Goal: Task Accomplishment & Management: Manage account settings

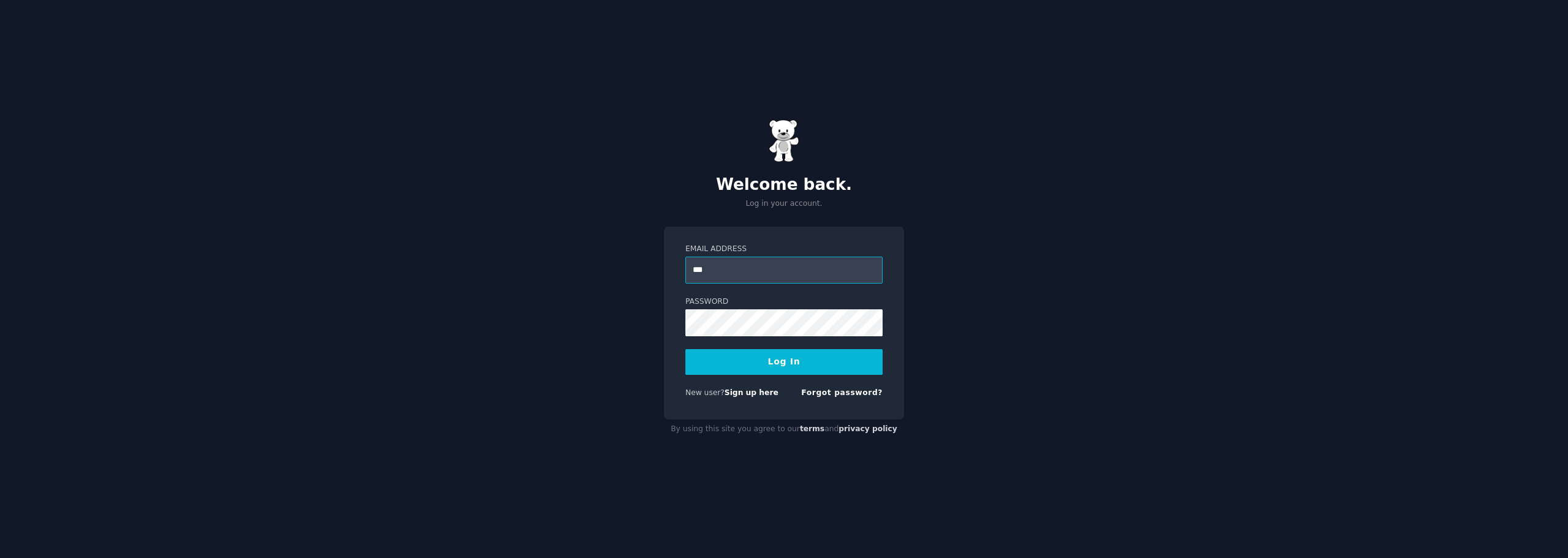
type input "**********"
click at [685, 349] on button "Log In" at bounding box center [783, 362] width 197 height 26
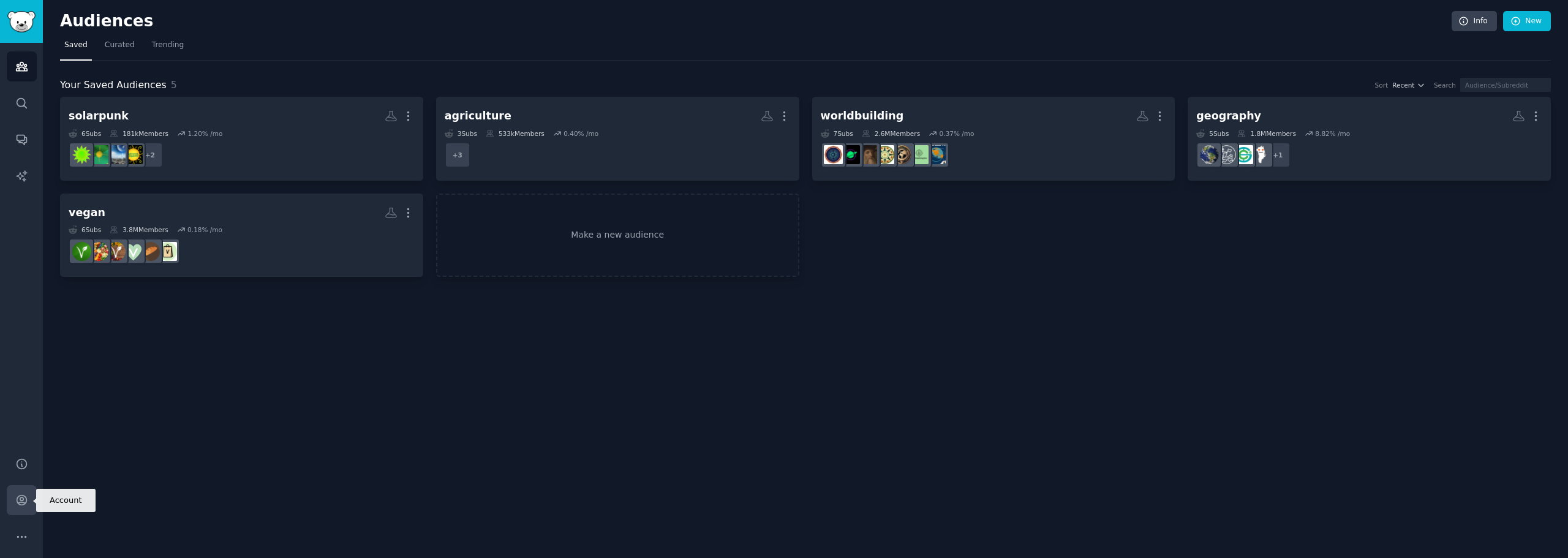
click at [23, 504] on icon "Sidebar" at bounding box center [21, 500] width 10 height 10
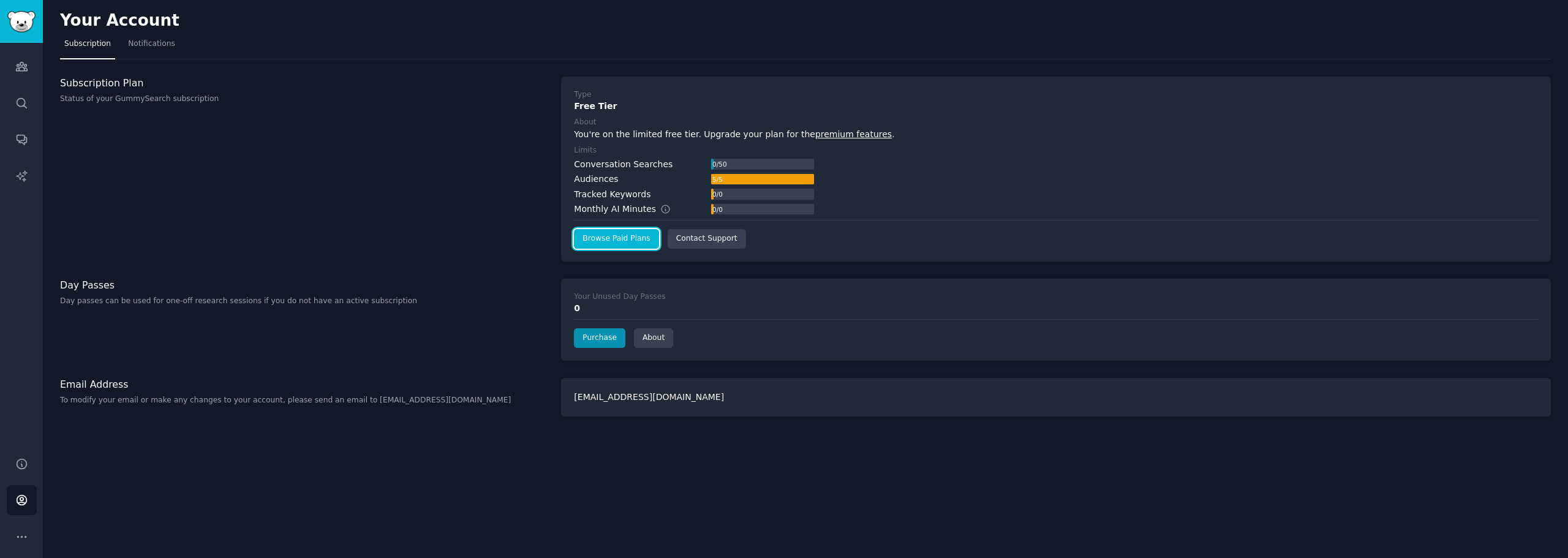
click at [605, 240] on link "Browse Paid Plans" at bounding box center [616, 239] width 84 height 20
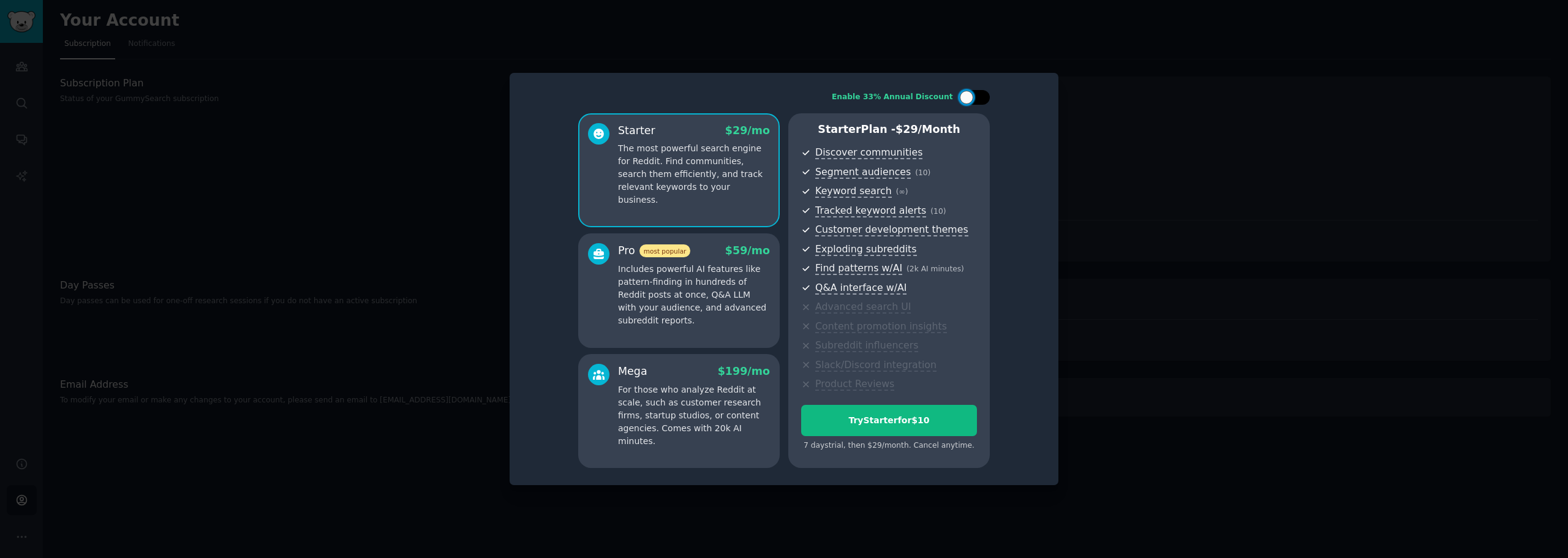
click at [970, 99] on div at bounding box center [966, 97] width 14 height 14
click at [970, 99] on icon at bounding box center [967, 97] width 7 height 7
checkbox input "false"
click at [681, 287] on p "Includes powerful AI features like pattern-finding in hundreds of Reddit posts …" at bounding box center [694, 295] width 152 height 64
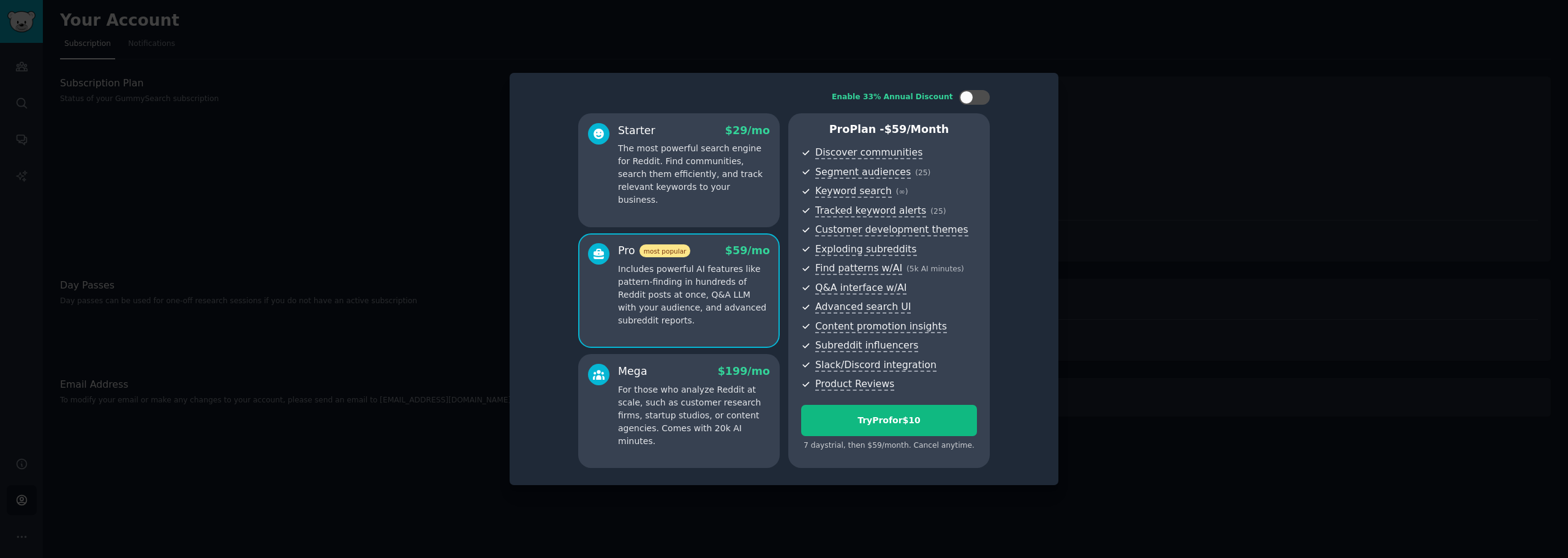
click at [661, 199] on div "Starter $ 29 /mo The most powerful search engine for Reddit. Find communities, …" at bounding box center [678, 170] width 202 height 114
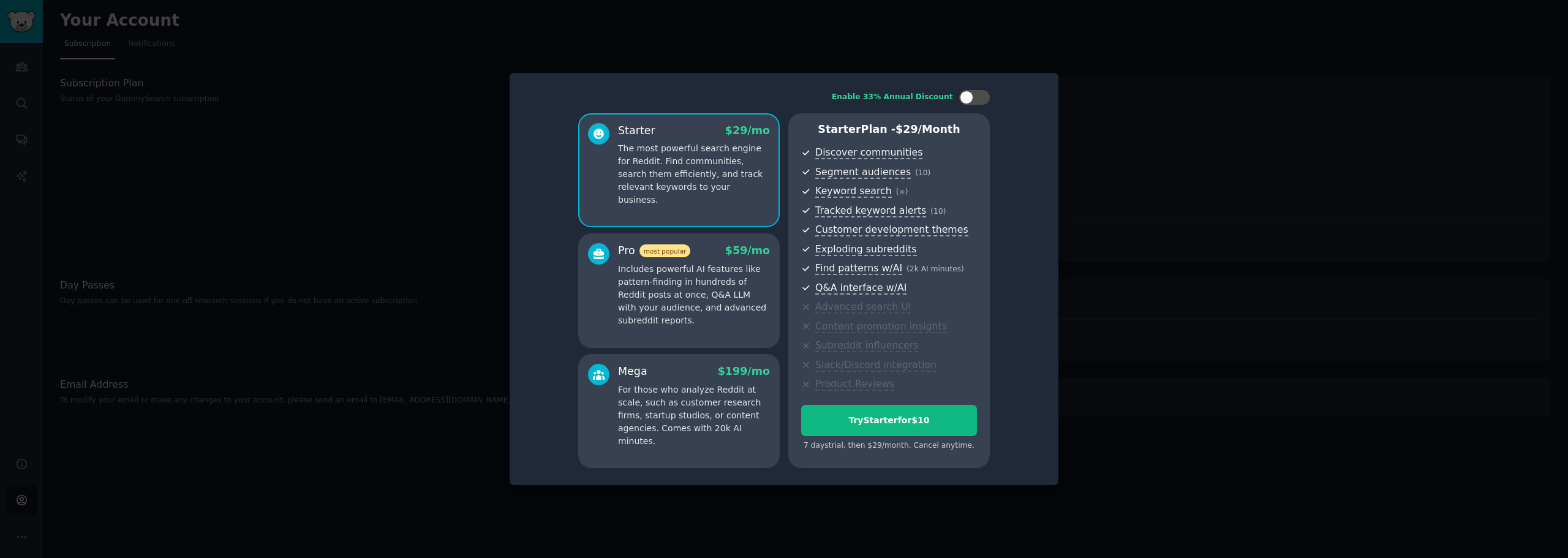
click at [684, 290] on p "Includes powerful AI features like pattern-finding in hundreds of Reddit posts …" at bounding box center [694, 295] width 152 height 64
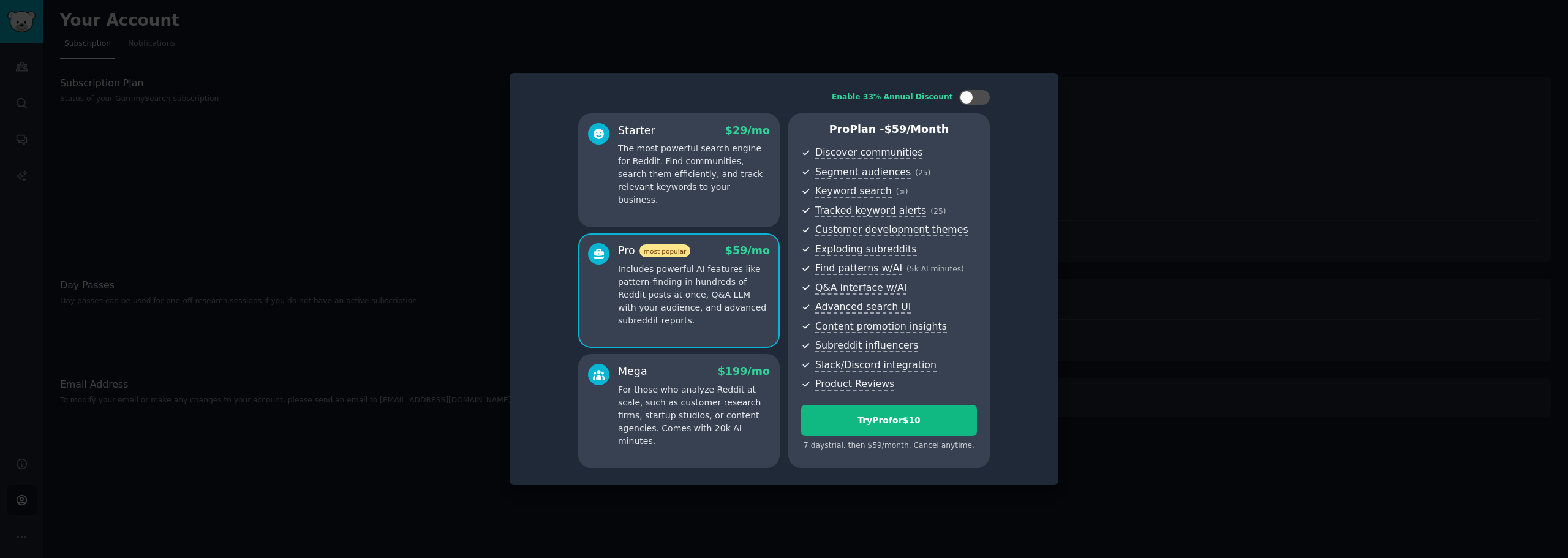
click at [684, 373] on div "Mega $ 199 /mo" at bounding box center [694, 372] width 152 height 15
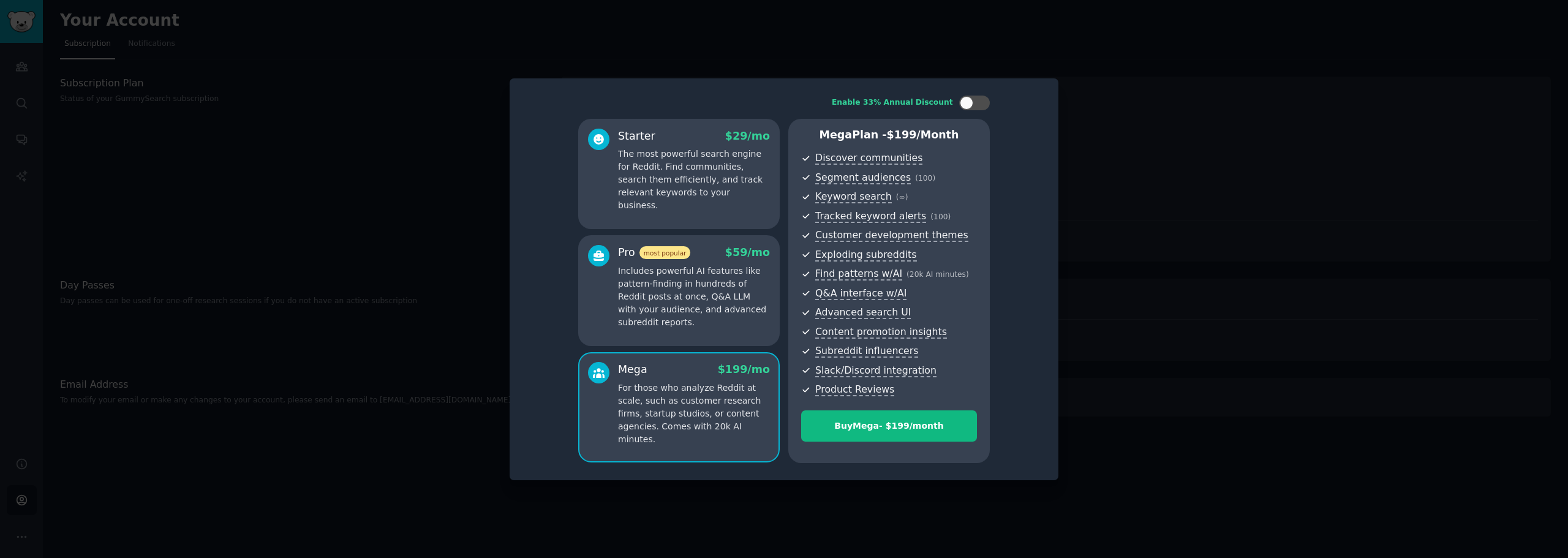
click at [666, 304] on p "Includes powerful AI features like pattern-finding in hundreds of Reddit posts …" at bounding box center [694, 297] width 152 height 64
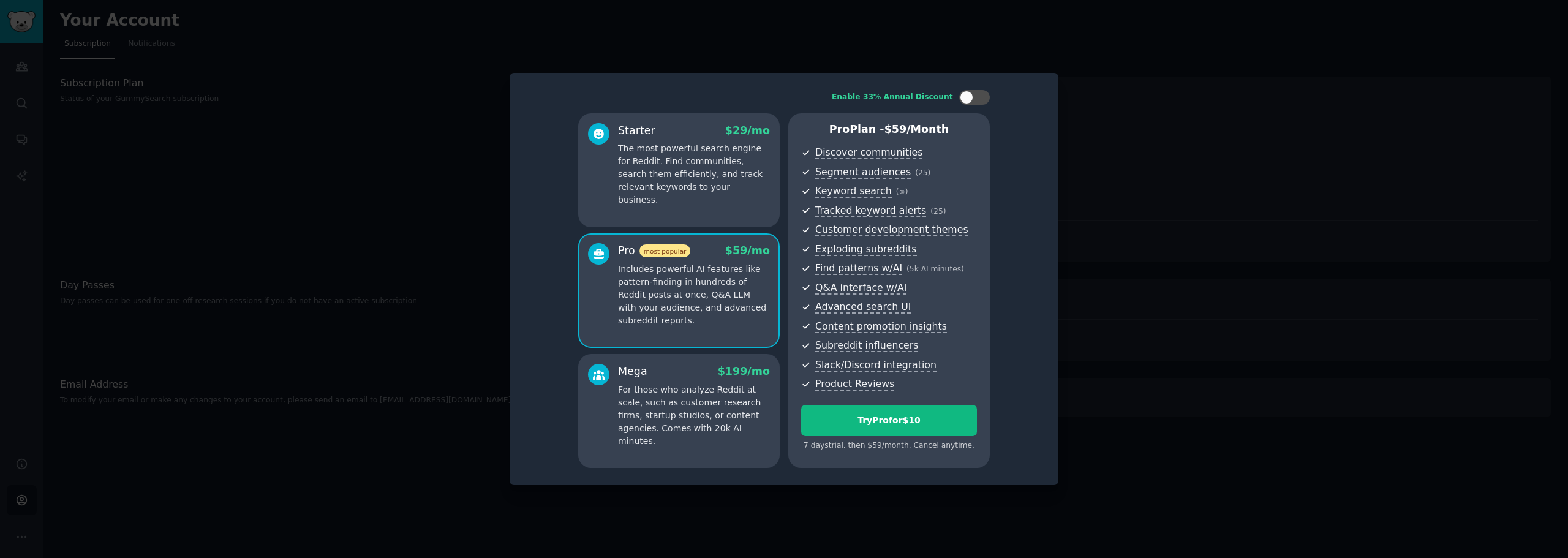
click at [674, 182] on p "The most powerful search engine for Reddit. Find communities, search them effic…" at bounding box center [694, 174] width 152 height 64
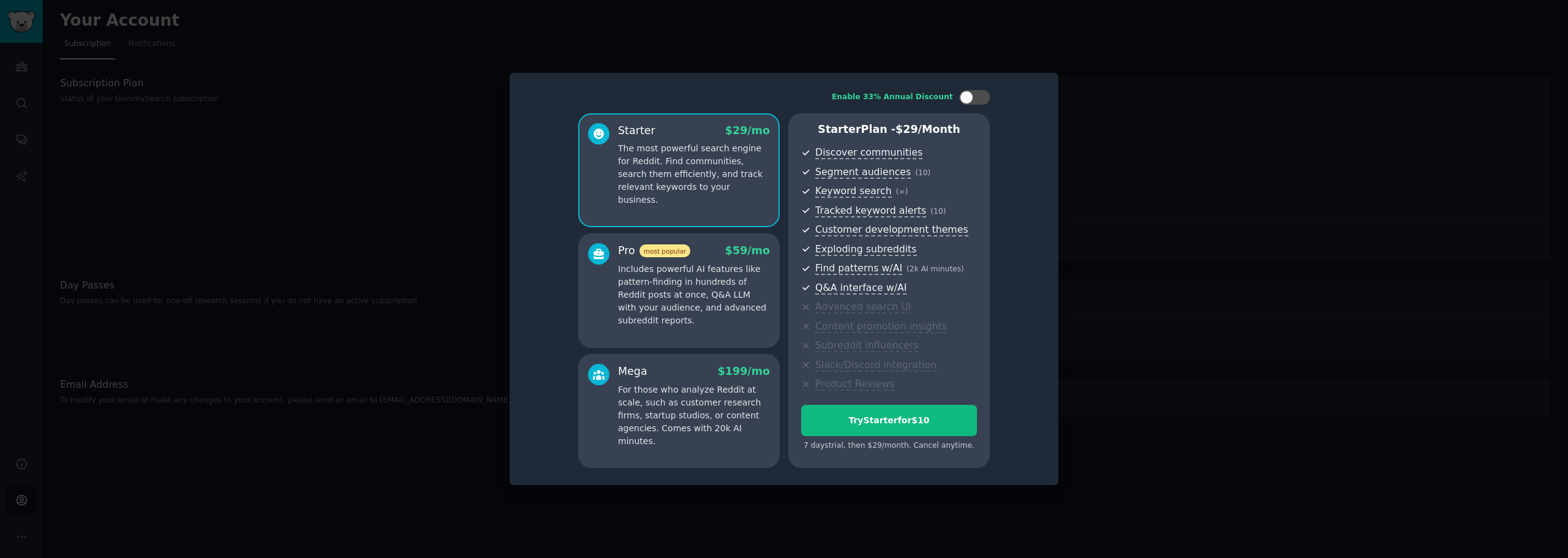
click at [685, 275] on p "Includes powerful AI features like pattern-finding in hundreds of Reddit posts …" at bounding box center [694, 295] width 152 height 64
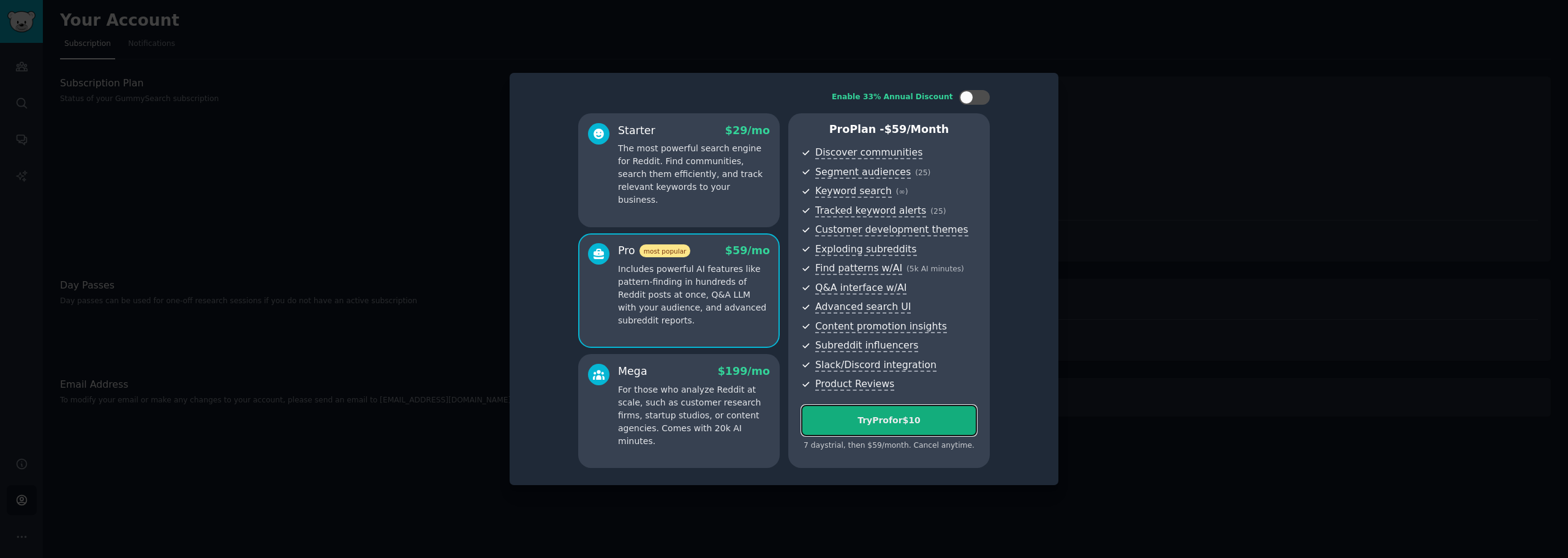
click at [858, 418] on div "Try Pro for $10" at bounding box center [889, 420] width 175 height 13
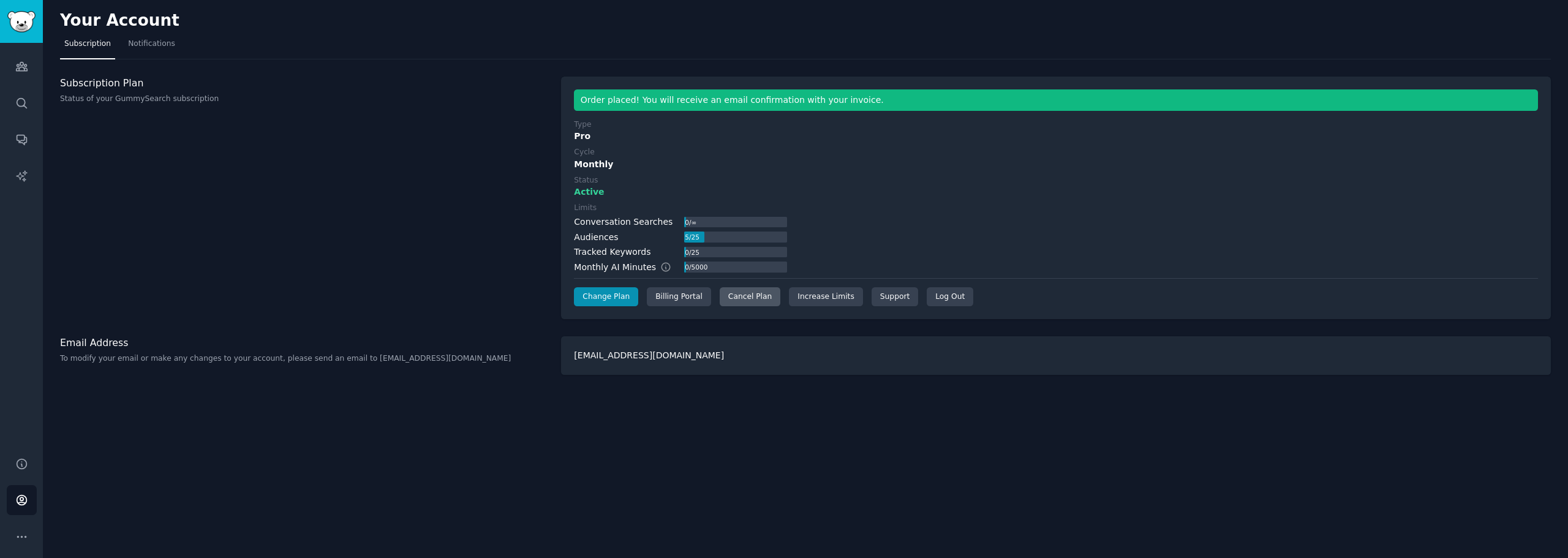
click at [727, 300] on div "Cancel Plan" at bounding box center [750, 297] width 61 height 20
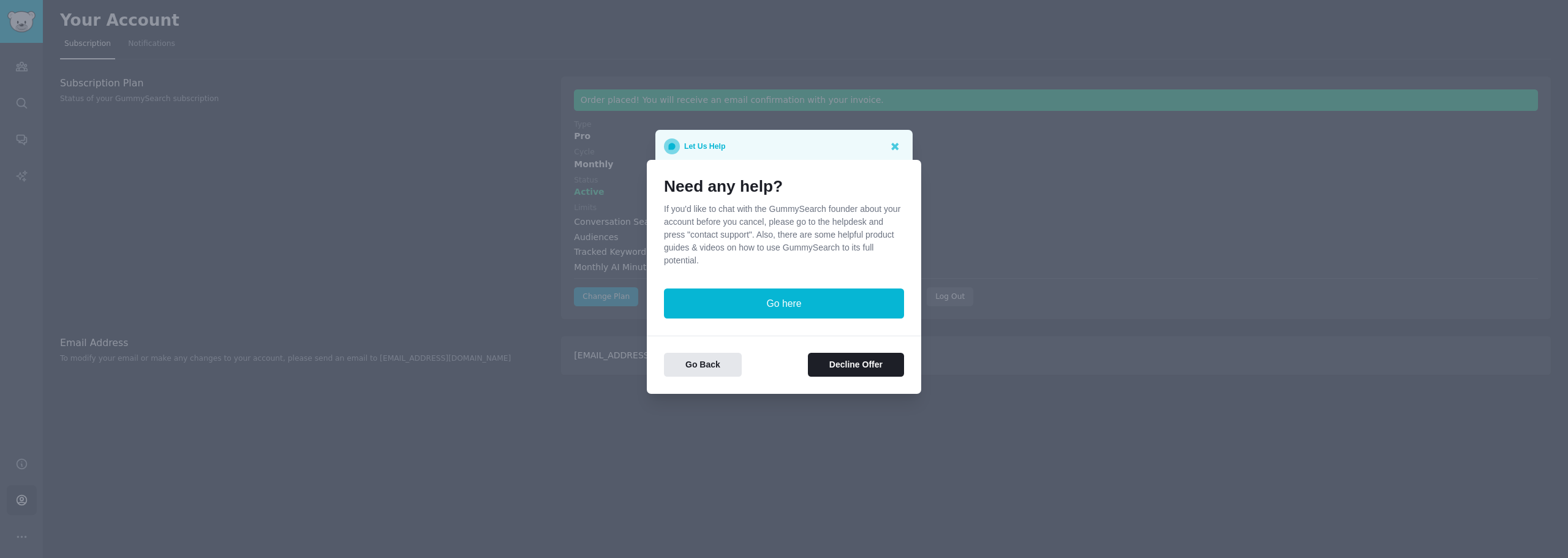
click at [517, 239] on div at bounding box center [784, 279] width 1568 height 558
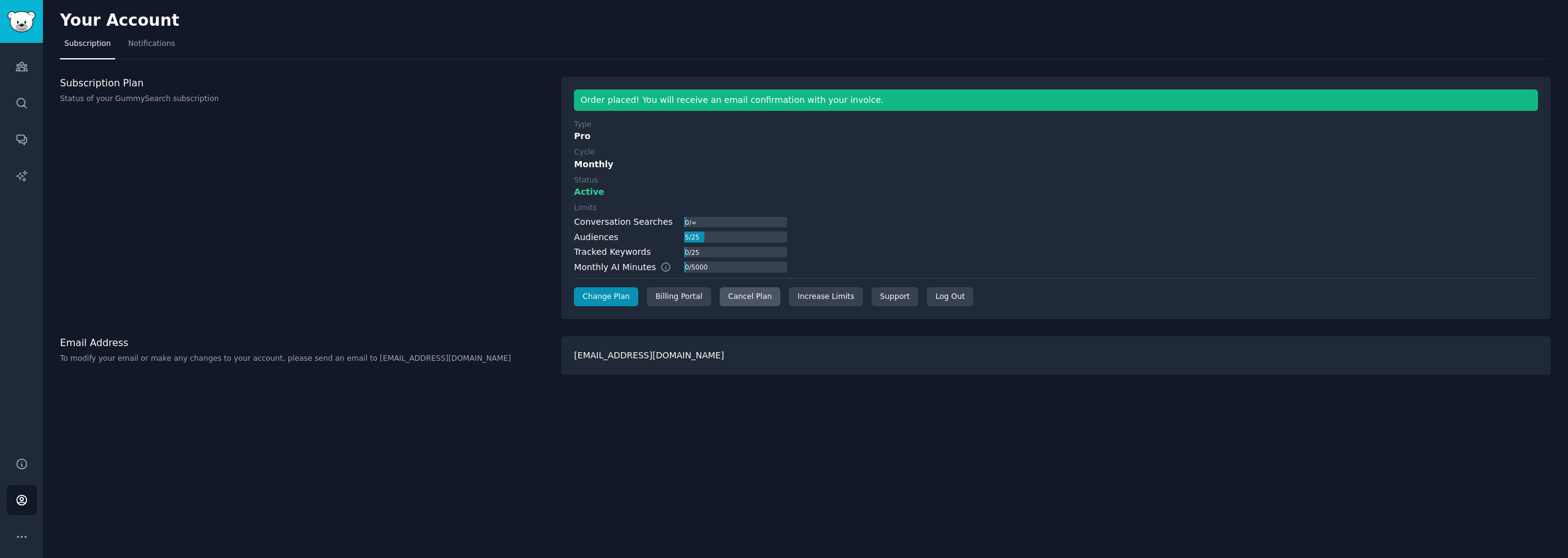
click at [730, 291] on div "Cancel Plan" at bounding box center [750, 297] width 61 height 20
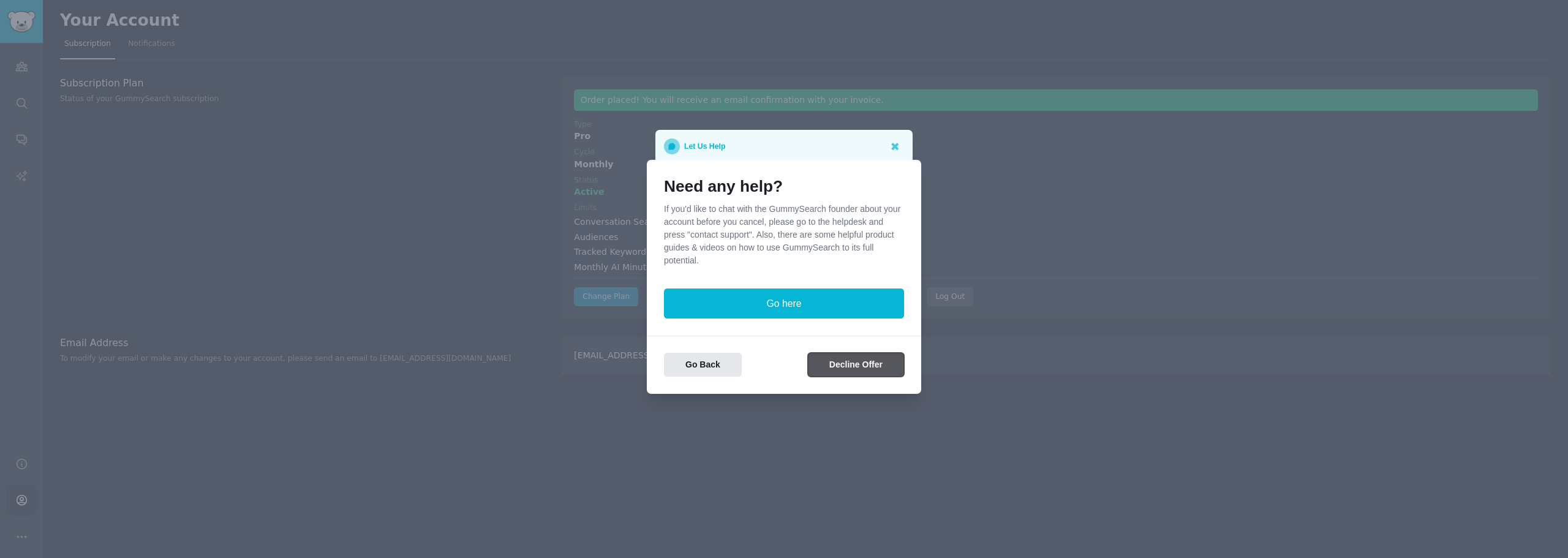
click at [861, 357] on button "Decline Offer" at bounding box center [855, 364] width 96 height 24
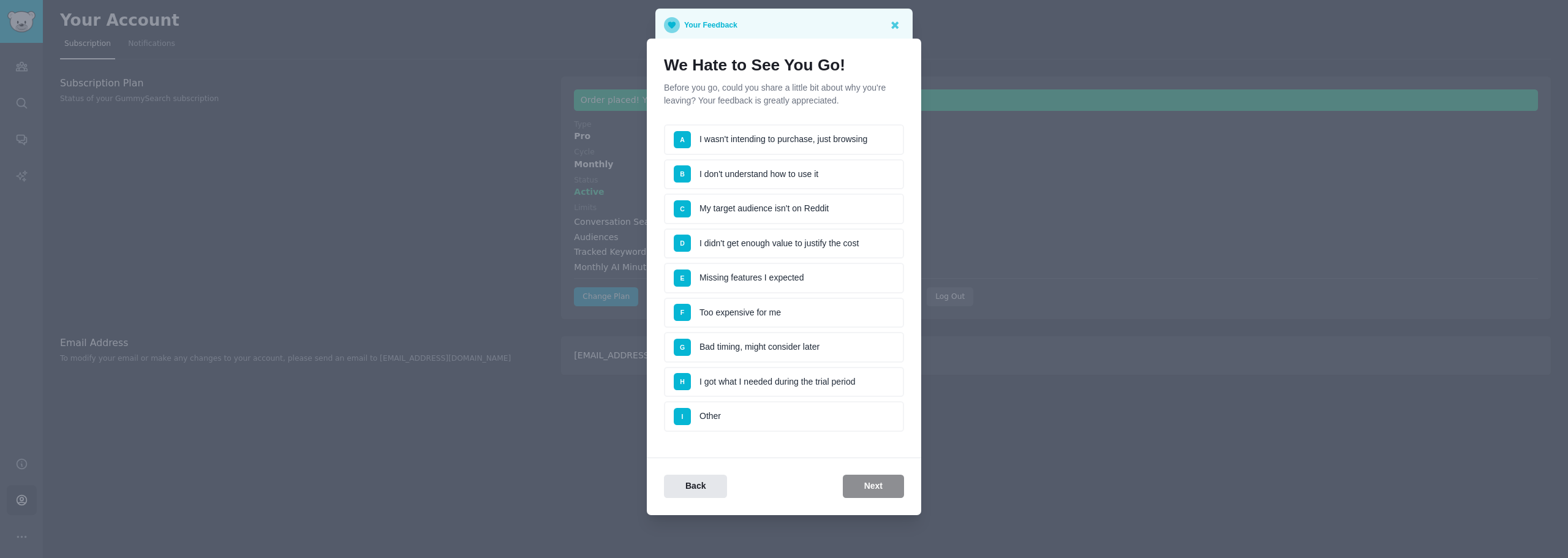
click at [827, 142] on li "A I wasn't intending to purchase, just browsing" at bounding box center [783, 140] width 240 height 31
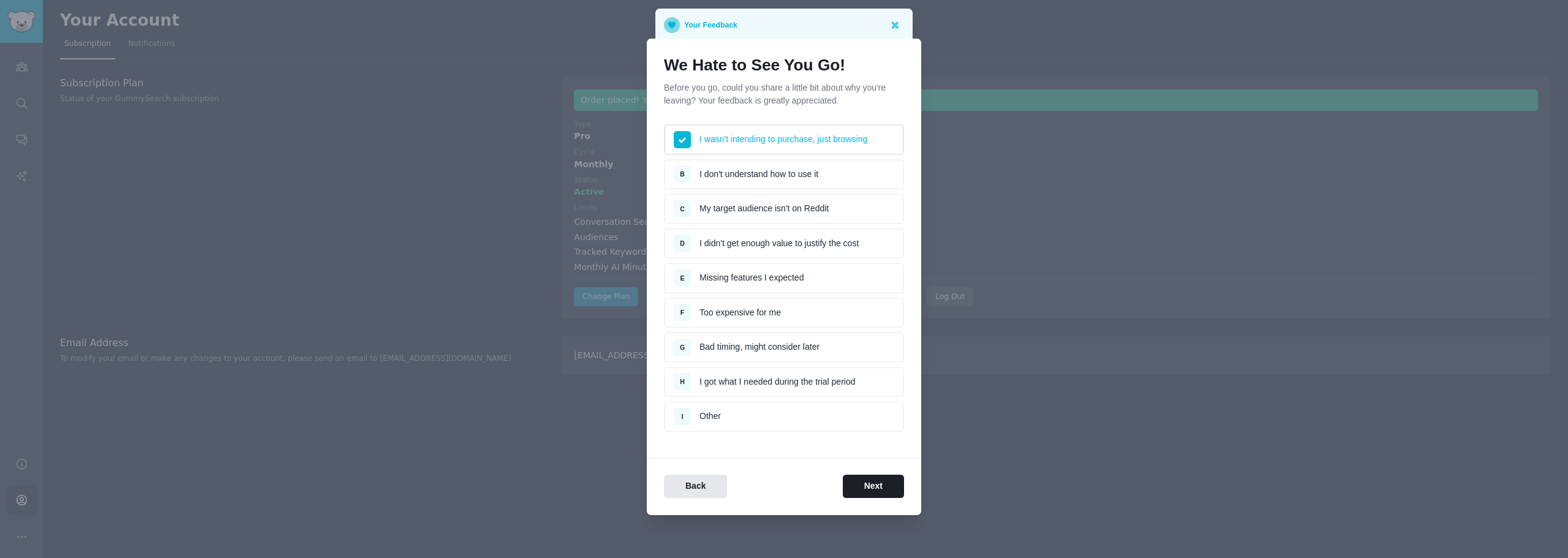
click at [777, 379] on li "H I got what I needed during the trial period" at bounding box center [783, 382] width 240 height 31
click at [860, 484] on button "Next" at bounding box center [873, 486] width 61 height 24
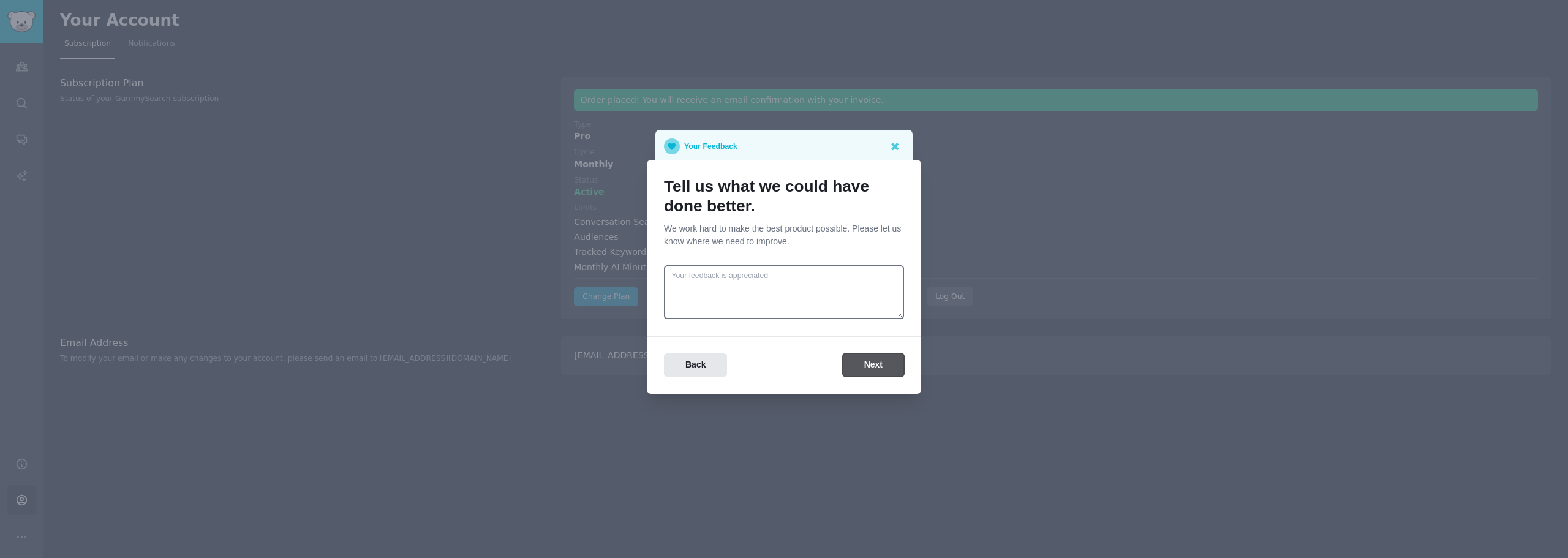
click at [873, 366] on button "Next" at bounding box center [873, 365] width 61 height 24
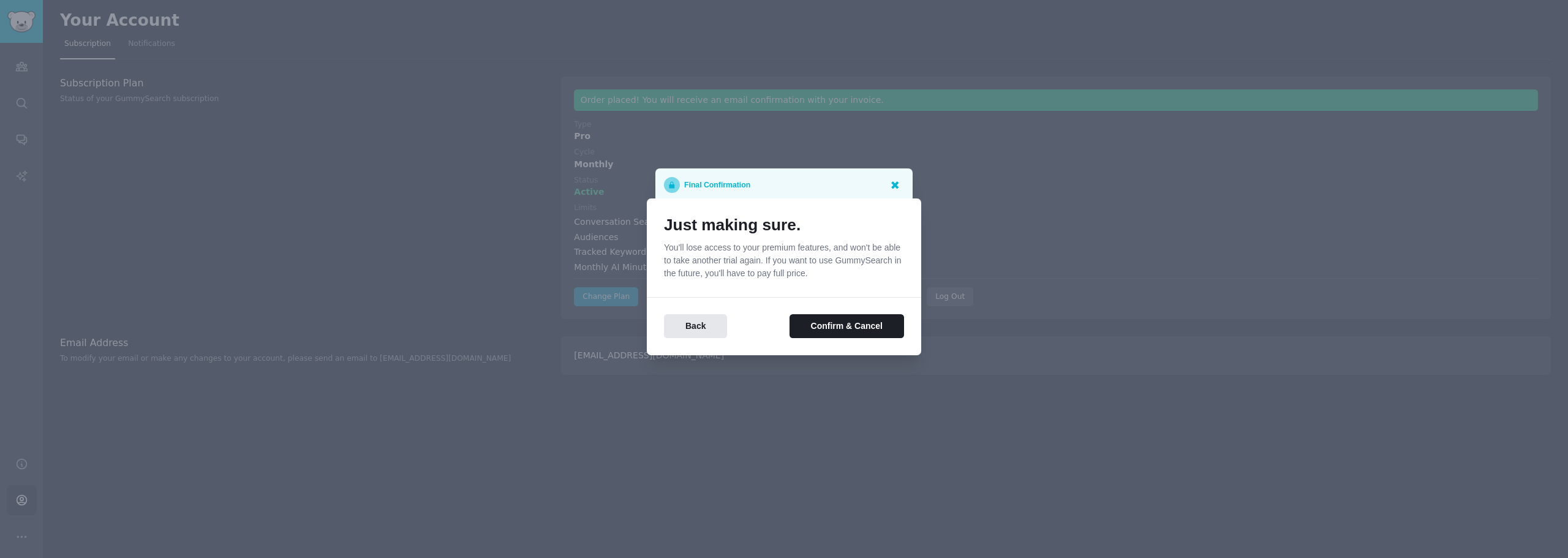
click at [894, 185] on icon at bounding box center [895, 185] width 8 height 8
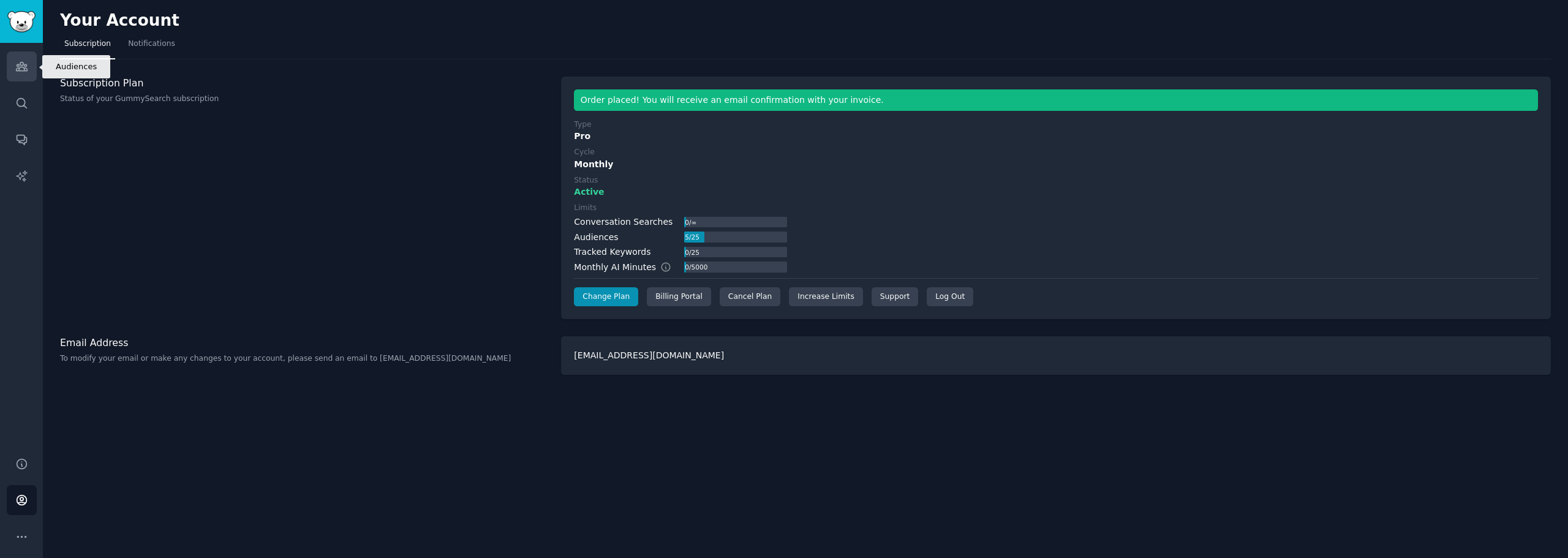
click at [25, 74] on link "Audiences" at bounding box center [21, 66] width 30 height 30
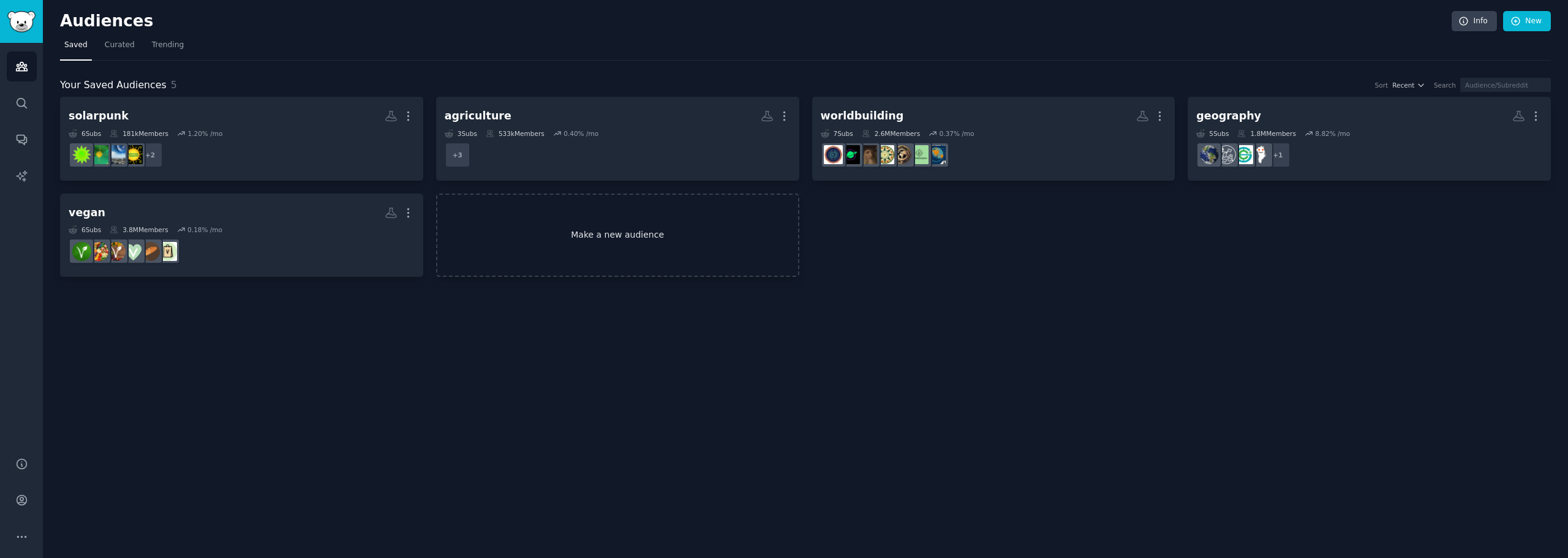
click at [618, 225] on link "Make a new audience" at bounding box center [618, 235] width 363 height 84
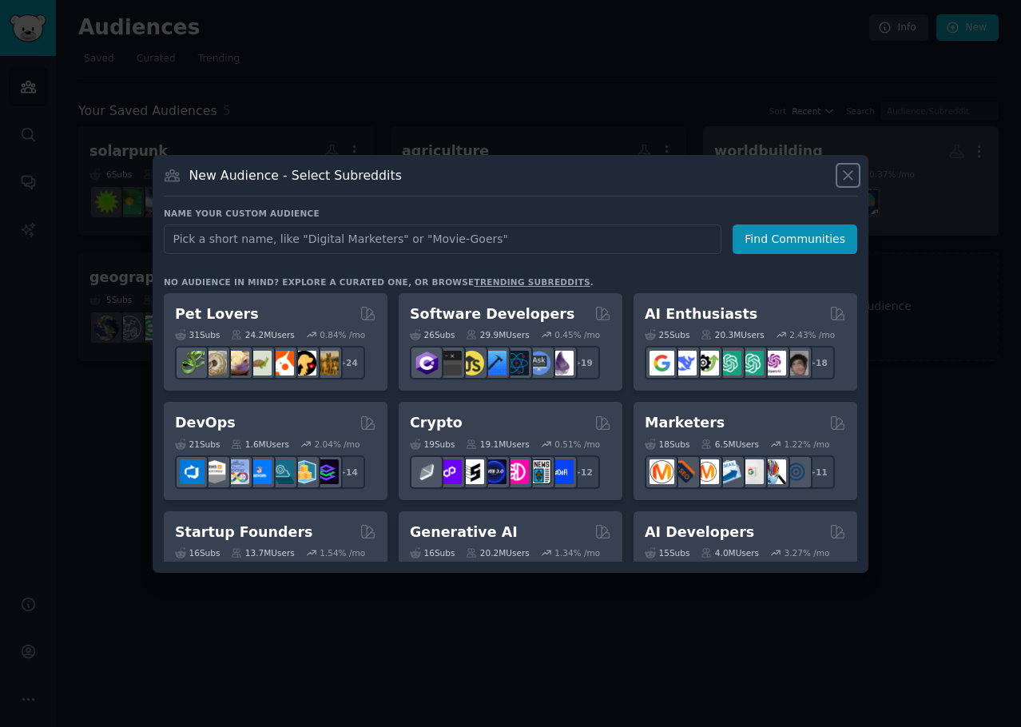
click at [839, 175] on button at bounding box center [848, 175] width 18 height 18
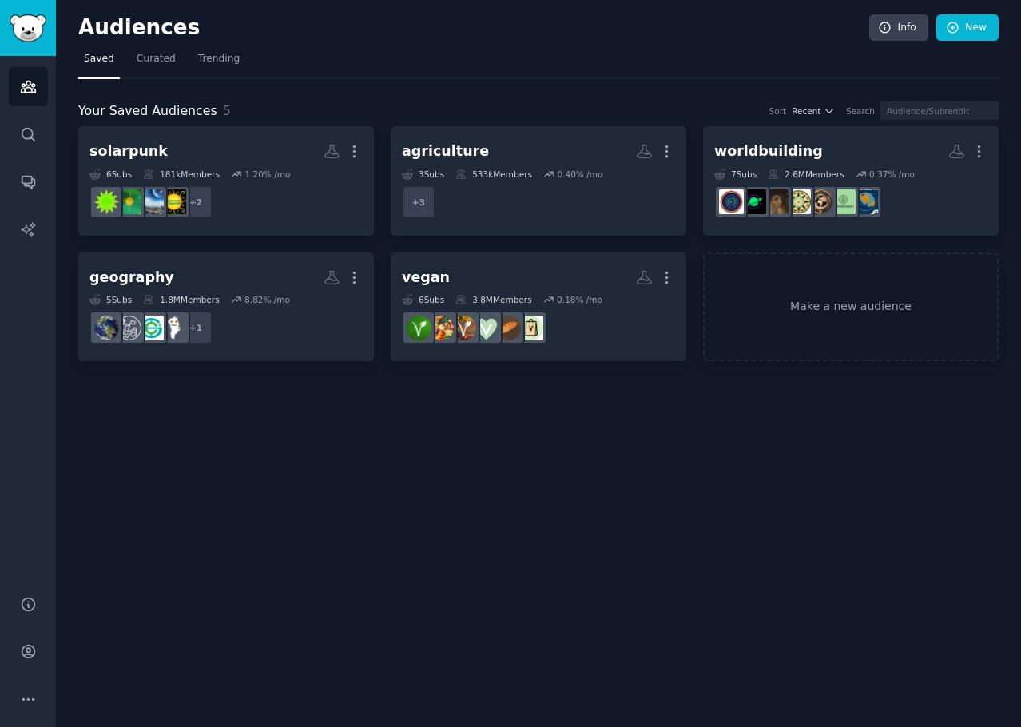
click at [428, 471] on div "Audiences Info New Saved Curated Trending Your Saved Audiences 5 Sort Recent Se…" at bounding box center [538, 363] width 965 height 727
click at [400, 428] on div "Audiences Info New Saved Curated Trending Your Saved Audiences 5 Sort Recent Se…" at bounding box center [538, 363] width 965 height 727
click at [729, 505] on div "Audiences Info New Saved Curated Trending Your Saved Audiences 5 Sort Recent Se…" at bounding box center [538, 363] width 965 height 727
click at [870, 340] on link "Make a new audience" at bounding box center [851, 306] width 296 height 109
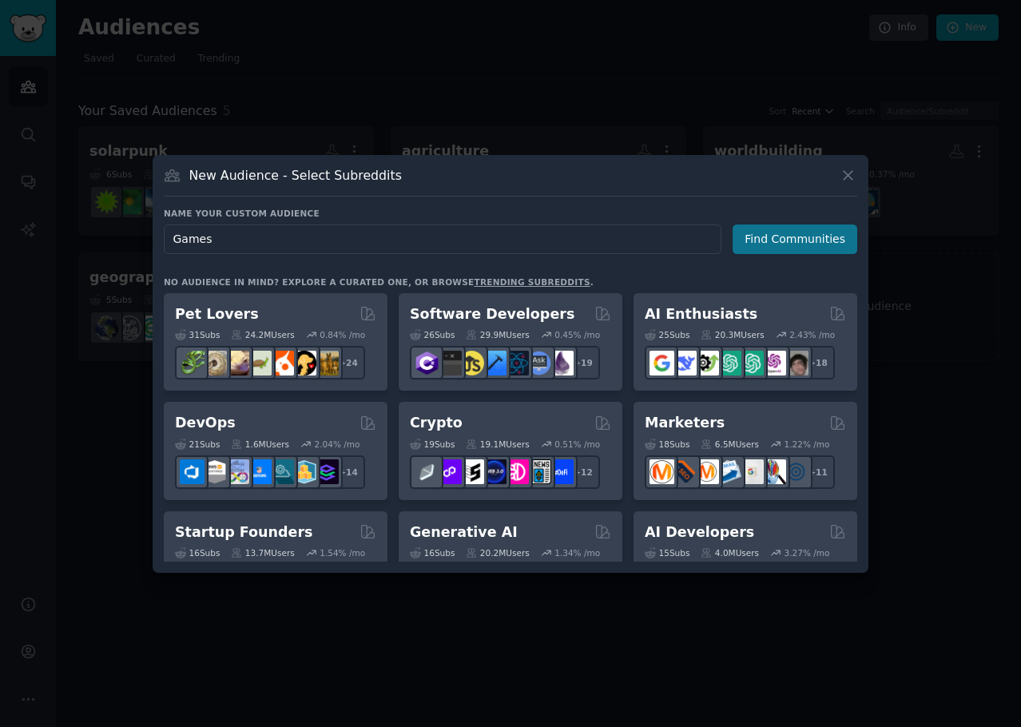
type input "Games"
click at [811, 232] on button "Find Communities" at bounding box center [795, 240] width 125 height 30
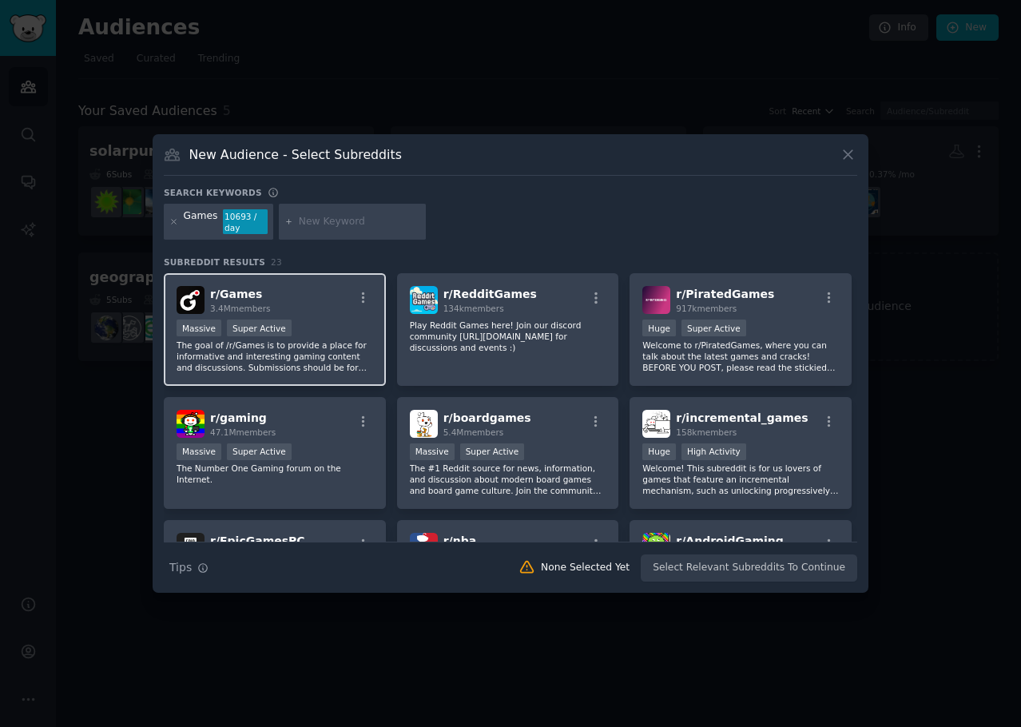
click at [339, 344] on p "The goal of /r/Games is to provide a place for informative and interesting gami…" at bounding box center [275, 357] width 197 height 34
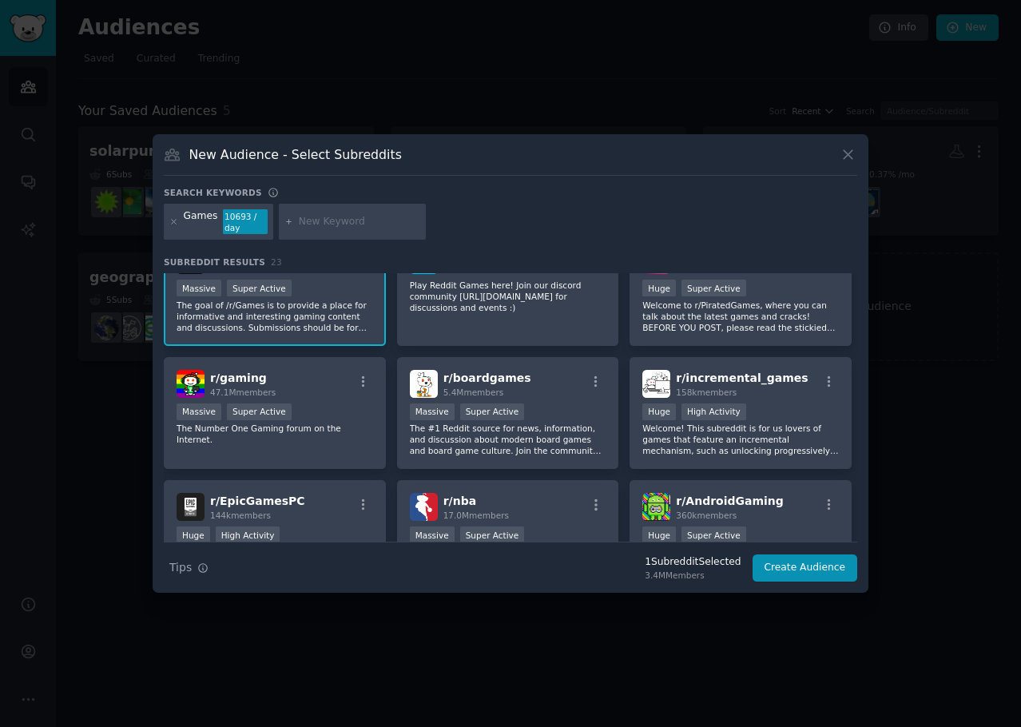
scroll to position [80, 0]
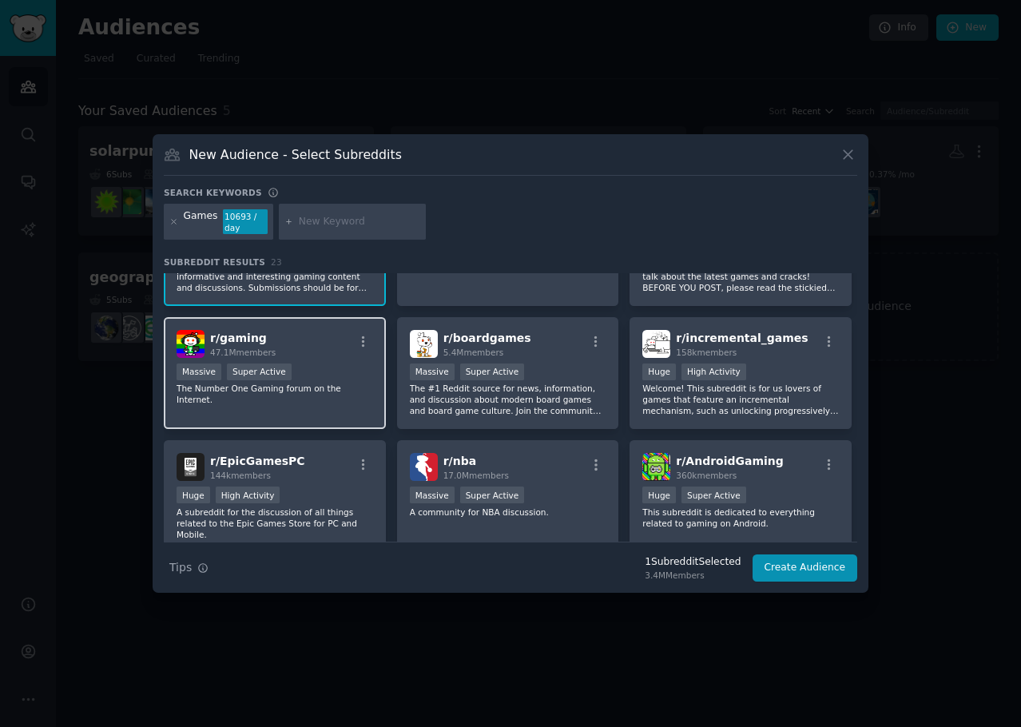
click at [302, 348] on div "r/ gaming 47.1M members" at bounding box center [275, 344] width 197 height 28
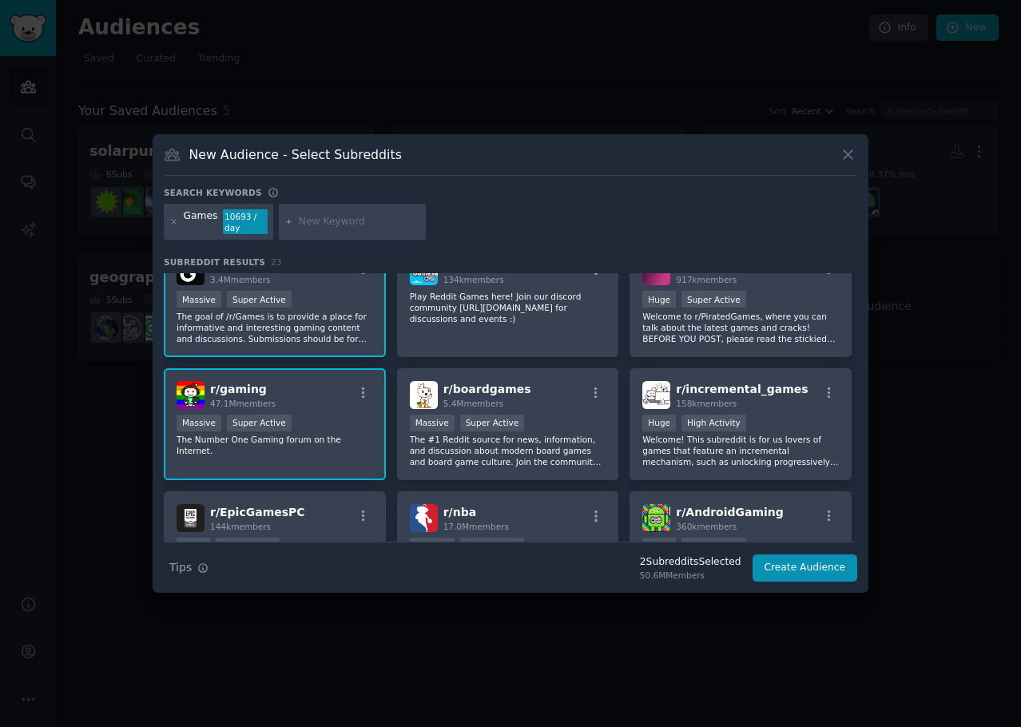
scroll to position [0, 0]
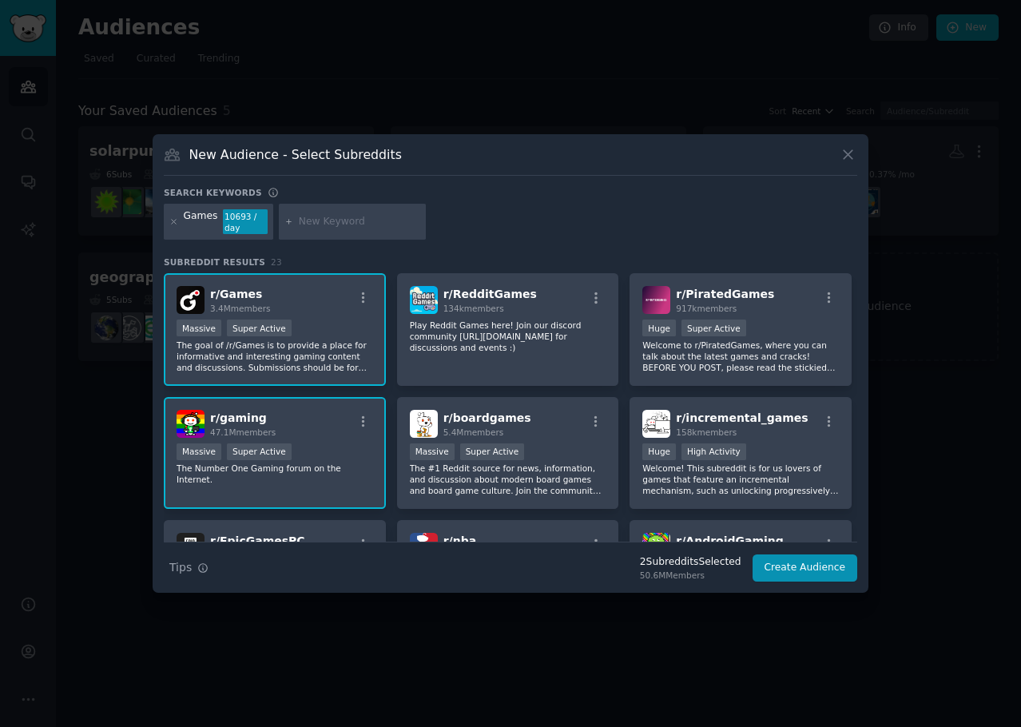
click at [324, 224] on input "text" at bounding box center [359, 222] width 121 height 14
type input "gamedev"
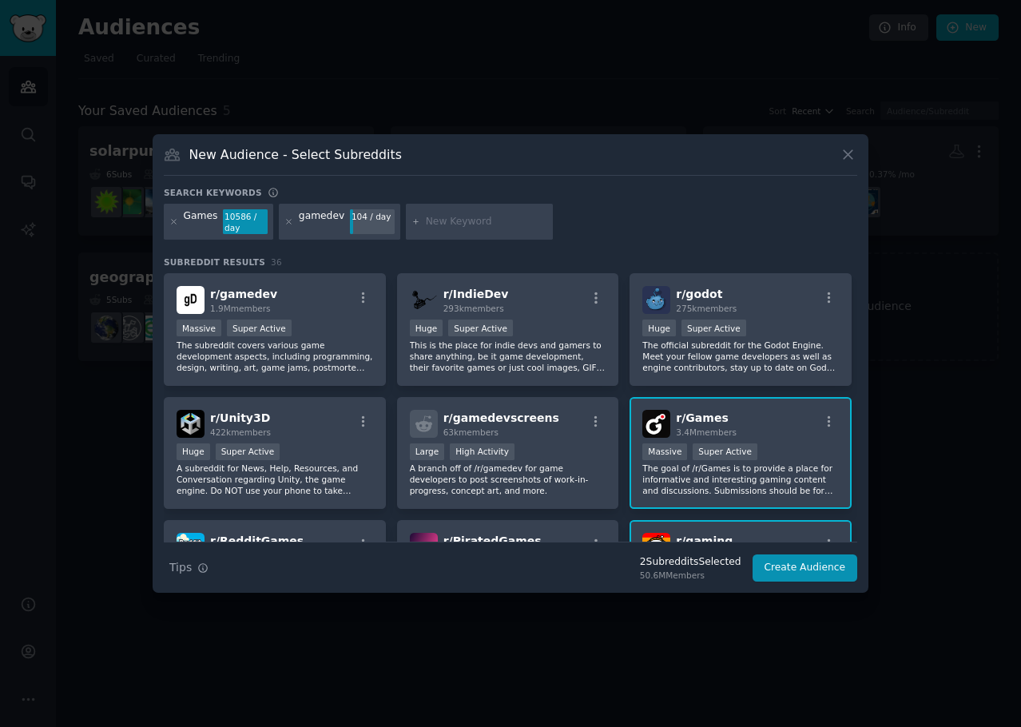
click at [241, 217] on div "10586 / day" at bounding box center [245, 222] width 45 height 26
click at [239, 217] on div "10586 / day" at bounding box center [245, 222] width 45 height 26
click at [594, 300] on icon "button" at bounding box center [596, 298] width 14 height 14
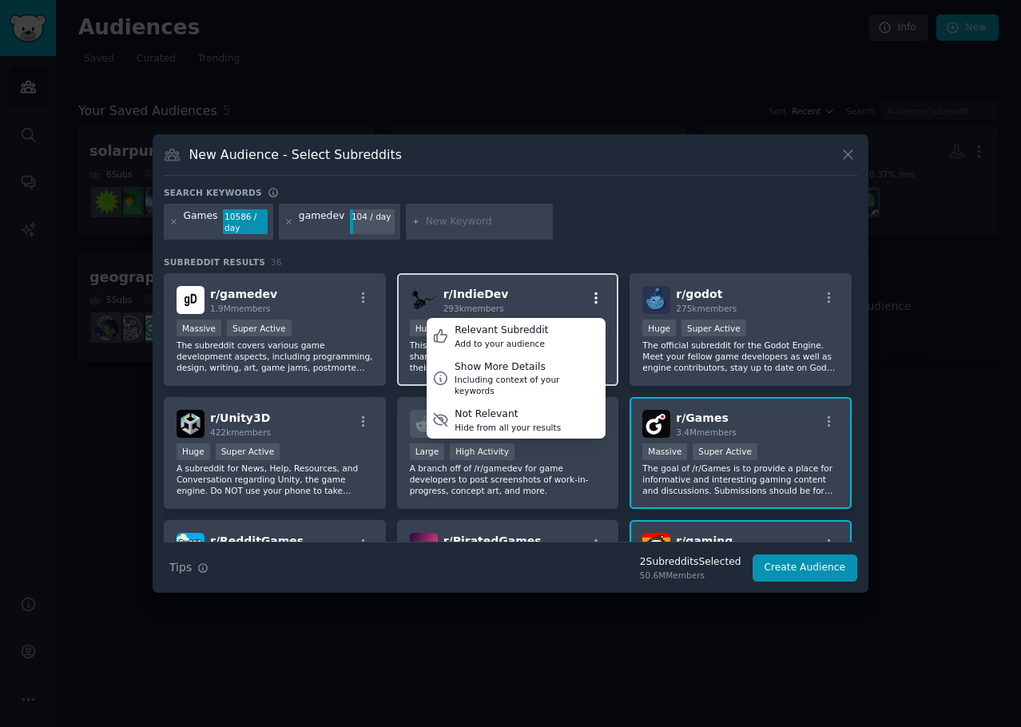
click at [594, 300] on icon "button" at bounding box center [596, 298] width 14 height 14
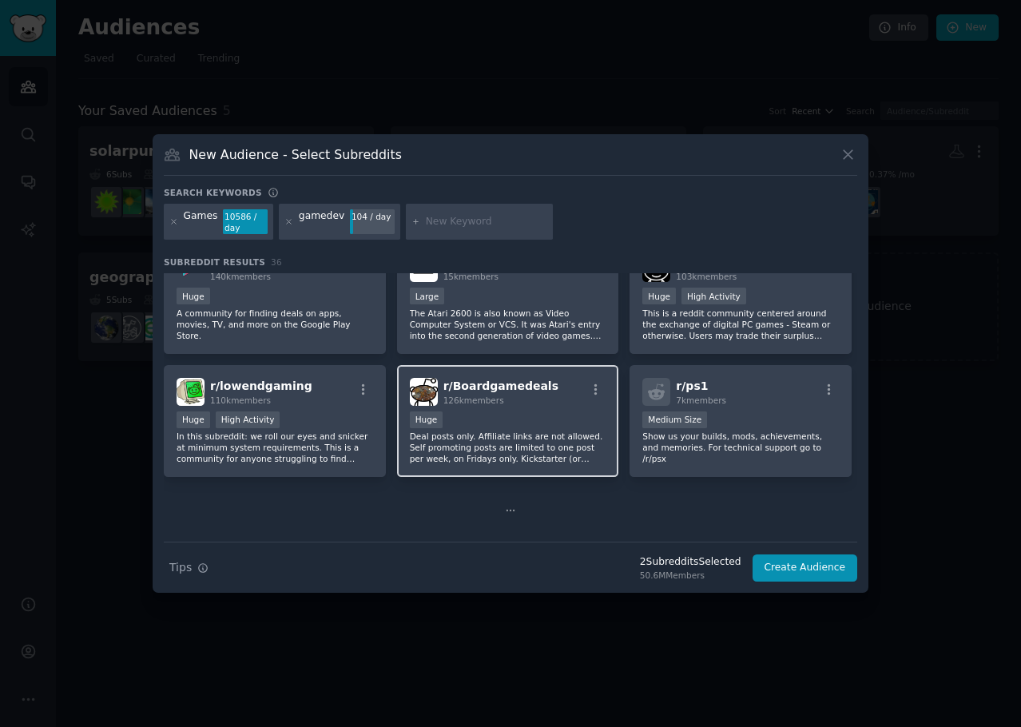
scroll to position [1022, 0]
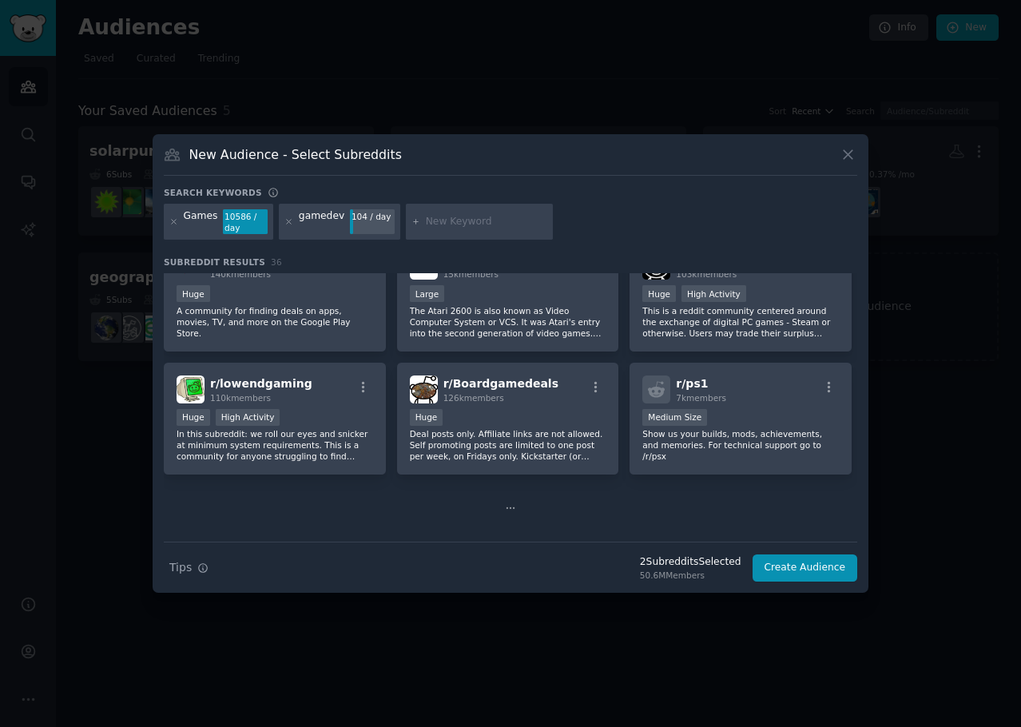
click at [508, 506] on icon at bounding box center [510, 508] width 11 height 11
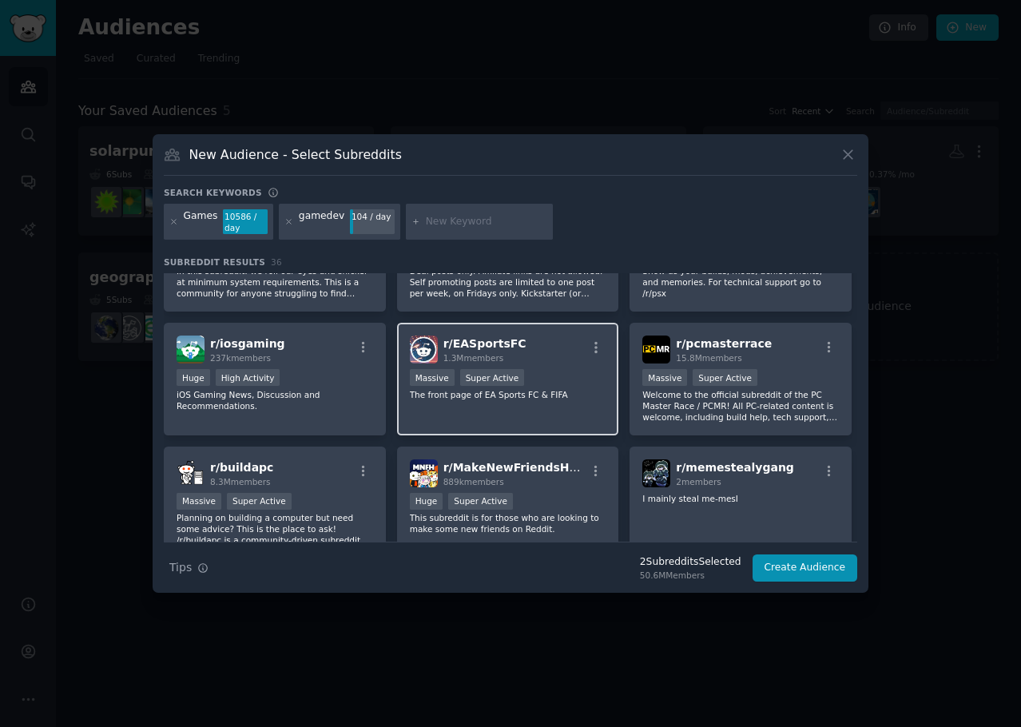
scroll to position [1258, 0]
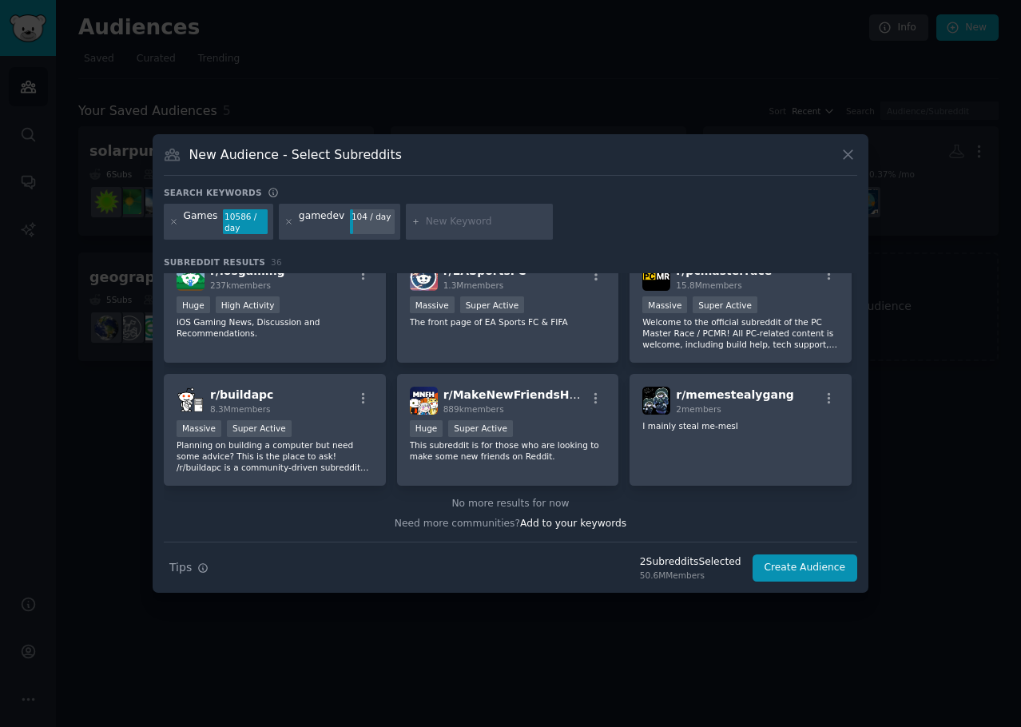
click at [466, 215] on input "text" at bounding box center [486, 222] width 121 height 14
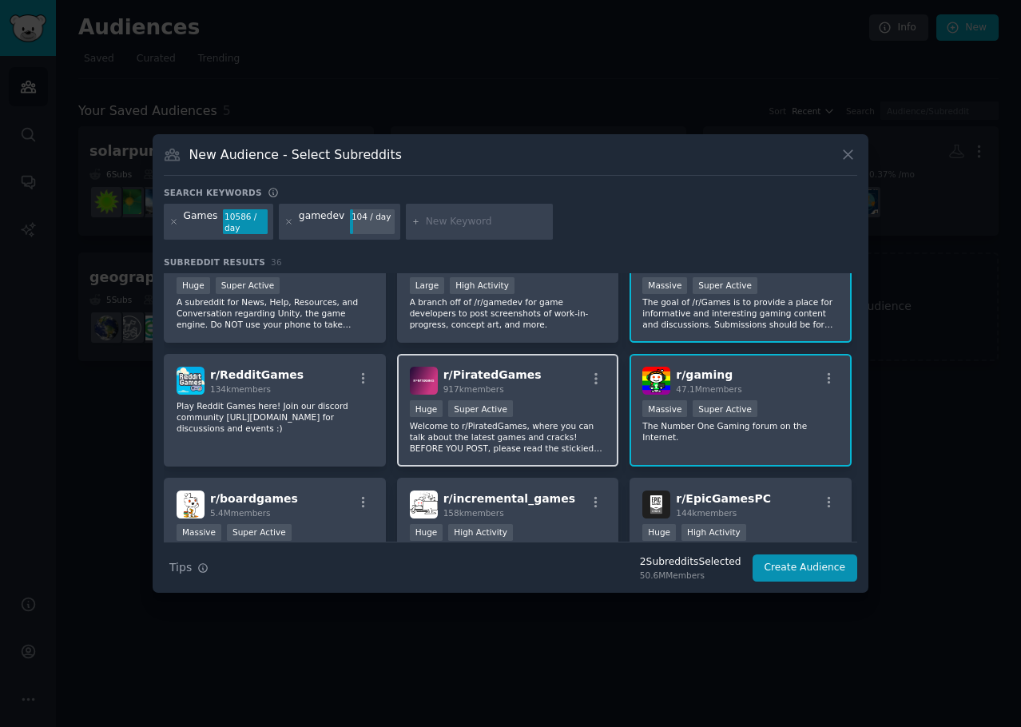
scroll to position [0, 0]
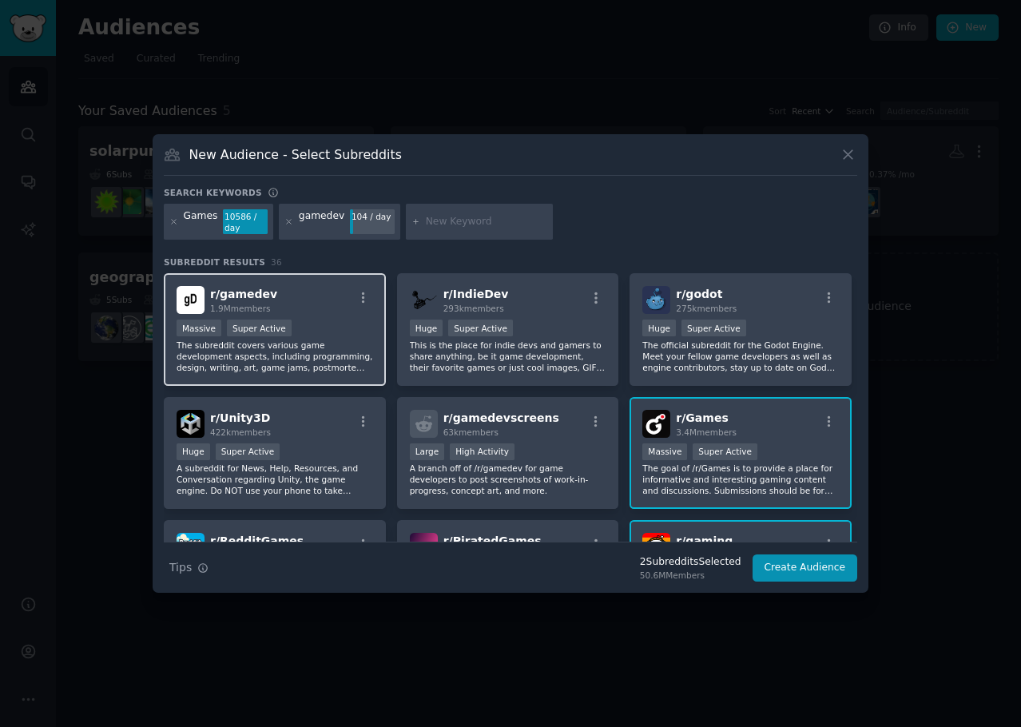
click at [333, 342] on p "The subreddit covers various game development aspects, including programming, d…" at bounding box center [275, 357] width 197 height 34
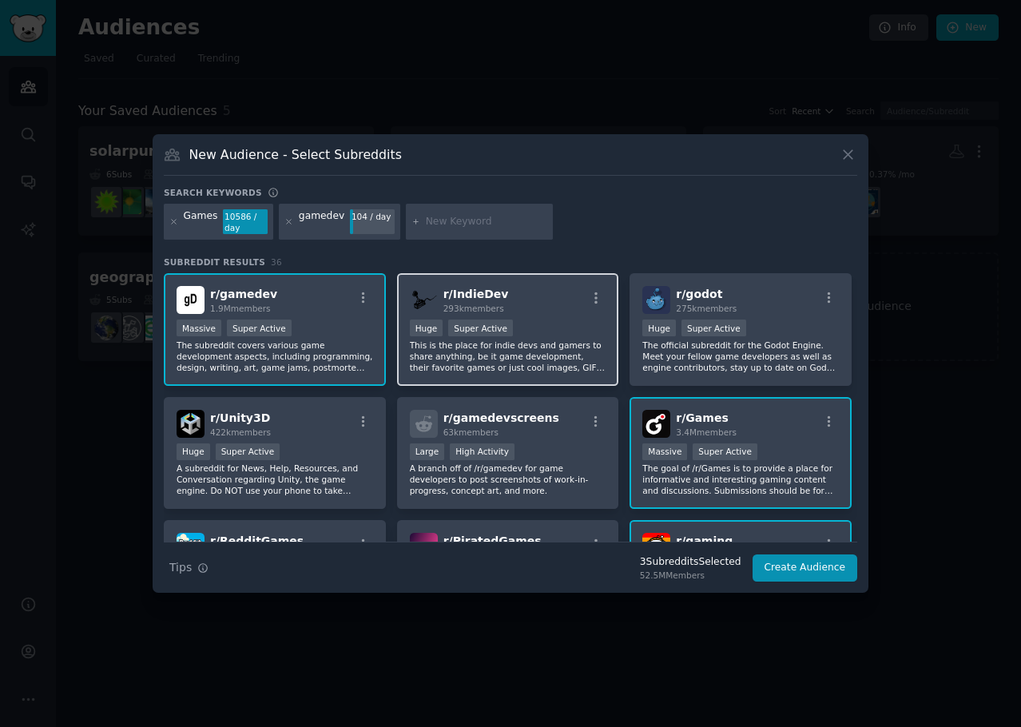
click at [572, 319] on div "r/ IndieDev 293k members 100,000 - 1,000,000 members Huge Super Active This is …" at bounding box center [508, 329] width 222 height 113
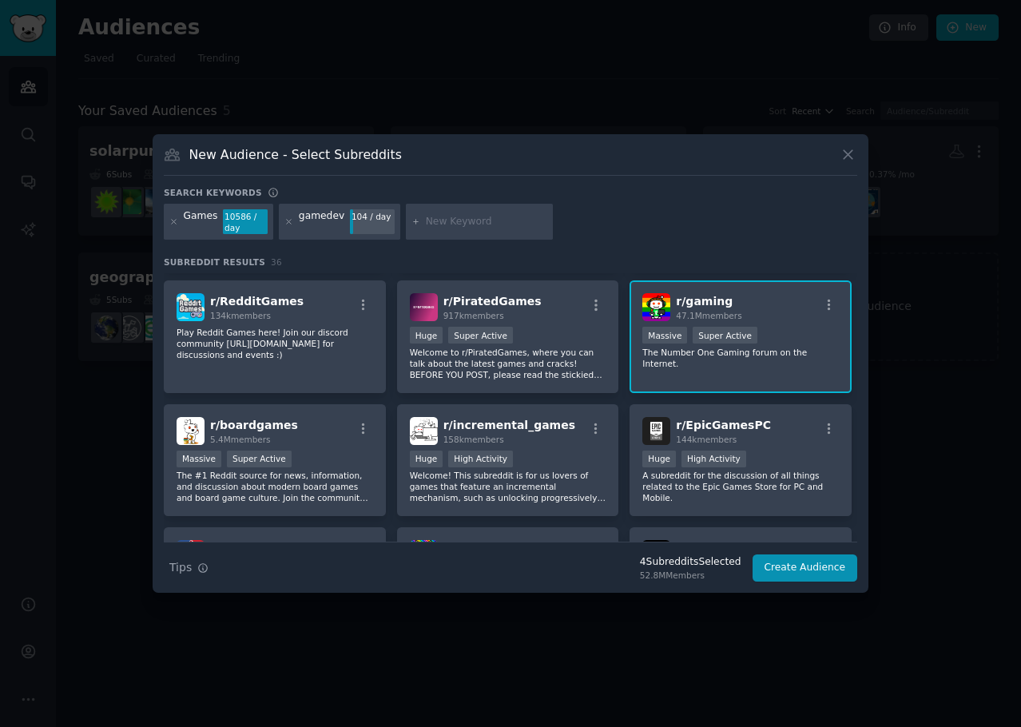
scroll to position [479, 0]
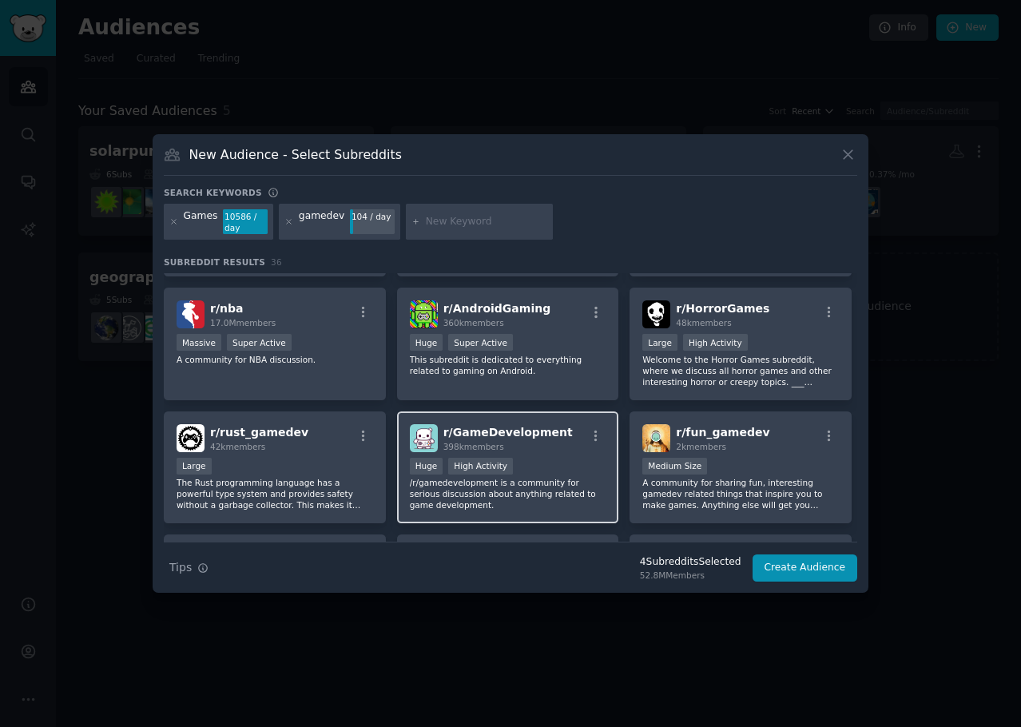
click at [534, 429] on span "r/ GameDevelopment" at bounding box center [507, 432] width 129 height 13
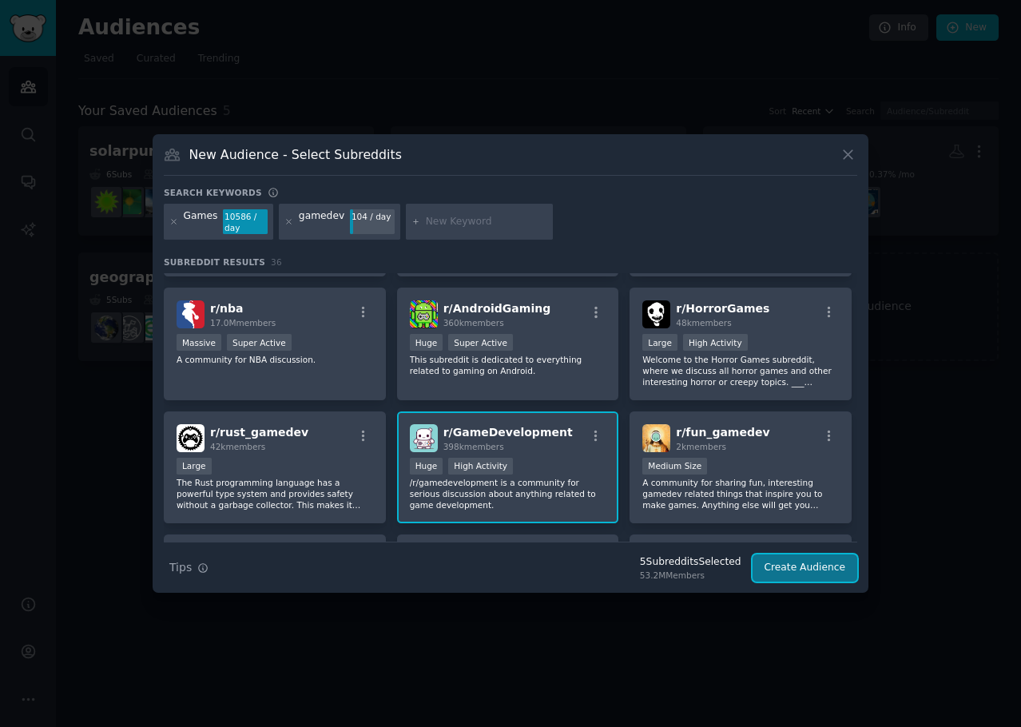
click at [831, 568] on button "Create Audience" at bounding box center [805, 568] width 105 height 27
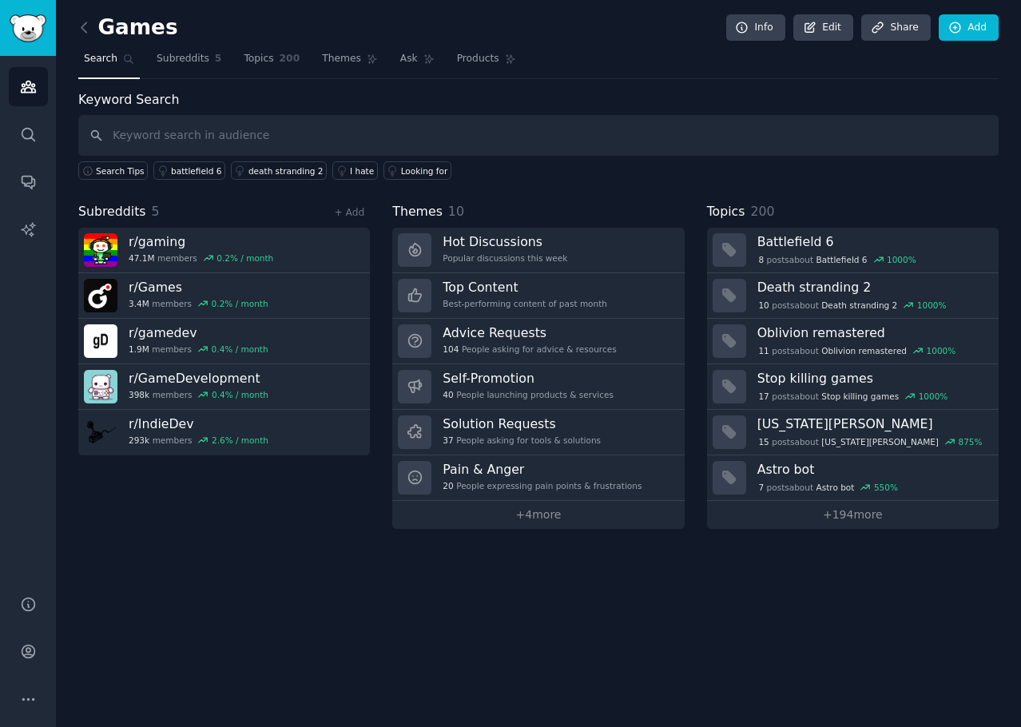
click at [187, 600] on div "Games Info Edit Share Add Search Subreddits 5 Topics 200 Themes Ask Products Ke…" at bounding box center [538, 363] width 965 height 727
click at [22, 91] on icon "Sidebar" at bounding box center [28, 86] width 17 height 17
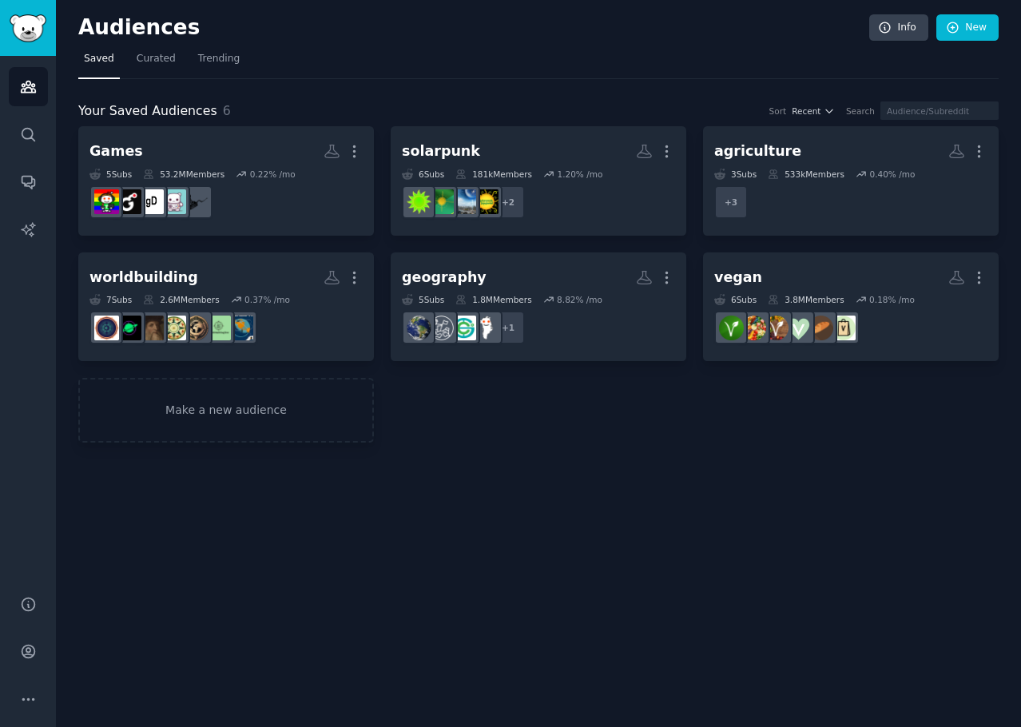
click at [614, 568] on div "Audiences Info New Saved Curated Trending Your Saved Audiences 6 Sort Recent Se…" at bounding box center [538, 363] width 965 height 727
click at [799, 573] on div "Audiences Info New Saved Curated Trending Your Saved Audiences 6 Sort Recent Se…" at bounding box center [538, 363] width 965 height 727
click at [821, 111] on span "Recent" at bounding box center [806, 110] width 29 height 11
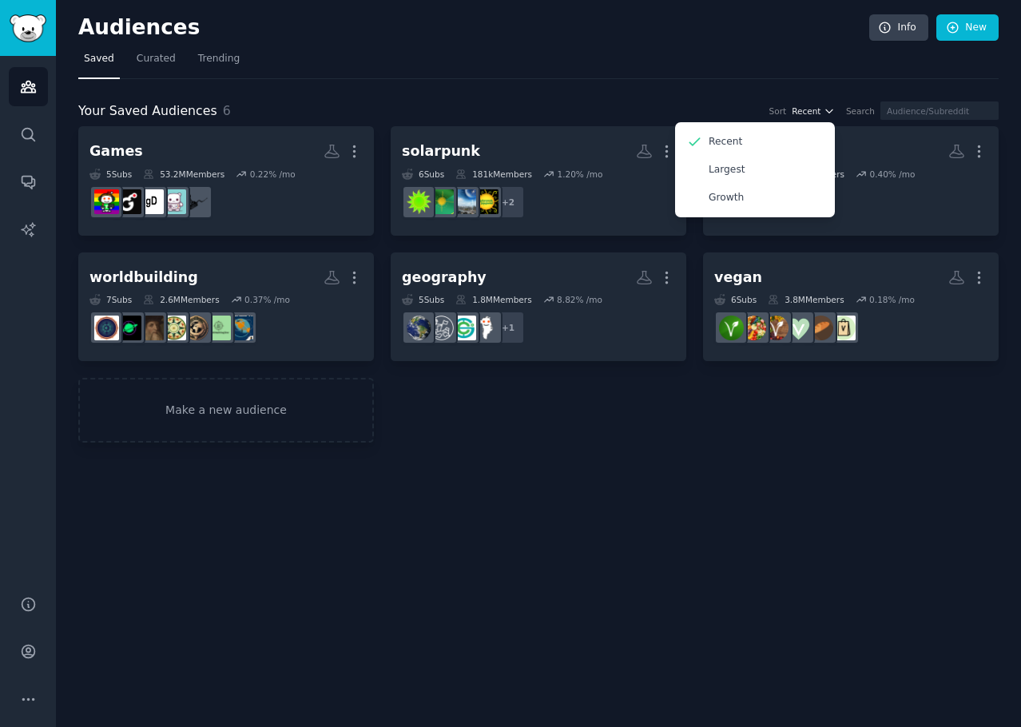
click at [821, 111] on span "Recent" at bounding box center [806, 110] width 29 height 11
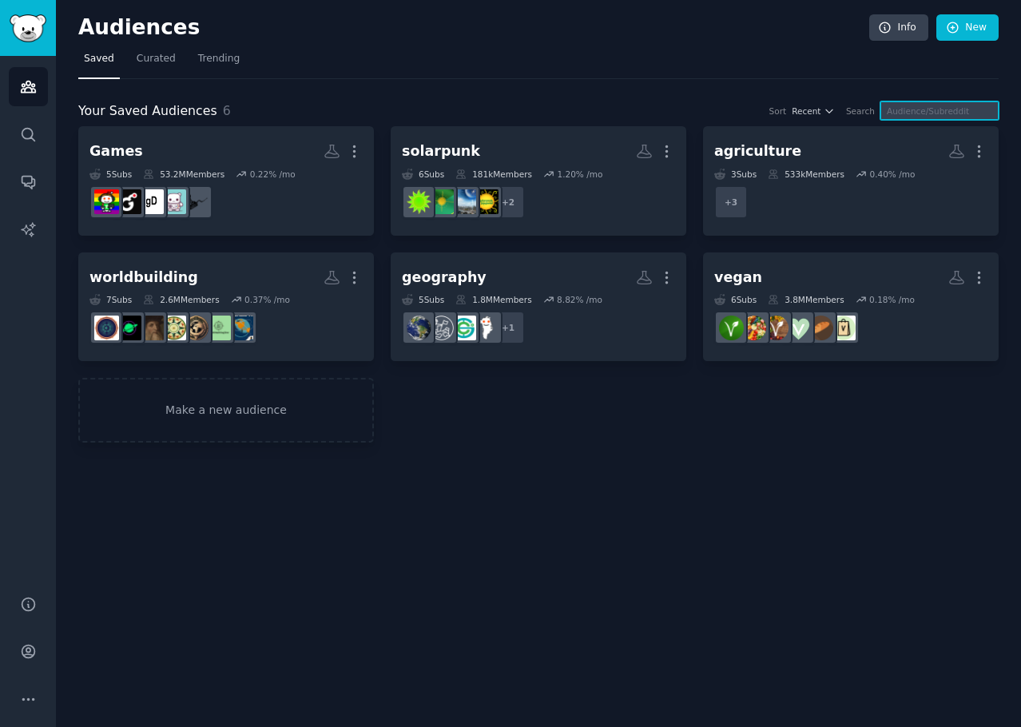
click at [936, 111] on input "text" at bounding box center [940, 110] width 118 height 18
click at [780, 83] on div "Your Saved Audiences 6 Sort Recent Search Games More 5 Sub s 53.2M Members 0.22…" at bounding box center [538, 261] width 920 height 364
click at [814, 113] on span "Recent" at bounding box center [806, 110] width 29 height 11
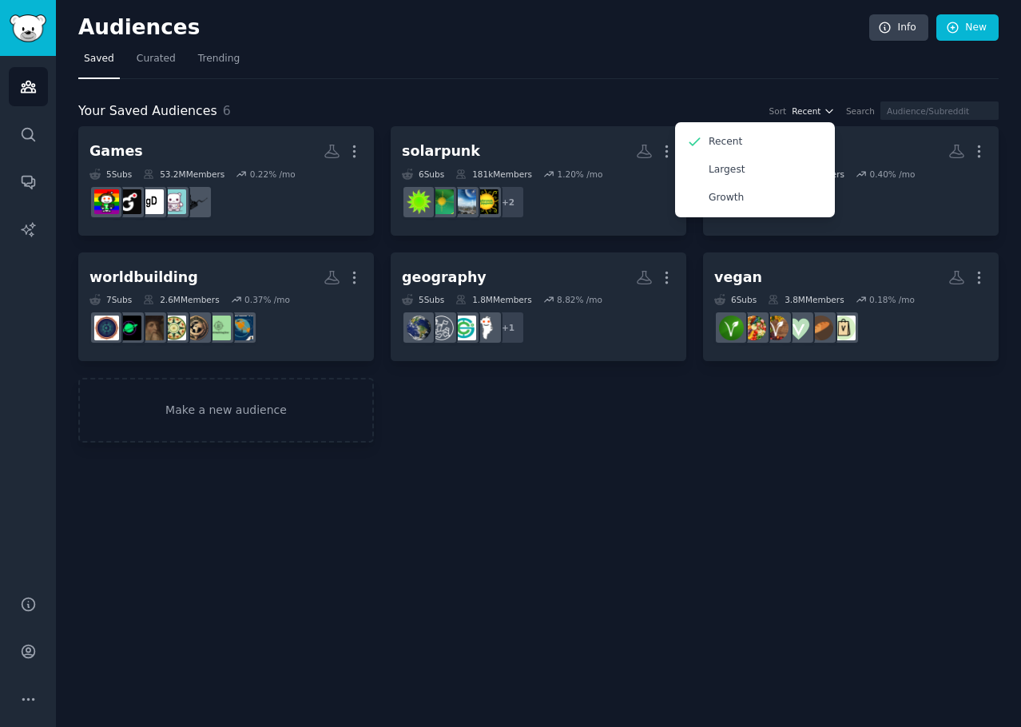
click at [814, 113] on span "Recent" at bounding box center [806, 110] width 29 height 11
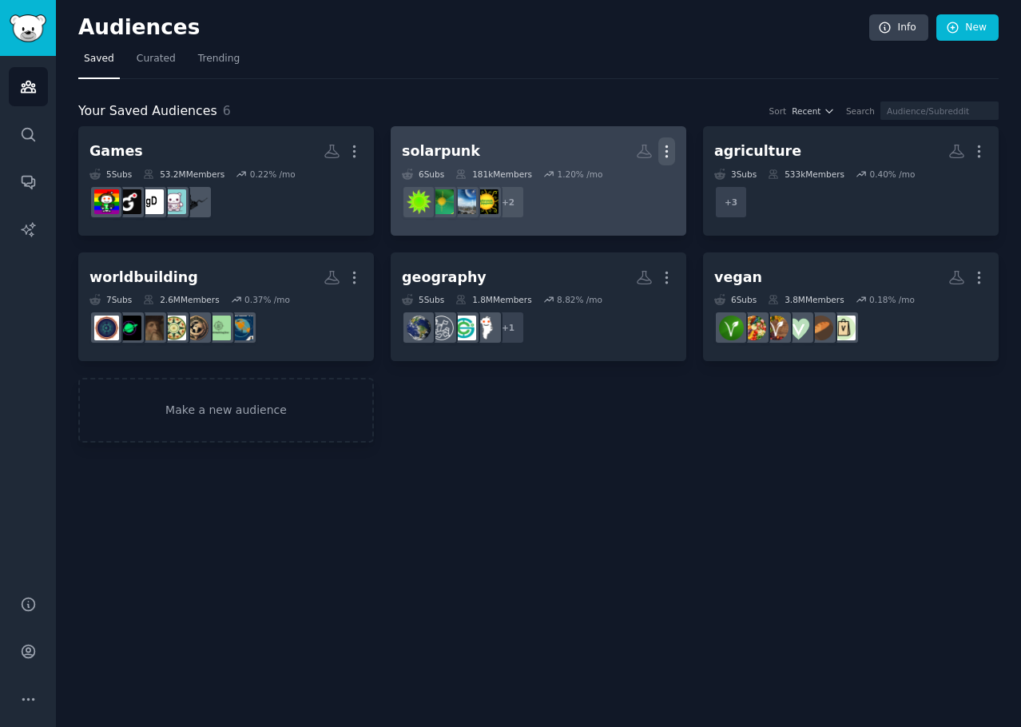
click at [668, 157] on icon "button" at bounding box center [666, 151] width 17 height 17
click at [666, 157] on icon "button" at bounding box center [667, 151] width 2 height 11
click at [641, 153] on icon at bounding box center [645, 151] width 14 height 13
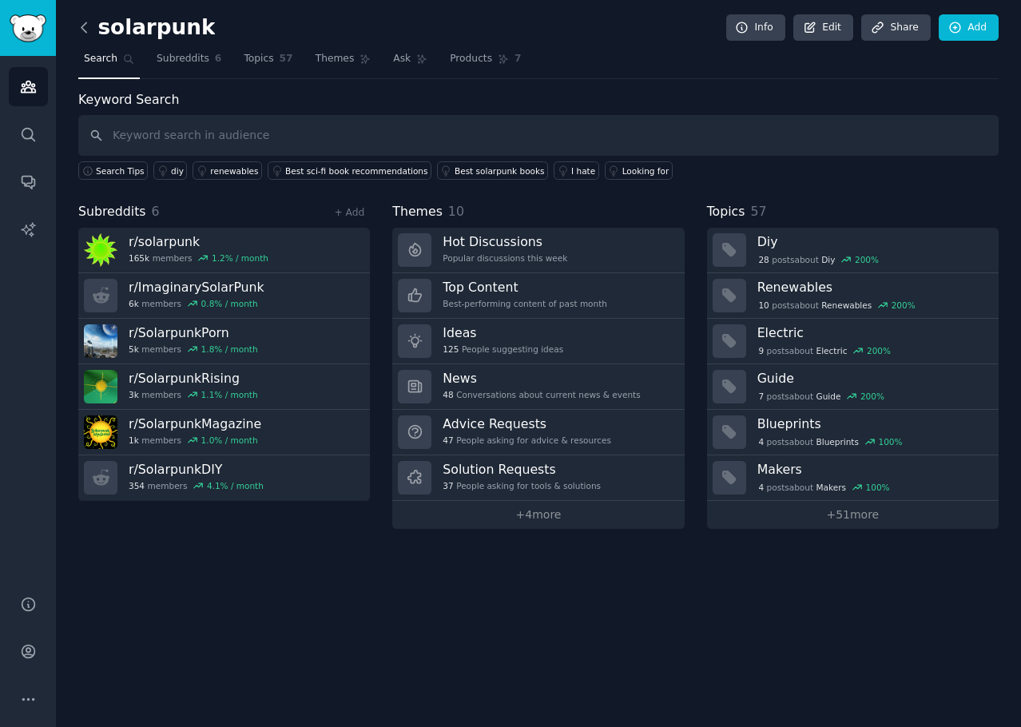
click at [83, 29] on icon at bounding box center [84, 27] width 5 height 10
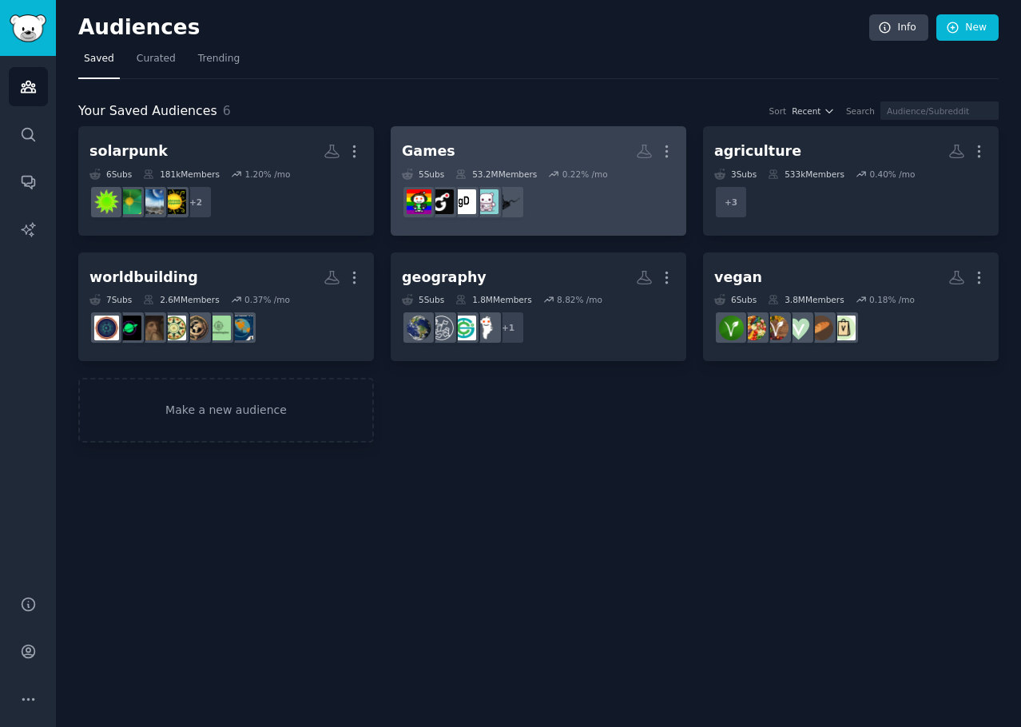
click at [639, 234] on link "Games Custom Audience More 5 Sub s 53.2M Members 0.22 % /mo r/IndieDev" at bounding box center [539, 180] width 296 height 109
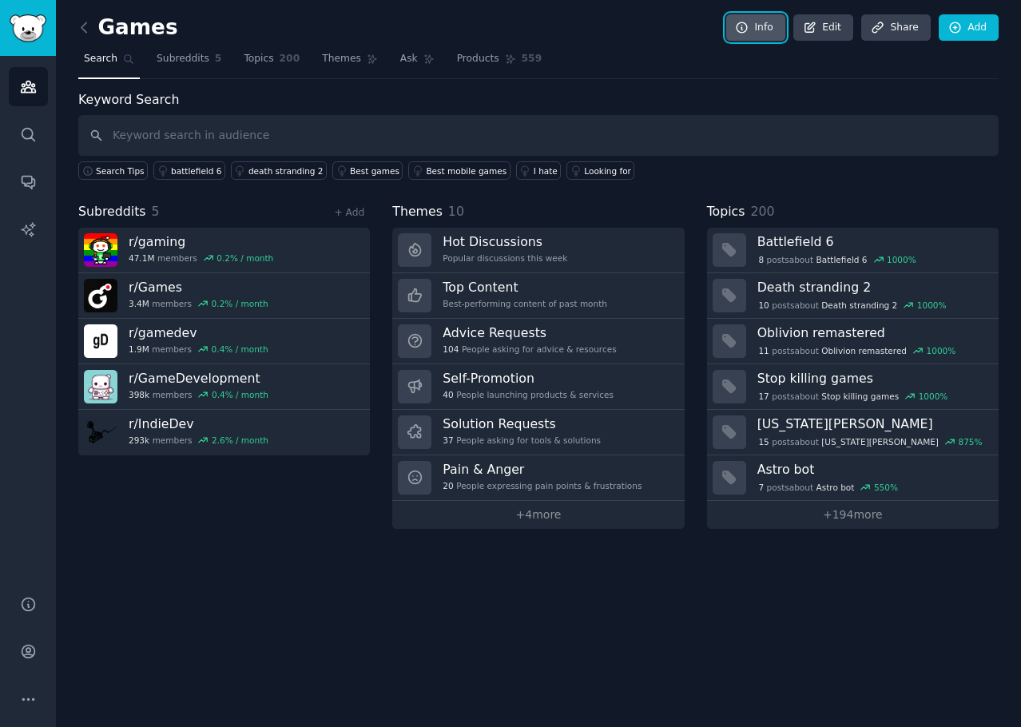
click at [775, 36] on link "Info" at bounding box center [755, 27] width 59 height 27
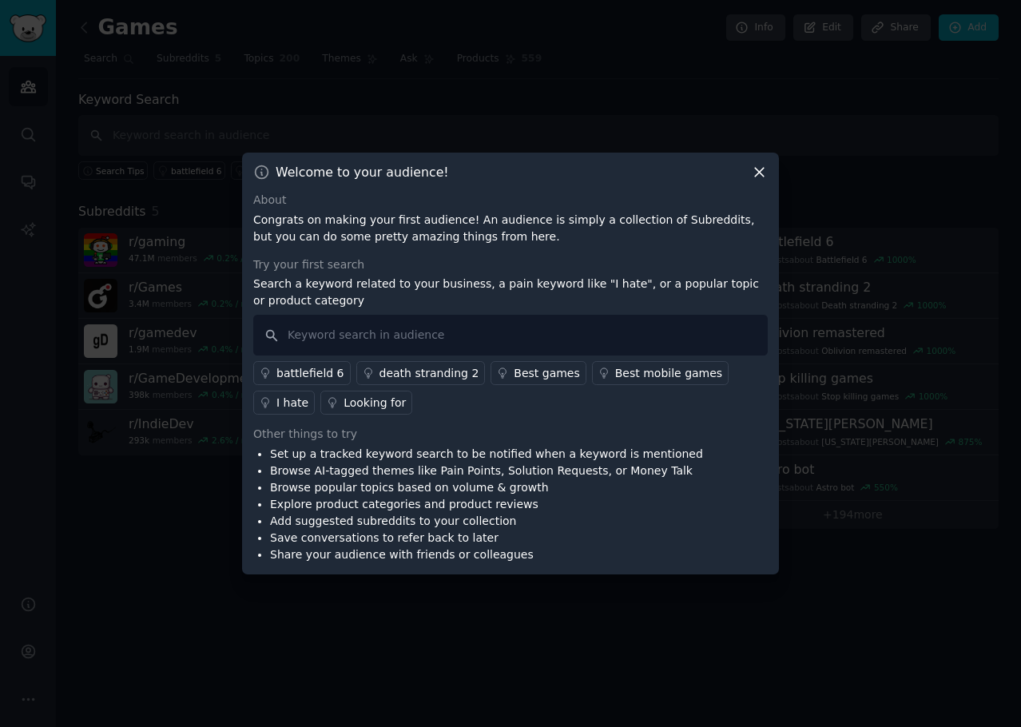
click at [529, 67] on div at bounding box center [510, 363] width 1021 height 727
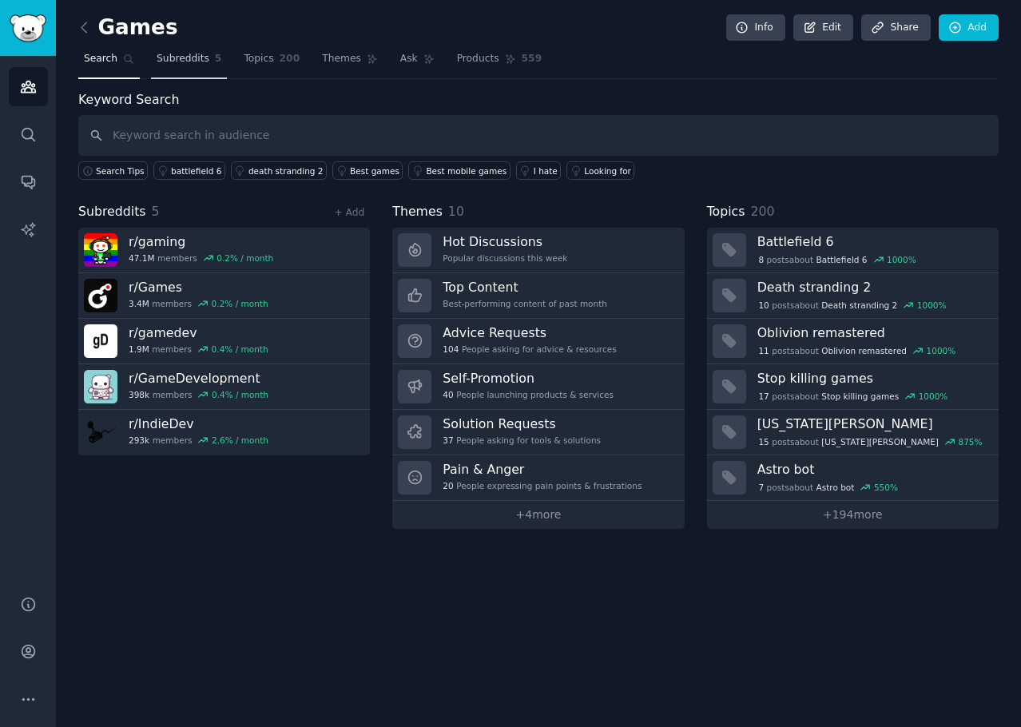
click at [162, 60] on span "Subreddits" at bounding box center [183, 59] width 53 height 14
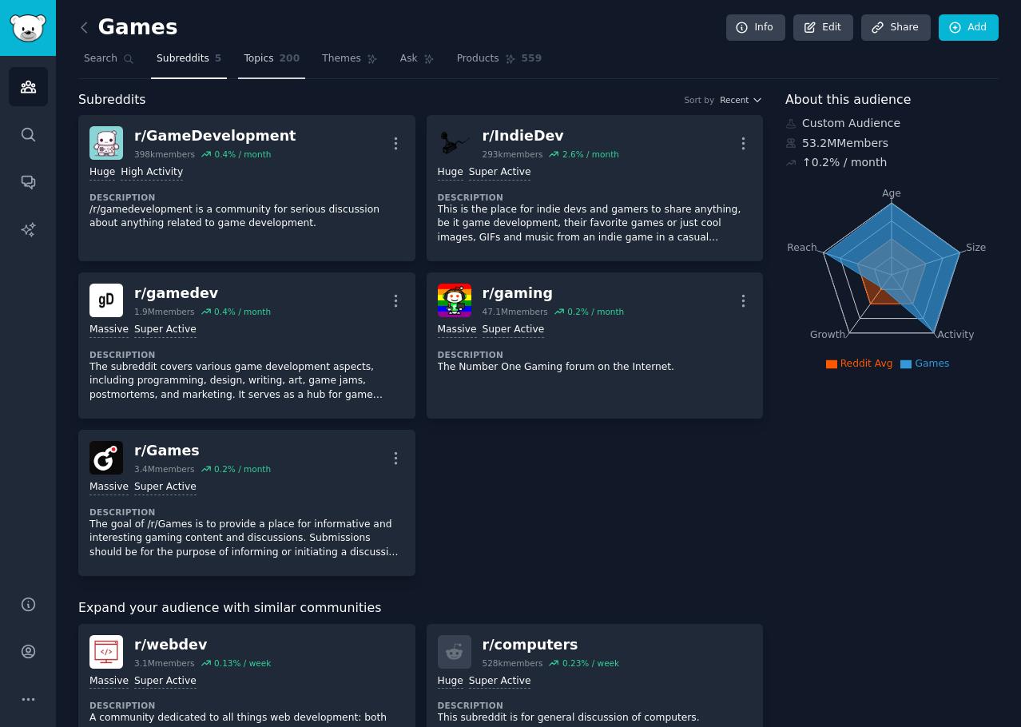
click at [252, 68] on link "Topics 200" at bounding box center [271, 62] width 67 height 33
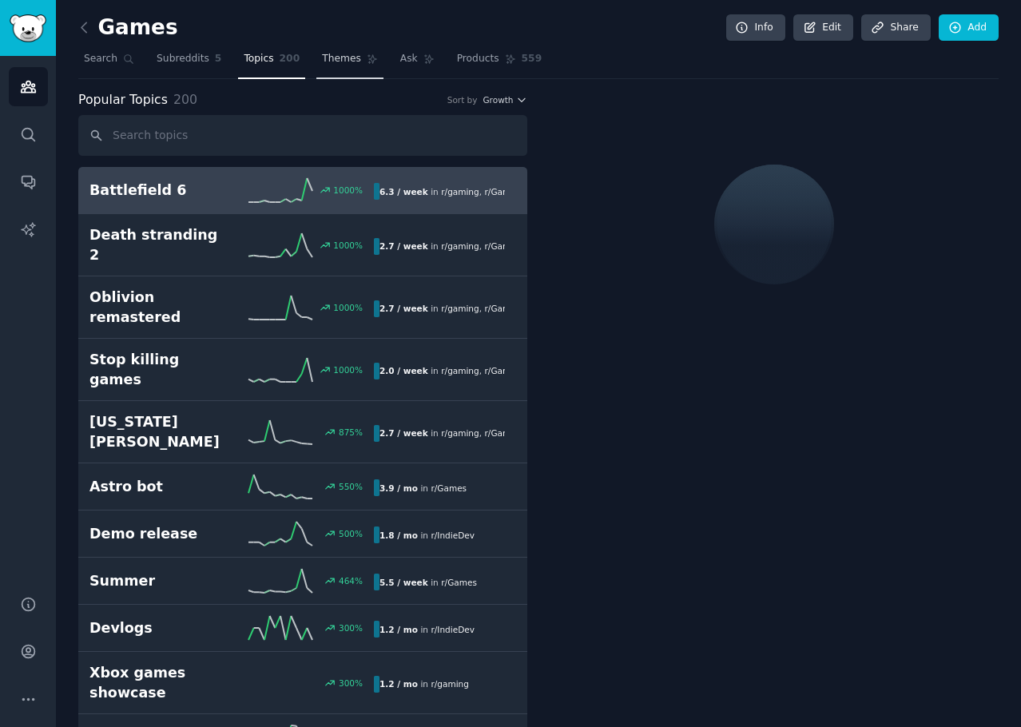
click at [322, 64] on span "Themes" at bounding box center [341, 59] width 39 height 14
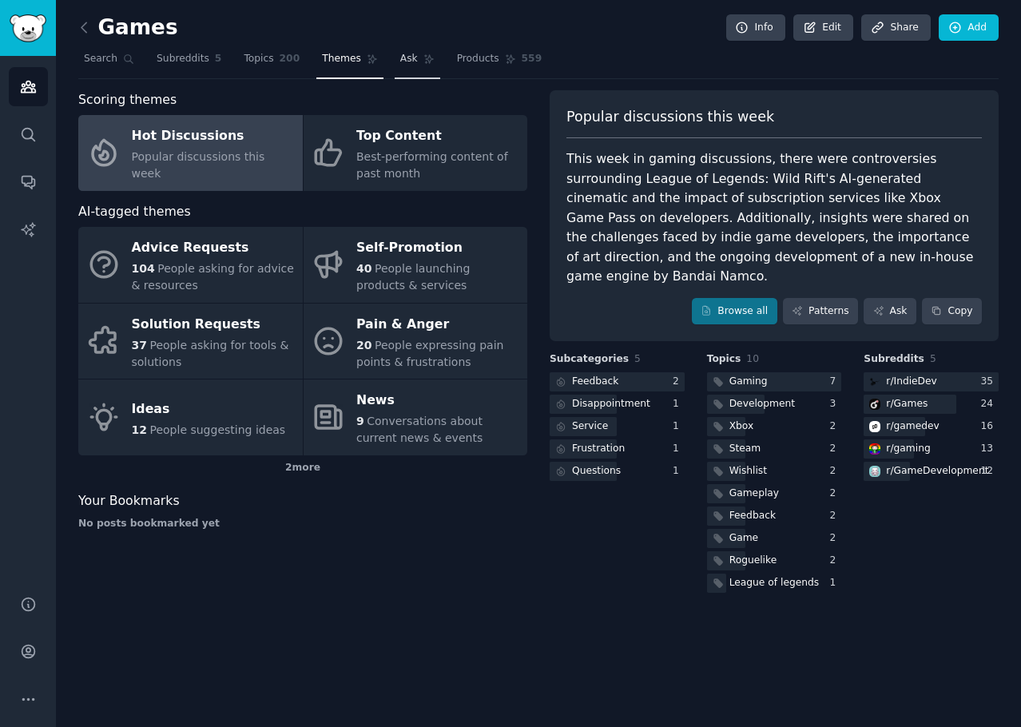
click at [400, 61] on span "Ask" at bounding box center [409, 59] width 18 height 14
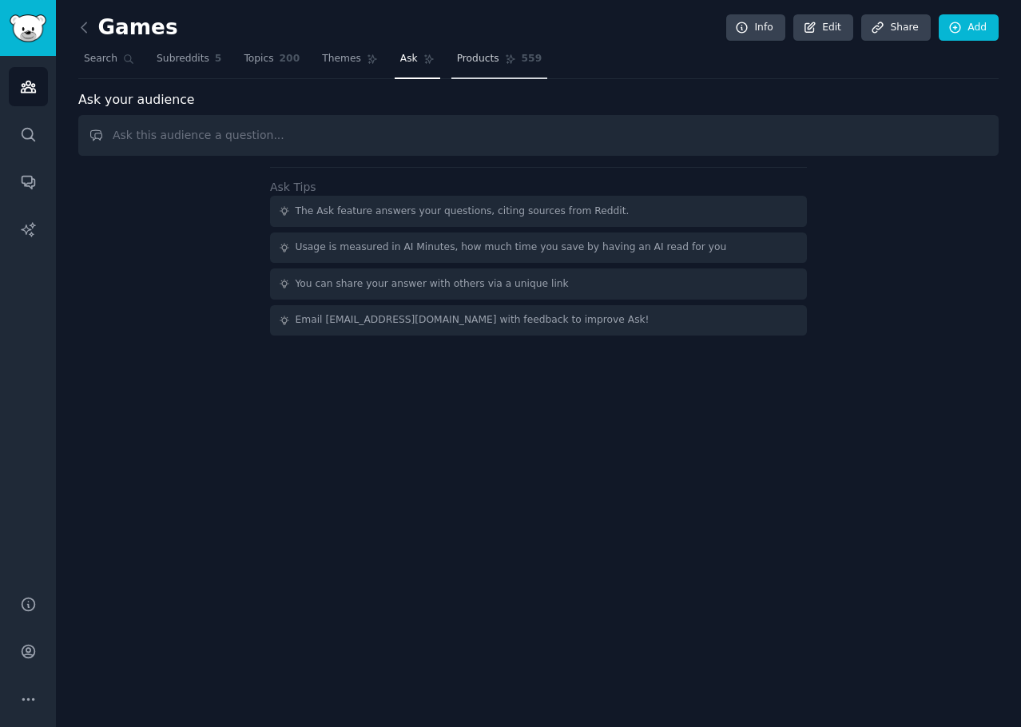
click at [457, 62] on span "Products" at bounding box center [478, 59] width 42 height 14
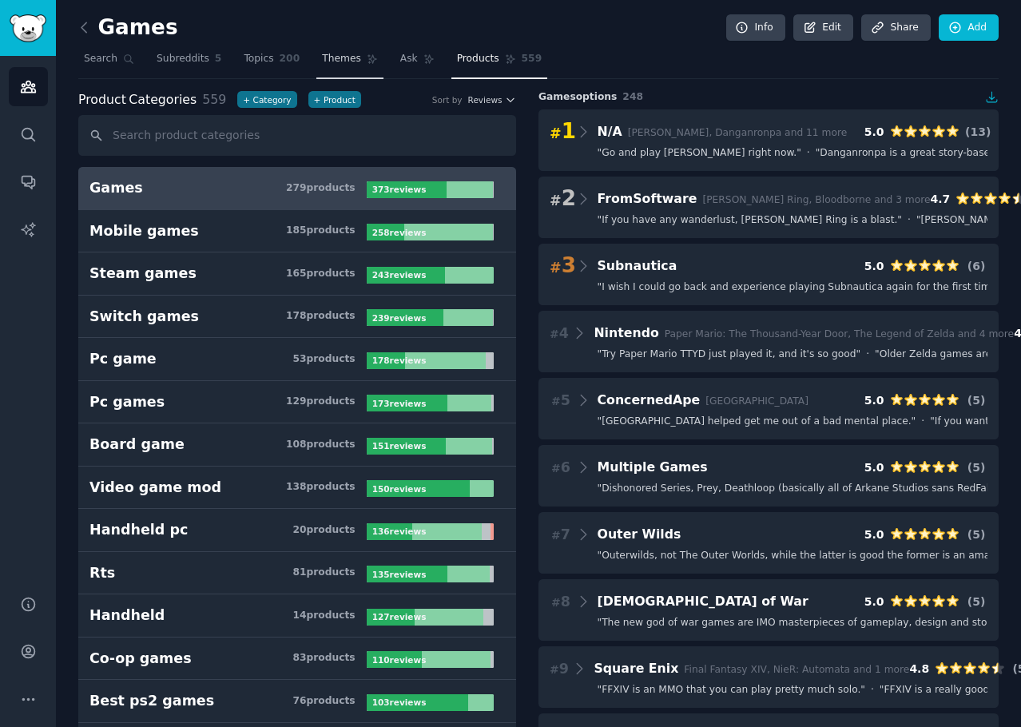
click at [346, 66] on link "Themes" at bounding box center [349, 62] width 67 height 33
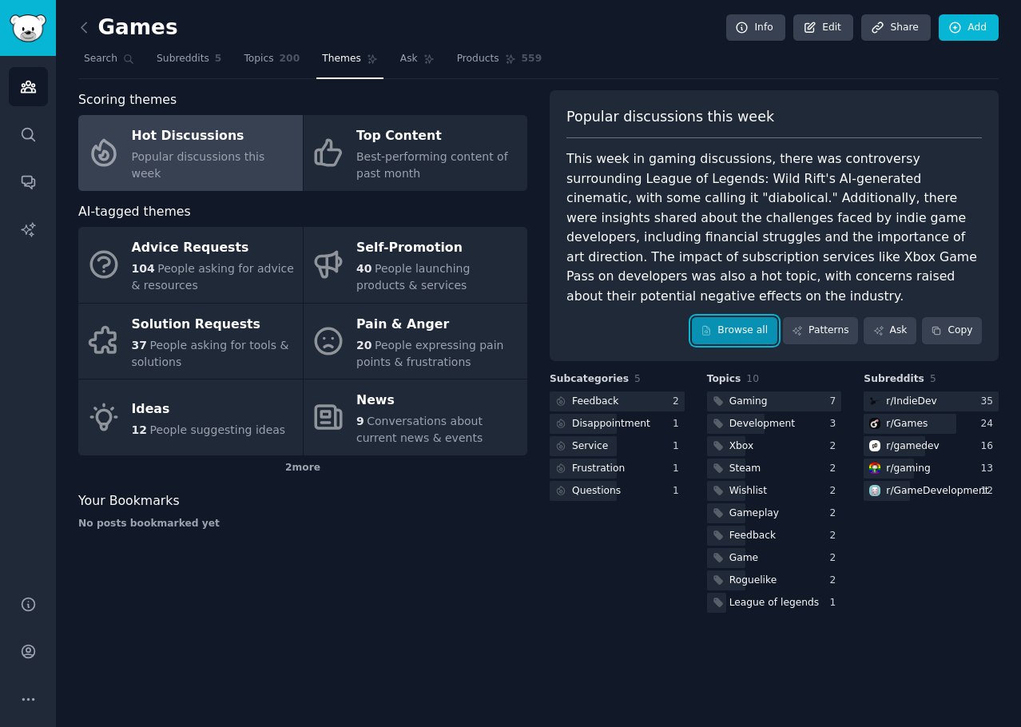
click at [750, 317] on link "Browse all" at bounding box center [734, 330] width 85 height 27
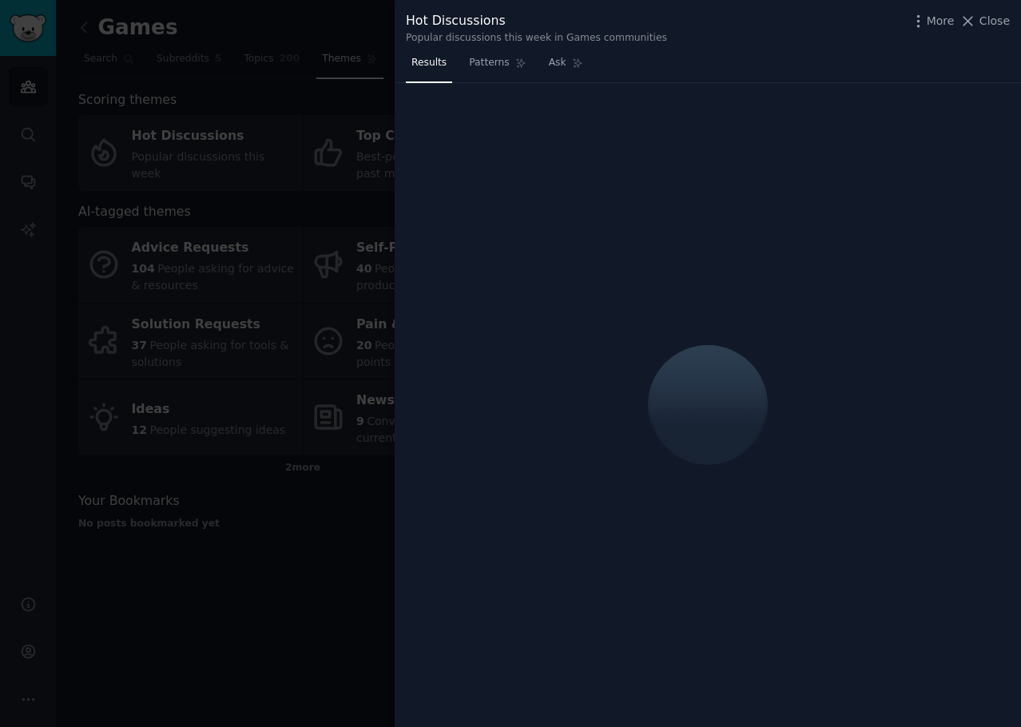
click at [286, 604] on div at bounding box center [510, 363] width 1021 height 727
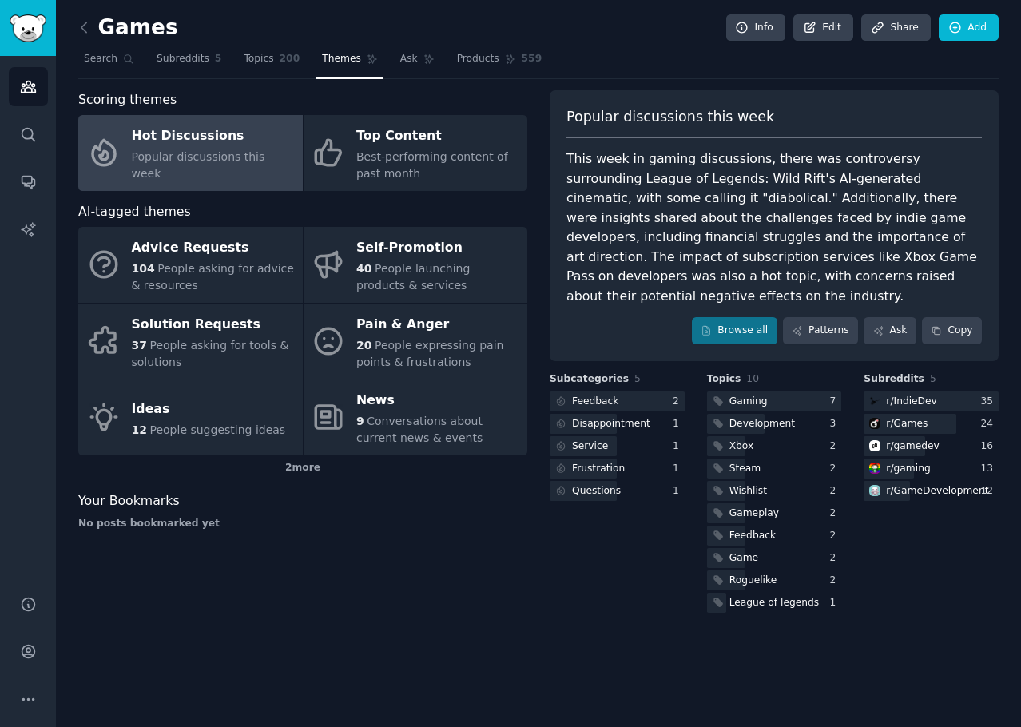
click at [435, 631] on div "Games Info Edit Share Add Search Subreddits 5 Topics 200 Themes Ask Products 55…" at bounding box center [538, 363] width 965 height 727
click at [837, 317] on link "Patterns" at bounding box center [820, 330] width 75 height 27
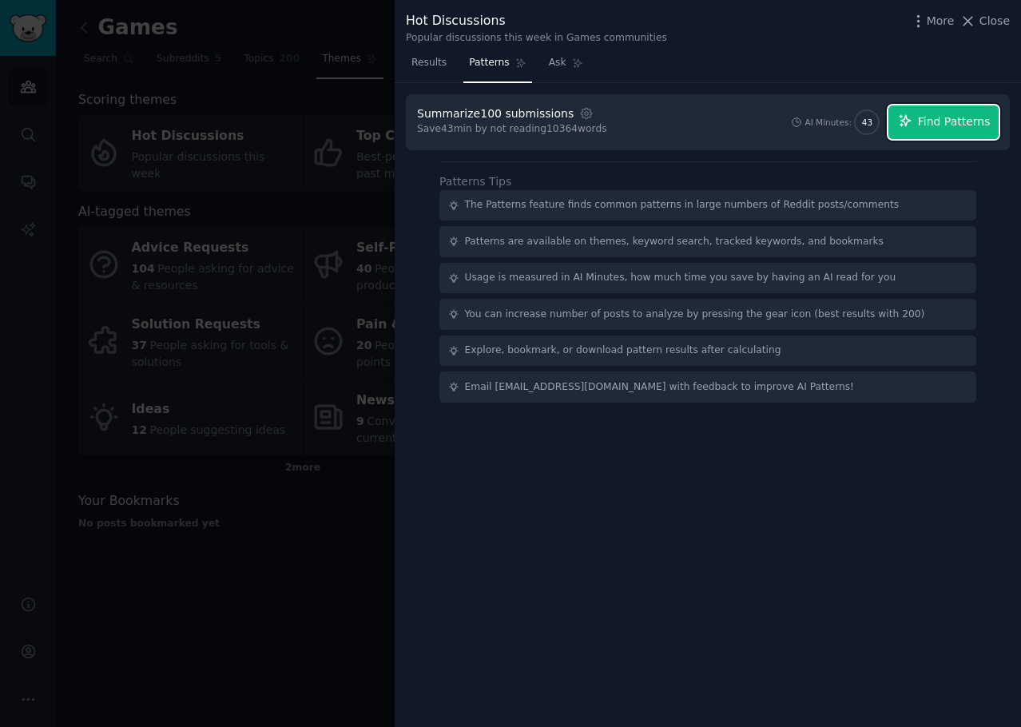
click at [985, 124] on span "Find Patterns" at bounding box center [954, 121] width 73 height 17
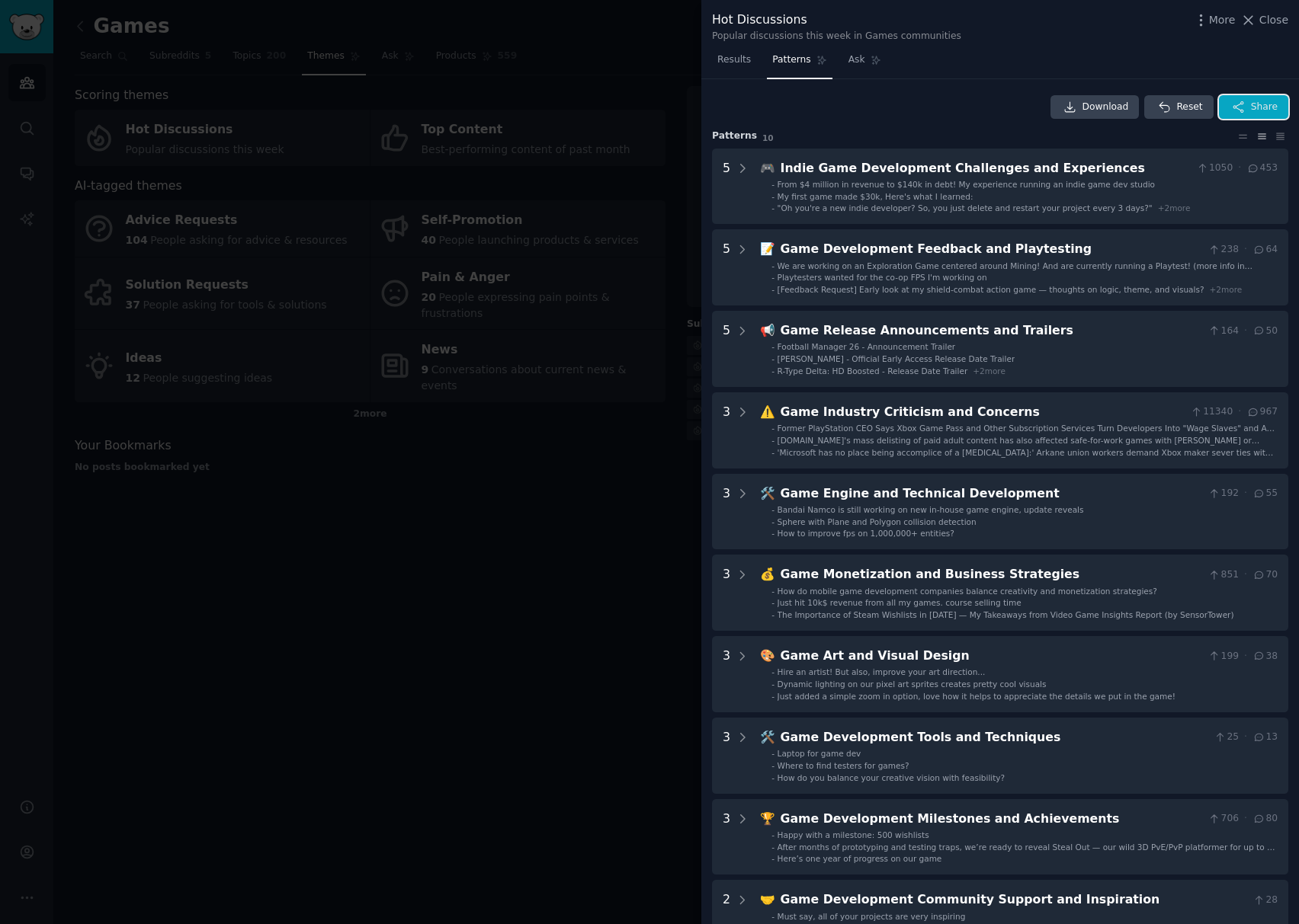
click at [1269, 112] on span "Share" at bounding box center [1264, 107] width 27 height 13
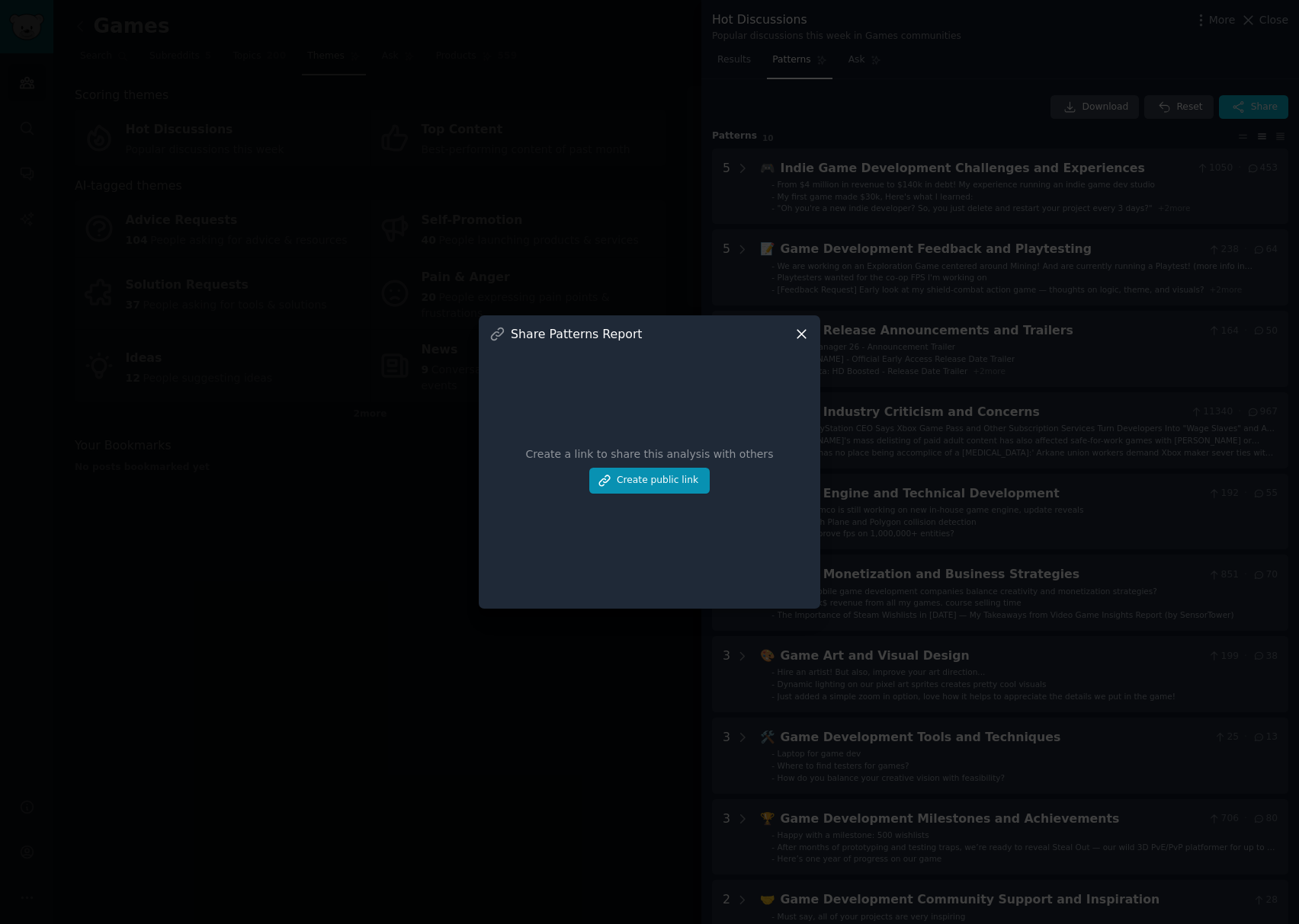
click at [897, 129] on div at bounding box center [650, 462] width 1299 height 924
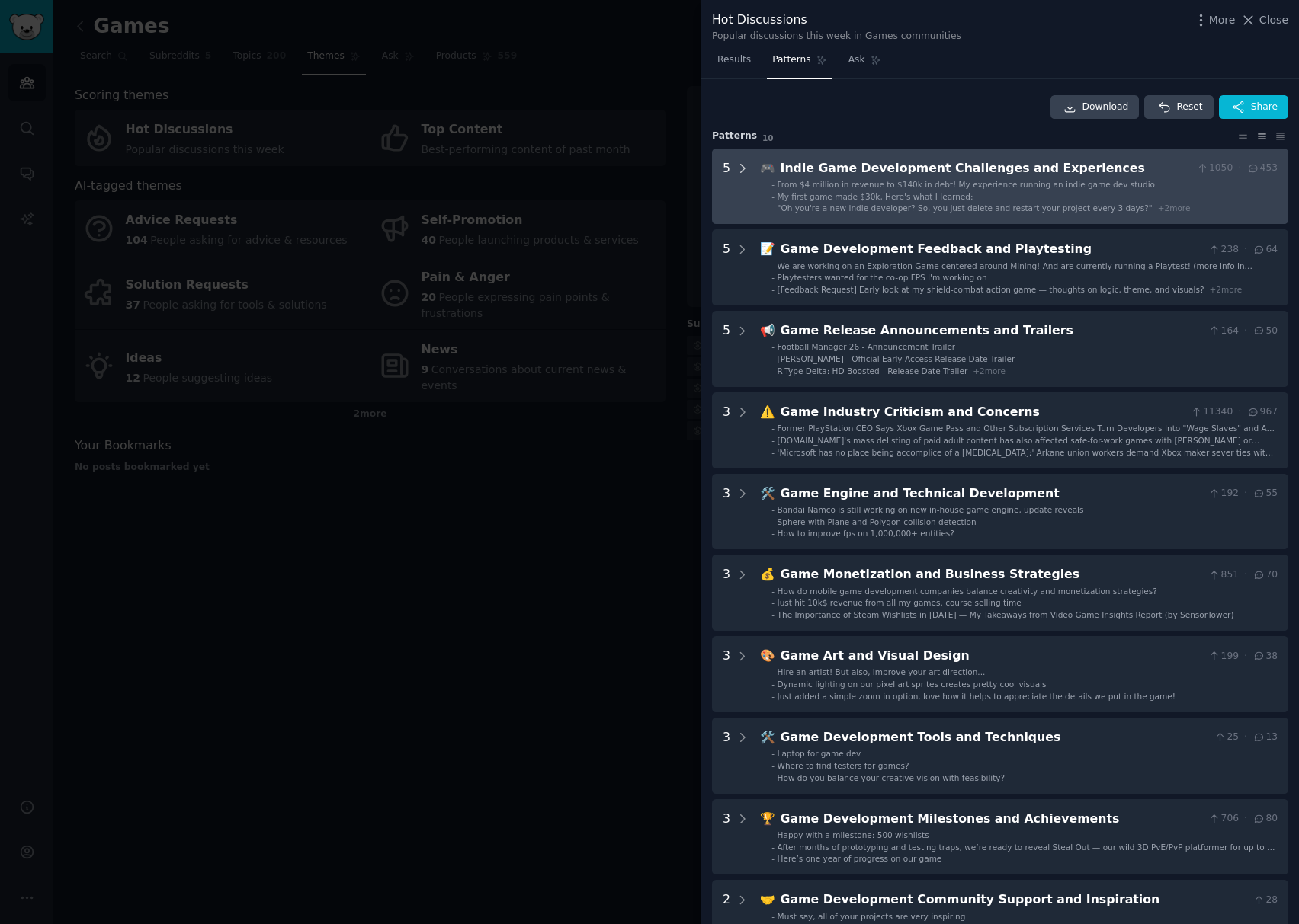
click at [742, 177] on div at bounding box center [742, 187] width 13 height 55
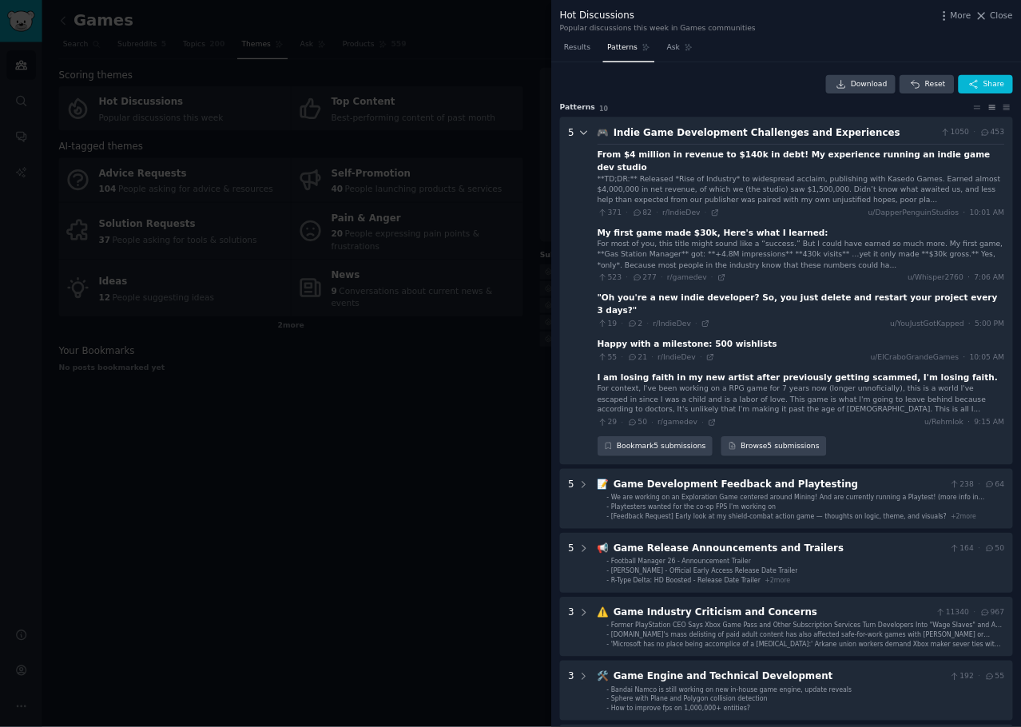
scroll to position [72, 0]
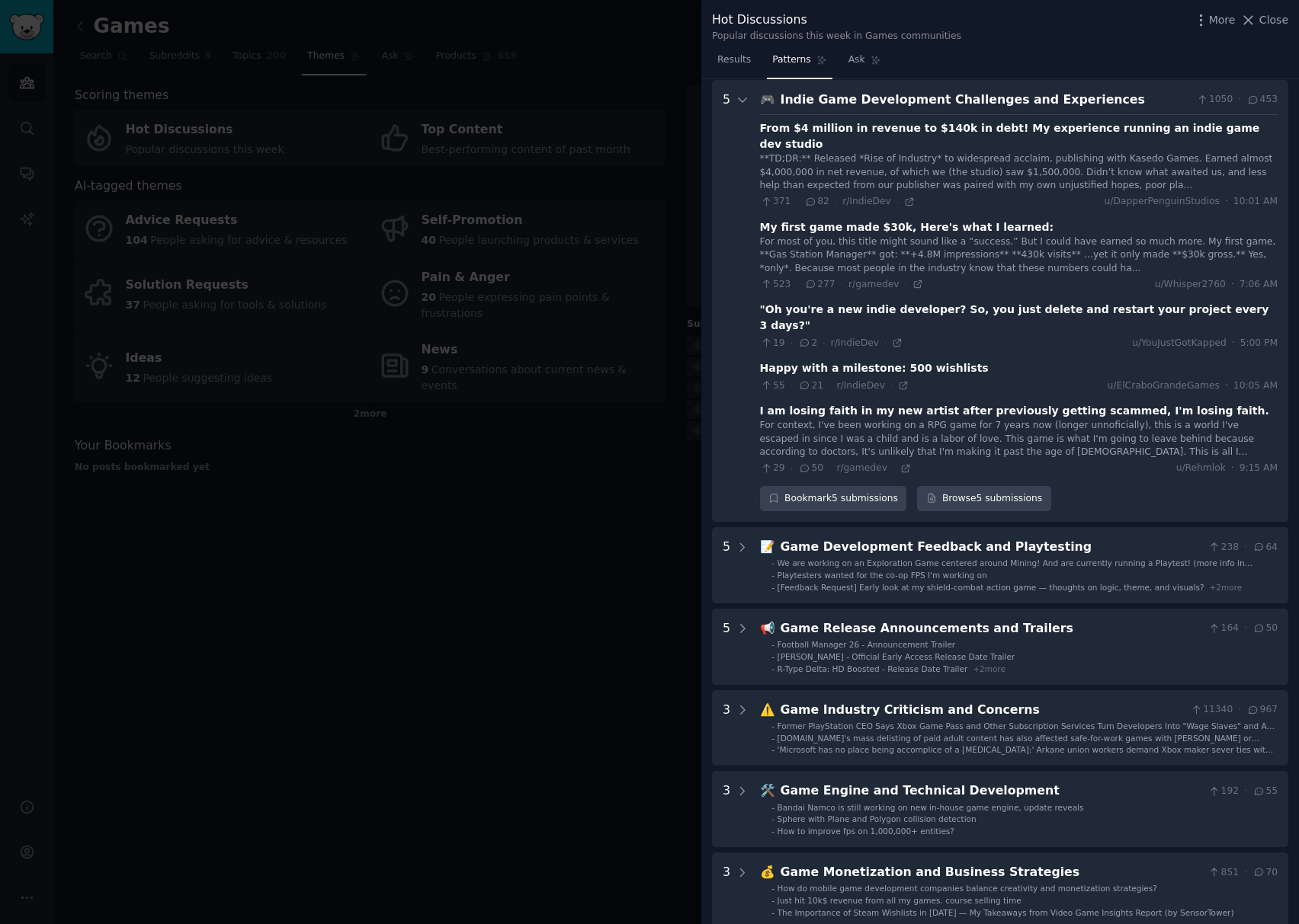
click at [810, 278] on icon at bounding box center [811, 283] width 13 height 10
click at [973, 486] on link "Browse 5 submissions" at bounding box center [983, 499] width 134 height 26
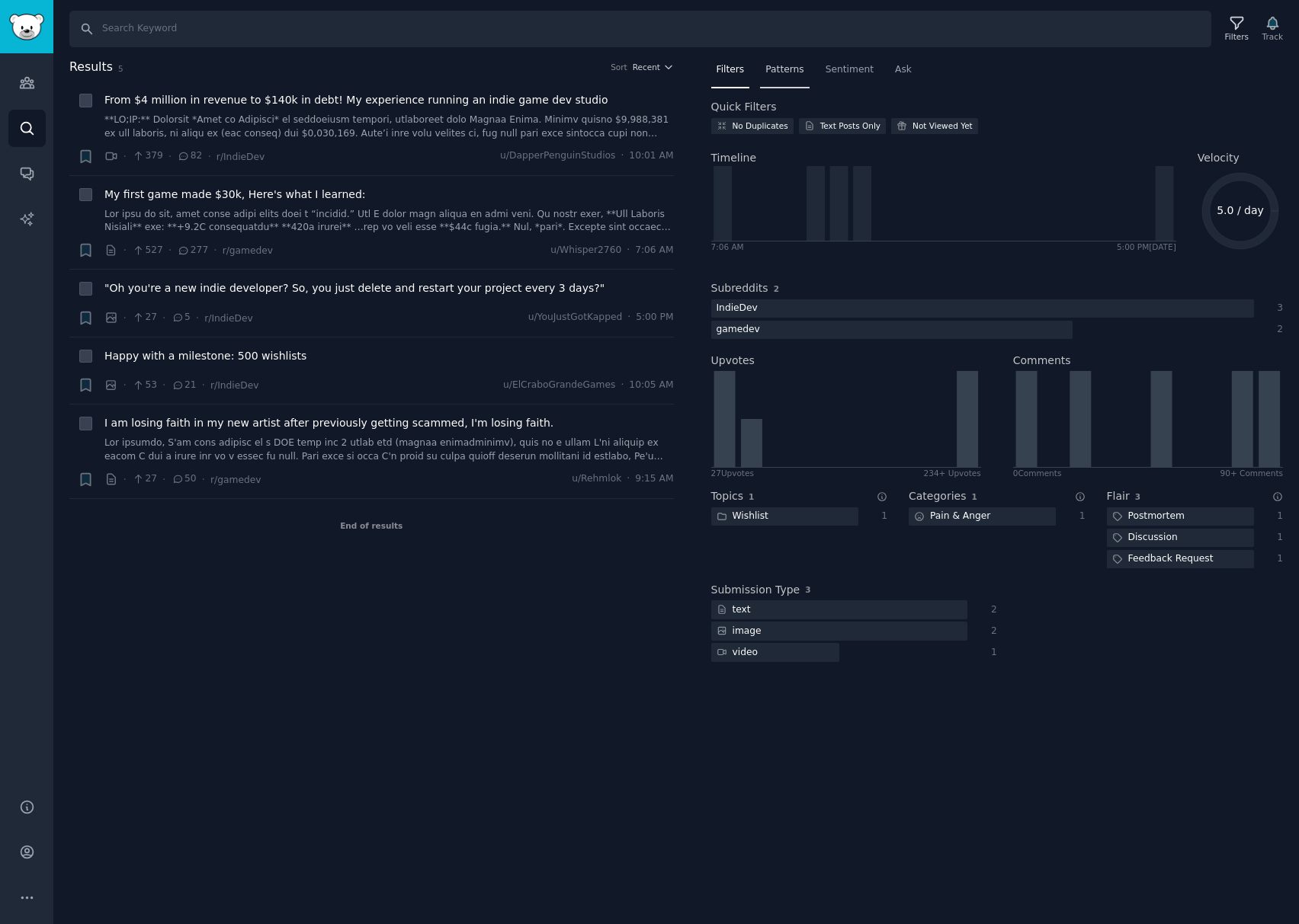
click at [790, 67] on span "Patterns" at bounding box center [784, 70] width 38 height 13
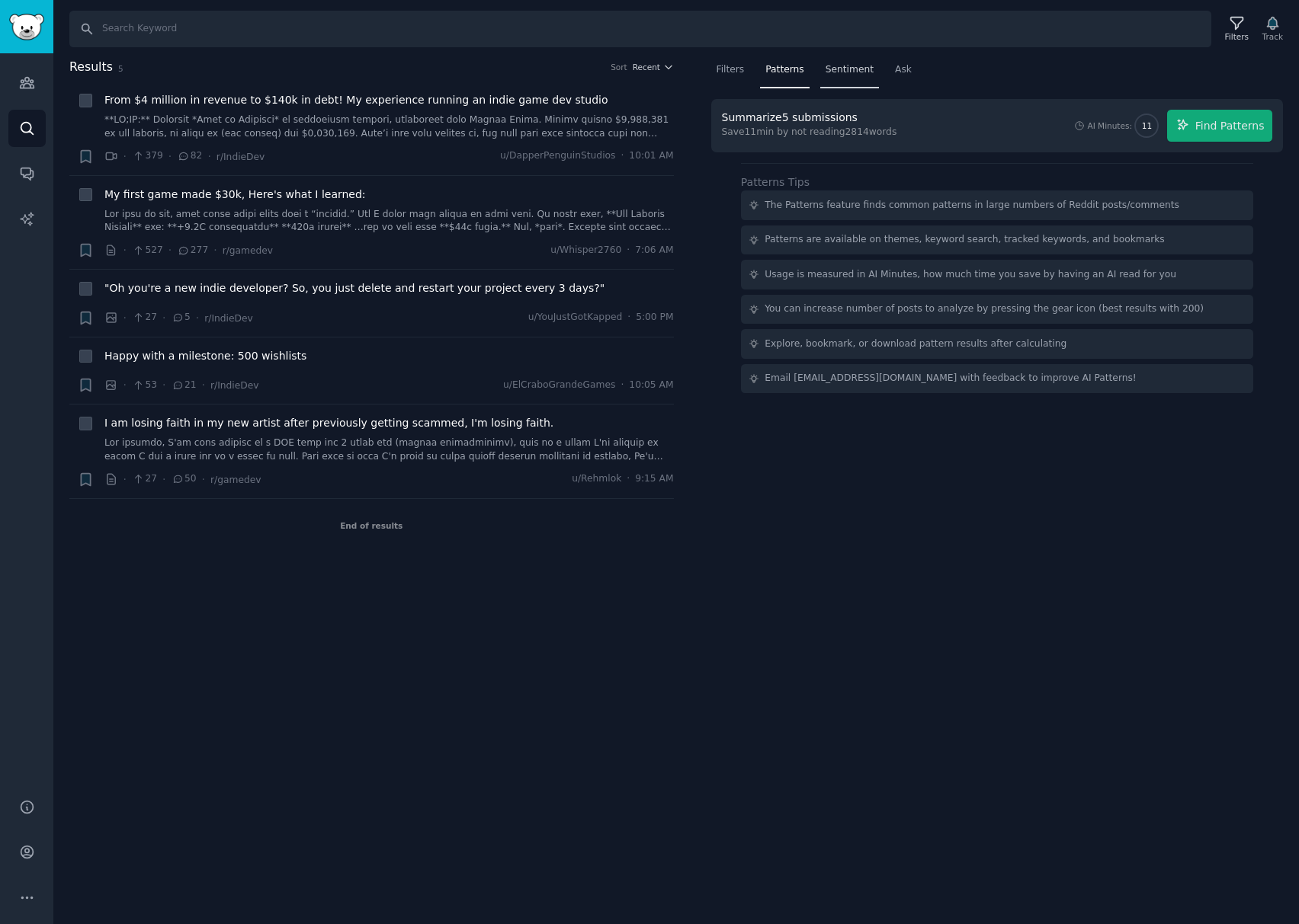
click at [833, 62] on div "Sentiment" at bounding box center [850, 73] width 59 height 31
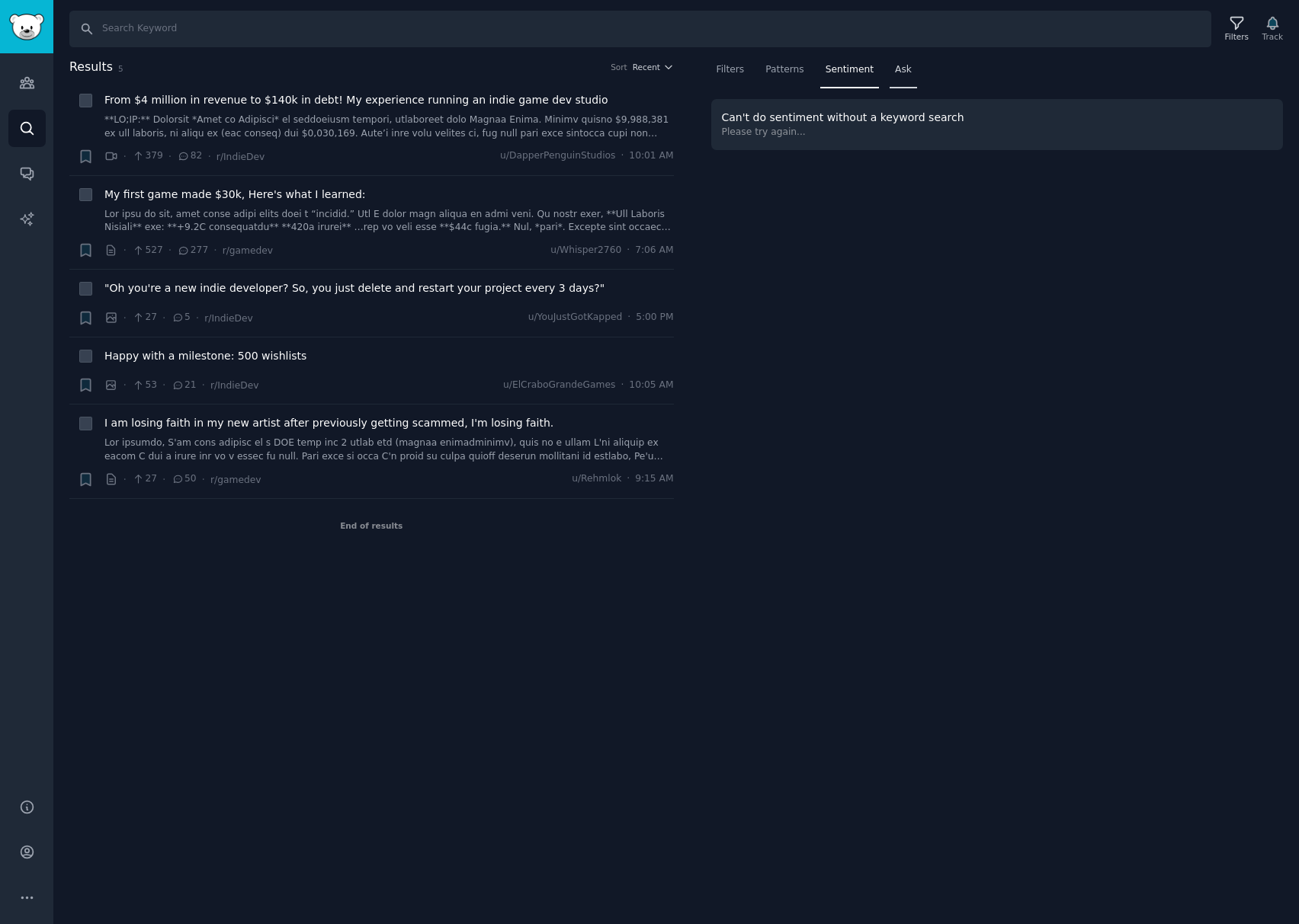
click at [902, 74] on div "Ask" at bounding box center [902, 73] width 28 height 31
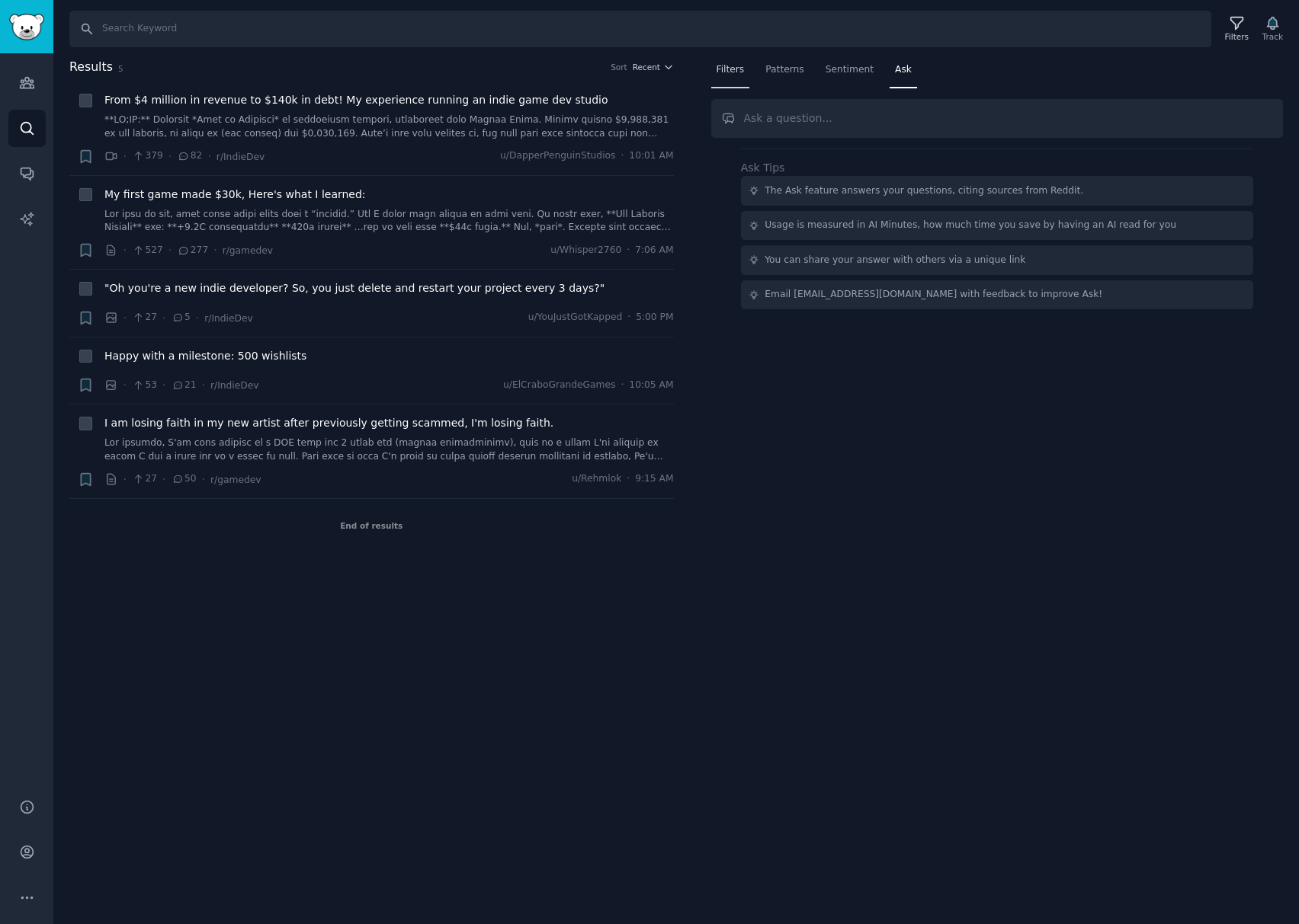
click at [714, 71] on div "Filters" at bounding box center [731, 73] width 39 height 31
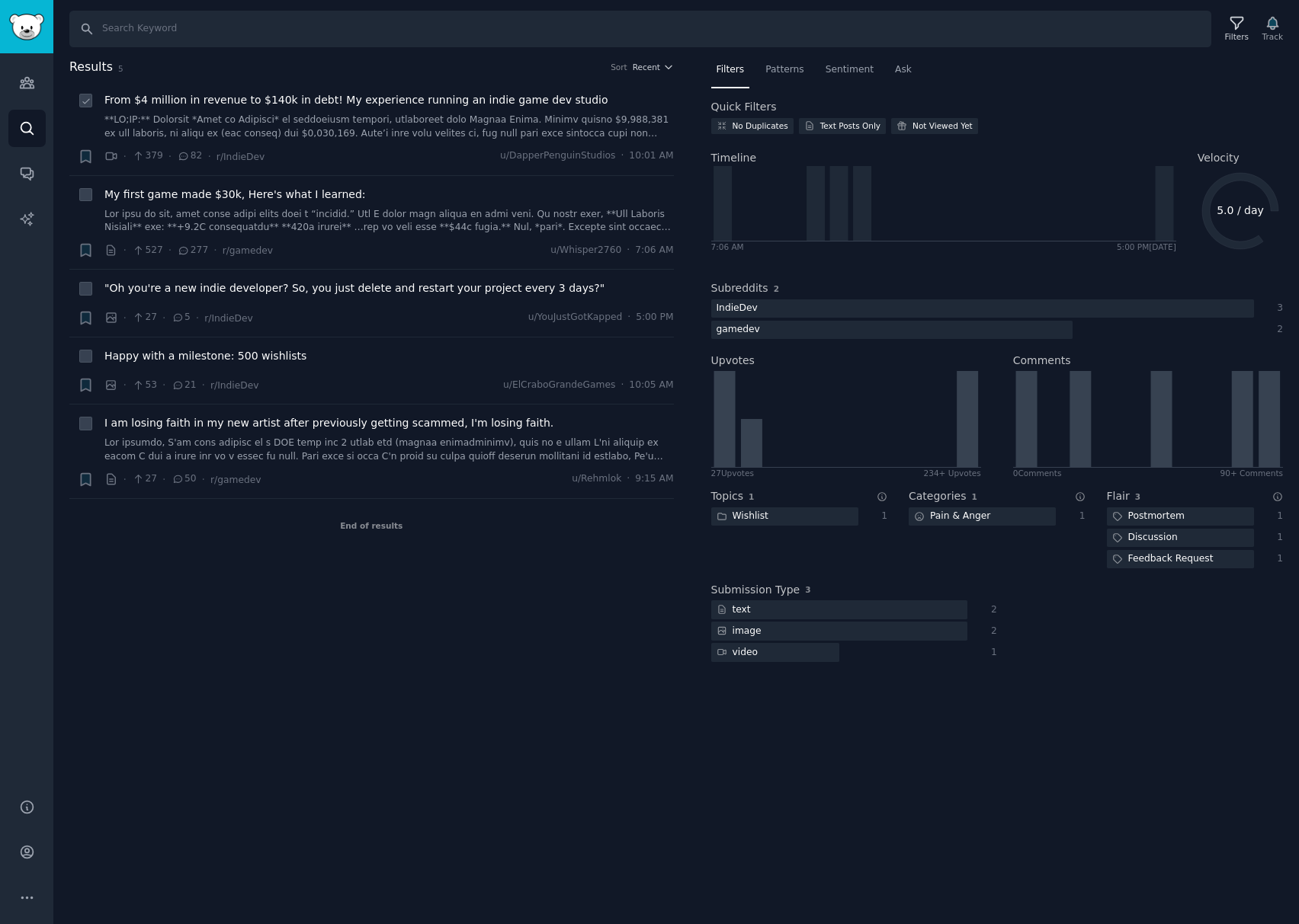
click at [81, 99] on icon at bounding box center [86, 101] width 10 height 10
checkbox input "true"
click at [86, 195] on icon at bounding box center [86, 195] width 10 height 10
checkbox input "true"
click at [79, 286] on input "checkbox" at bounding box center [86, 289] width 13 height 13
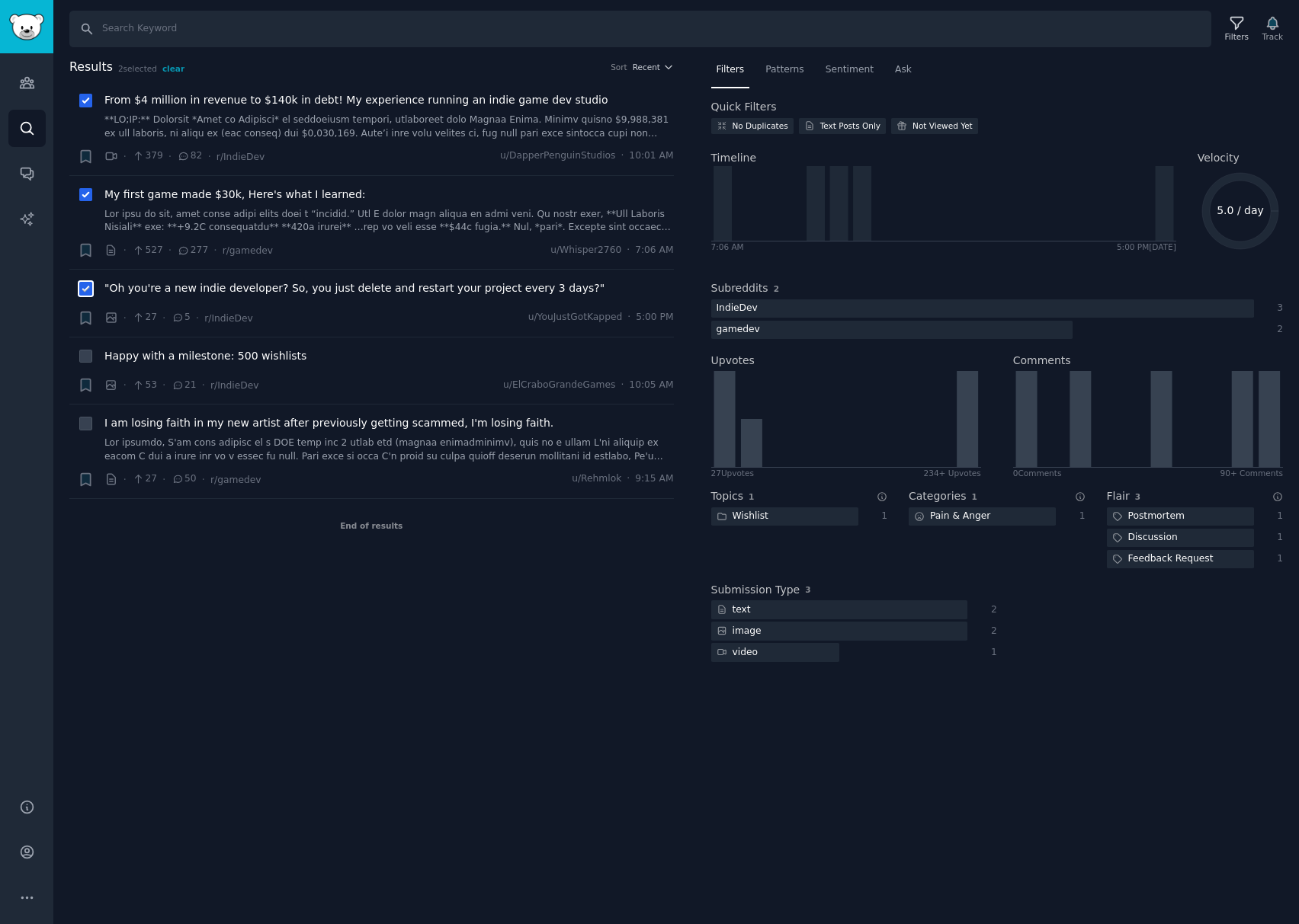
checkbox input "true"
click at [87, 351] on input "checkbox" at bounding box center [86, 357] width 13 height 13
checkbox input "true"
click at [81, 426] on icon at bounding box center [86, 423] width 10 height 10
checkbox input "true"
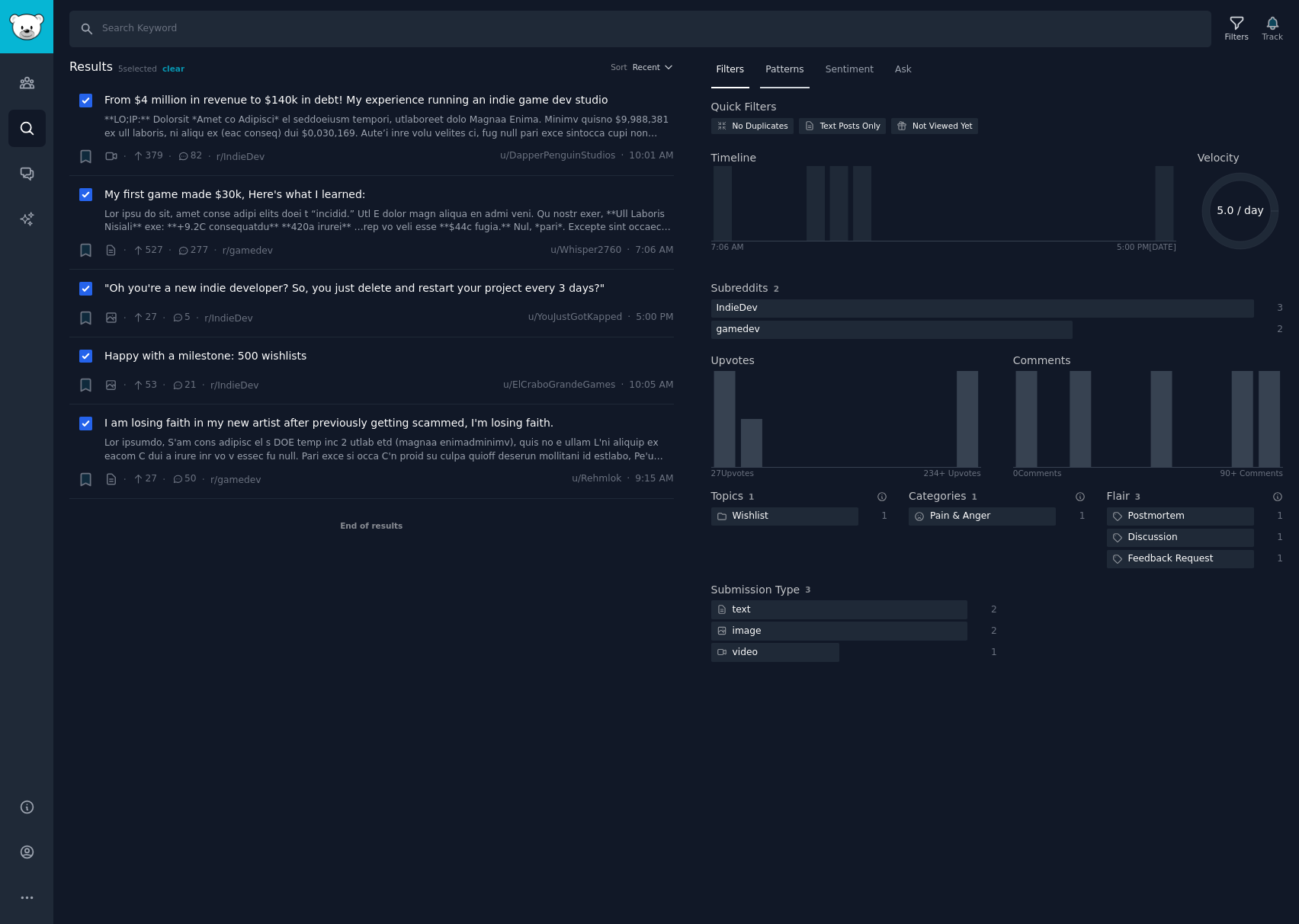
click at [795, 66] on span "Patterns" at bounding box center [784, 70] width 38 height 13
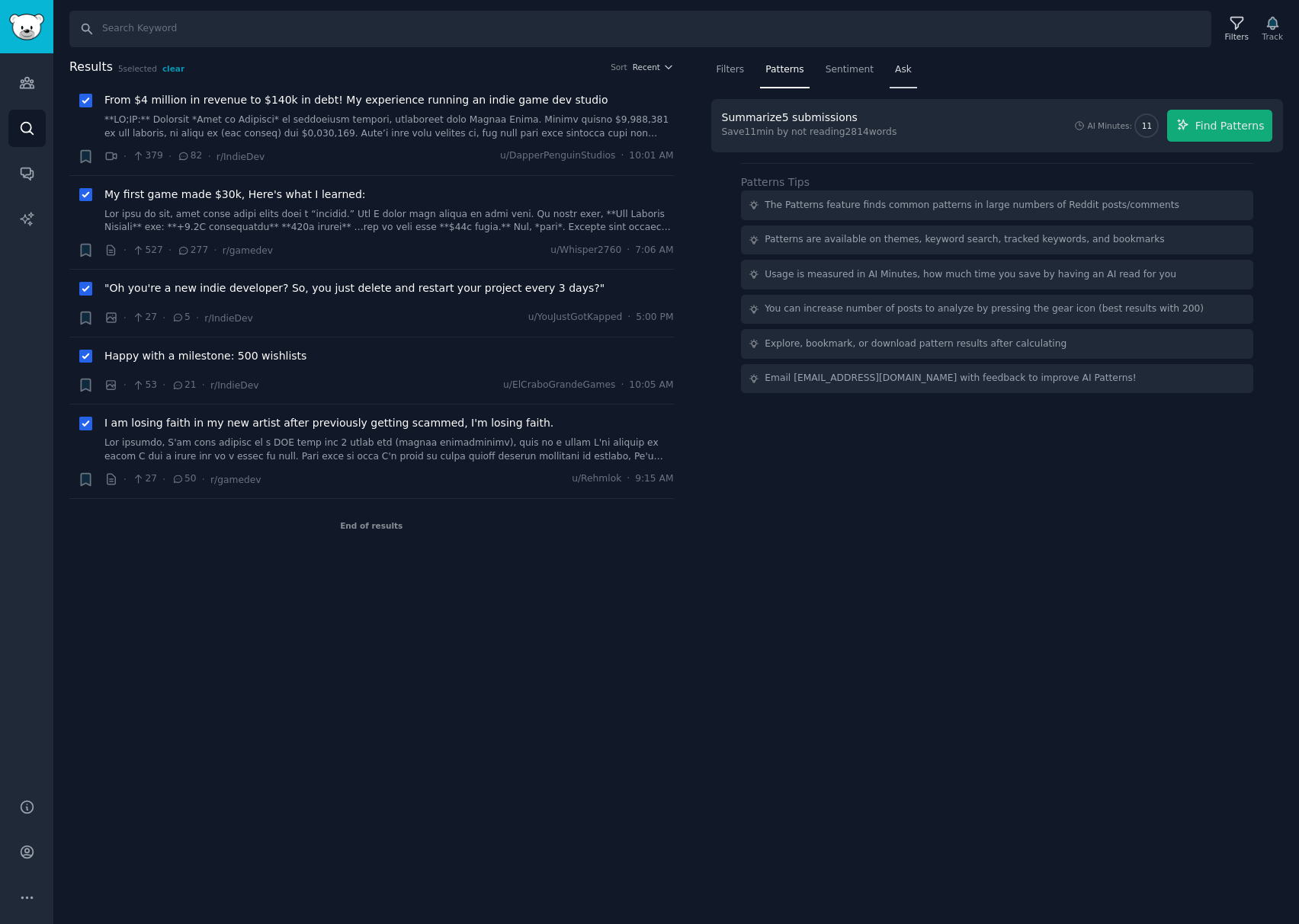
click at [900, 69] on div "Ask" at bounding box center [902, 73] width 28 height 31
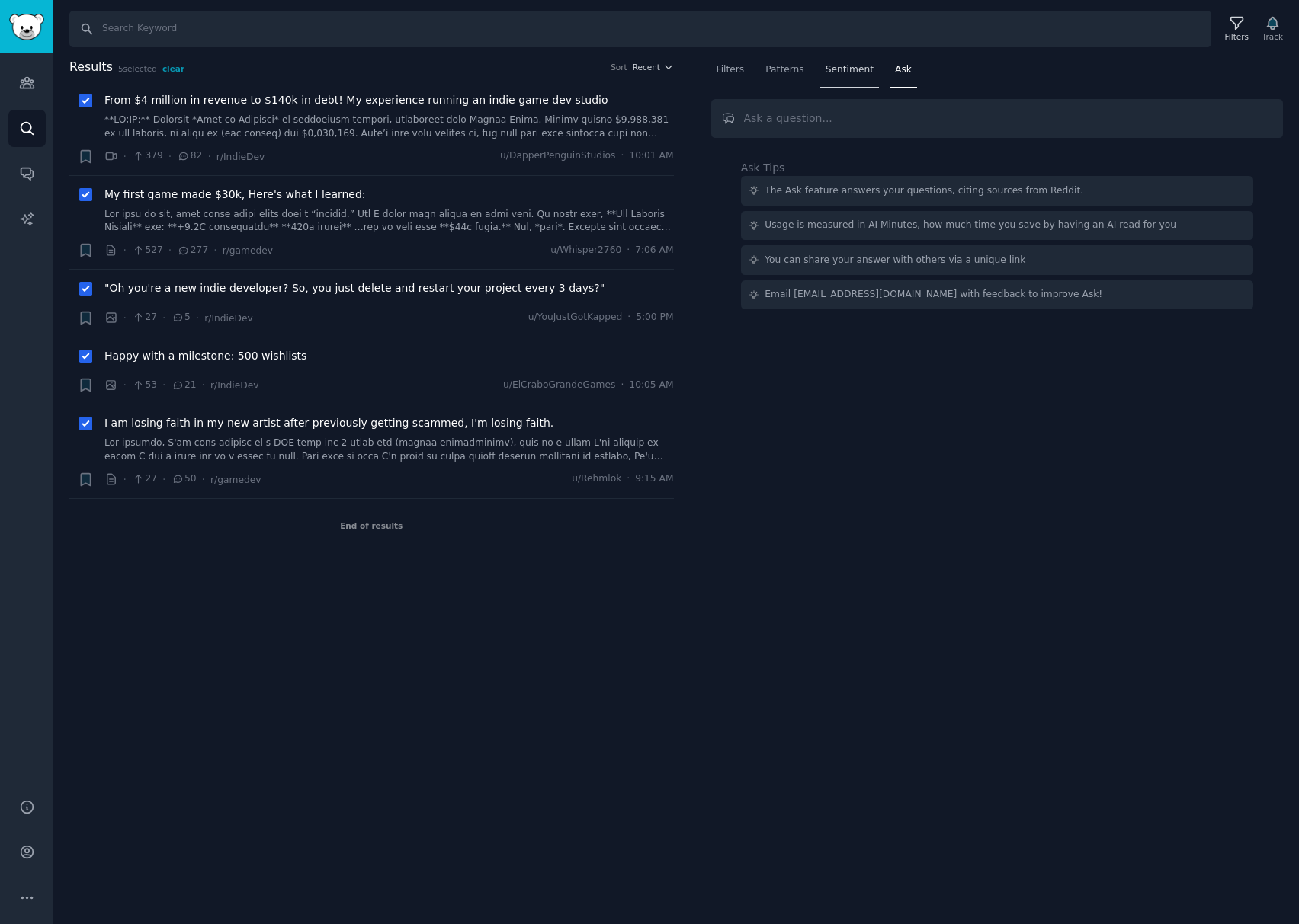
click at [835, 73] on span "Sentiment" at bounding box center [849, 70] width 48 height 13
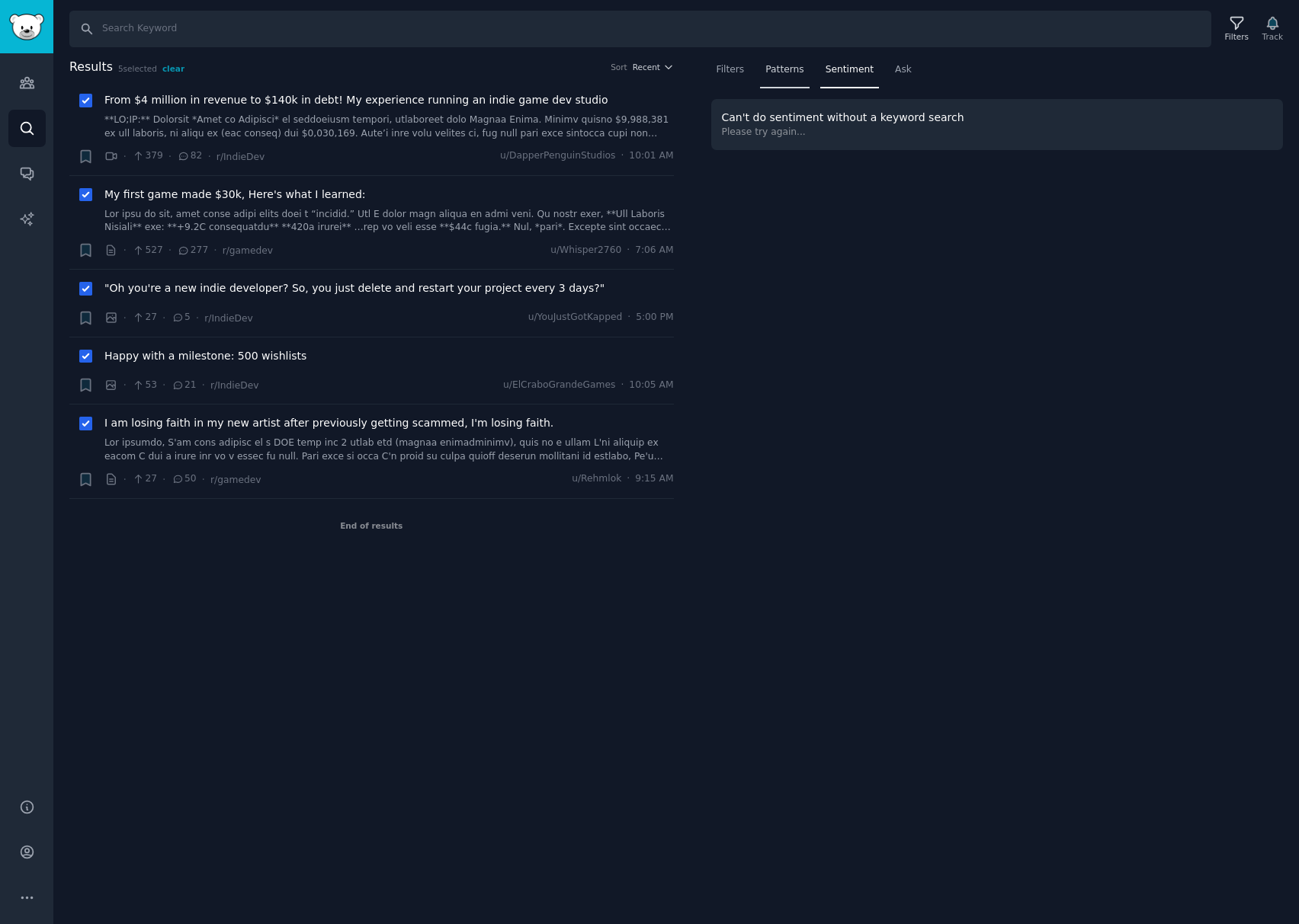
click at [780, 69] on span "Patterns" at bounding box center [784, 70] width 38 height 13
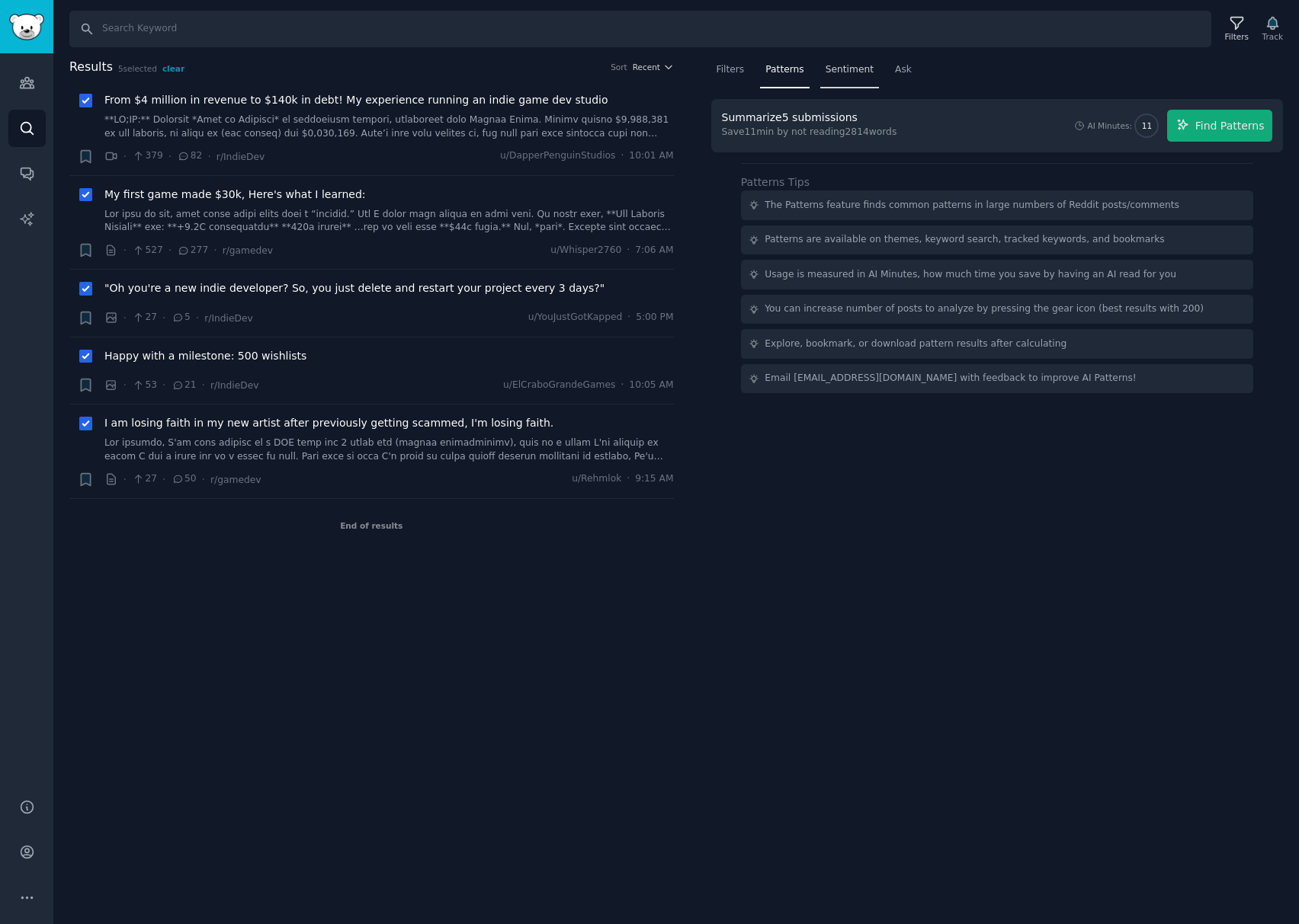
click at [845, 65] on span "Sentiment" at bounding box center [849, 70] width 48 height 13
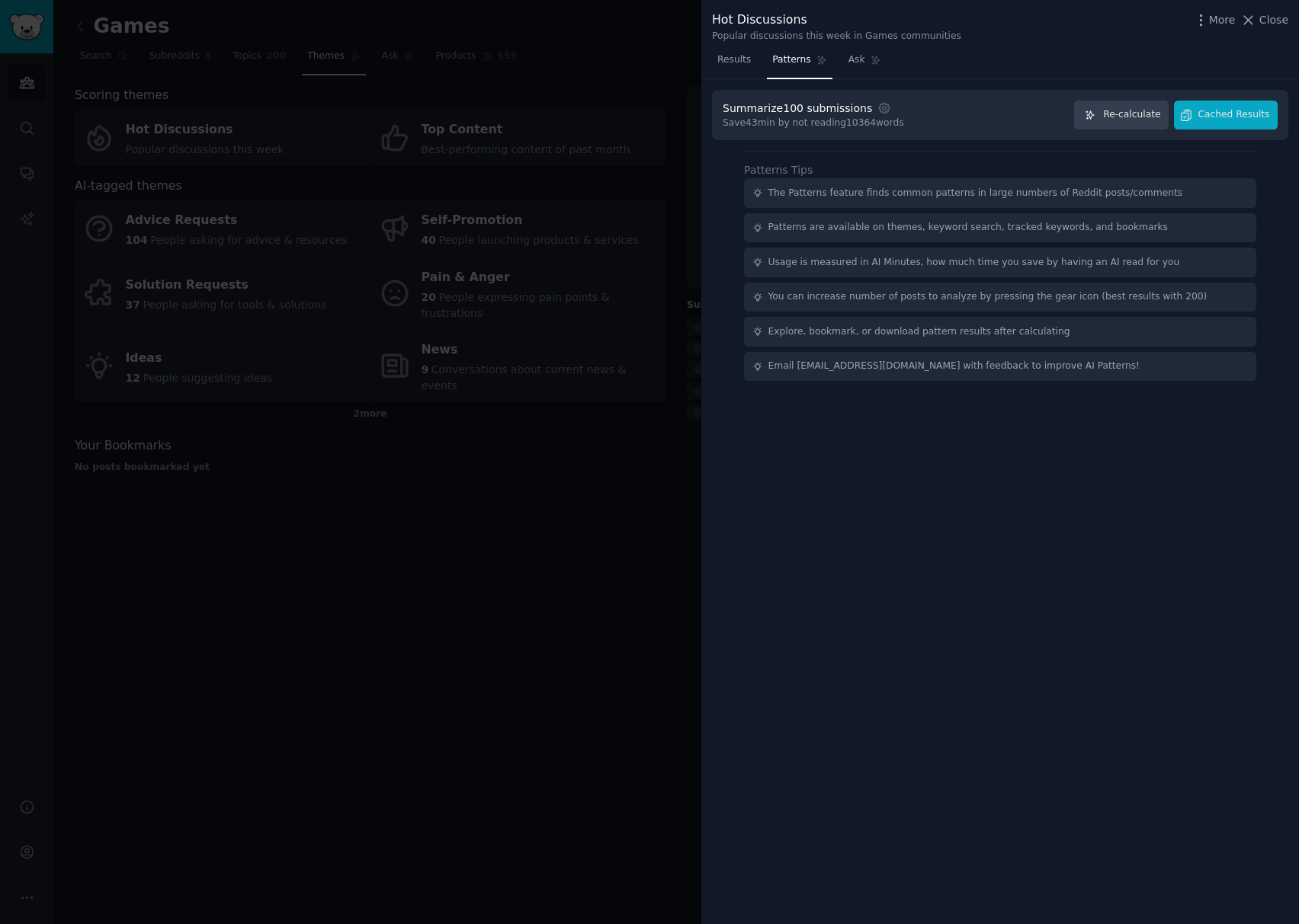
click at [505, 512] on div at bounding box center [650, 462] width 1299 height 924
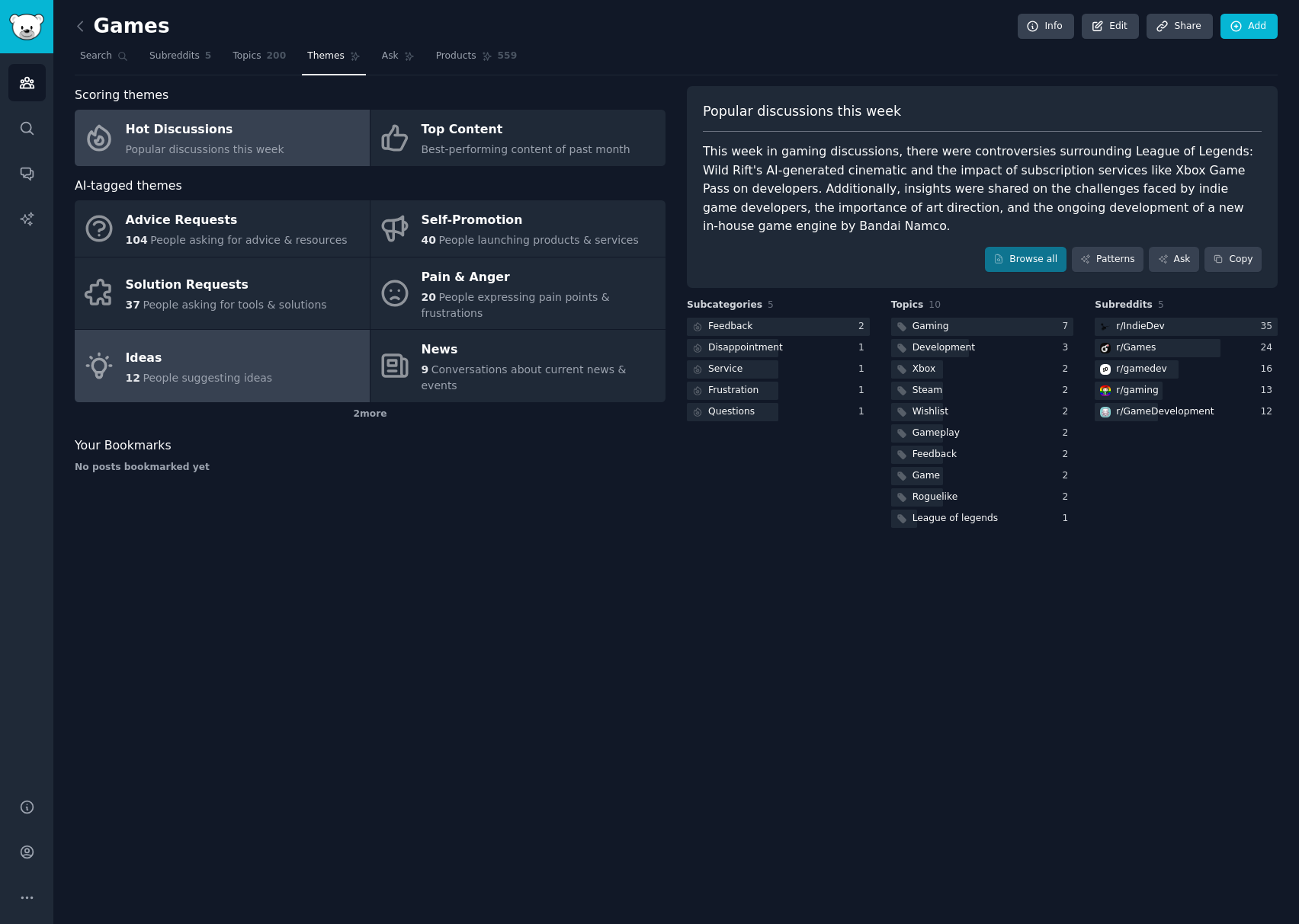
click at [148, 372] on span "People suggesting ideas" at bounding box center [207, 378] width 130 height 12
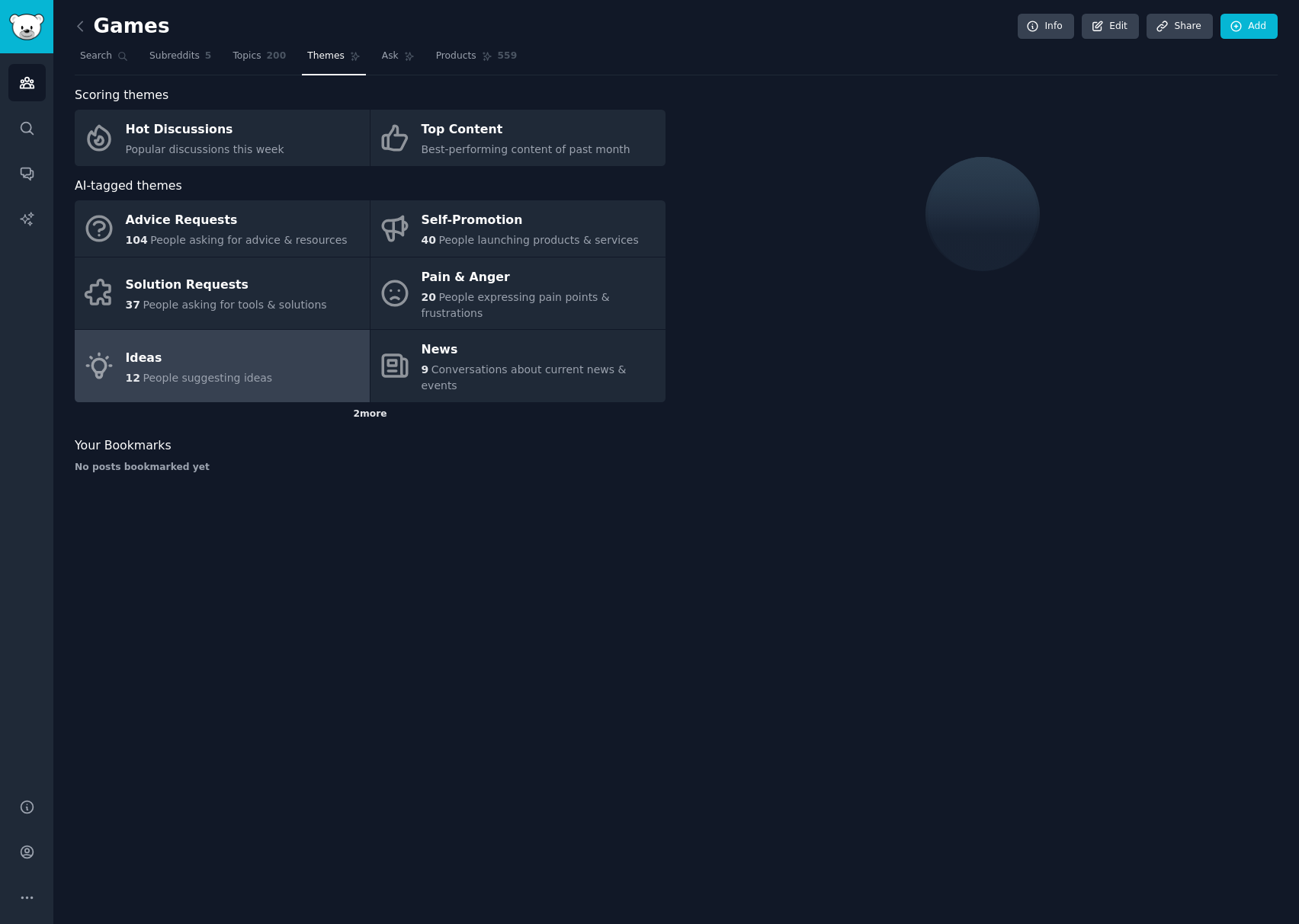
click at [354, 402] on div "2 more" at bounding box center [369, 415] width 590 height 25
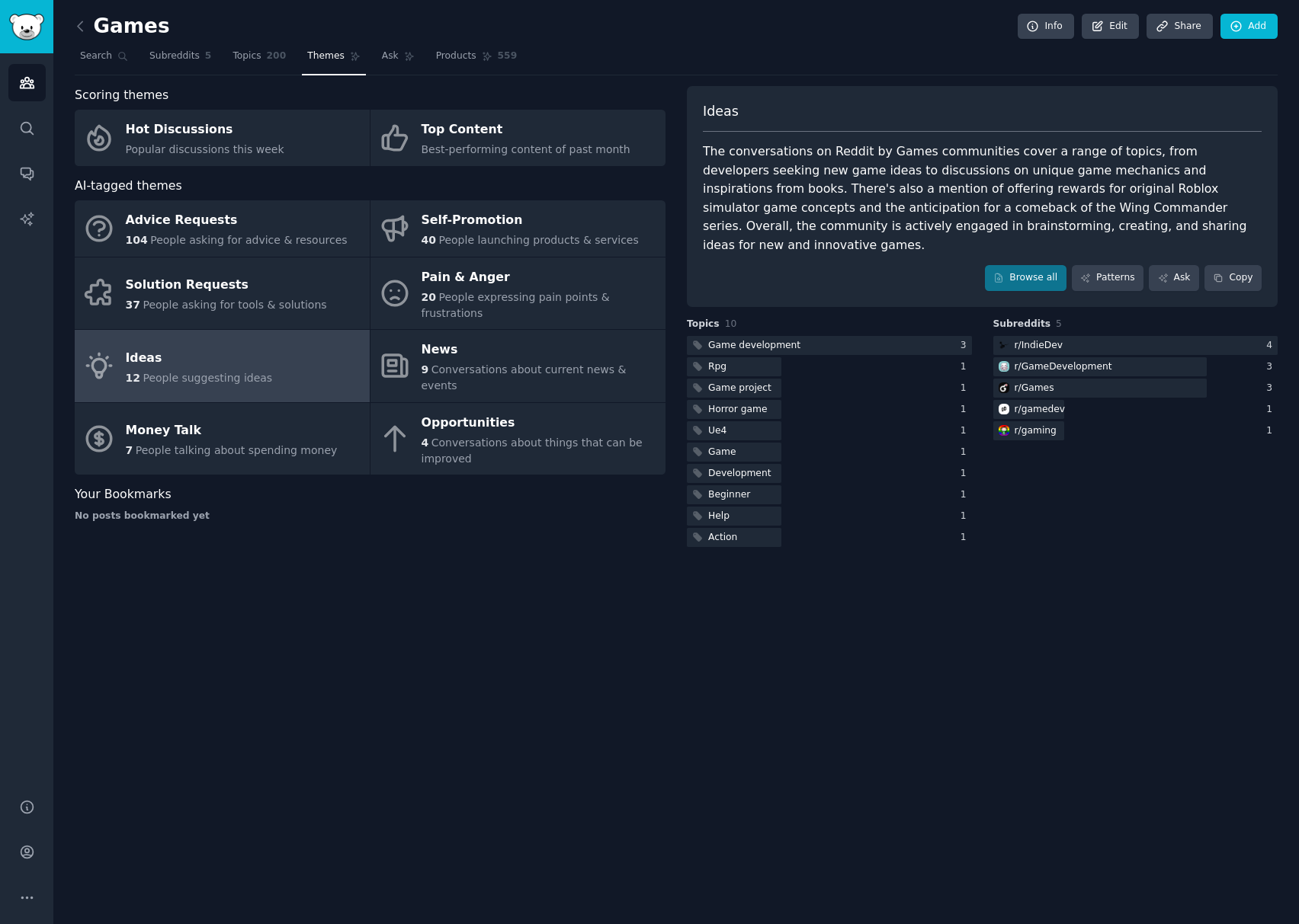
click at [647, 596] on div "Games Info Edit Share Add Search Subreddits 5 Topics 200 Themes Ask Products 55…" at bounding box center [676, 462] width 1246 height 924
click at [483, 227] on div "Self-Promotion" at bounding box center [530, 221] width 217 height 25
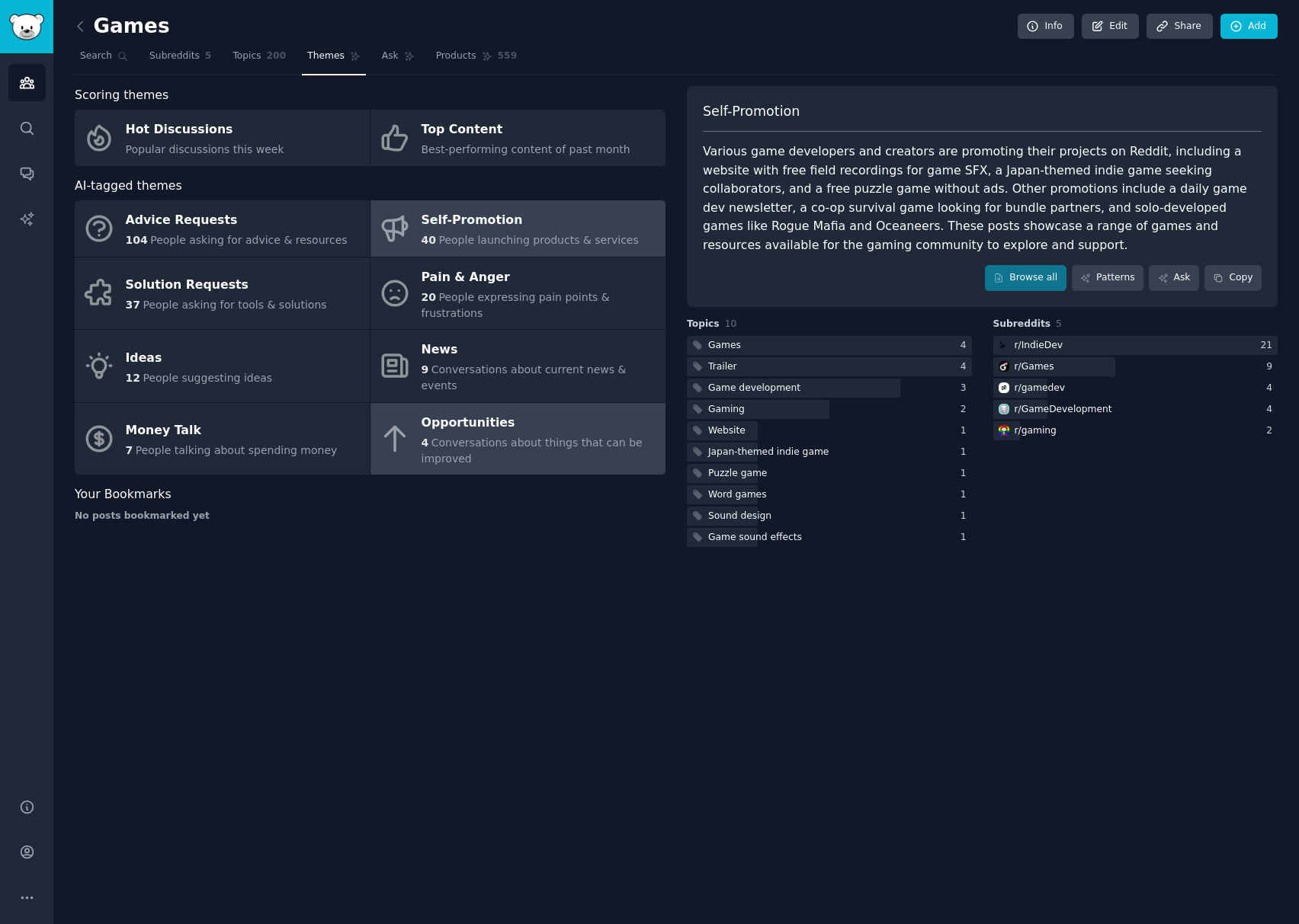
click at [556, 435] on div "4 Conversations about things that can be improved" at bounding box center [540, 451] width 237 height 32
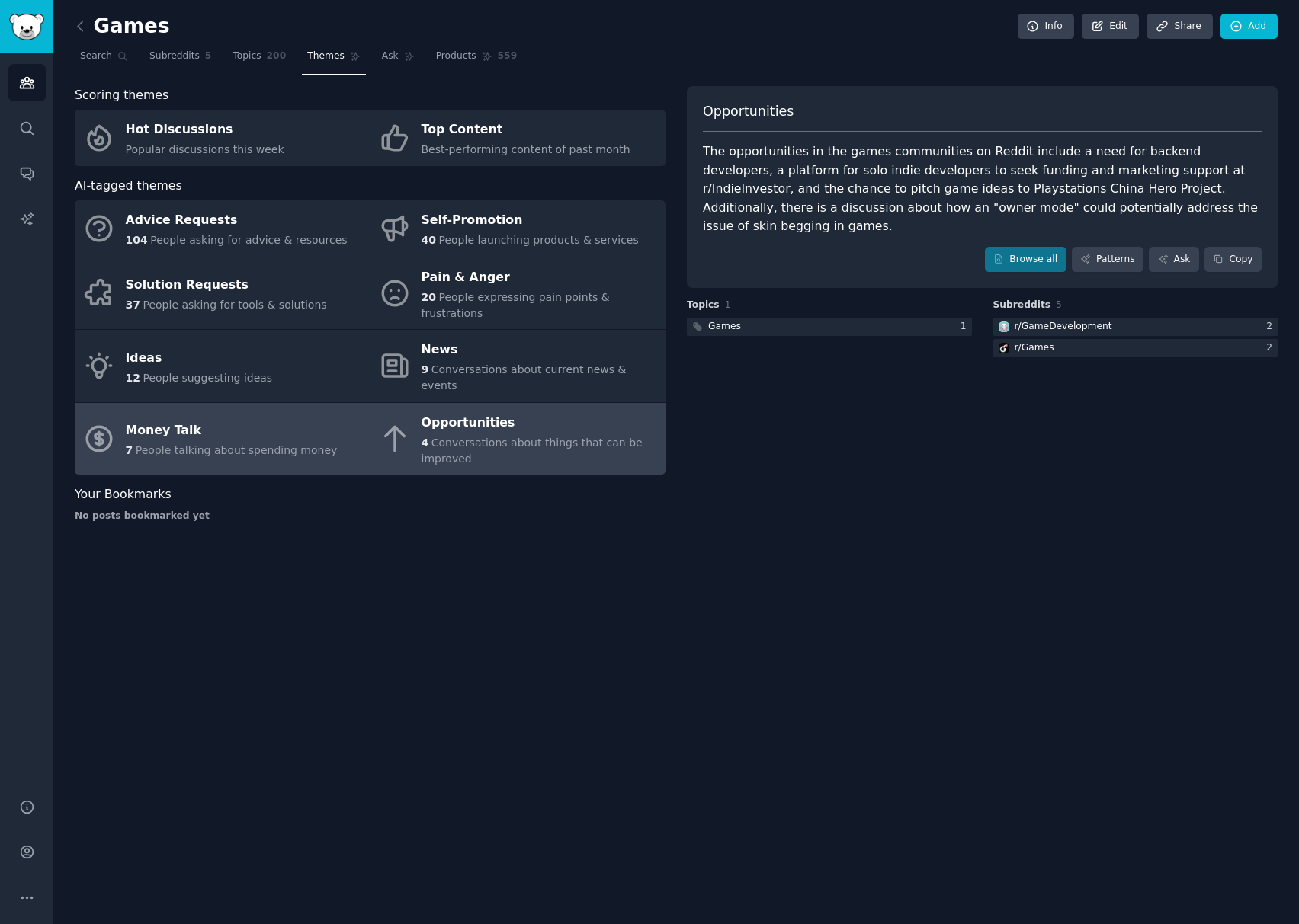
click at [309, 434] on link "Money Talk 7 People talking about spending money" at bounding box center [221, 440] width 295 height 72
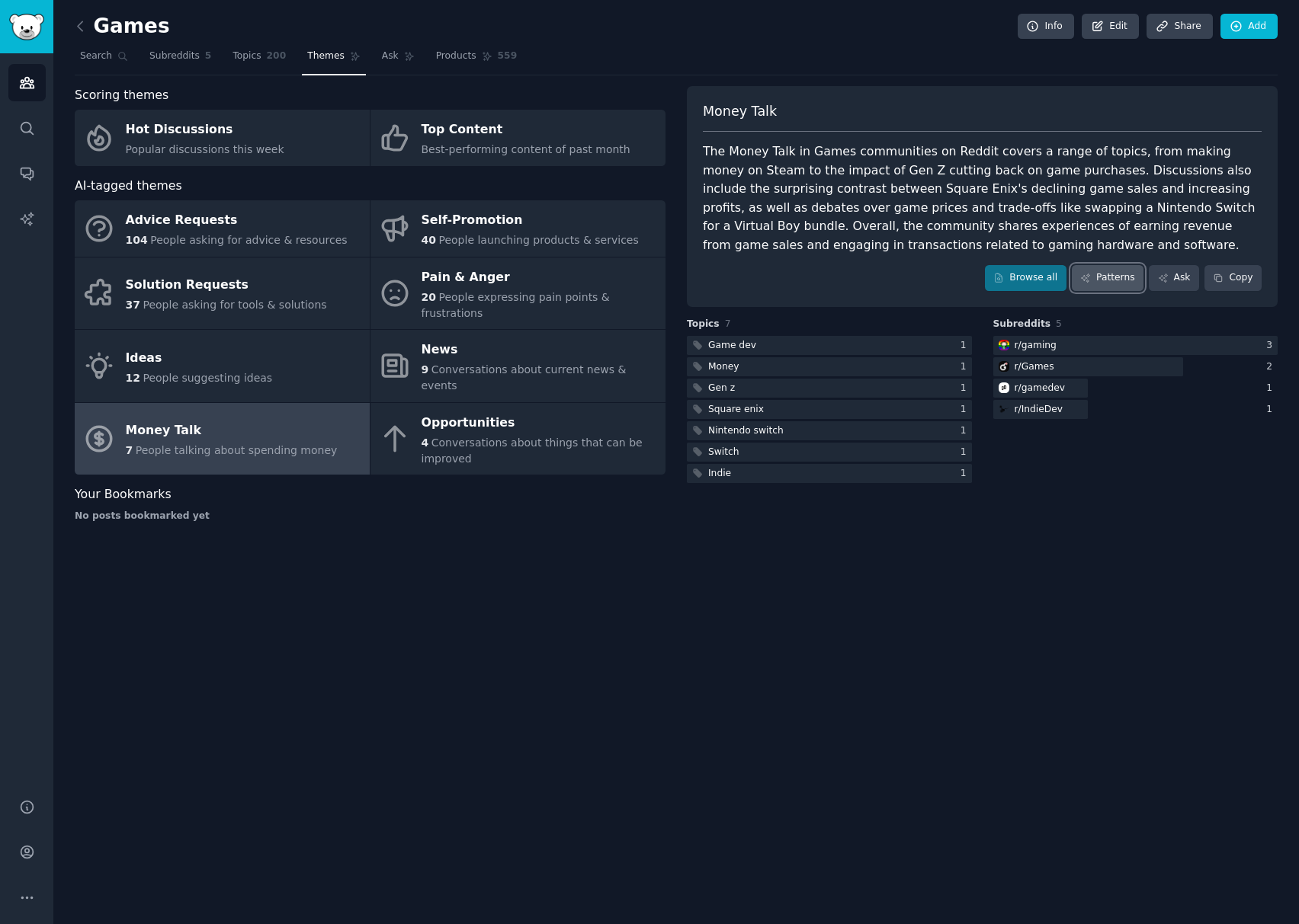
click at [1124, 278] on link "Patterns" at bounding box center [1106, 277] width 72 height 26
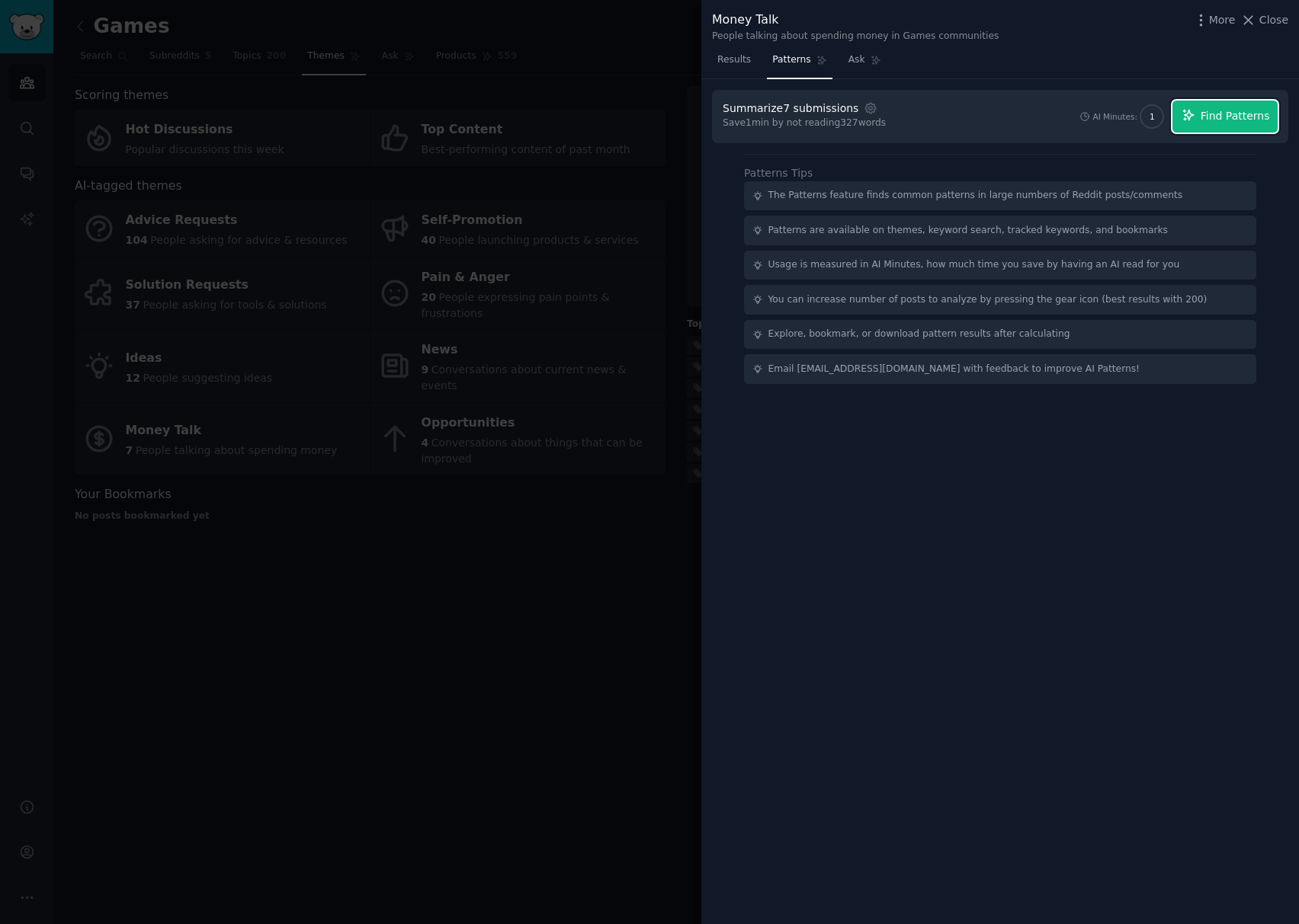
click at [1214, 117] on span "Find Patterns" at bounding box center [1234, 115] width 70 height 16
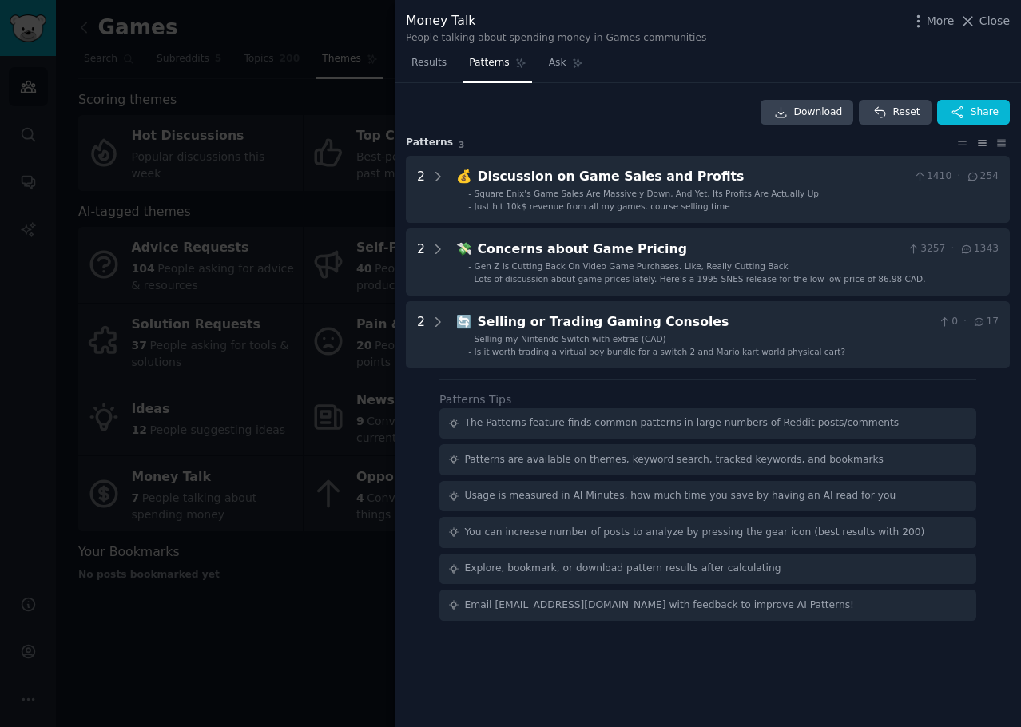
click at [646, 91] on div "Download Reset Share Pattern s 3 2 💰 Discussion on Game Sales and Profits 1410 …" at bounding box center [708, 405] width 626 height 645
click at [927, 17] on icon "button" at bounding box center [918, 21] width 17 height 17
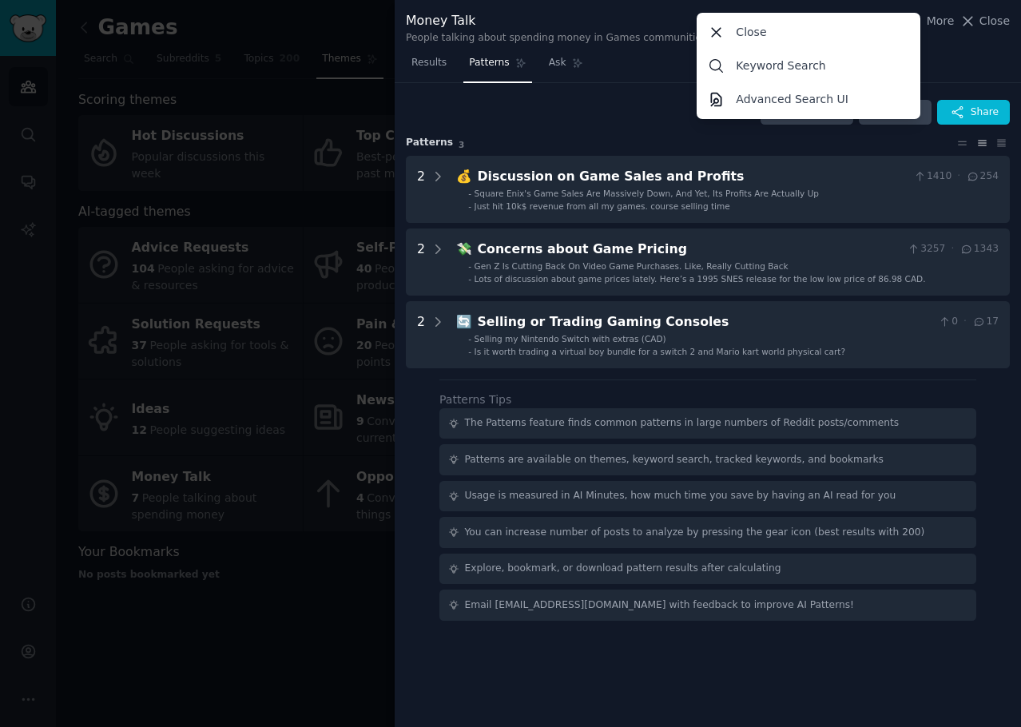
click at [570, 121] on div "Download Reset Share" at bounding box center [708, 113] width 604 height 26
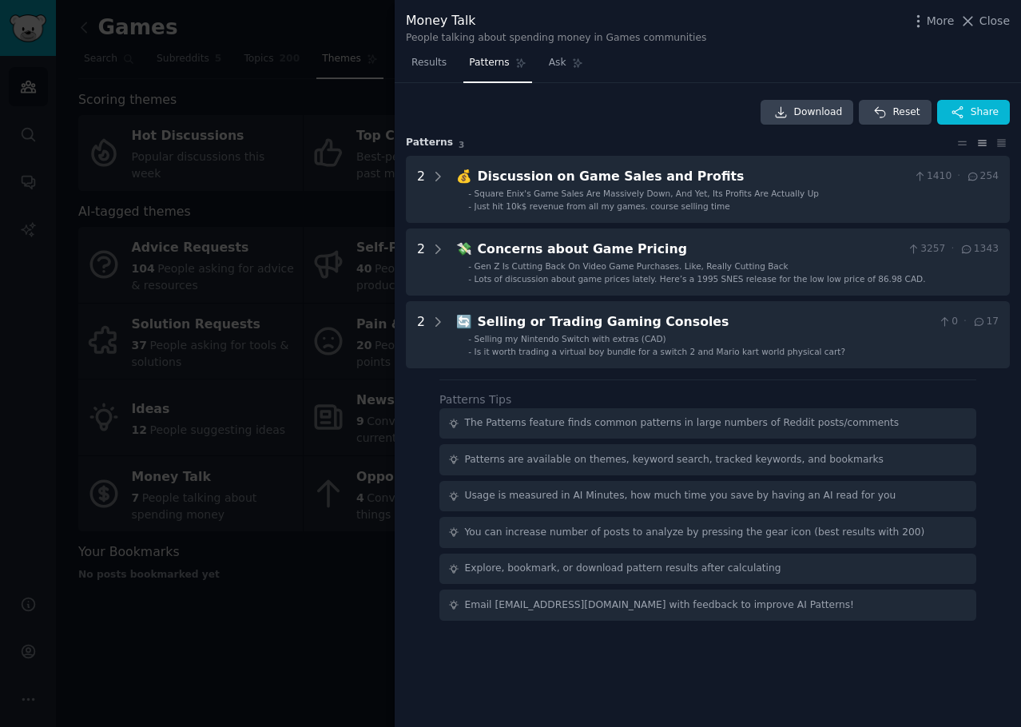
click at [614, 685] on div "Download Reset Share Pattern s 3 2 💰 Discussion on Game Sales and Profits 1410 …" at bounding box center [708, 405] width 626 height 645
click at [412, 65] on span "Results" at bounding box center [429, 63] width 35 height 14
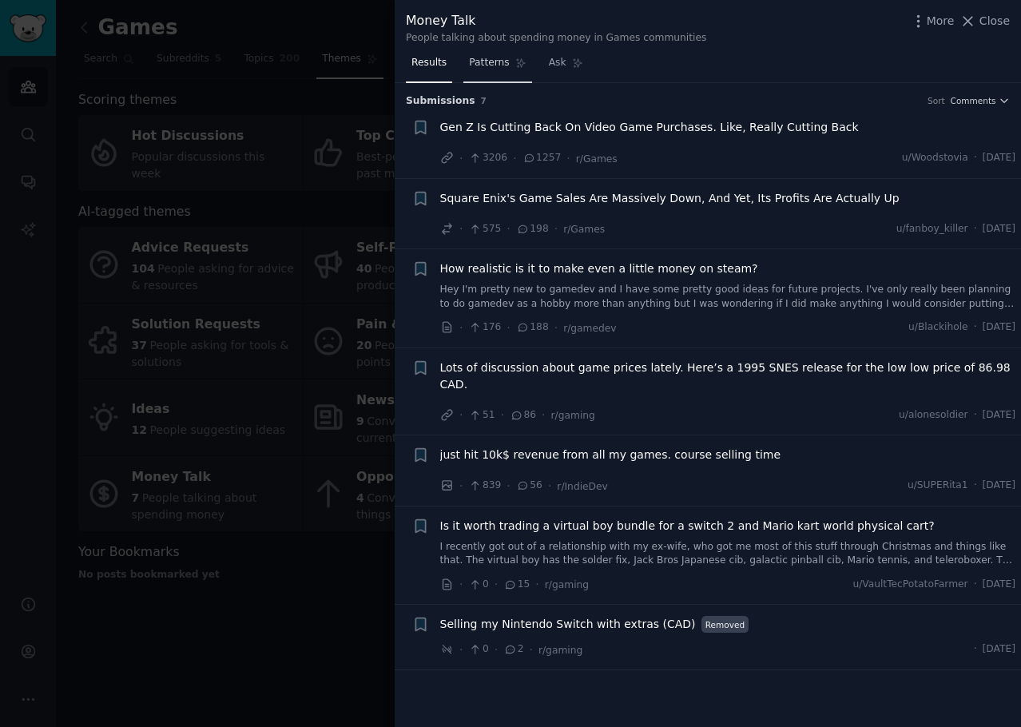
click at [469, 63] on span "Patterns" at bounding box center [489, 63] width 40 height 14
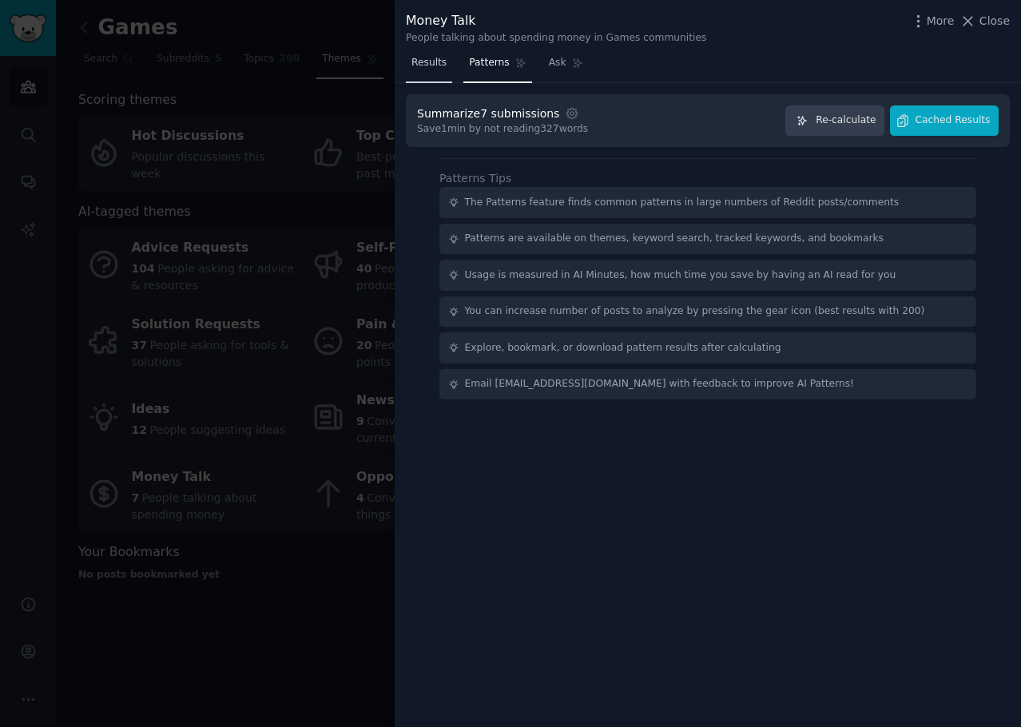
click at [432, 61] on span "Results" at bounding box center [429, 63] width 35 height 14
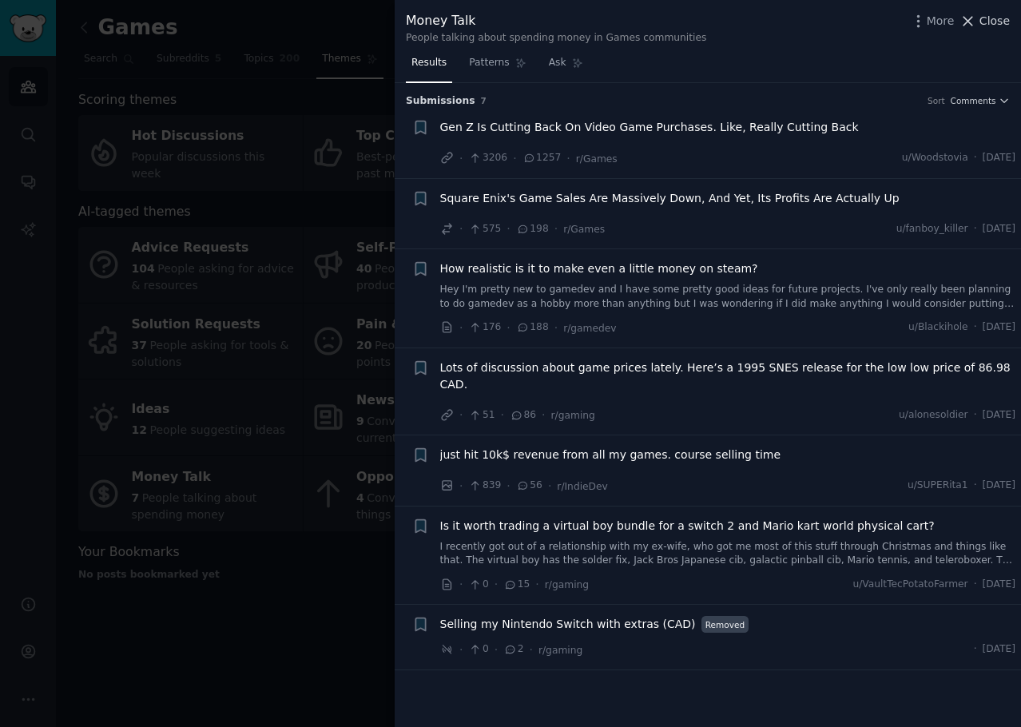
click at [1004, 22] on span "Close" at bounding box center [995, 21] width 30 height 17
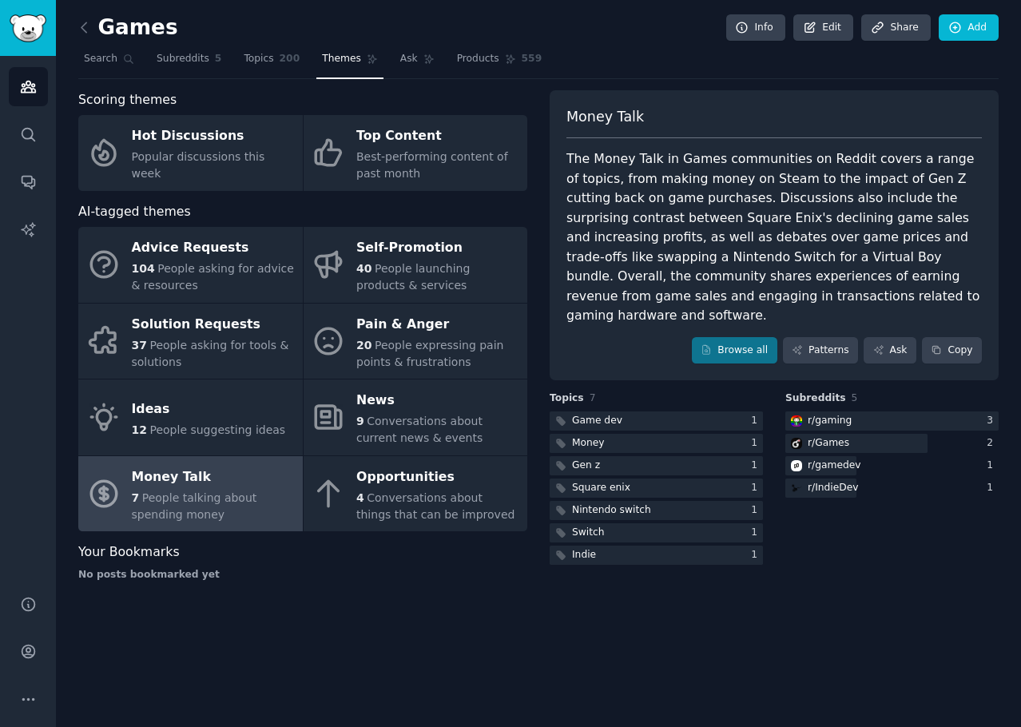
click at [141, 515] on span "People talking about spending money" at bounding box center [194, 506] width 125 height 30
click at [765, 337] on link "Browse all" at bounding box center [734, 350] width 85 height 27
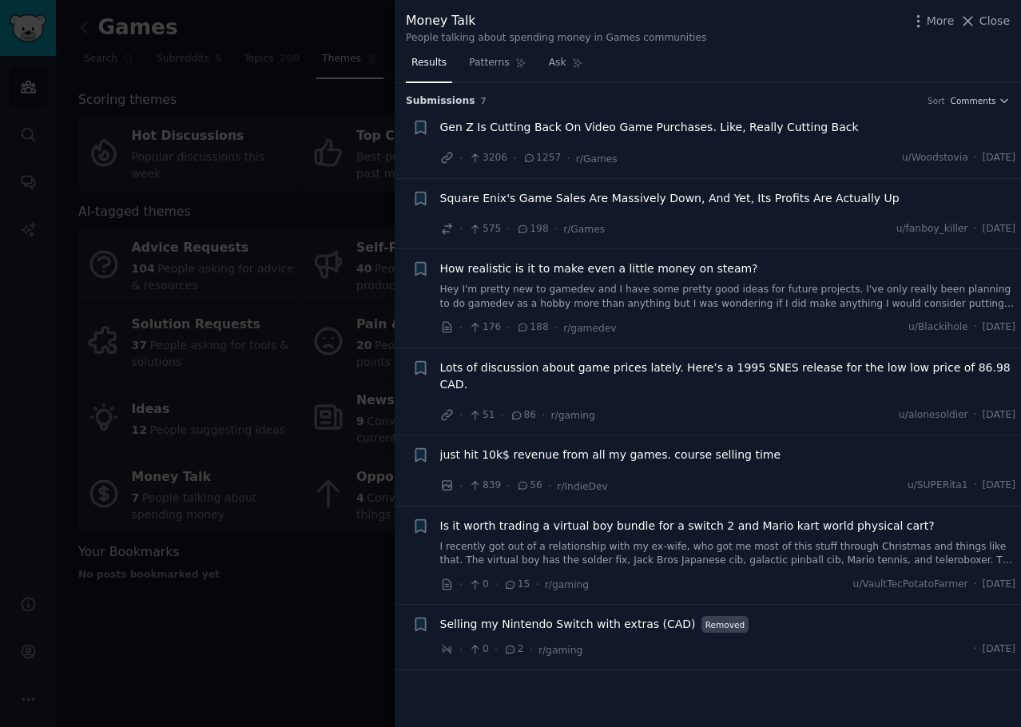
click at [312, 638] on div at bounding box center [510, 363] width 1021 height 727
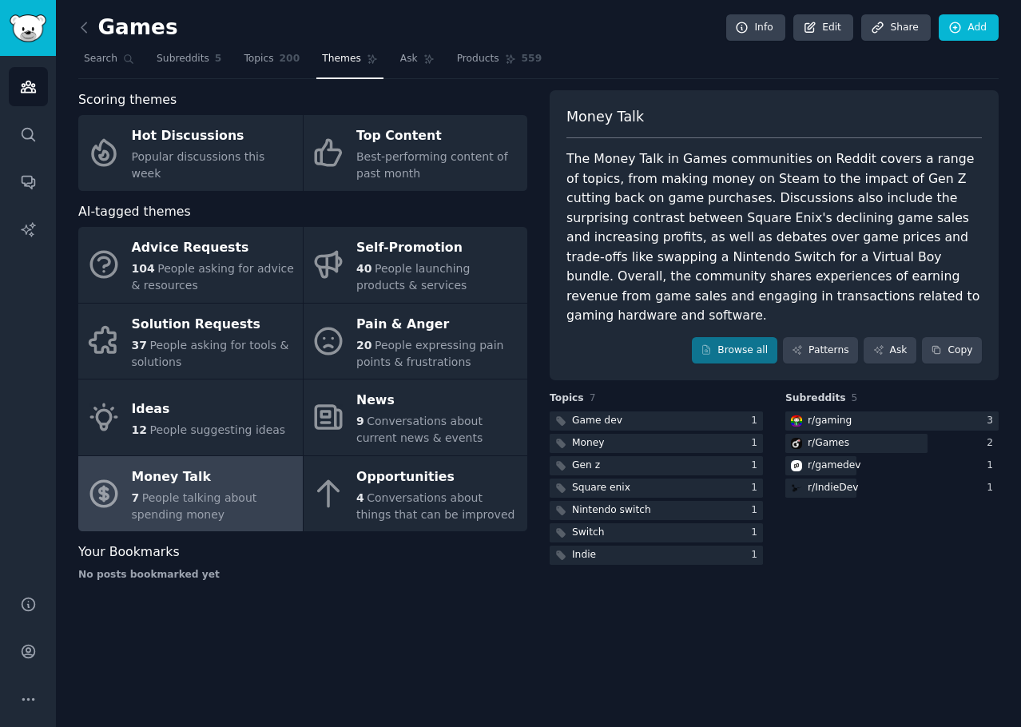
click at [315, 634] on div "Games Info Edit Share Add Search Subreddits 5 Topics 200 Themes Ask Products 55…" at bounding box center [538, 363] width 965 height 727
click at [893, 337] on link "Ask" at bounding box center [890, 350] width 53 height 27
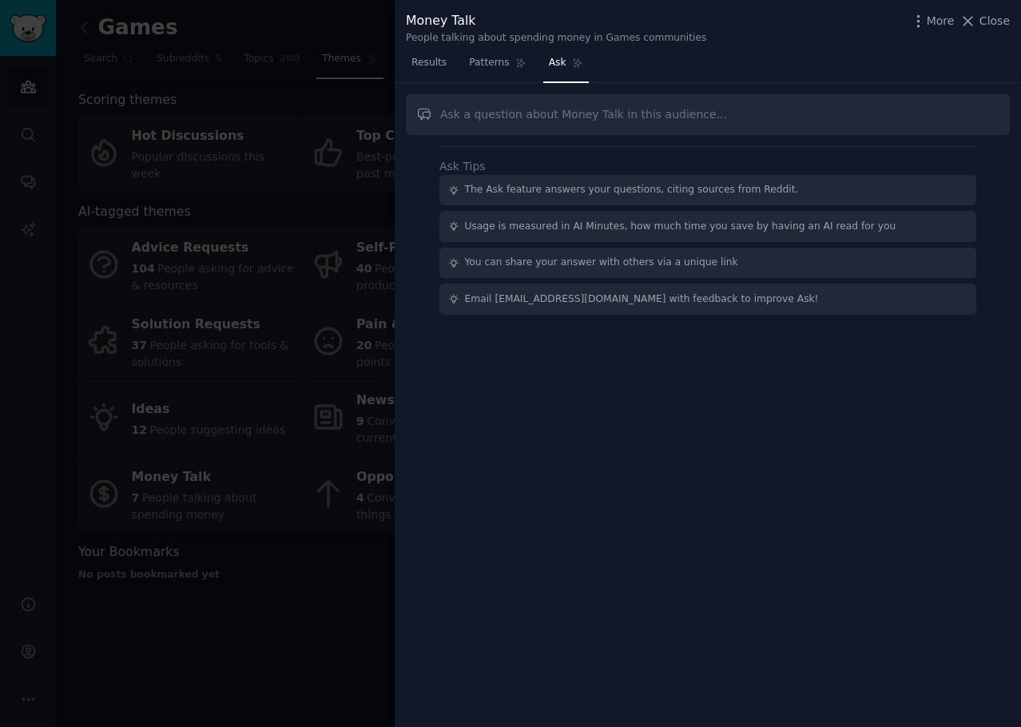
click at [242, 272] on div at bounding box center [510, 363] width 1021 height 727
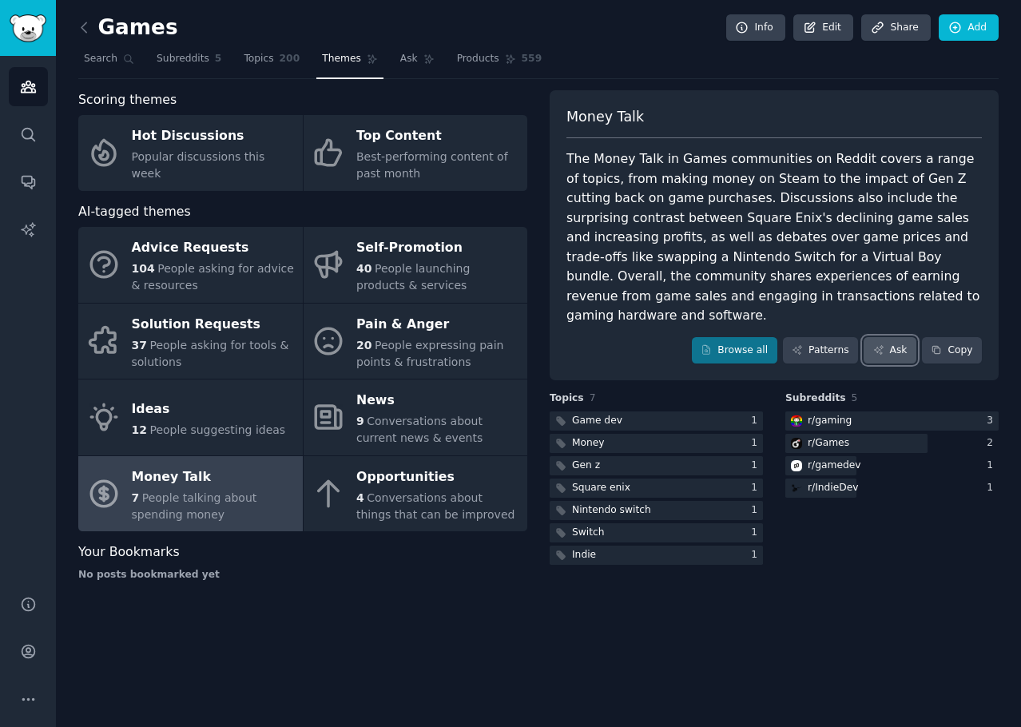
click at [878, 344] on icon at bounding box center [878, 349] width 11 height 11
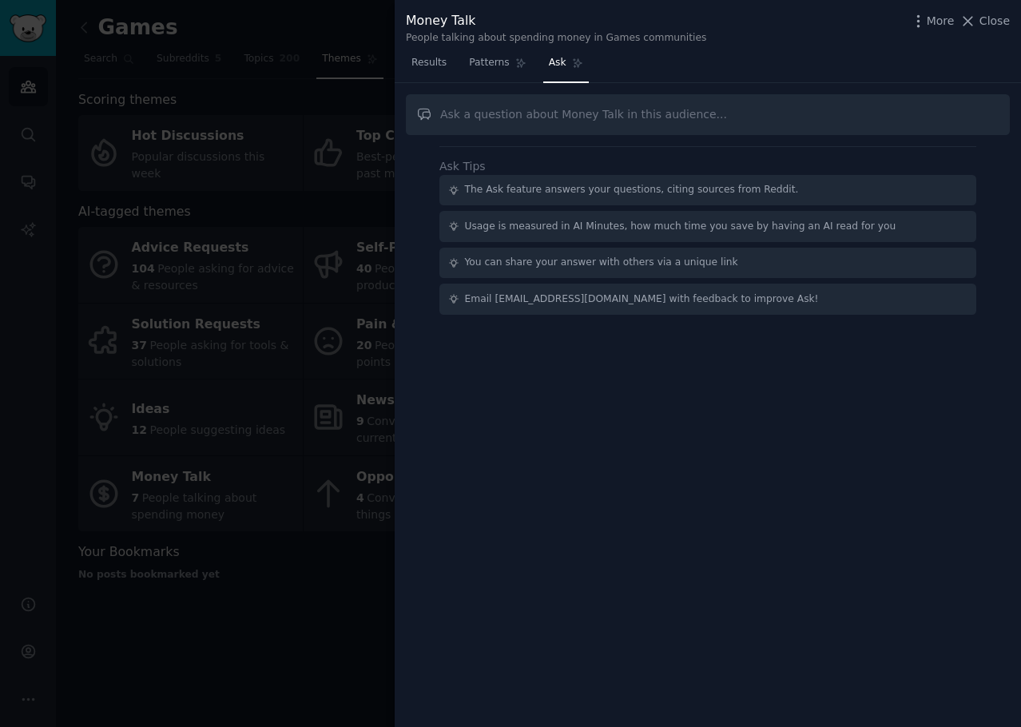
click at [581, 122] on input "text" at bounding box center [708, 114] width 604 height 41
click at [239, 234] on div at bounding box center [510, 363] width 1021 height 727
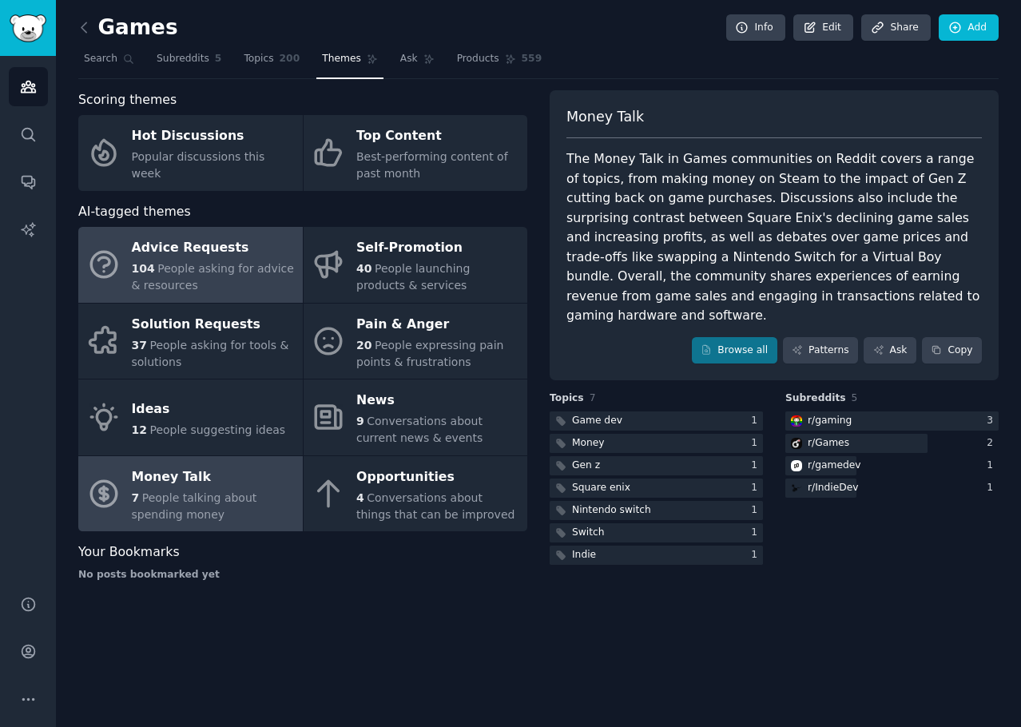
click at [224, 266] on span "People asking for advice & resources" at bounding box center [213, 277] width 162 height 30
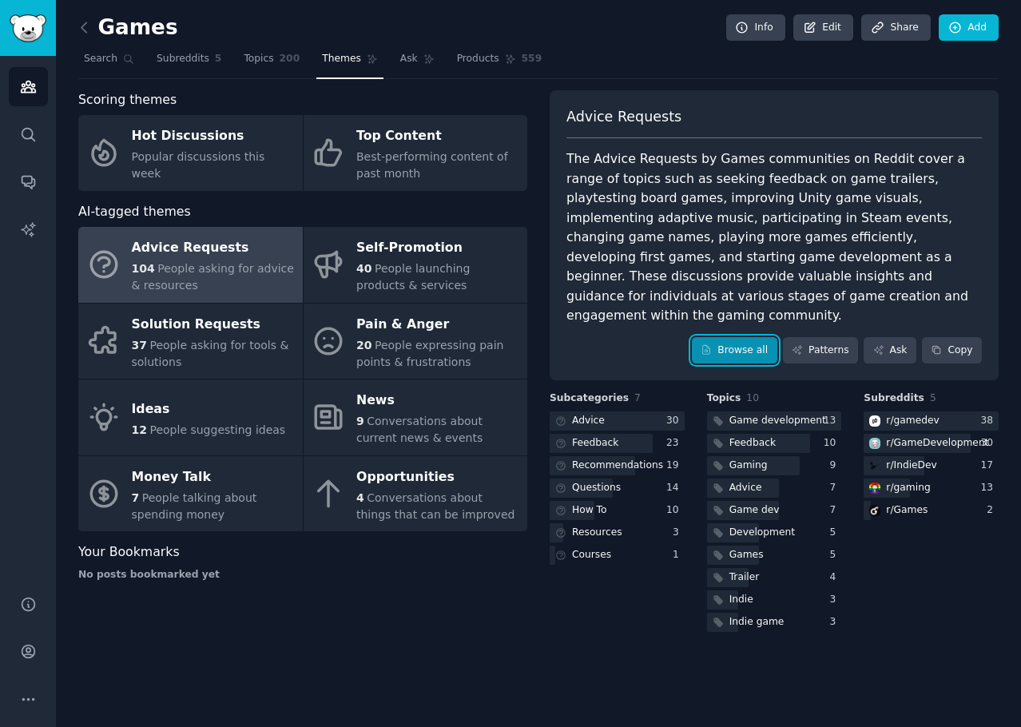
click at [768, 337] on link "Browse all" at bounding box center [734, 350] width 85 height 27
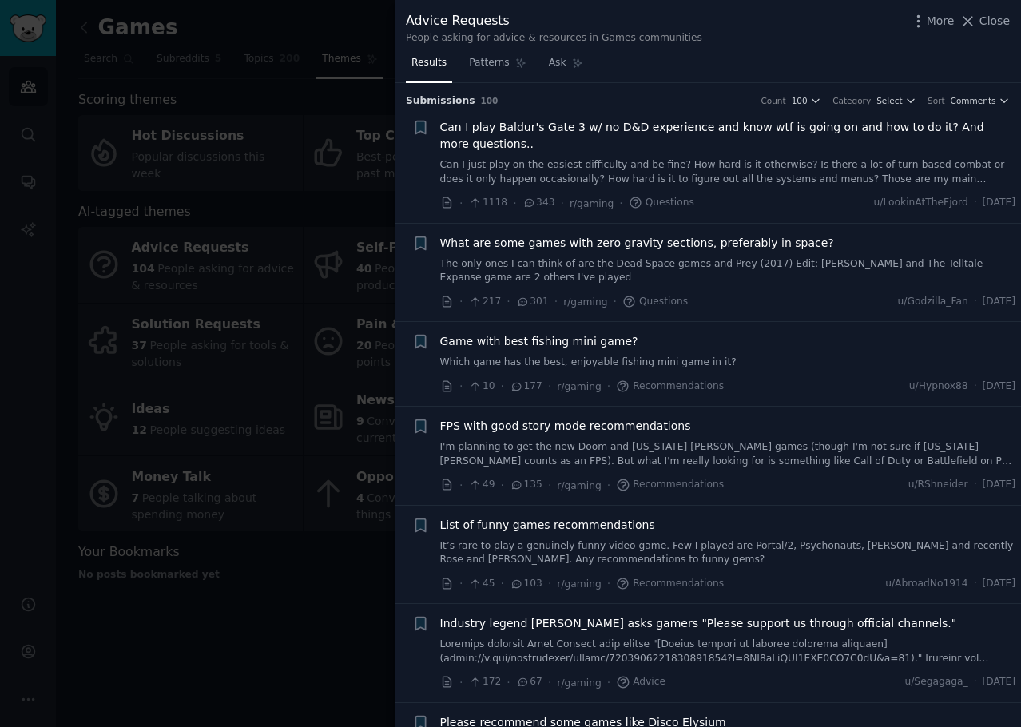
click at [241, 112] on div at bounding box center [510, 363] width 1021 height 727
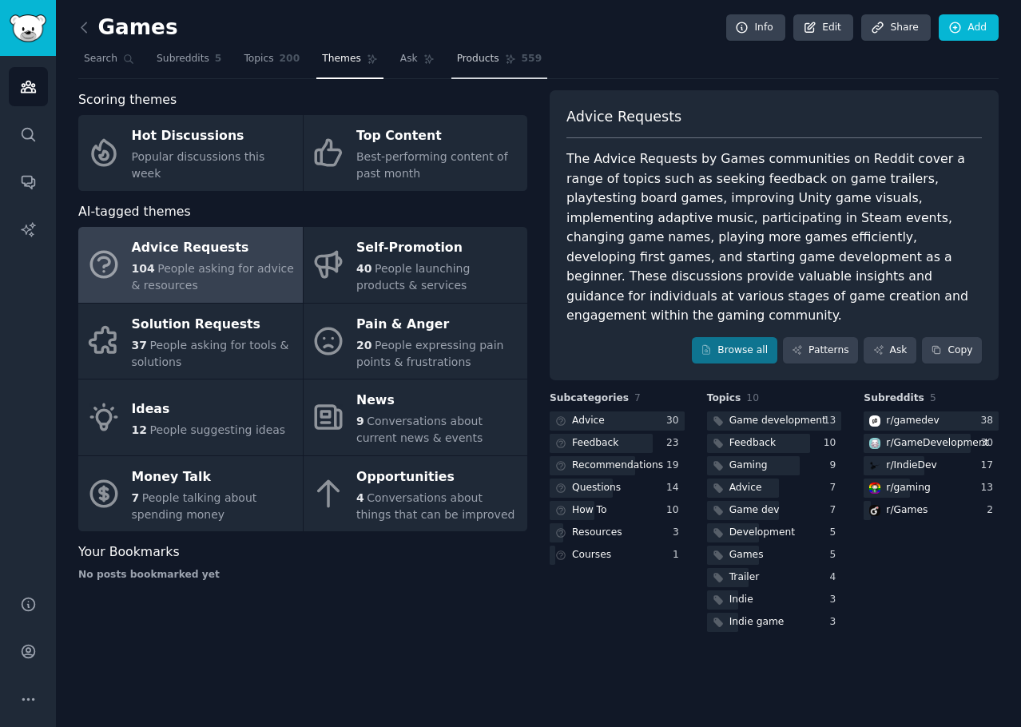
click at [457, 62] on span "Products" at bounding box center [478, 59] width 42 height 14
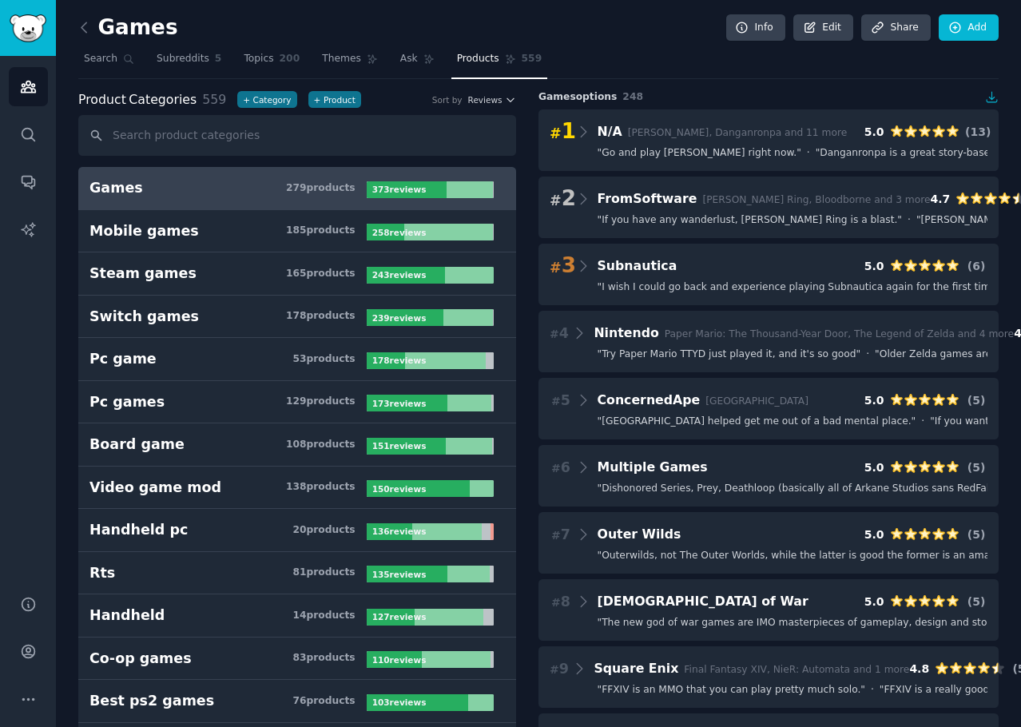
click at [674, 46] on div "Games Info Edit Share Add" at bounding box center [538, 30] width 920 height 33
click at [422, 186] on div "373 review s" at bounding box center [401, 189] width 68 height 17
click at [490, 101] on span "Reviews" at bounding box center [485, 99] width 34 height 11
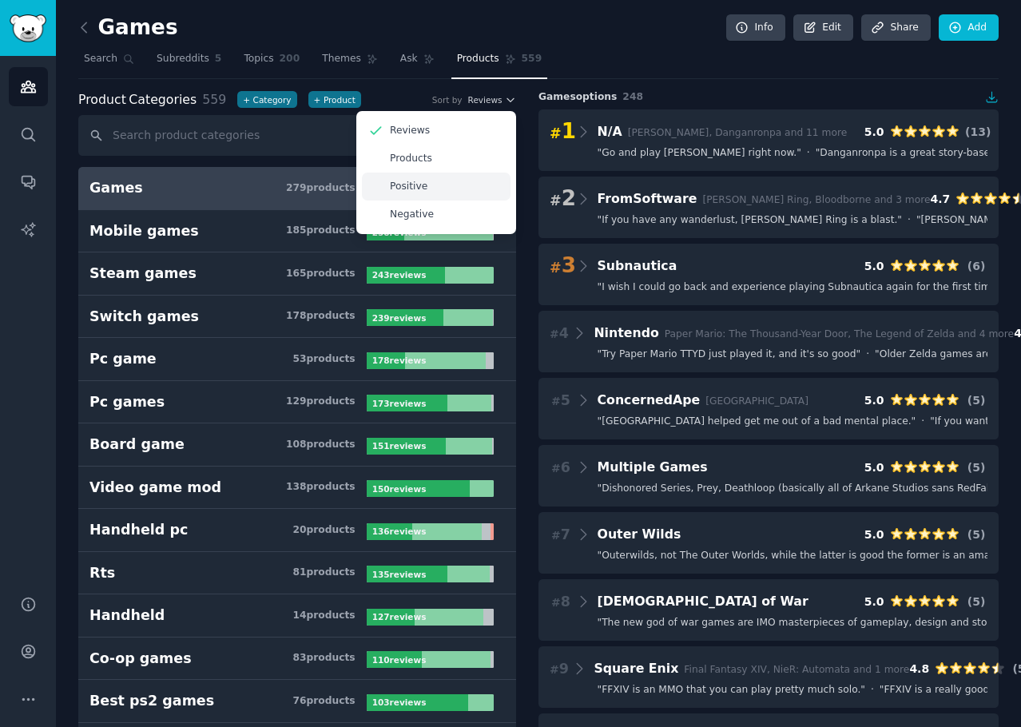
click at [425, 188] on div "Positive" at bounding box center [436, 187] width 149 height 28
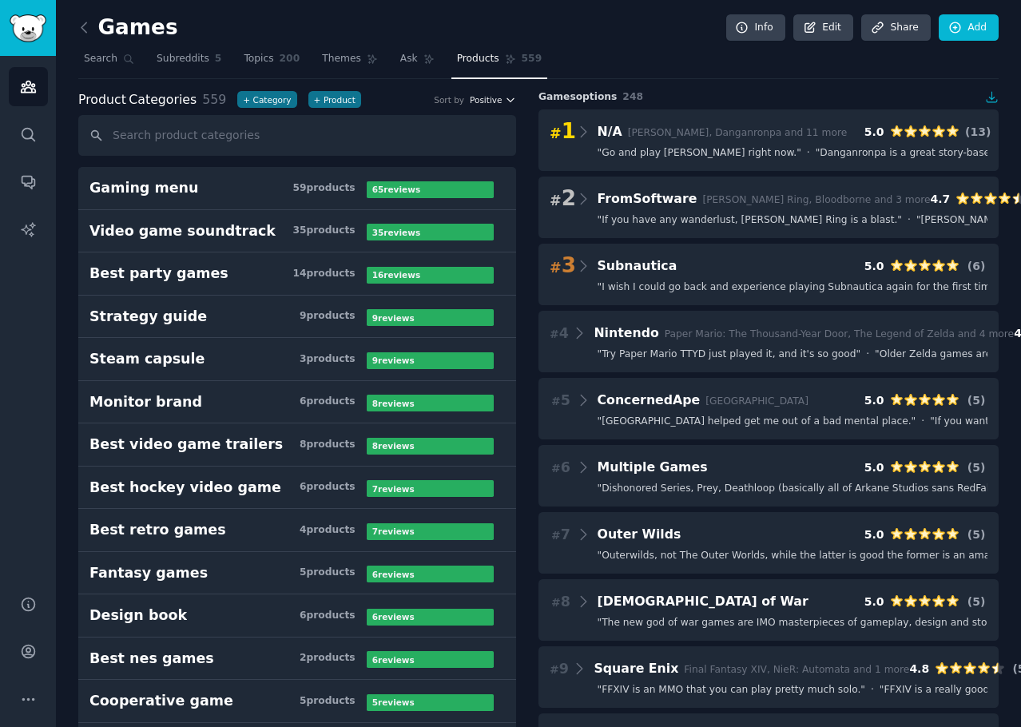
click at [495, 97] on span "Positive" at bounding box center [486, 99] width 32 height 11
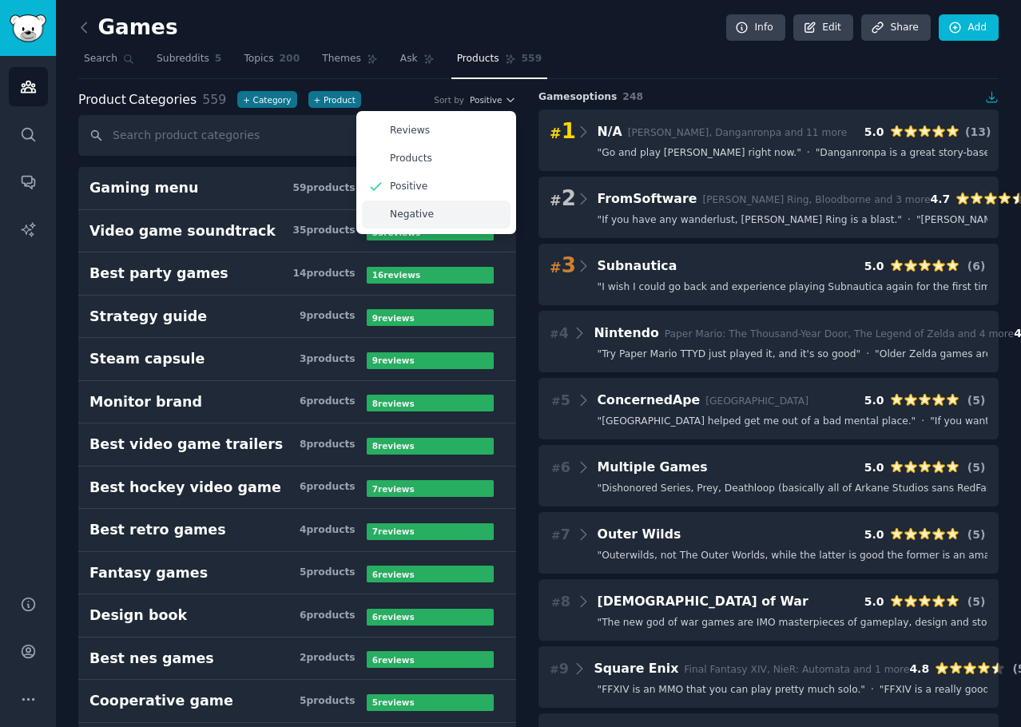
click at [423, 212] on p "Negative" at bounding box center [412, 215] width 44 height 14
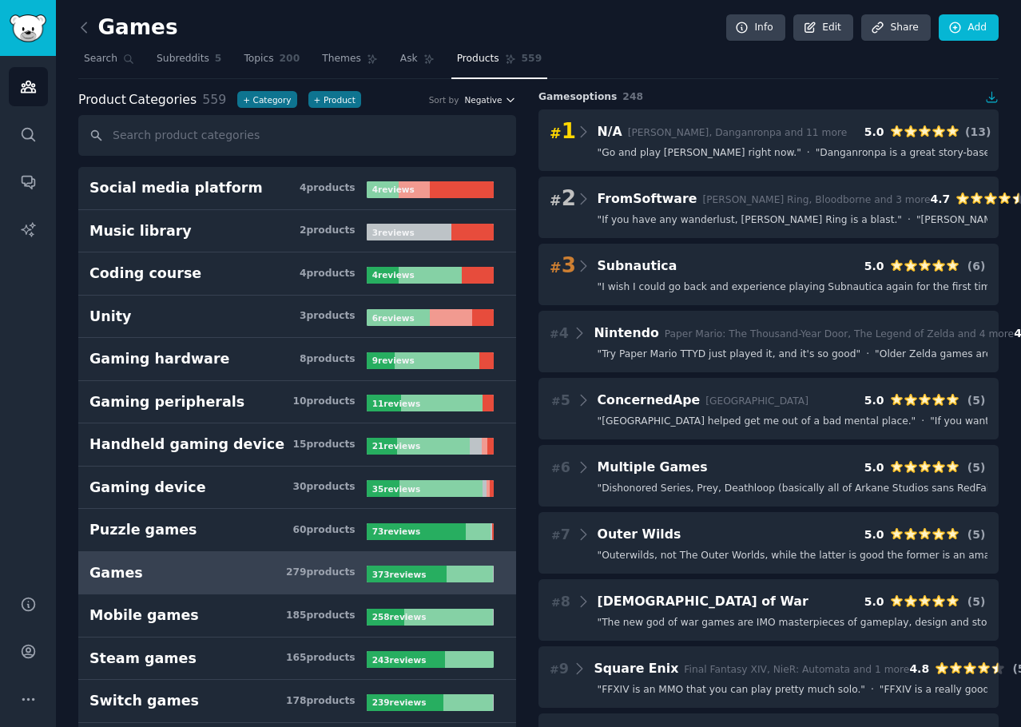
click at [483, 103] on span "Negative" at bounding box center [483, 99] width 38 height 11
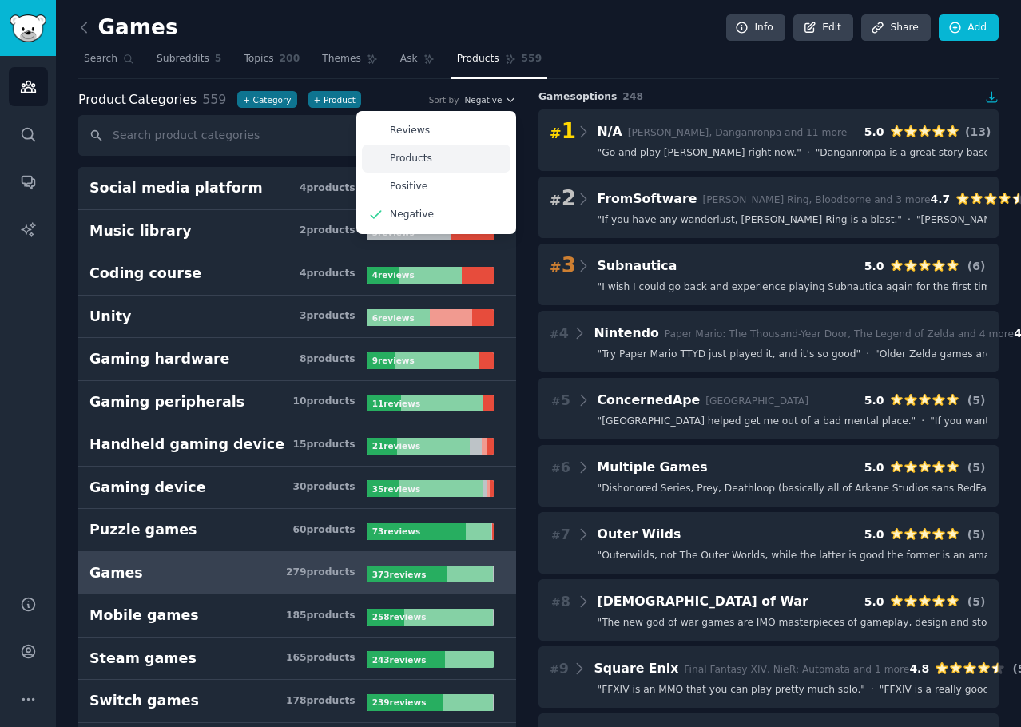
click at [456, 162] on div "Products" at bounding box center [436, 159] width 149 height 28
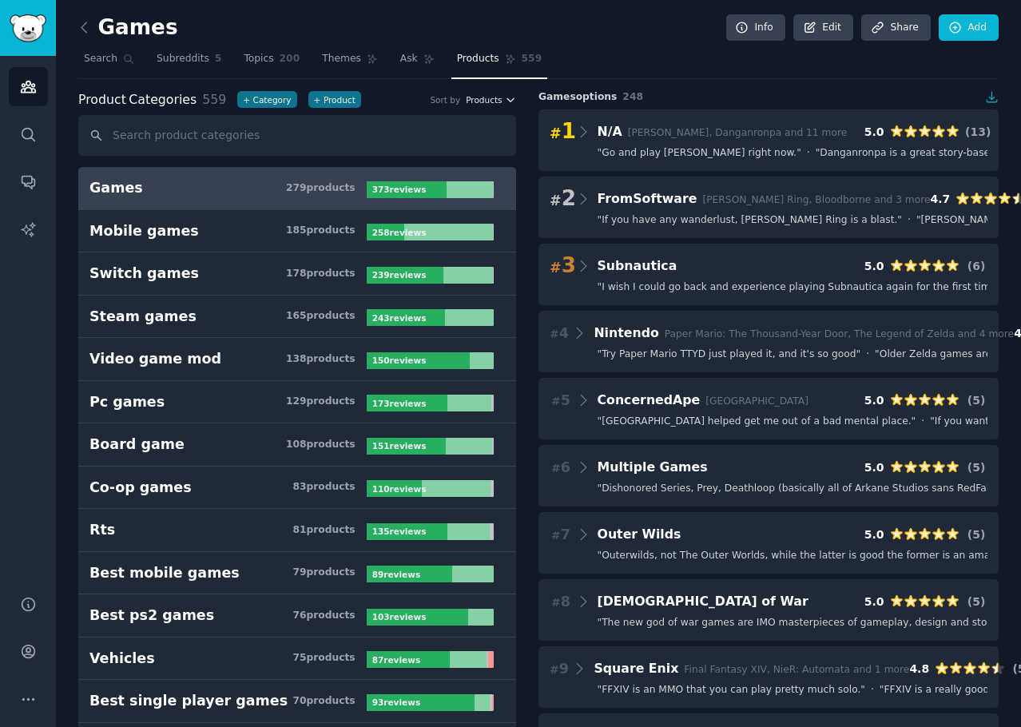
click at [484, 101] on span "Products" at bounding box center [484, 99] width 36 height 11
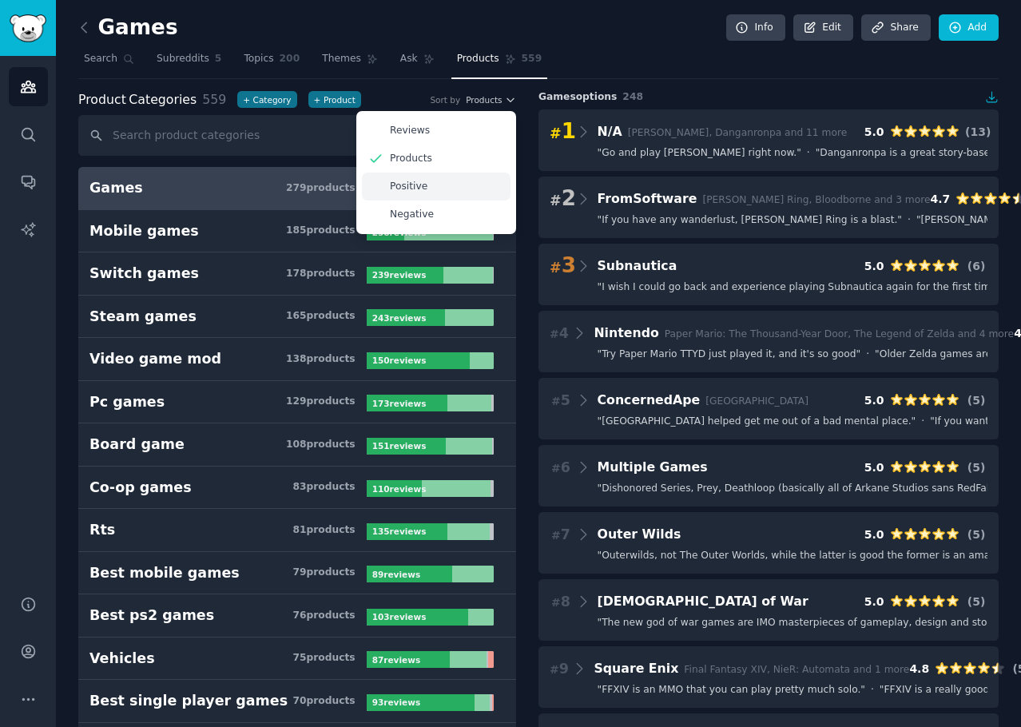
click at [431, 186] on div "Positive" at bounding box center [436, 187] width 149 height 28
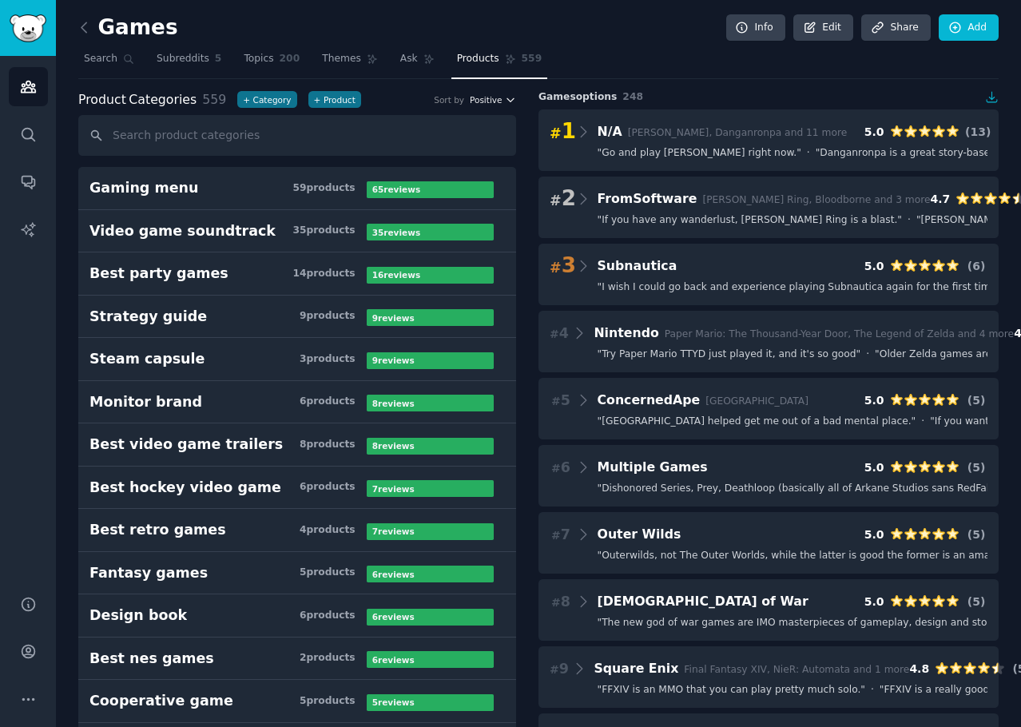
click at [480, 101] on span "Positive" at bounding box center [486, 99] width 32 height 11
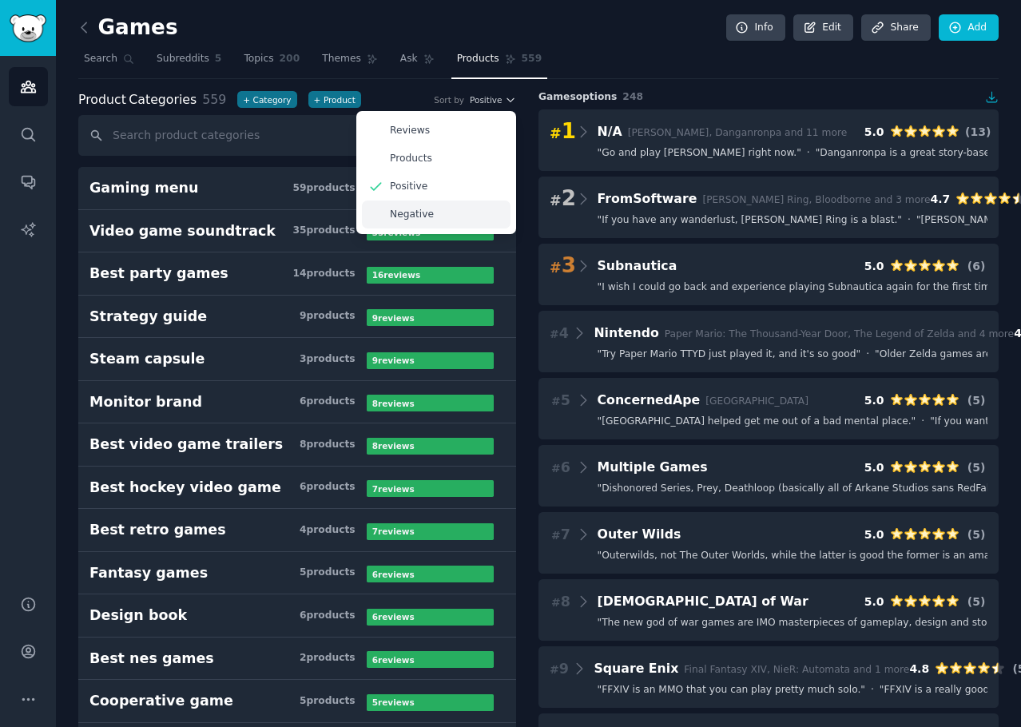
click at [446, 217] on div "Negative" at bounding box center [436, 215] width 149 height 28
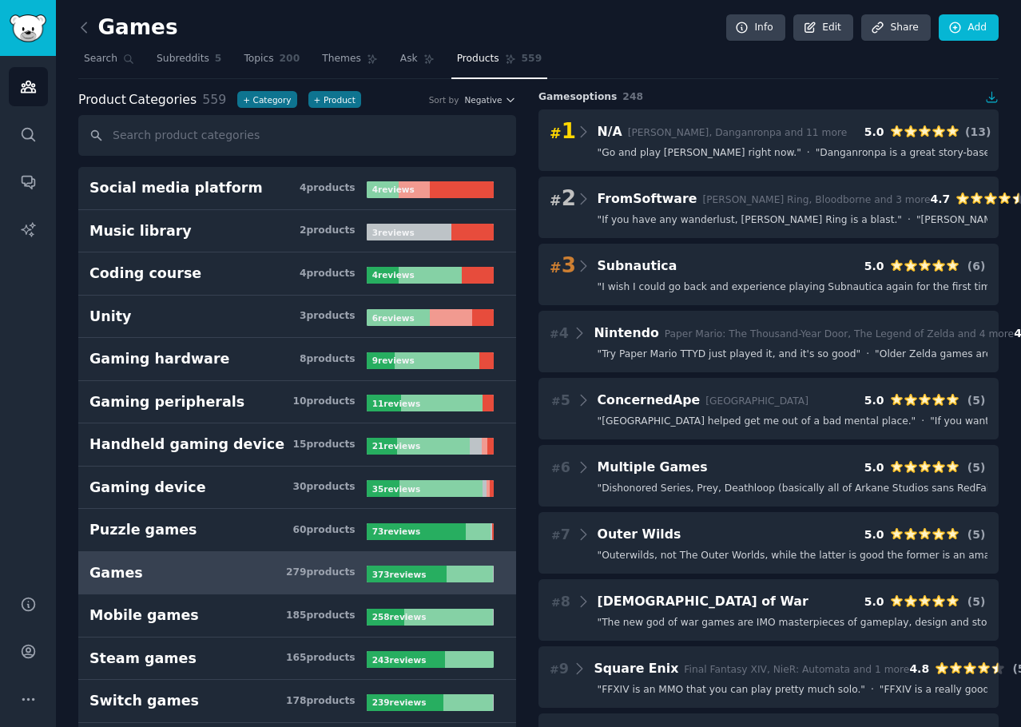
click at [682, 74] on nav "Search Subreddits 5 Topics 200 Themes Ask Products 559" at bounding box center [538, 62] width 920 height 33
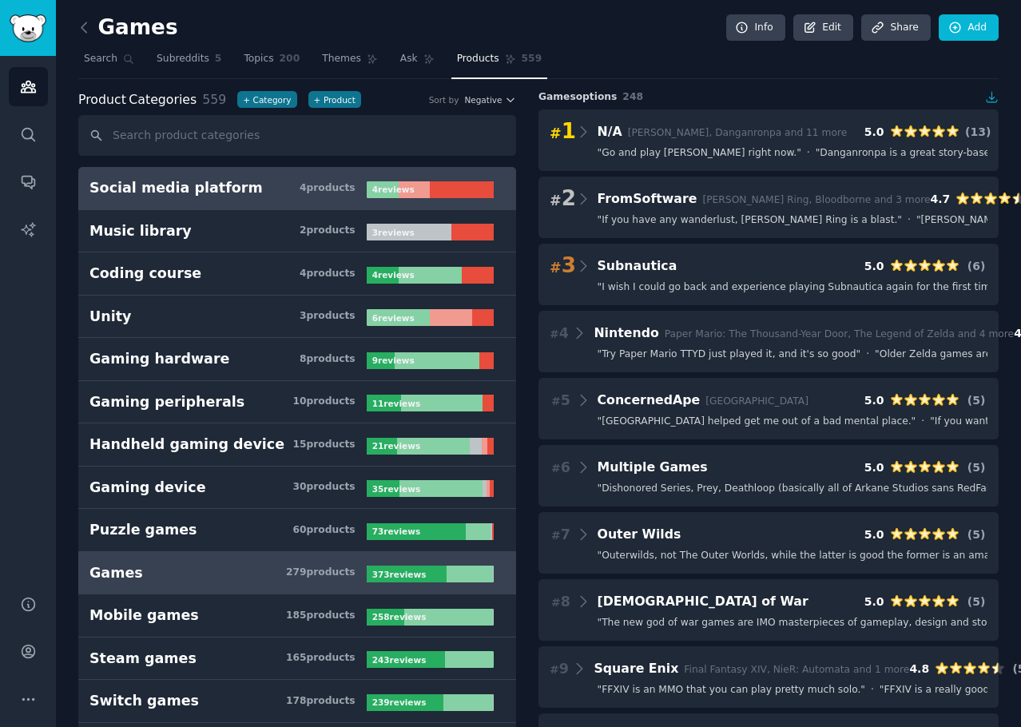
click at [276, 187] on h3 "Social media platform 4 product s" at bounding box center [227, 188] width 277 height 20
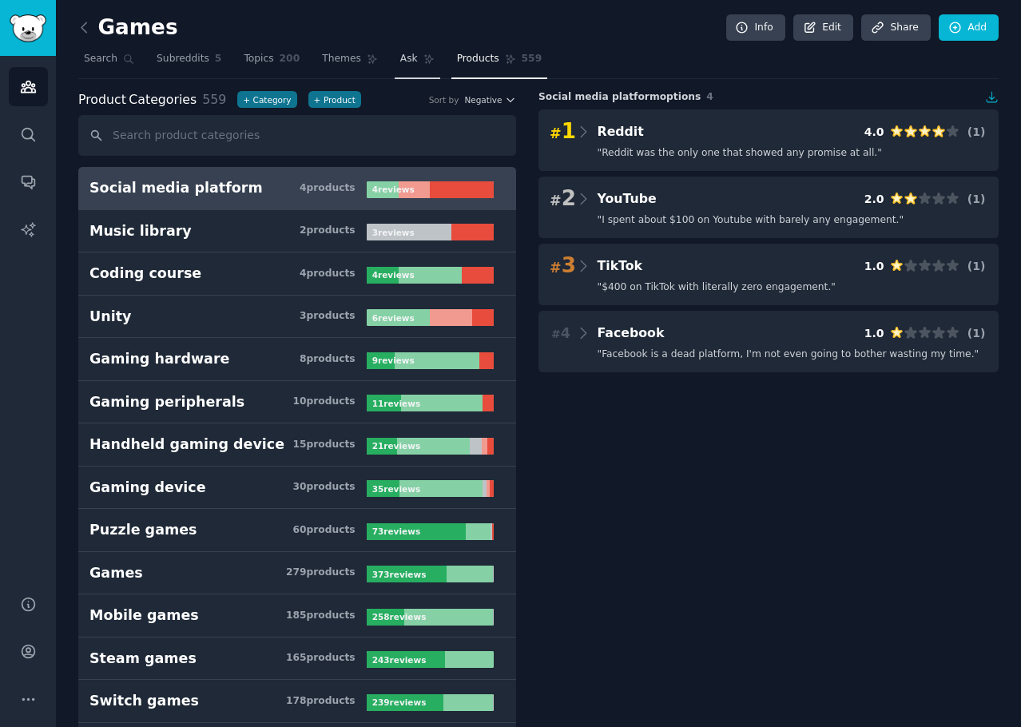
click at [400, 54] on span "Ask" at bounding box center [409, 59] width 18 height 14
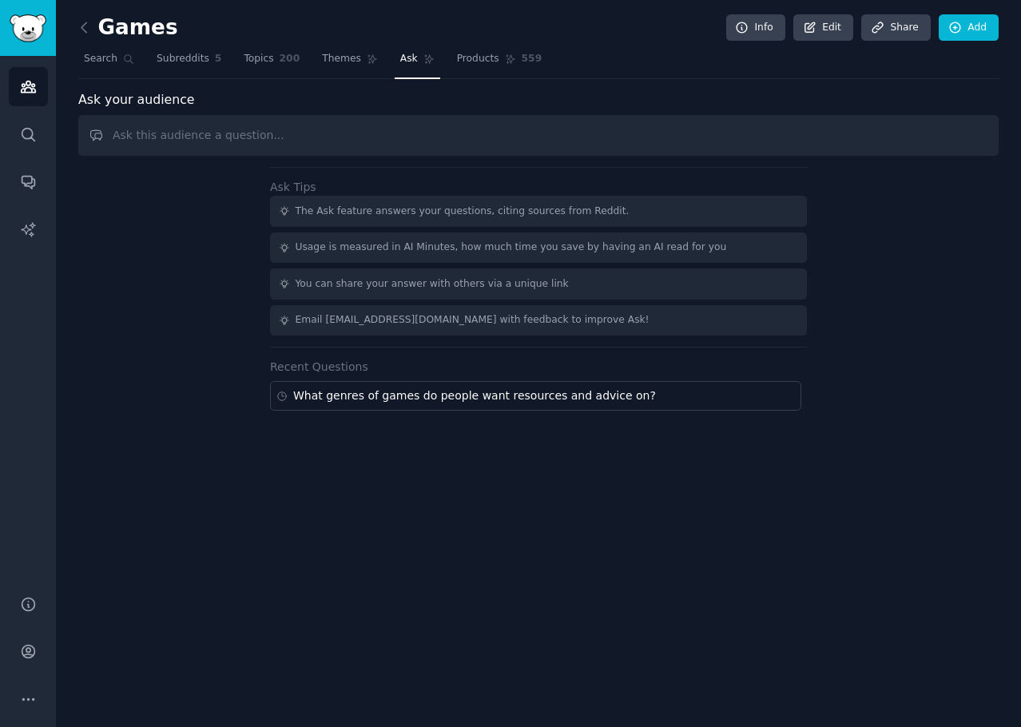
click at [213, 145] on input "text" at bounding box center [538, 135] width 920 height 41
click at [471, 60] on span "Products" at bounding box center [478, 59] width 42 height 14
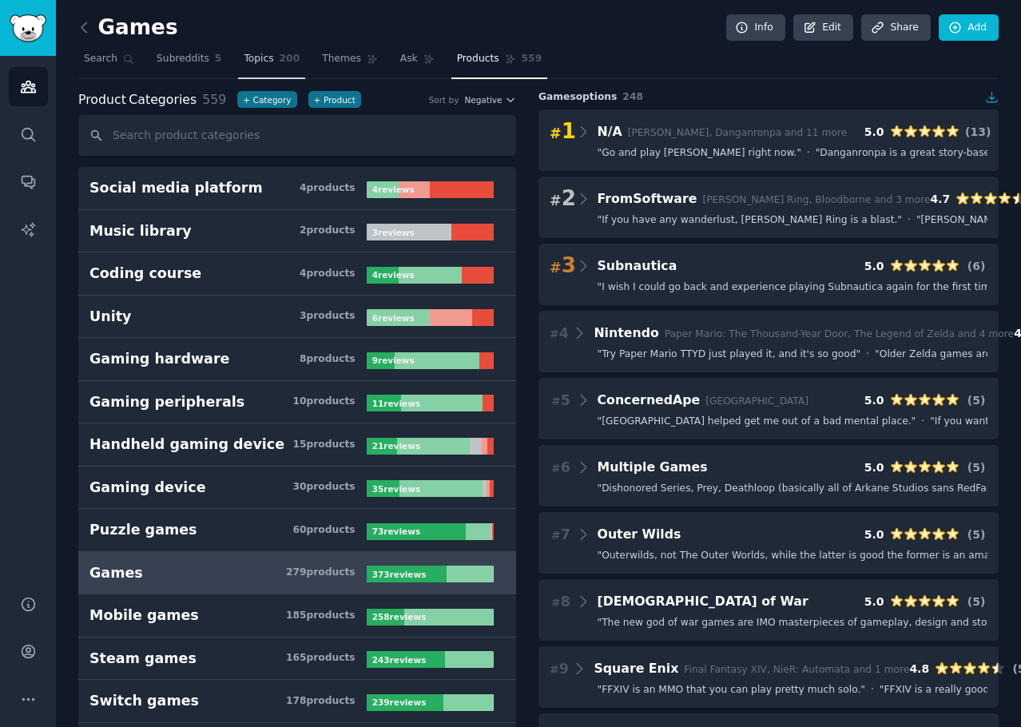
click at [244, 66] on span "Topics" at bounding box center [259, 59] width 30 height 14
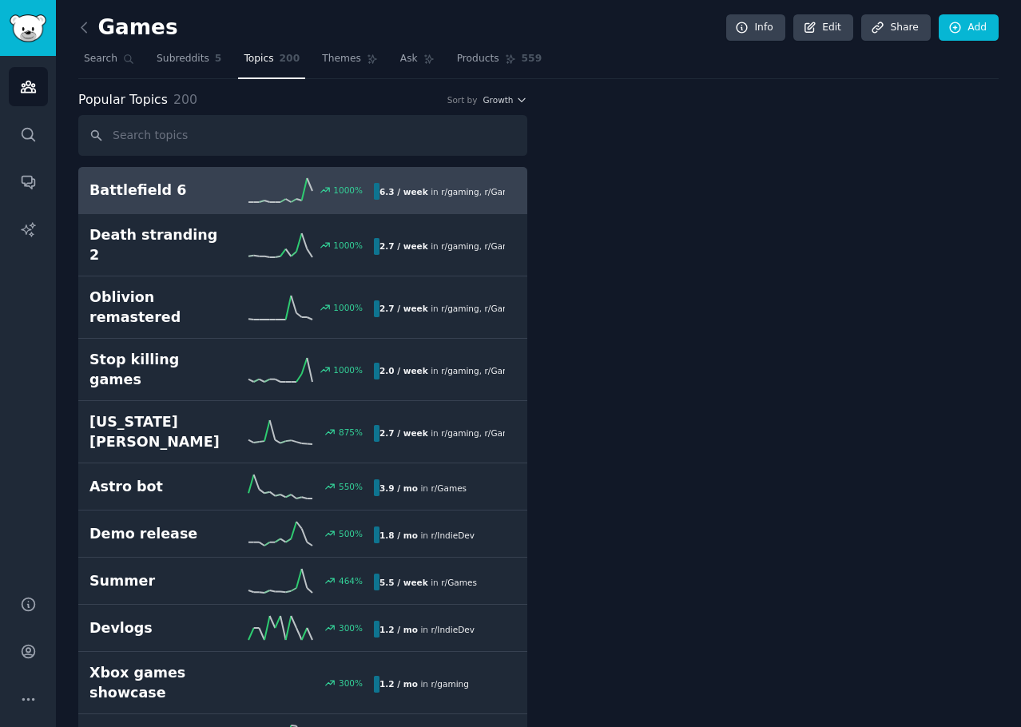
click at [244, 61] on span "Topics" at bounding box center [259, 59] width 30 height 14
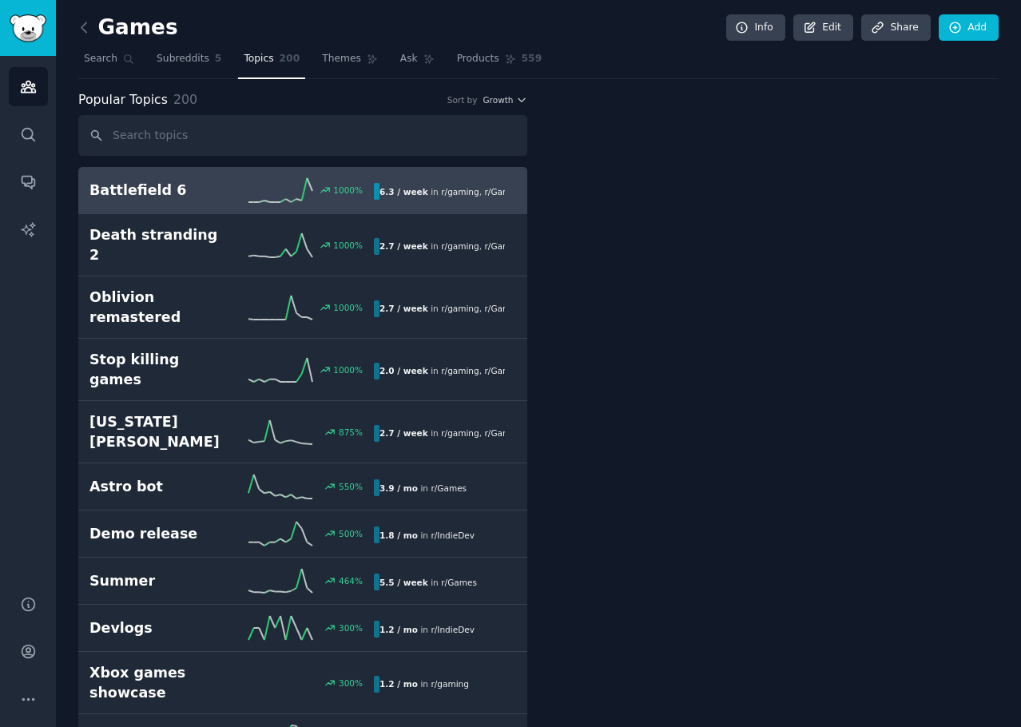
click at [186, 197] on h2 "Battlefield 6" at bounding box center [160, 191] width 142 height 20
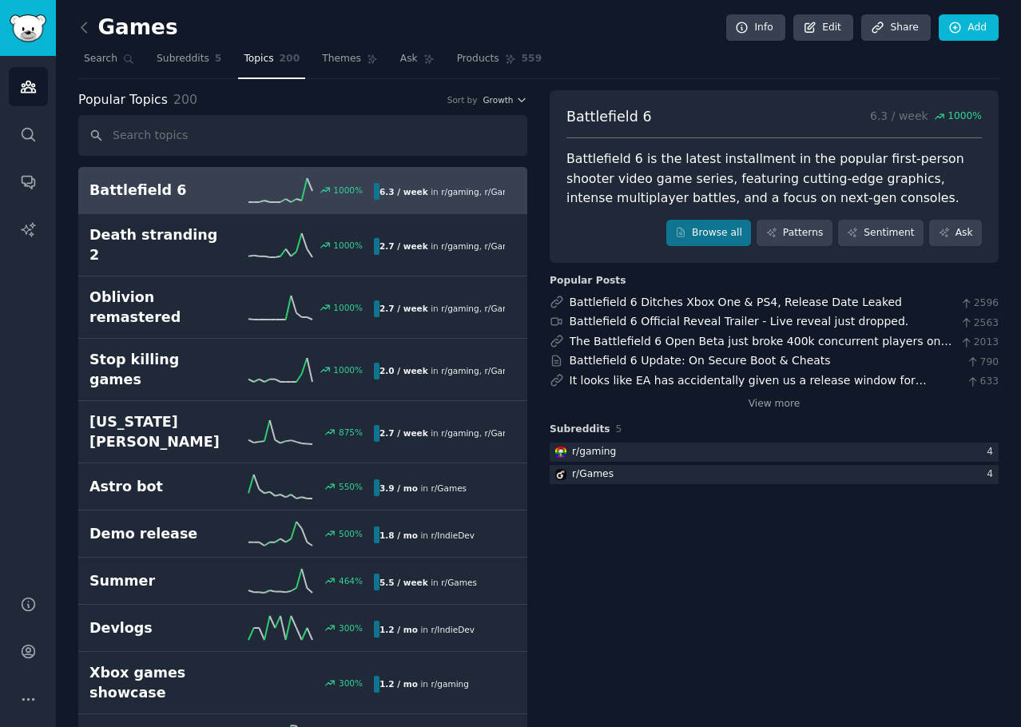
click at [85, 22] on icon at bounding box center [84, 27] width 5 height 10
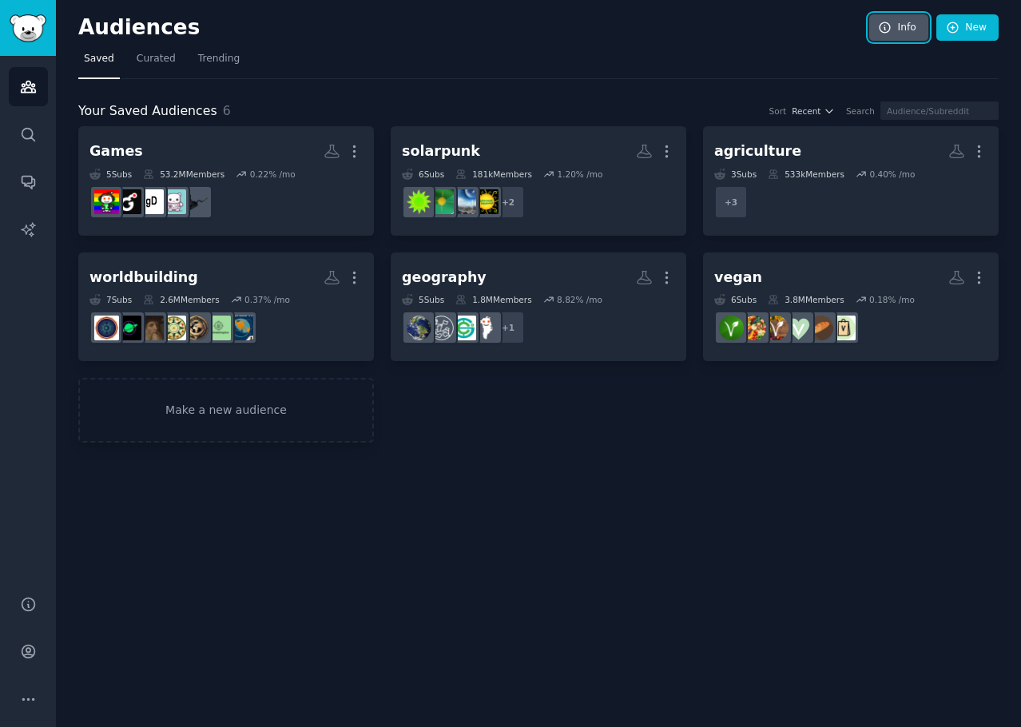
click at [901, 32] on link "Info" at bounding box center [898, 27] width 59 height 27
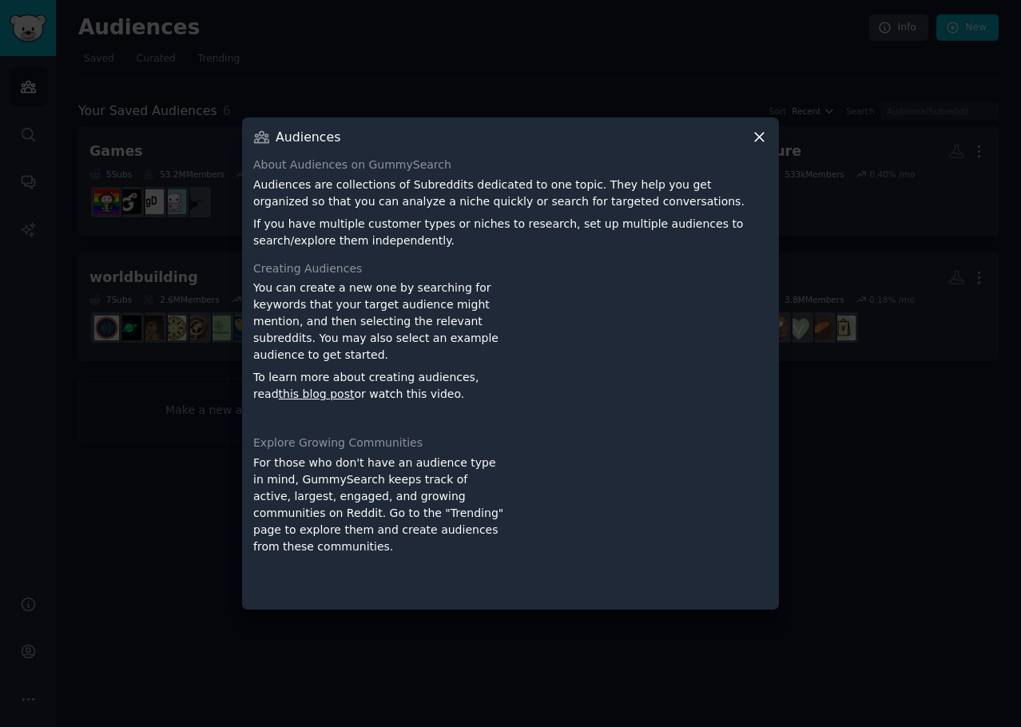
click at [816, 58] on div at bounding box center [510, 363] width 1021 height 727
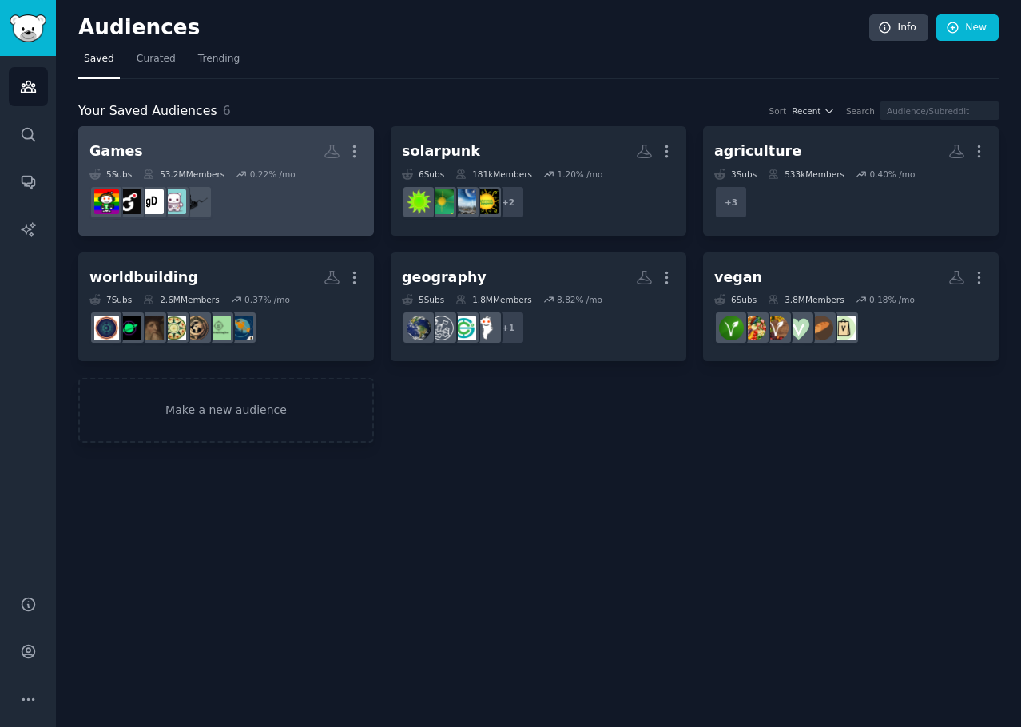
click at [185, 173] on div "53.2M Members" at bounding box center [184, 174] width 82 height 11
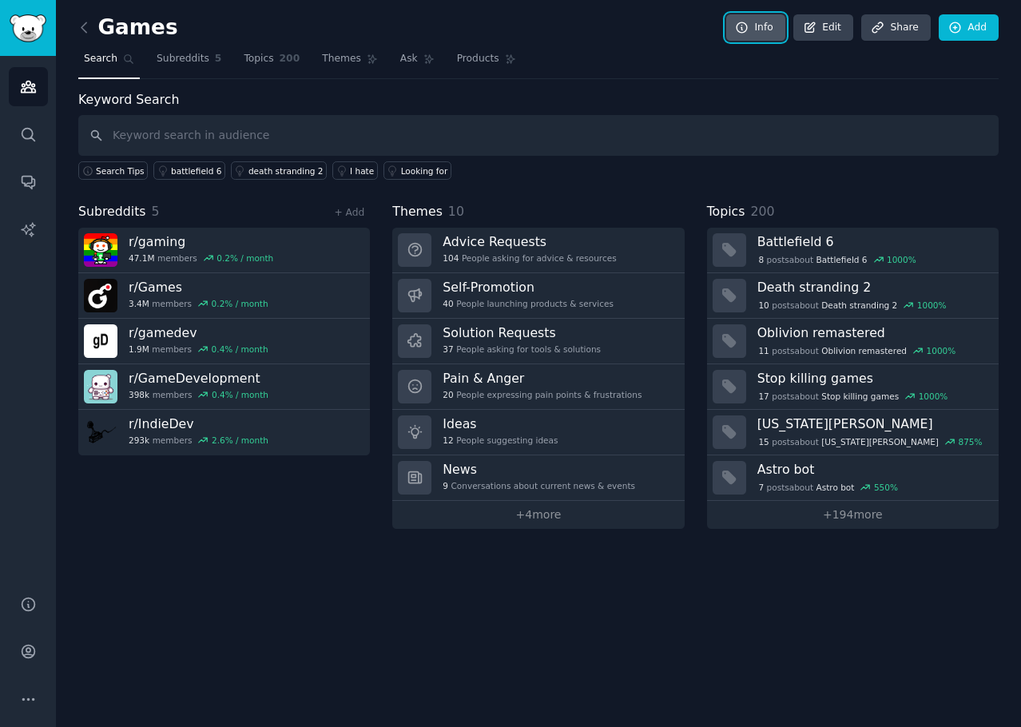
click at [762, 34] on link "Info" at bounding box center [755, 27] width 59 height 27
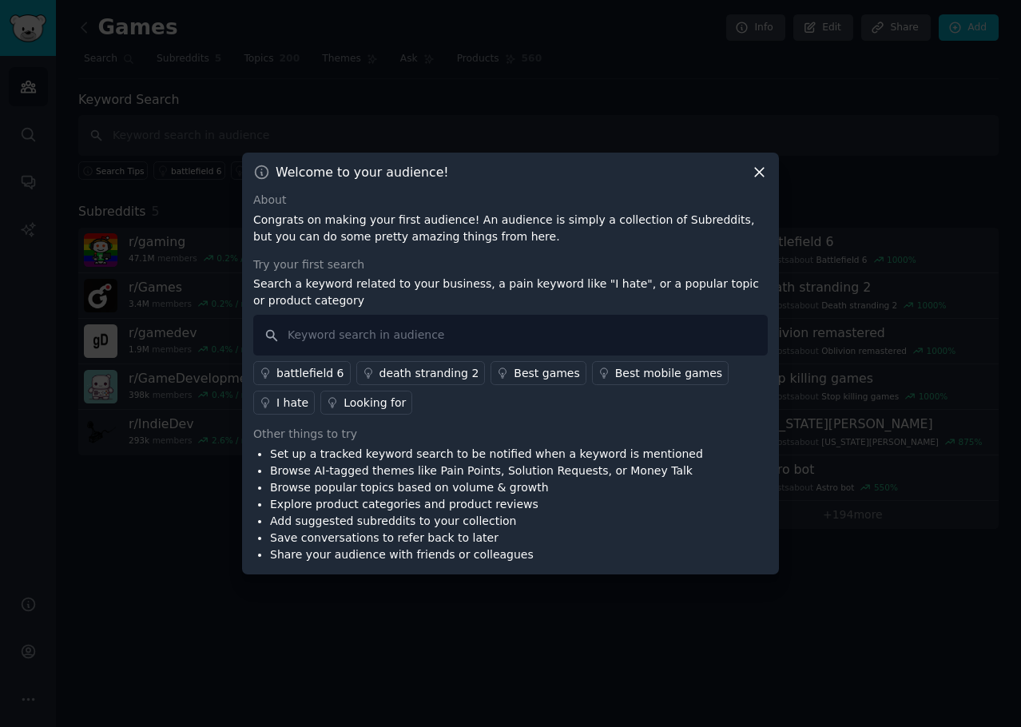
click at [657, 66] on div at bounding box center [510, 363] width 1021 height 727
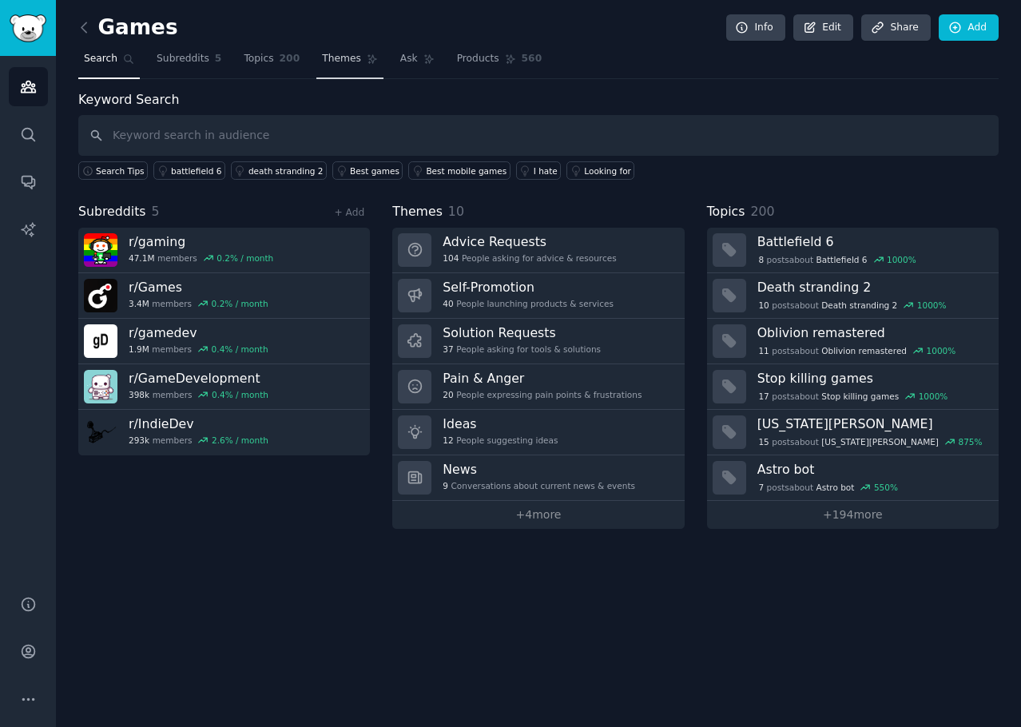
click at [322, 63] on span "Themes" at bounding box center [341, 59] width 39 height 14
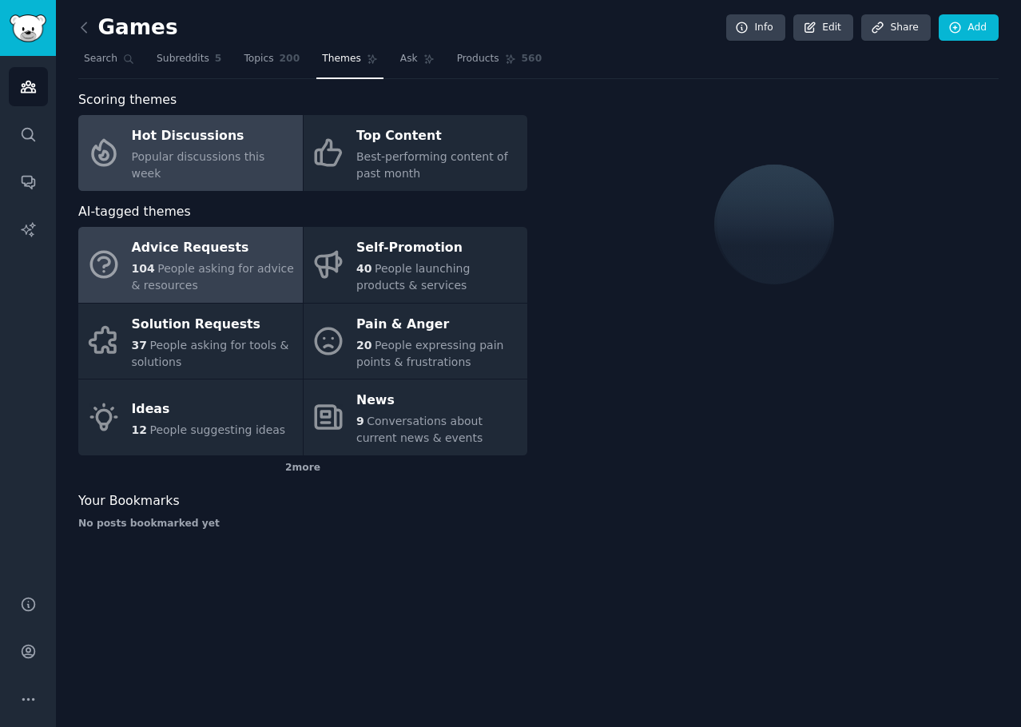
click at [233, 149] on div "Hot Discussions" at bounding box center [213, 137] width 163 height 26
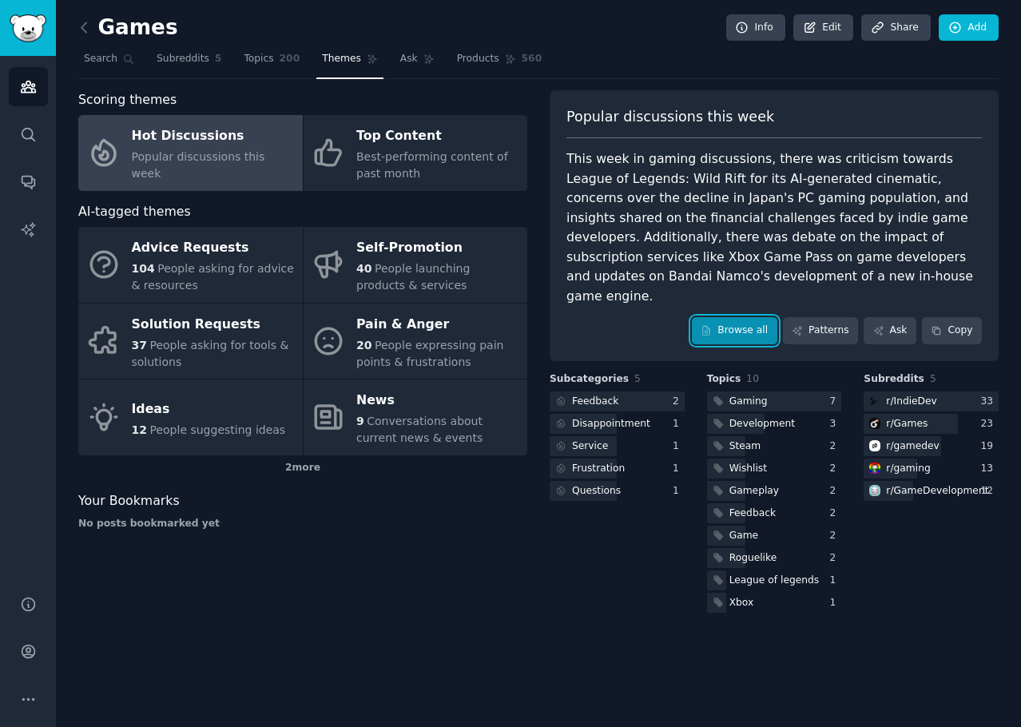
click at [710, 326] on icon at bounding box center [706, 330] width 7 height 9
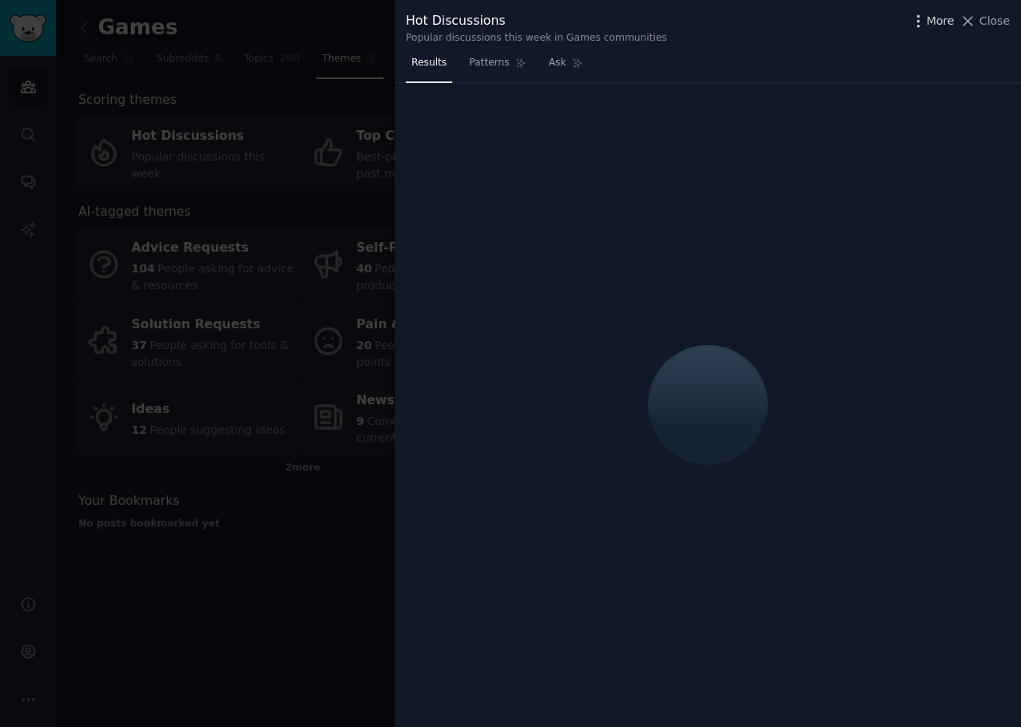
click at [937, 27] on span "More" at bounding box center [941, 21] width 28 height 17
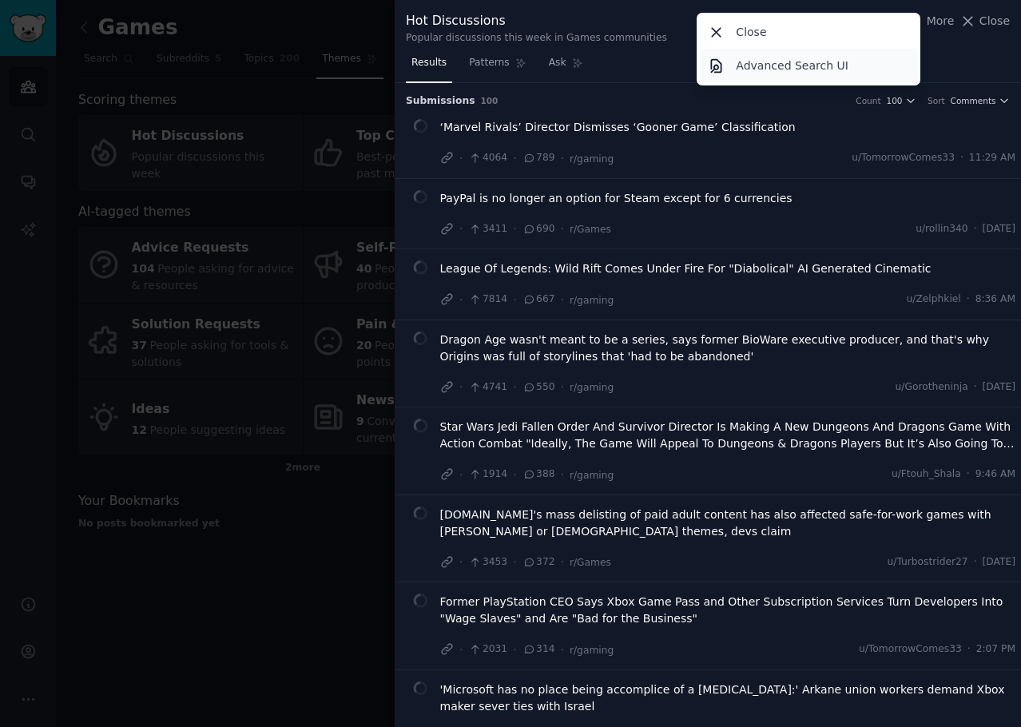
click at [836, 70] on p "Advanced Search UI" at bounding box center [792, 66] width 113 height 17
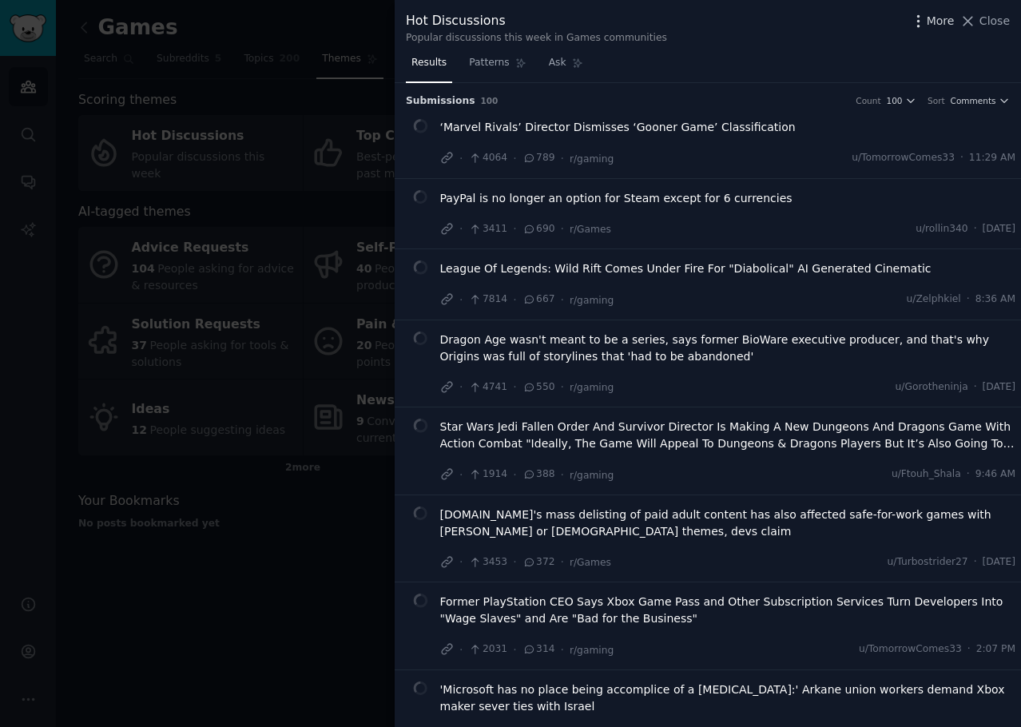
click at [947, 24] on span "More" at bounding box center [941, 21] width 28 height 17
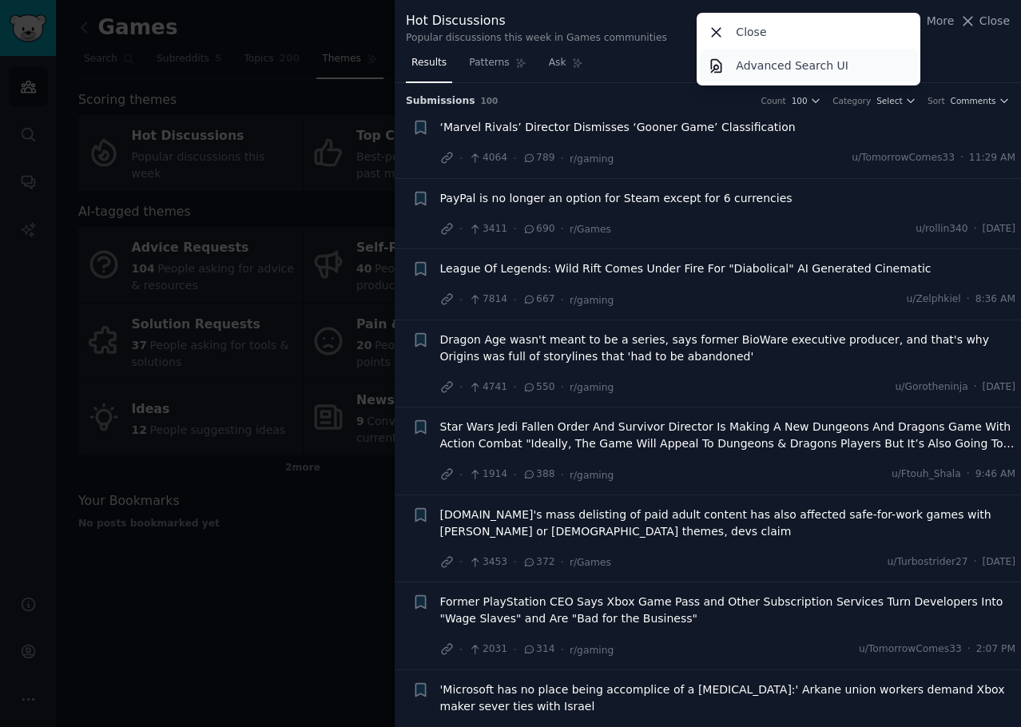
click at [833, 60] on p "Advanced Search UI" at bounding box center [792, 66] width 113 height 17
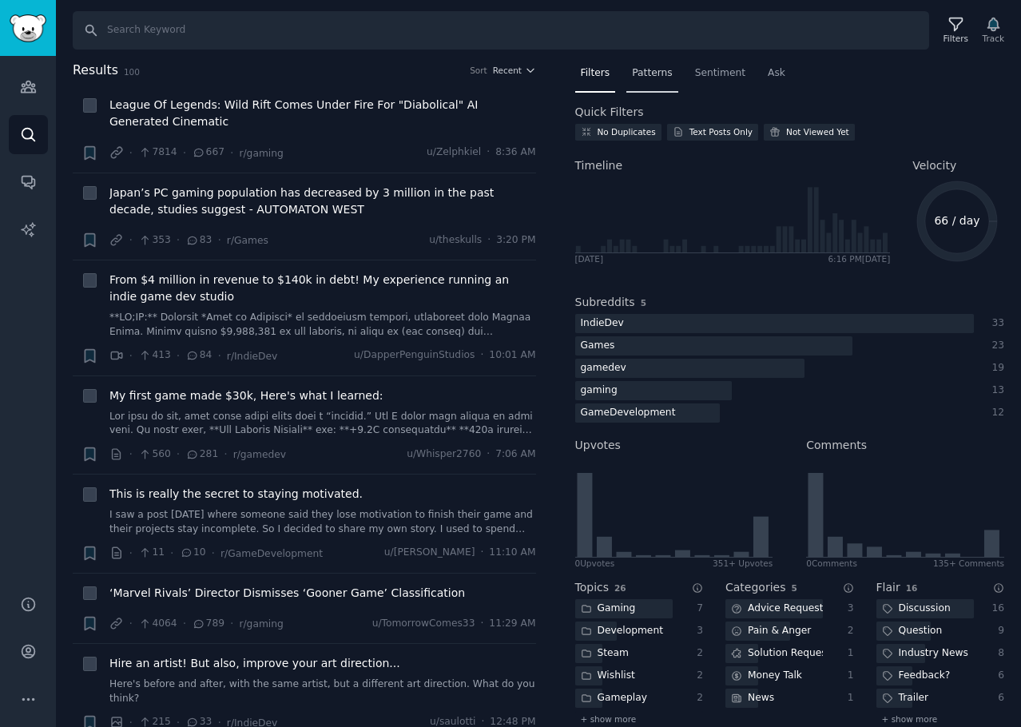
click at [634, 73] on span "Patterns" at bounding box center [652, 73] width 40 height 14
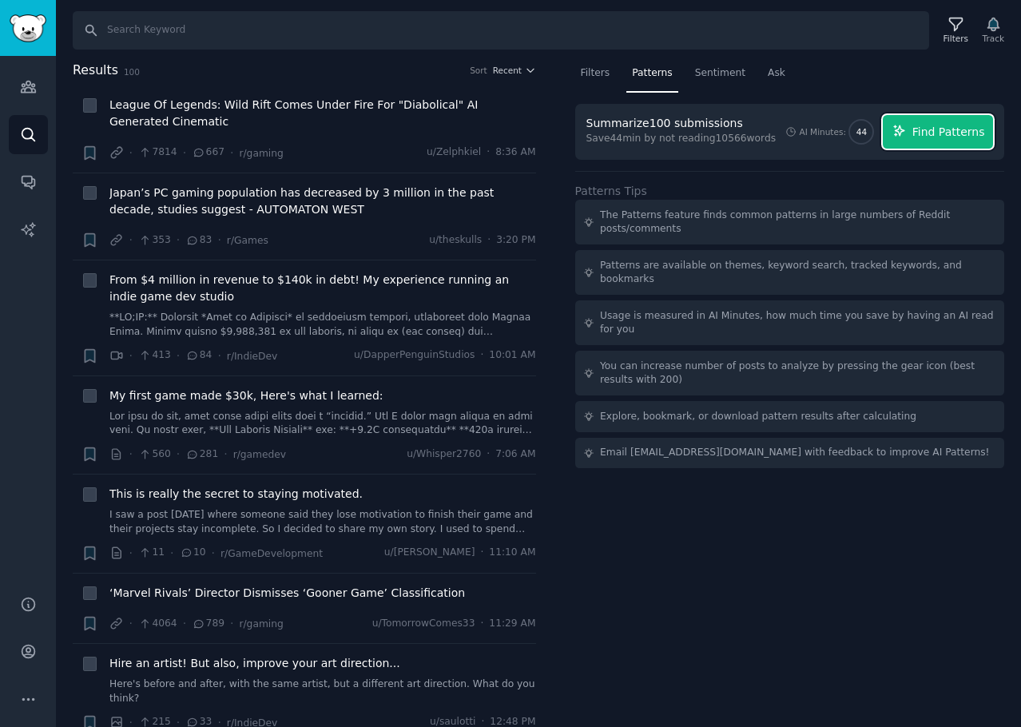
click at [943, 128] on span "Find Patterns" at bounding box center [949, 132] width 73 height 17
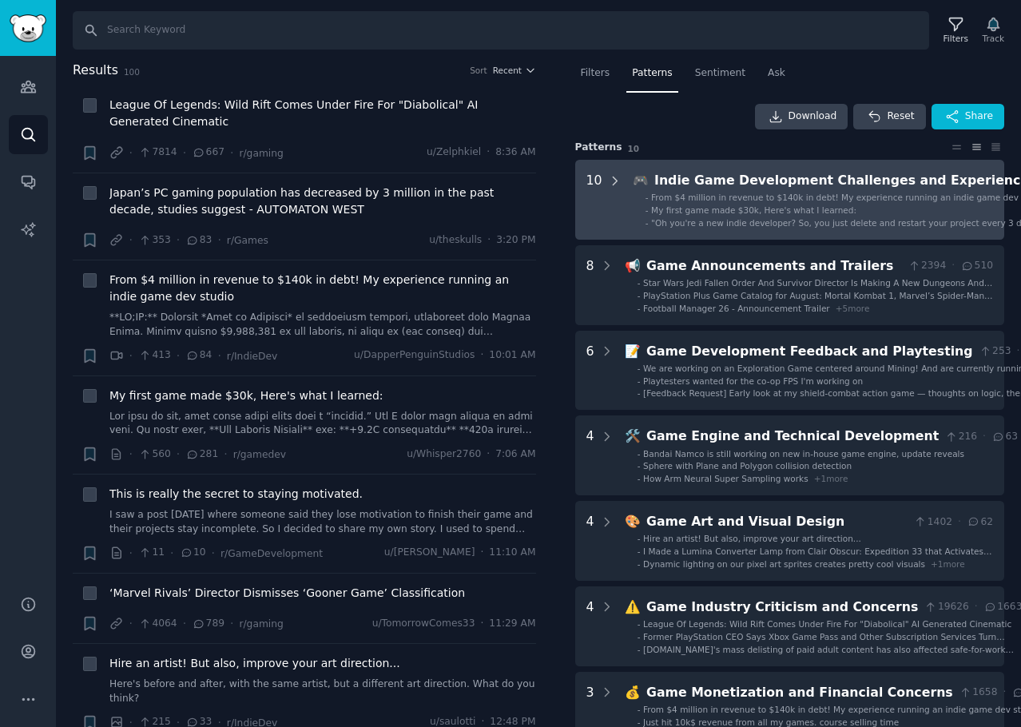
click at [609, 181] on icon at bounding box center [615, 181] width 14 height 14
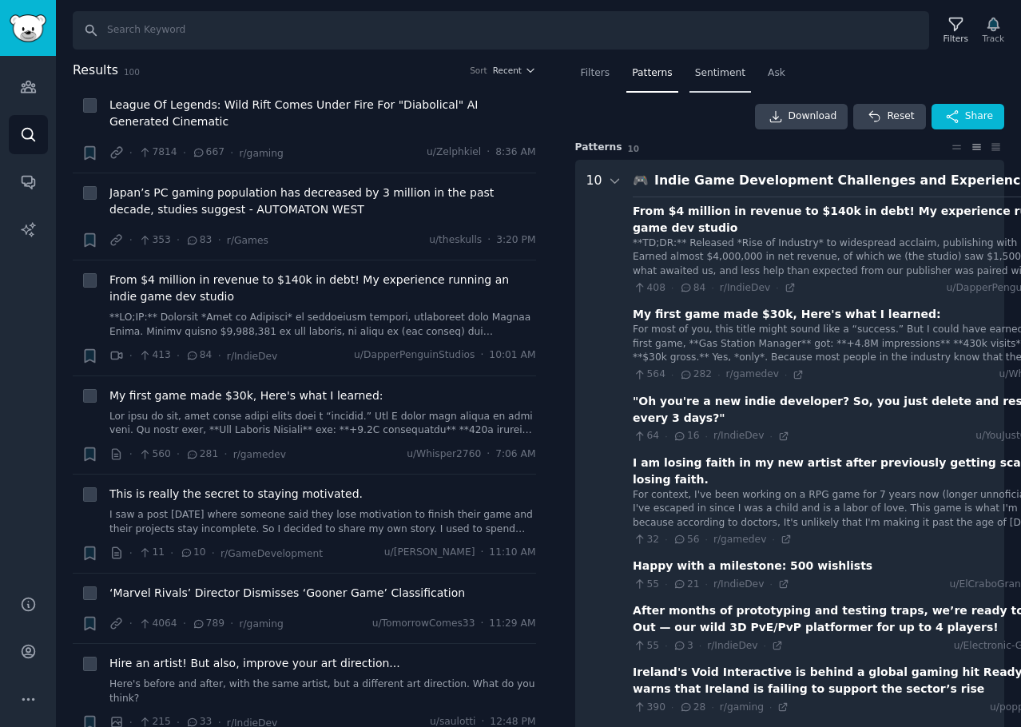
click at [709, 83] on div "Sentiment" at bounding box center [721, 77] width 62 height 33
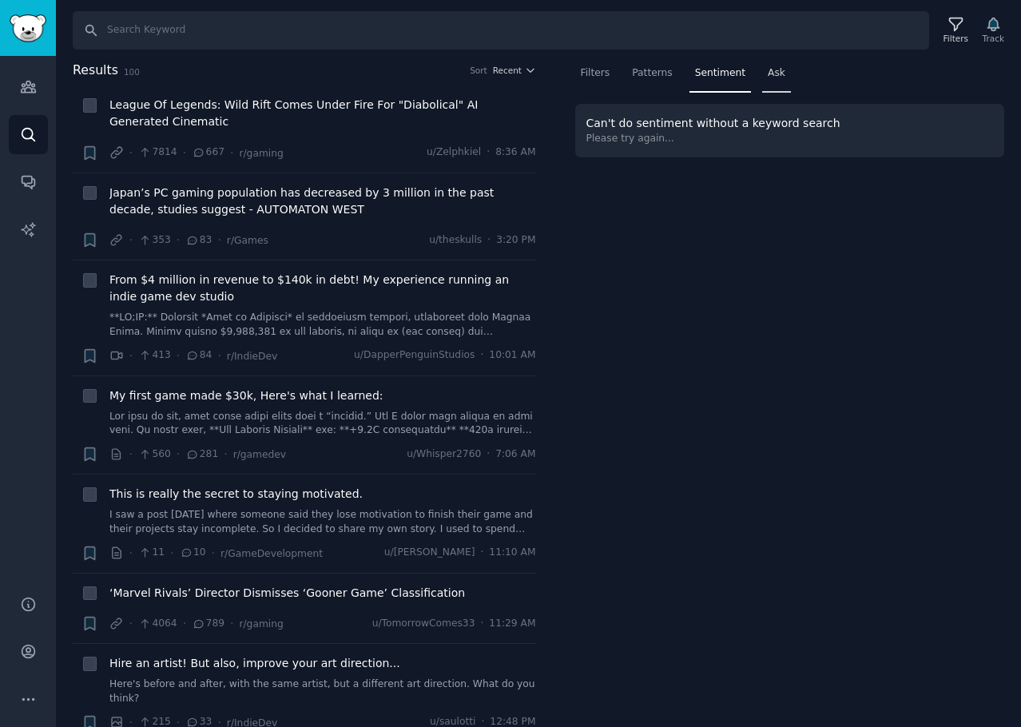
click at [768, 68] on span "Ask" at bounding box center [777, 73] width 18 height 14
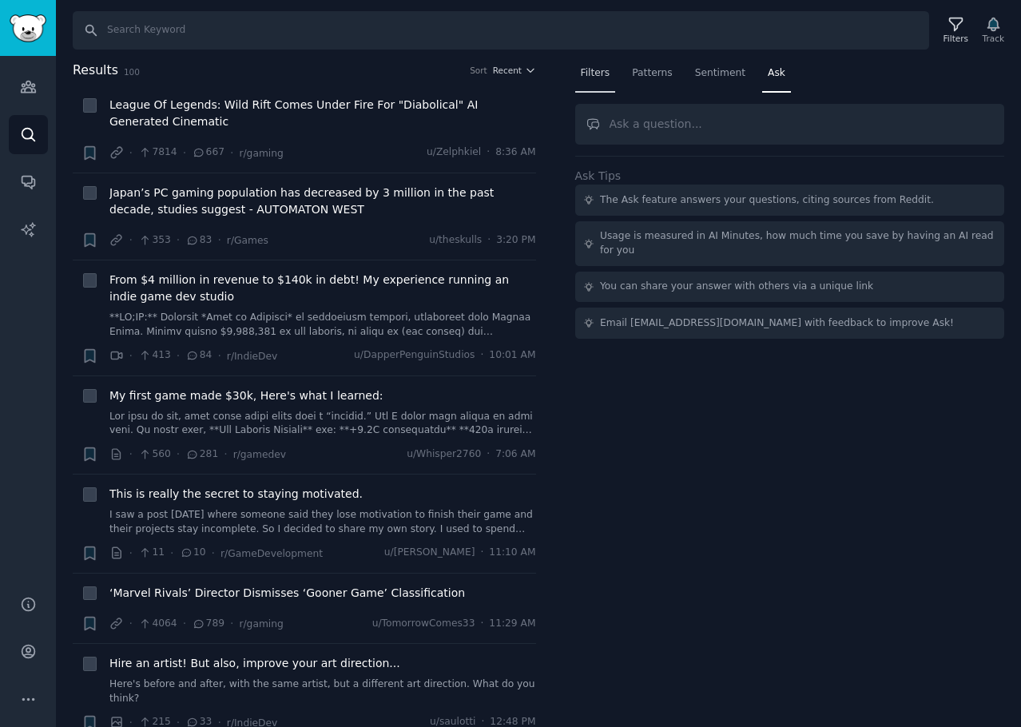
click at [589, 75] on span "Filters" at bounding box center [596, 73] width 30 height 14
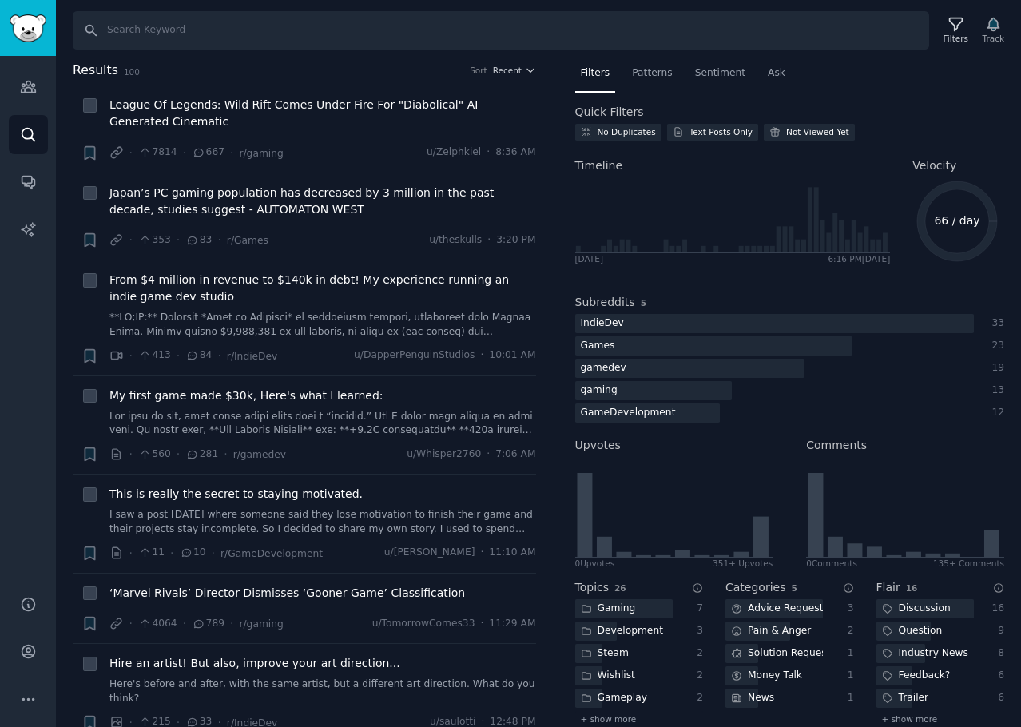
click at [987, 67] on nav "Filters Patterns Sentiment Ask" at bounding box center [790, 77] width 430 height 33
click at [992, 23] on div "Filters Track" at bounding box center [972, 31] width 75 height 34
click at [995, 26] on div "Filters Track" at bounding box center [972, 31] width 75 height 34
click at [995, 30] on div "Filters Track" at bounding box center [972, 31] width 75 height 34
click at [21, 181] on icon "Sidebar" at bounding box center [28, 181] width 17 height 17
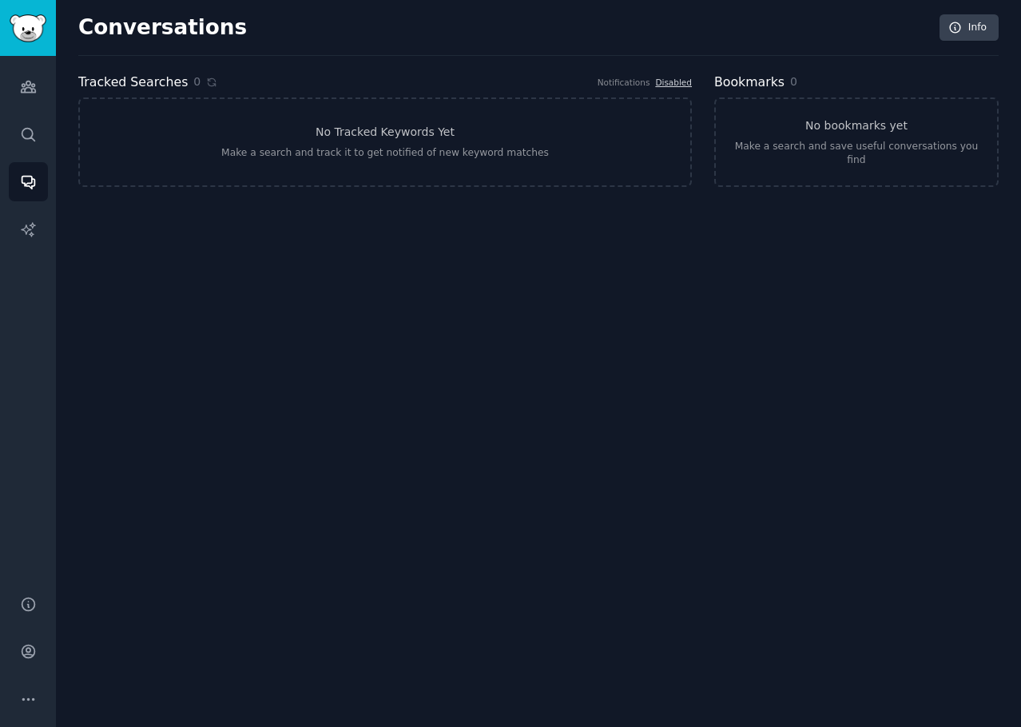
click at [463, 331] on div "Conversations Info Tracked Searches 0 Notifications Disabled No Tracked Keyword…" at bounding box center [538, 363] width 965 height 727
click at [483, 263] on div "Conversations Info Tracked Searches 0 Notifications Disabled No Tracked Keyword…" at bounding box center [538, 363] width 965 height 727
drag, startPoint x: 101, startPoint y: 36, endPoint x: 177, endPoint y: 37, distance: 75.9
click at [157, 37] on h2 "Conversations" at bounding box center [162, 28] width 169 height 26
click at [185, 35] on h2 "Conversations" at bounding box center [162, 28] width 169 height 26
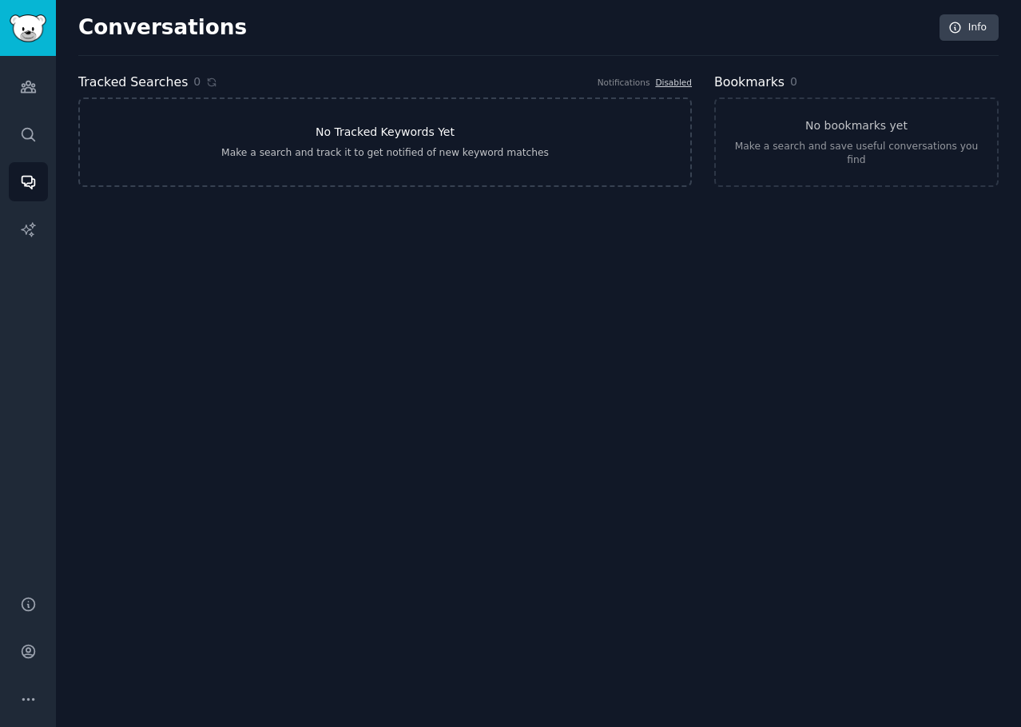
click at [333, 141] on link "No Tracked Keywords Yet Make a search and track it to get notified of new keywo…" at bounding box center [385, 141] width 614 height 89
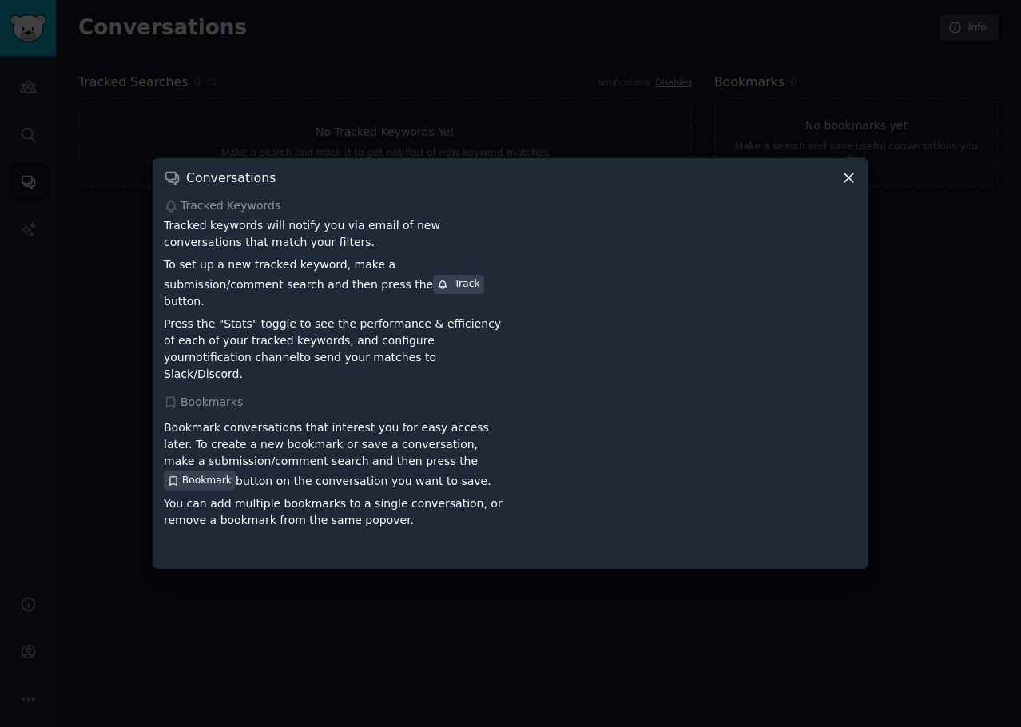
click at [349, 97] on div at bounding box center [510, 363] width 1021 height 727
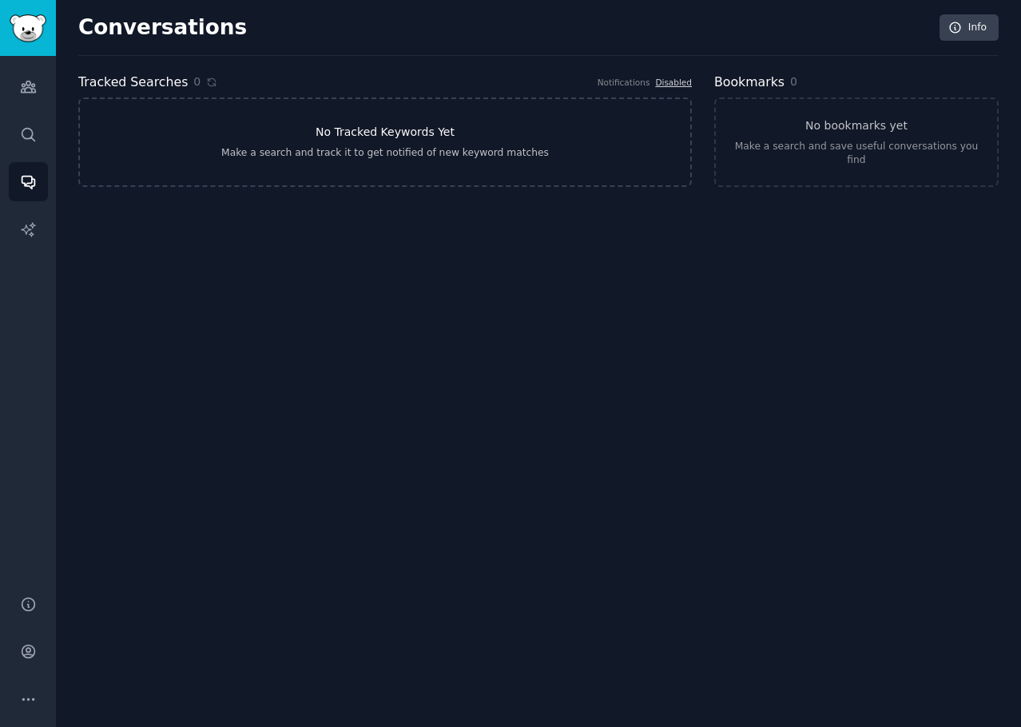
click at [347, 143] on link "No Tracked Keywords Yet Make a search and track it to get notified of new keywo…" at bounding box center [385, 141] width 614 height 89
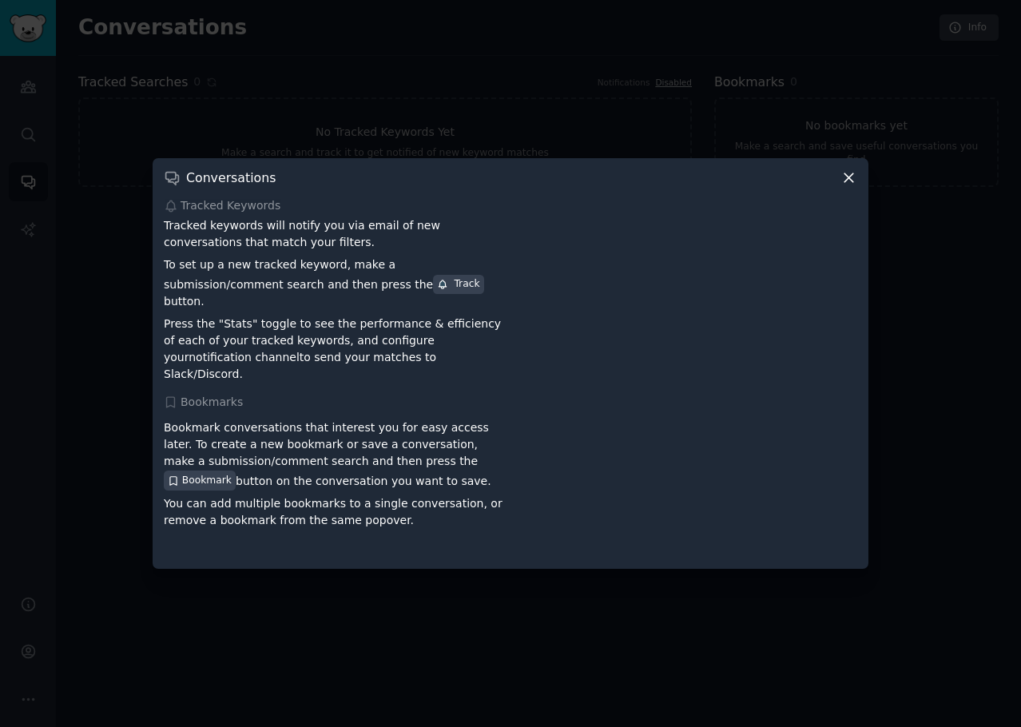
click at [435, 83] on div at bounding box center [510, 363] width 1021 height 727
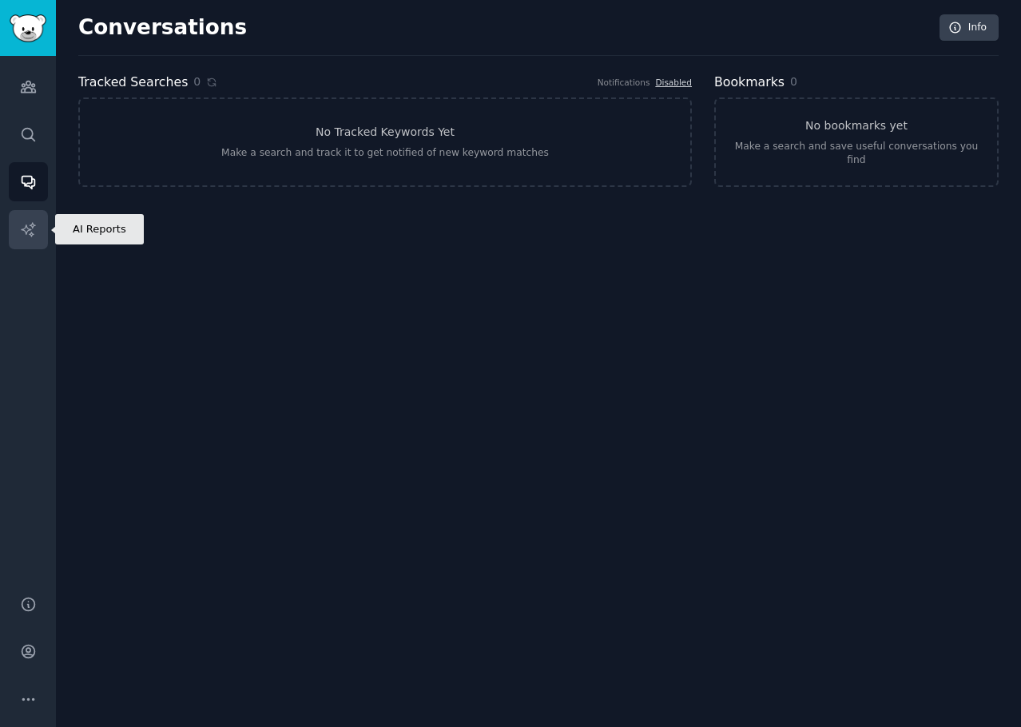
click at [32, 216] on link "AI Reports" at bounding box center [28, 229] width 39 height 39
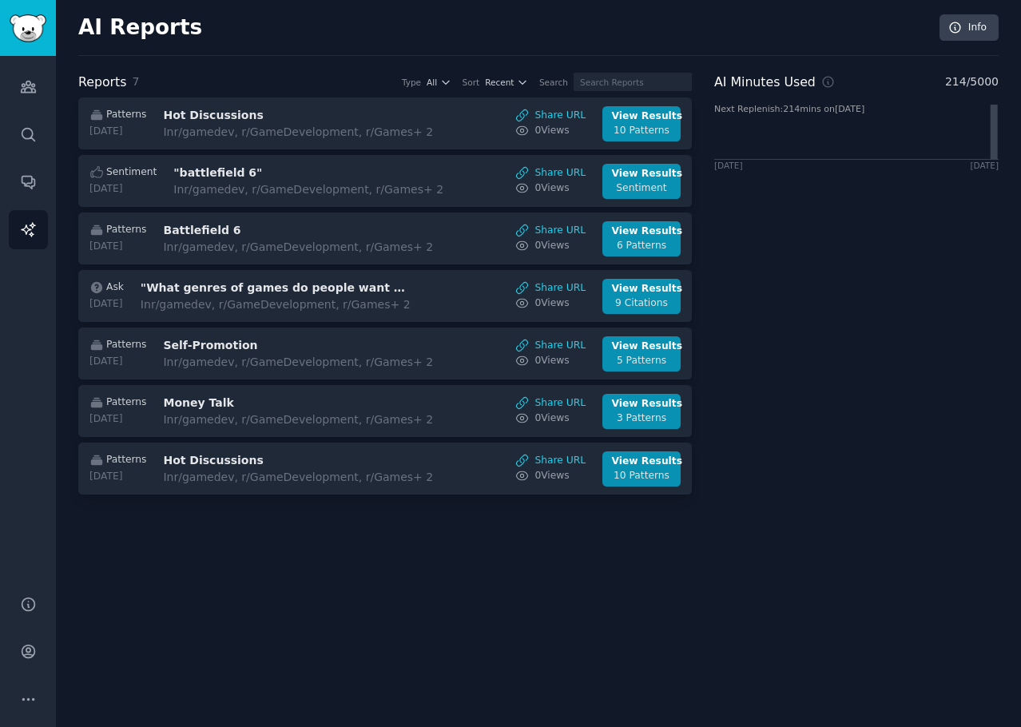
click at [927, 365] on div "AI Minutes Used 214 / 5000 Next Replenish: 214 mins on 2025-09-12 2025-07-14 20…" at bounding box center [856, 287] width 284 height 428
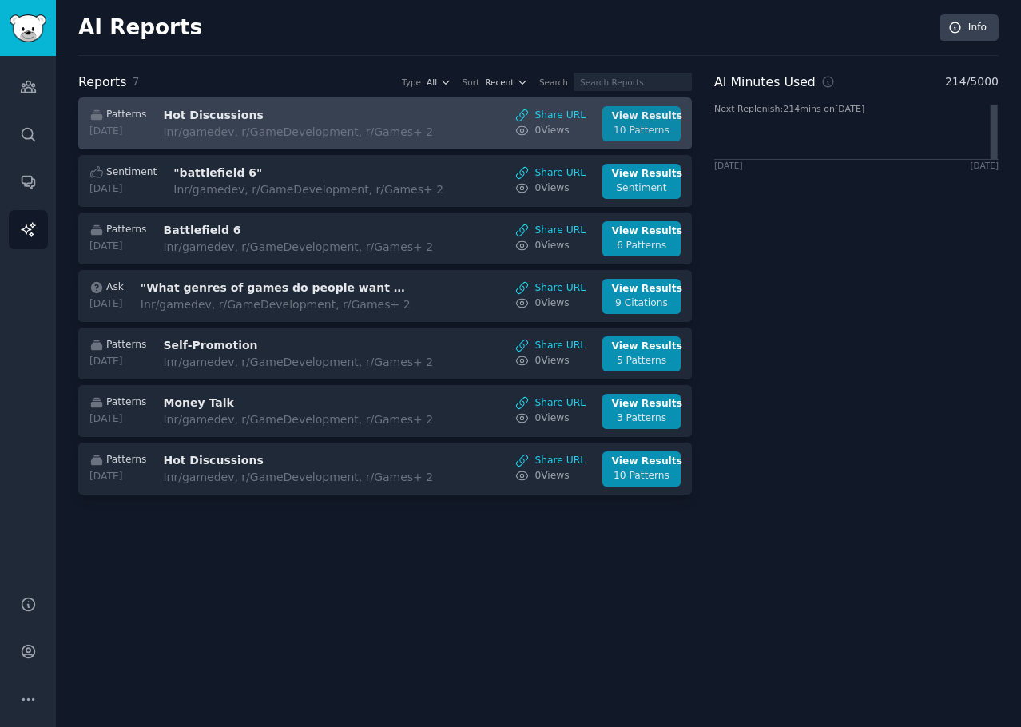
click at [626, 124] on div "10 Patterns" at bounding box center [642, 131] width 60 height 14
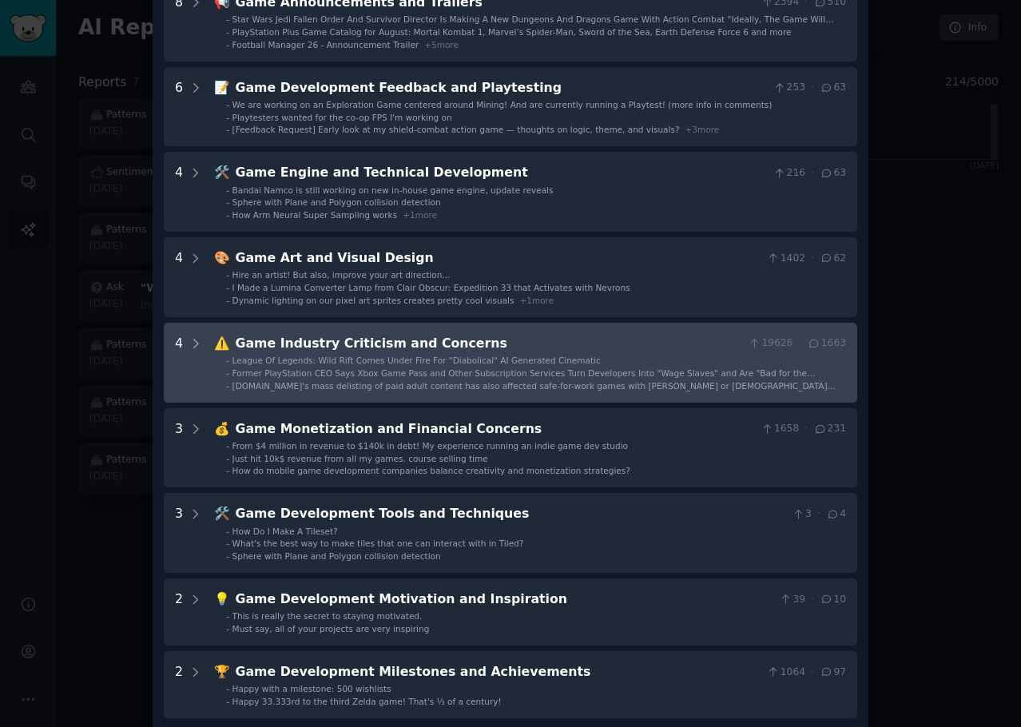
scroll to position [246, 0]
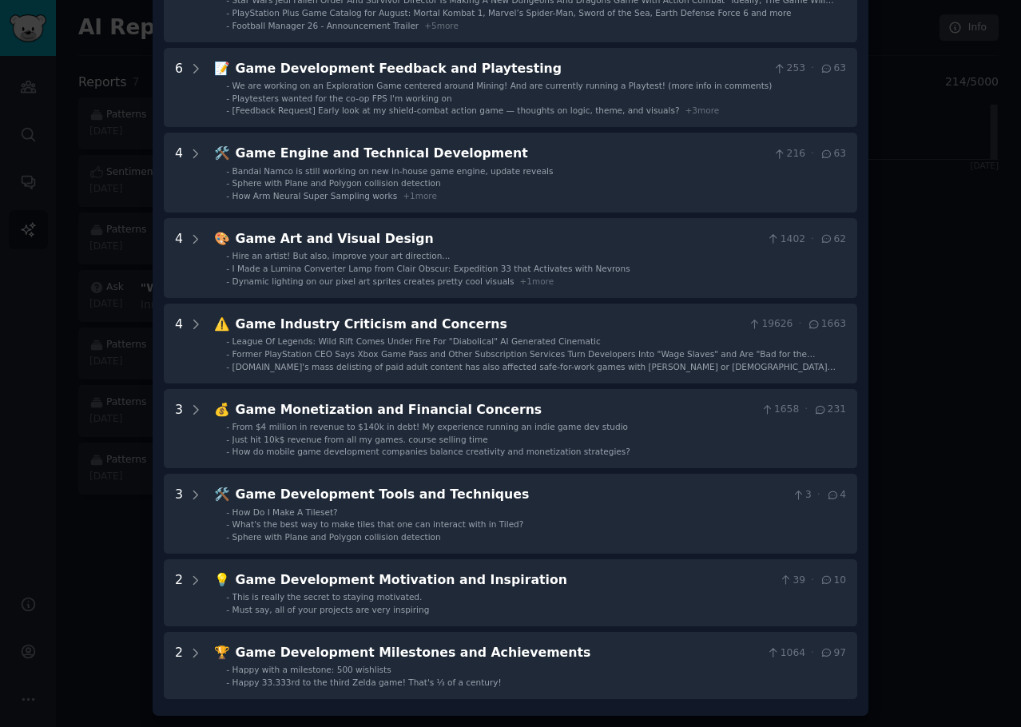
click at [89, 255] on div at bounding box center [510, 363] width 1021 height 727
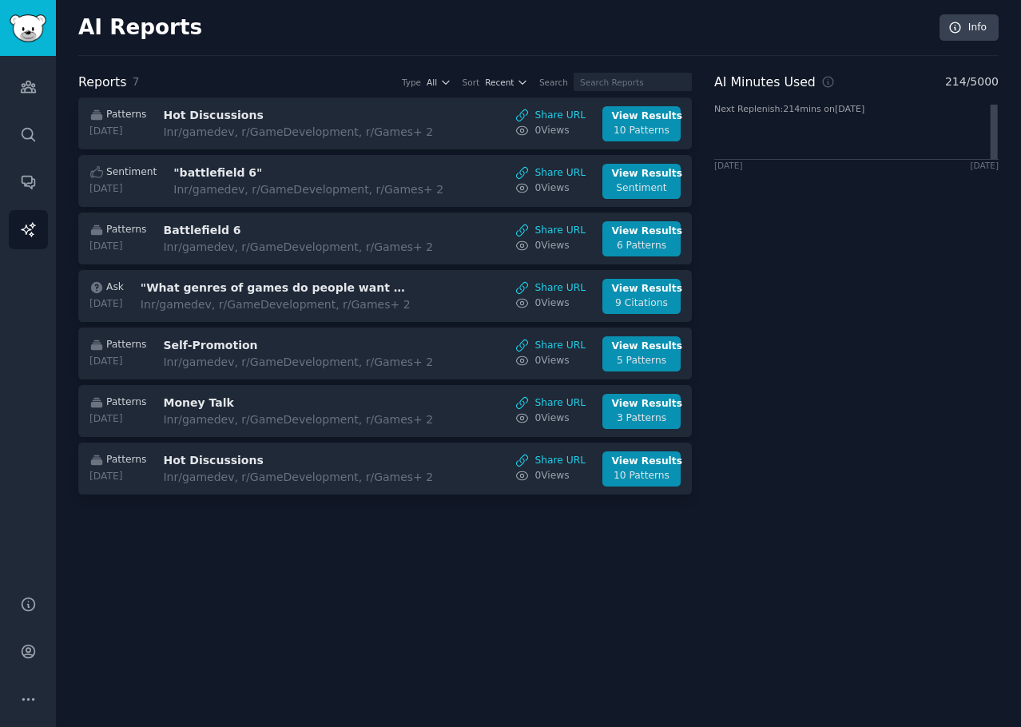
click at [304, 636] on div "AI Reports Info Reports 7 Type All Sort Recent Search Patterns 2025-08-13 Hot D…" at bounding box center [538, 363] width 965 height 727
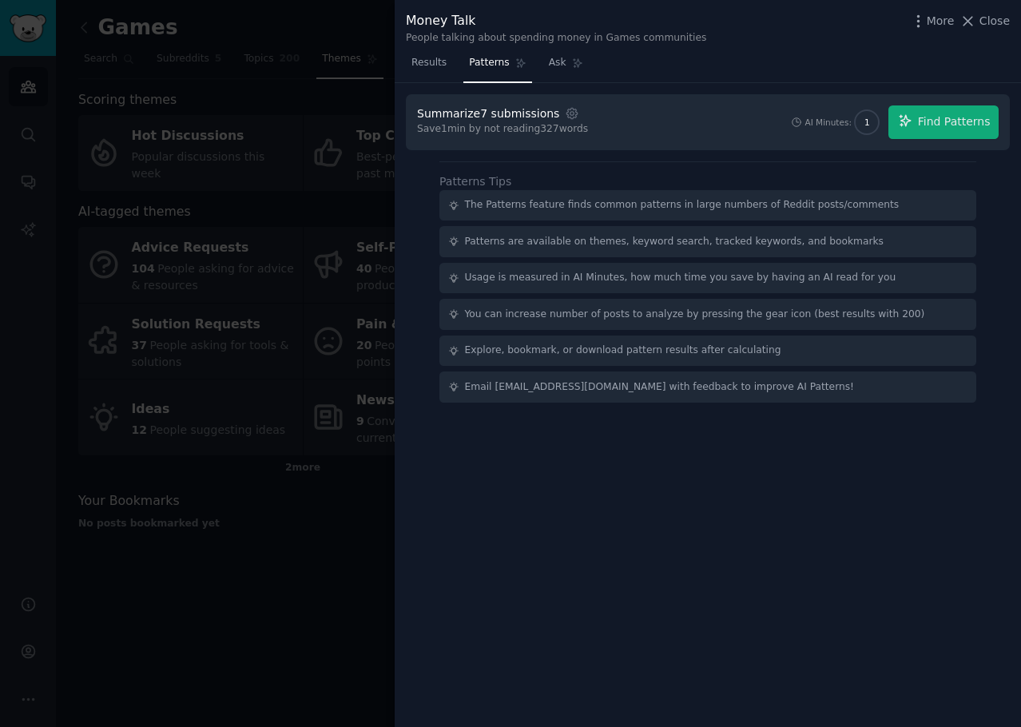
click at [200, 241] on div at bounding box center [510, 363] width 1021 height 727
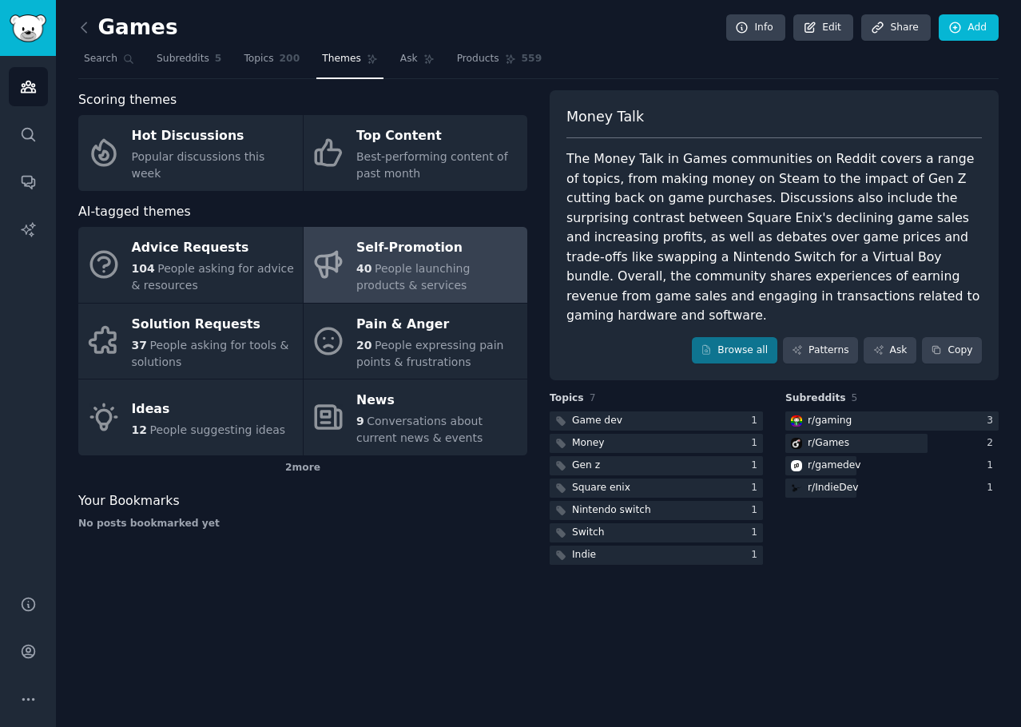
click at [391, 243] on div "Self-Promotion" at bounding box center [437, 249] width 163 height 26
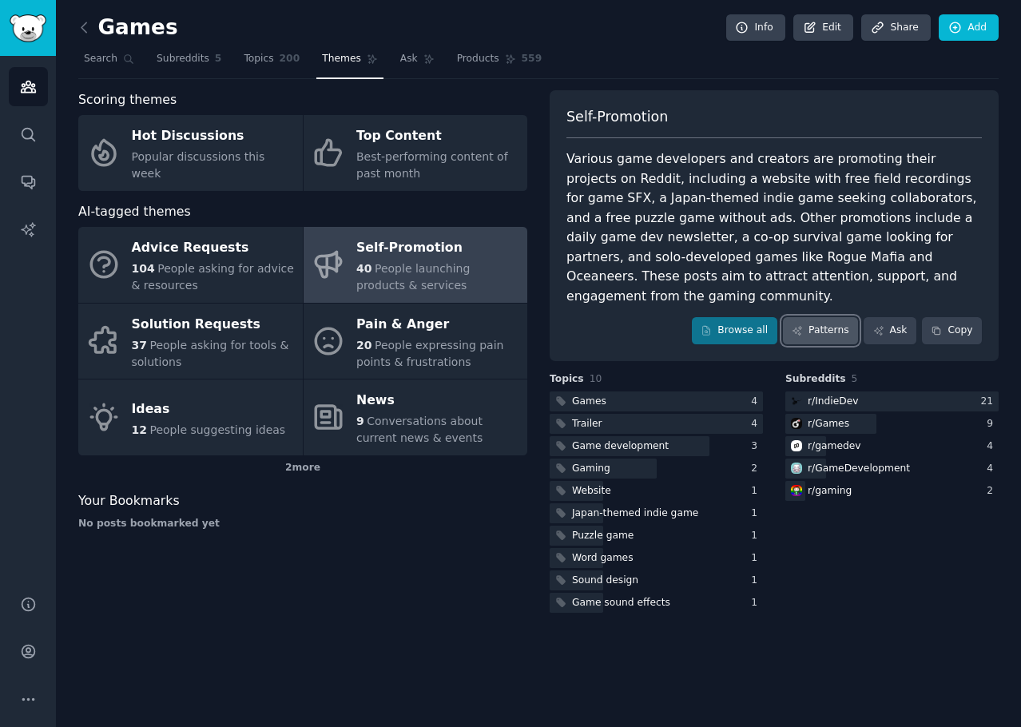
click at [830, 321] on link "Patterns" at bounding box center [820, 330] width 75 height 27
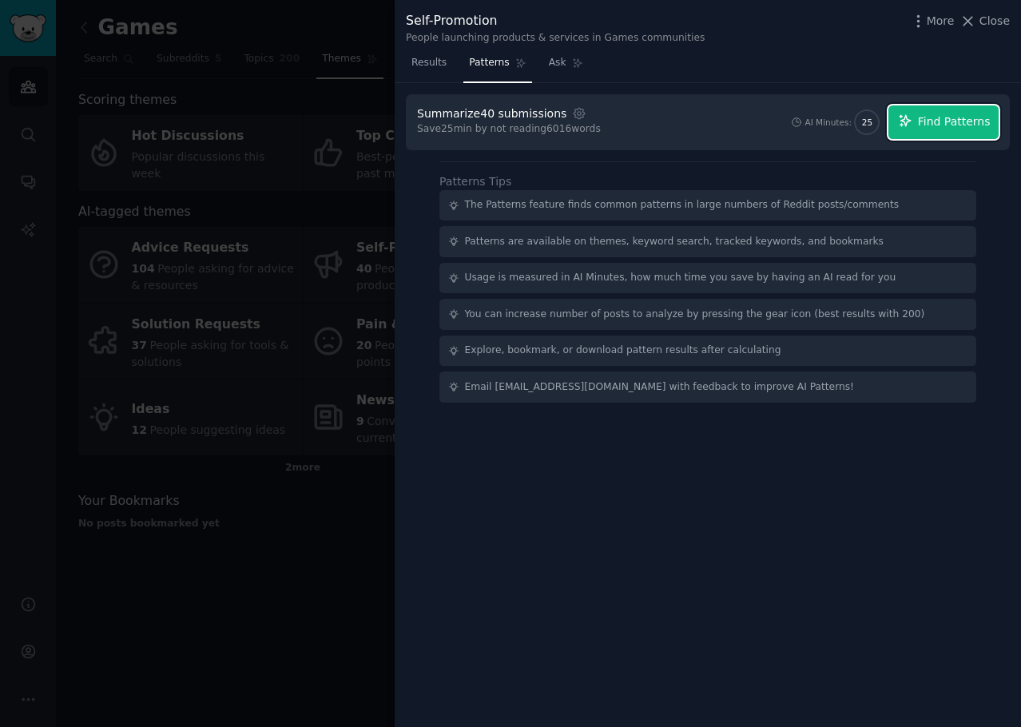
click at [994, 121] on button "Find Patterns" at bounding box center [944, 122] width 110 height 34
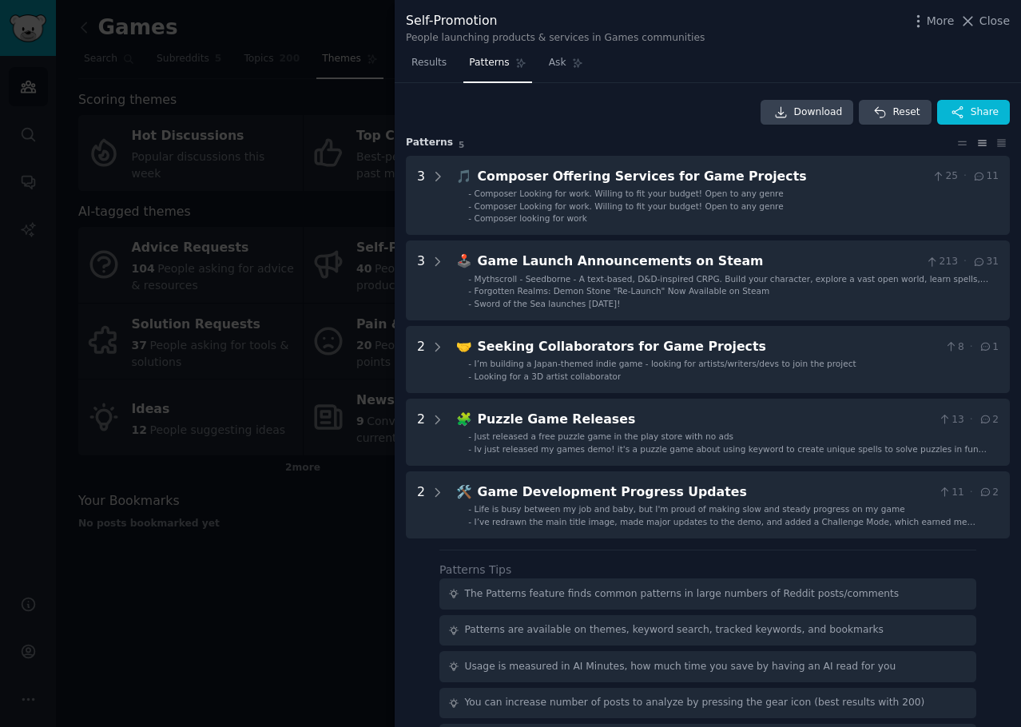
drag, startPoint x: 1002, startPoint y: 20, endPoint x: 985, endPoint y: 36, distance: 23.2
click at [1002, 20] on span "Close" at bounding box center [995, 21] width 30 height 17
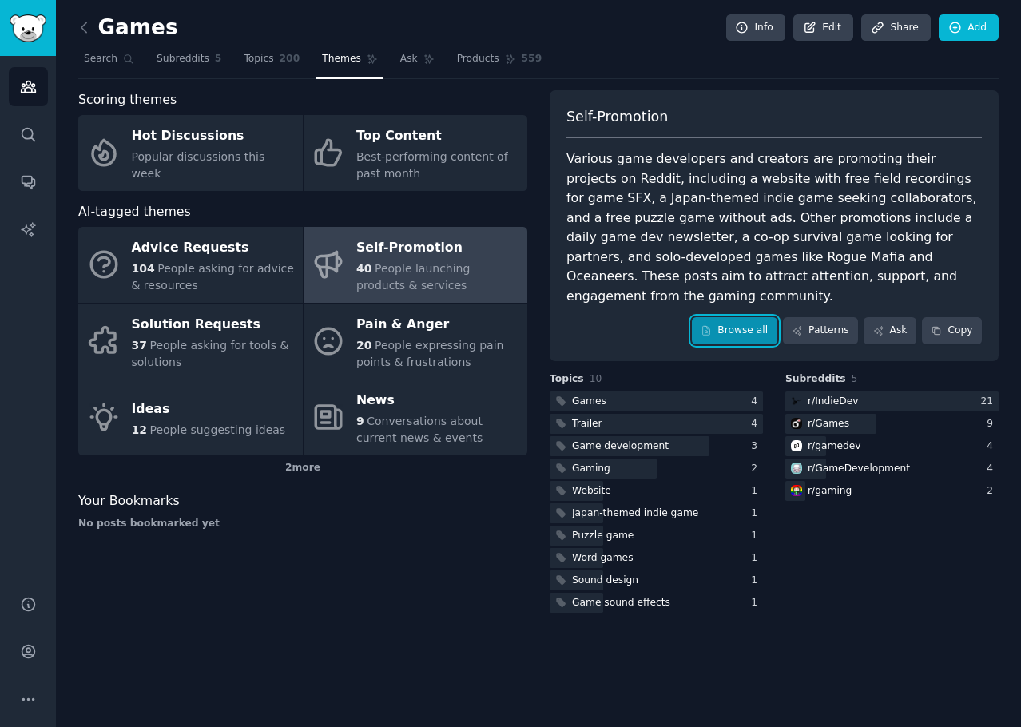
click at [745, 317] on link "Browse all" at bounding box center [734, 330] width 85 height 27
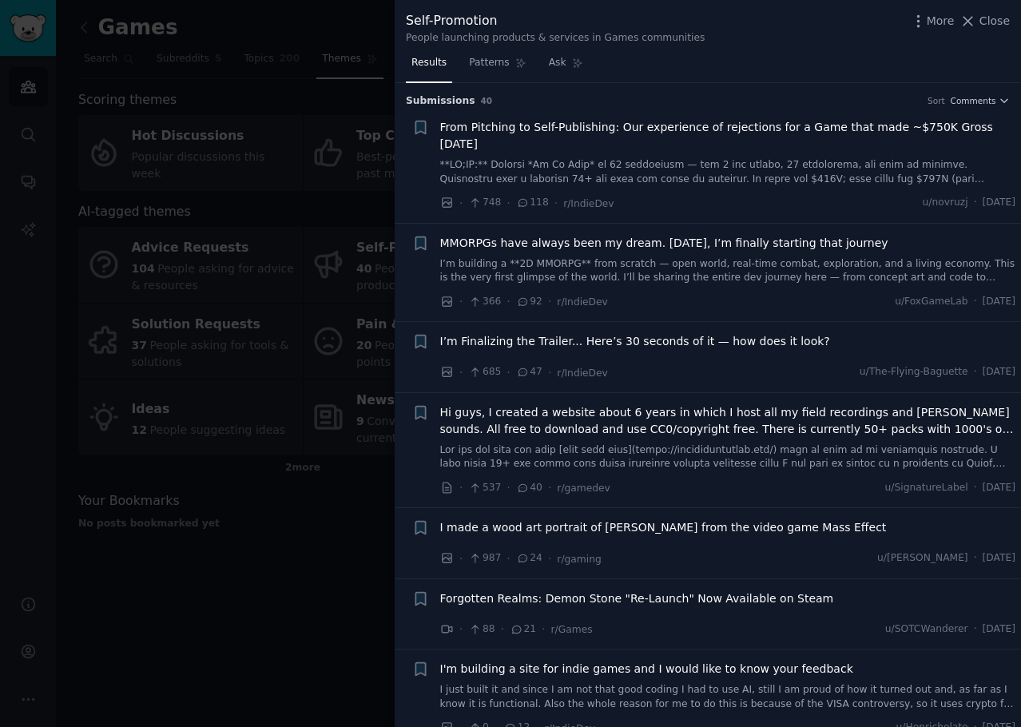
click at [280, 313] on div at bounding box center [510, 363] width 1021 height 727
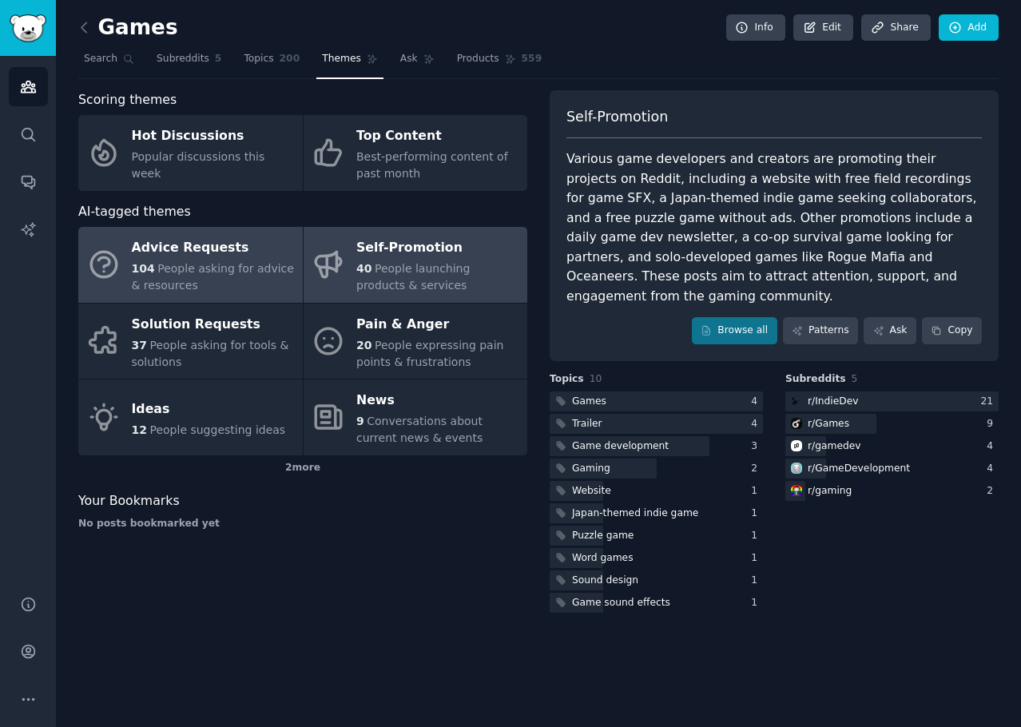
click at [220, 254] on div "Advice Requests" at bounding box center [213, 249] width 163 height 26
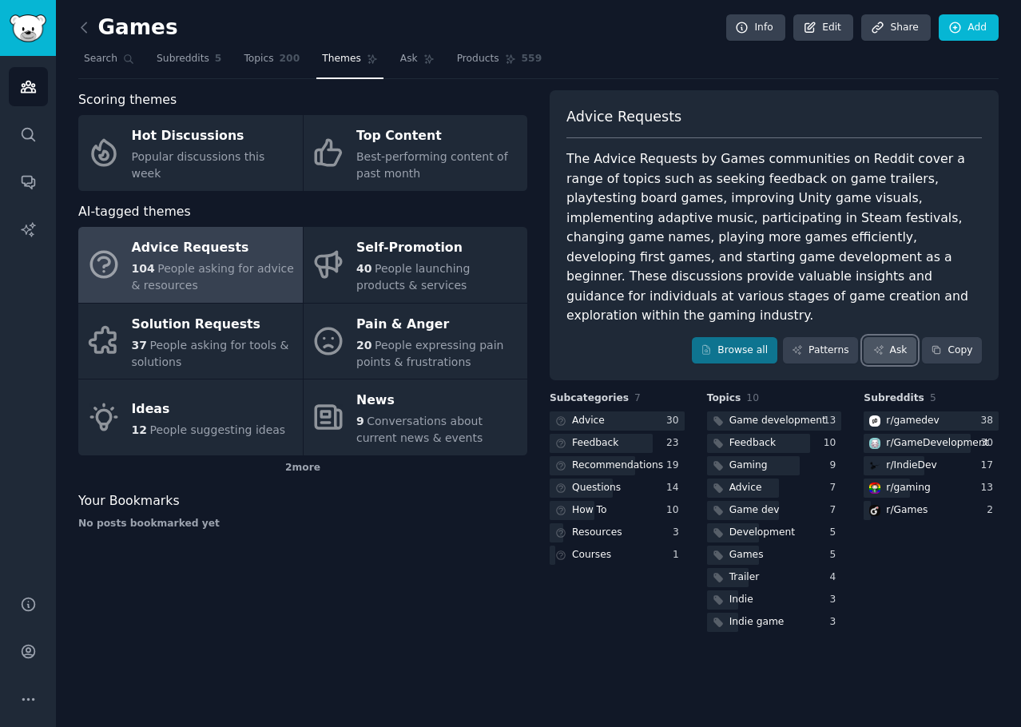
click at [885, 344] on icon at bounding box center [878, 349] width 11 height 11
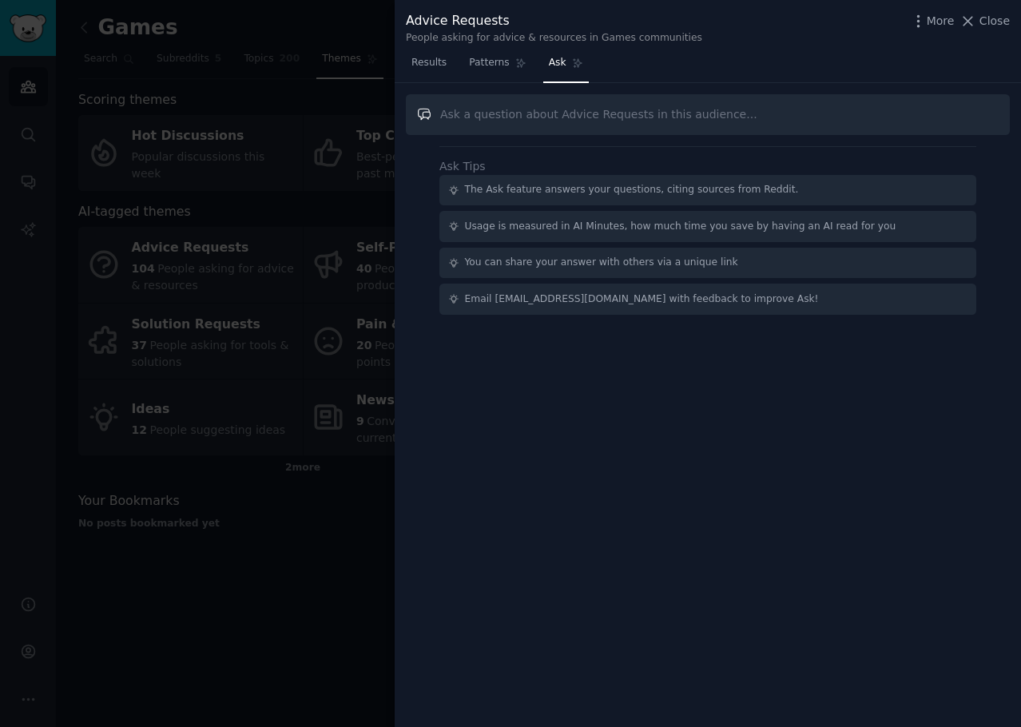
click at [539, 111] on input "text" at bounding box center [708, 114] width 604 height 41
type input "What genres of games do people want resources and advice on?"
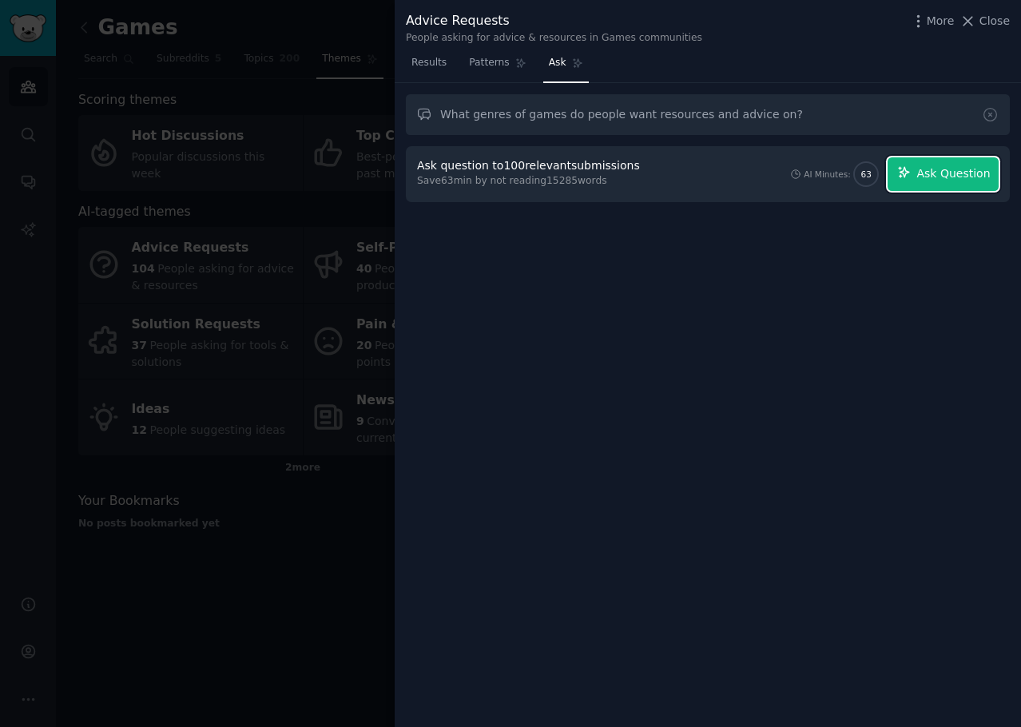
click at [924, 180] on span "Ask Question" at bounding box center [954, 173] width 74 height 17
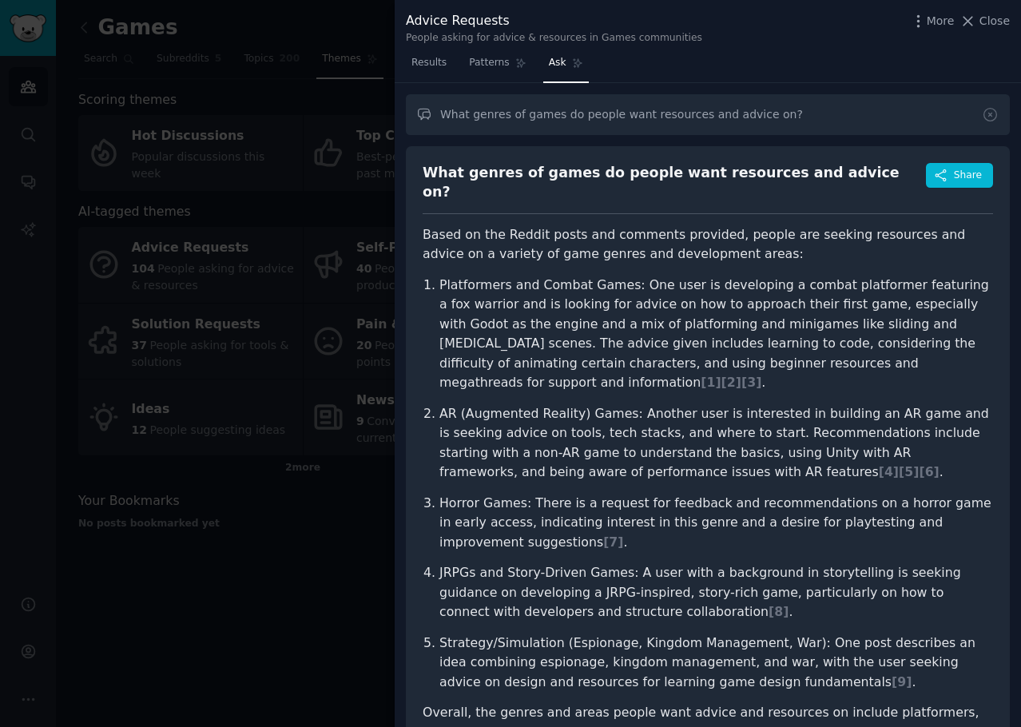
click at [249, 533] on div at bounding box center [510, 363] width 1021 height 727
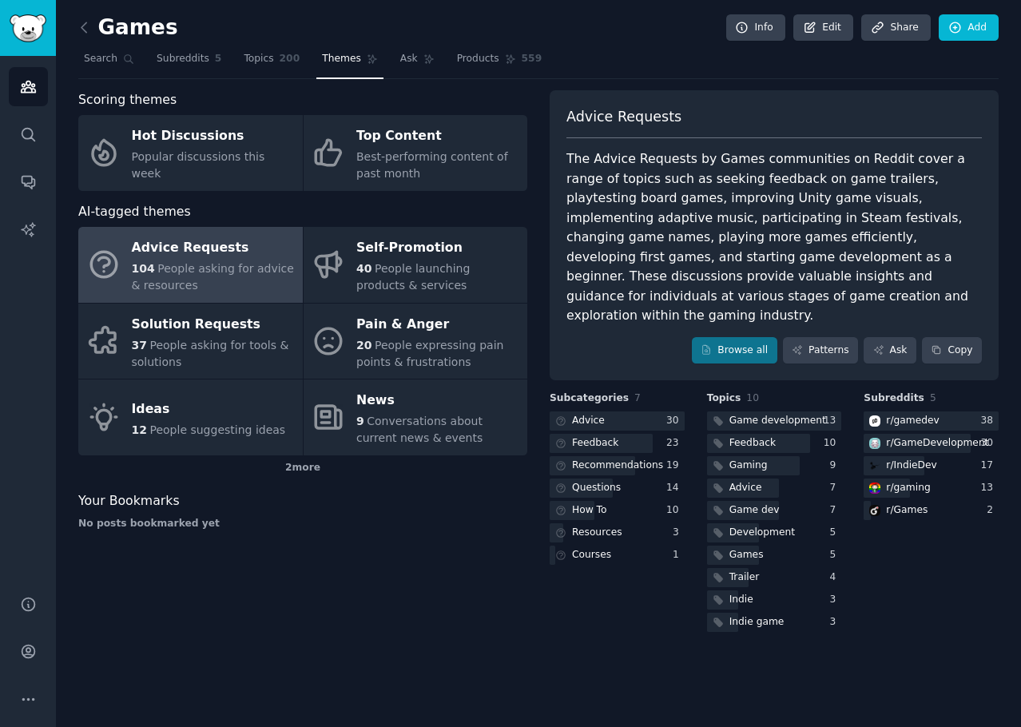
click at [503, 590] on div "Scoring themes Hot Discussions Popular discussions this week Top Content Best-p…" at bounding box center [302, 362] width 449 height 545
click at [400, 59] on span "Ask" at bounding box center [409, 59] width 18 height 14
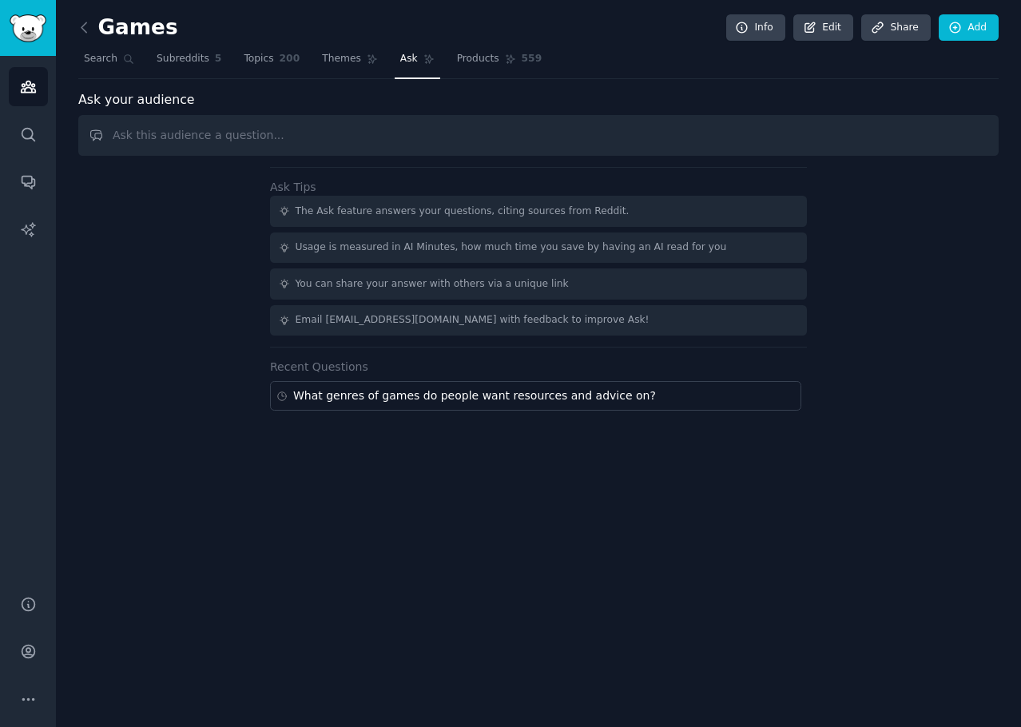
click at [173, 127] on input "text" at bounding box center [538, 135] width 920 height 41
click at [184, 344] on div "Ask Tips The Ask feature answers your questions, citing sources from Reddit. Us…" at bounding box center [538, 289] width 920 height 244
click at [159, 265] on div "Ask Tips The Ask feature answers your questions, citing sources from Reddit. Us…" at bounding box center [538, 289] width 920 height 244
click at [26, 93] on icon "Sidebar" at bounding box center [28, 87] width 14 height 11
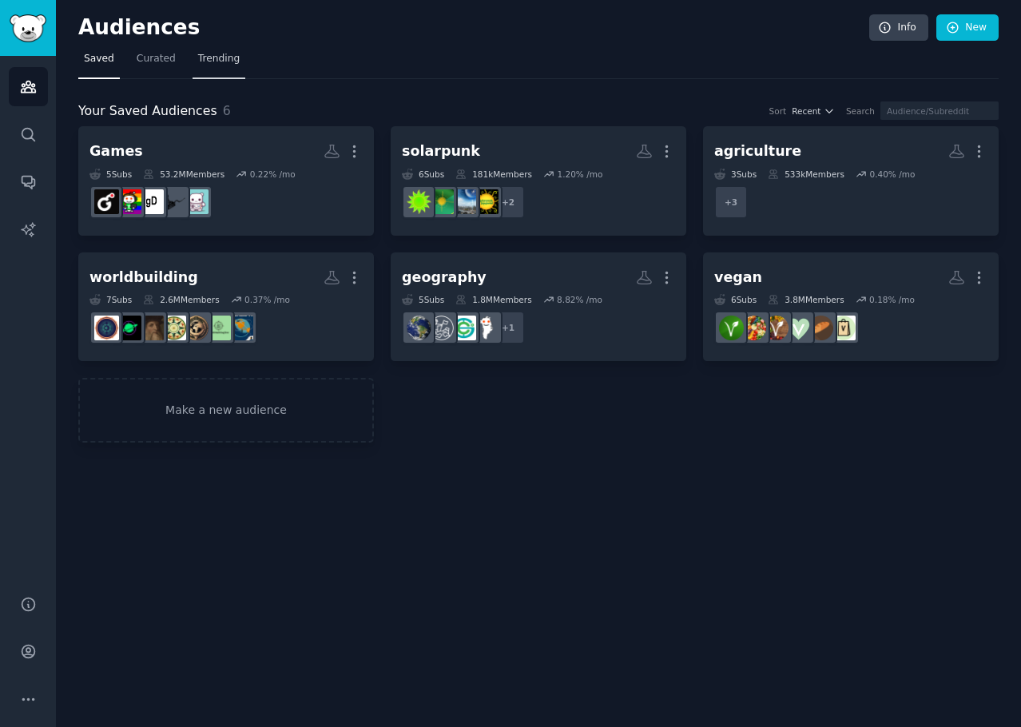
click at [198, 59] on span "Trending" at bounding box center [219, 59] width 42 height 14
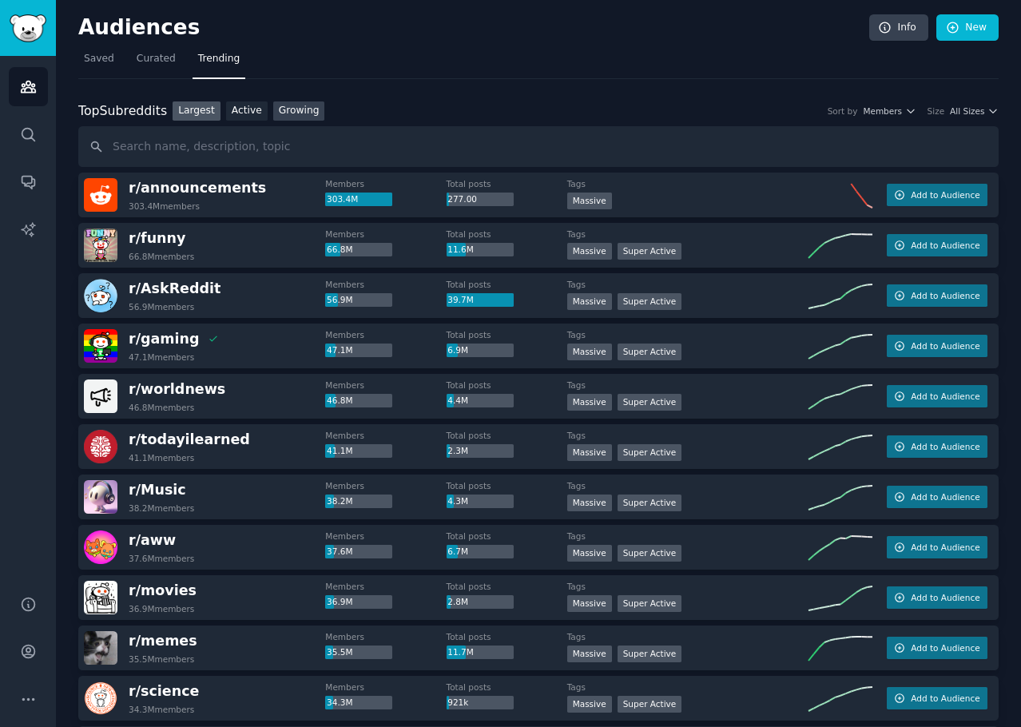
click at [284, 109] on link "Growing" at bounding box center [299, 111] width 52 height 20
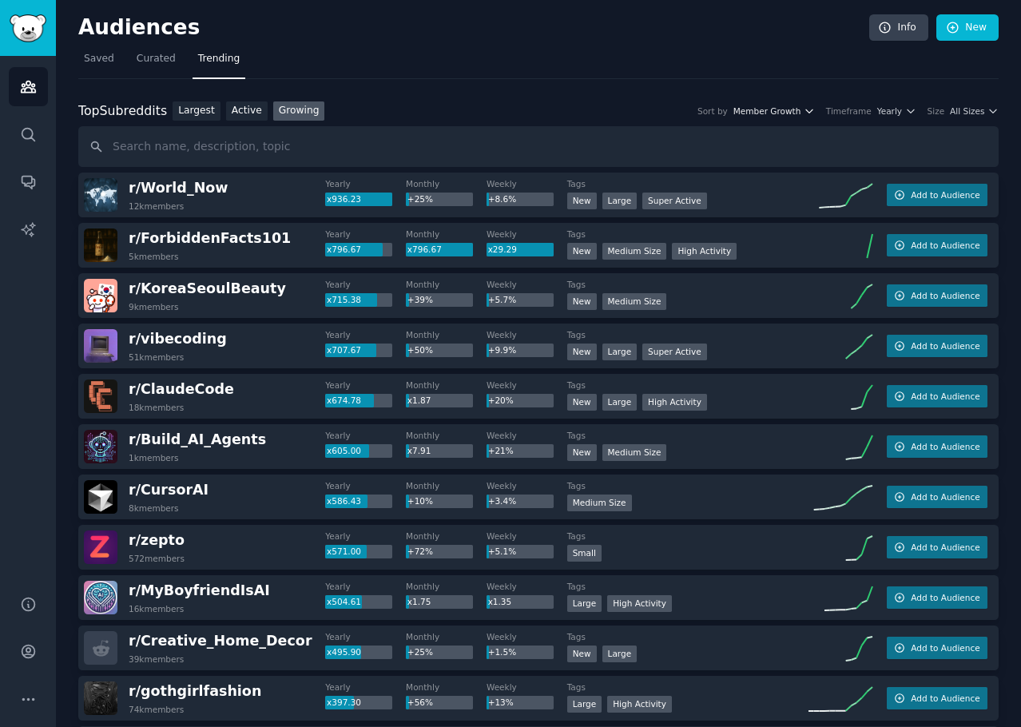
click at [784, 116] on span "Member Growth" at bounding box center [768, 110] width 68 height 11
click at [895, 109] on span "Yearly" at bounding box center [889, 110] width 25 height 11
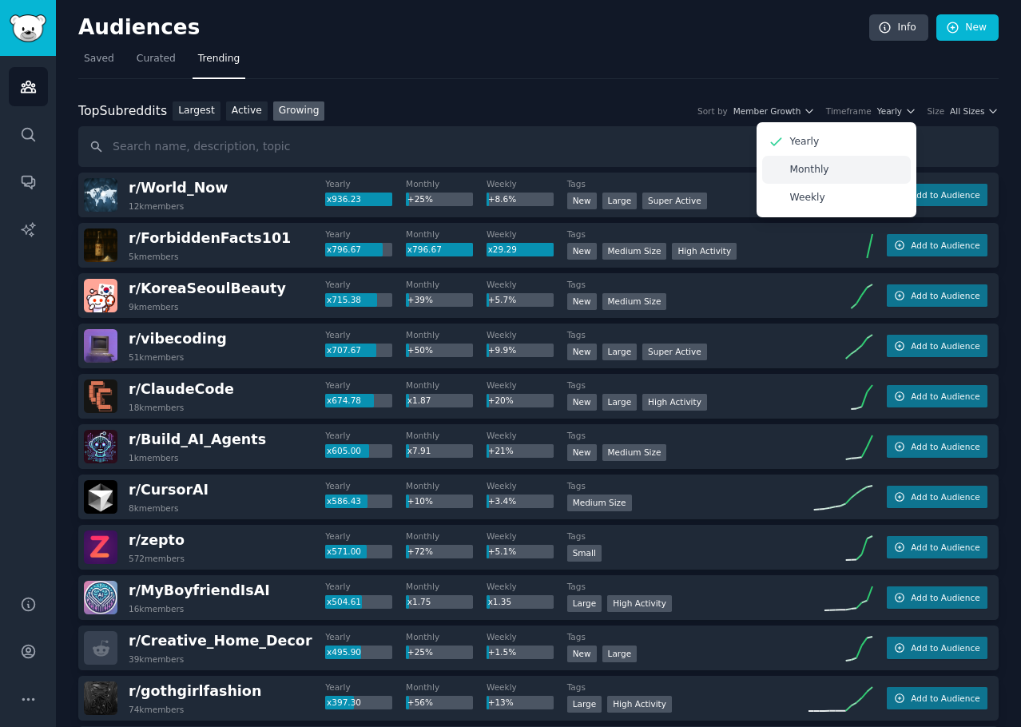
click at [837, 175] on div "Monthly" at bounding box center [836, 170] width 149 height 28
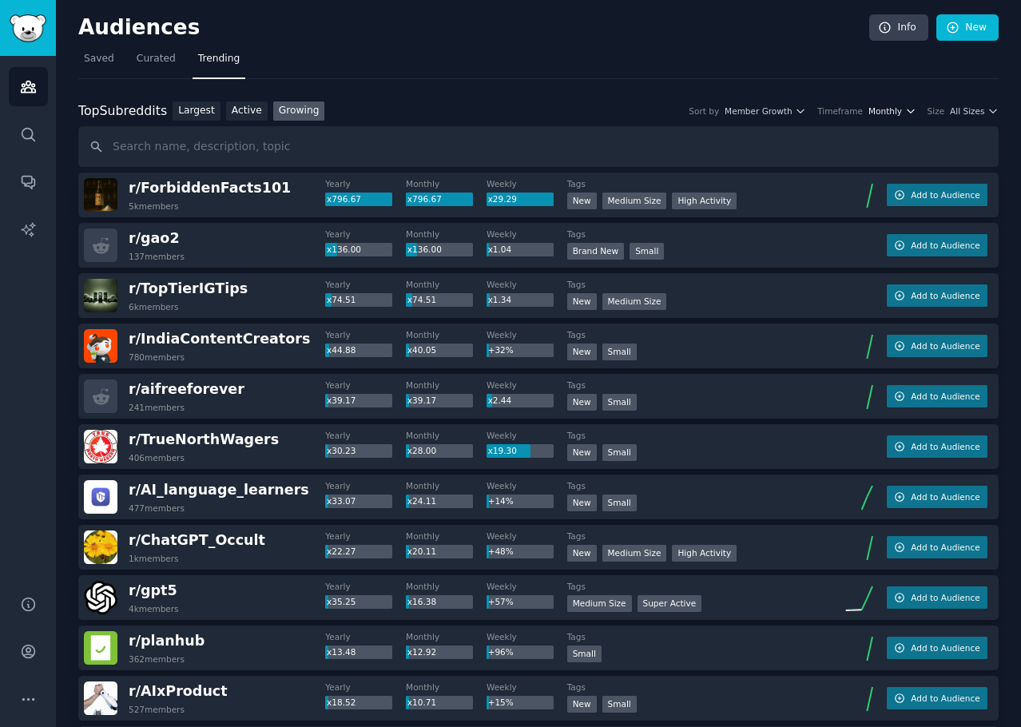
click at [912, 110] on icon "button" at bounding box center [910, 110] width 6 height 3
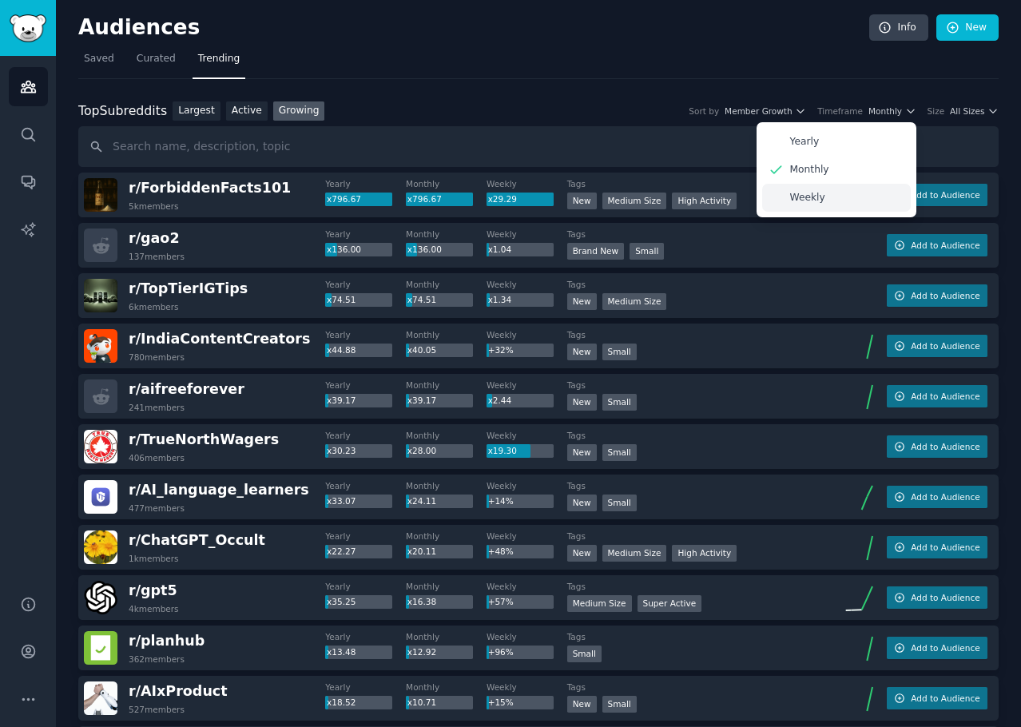
click at [823, 196] on p "Weekly" at bounding box center [807, 198] width 35 height 14
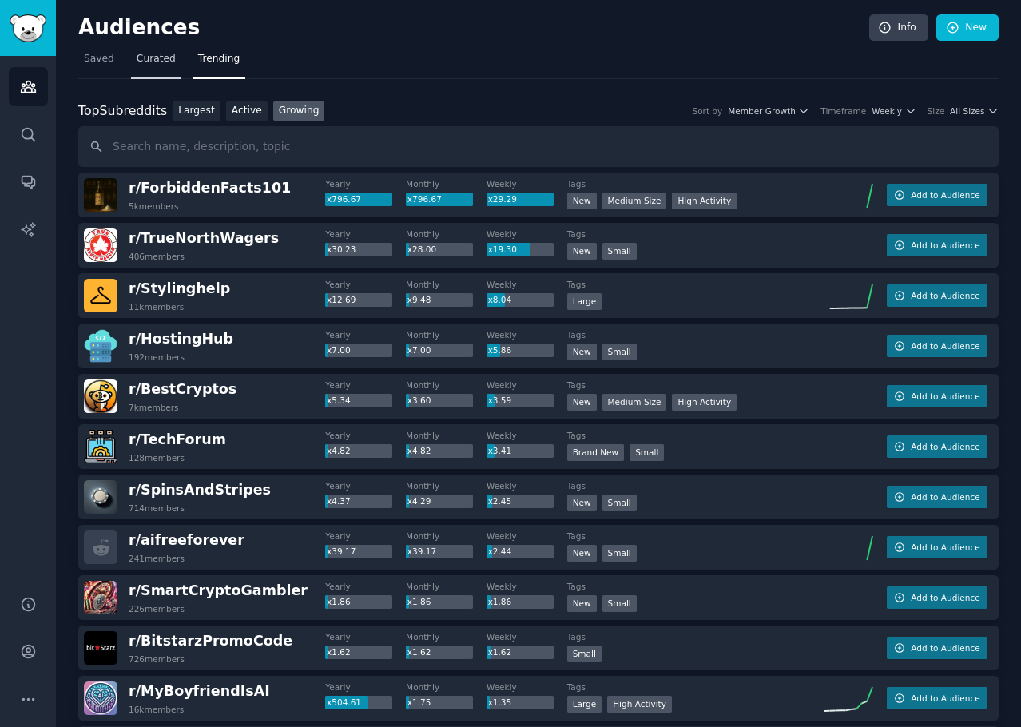
click at [146, 61] on span "Curated" at bounding box center [156, 59] width 39 height 14
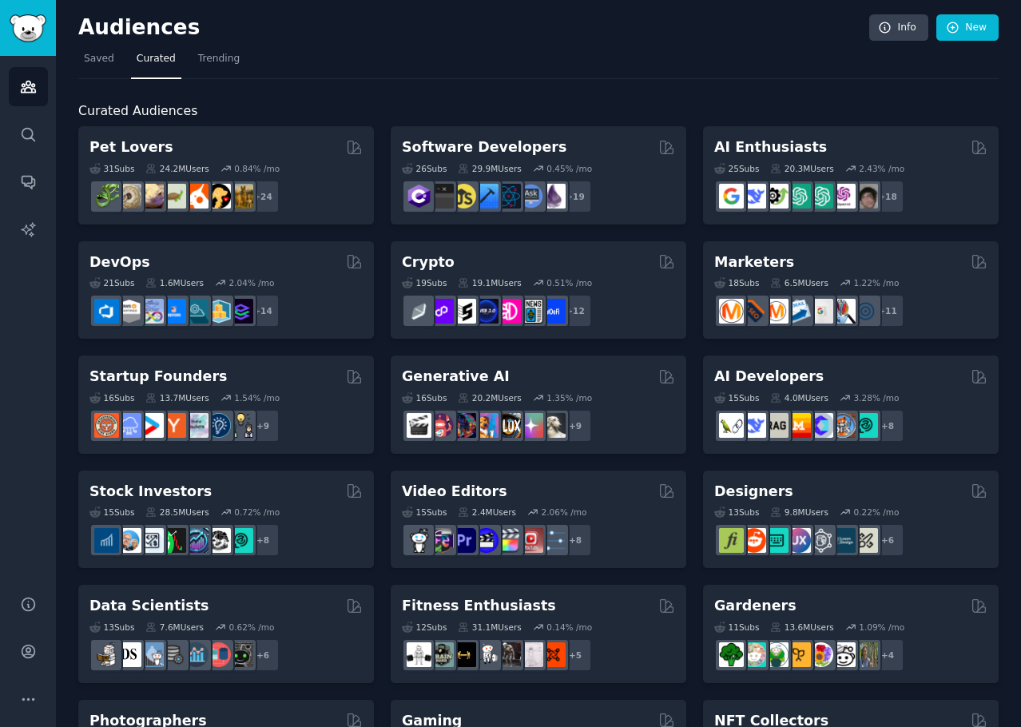
drag, startPoint x: 767, startPoint y: 54, endPoint x: 775, endPoint y: 67, distance: 15.8
click at [767, 54] on nav "Saved Curated Trending" at bounding box center [538, 62] width 920 height 33
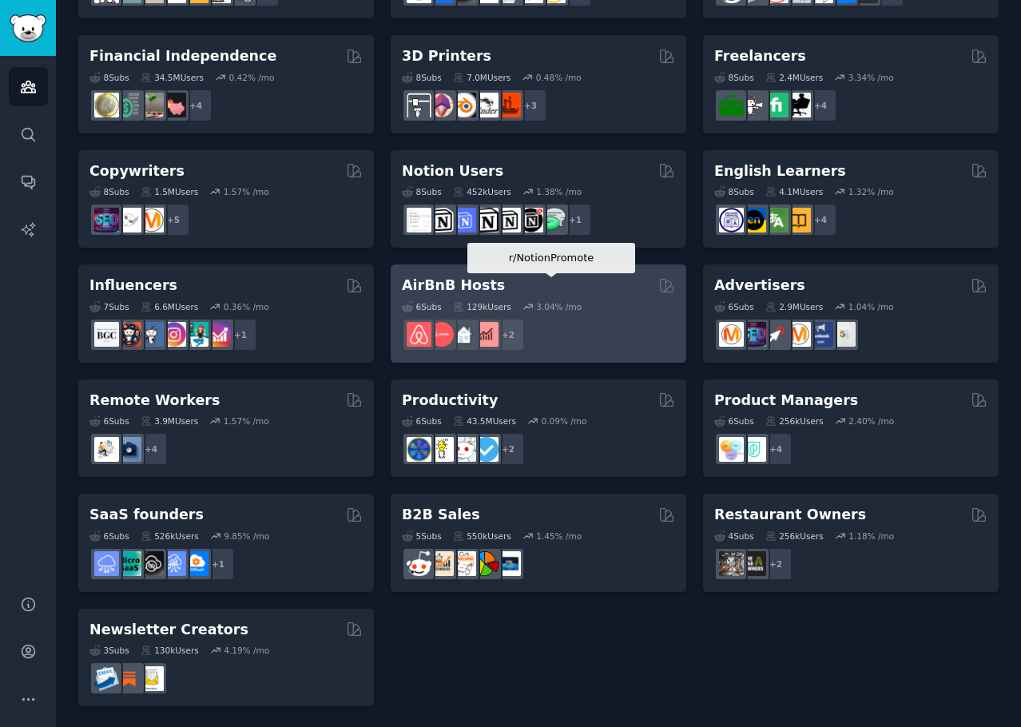
scroll to position [1010, 0]
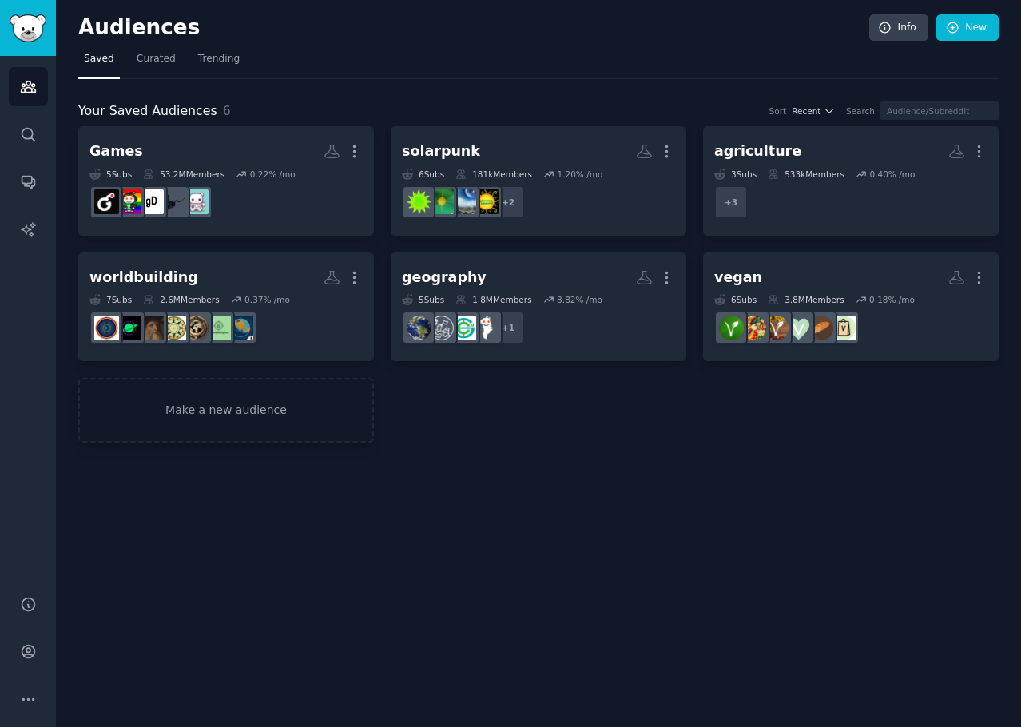
click at [745, 479] on div "Audiences Info New Saved Curated Trending Your Saved Audiences 6 Sort Recent Se…" at bounding box center [538, 363] width 965 height 727
click at [137, 62] on span "Curated" at bounding box center [156, 59] width 39 height 14
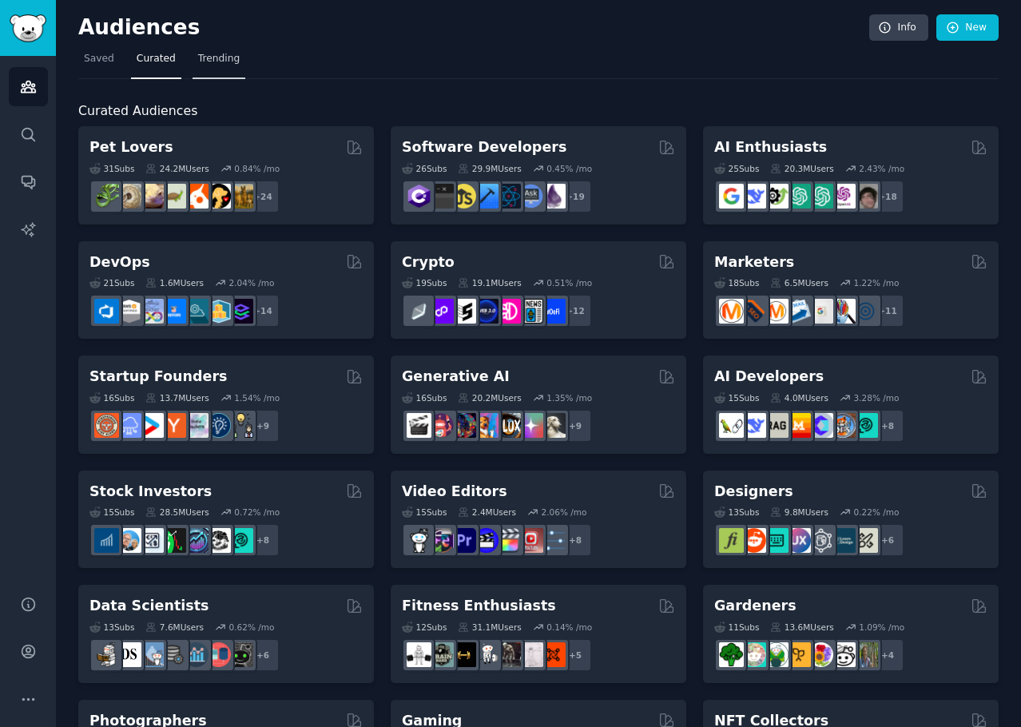
click at [198, 59] on span "Trending" at bounding box center [219, 59] width 42 height 14
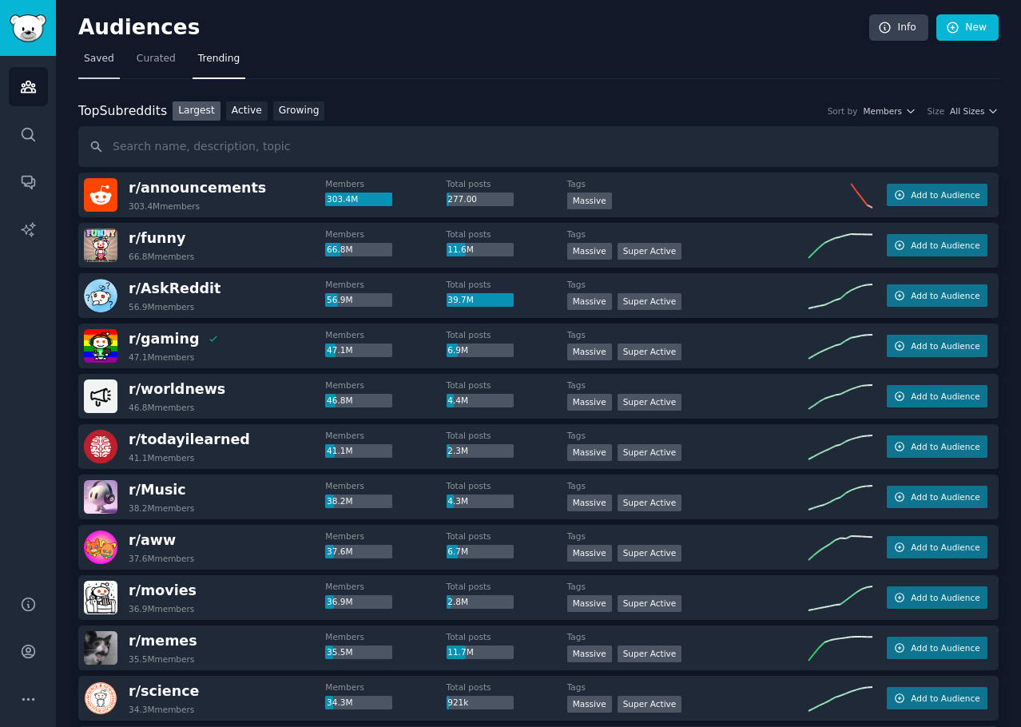
click at [113, 57] on link "Saved" at bounding box center [99, 62] width 42 height 33
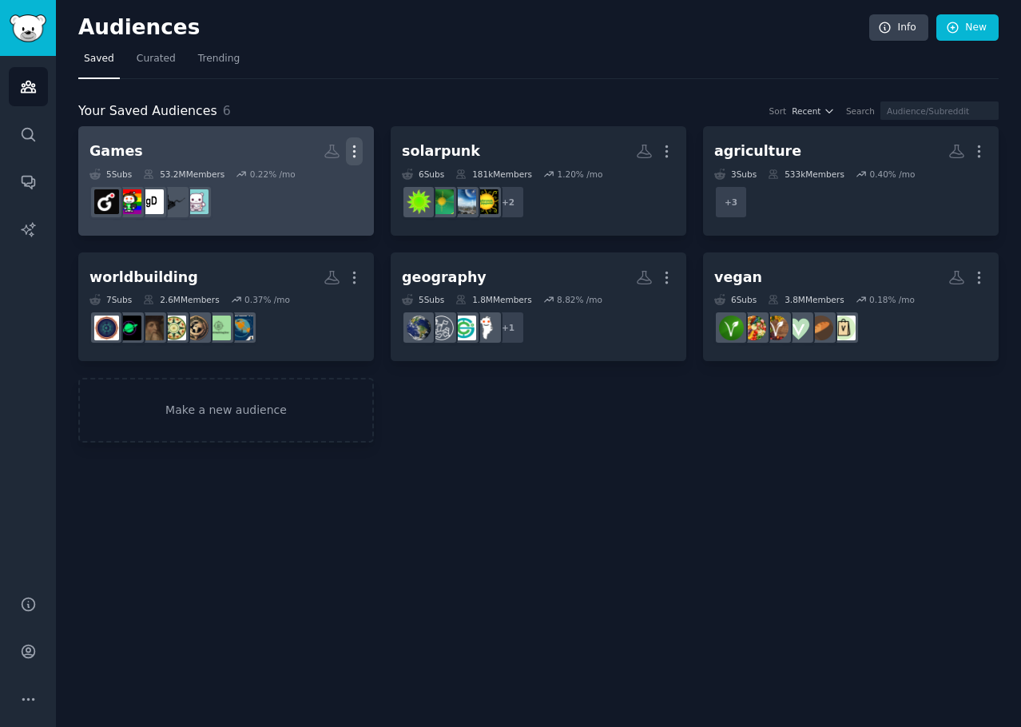
click at [356, 149] on icon "button" at bounding box center [354, 151] width 17 height 17
click at [326, 155] on link "View" at bounding box center [299, 158] width 76 height 34
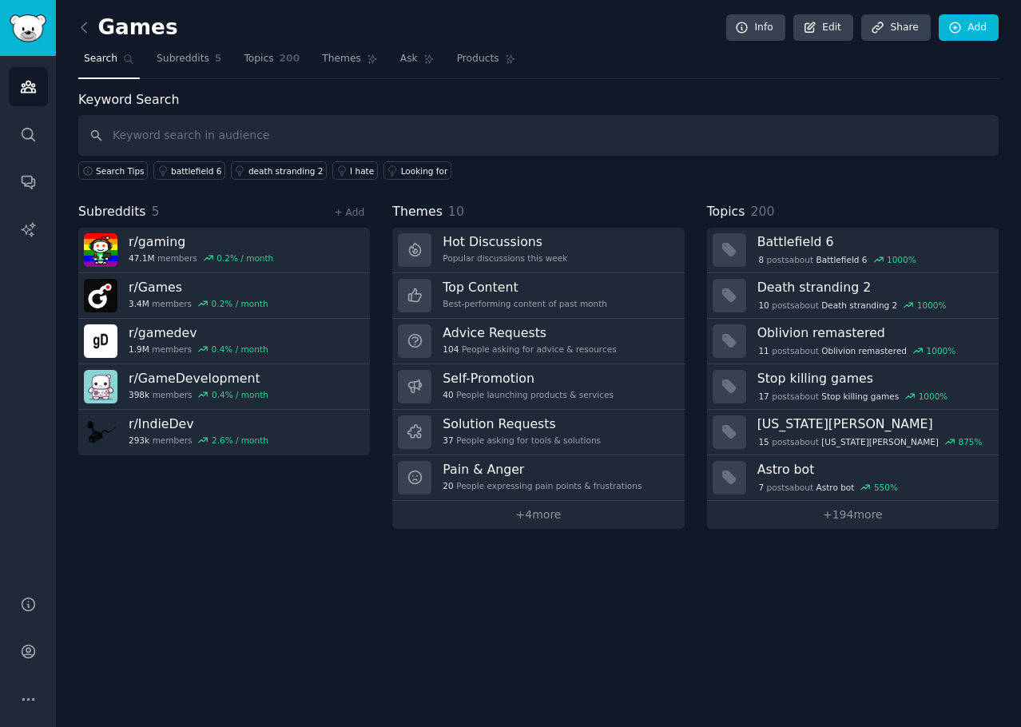
click at [233, 570] on div "Games Info Edit Share Add Search Subreddits 5 Topics 200 Themes Ask Products Ke…" at bounding box center [538, 363] width 965 height 727
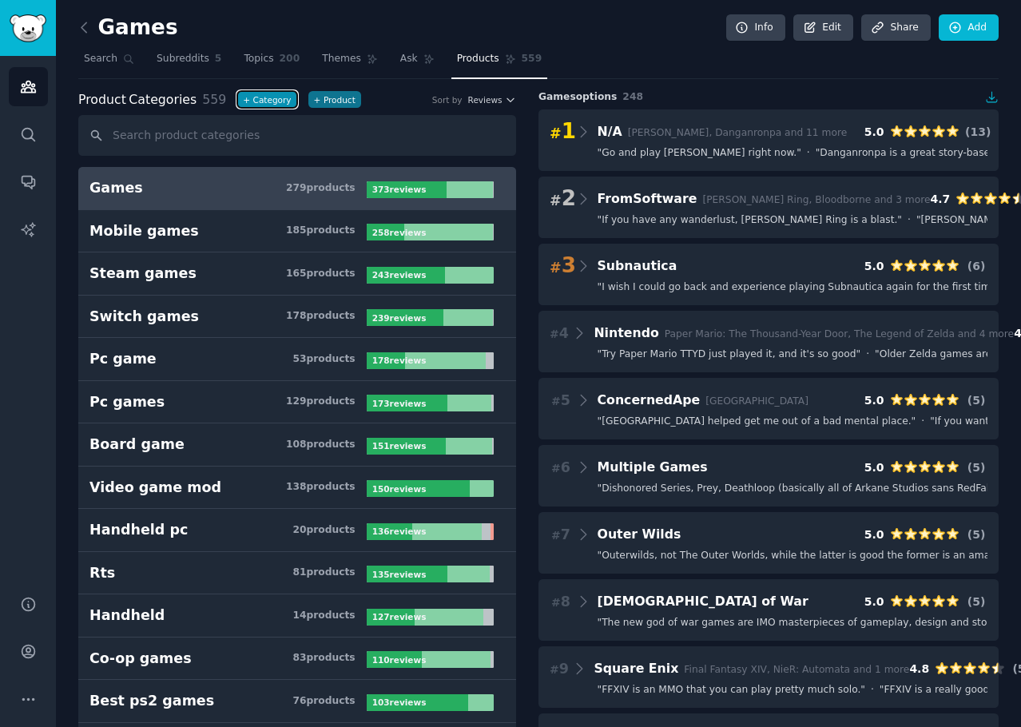
click at [268, 101] on button "+ Category" at bounding box center [266, 99] width 59 height 17
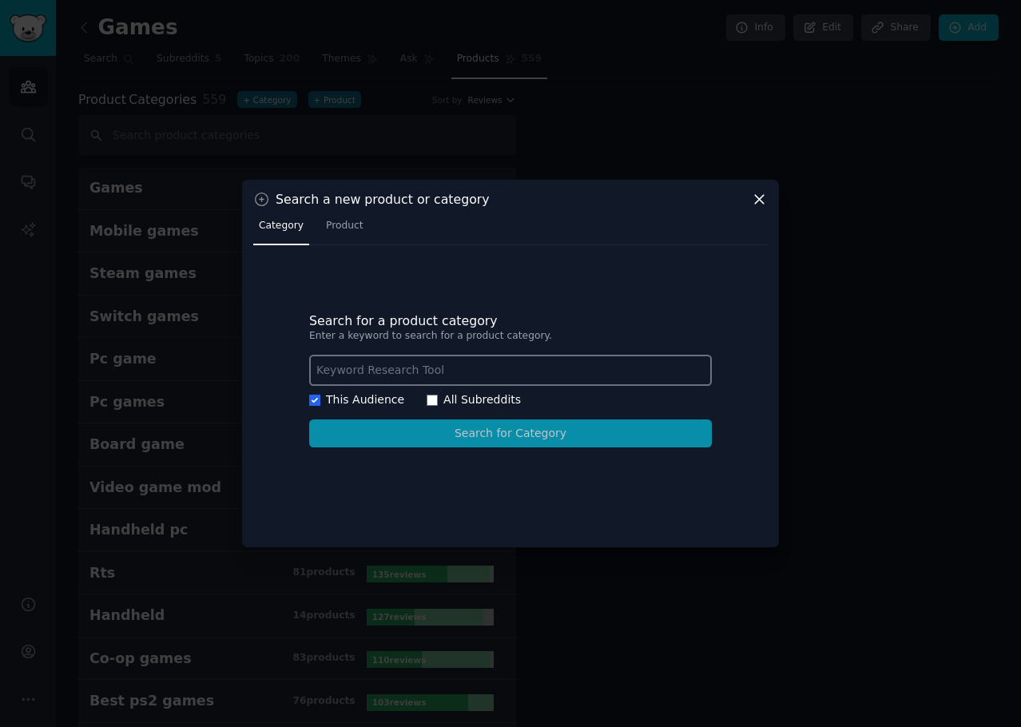
click at [328, 109] on div at bounding box center [510, 363] width 1021 height 727
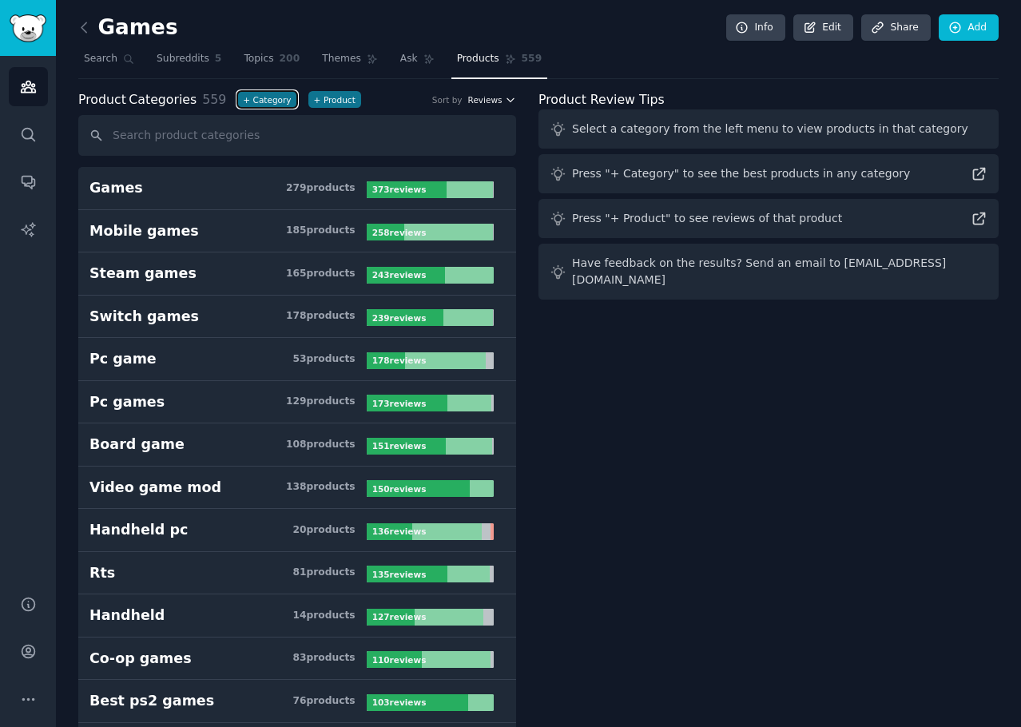
click at [487, 102] on span "Reviews" at bounding box center [485, 99] width 34 height 11
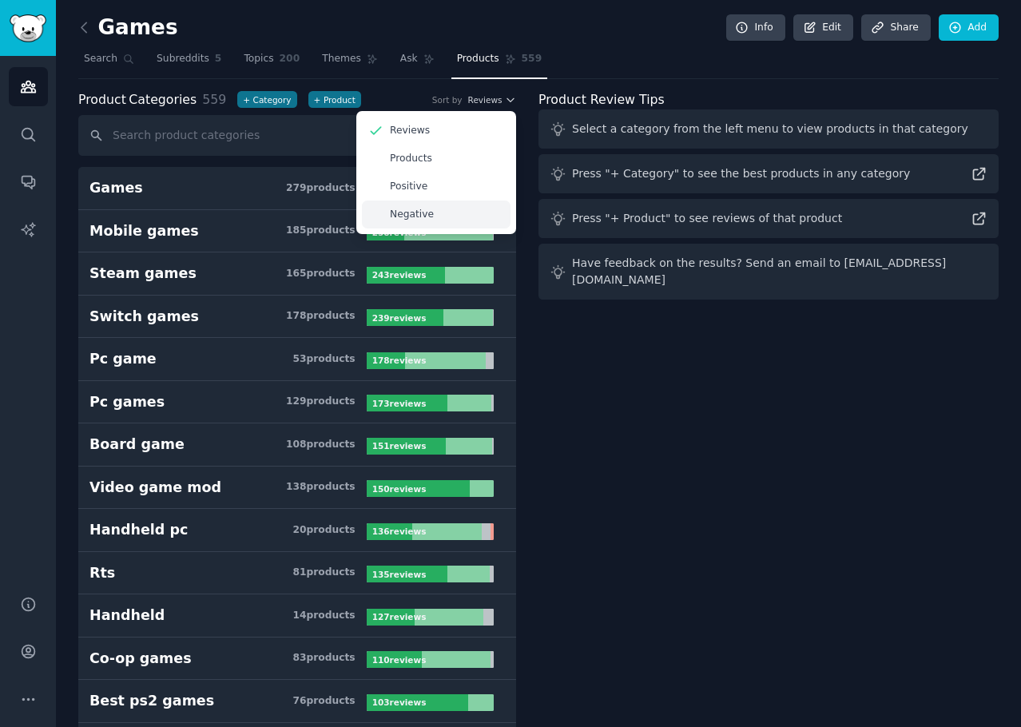
click at [455, 216] on div "Negative" at bounding box center [436, 215] width 149 height 28
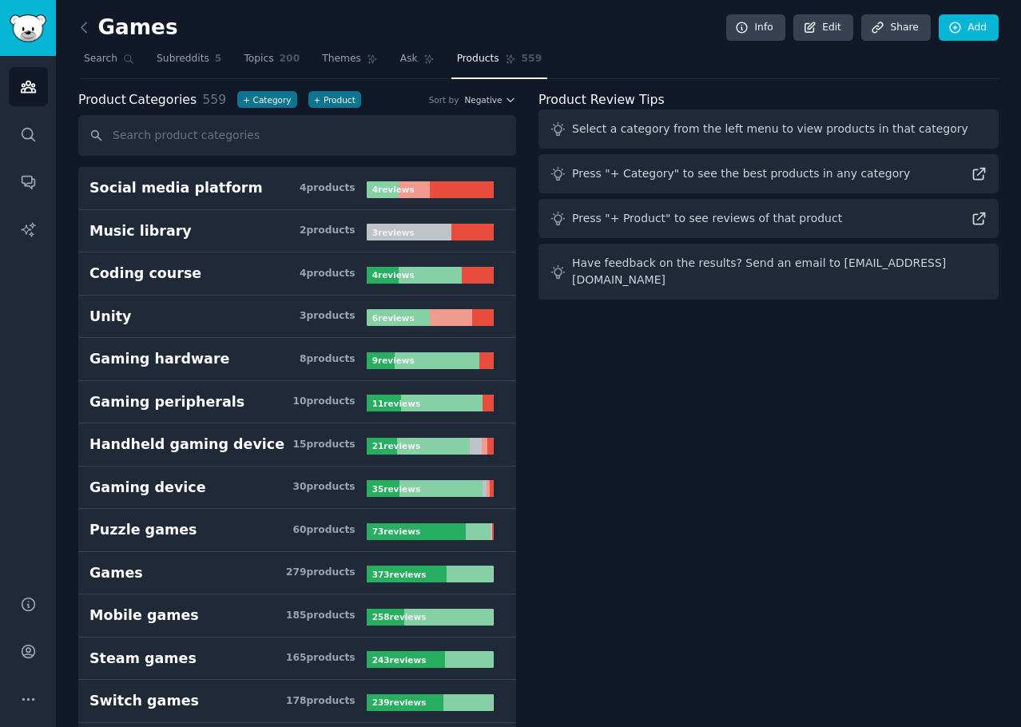
click at [479, 97] on span "Negative" at bounding box center [483, 99] width 38 height 11
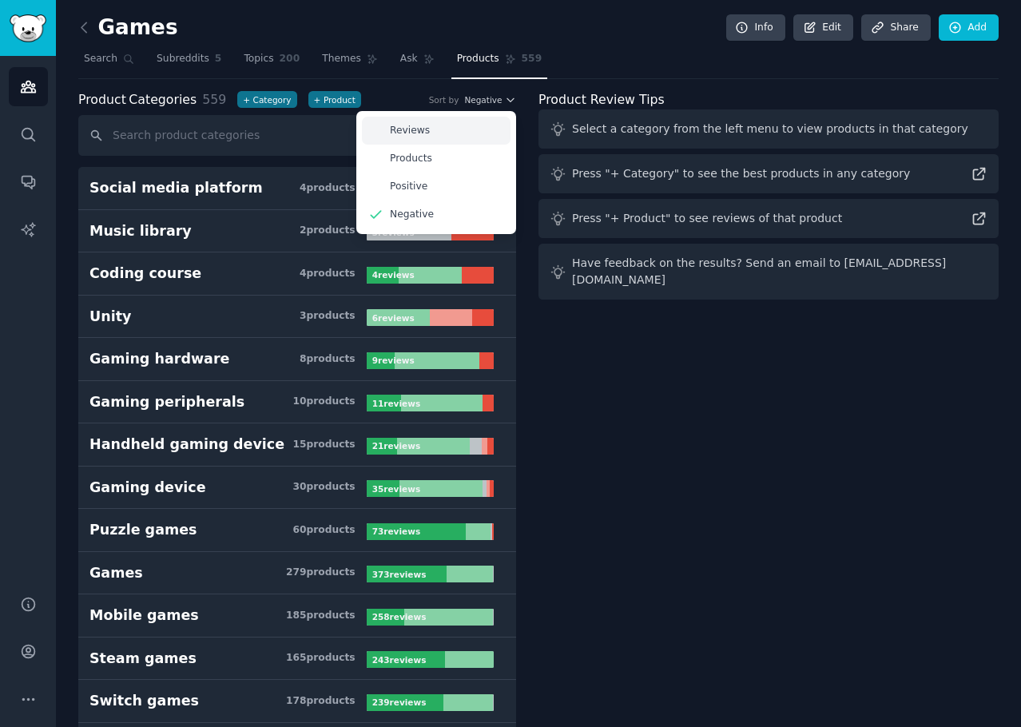
click at [485, 122] on div "Reviews" at bounding box center [436, 131] width 149 height 28
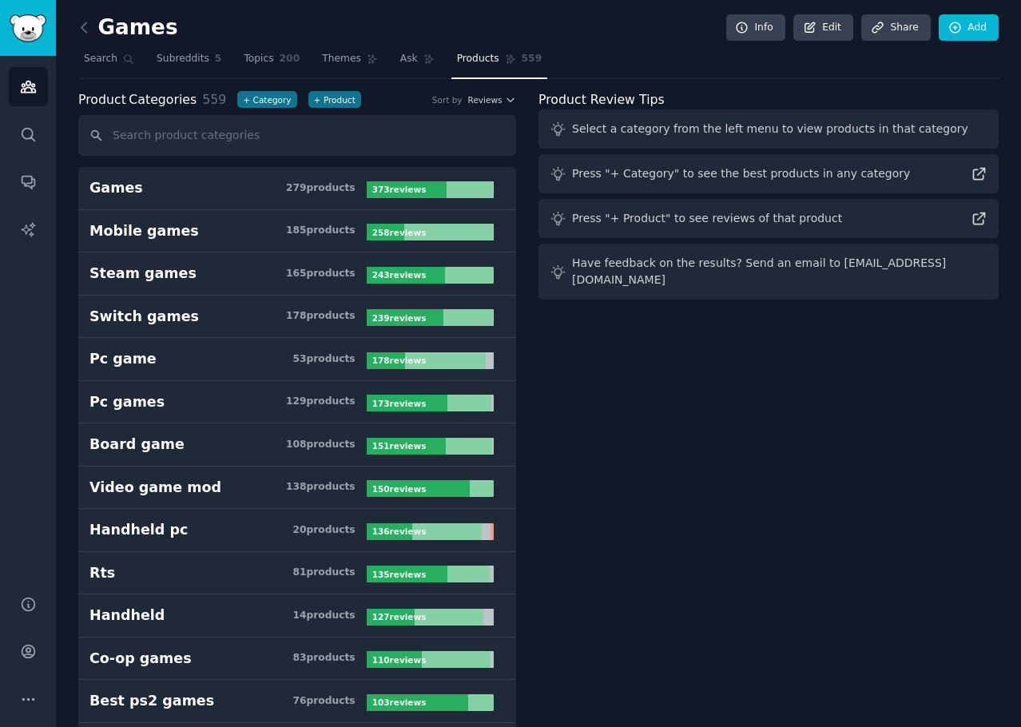
click at [250, 98] on button "+ Category" at bounding box center [266, 99] width 59 height 17
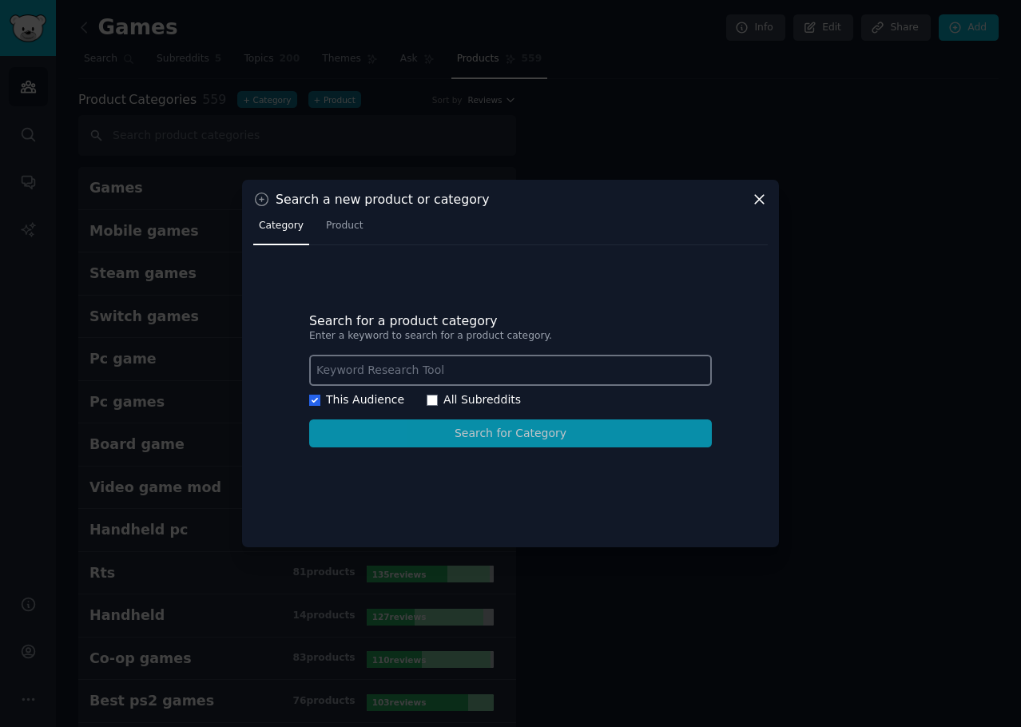
click at [260, 121] on div at bounding box center [510, 363] width 1021 height 727
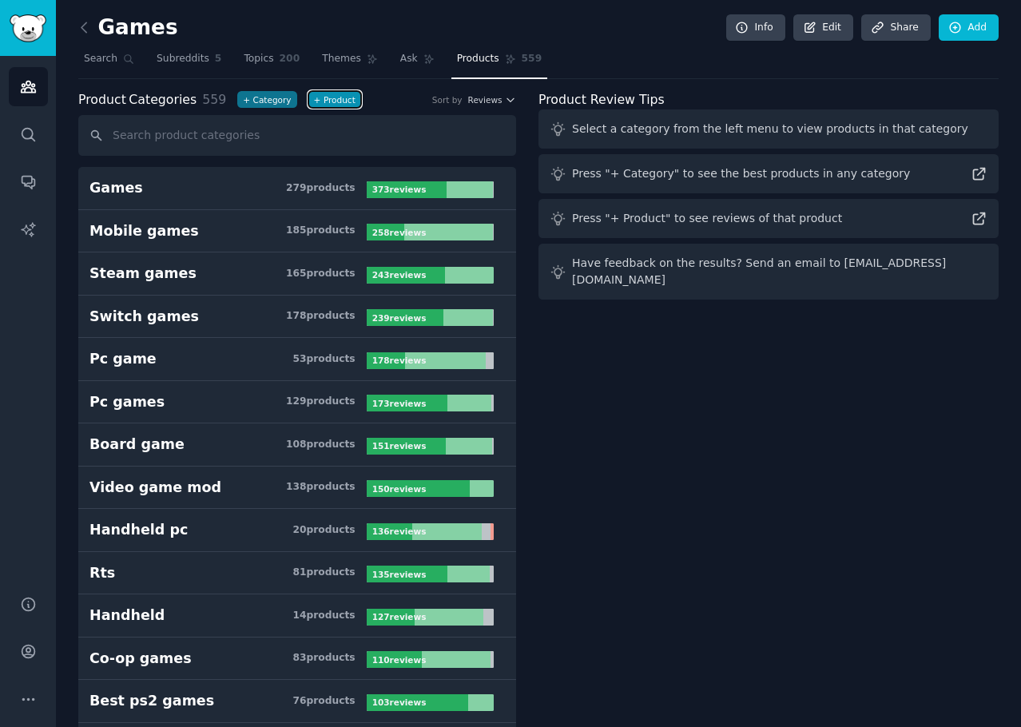
click at [331, 101] on button "+ Product" at bounding box center [334, 99] width 53 height 17
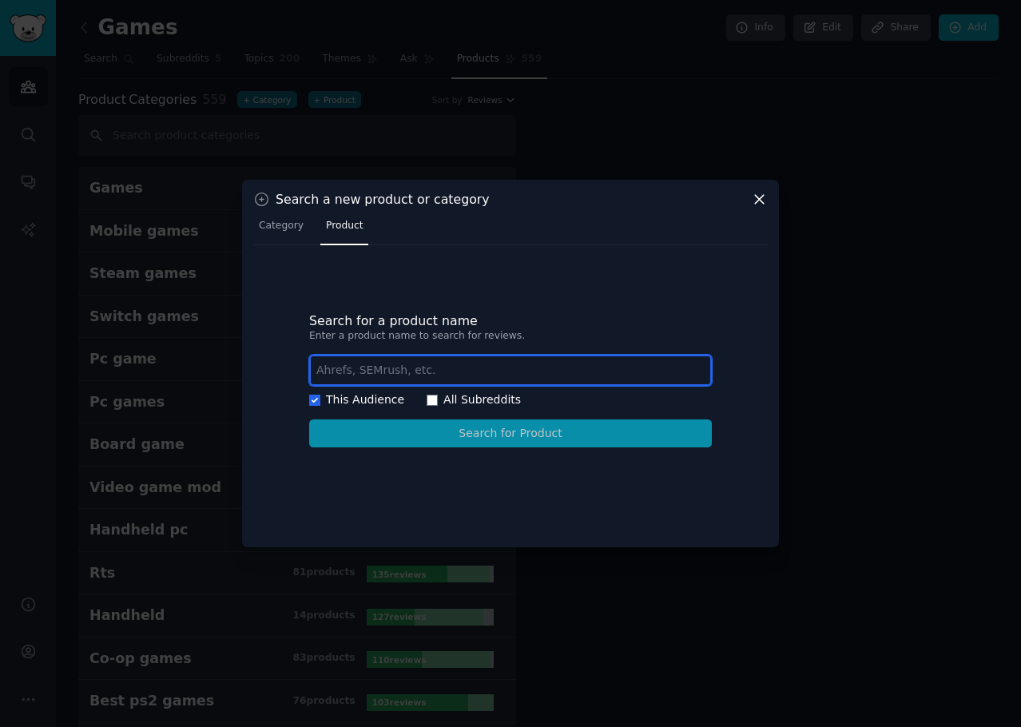
click at [425, 368] on input "text" at bounding box center [510, 370] width 403 height 31
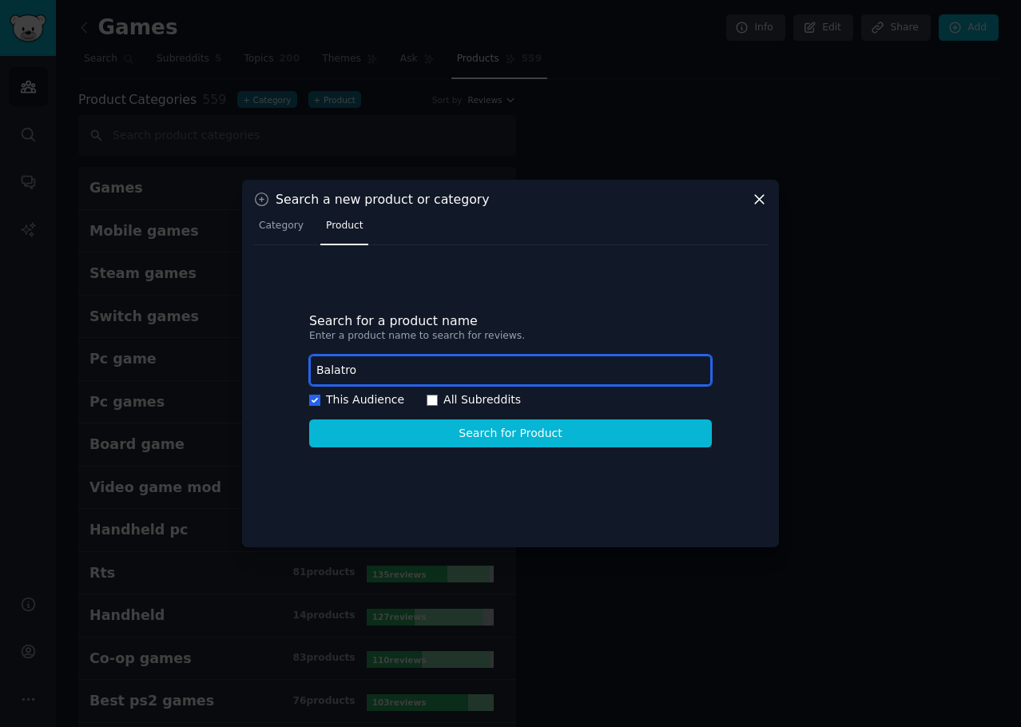
type input "Balatro"
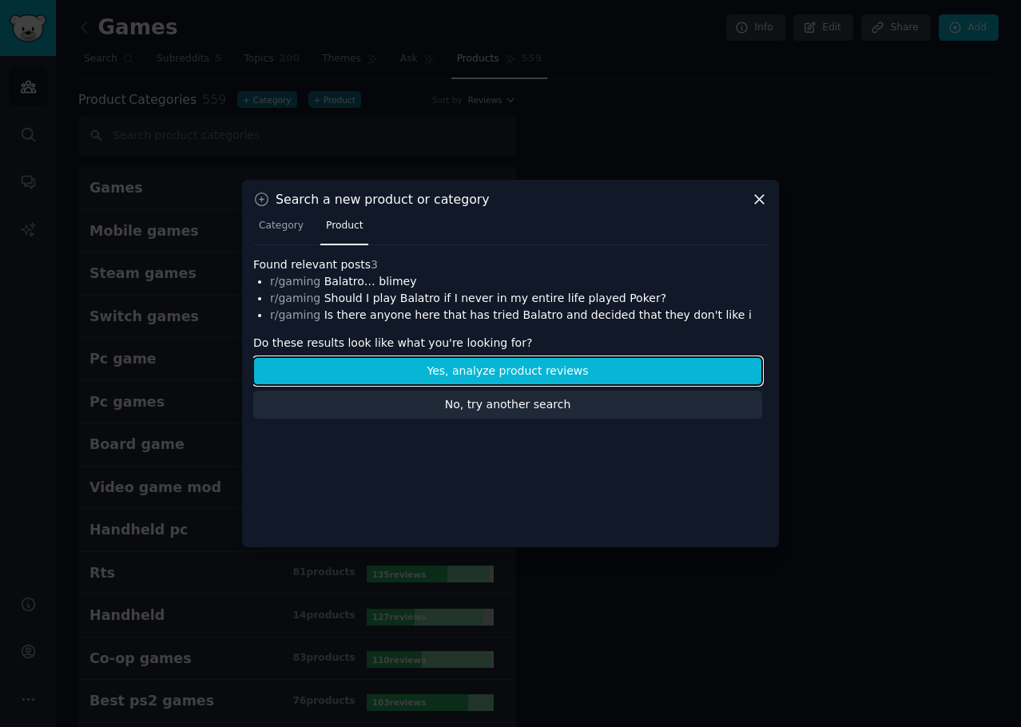
click at [428, 369] on button "Yes, analyze product reviews" at bounding box center [507, 371] width 509 height 28
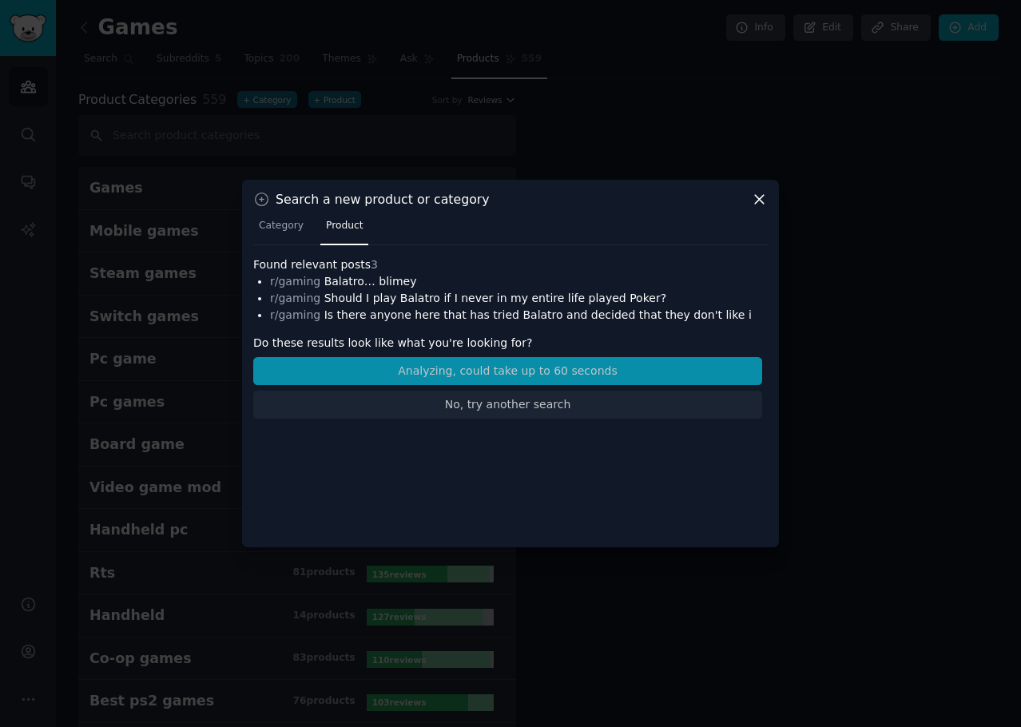
click at [646, 198] on div "Search a new product or category" at bounding box center [510, 199] width 515 height 17
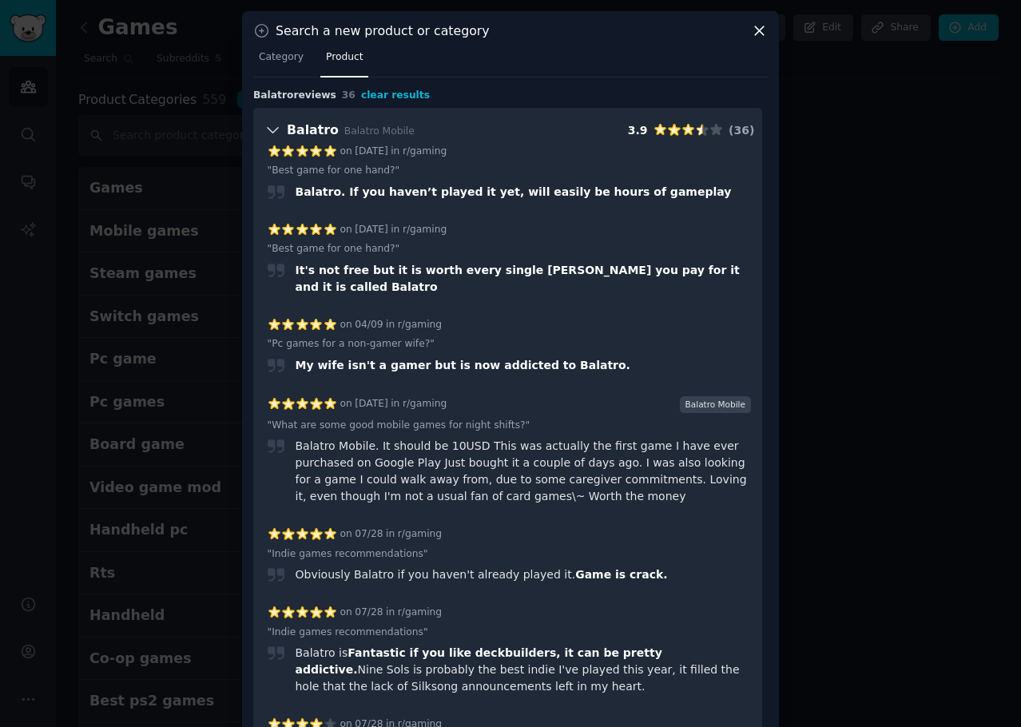
click at [272, 131] on icon at bounding box center [272, 130] width 17 height 22
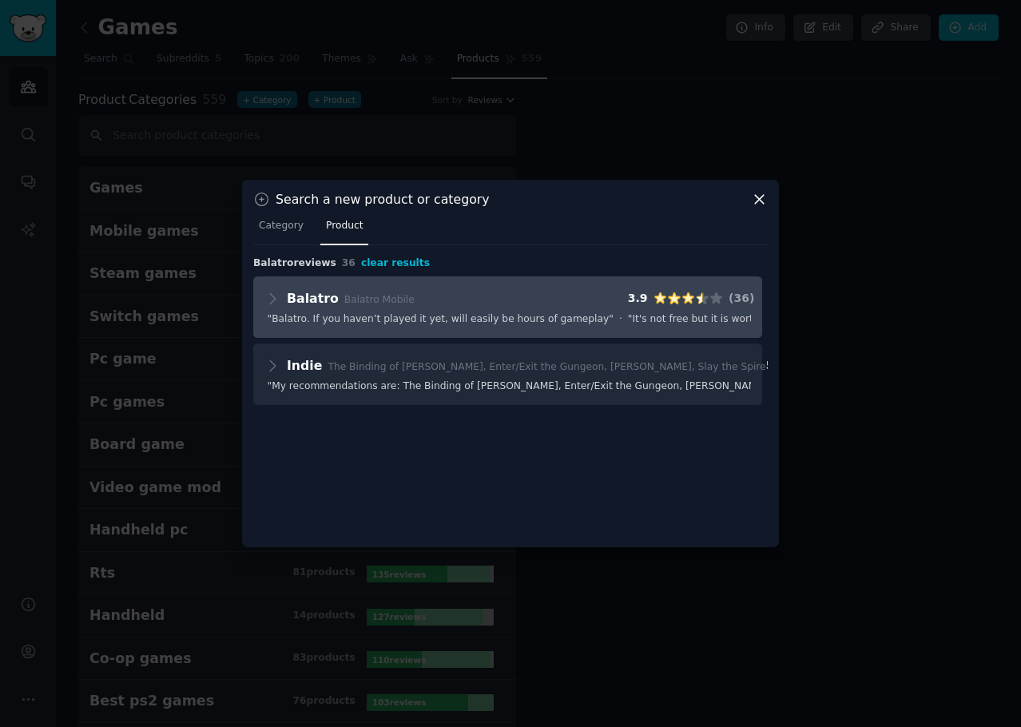
click at [409, 314] on span "" Balatro. If you haven’t played it yet, will easily be hours of gameplay "" at bounding box center [441, 319] width 346 height 14
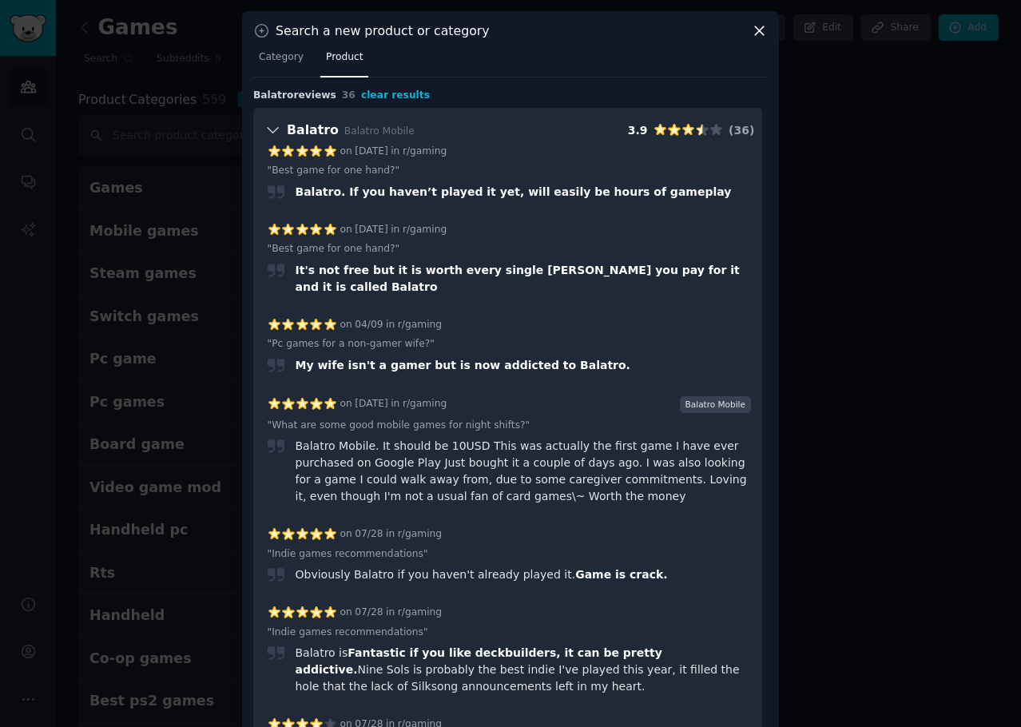
click at [157, 142] on div at bounding box center [510, 363] width 1021 height 727
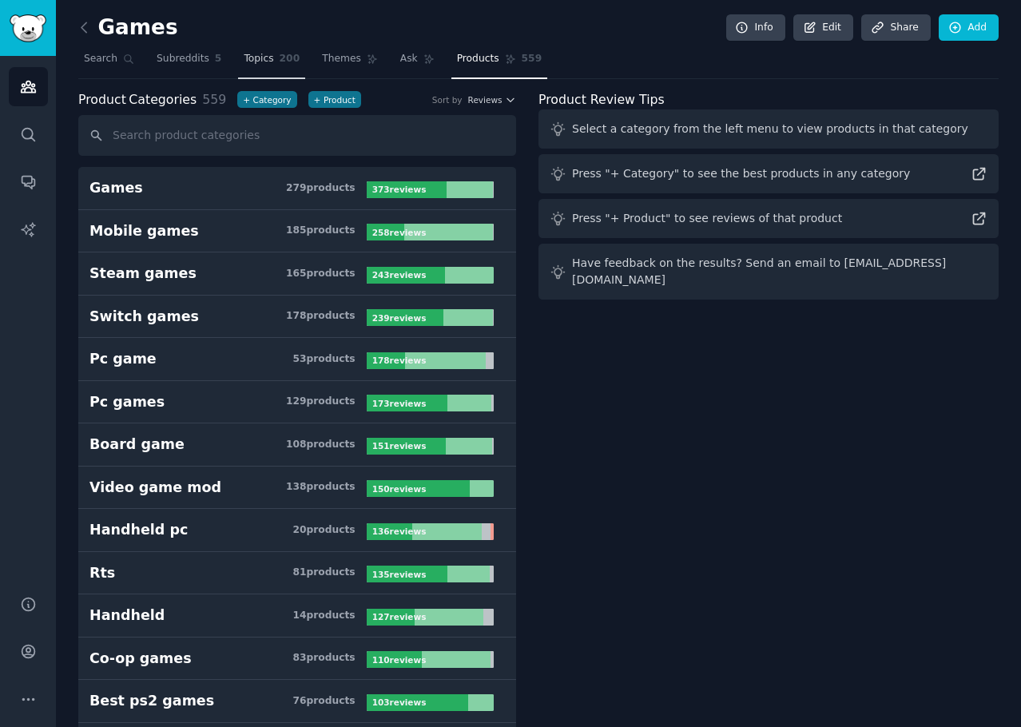
click at [280, 54] on span "200" at bounding box center [290, 59] width 21 height 14
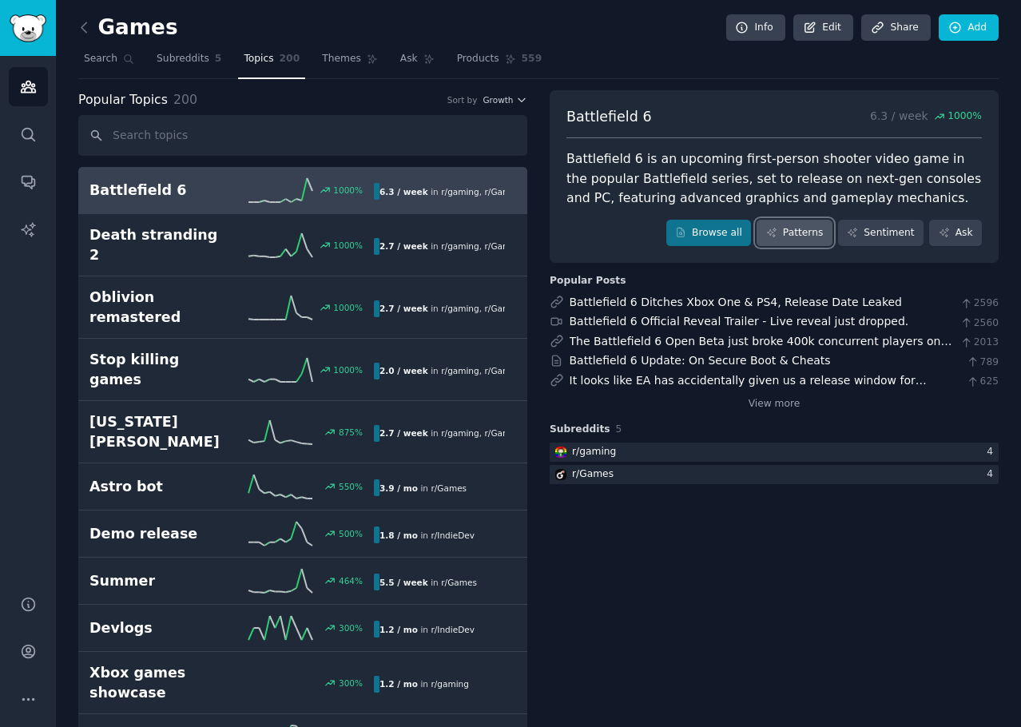
click at [789, 231] on link "Patterns" at bounding box center [794, 233] width 75 height 27
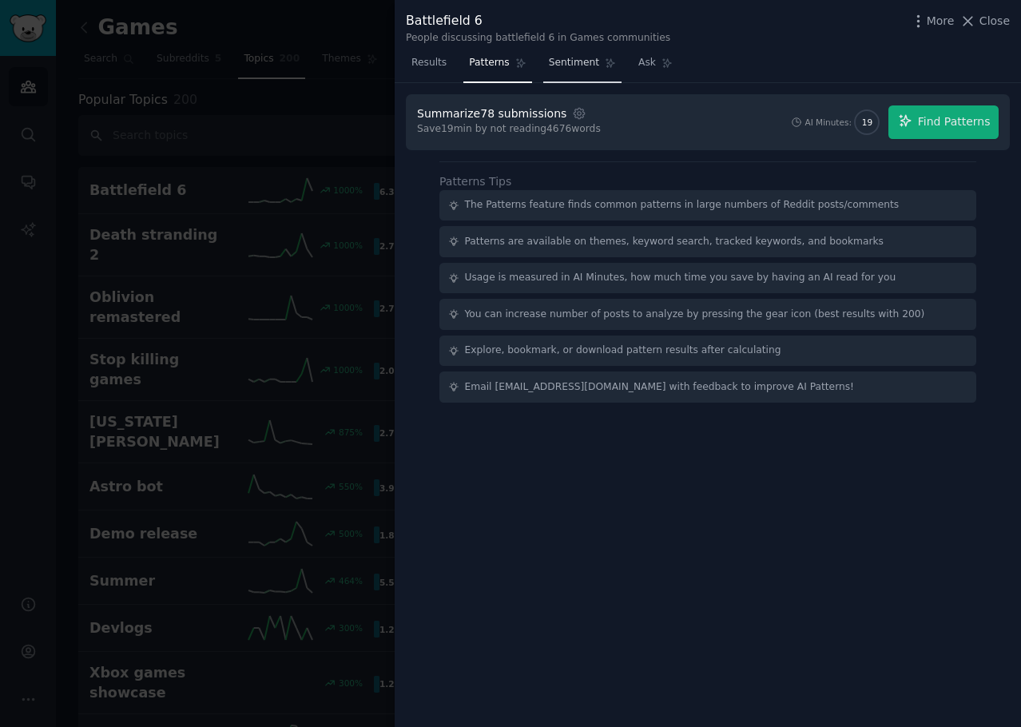
click at [549, 64] on span "Sentiment" at bounding box center [574, 63] width 50 height 14
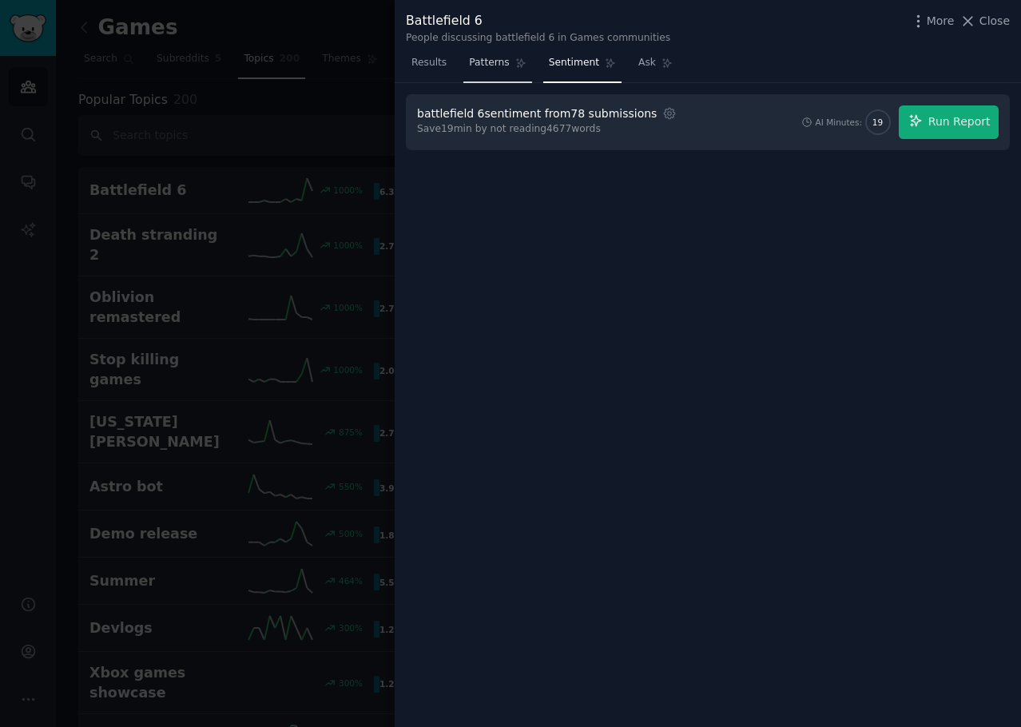
click at [491, 70] on span "Patterns" at bounding box center [489, 63] width 40 height 14
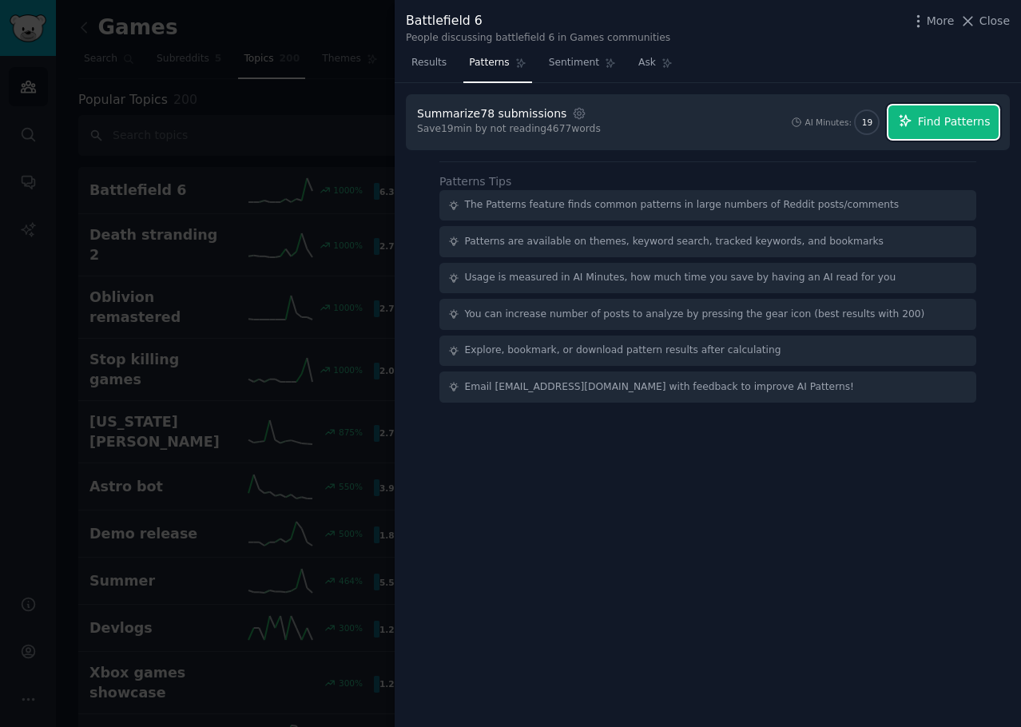
click at [919, 127] on button "Find Patterns" at bounding box center [944, 122] width 110 height 34
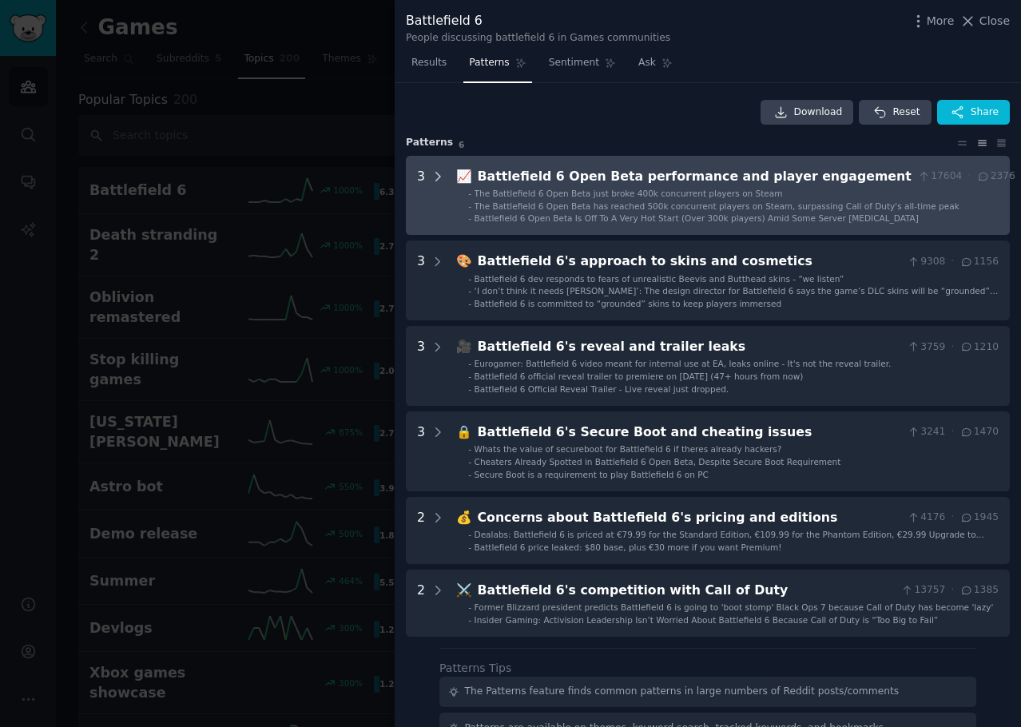
click at [432, 187] on div at bounding box center [438, 196] width 14 height 58
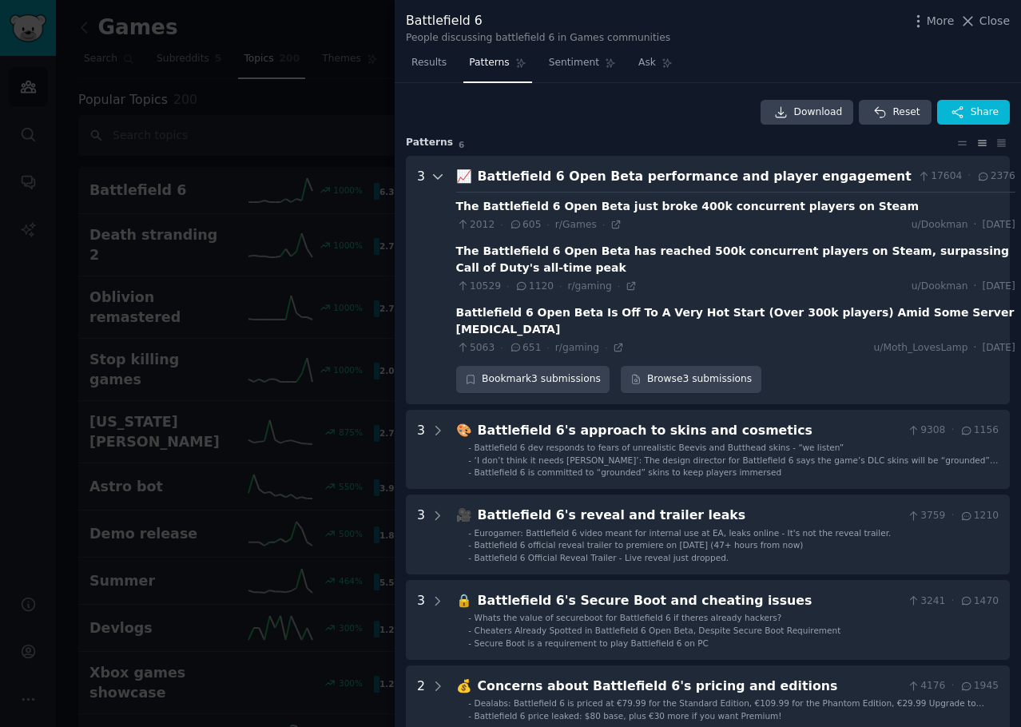
scroll to position [73, 0]
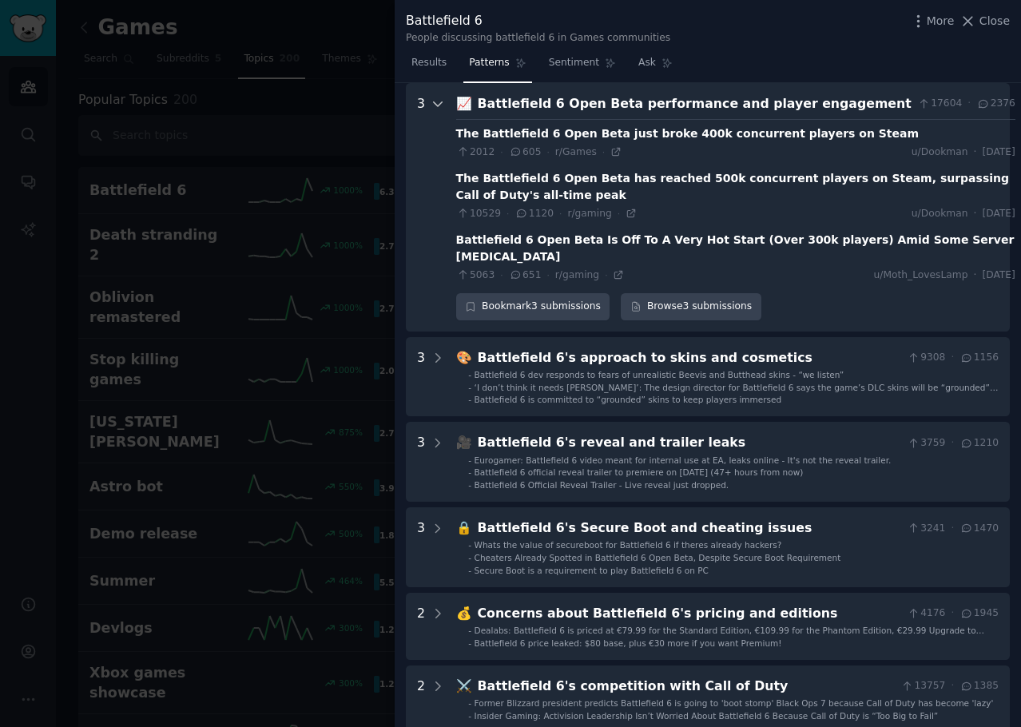
click at [439, 109] on icon at bounding box center [438, 104] width 14 height 14
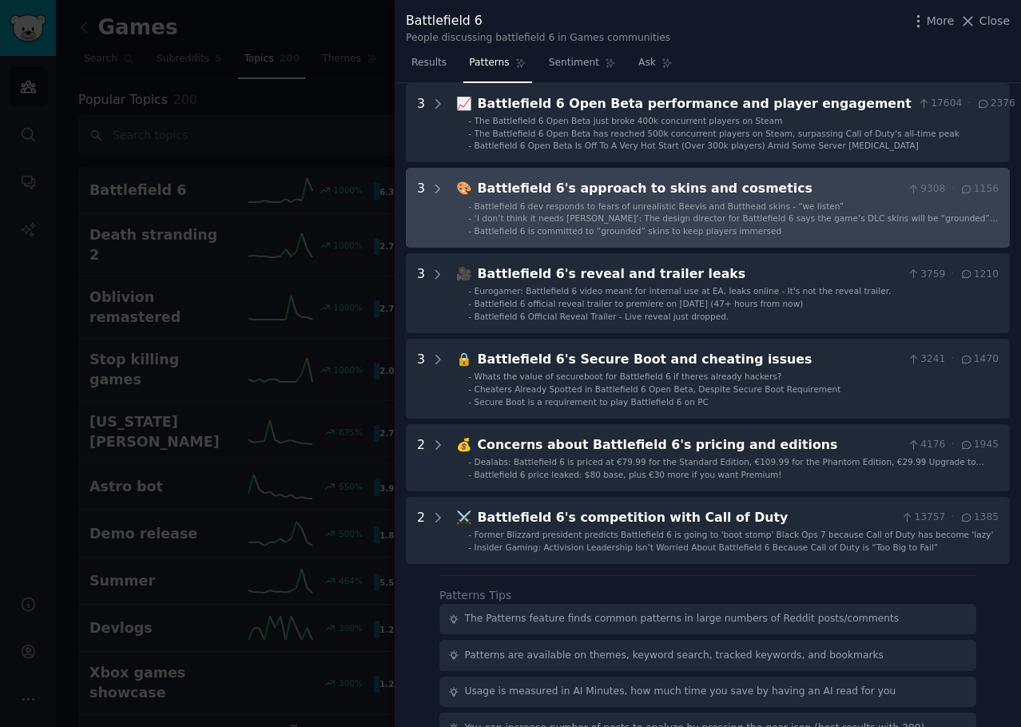
click at [452, 193] on cosmetics "3 🎨 Battlefield 6's approach to skins and cosmetics 9308 · 1156 - Battlefield 6…" at bounding box center [708, 208] width 604 height 80
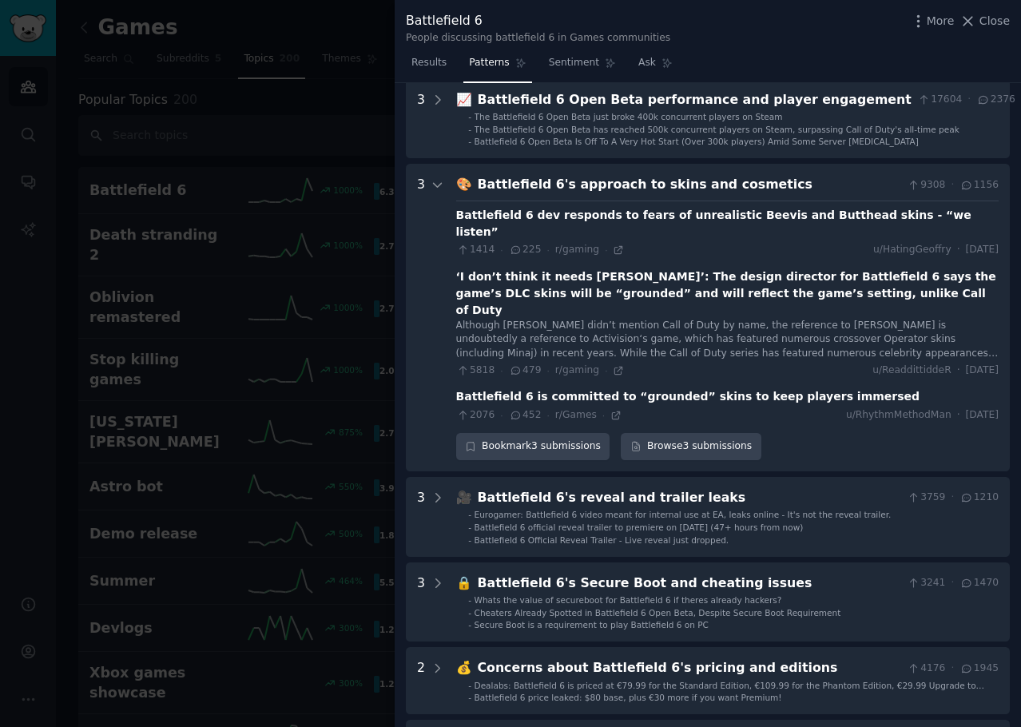
scroll to position [0, 0]
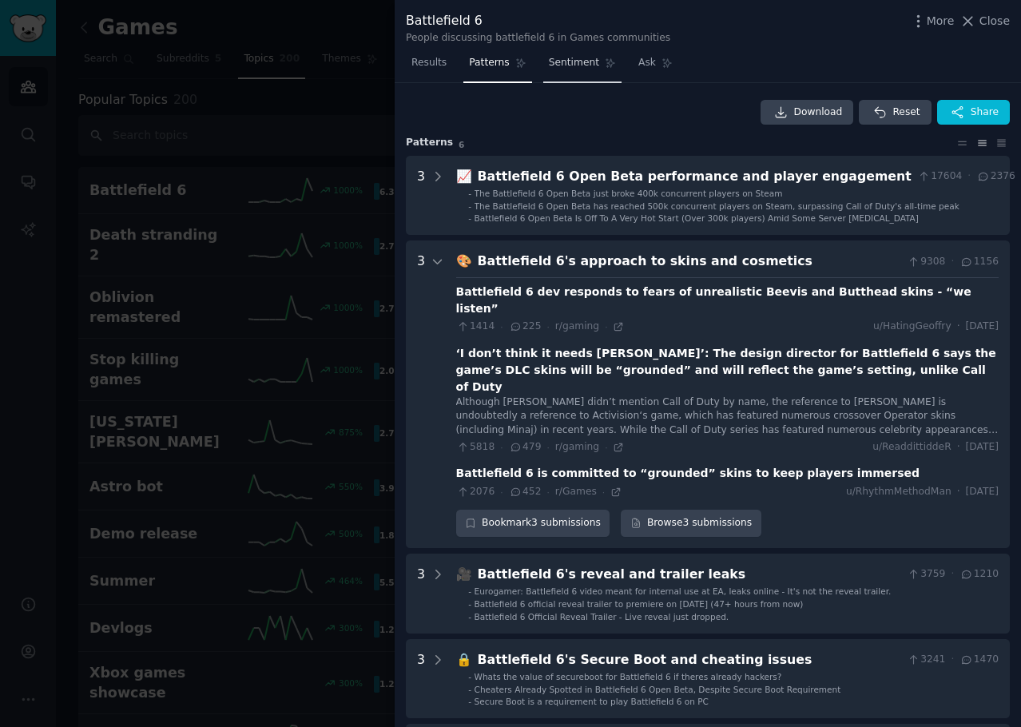
click at [563, 71] on link "Sentiment" at bounding box center [582, 66] width 78 height 33
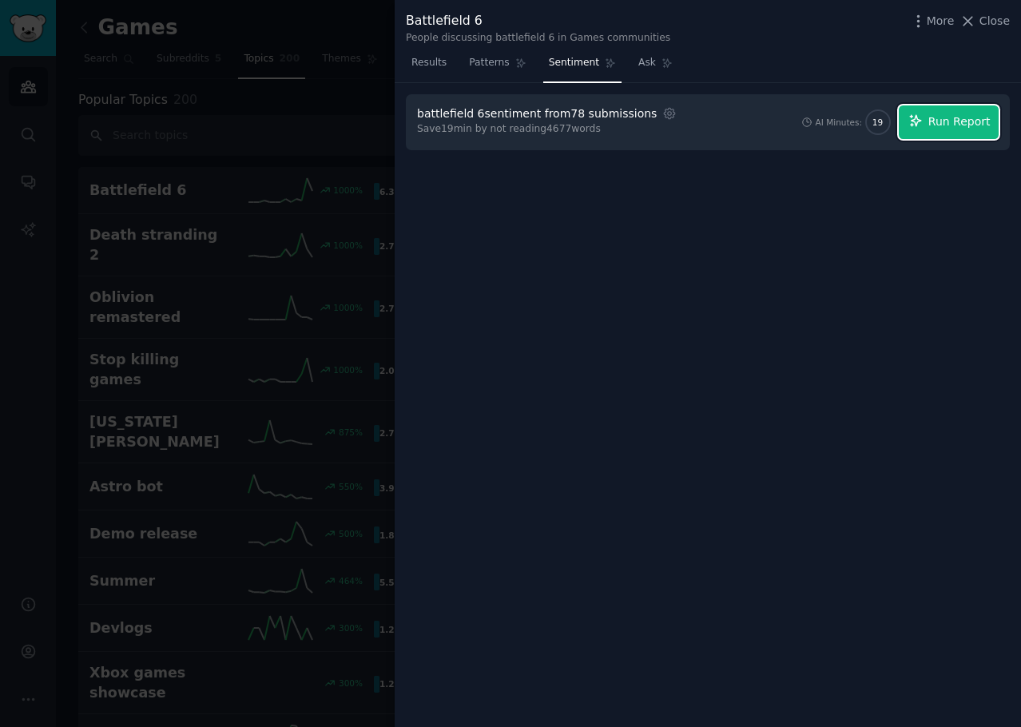
click at [941, 128] on span "Run Report" at bounding box center [959, 121] width 62 height 17
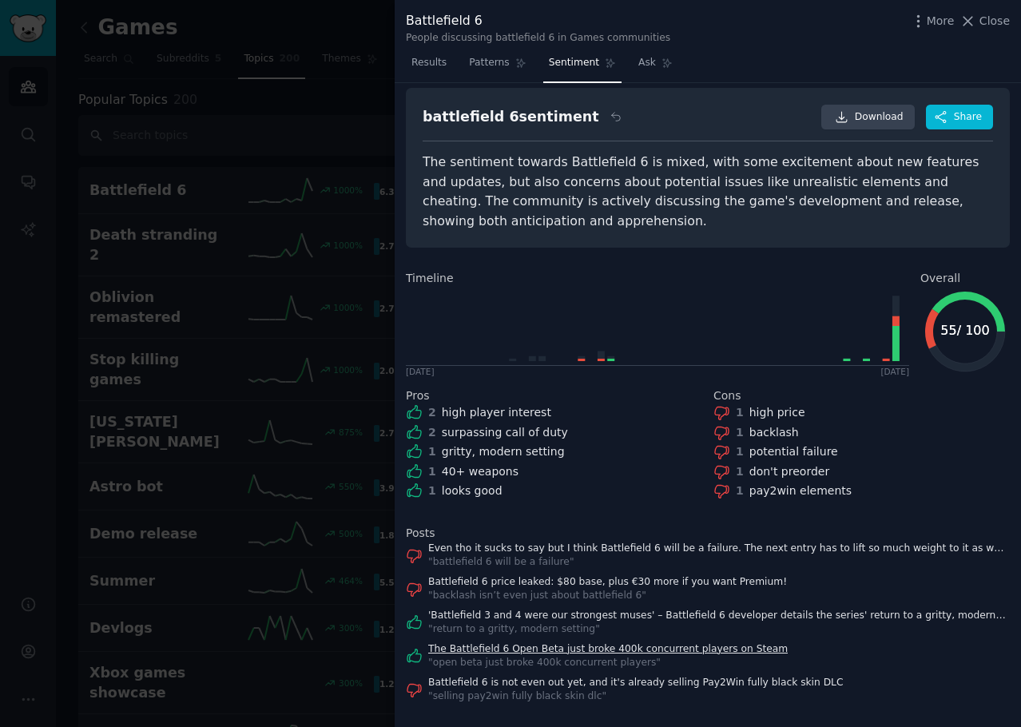
scroll to position [33, 0]
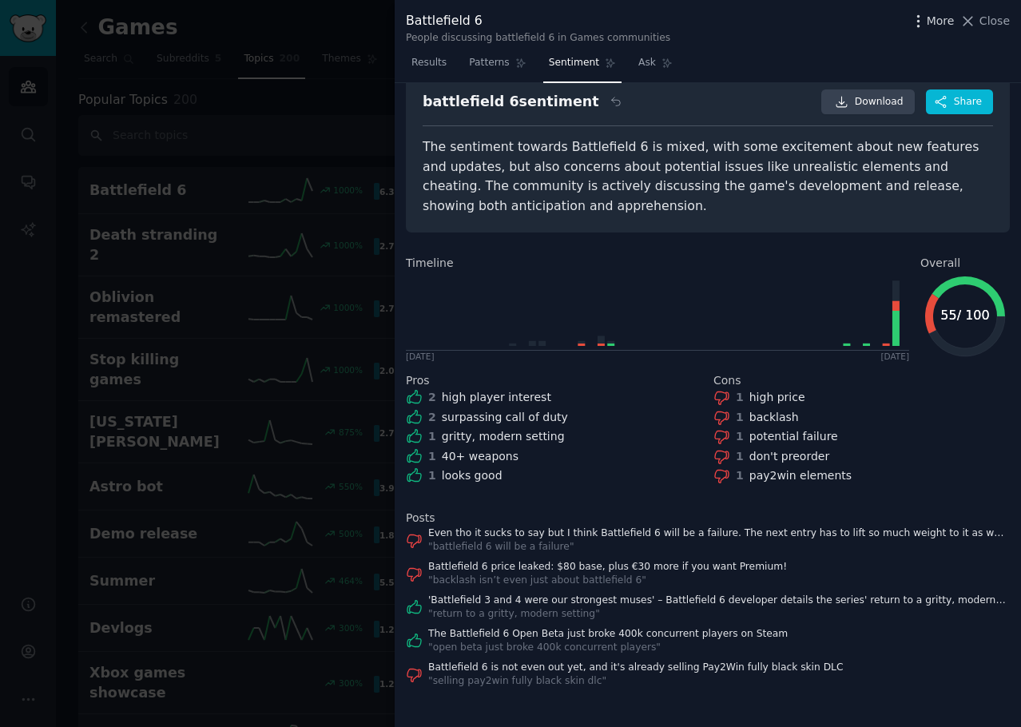
click at [927, 25] on icon "button" at bounding box center [918, 21] width 17 height 17
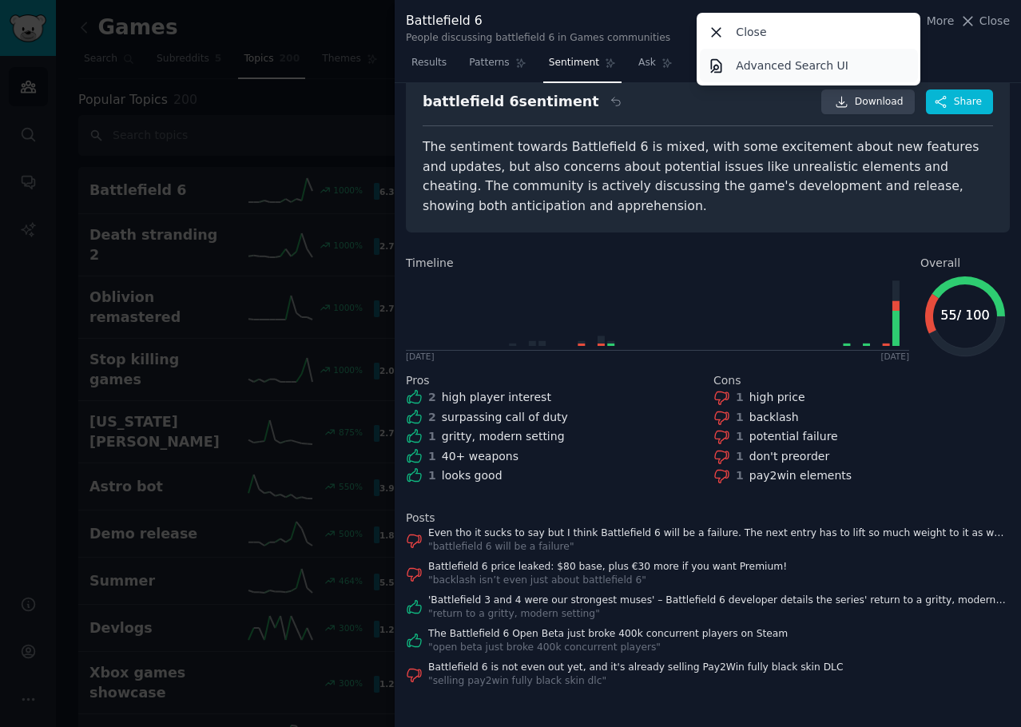
click at [778, 71] on p "Advanced Search UI" at bounding box center [792, 66] width 113 height 17
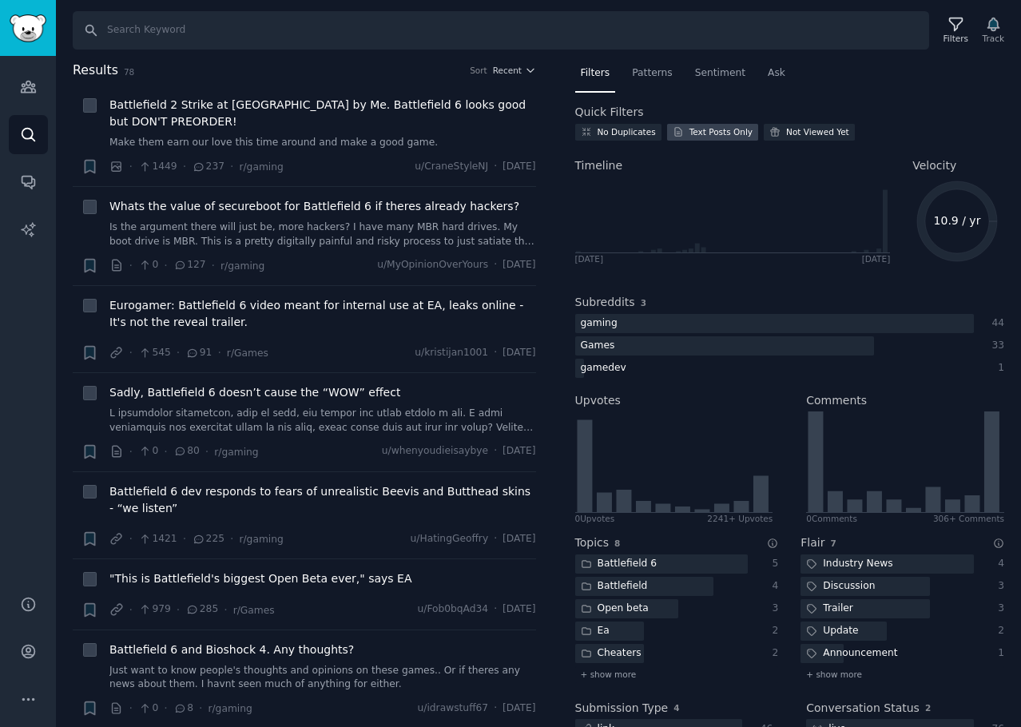
click at [723, 129] on div "Text Posts Only" at bounding box center [721, 131] width 63 height 11
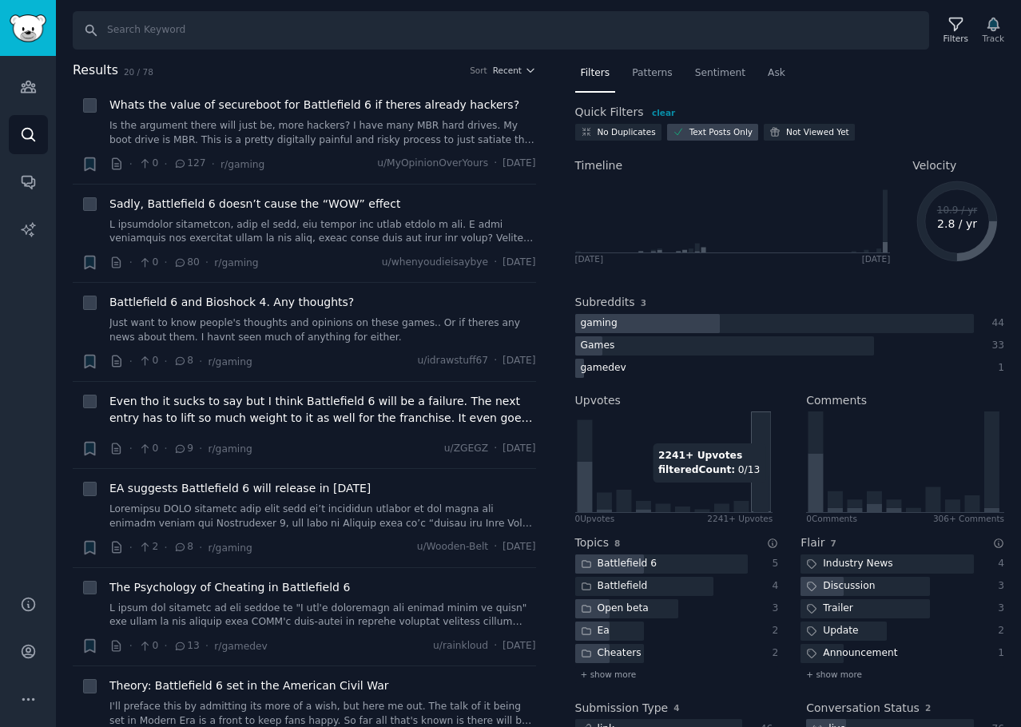
click at [759, 491] on icon at bounding box center [760, 494] width 15 height 37
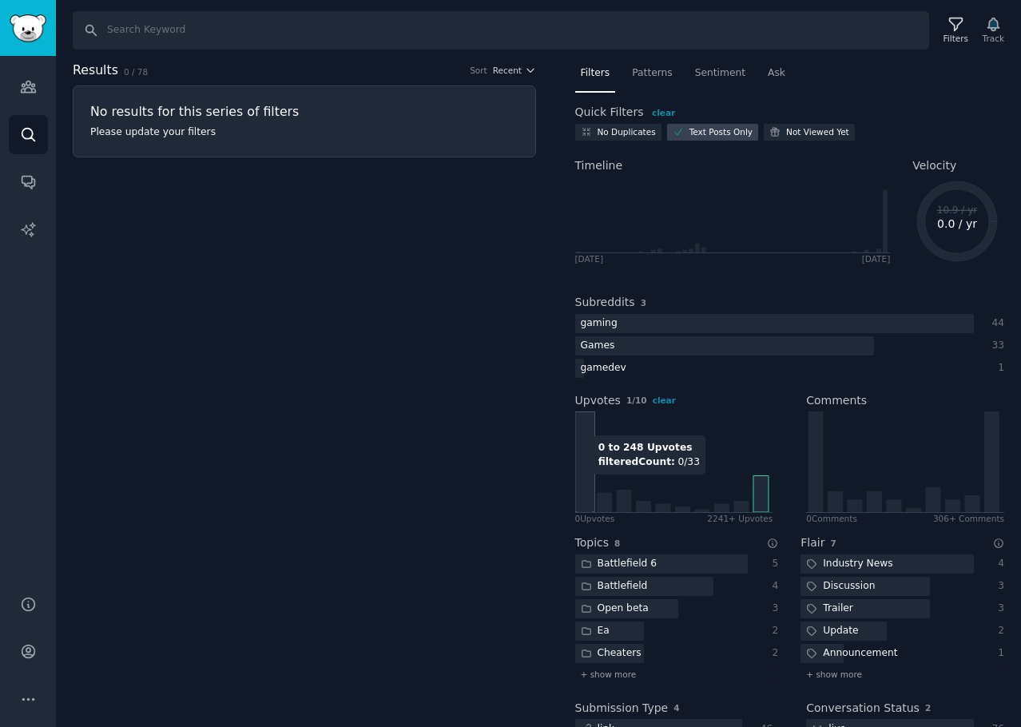
click at [588, 483] on icon at bounding box center [584, 466] width 15 height 93
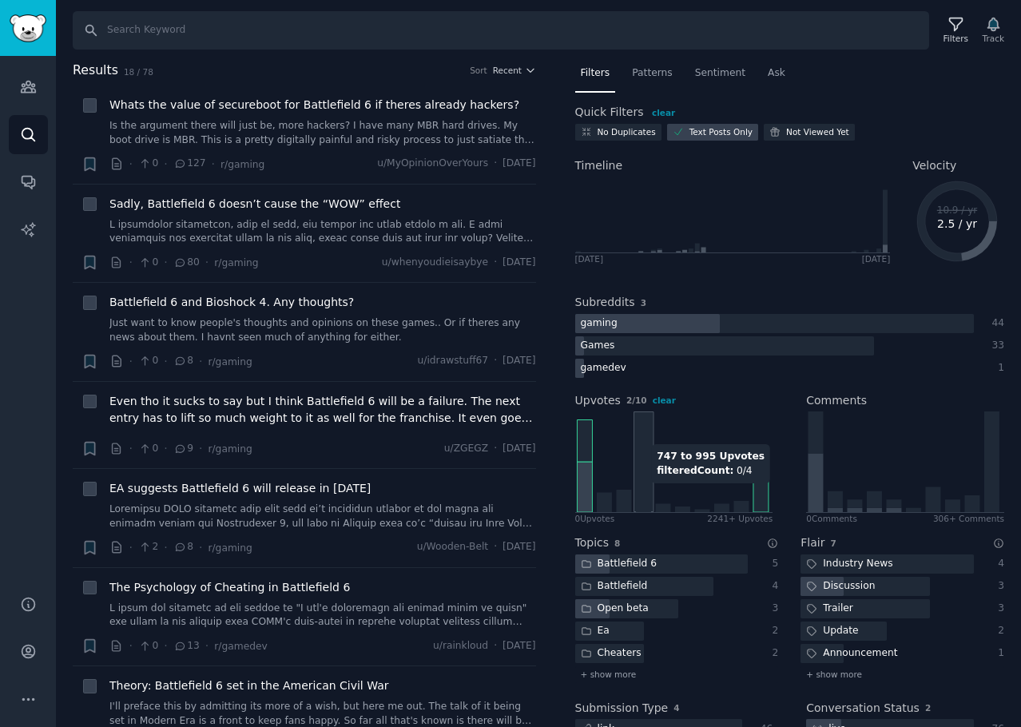
click at [641, 491] on icon at bounding box center [673, 462] width 196 height 101
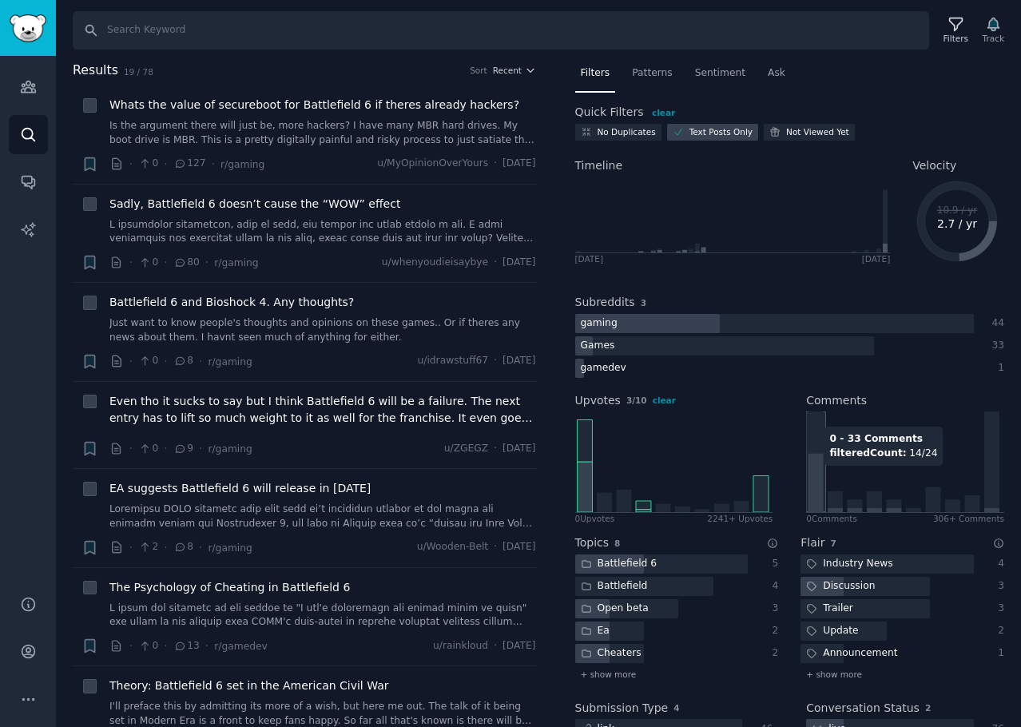
click at [809, 474] on icon at bounding box center [816, 483] width 15 height 59
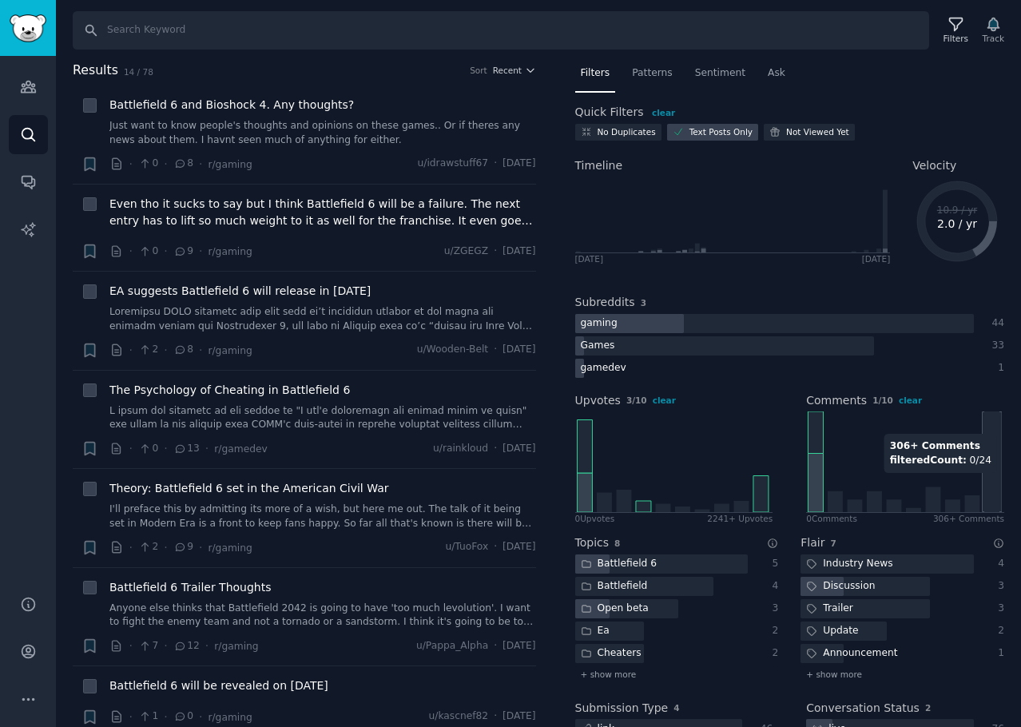
click at [988, 481] on icon at bounding box center [991, 462] width 15 height 101
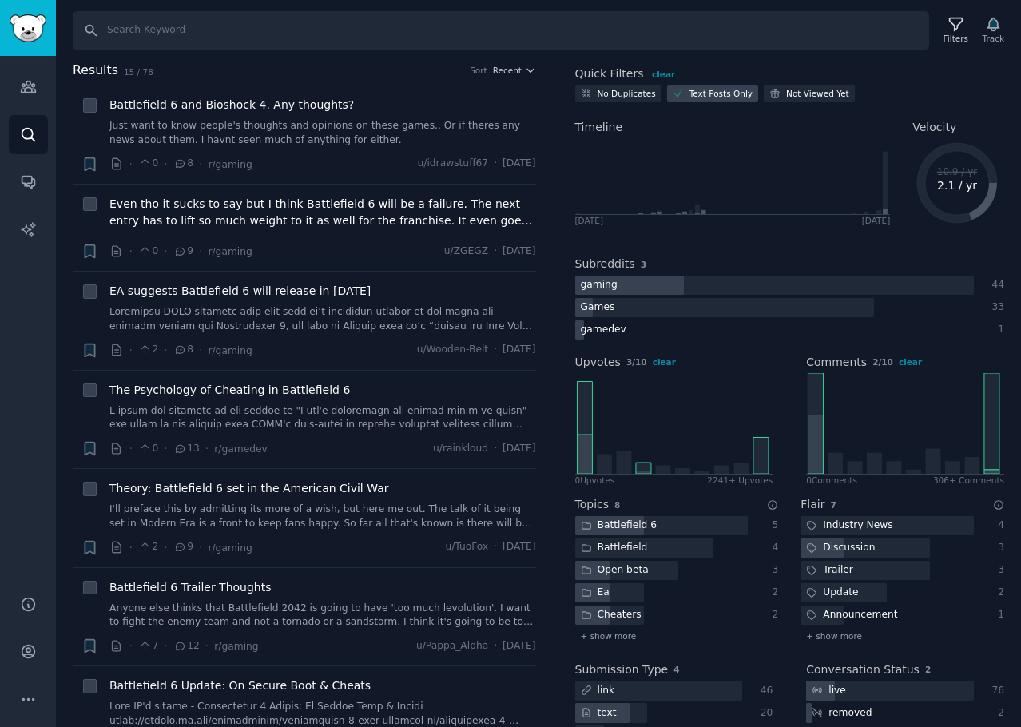
scroll to position [98, 0]
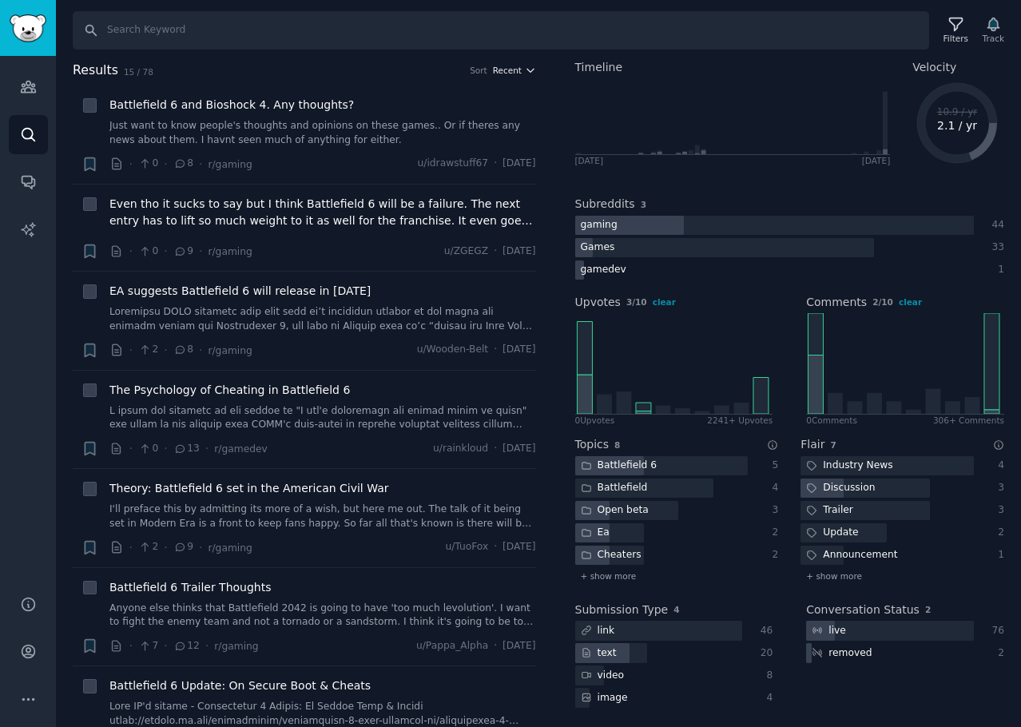
click at [511, 67] on span "Recent" at bounding box center [507, 70] width 29 height 11
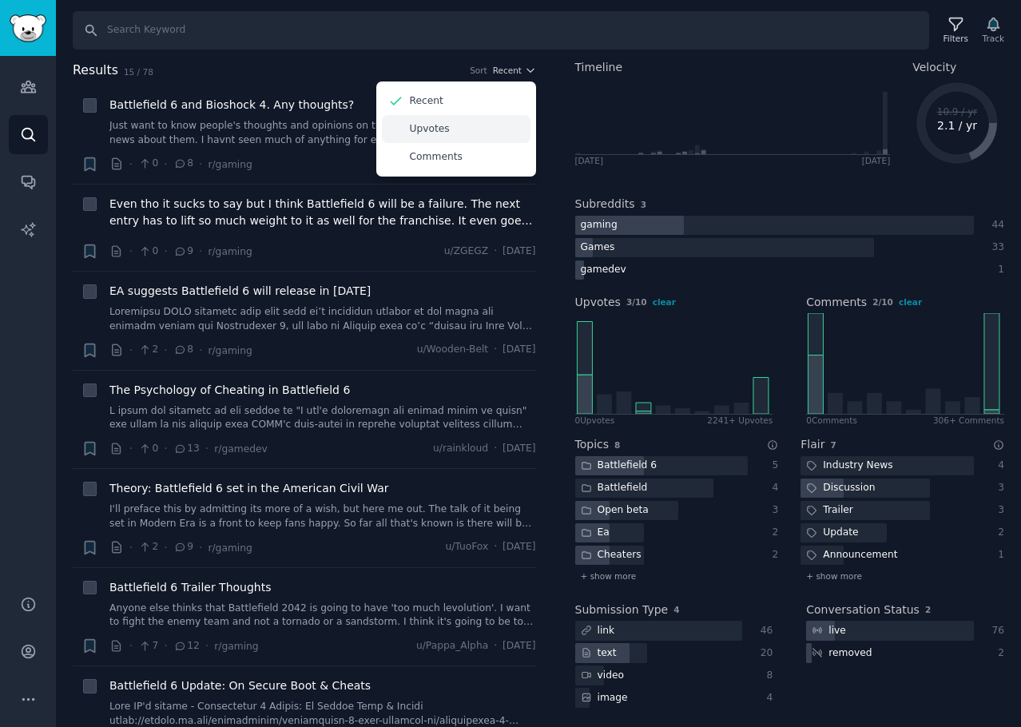
click at [449, 118] on div "Upvotes" at bounding box center [456, 129] width 149 height 28
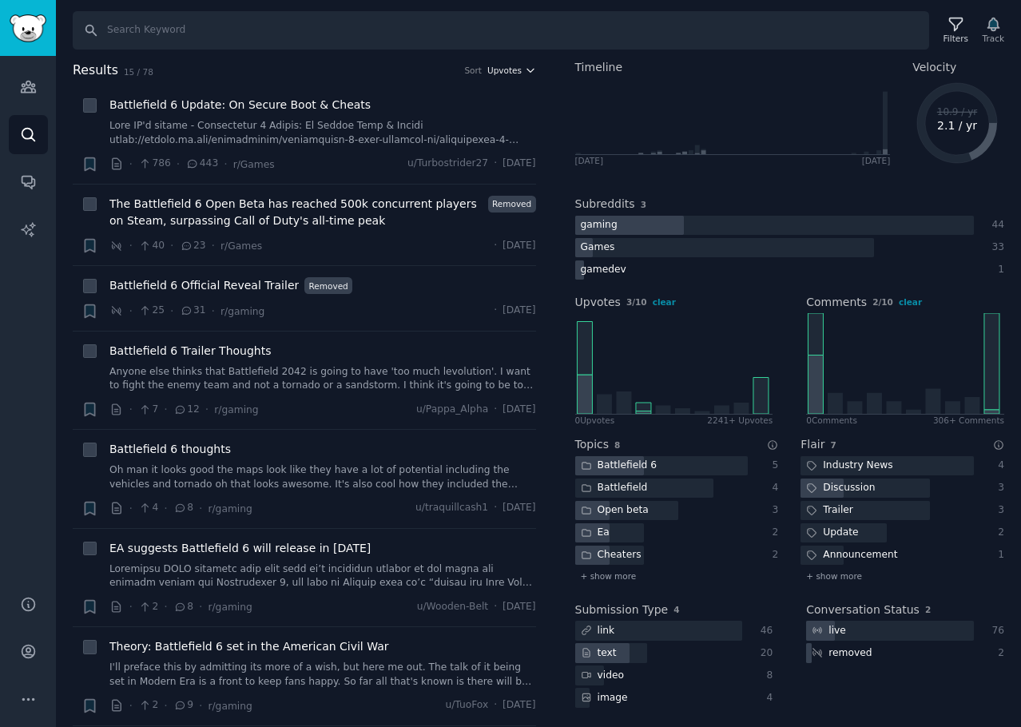
click at [515, 70] on span "Upvotes" at bounding box center [504, 70] width 34 height 11
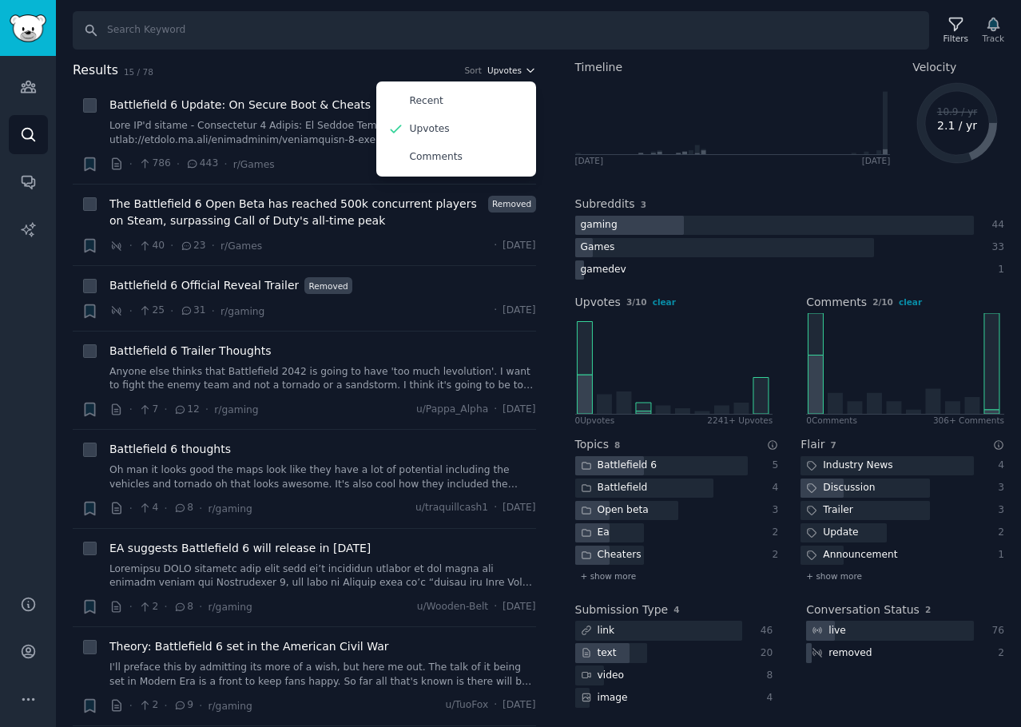
click at [515, 70] on span "Upvotes" at bounding box center [504, 70] width 34 height 11
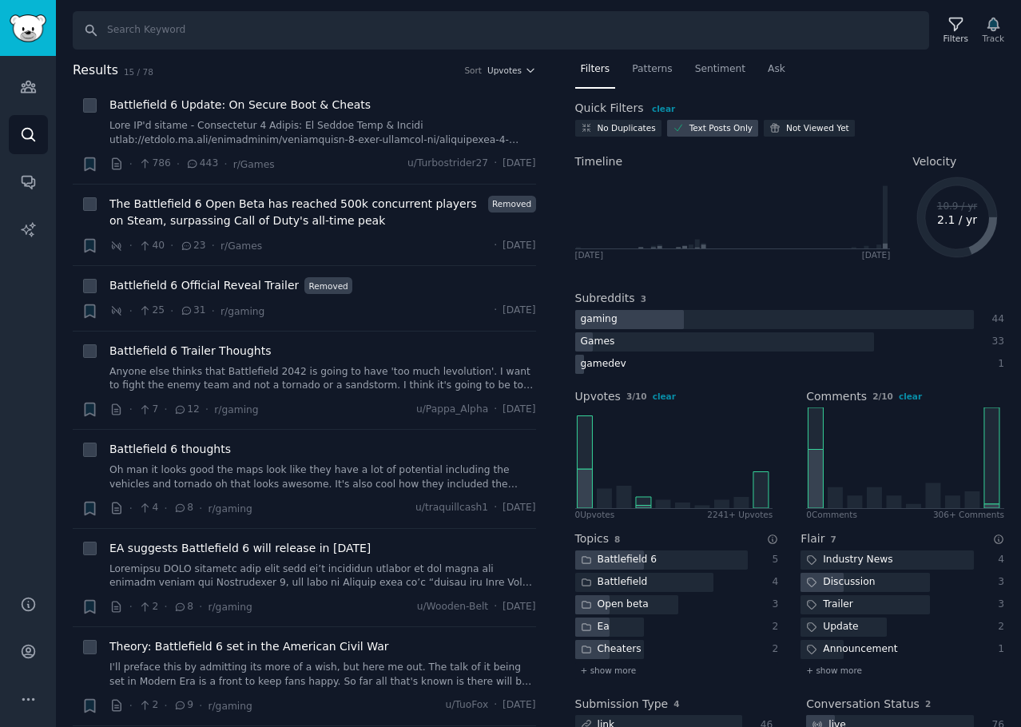
scroll to position [0, 0]
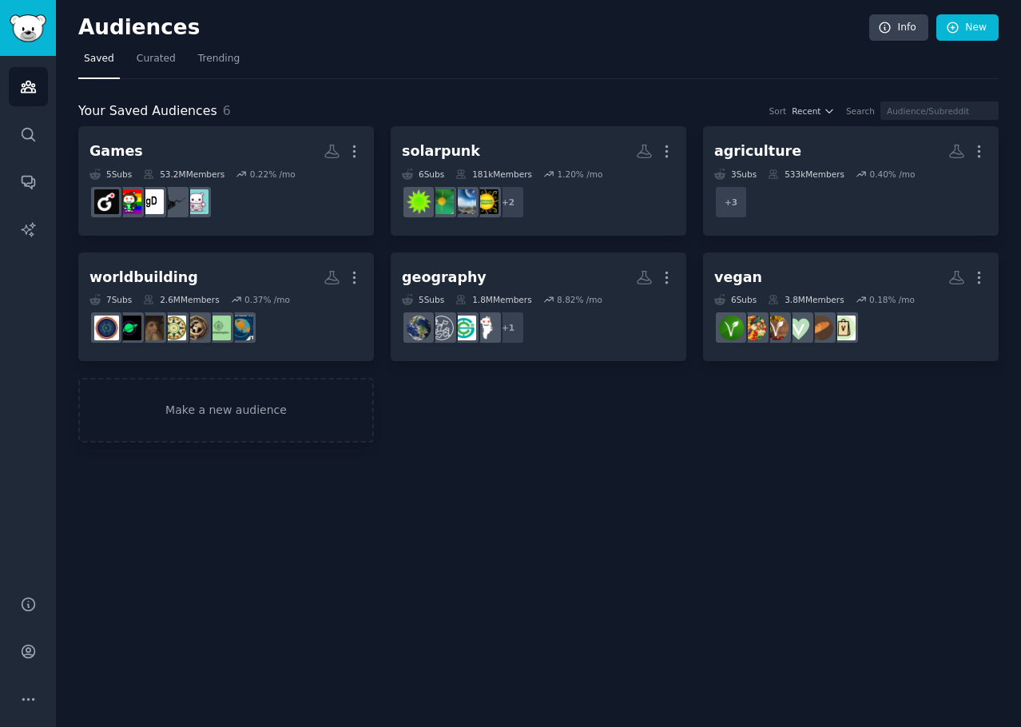
click at [30, 29] on img "Sidebar" at bounding box center [28, 28] width 37 height 28
click at [142, 61] on span "Curated" at bounding box center [156, 59] width 39 height 14
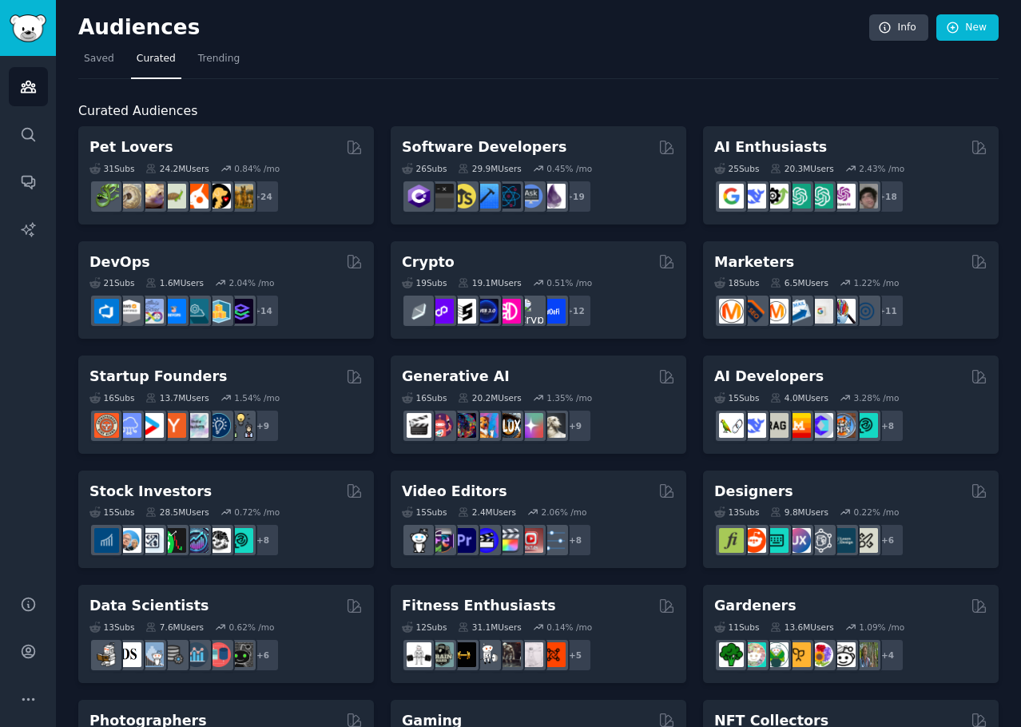
click at [206, 65] on span "Trending" at bounding box center [219, 59] width 42 height 14
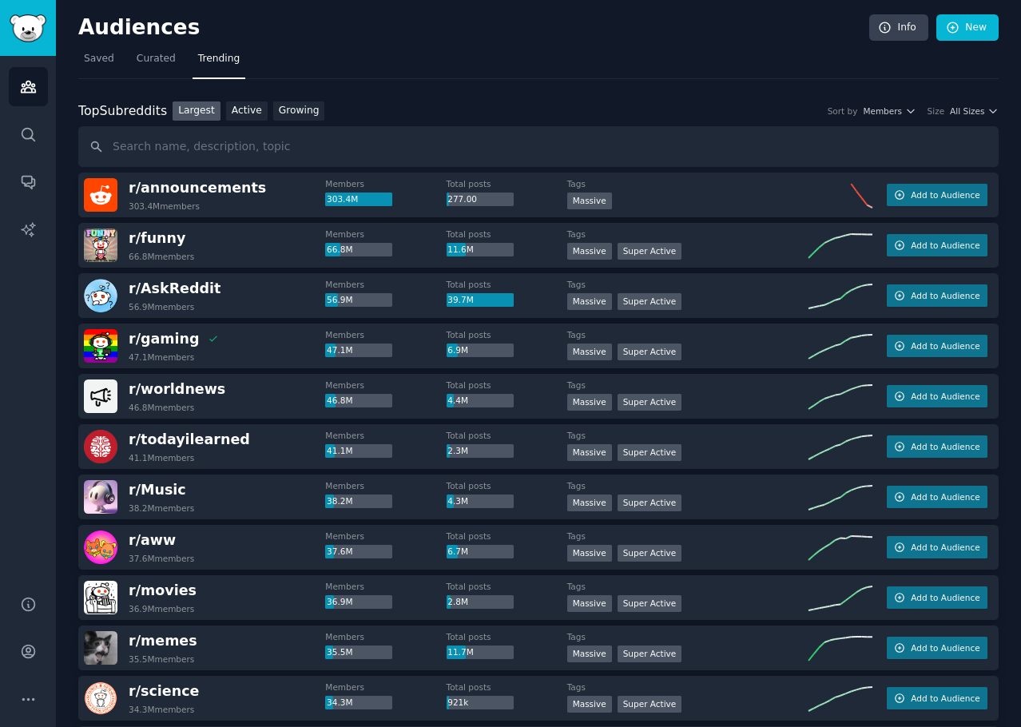
click at [516, 57] on nav "Saved Curated Trending" at bounding box center [538, 62] width 920 height 33
click at [988, 109] on icon "button" at bounding box center [993, 110] width 11 height 11
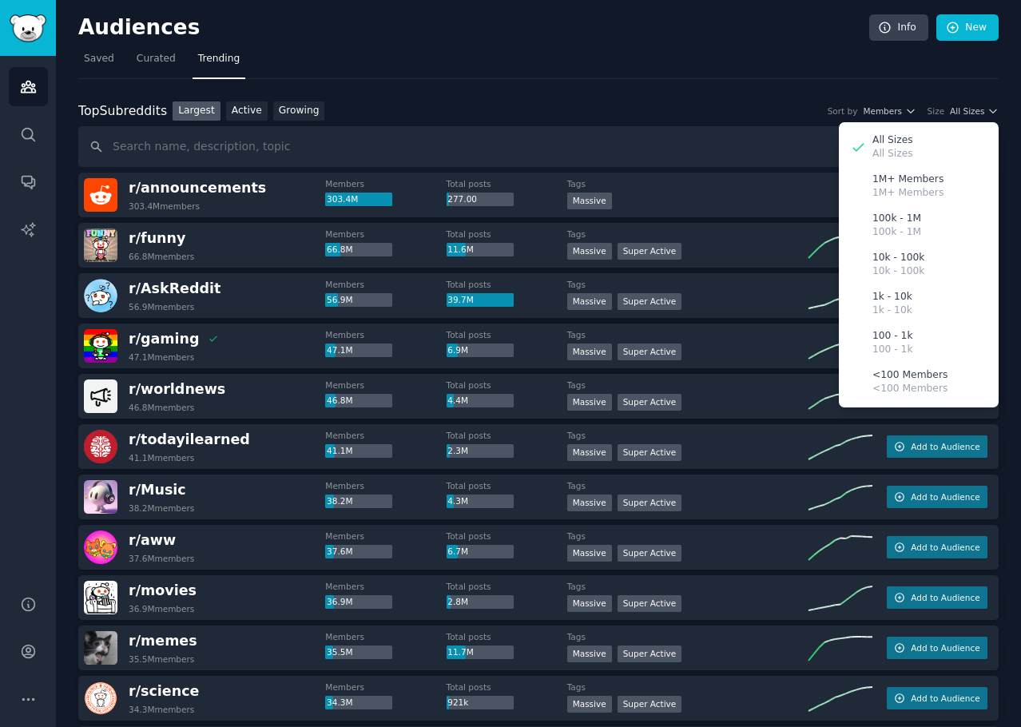
click at [866, 344] on div "100 - 1k 100 - 1k" at bounding box center [919, 343] width 149 height 39
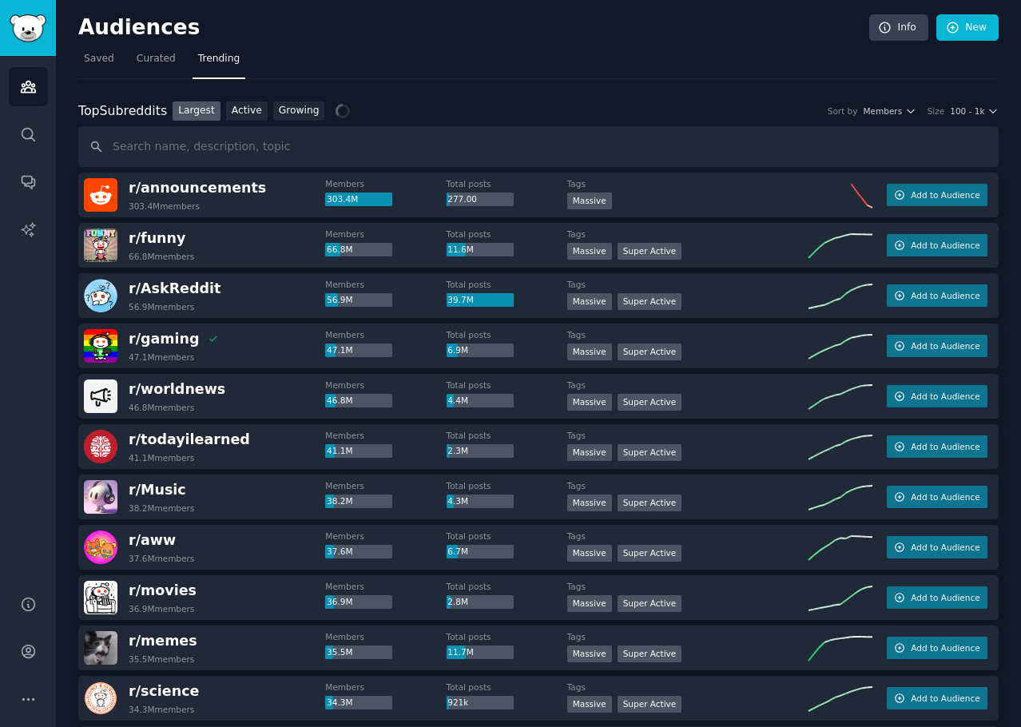
click at [964, 114] on span "100 - 1k" at bounding box center [967, 110] width 34 height 11
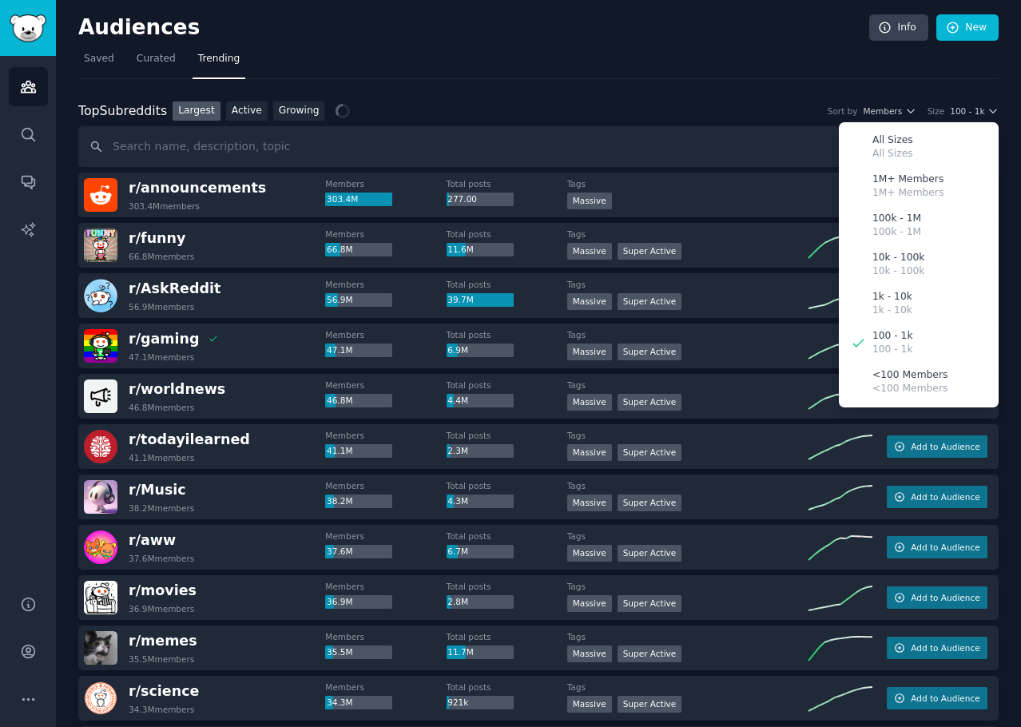
click at [936, 145] on div "All Sizes All Sizes" at bounding box center [919, 147] width 149 height 39
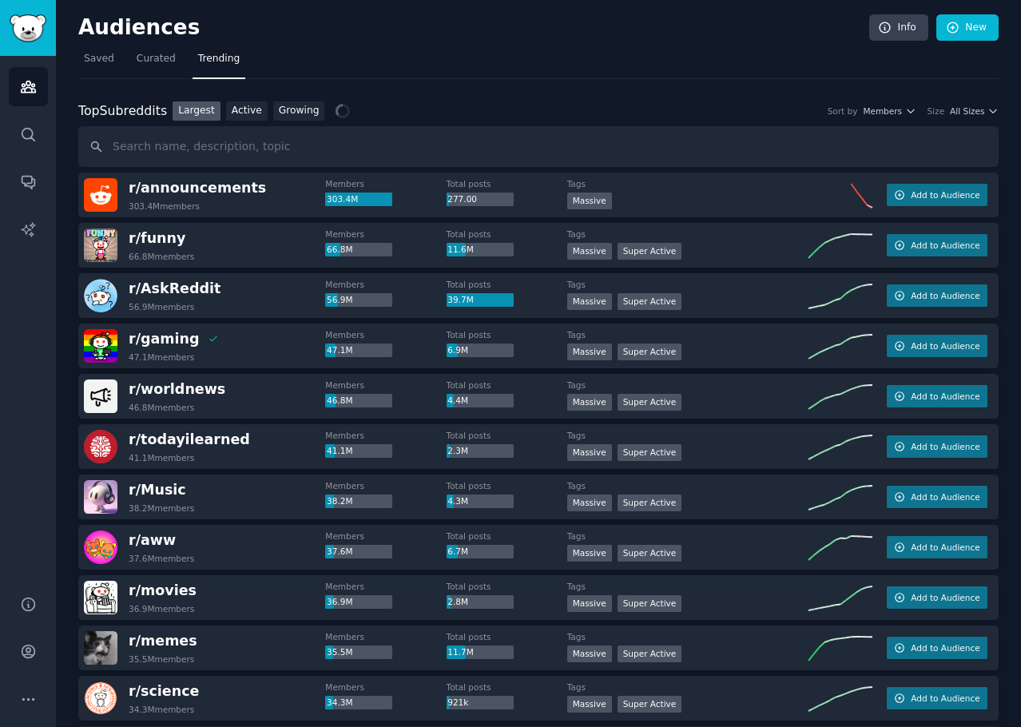
click at [248, 117] on link "Active" at bounding box center [247, 111] width 42 height 20
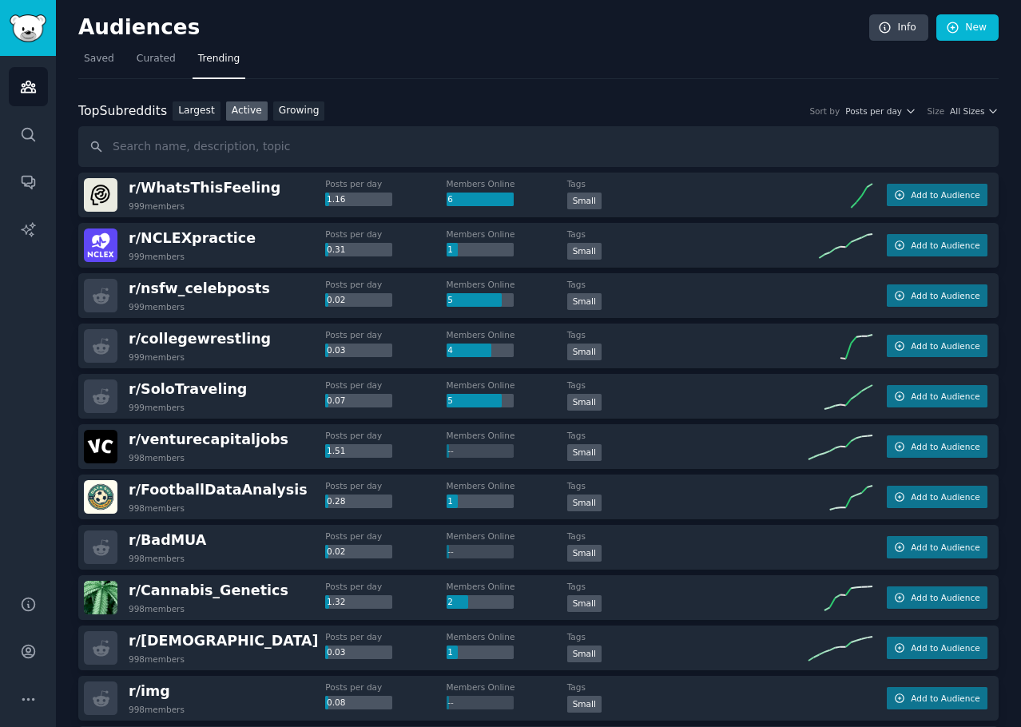
click at [290, 117] on link "Growing" at bounding box center [299, 111] width 52 height 20
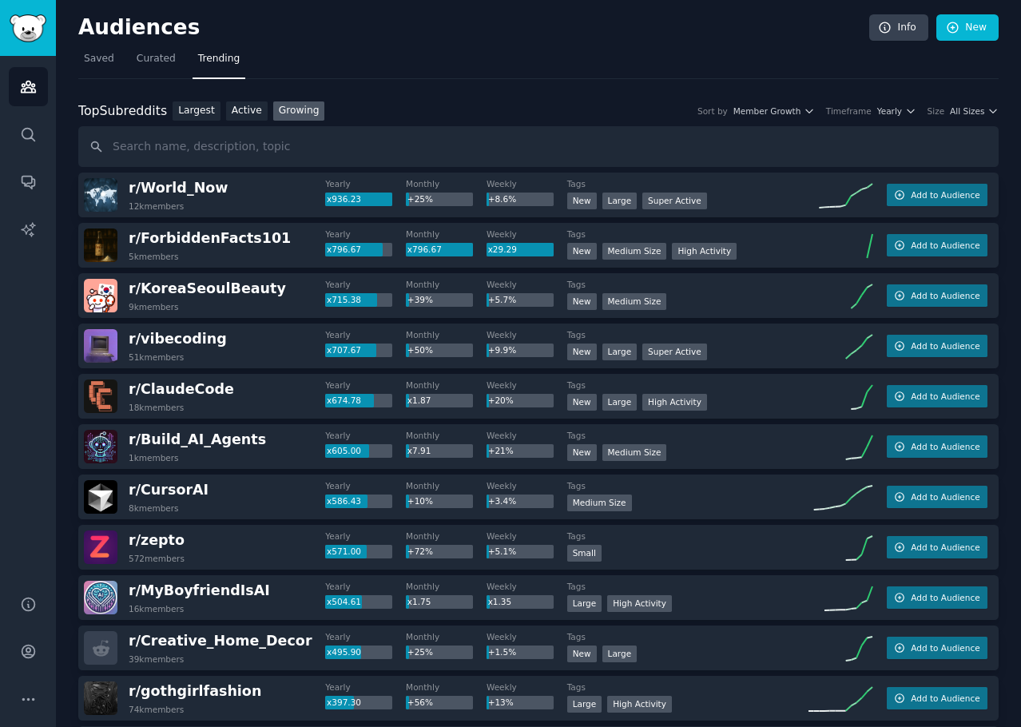
click at [199, 113] on link "Largest" at bounding box center [197, 111] width 48 height 20
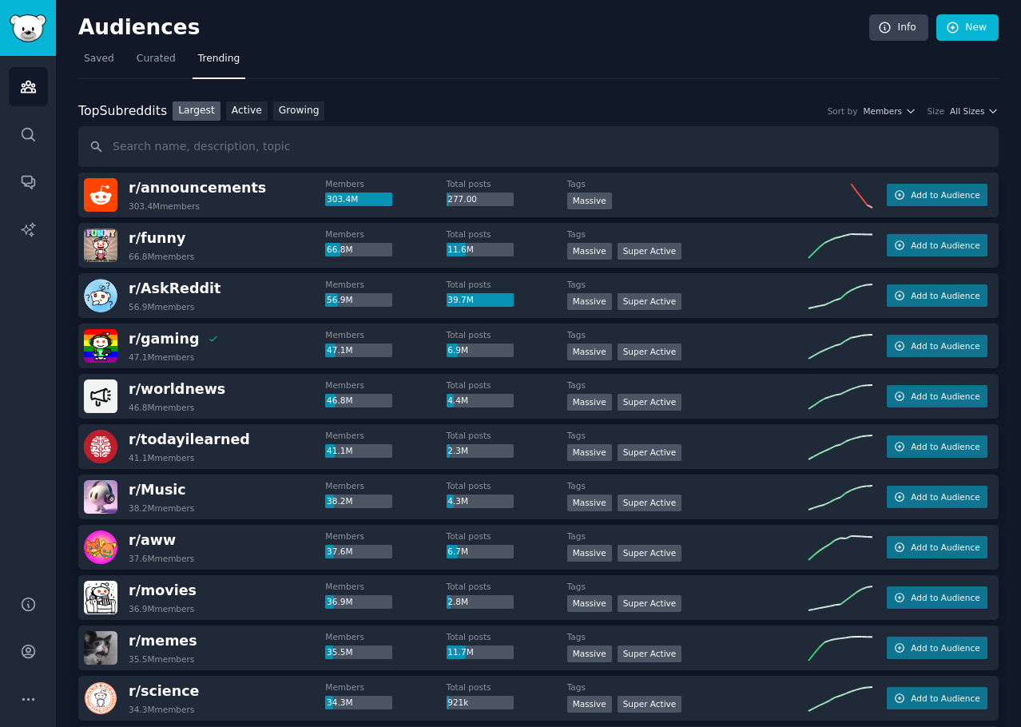
click at [897, 113] on span "Members" at bounding box center [882, 110] width 39 height 11
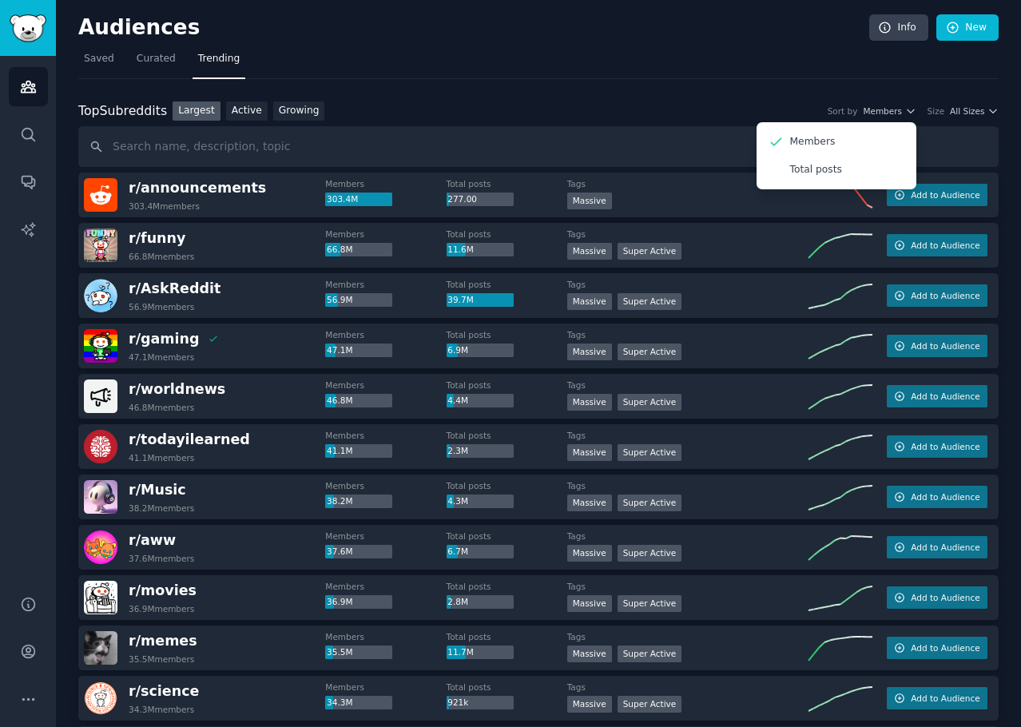
click at [963, 112] on span "All Sizes" at bounding box center [967, 110] width 34 height 11
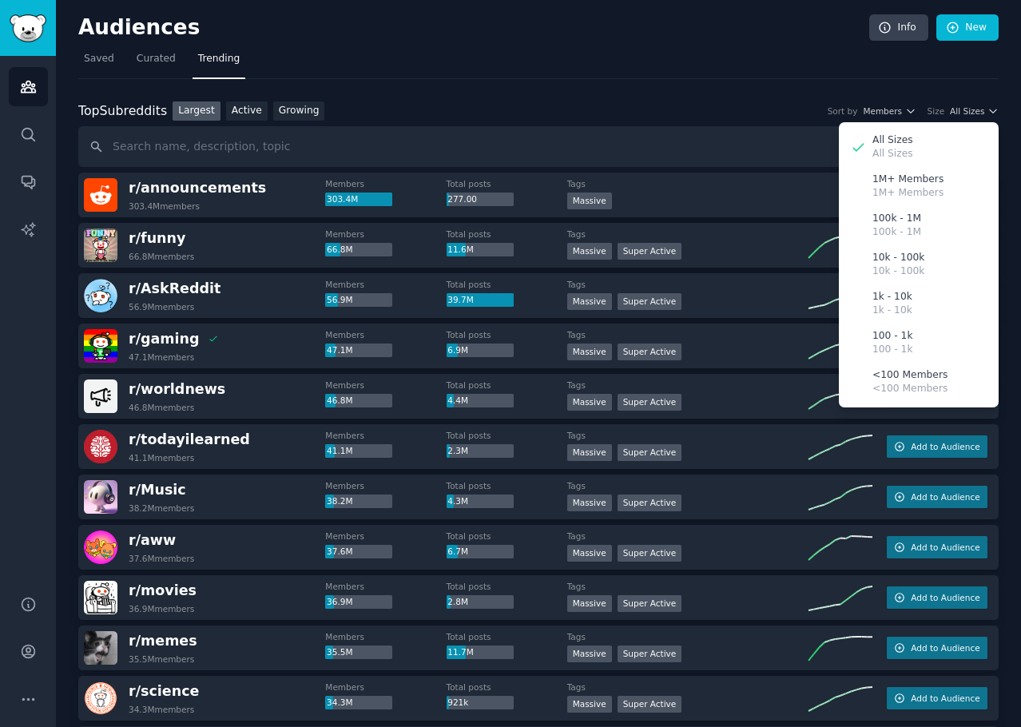
click at [895, 113] on span "Members" at bounding box center [882, 110] width 39 height 11
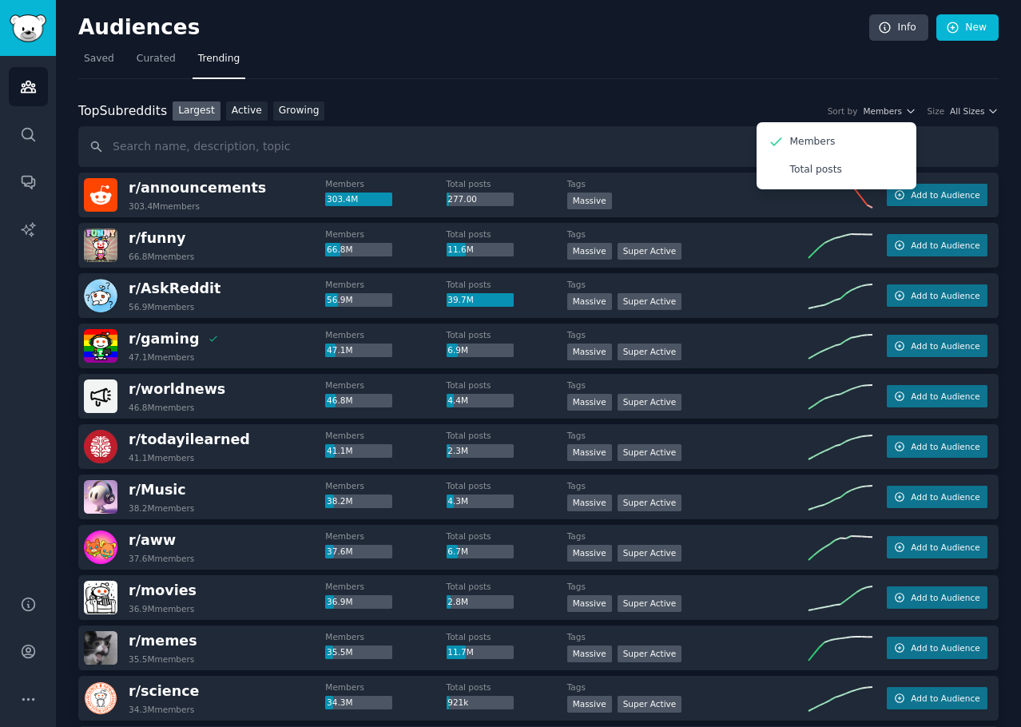
click at [819, 171] on p "Total posts" at bounding box center [816, 170] width 52 height 14
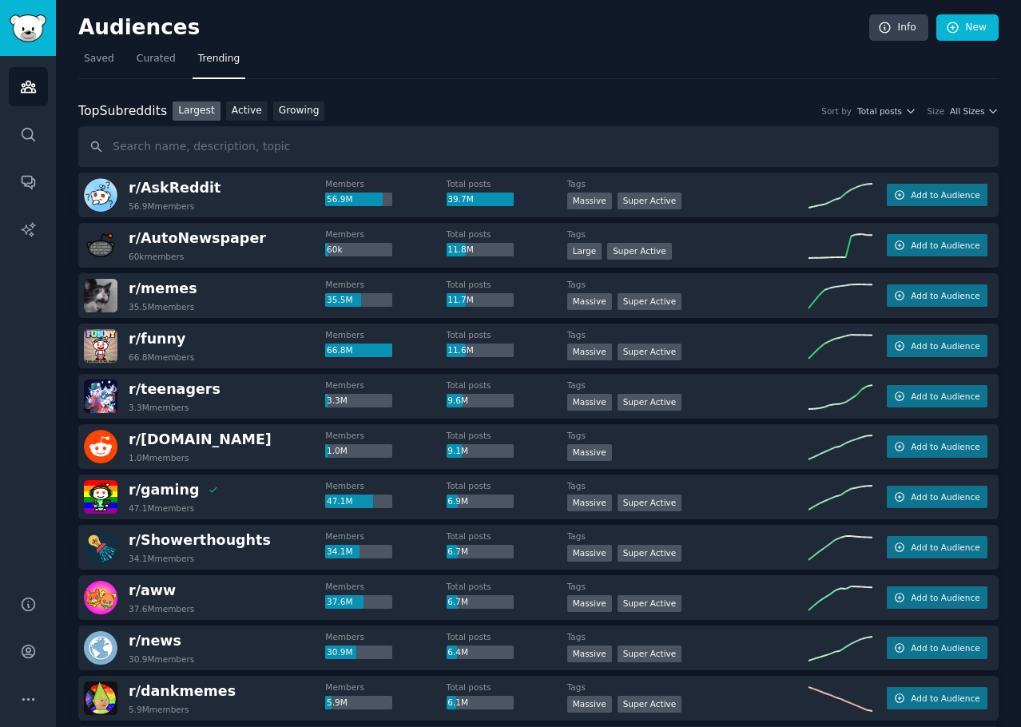
click at [872, 109] on span "Total posts" at bounding box center [879, 110] width 45 height 11
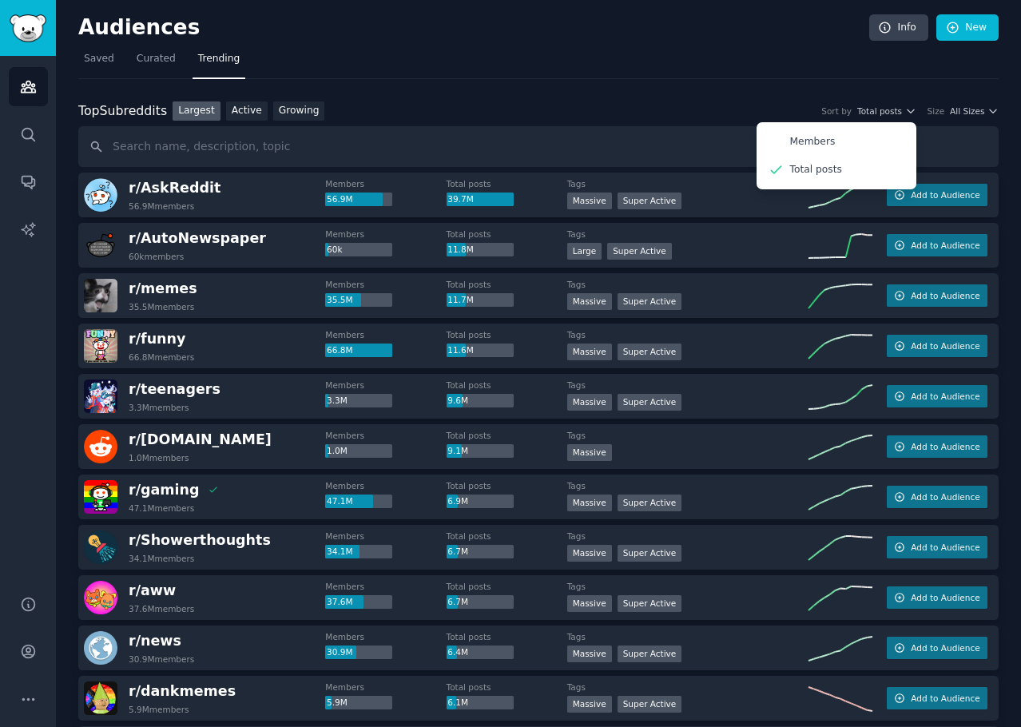
click at [961, 114] on span "All Sizes" at bounding box center [967, 110] width 34 height 11
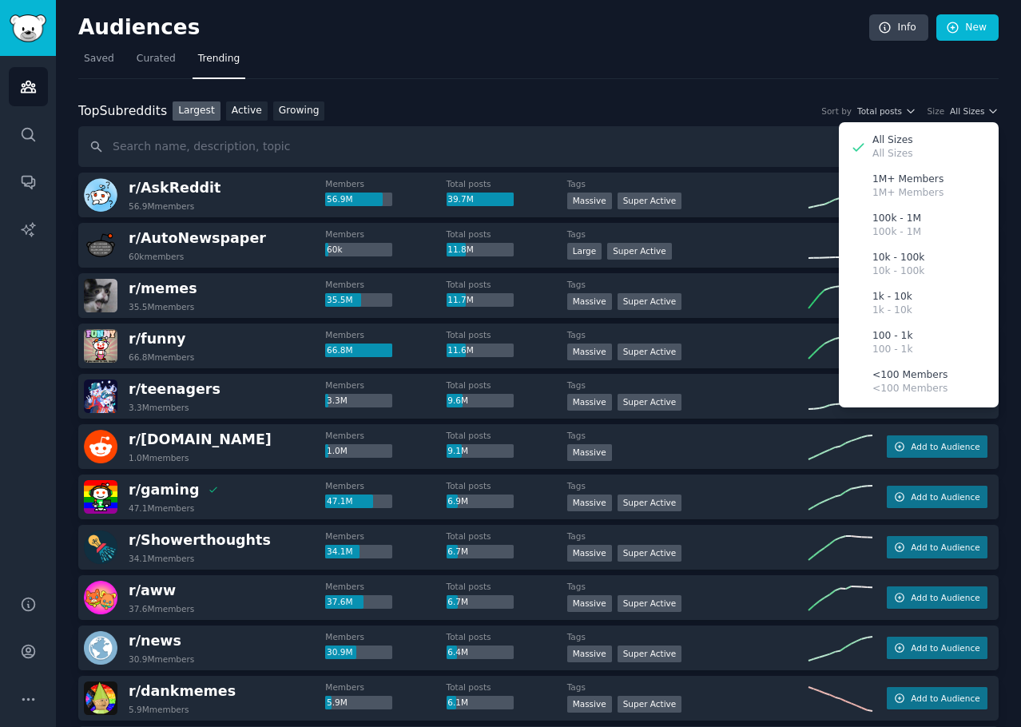
click at [883, 116] on span "Total posts" at bounding box center [879, 110] width 45 height 11
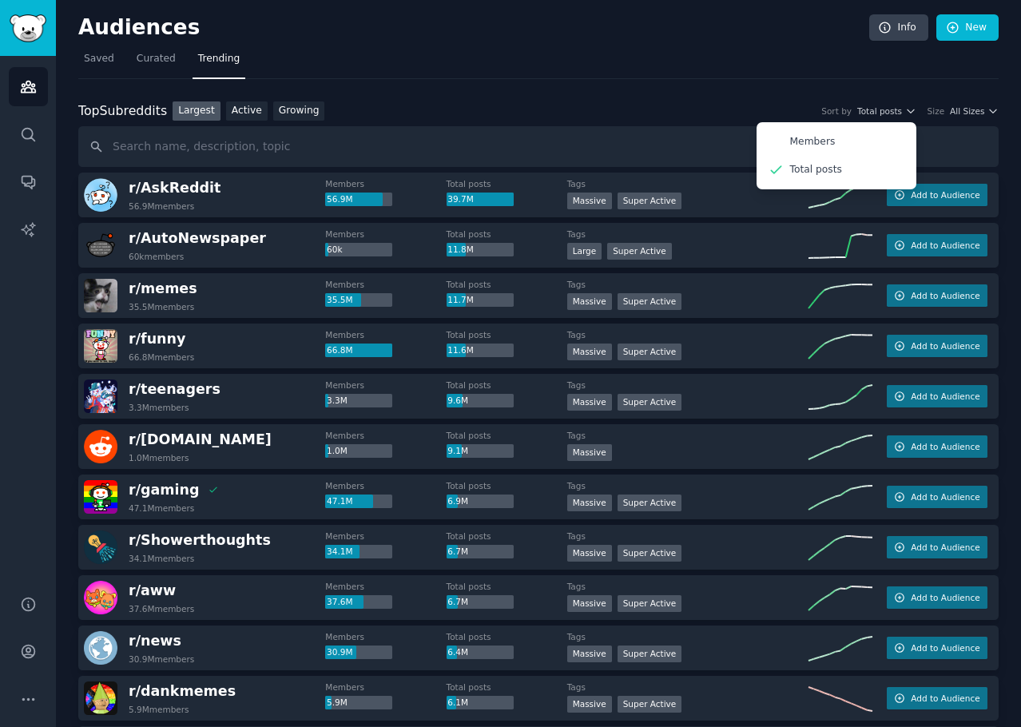
click at [978, 116] on span "All Sizes" at bounding box center [967, 110] width 34 height 11
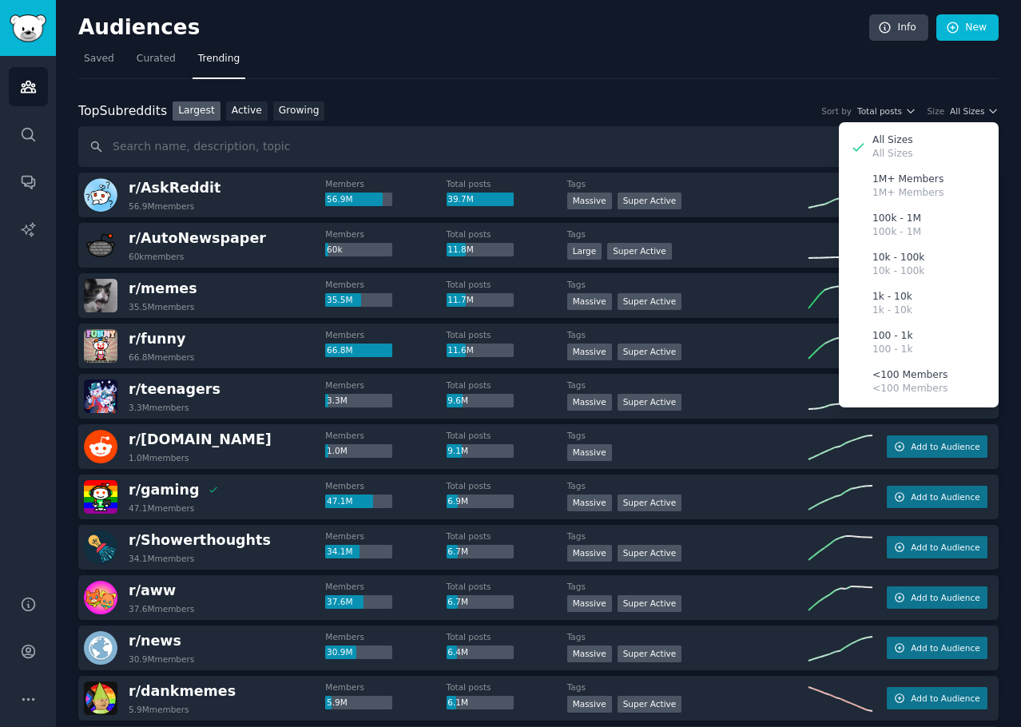
click at [791, 113] on div "Top Subreddits Top Subreddits Largest Active Growing Sort by Total posts Size A…" at bounding box center [538, 111] width 920 height 20
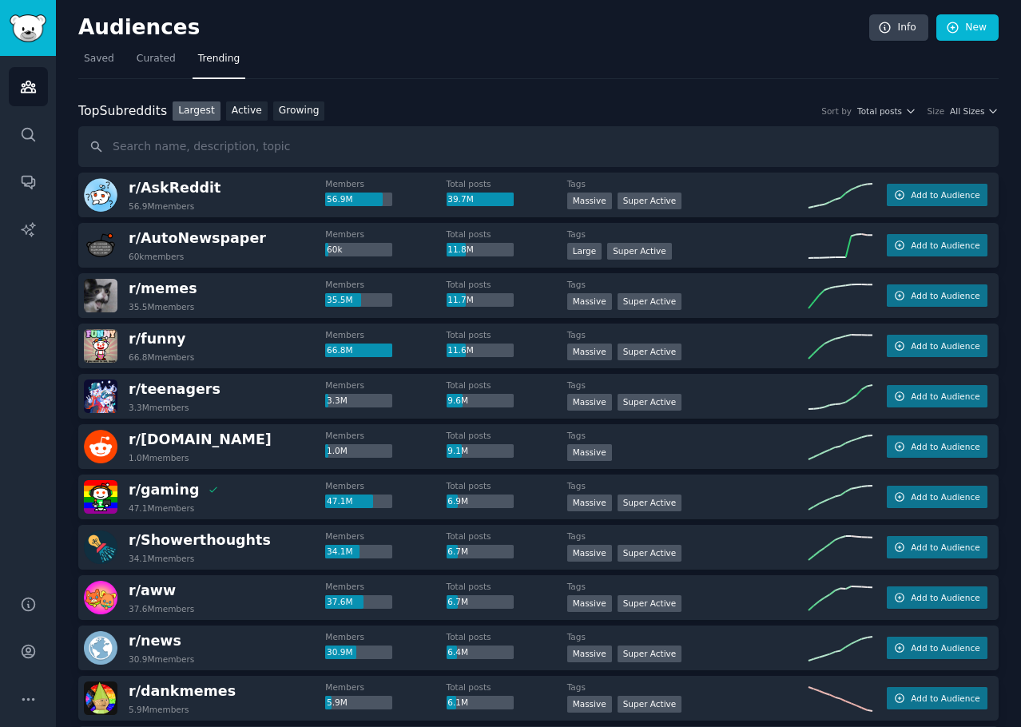
click at [885, 114] on span "Total posts" at bounding box center [879, 110] width 45 height 11
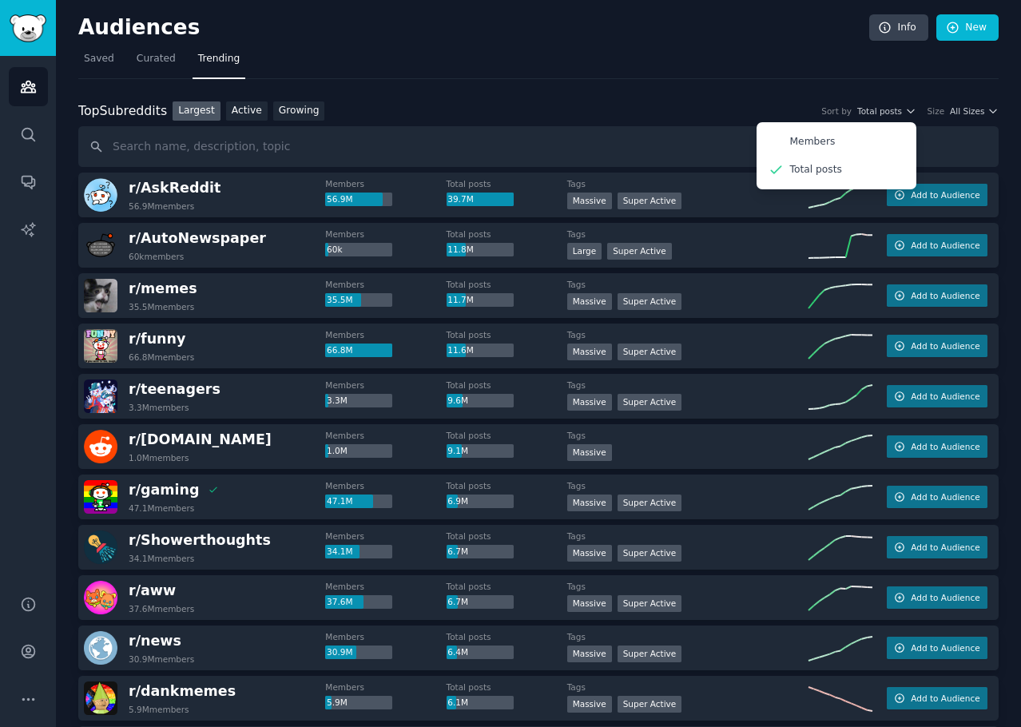
click at [870, 134] on div "Members" at bounding box center [836, 142] width 149 height 28
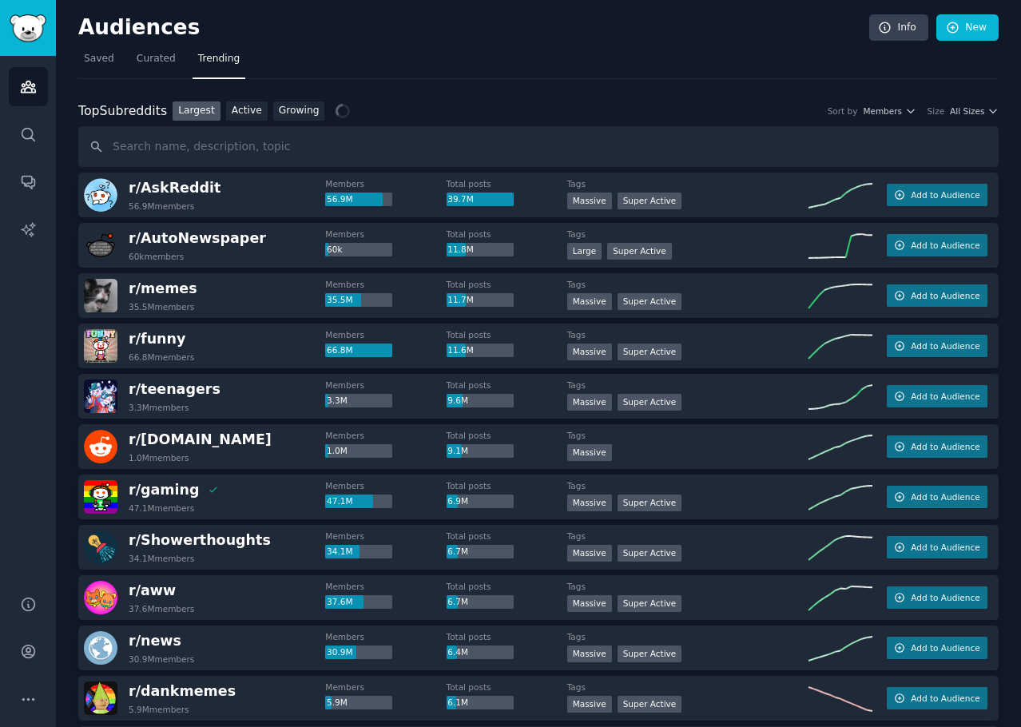
click at [973, 110] on span "All Sizes" at bounding box center [967, 110] width 34 height 11
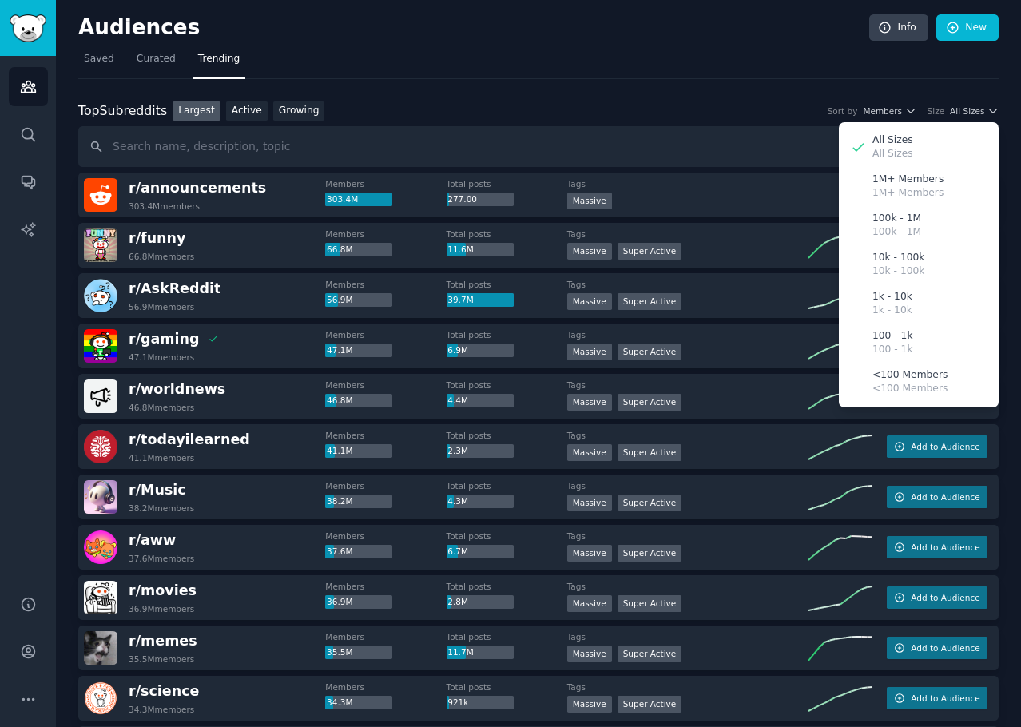
click at [973, 110] on span "All Sizes" at bounding box center [967, 110] width 34 height 11
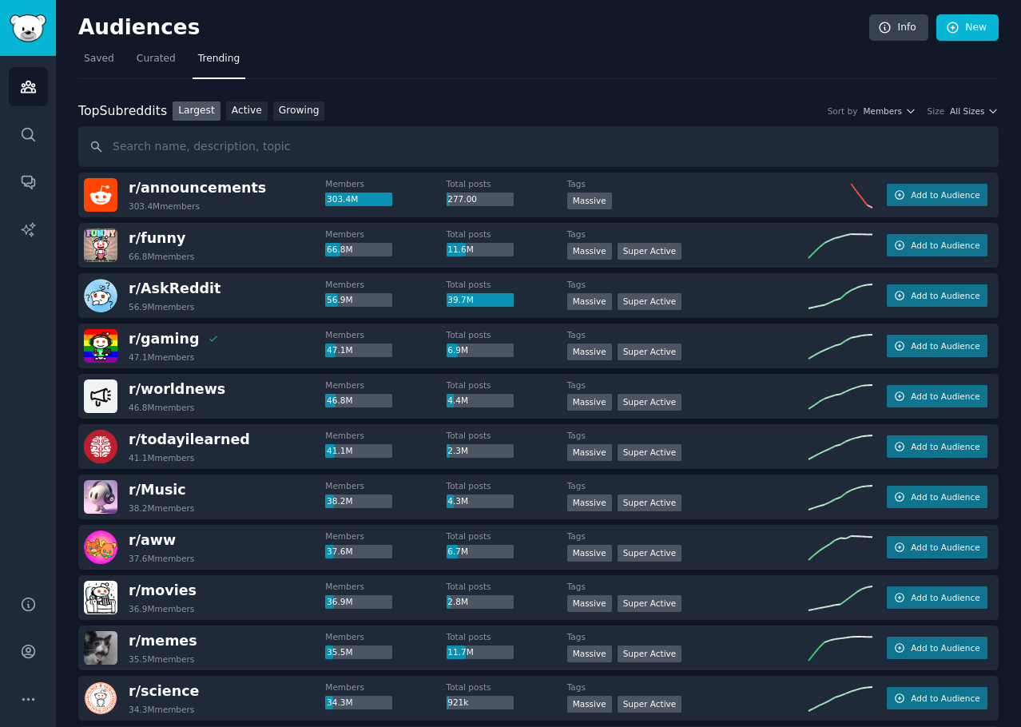
click at [887, 108] on span "Members" at bounding box center [882, 110] width 39 height 11
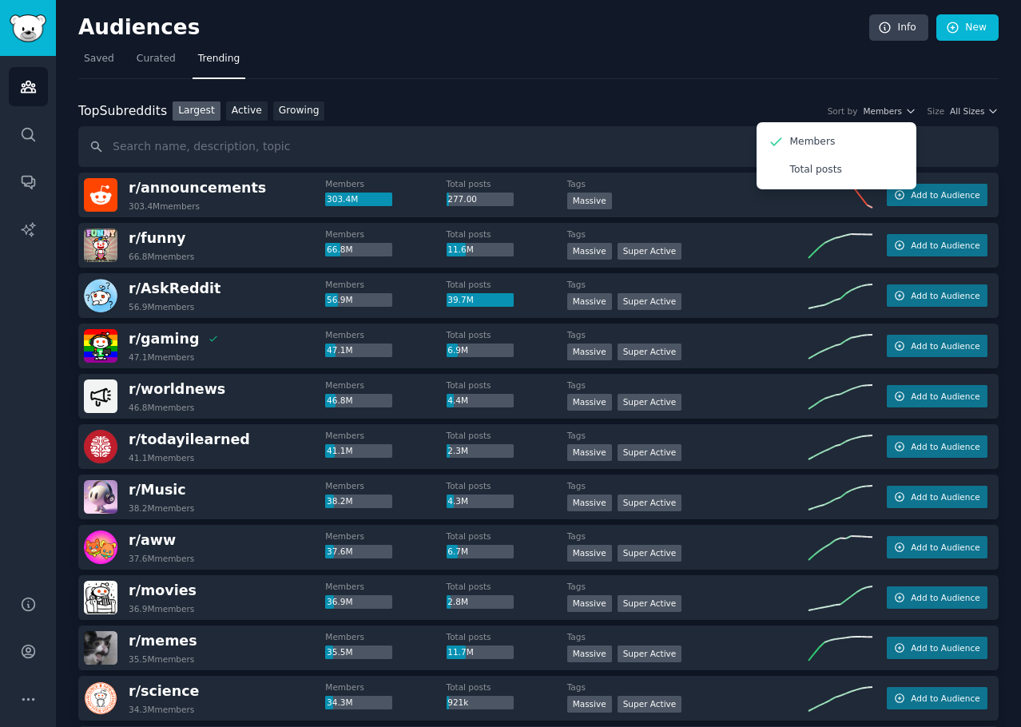
click at [868, 163] on div "Total posts" at bounding box center [836, 170] width 149 height 28
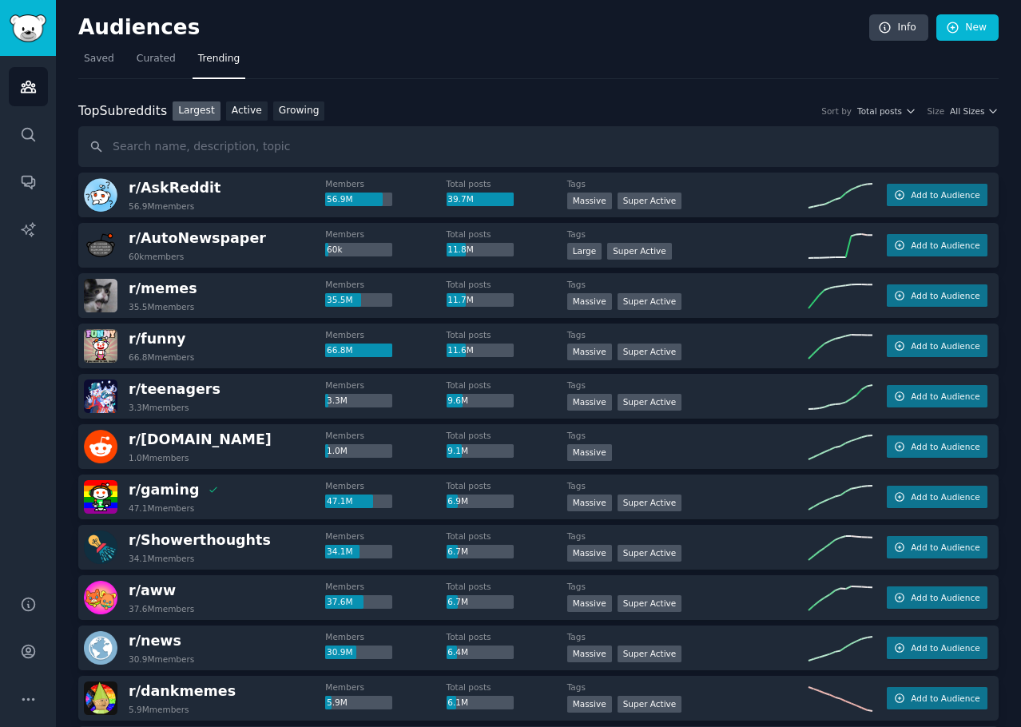
click at [950, 117] on div "Top Subreddits Top Subreddits Largest Active Growing Sort by Total posts Size A…" at bounding box center [538, 111] width 920 height 20
click at [958, 116] on span "All Sizes" at bounding box center [967, 110] width 34 height 11
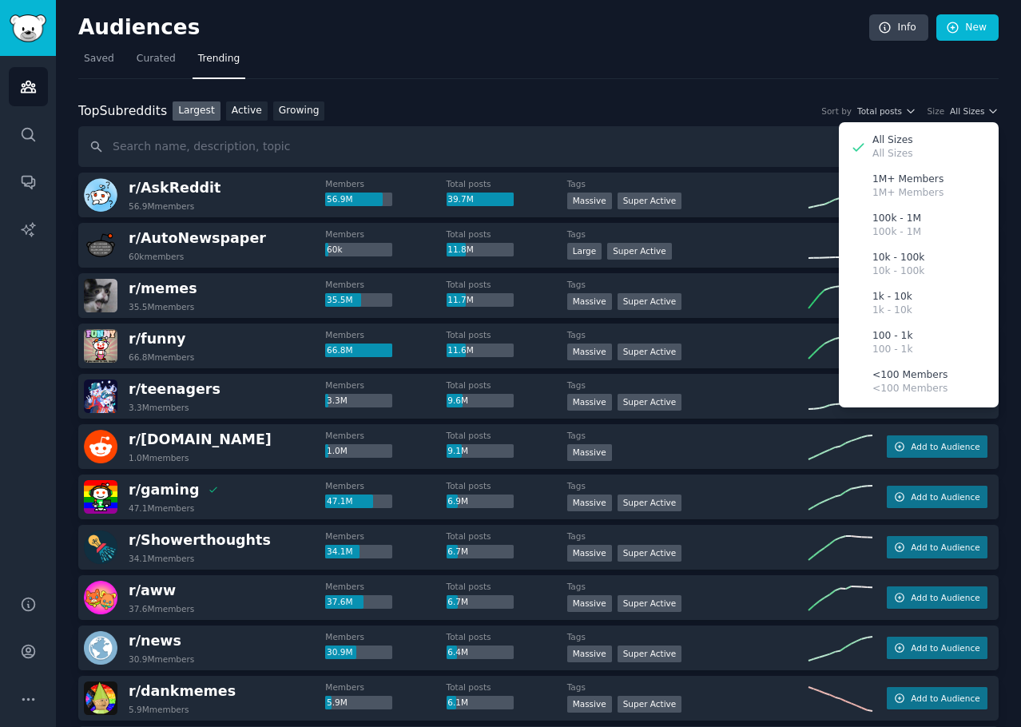
click at [958, 116] on span "All Sizes" at bounding box center [967, 110] width 34 height 11
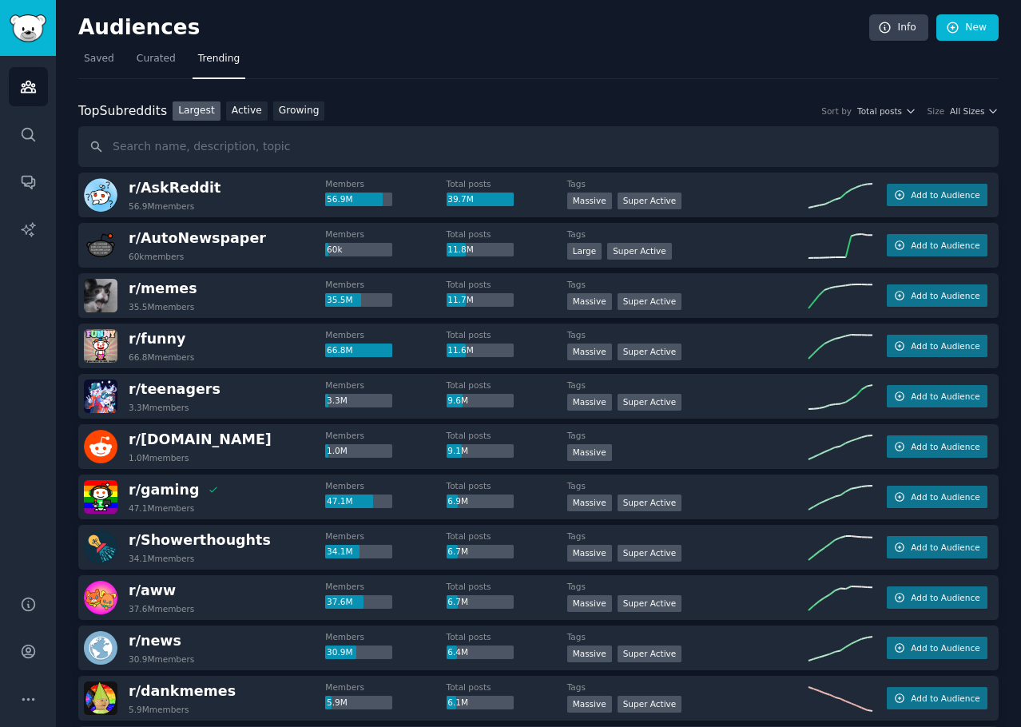
click at [237, 112] on link "Active" at bounding box center [247, 111] width 42 height 20
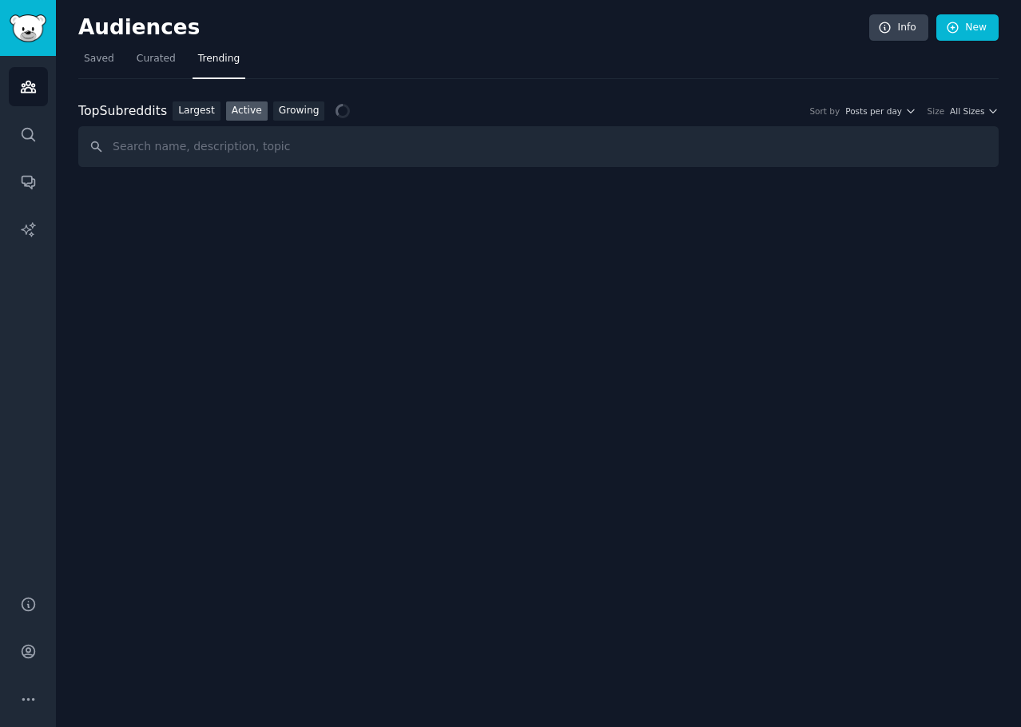
click at [276, 109] on link "Growing" at bounding box center [299, 111] width 52 height 20
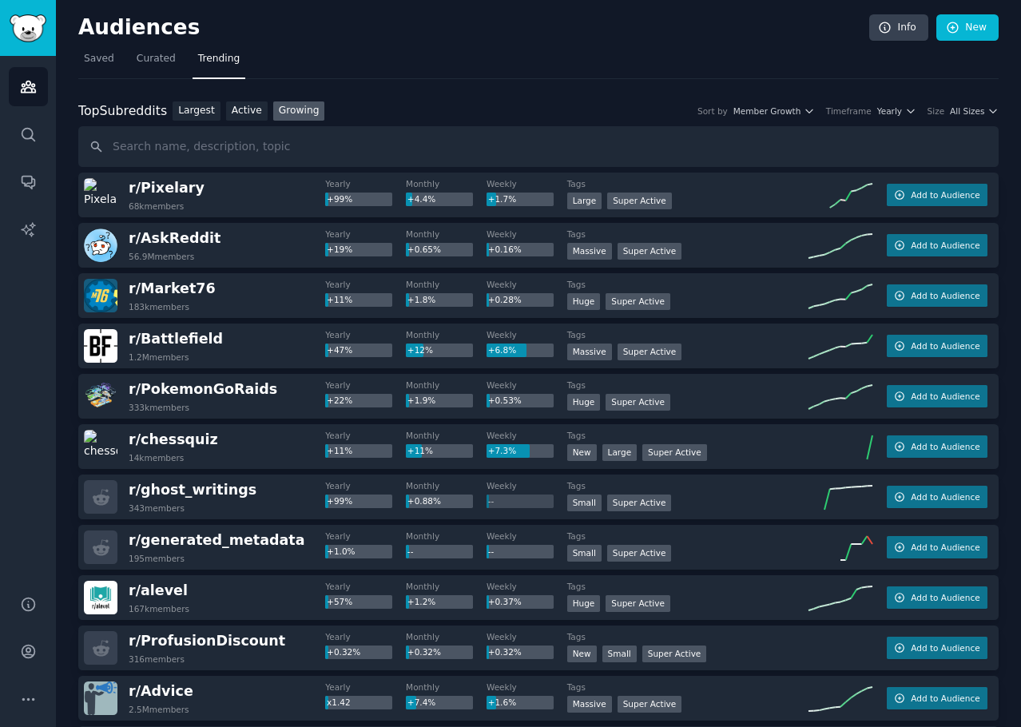
click at [184, 112] on link "Largest" at bounding box center [197, 111] width 48 height 20
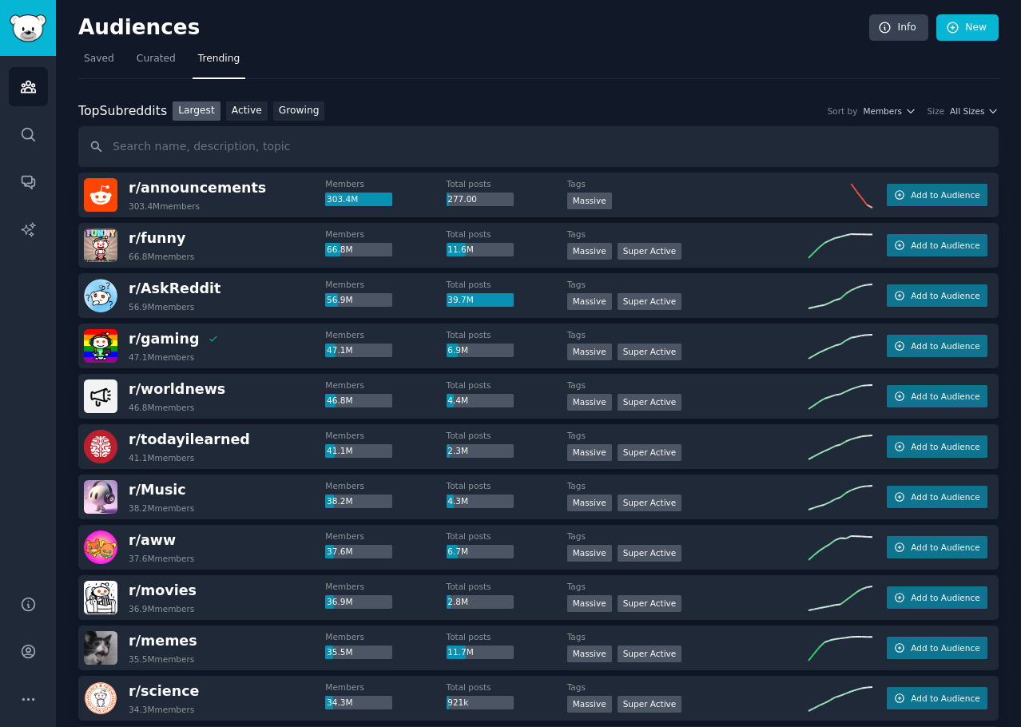
click at [239, 102] on link "Active" at bounding box center [247, 111] width 42 height 20
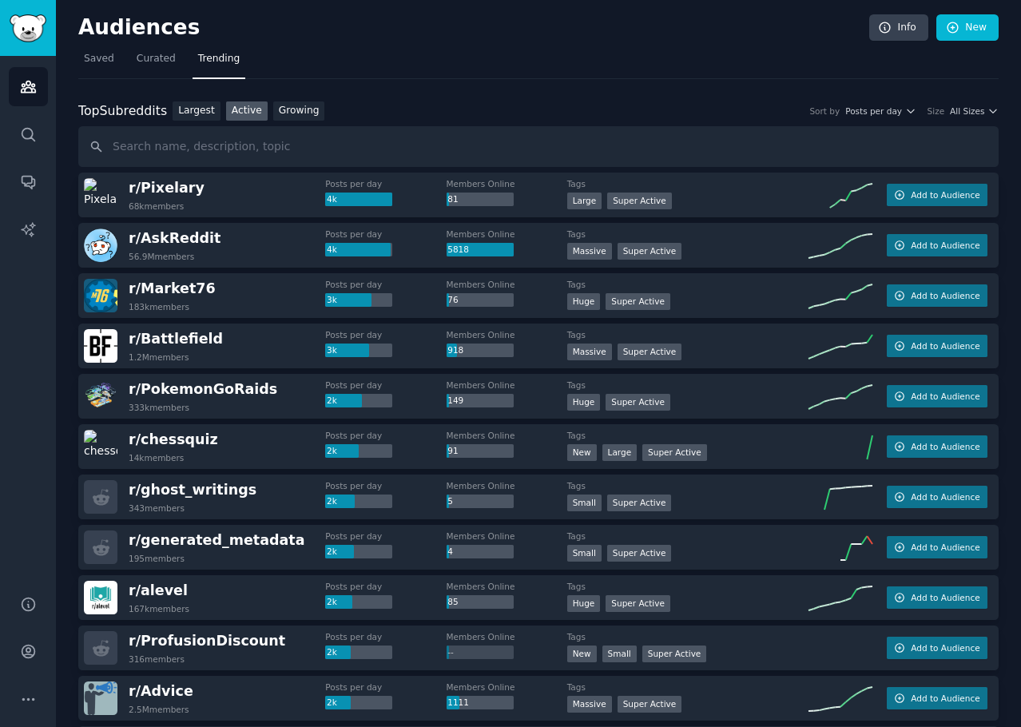
click at [873, 110] on span "Posts per day" at bounding box center [873, 110] width 57 height 11
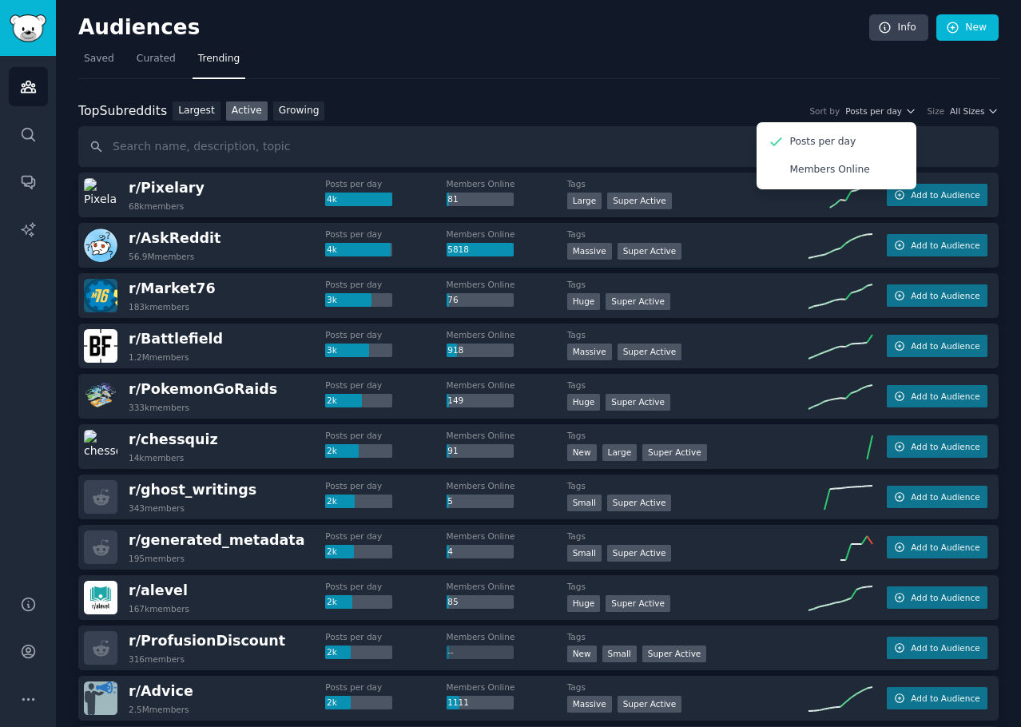
click at [842, 161] on div "Members Online" at bounding box center [836, 170] width 149 height 28
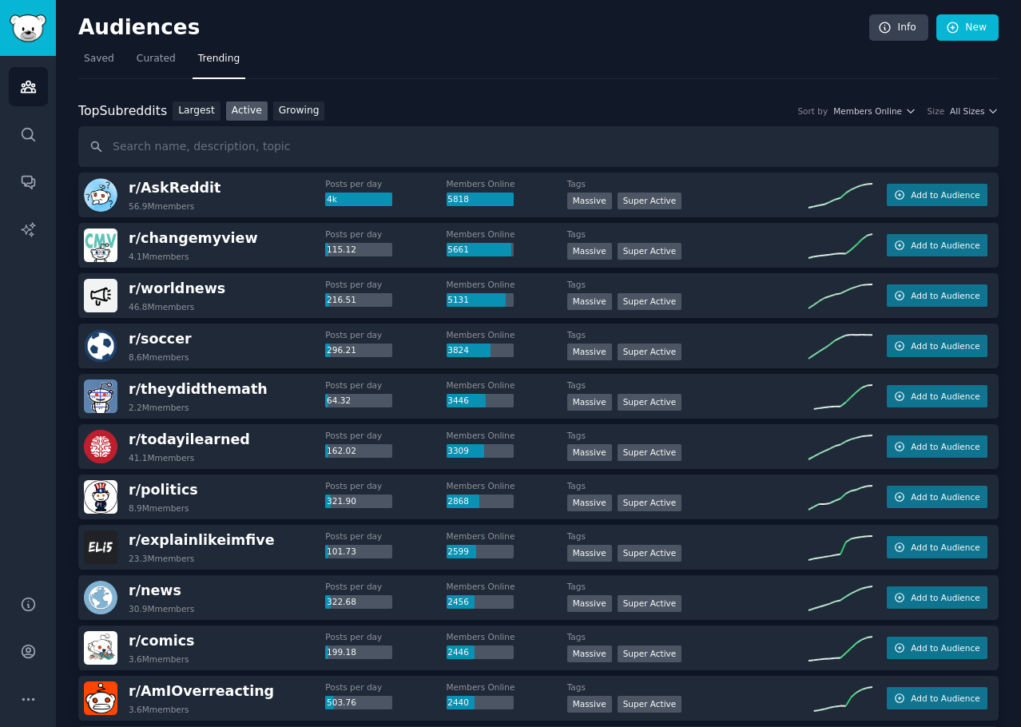
click at [290, 113] on link "Growing" at bounding box center [299, 111] width 52 height 20
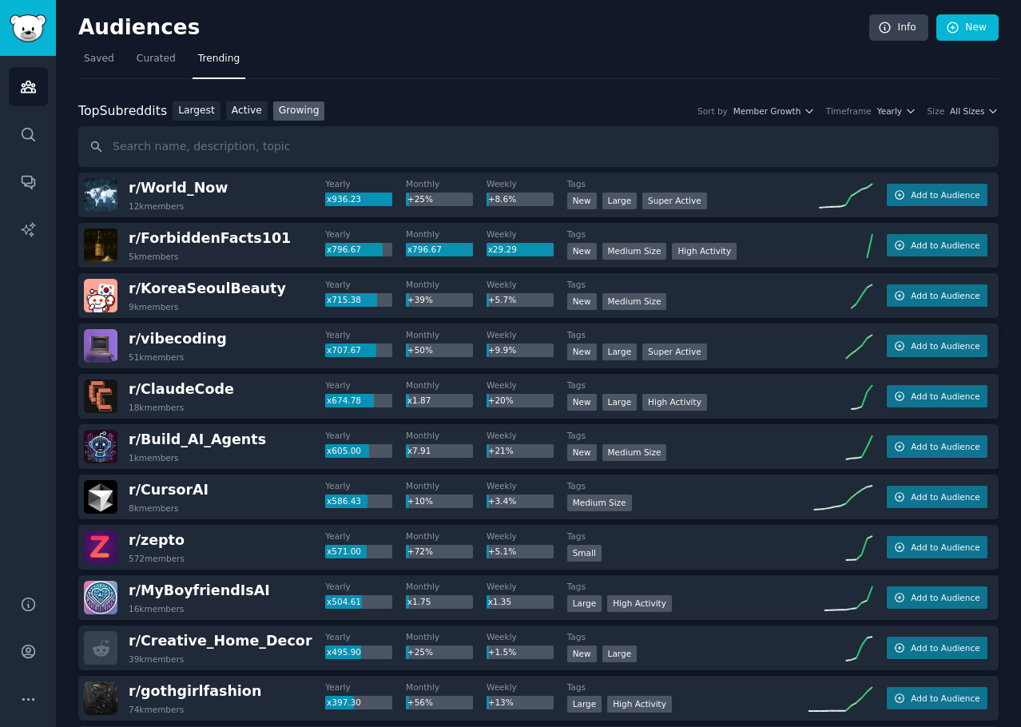
click at [786, 113] on span "Member Growth" at bounding box center [768, 110] width 68 height 11
click at [785, 113] on span "Member Growth" at bounding box center [768, 110] width 68 height 11
click at [902, 111] on span "Yearly" at bounding box center [889, 110] width 25 height 11
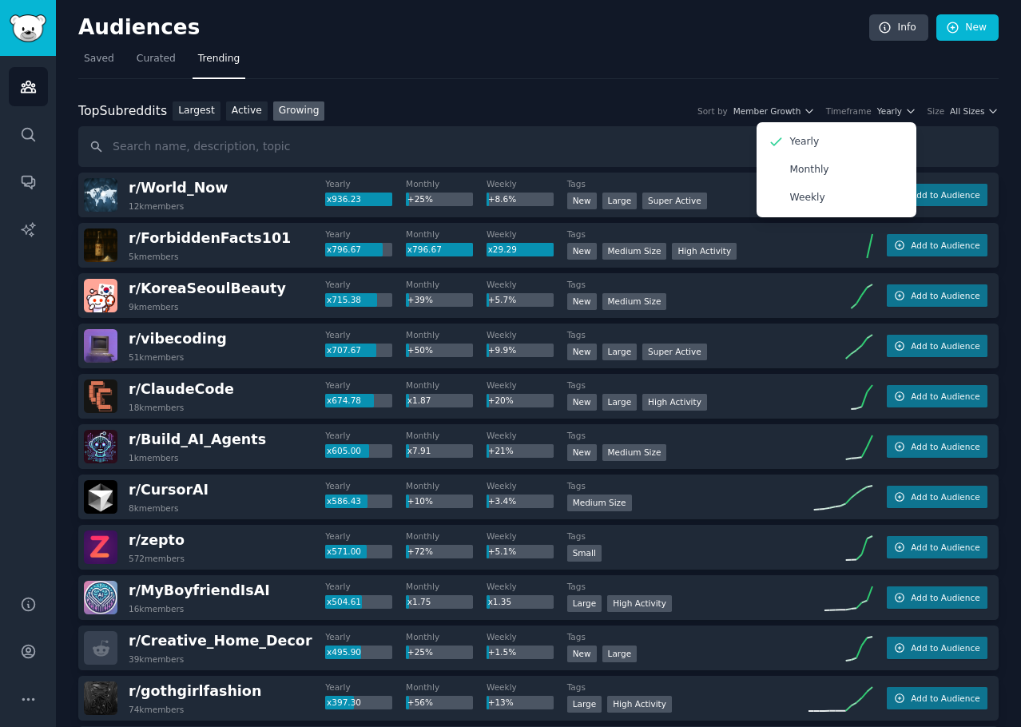
click at [952, 114] on span "All Sizes" at bounding box center [967, 110] width 34 height 11
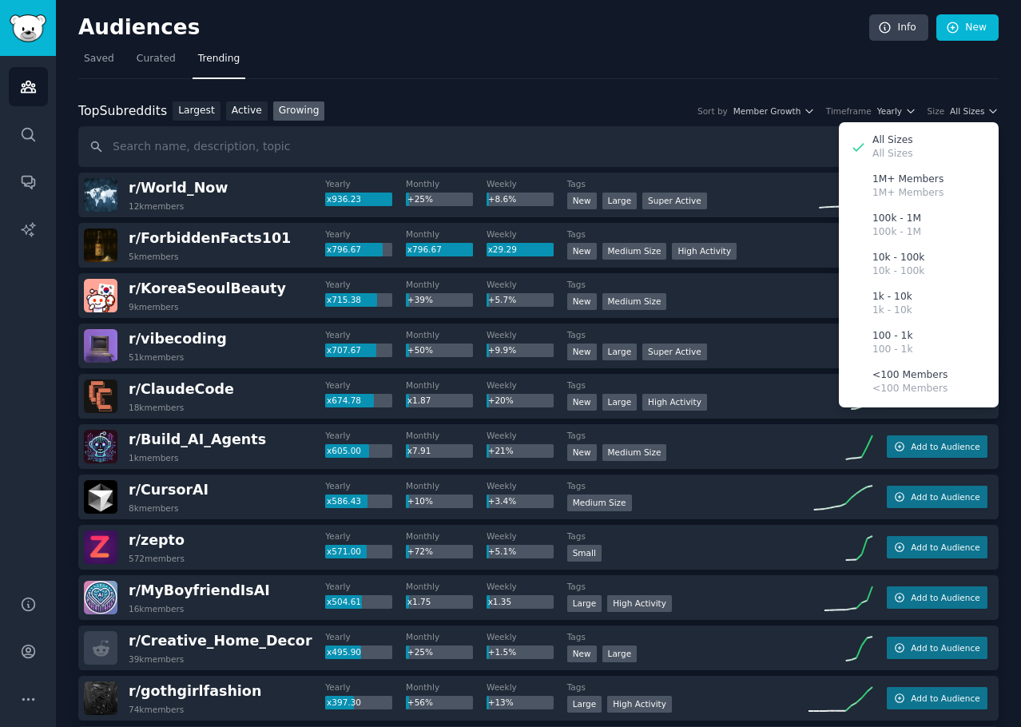
click at [889, 113] on span "Yearly" at bounding box center [889, 110] width 25 height 11
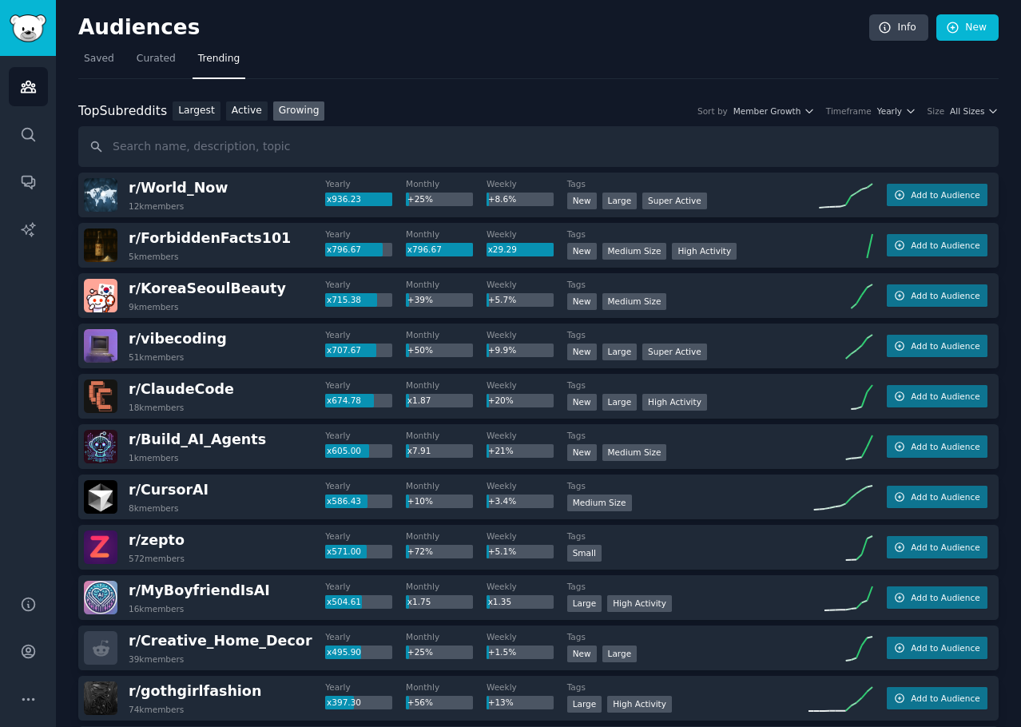
click at [975, 109] on span "All Sizes" at bounding box center [967, 110] width 34 height 11
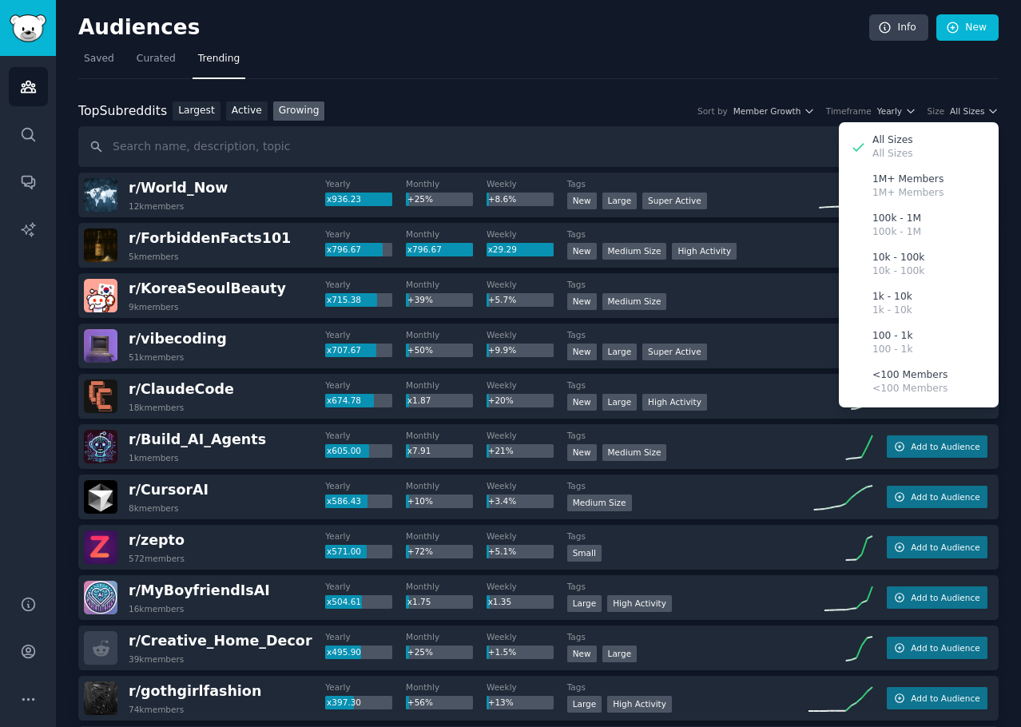
click at [973, 108] on span "All Sizes" at bounding box center [967, 110] width 34 height 11
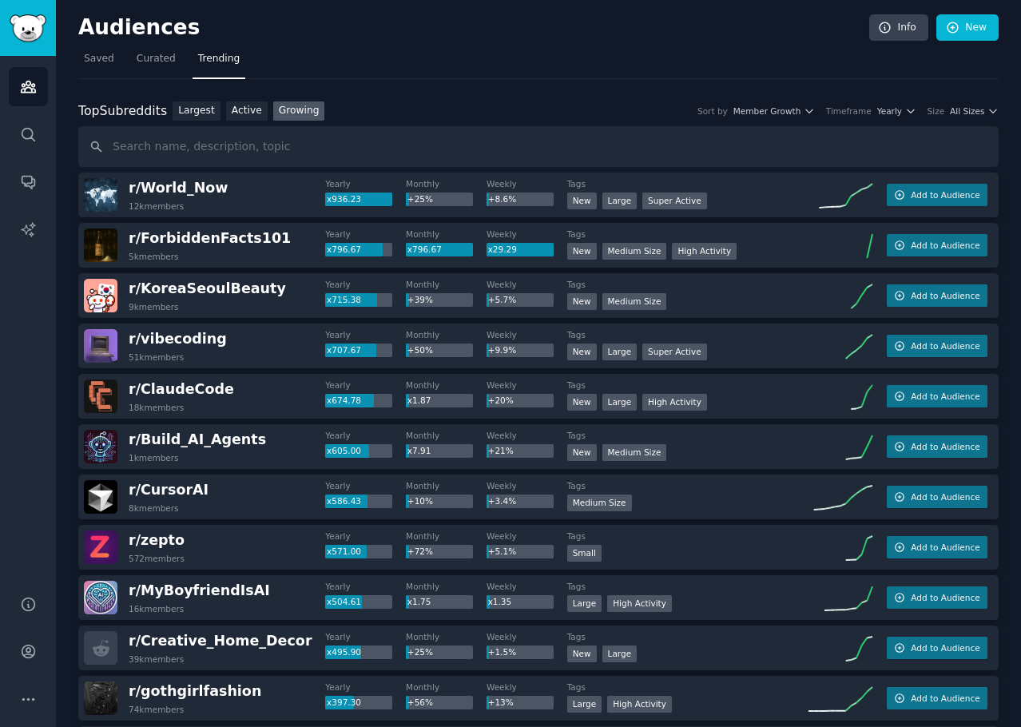
click at [934, 197] on span "Add to Audience" at bounding box center [945, 194] width 69 height 11
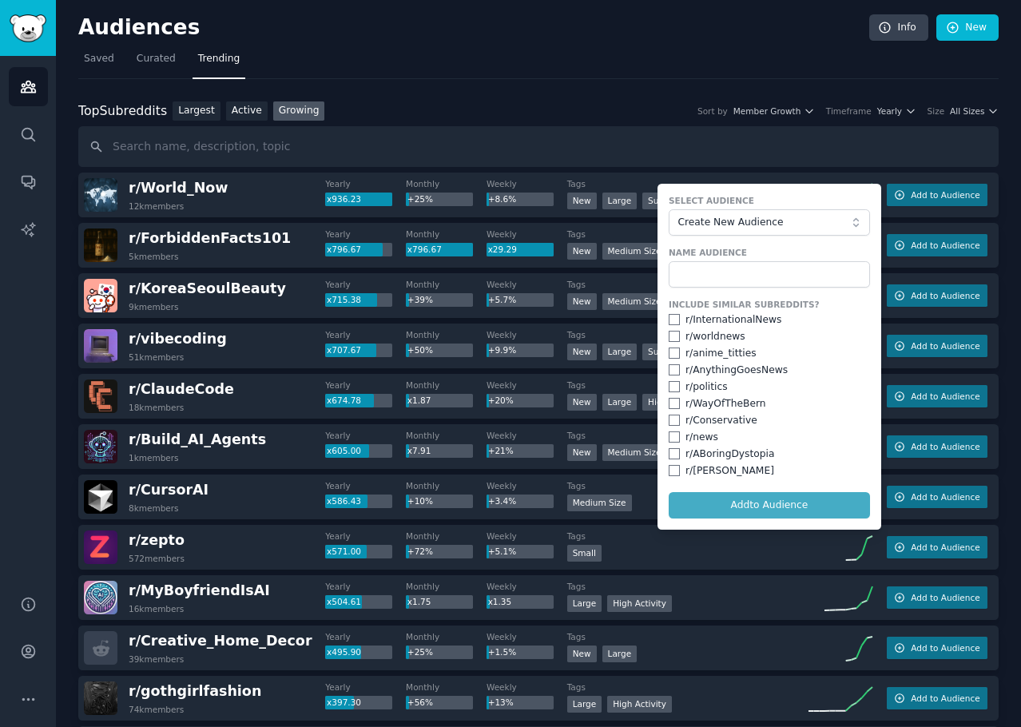
click at [722, 225] on span "Create New Audience" at bounding box center [765, 223] width 175 height 14
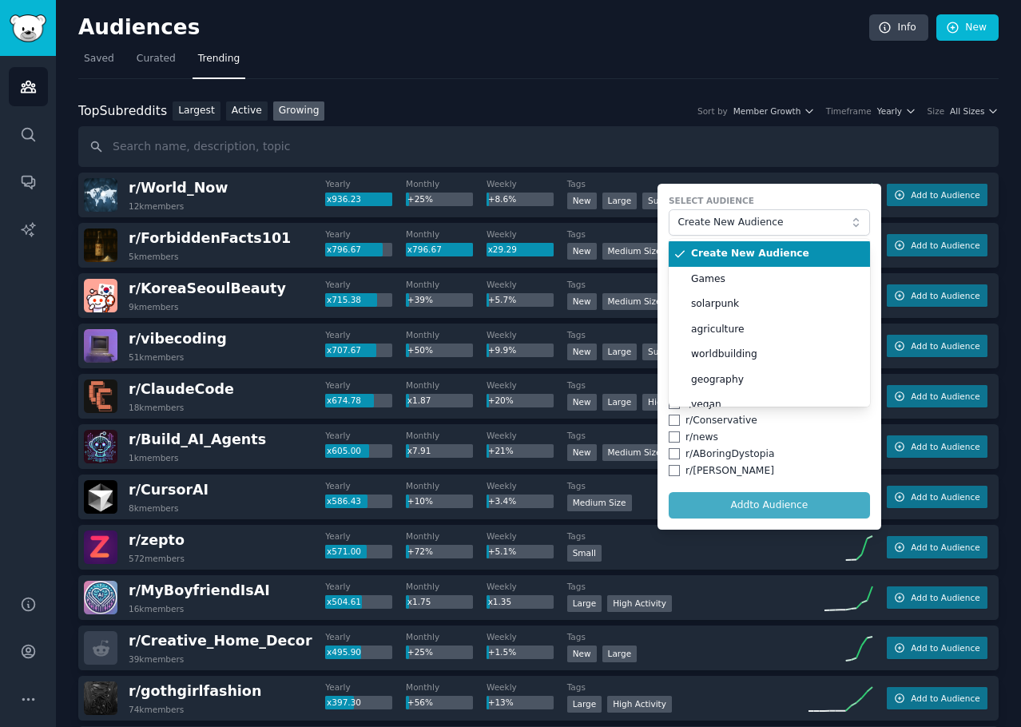
click at [722, 225] on span "Create New Audience" at bounding box center [765, 223] width 175 height 14
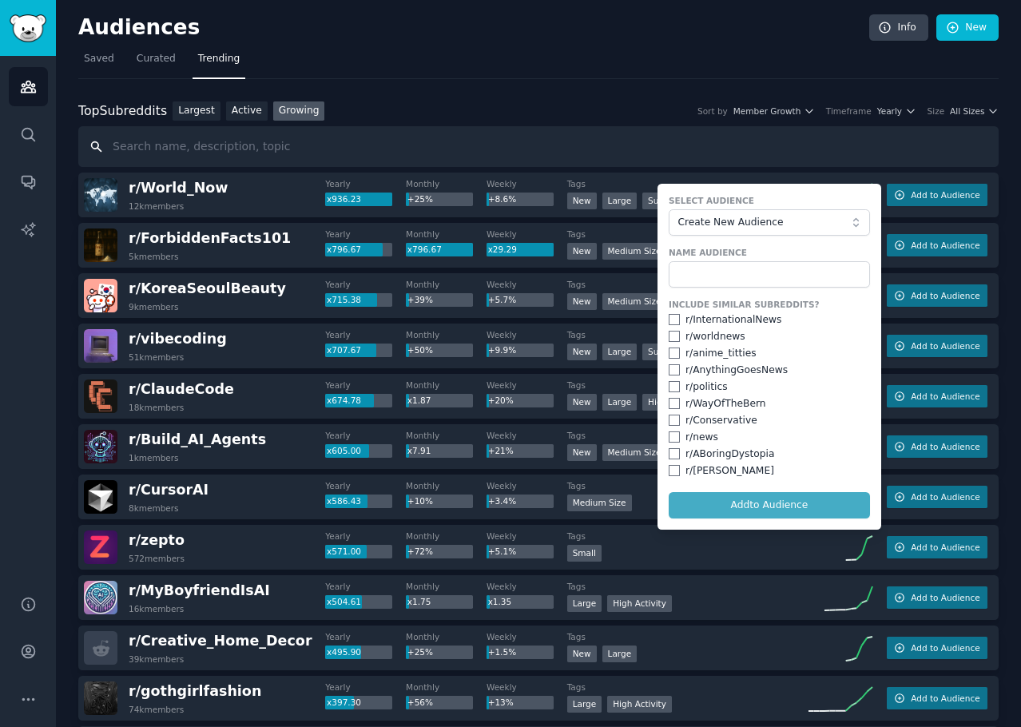
click at [682, 152] on input "text" at bounding box center [538, 146] width 920 height 41
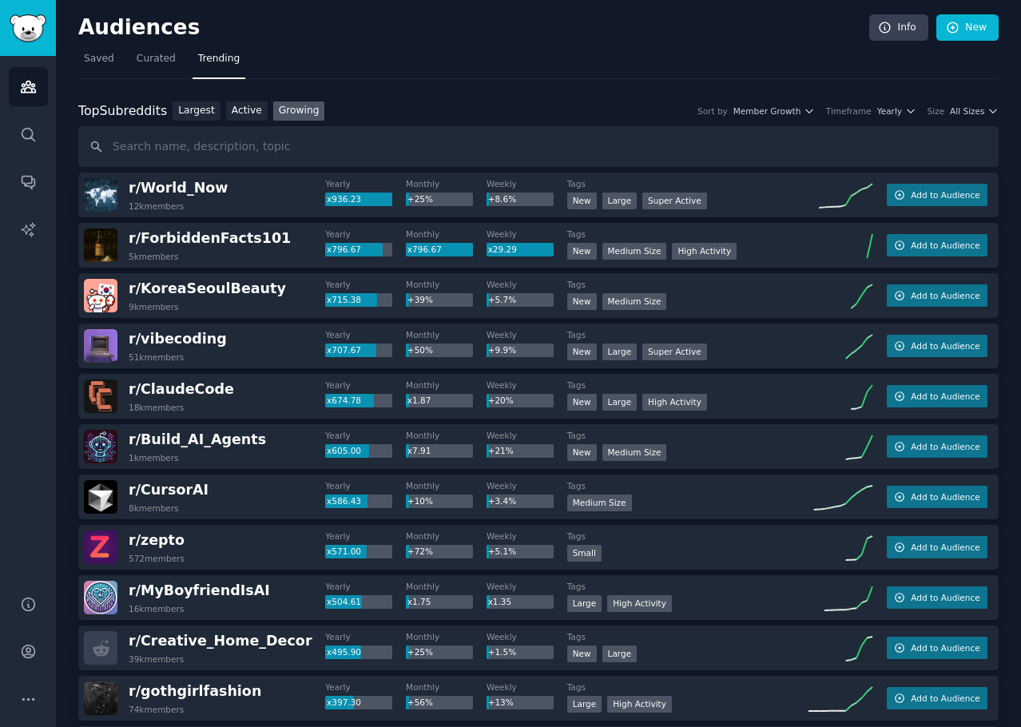
click at [284, 109] on link "Growing" at bounding box center [299, 111] width 52 height 20
click at [191, 105] on link "Largest" at bounding box center [197, 111] width 48 height 20
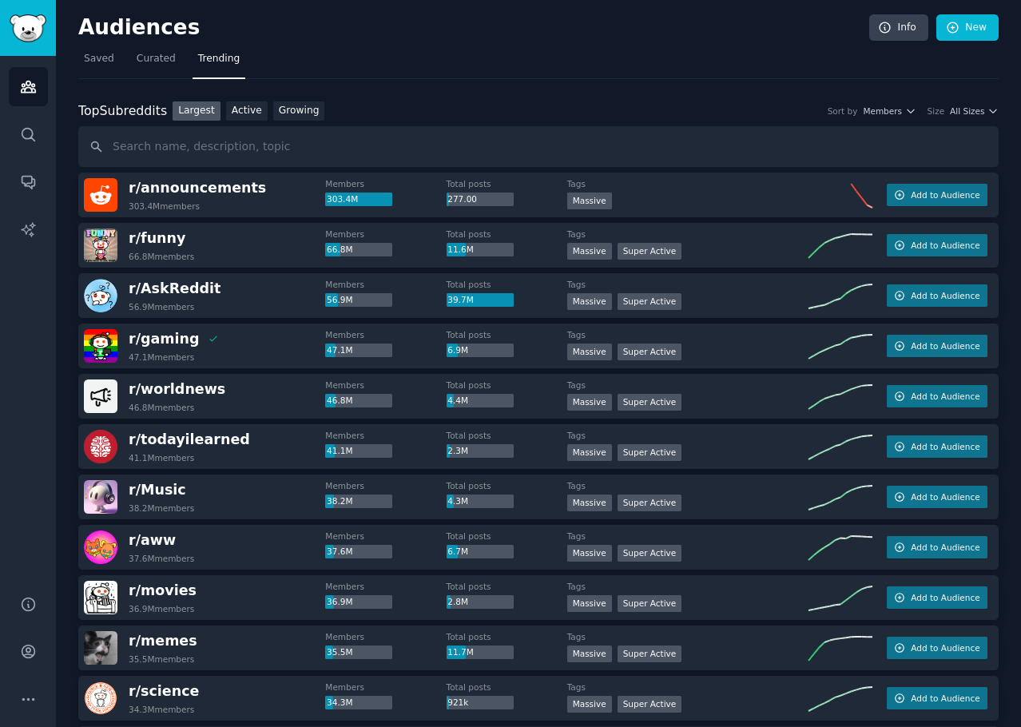
click at [889, 115] on span "Members" at bounding box center [882, 110] width 39 height 11
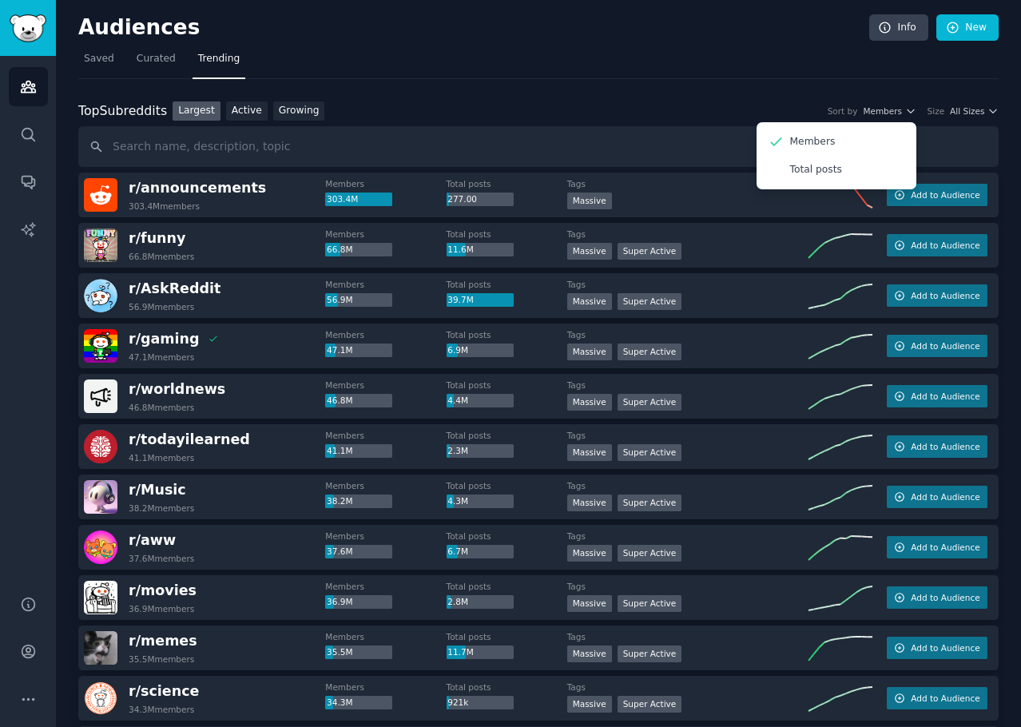
click at [835, 165] on p "Total posts" at bounding box center [816, 170] width 52 height 14
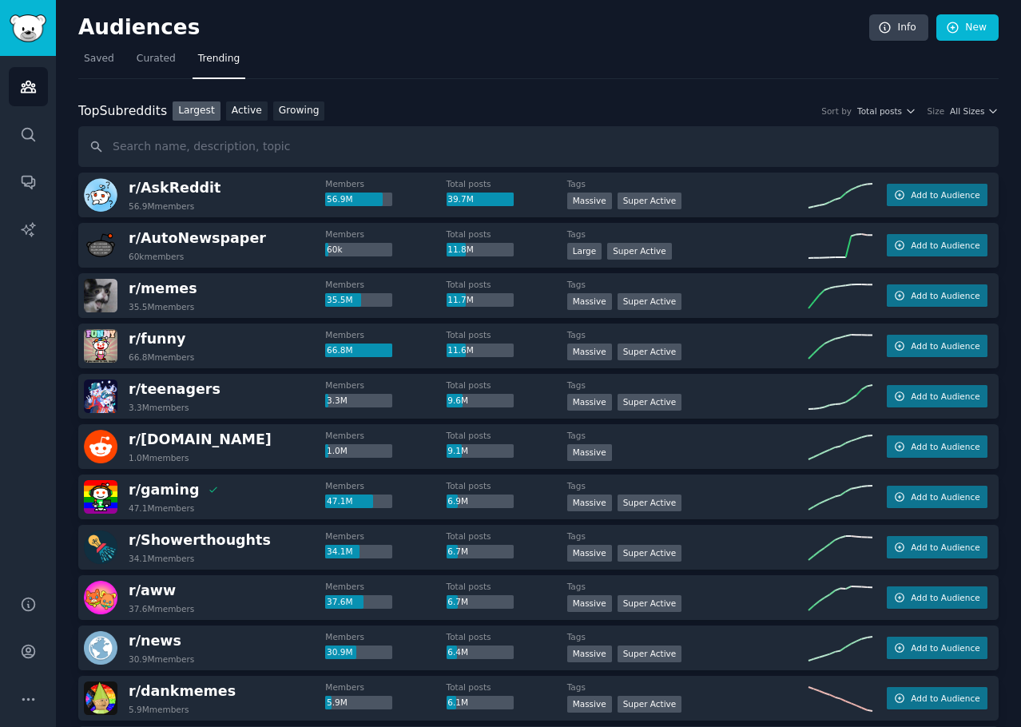
click at [978, 105] on span "All Sizes" at bounding box center [967, 110] width 34 height 11
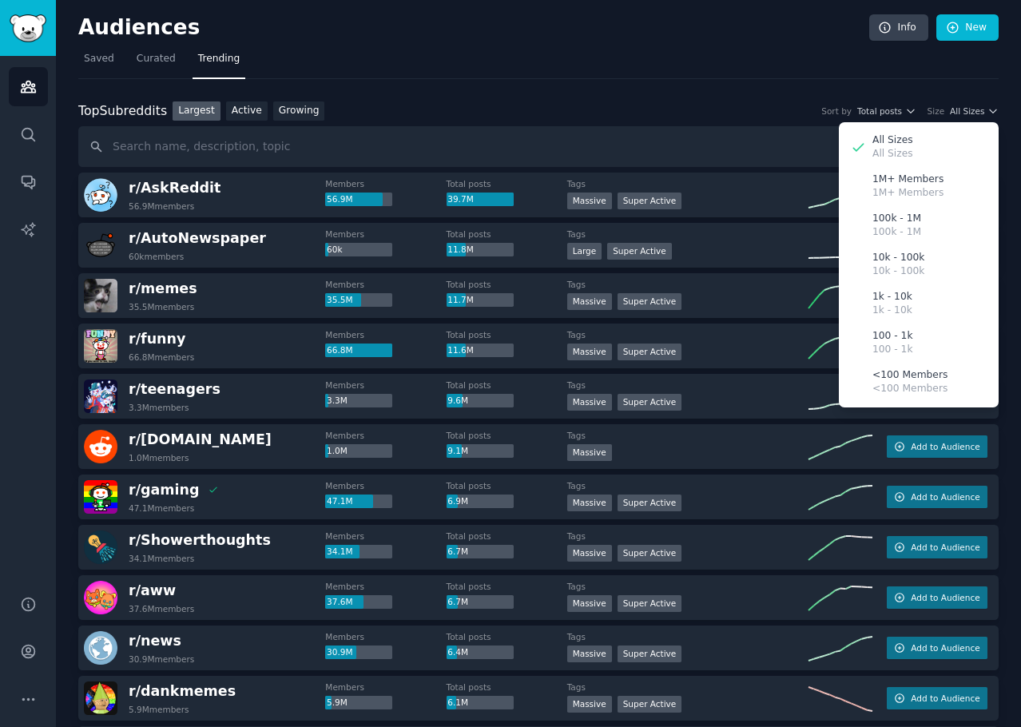
click at [704, 121] on div "Top Subreddits Top Subreddits Largest Active Growing Sort by Total posts Size A…" at bounding box center [538, 134] width 920 height 66
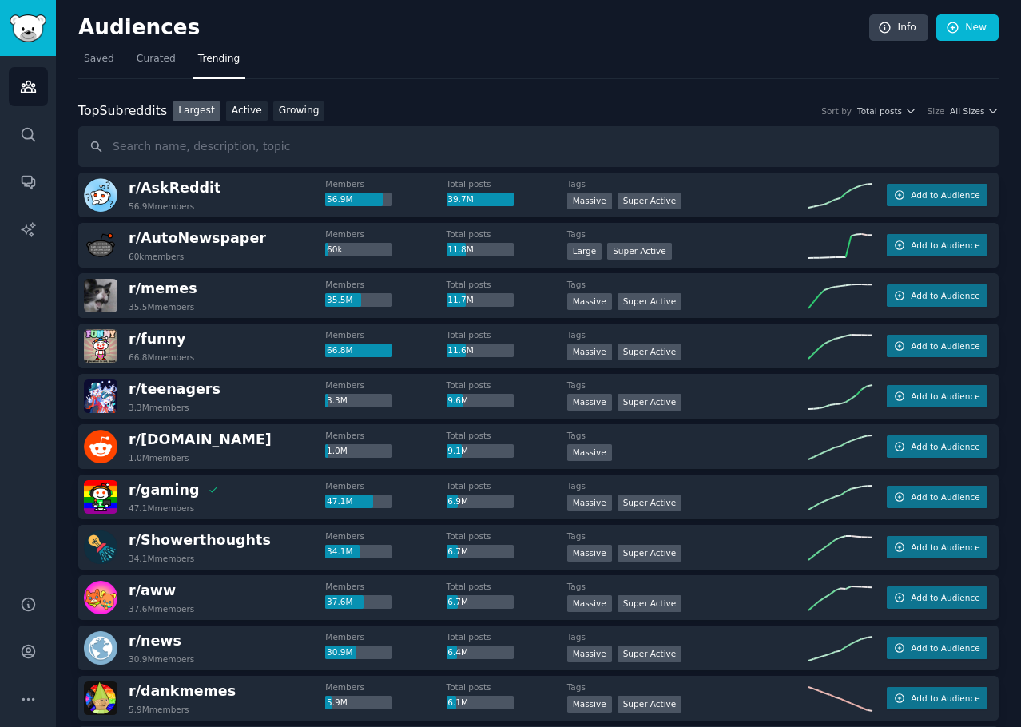
click at [553, 105] on div "Top Subreddits Top Subreddits Largest Active Growing Sort by Total posts Size A…" at bounding box center [538, 111] width 920 height 20
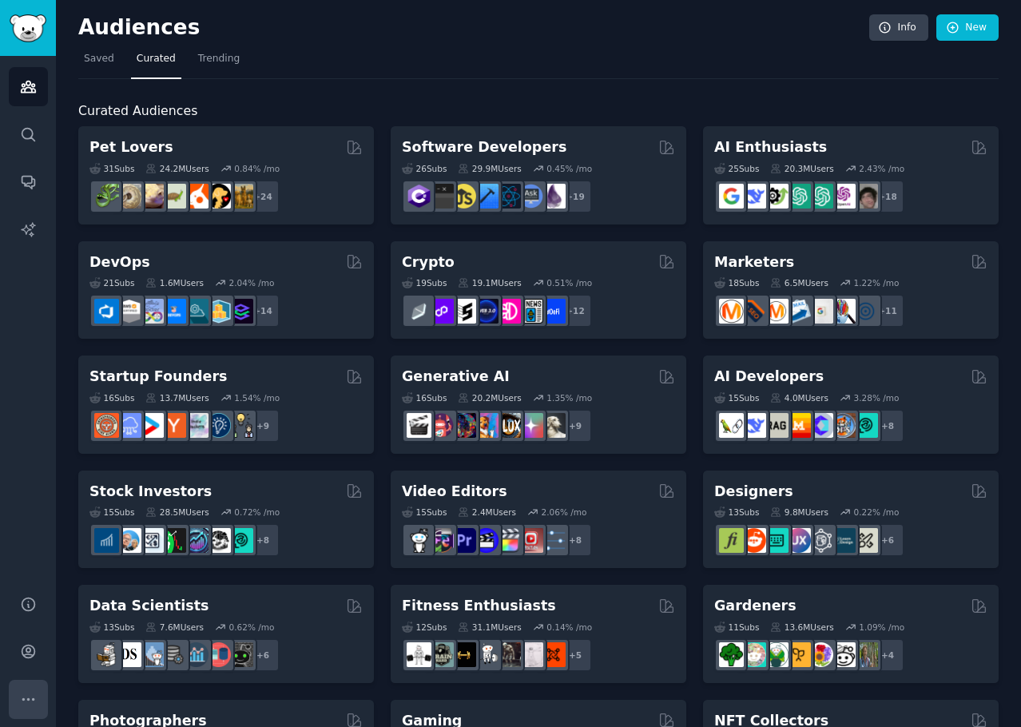
click at [24, 701] on icon "Sidebar" at bounding box center [28, 699] width 17 height 17
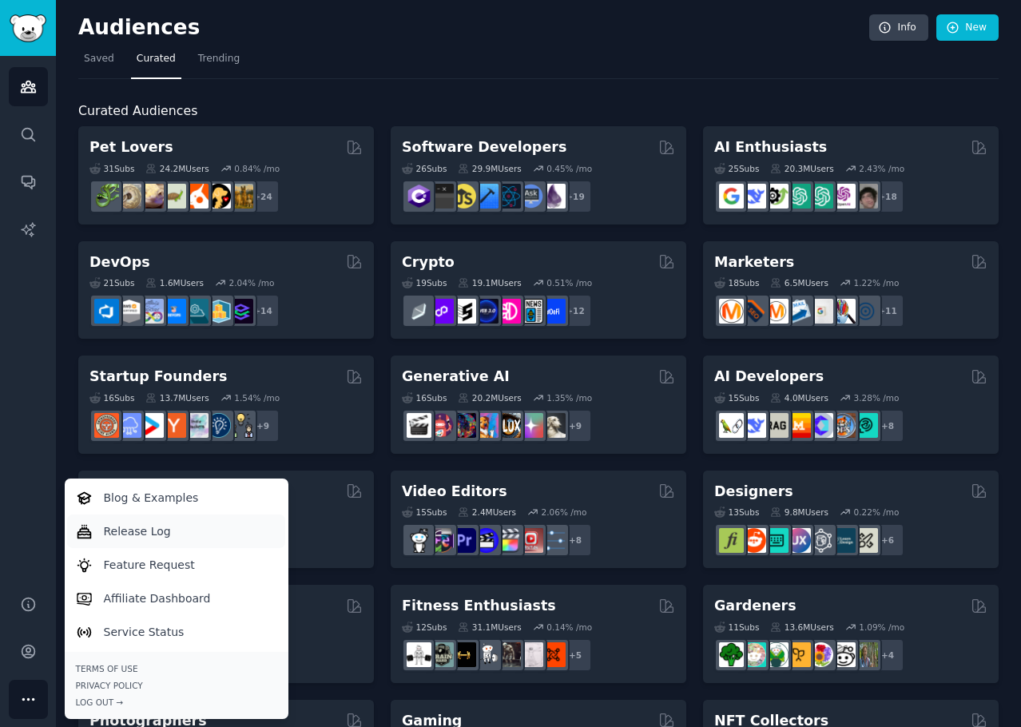
click at [123, 530] on p "Release Log" at bounding box center [137, 531] width 67 height 17
click at [40, 478] on div "Audiences Search Conversations AI Reports" at bounding box center [28, 316] width 56 height 520
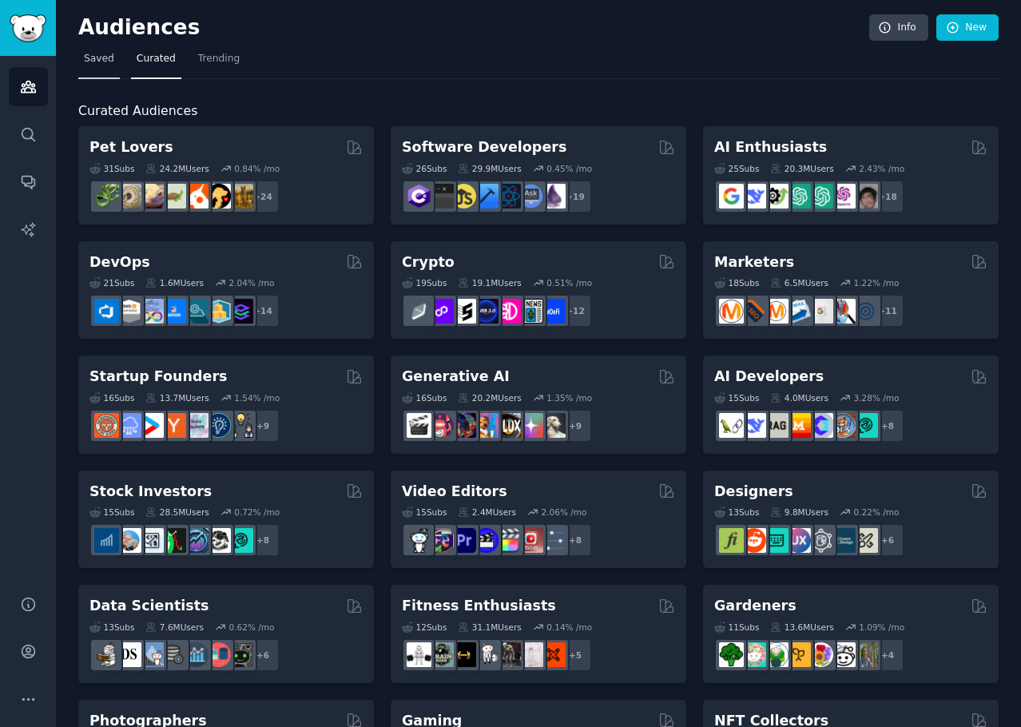
click at [102, 54] on span "Saved" at bounding box center [99, 59] width 30 height 14
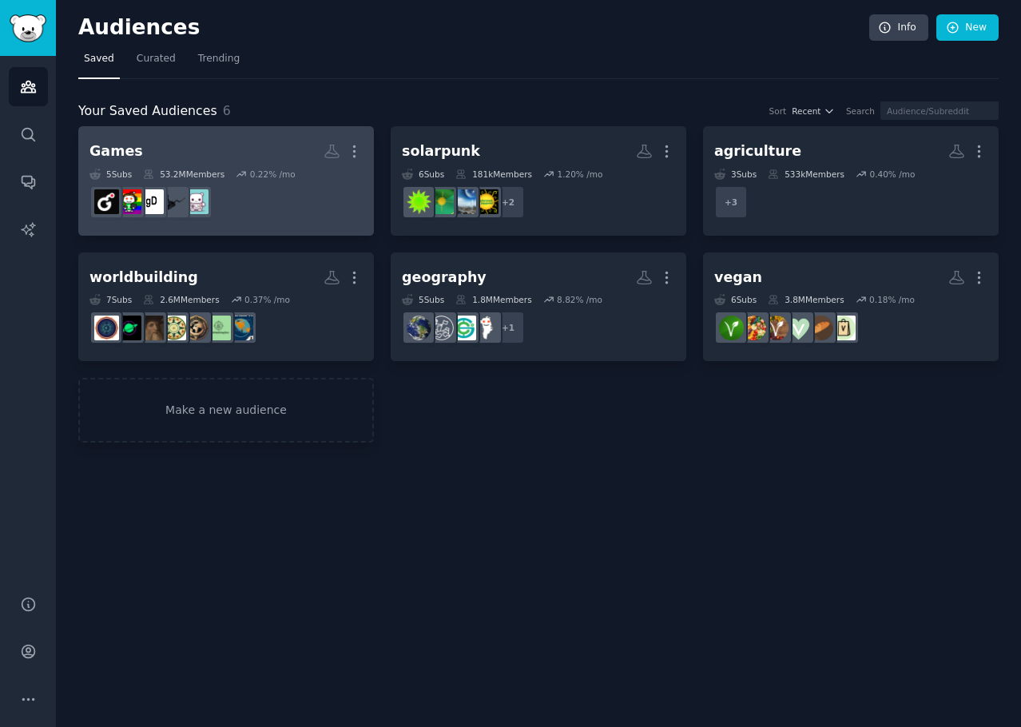
click at [183, 160] on h2 "Games More" at bounding box center [225, 151] width 273 height 28
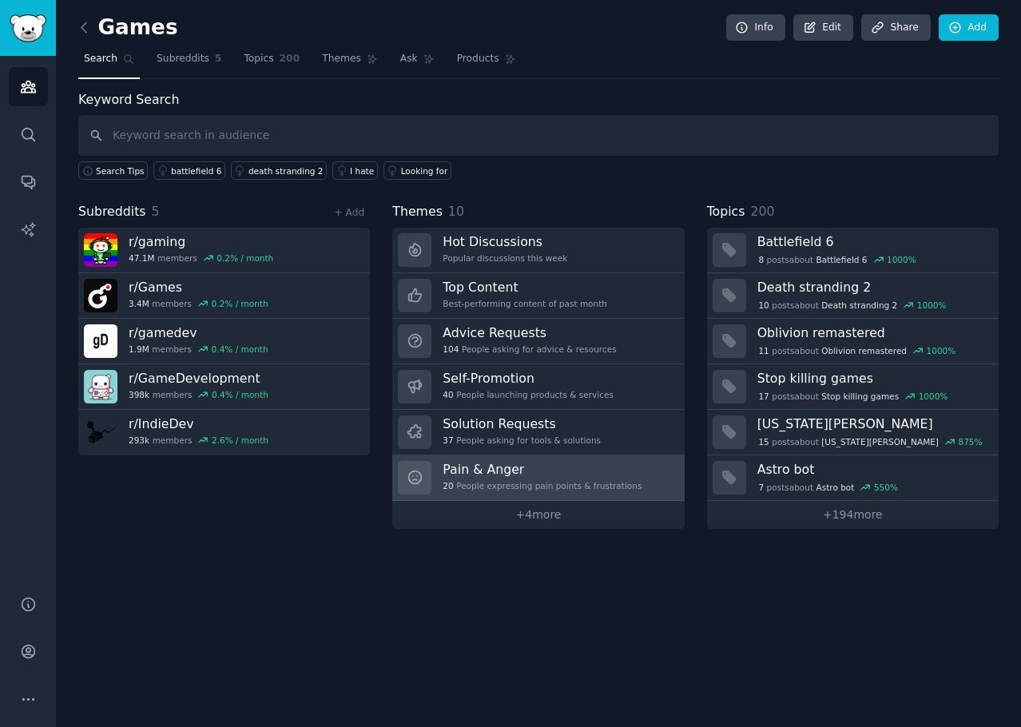
click at [590, 479] on div "Pain & Anger 20 People expressing pain points & frustrations" at bounding box center [542, 478] width 199 height 34
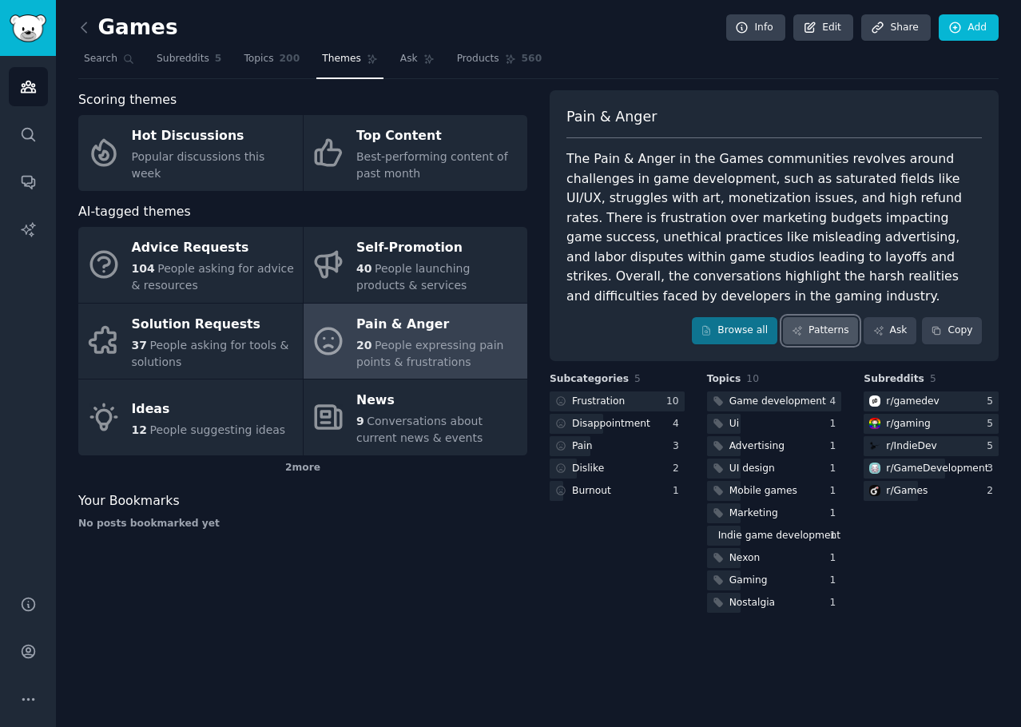
click at [803, 325] on icon at bounding box center [797, 330] width 11 height 11
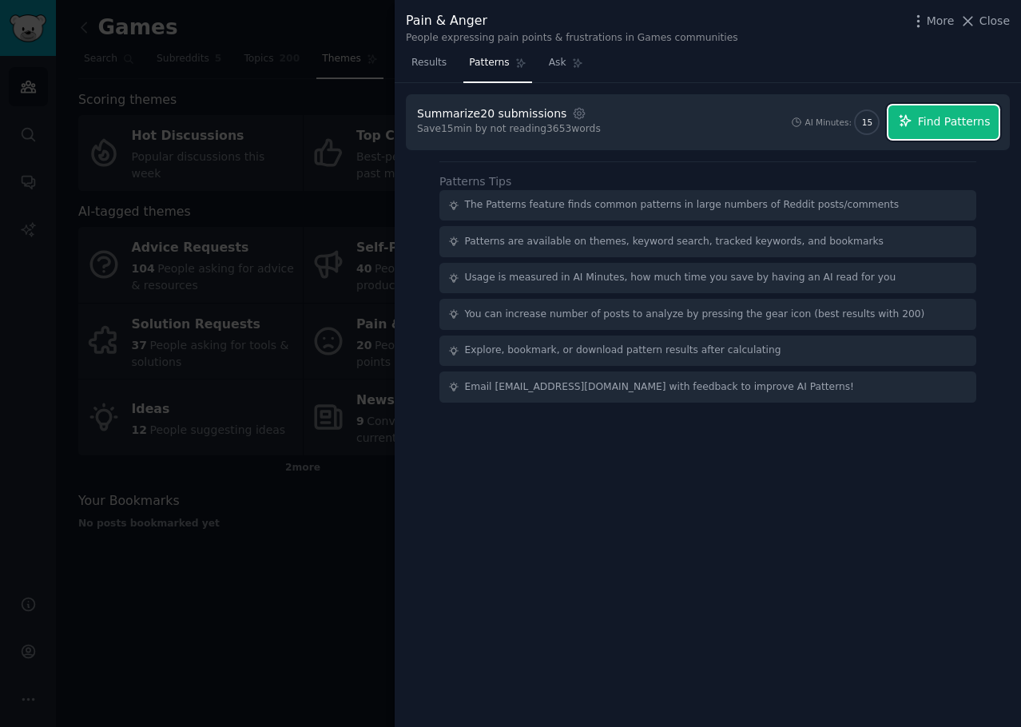
click at [980, 122] on span "Find Patterns" at bounding box center [954, 121] width 73 height 17
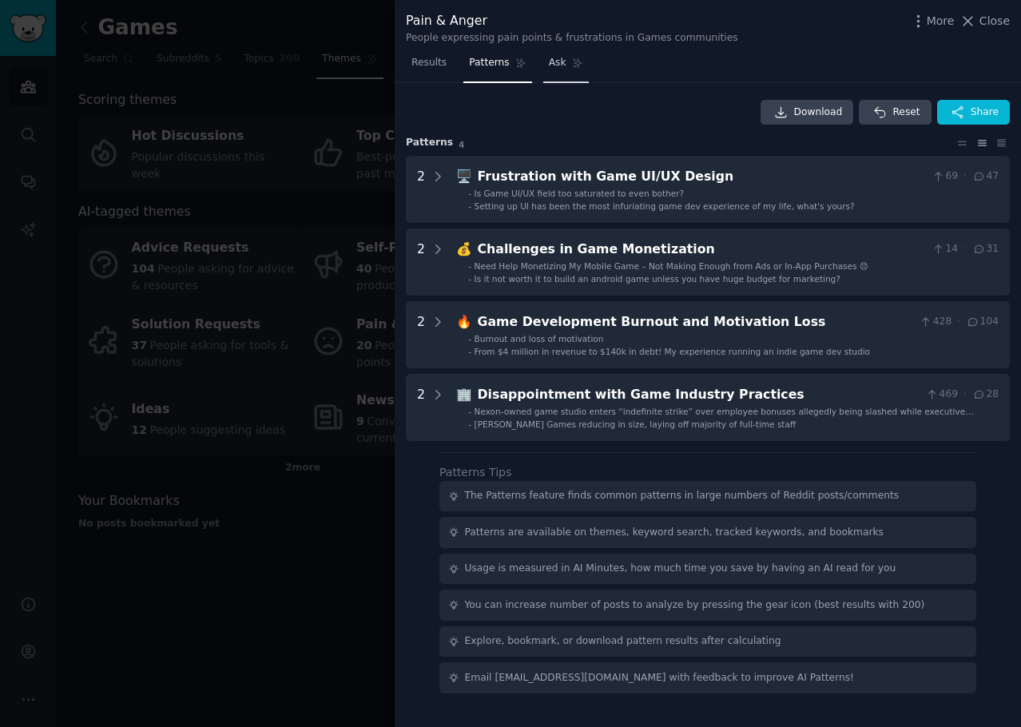
click at [554, 68] on span "Ask" at bounding box center [558, 63] width 18 height 14
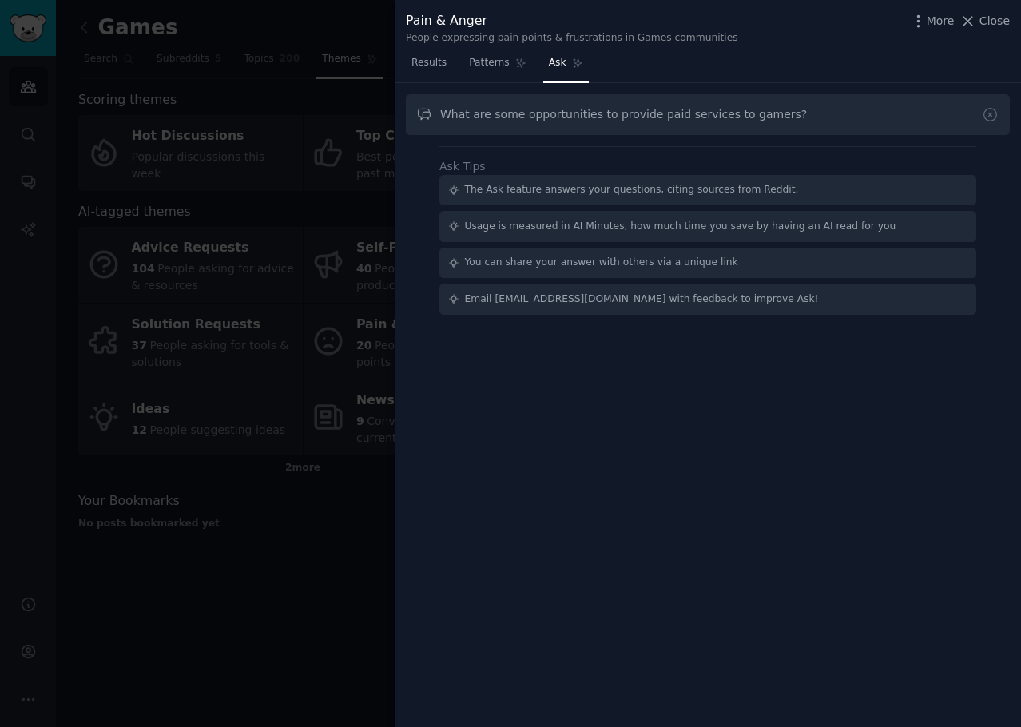
type input "What are some opportunities to provide paid services to gamers?"
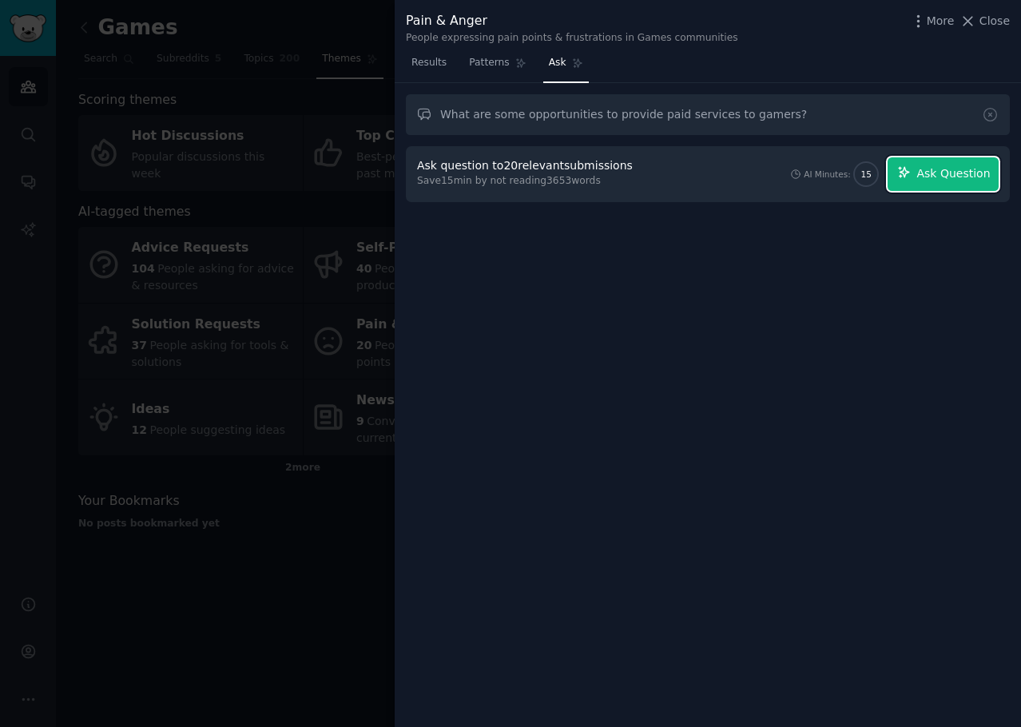
click at [963, 171] on span "Ask Question" at bounding box center [954, 173] width 74 height 17
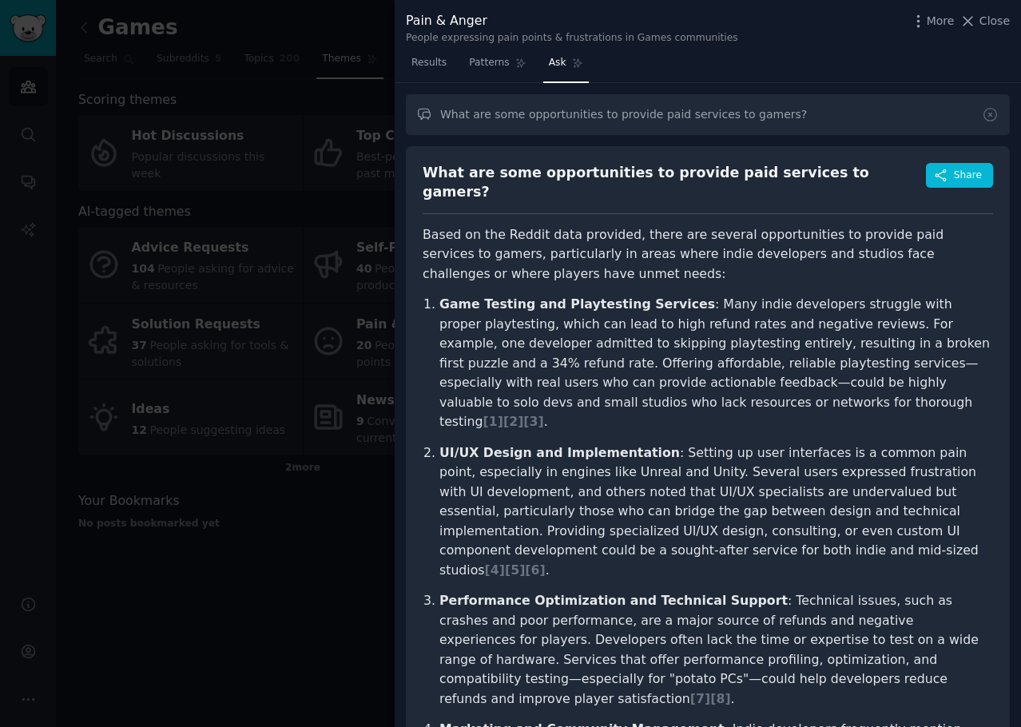
click at [314, 123] on div at bounding box center [510, 363] width 1021 height 727
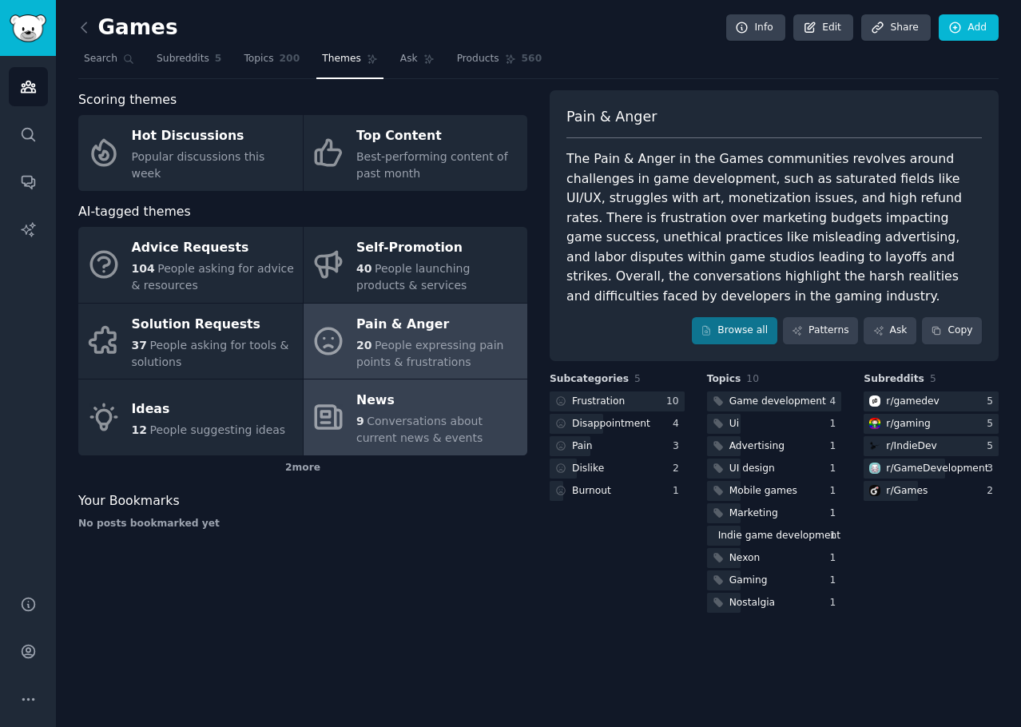
click at [413, 435] on span "Conversations about current news & events" at bounding box center [419, 430] width 126 height 30
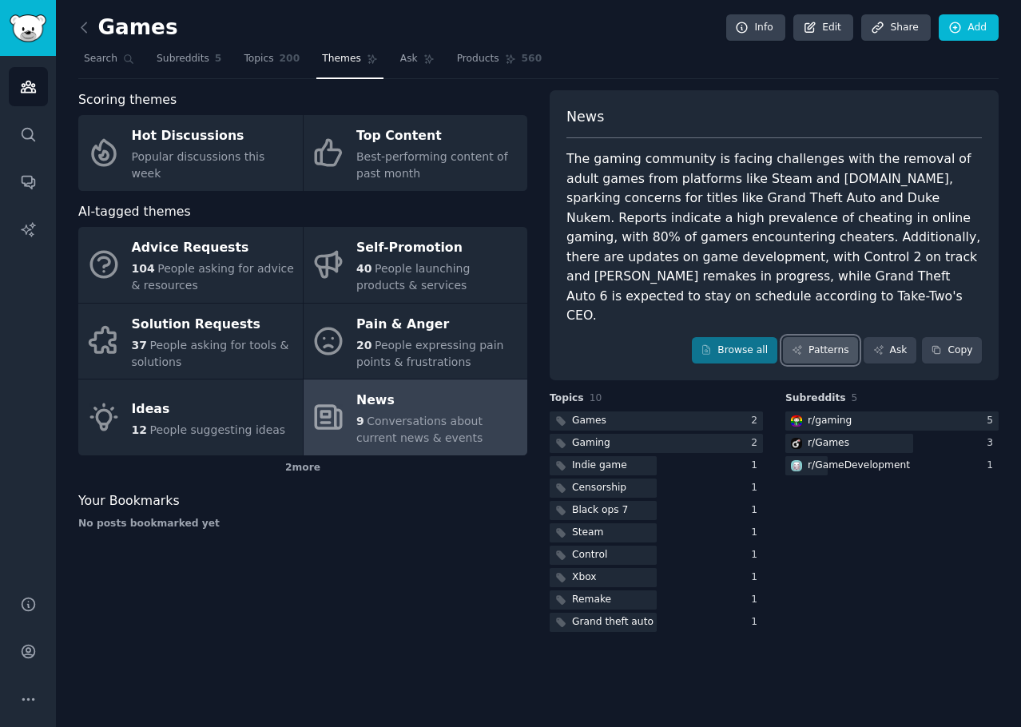
click at [836, 337] on link "Patterns" at bounding box center [820, 350] width 75 height 27
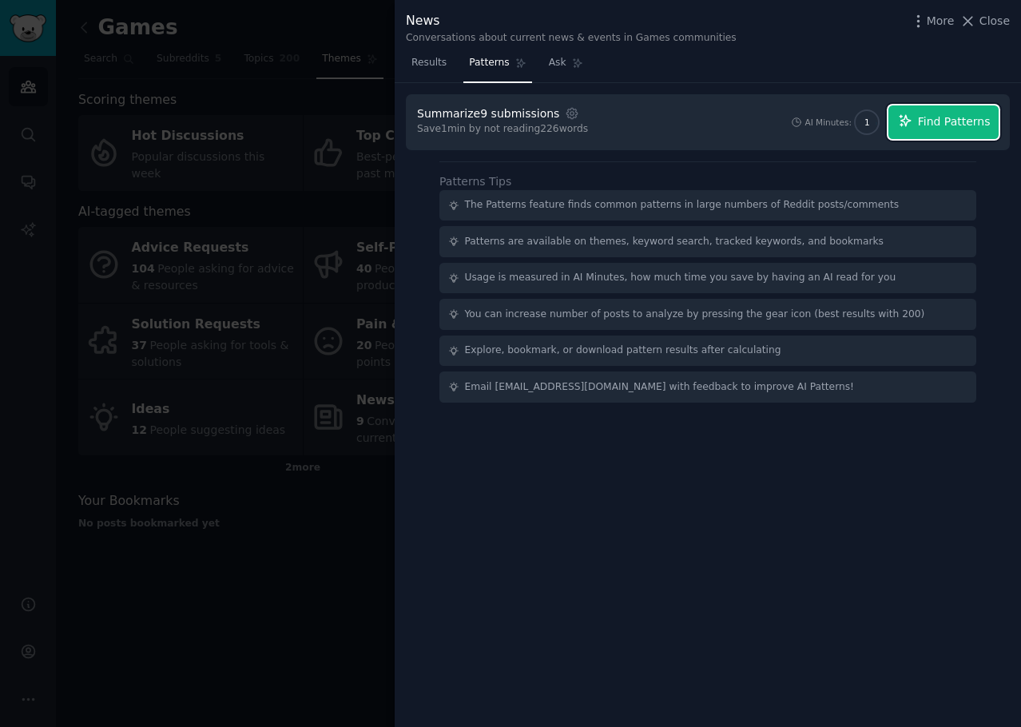
click at [938, 123] on span "Find Patterns" at bounding box center [954, 121] width 73 height 17
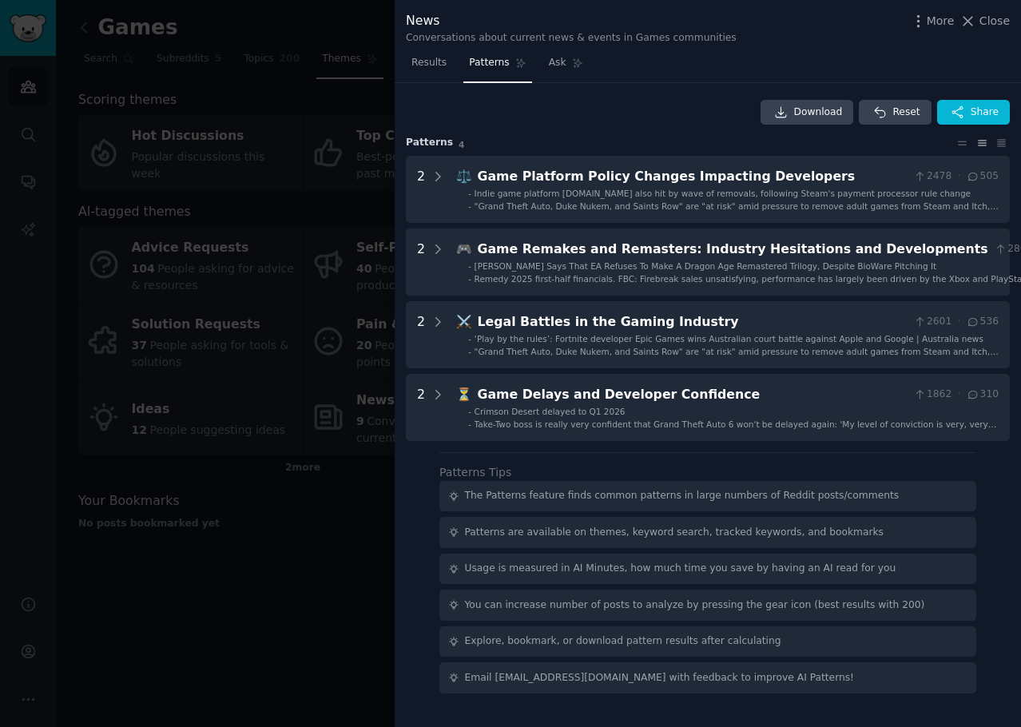
click at [153, 213] on div at bounding box center [510, 363] width 1021 height 727
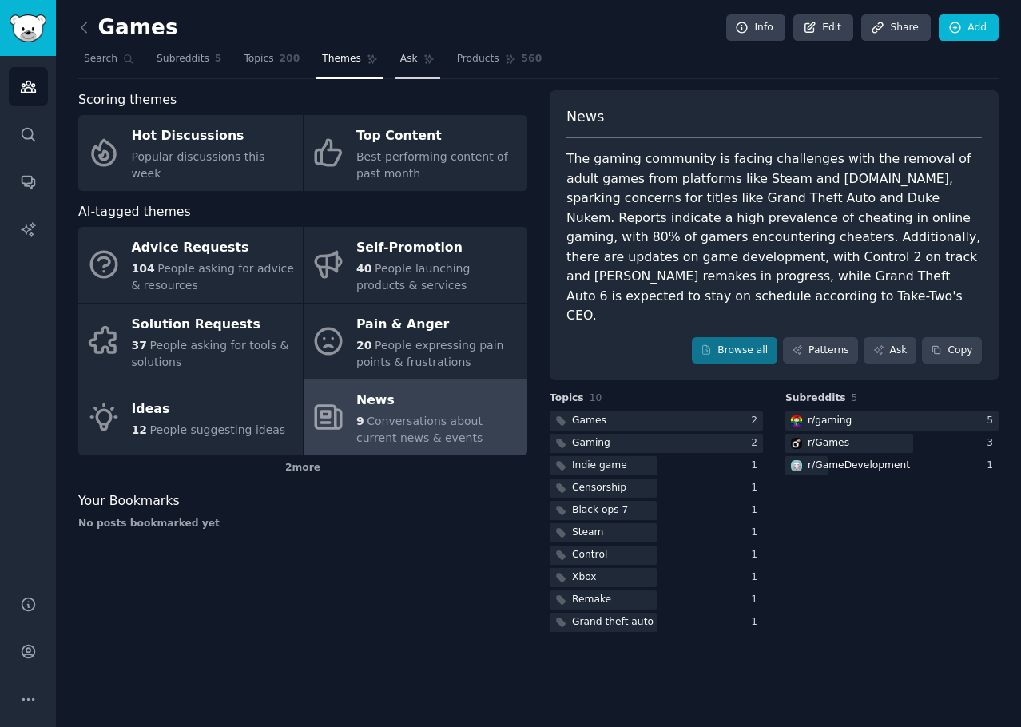
click at [407, 66] on link "Ask" at bounding box center [418, 62] width 46 height 33
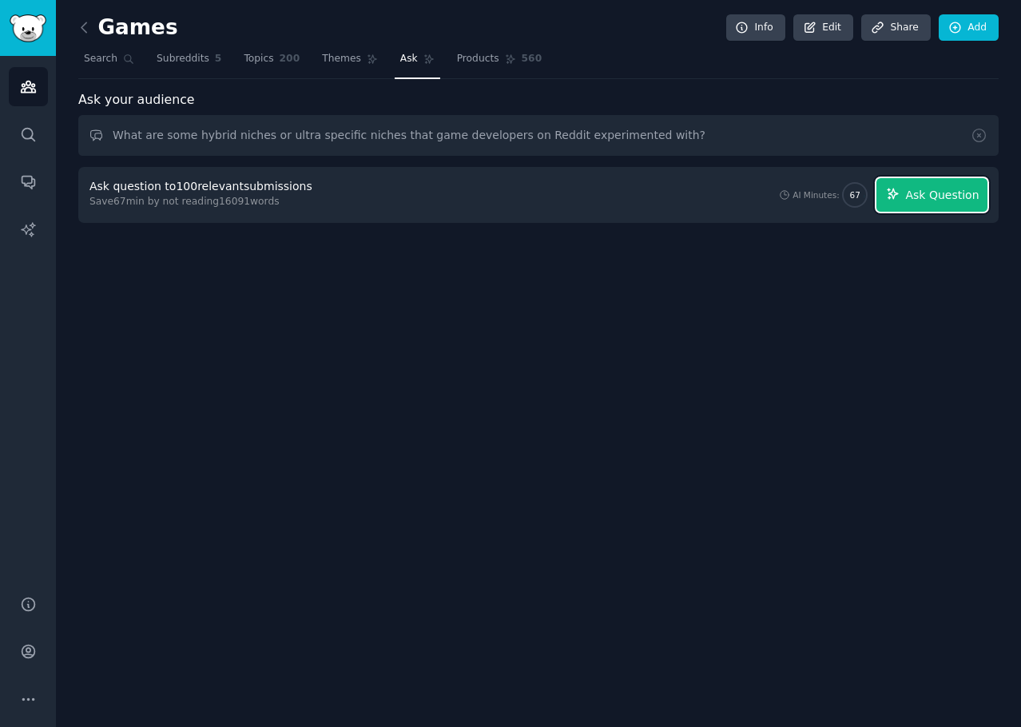
click at [931, 189] on span "Ask Question" at bounding box center [942, 195] width 74 height 17
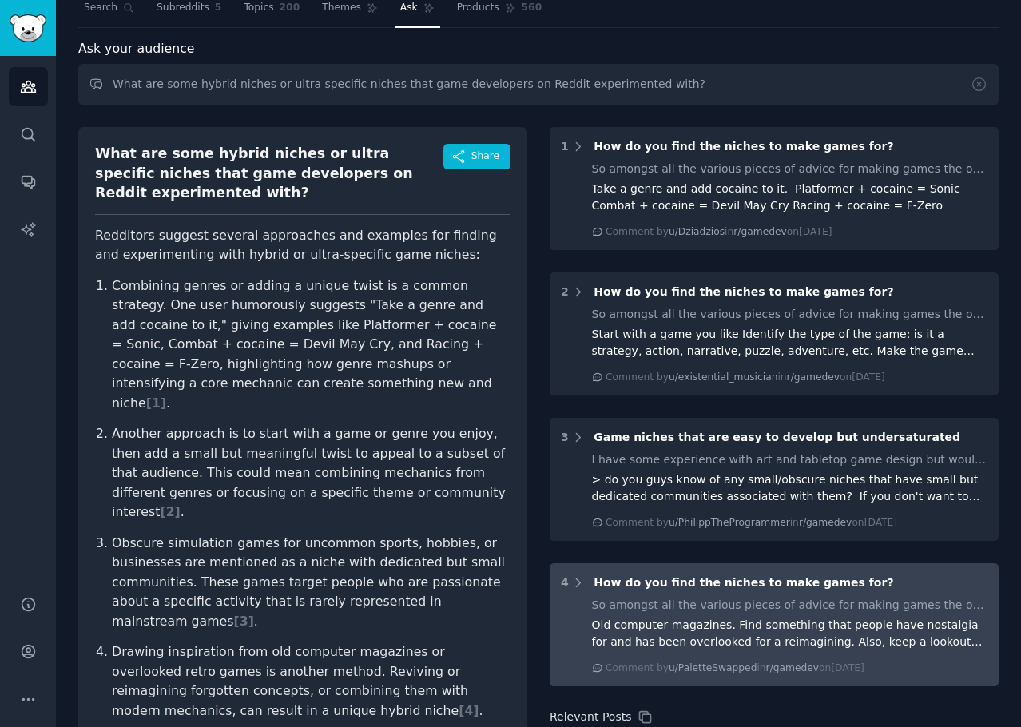
scroll to position [80, 0]
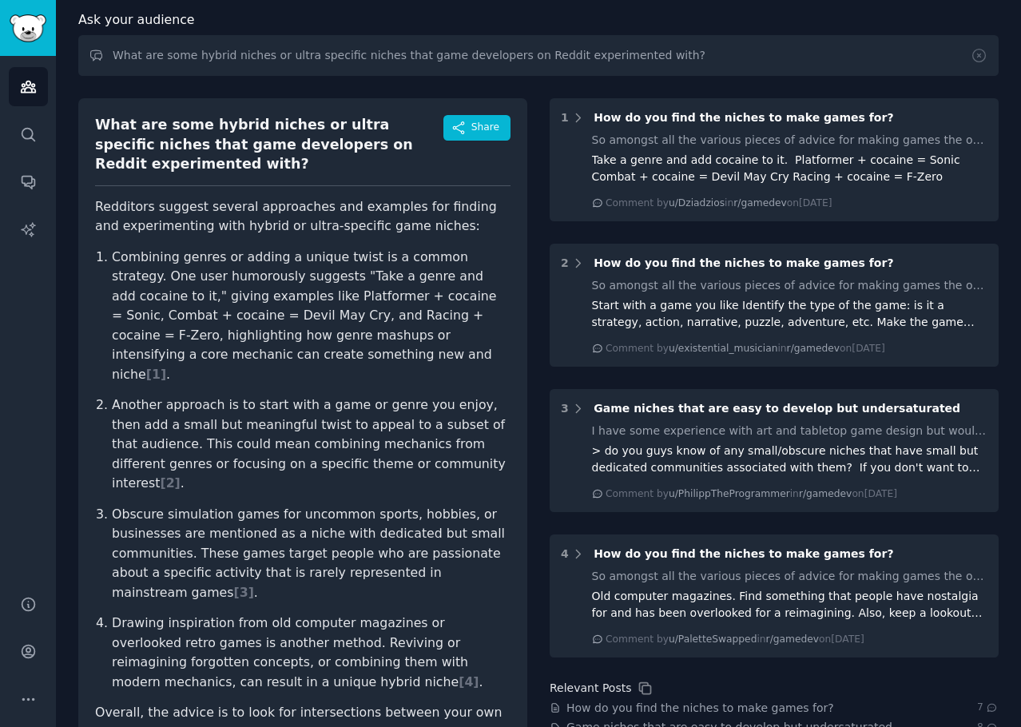
click at [360, 396] on p "Another approach is to start with a game or genre you enjoy, then add a small b…" at bounding box center [311, 445] width 399 height 98
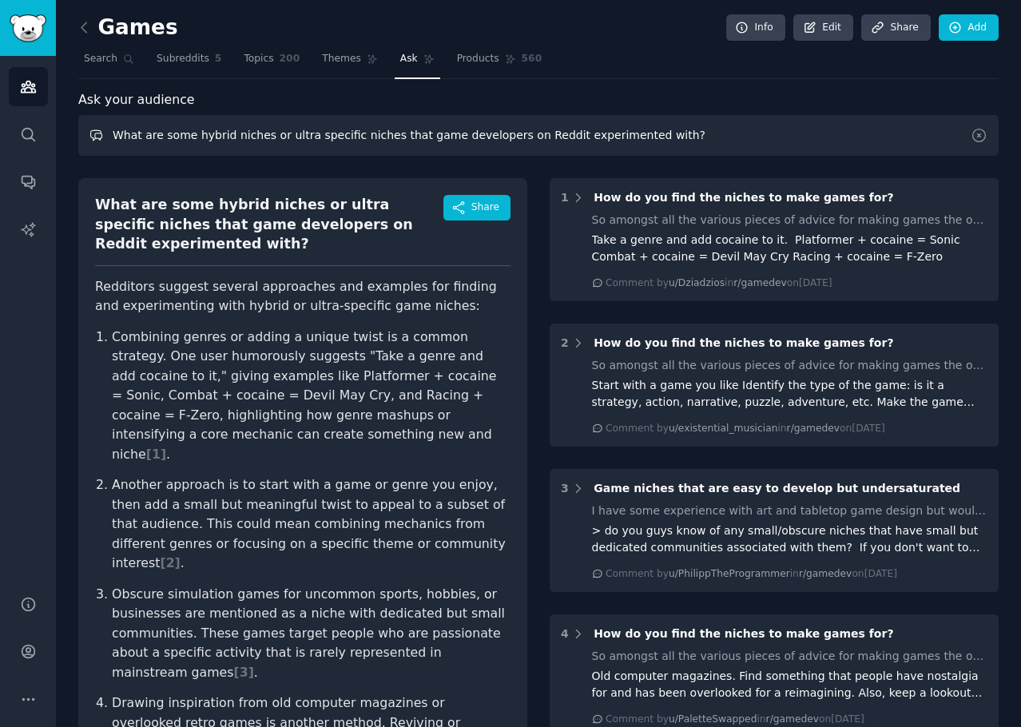
click at [315, 137] on input "What are some hybrid niches or ultra specific niches that game developers on Re…" at bounding box center [538, 135] width 920 height 41
type input "Would this type of game work?"
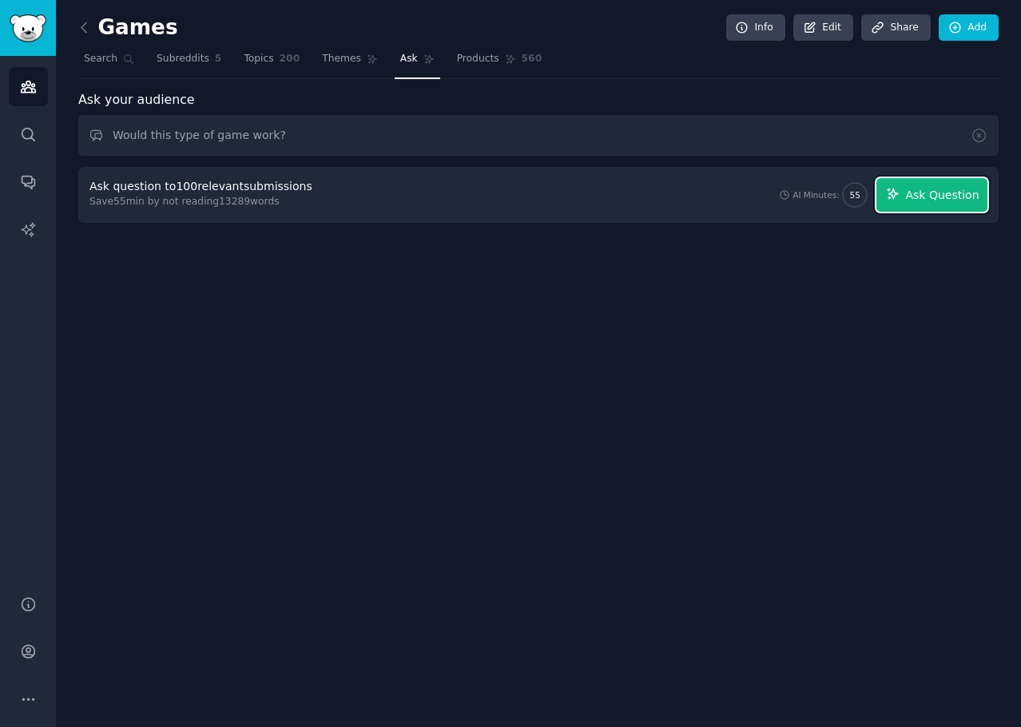
click at [933, 194] on span "Ask Question" at bounding box center [942, 195] width 74 height 17
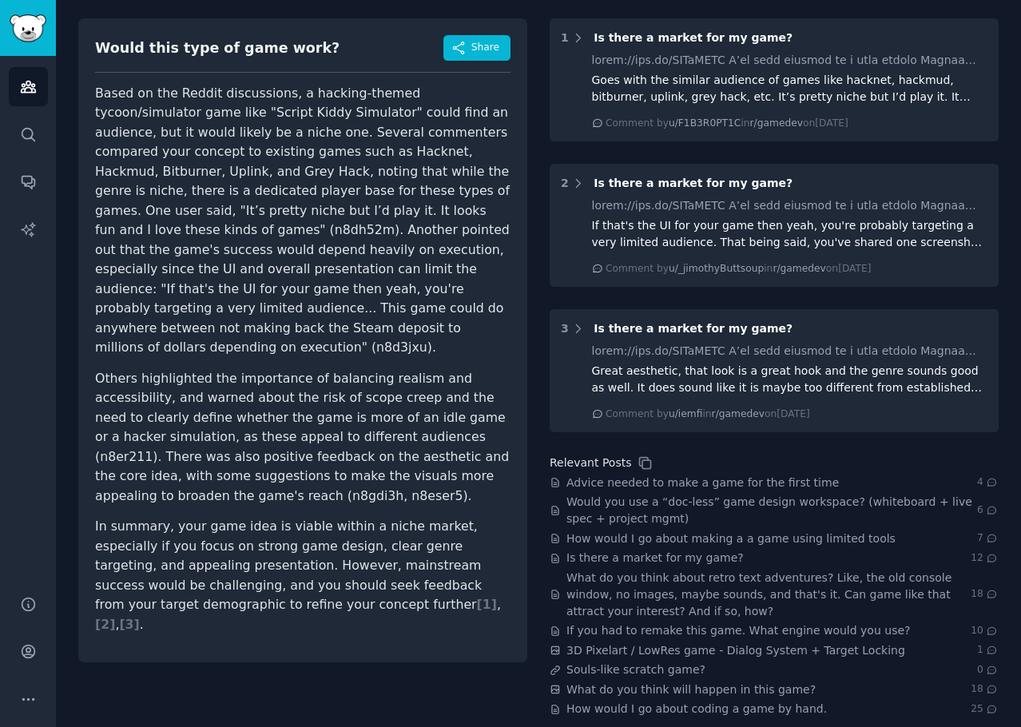
scroll to position [173, 0]
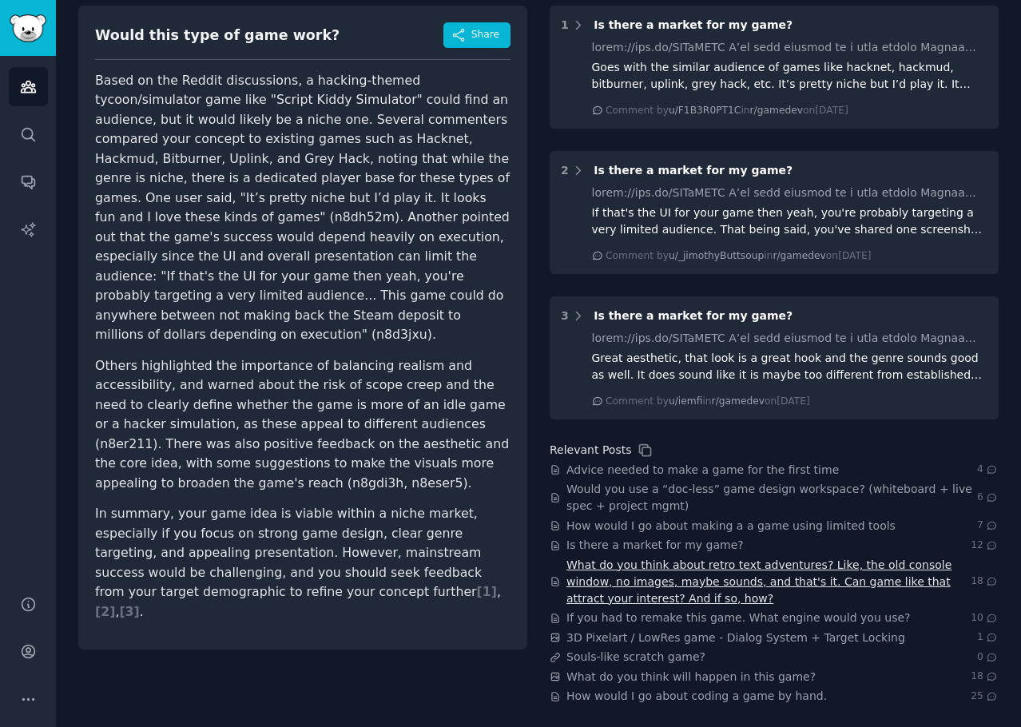
click at [768, 578] on span "What do you think about retro text adventures? Like, the old console window, no…" at bounding box center [769, 582] width 404 height 50
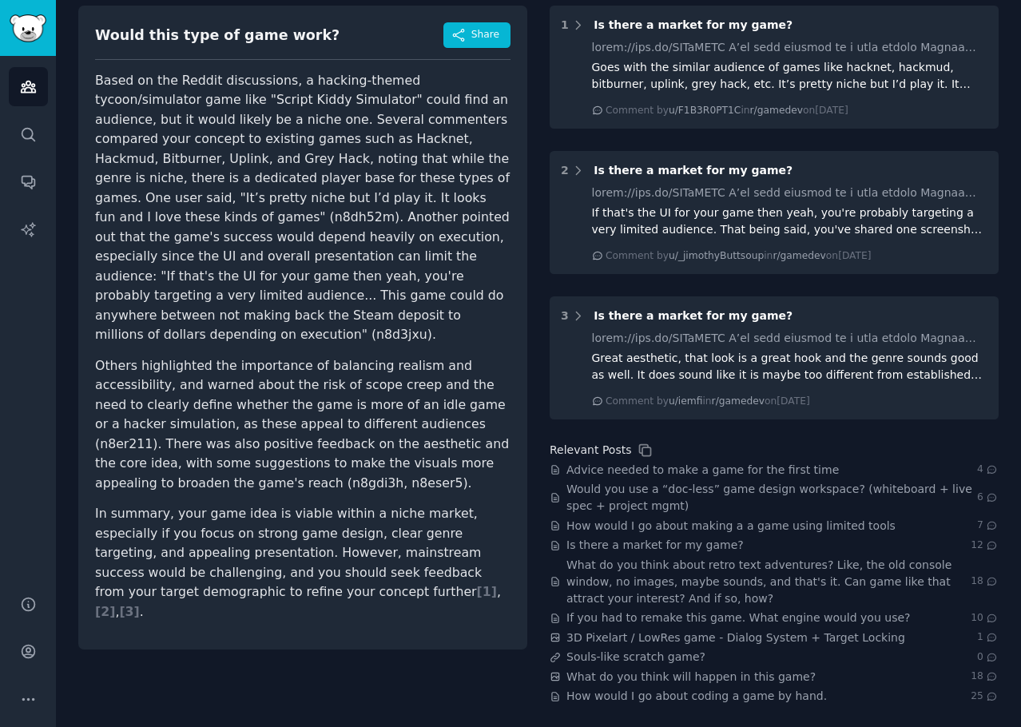
click at [988, 580] on icon at bounding box center [992, 581] width 14 height 11
click at [555, 581] on icon at bounding box center [555, 581] width 11 height 11
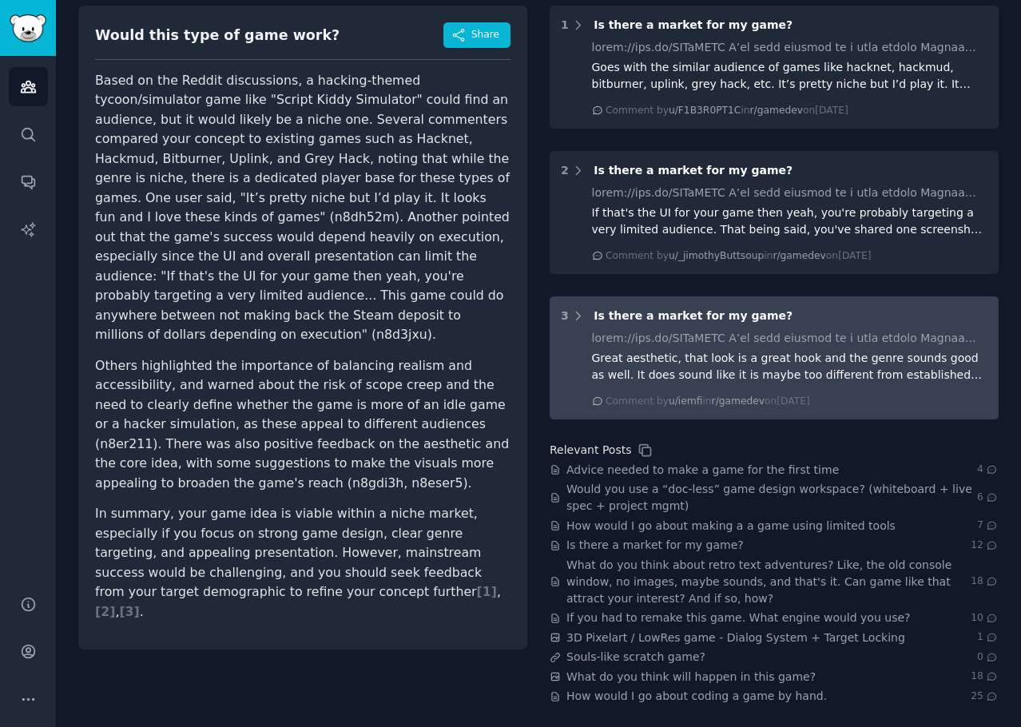
click at [582, 368] on div "Great aesthetic, that look is a great hook and the genre sounds good as well. I…" at bounding box center [774, 369] width 427 height 78
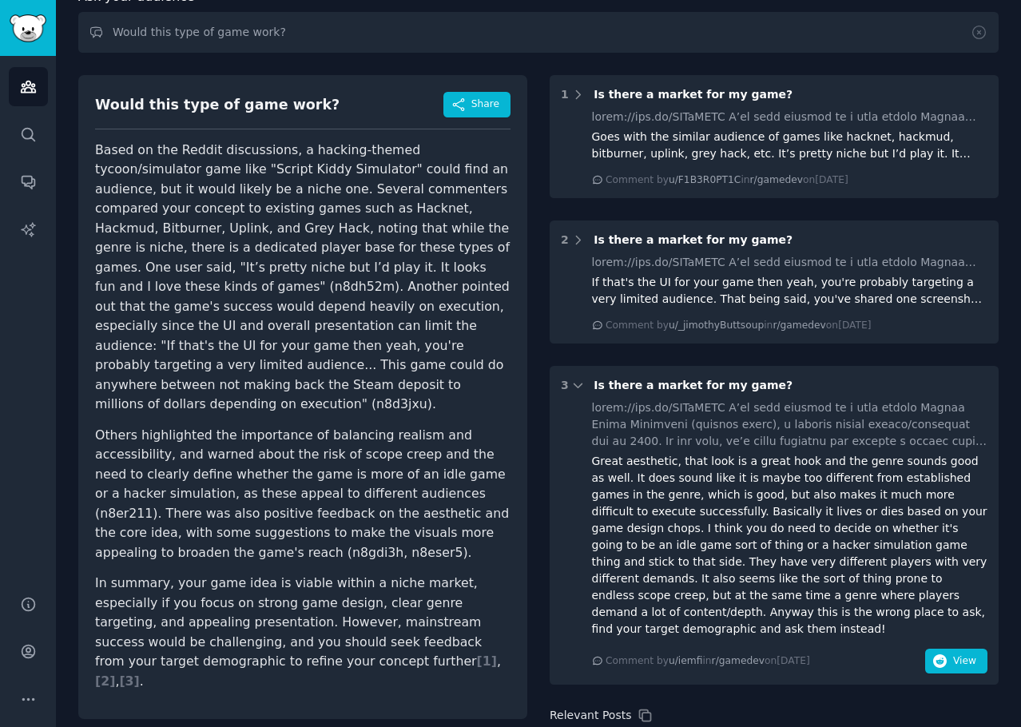
scroll to position [0, 0]
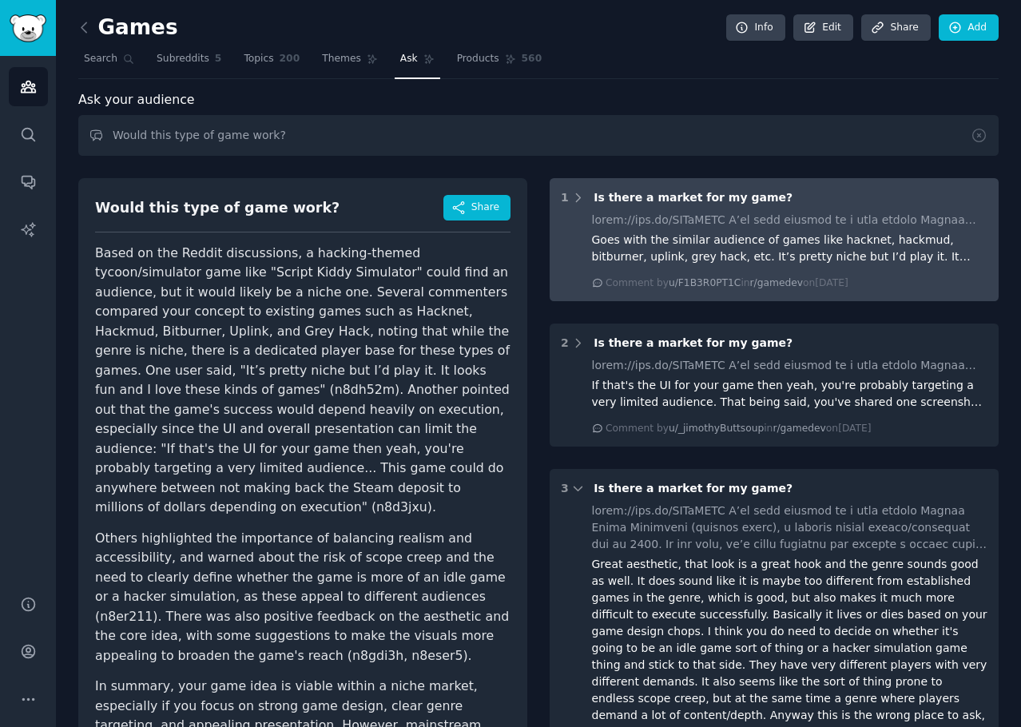
click at [778, 251] on div "Goes with the similar audience of games like hacknet, hackmud, bitburner, uplin…" at bounding box center [790, 249] width 396 height 34
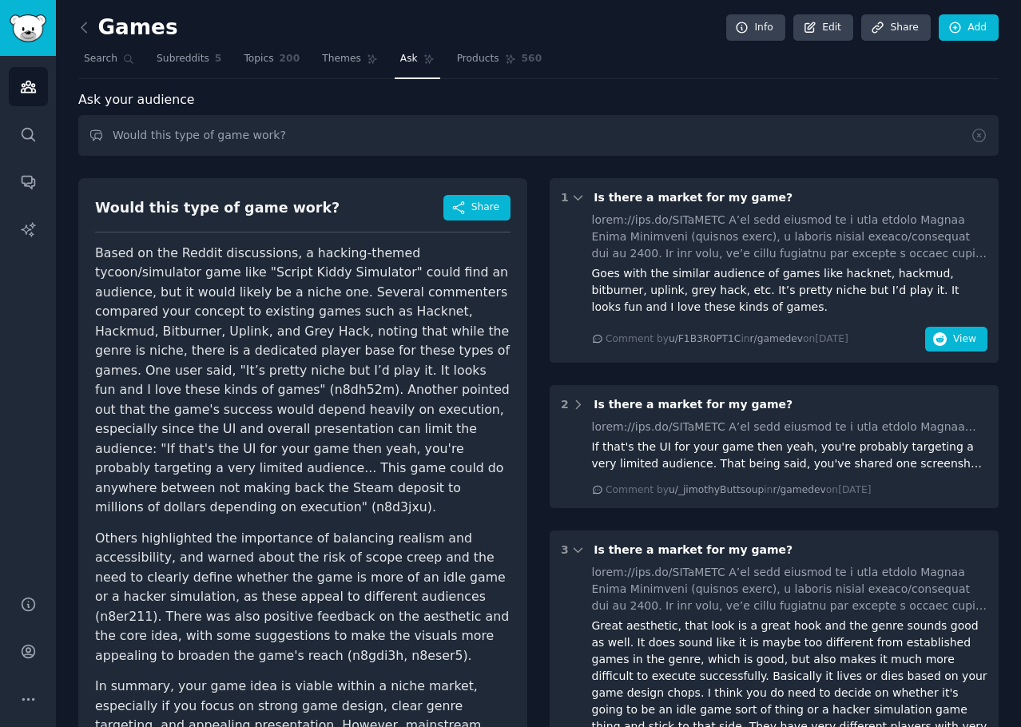
click at [674, 200] on span "Is there a market for my game?" at bounding box center [693, 197] width 199 height 13
click at [181, 67] on link "Subreddits 5" at bounding box center [189, 62] width 76 height 33
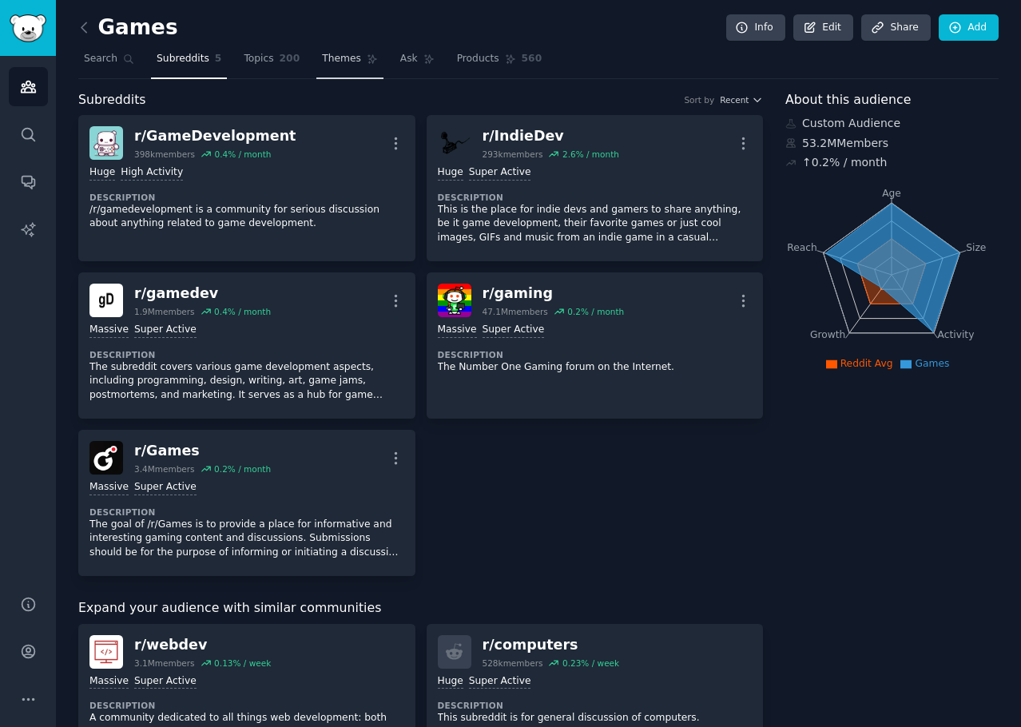
click at [322, 62] on span "Themes" at bounding box center [341, 59] width 39 height 14
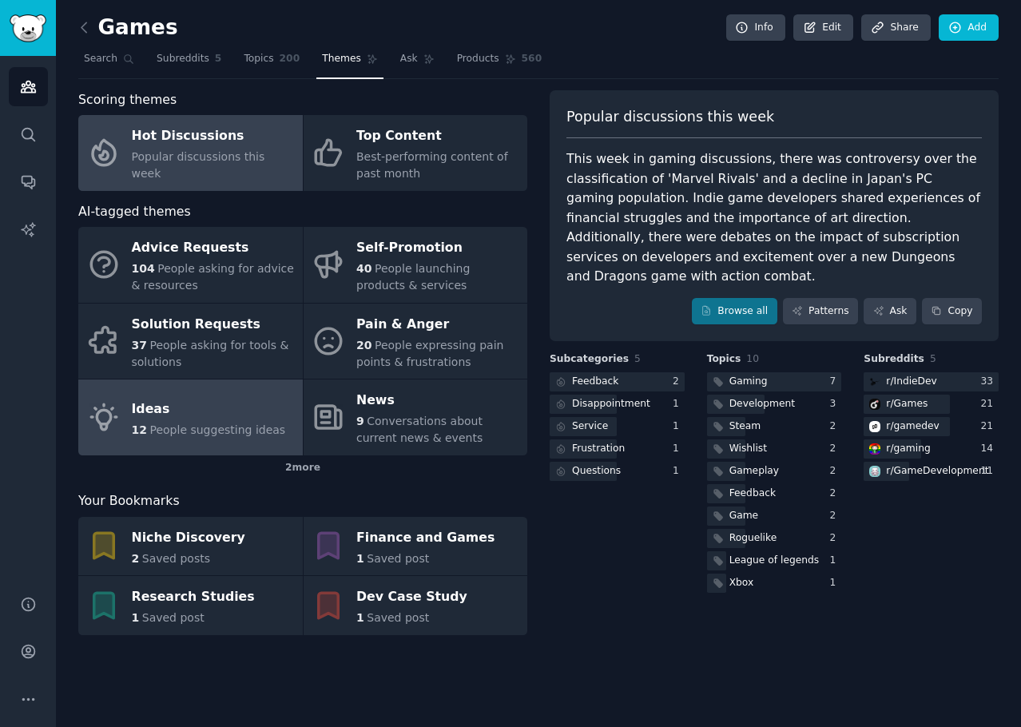
click at [165, 440] on link "Ideas 12 People suggesting ideas" at bounding box center [190, 418] width 225 height 76
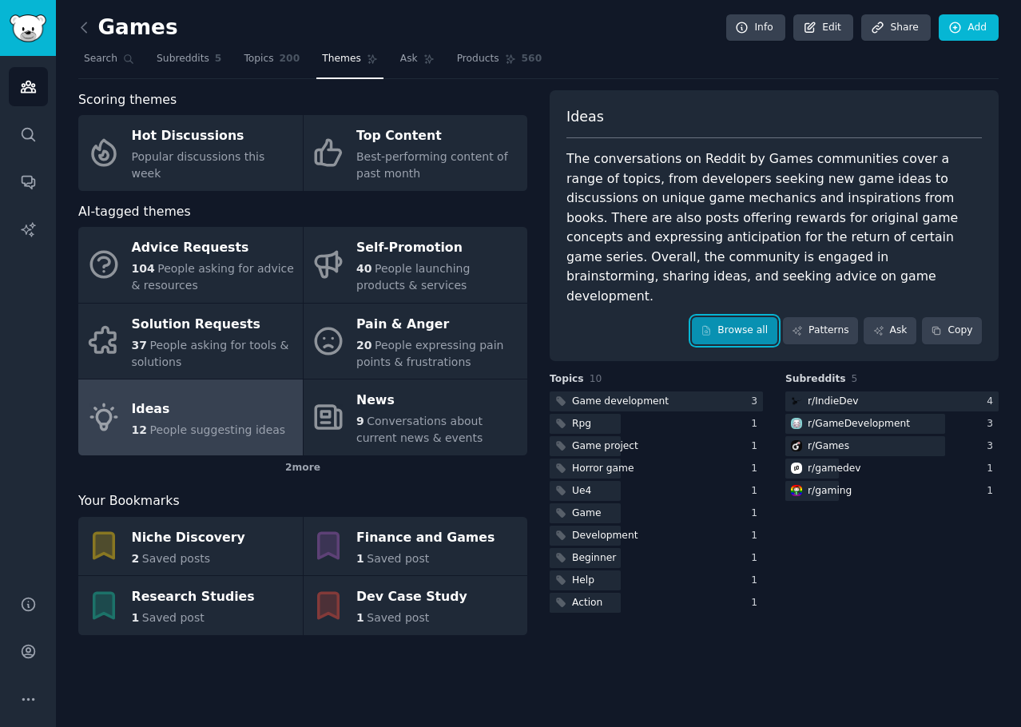
click at [777, 317] on link "Browse all" at bounding box center [734, 330] width 85 height 27
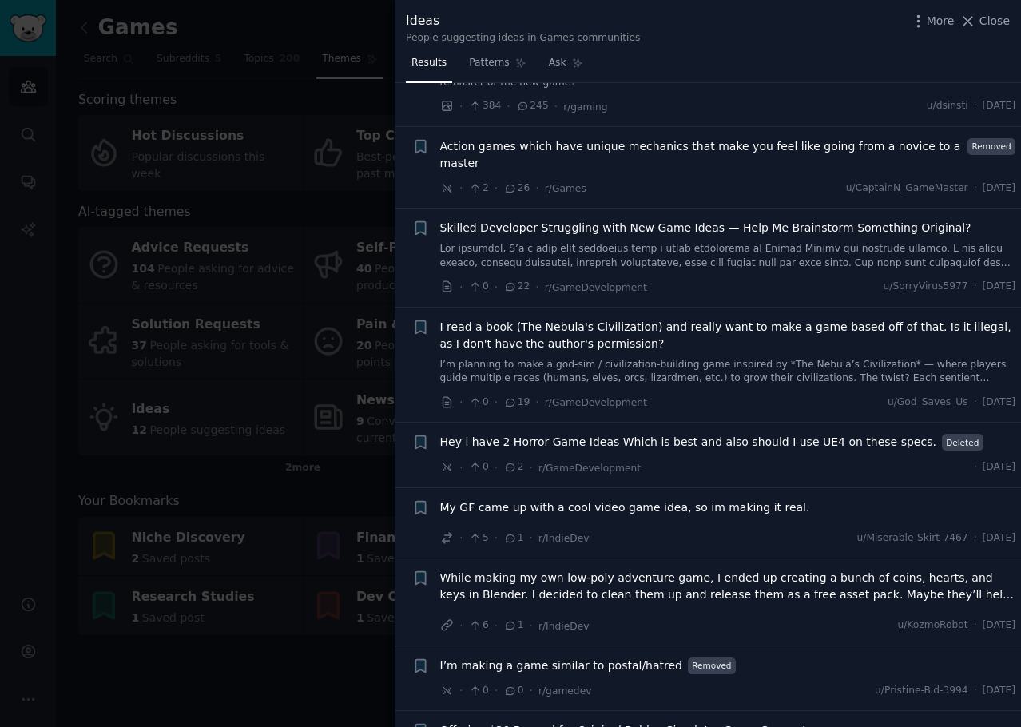
scroll to position [160, 0]
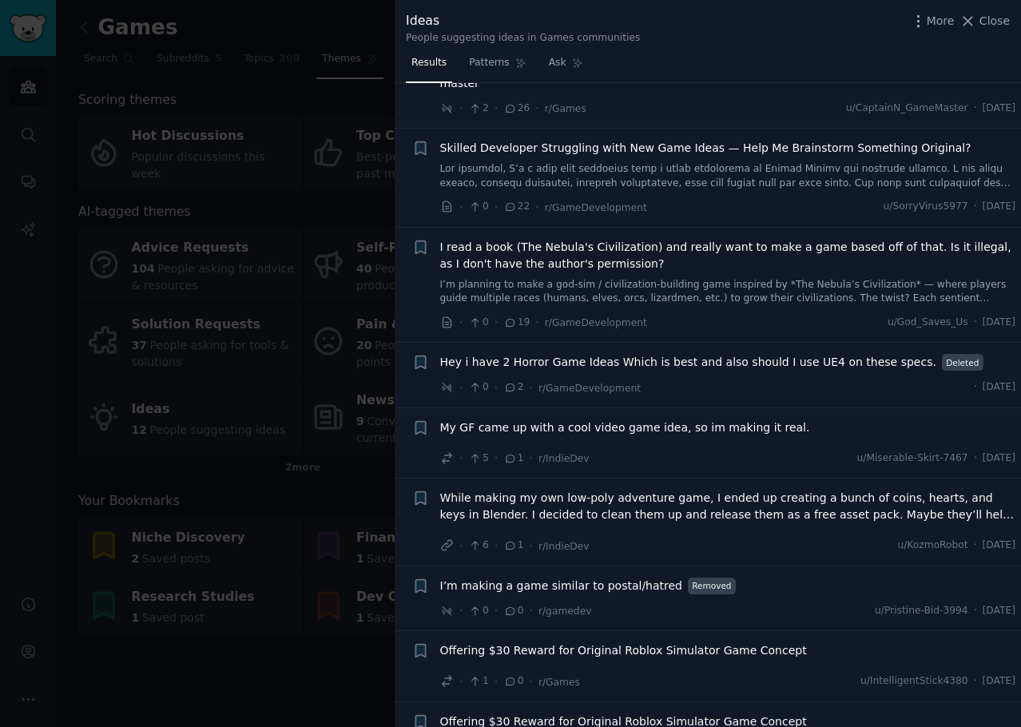
click at [813, 287] on link "I’m planning to make a god-sim / civilization-building game inspired by *The Ne…" at bounding box center [728, 292] width 576 height 28
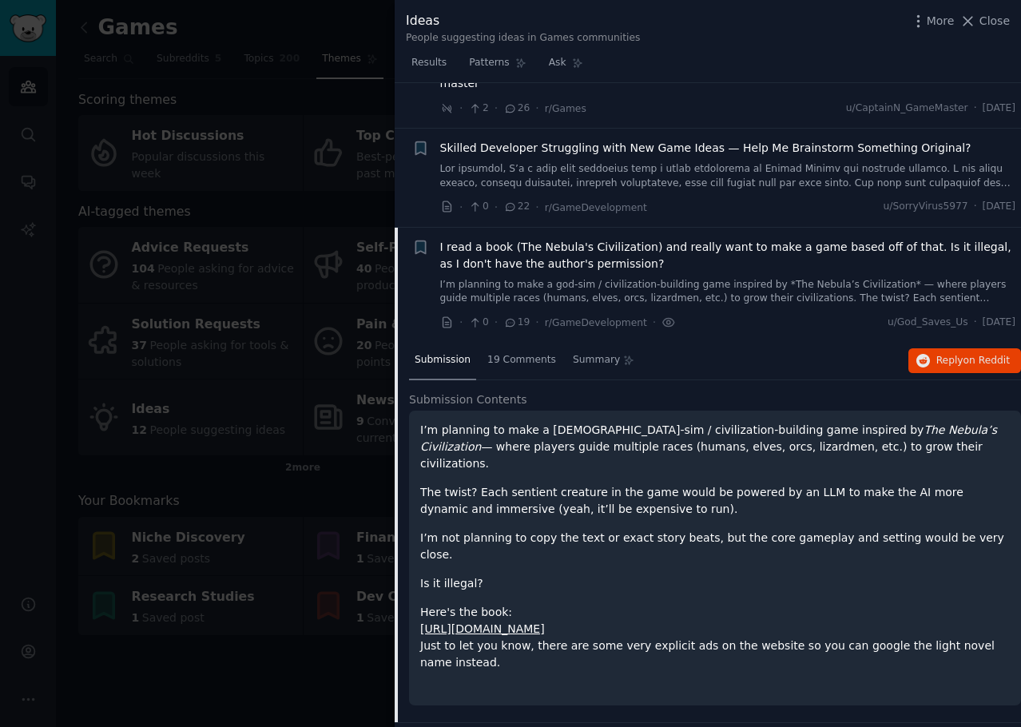
scroll to position [288, 0]
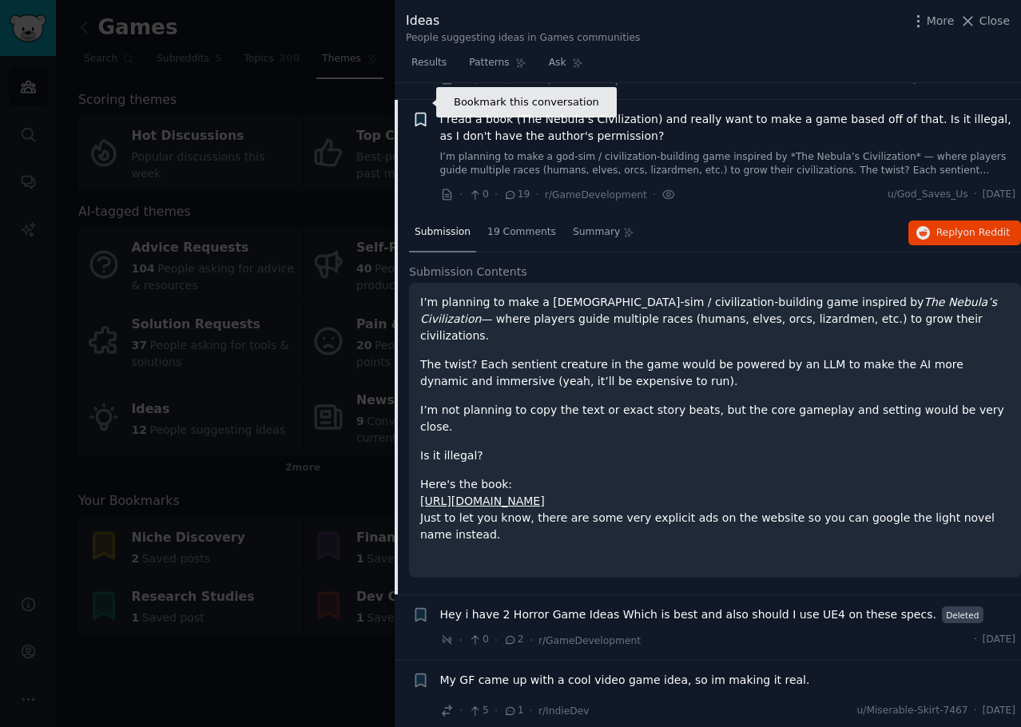
click at [423, 111] on icon "button" at bounding box center [420, 119] width 17 height 17
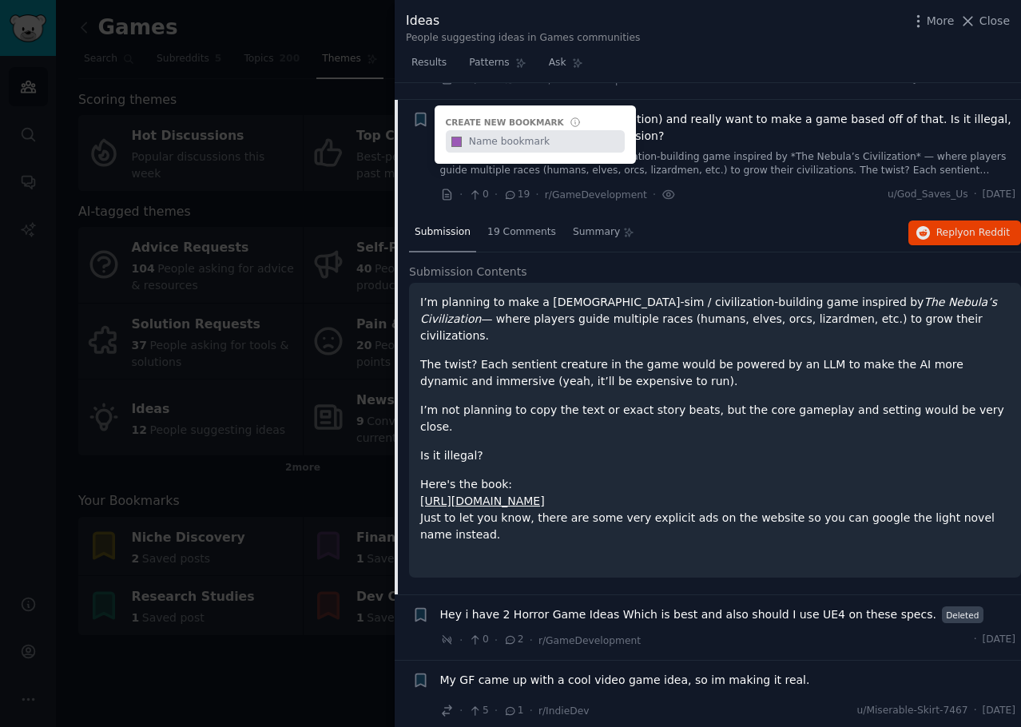
type input "n"
click at [456, 130] on input "#9b59b6" at bounding box center [456, 141] width 21 height 22
click at [735, 240] on div "Submission 19 Comments Summary Reply on Reddit Submission Contents I’m planning…" at bounding box center [715, 404] width 612 height 380
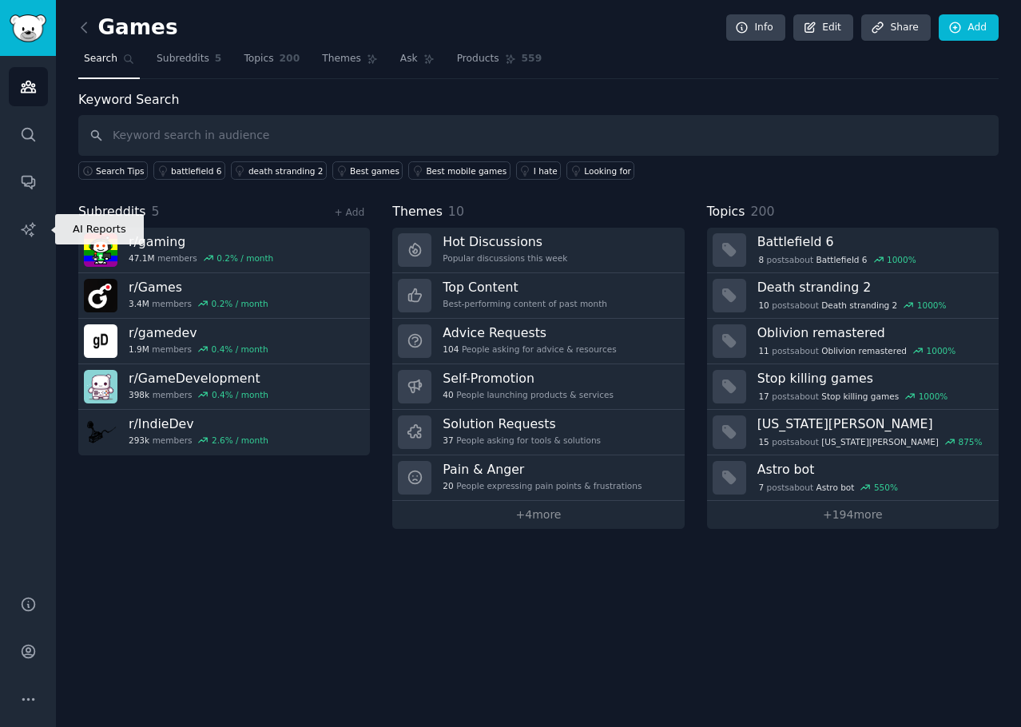
click at [35, 226] on icon "Sidebar" at bounding box center [28, 229] width 17 height 17
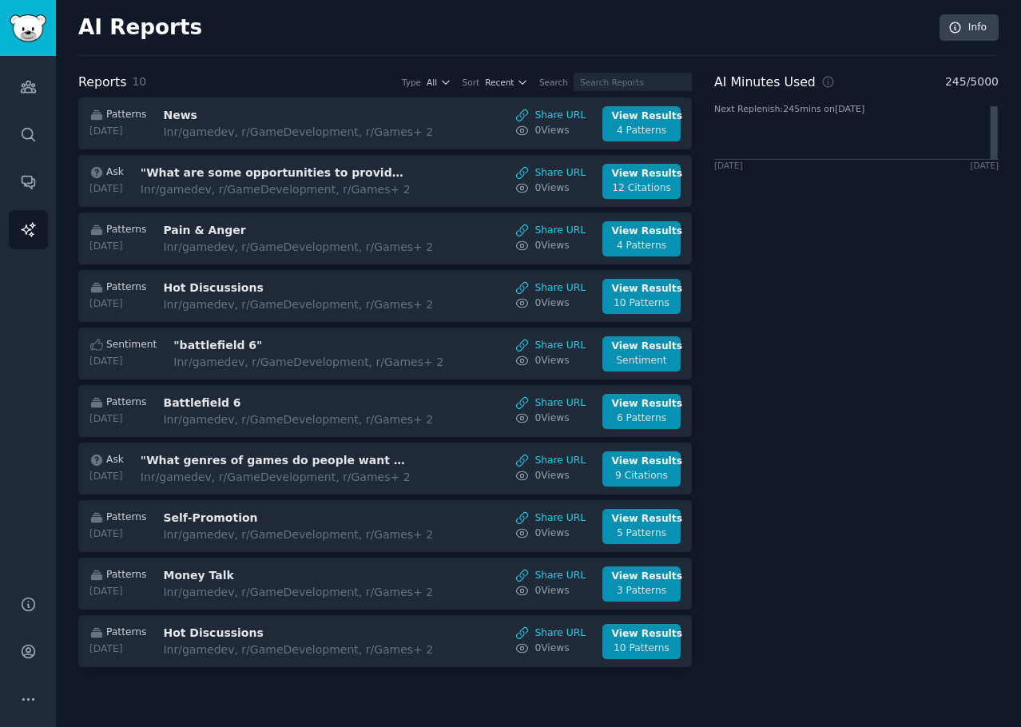
click at [867, 347] on div "AI Minutes Used 245 / 5000 Next Replenish: 245 mins on [DATE] [DATE] [DATE]" at bounding box center [856, 373] width 284 height 601
click at [964, 31] on link "Info" at bounding box center [969, 27] width 59 height 27
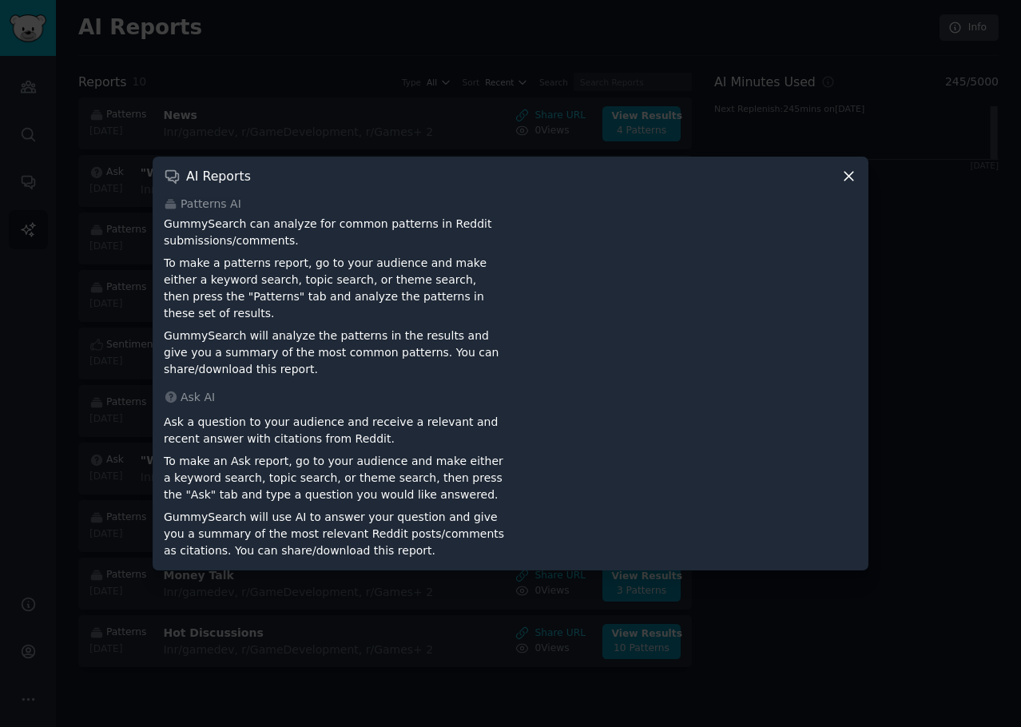
click at [942, 285] on div at bounding box center [510, 363] width 1021 height 727
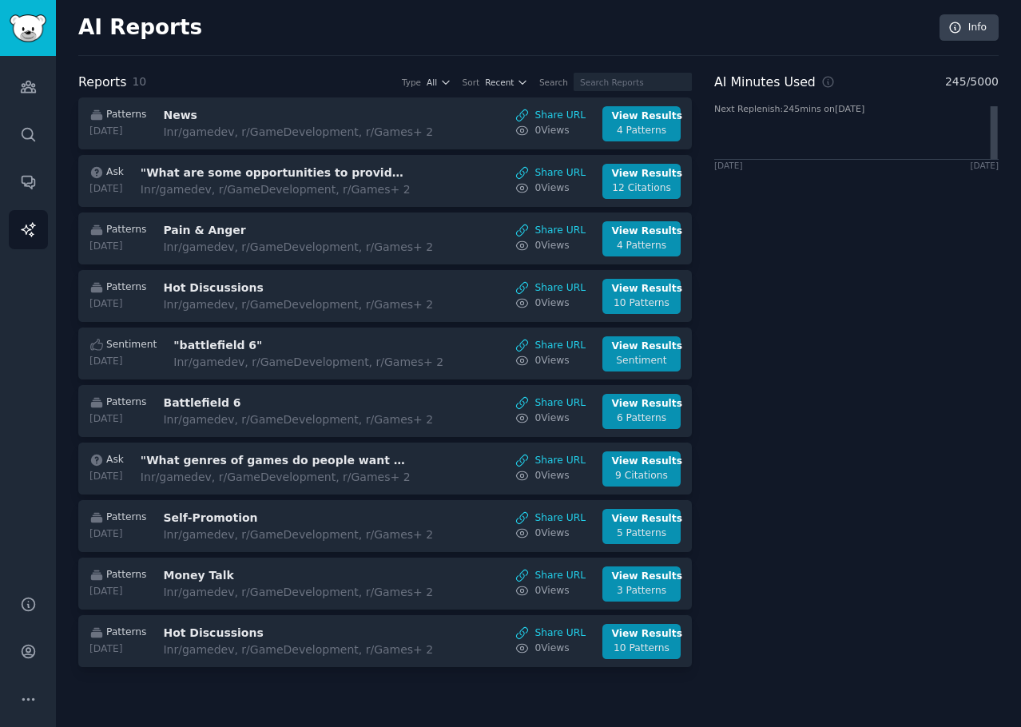
click at [930, 375] on div "AI Minutes Used 245 / 5000 Next Replenish: 245 mins on [DATE] [DATE] [DATE]" at bounding box center [856, 373] width 284 height 601
click at [891, 322] on div "AI Minutes Used 245 / 5000 Next Replenish: 245 mins on 2025-09-12 2025-07-14 20…" at bounding box center [856, 373] width 284 height 601
click at [38, 182] on link "Conversations" at bounding box center [28, 181] width 39 height 39
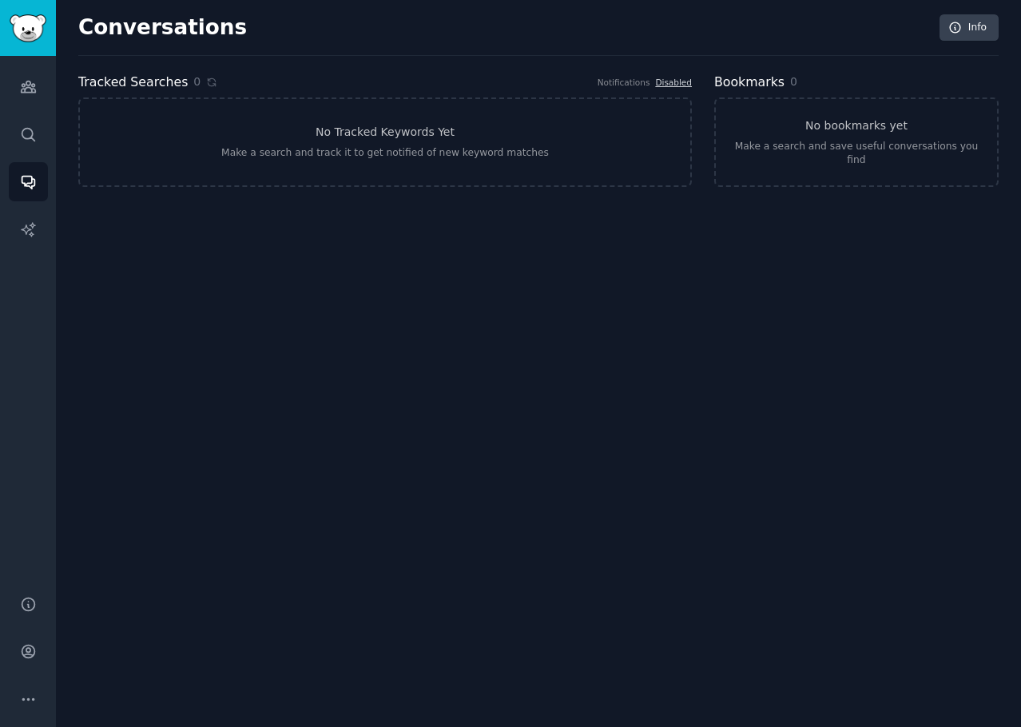
click at [373, 316] on div "Conversations Info Tracked Searches 0 Notifications Disabled No Tracked Keyword…" at bounding box center [538, 363] width 965 height 727
click at [25, 87] on icon "Sidebar" at bounding box center [28, 86] width 17 height 17
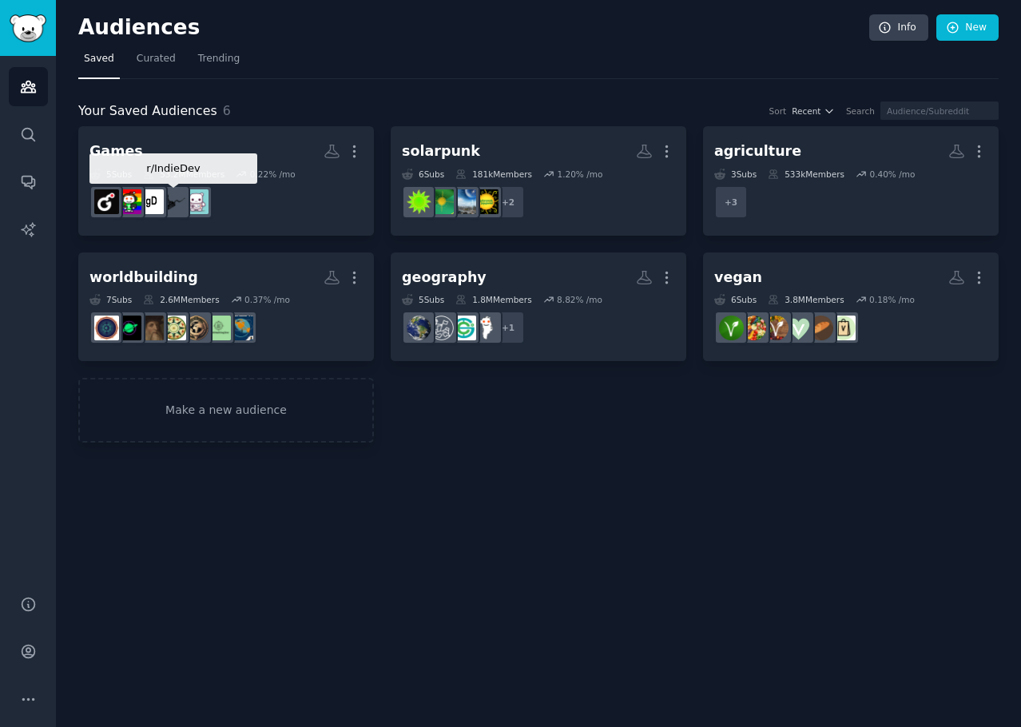
click at [168, 186] on div at bounding box center [151, 202] width 34 height 34
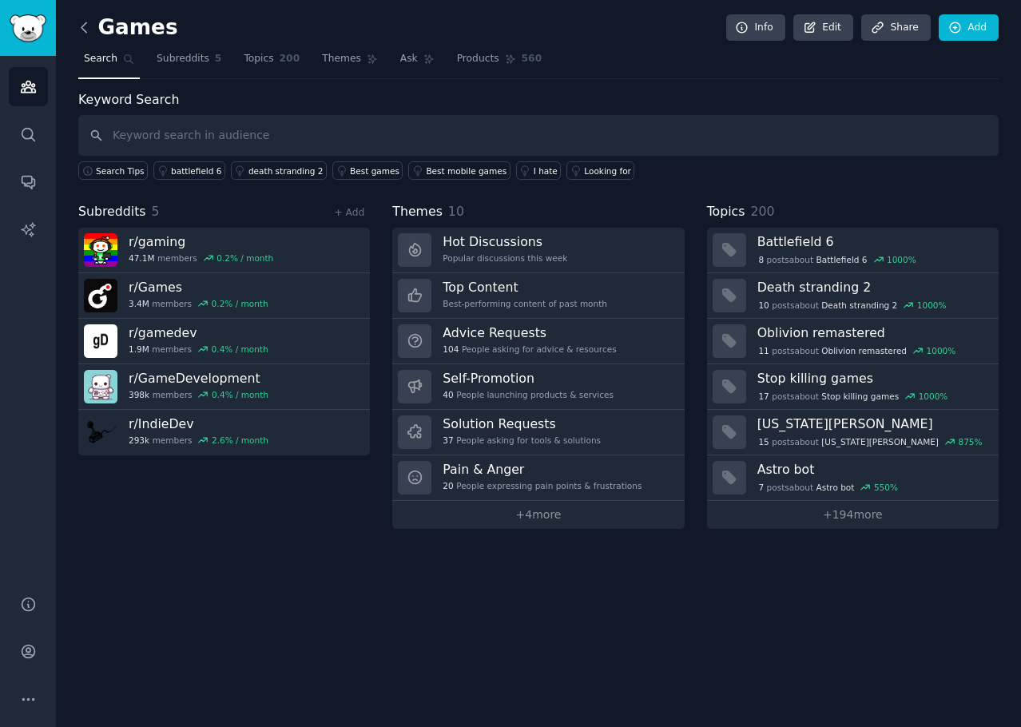
click at [83, 30] on icon at bounding box center [84, 27] width 17 height 17
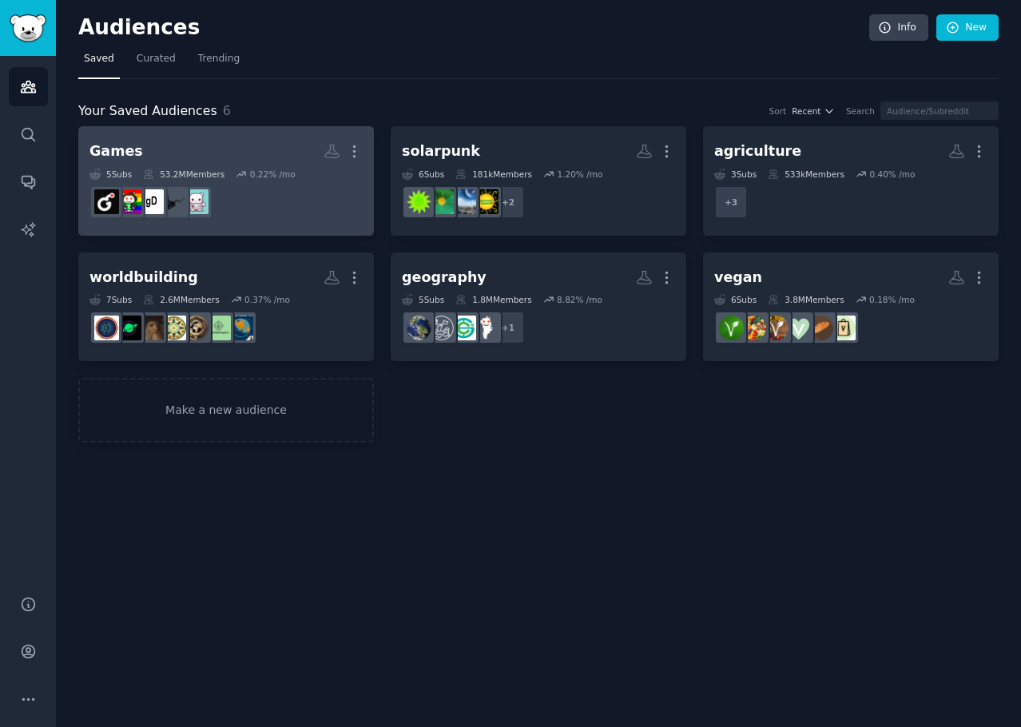
click at [292, 200] on dd at bounding box center [225, 202] width 273 height 45
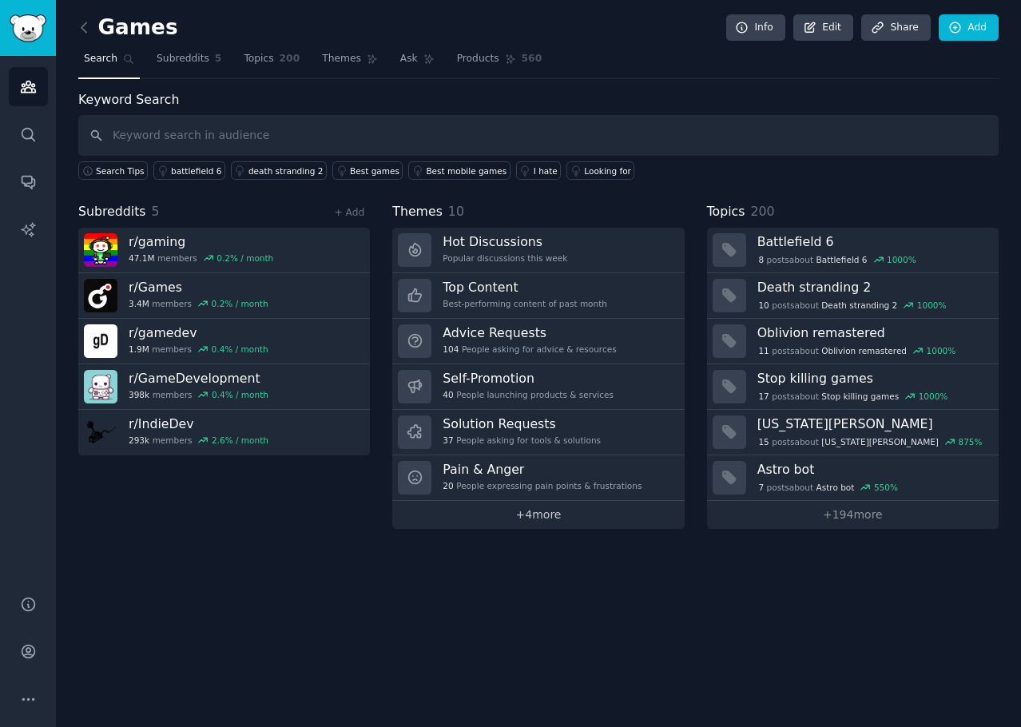
click at [536, 515] on link "+ 4 more" at bounding box center [538, 515] width 292 height 28
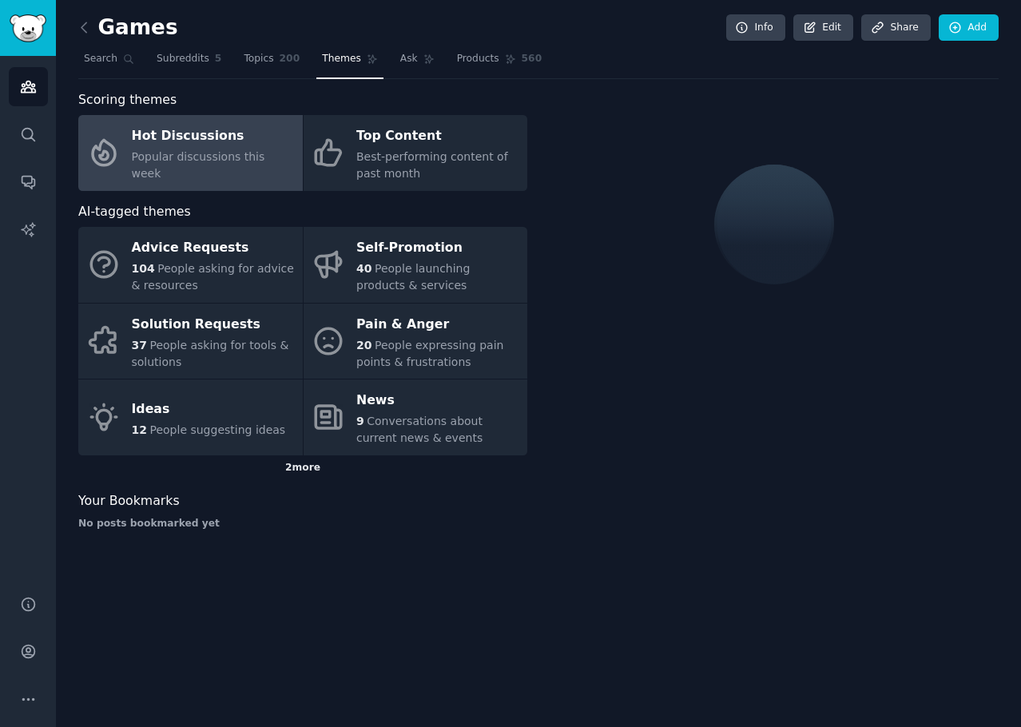
click at [324, 466] on div "2 more" at bounding box center [302, 468] width 449 height 26
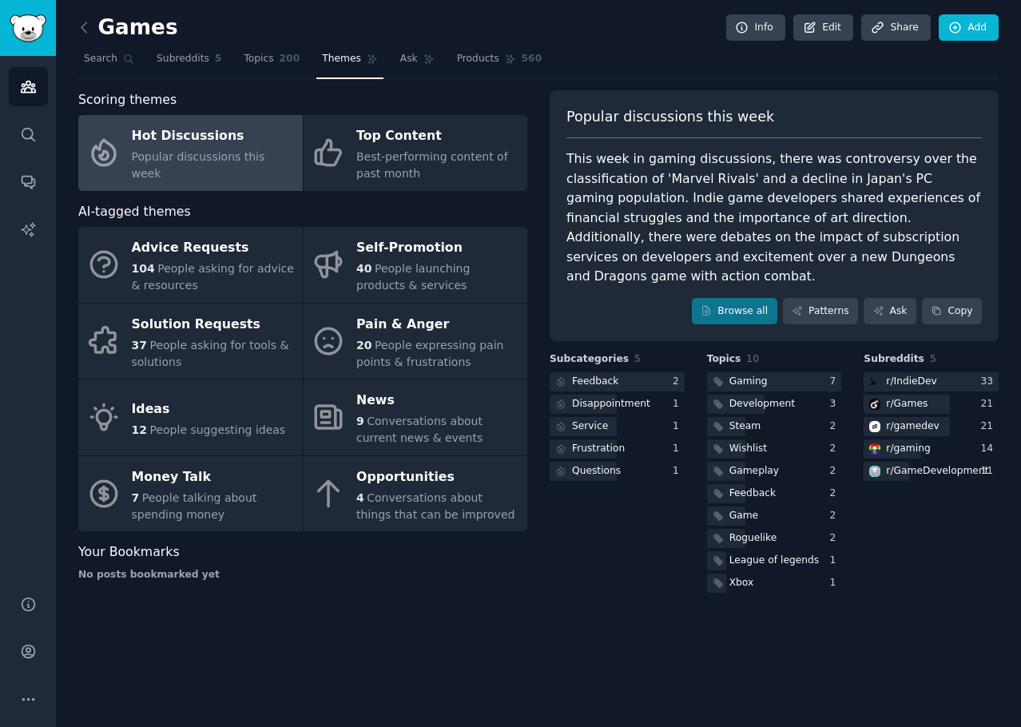
click at [185, 143] on div "Hot Discussions" at bounding box center [213, 137] width 163 height 26
click at [757, 298] on link "Browse all" at bounding box center [734, 311] width 85 height 27
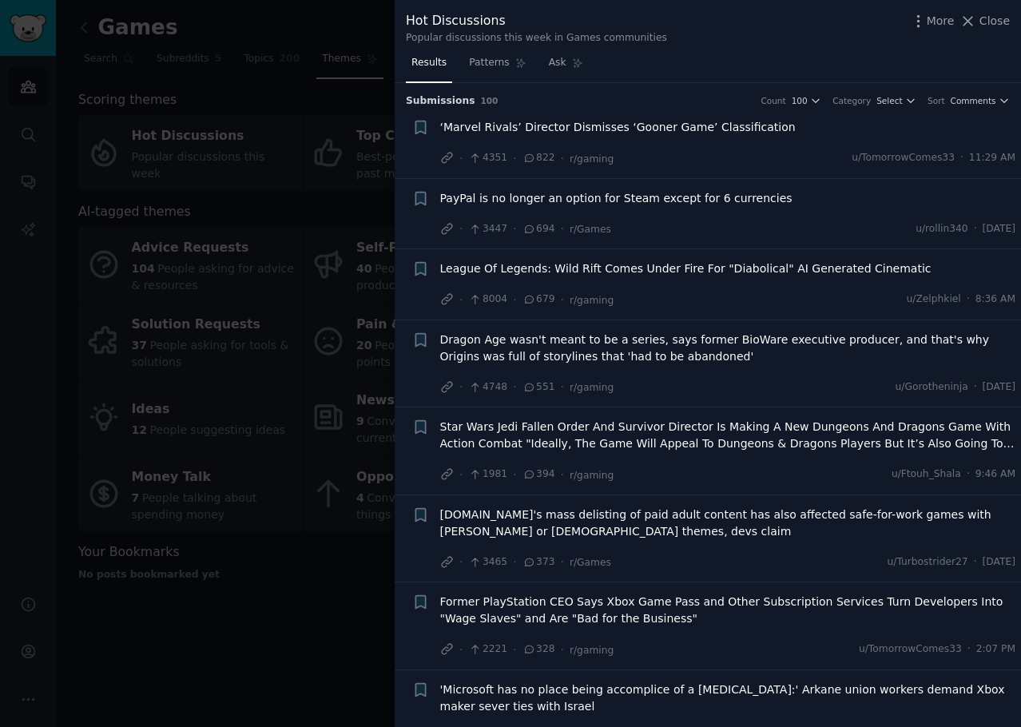
scroll to position [80, 0]
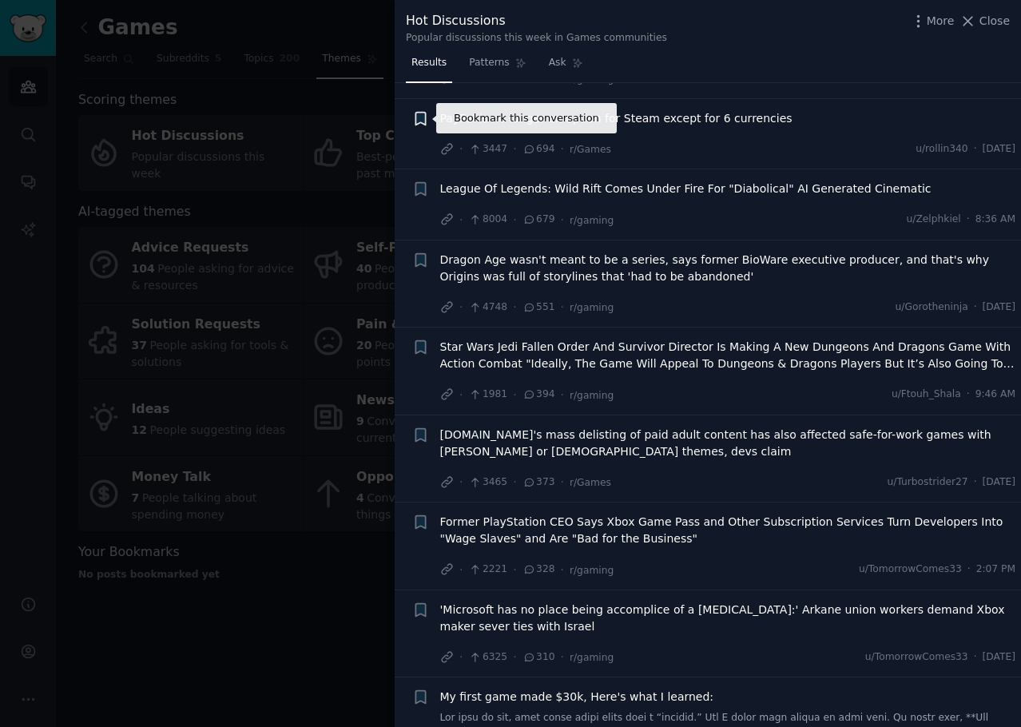
click at [423, 120] on icon "button" at bounding box center [421, 118] width 10 height 13
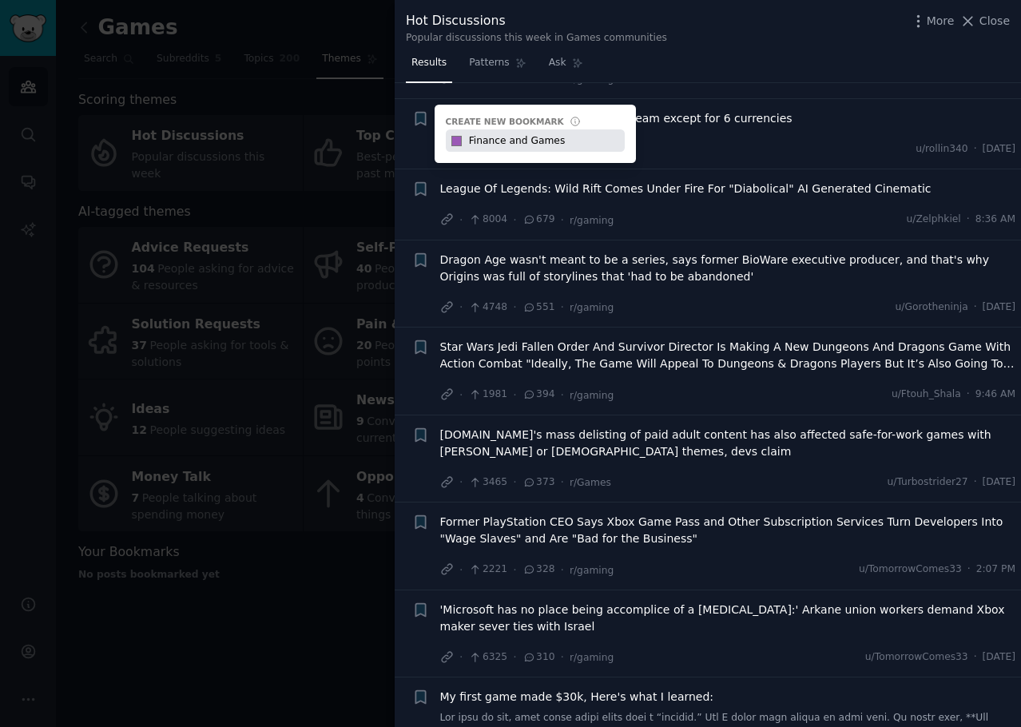
type input "Finance and Games"
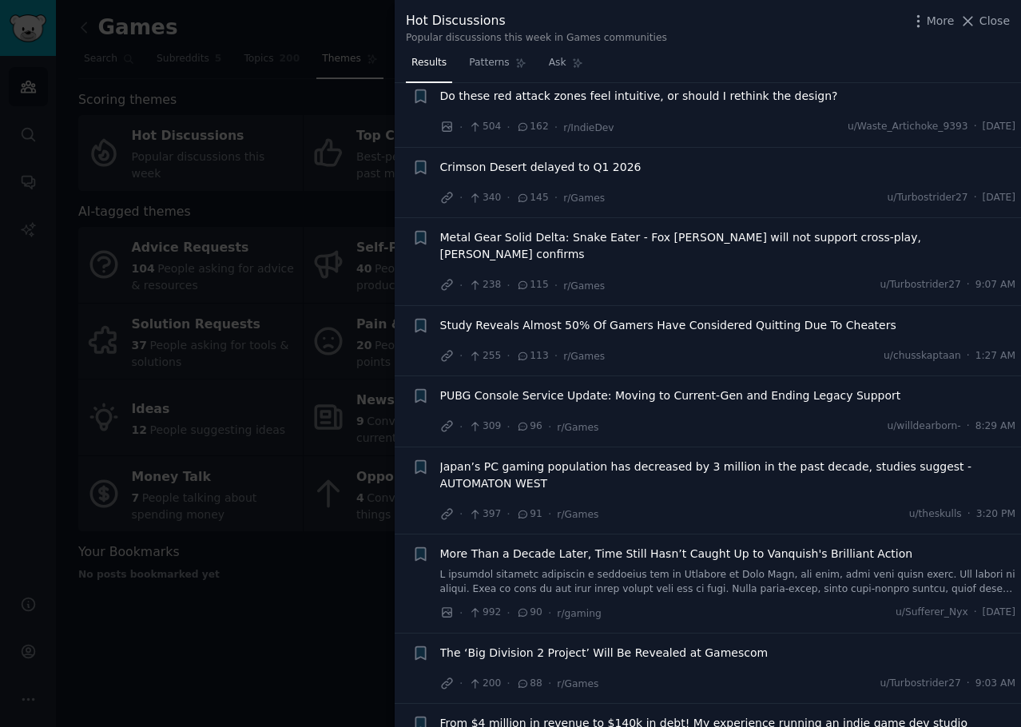
scroll to position [1039, 0]
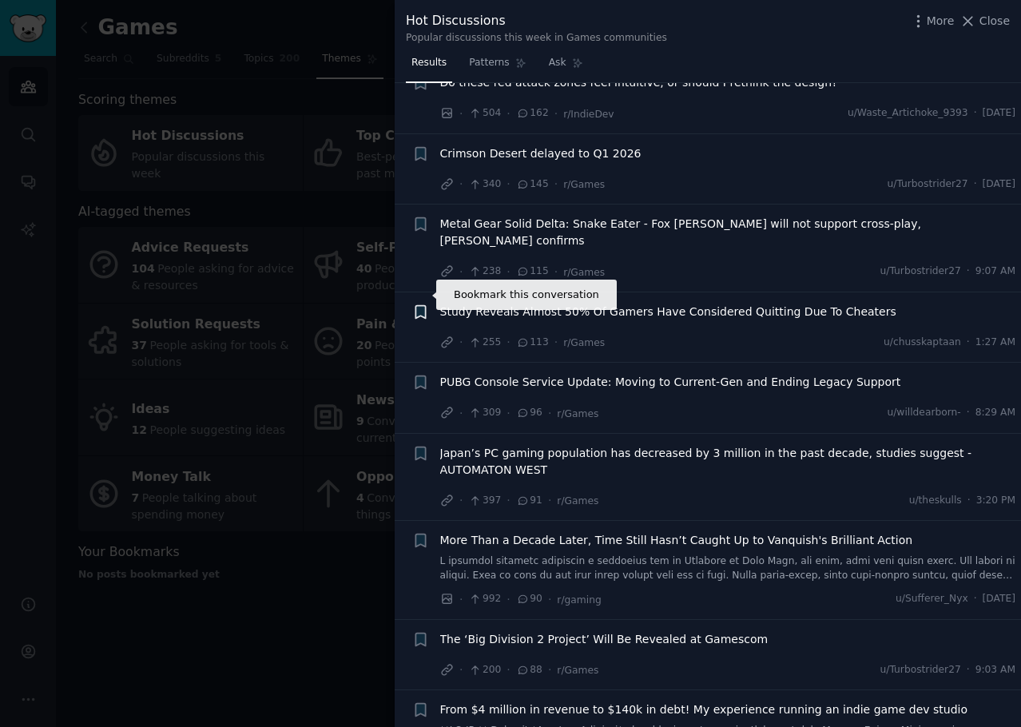
click at [423, 305] on icon "button" at bounding box center [421, 311] width 10 height 13
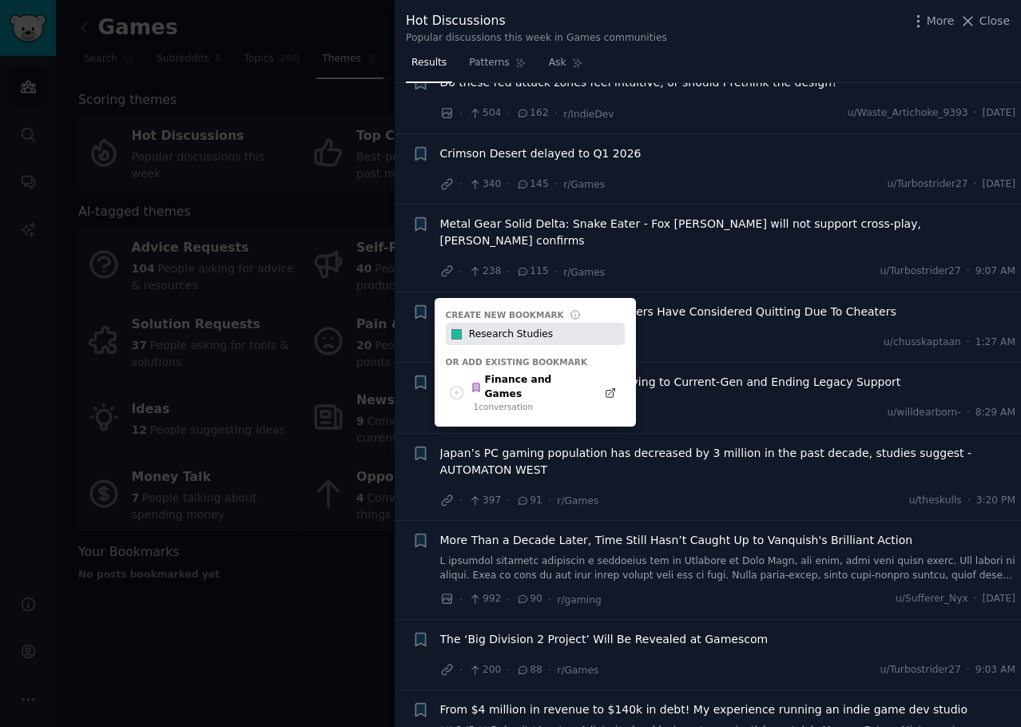
type input "Research Studies"
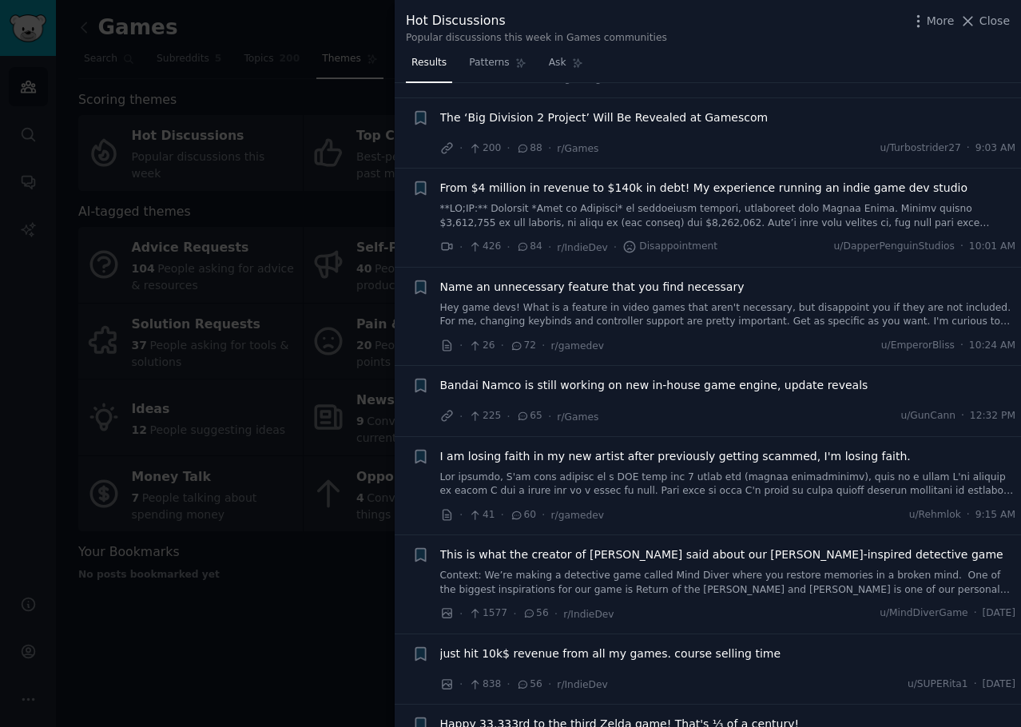
scroll to position [1598, 0]
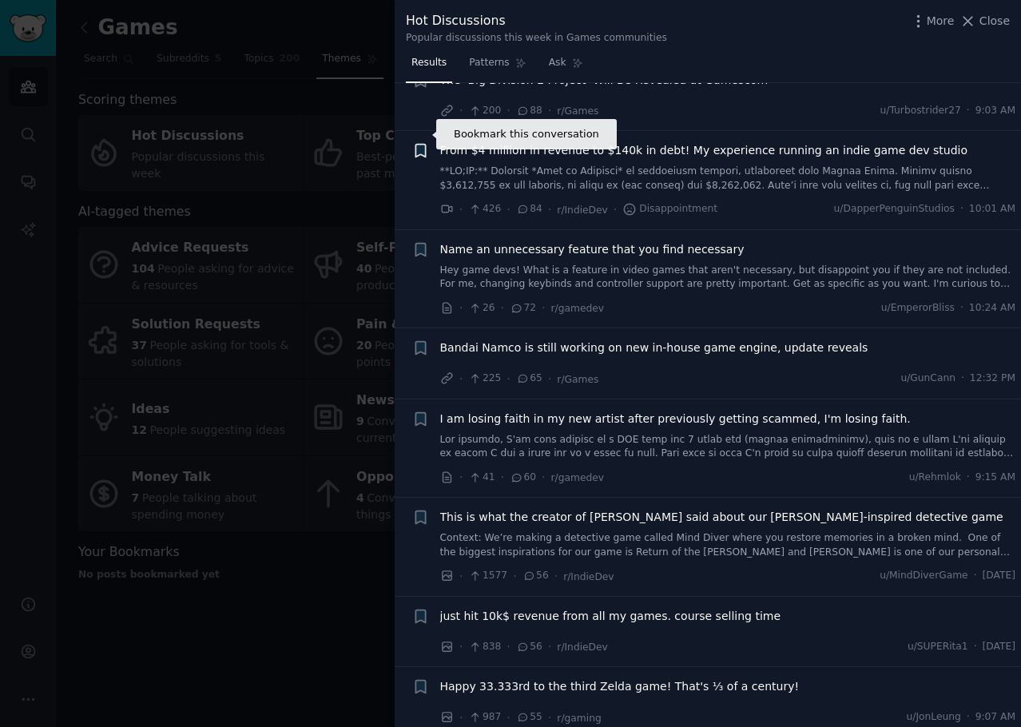
click at [418, 145] on icon "button" at bounding box center [421, 151] width 10 height 13
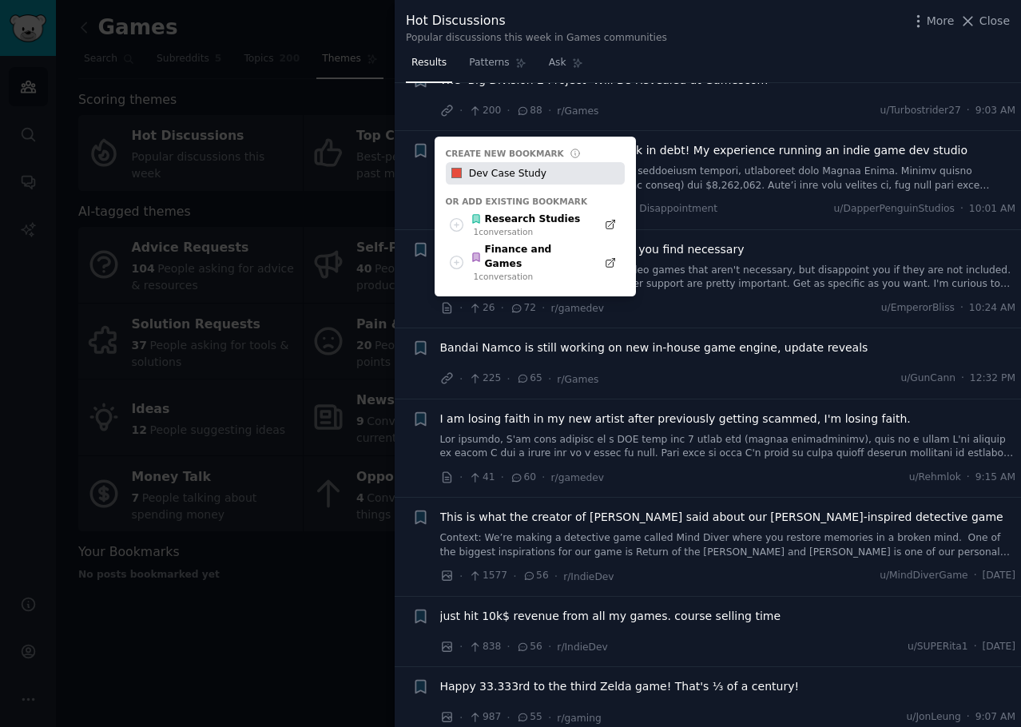
type input "Dev Case Study"
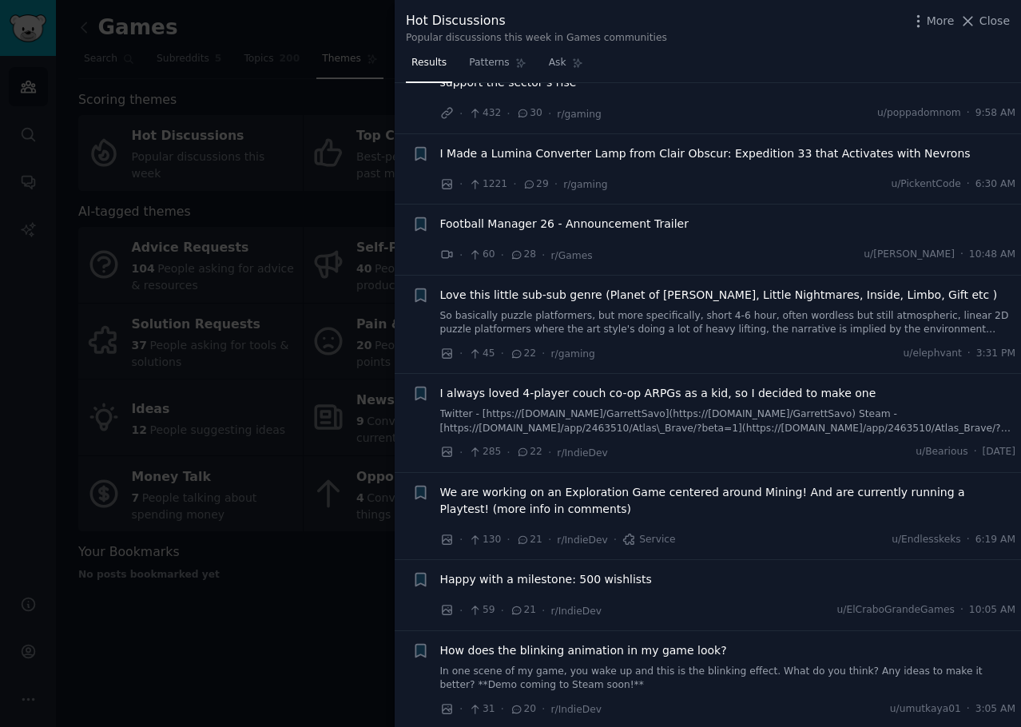
scroll to position [3116, 0]
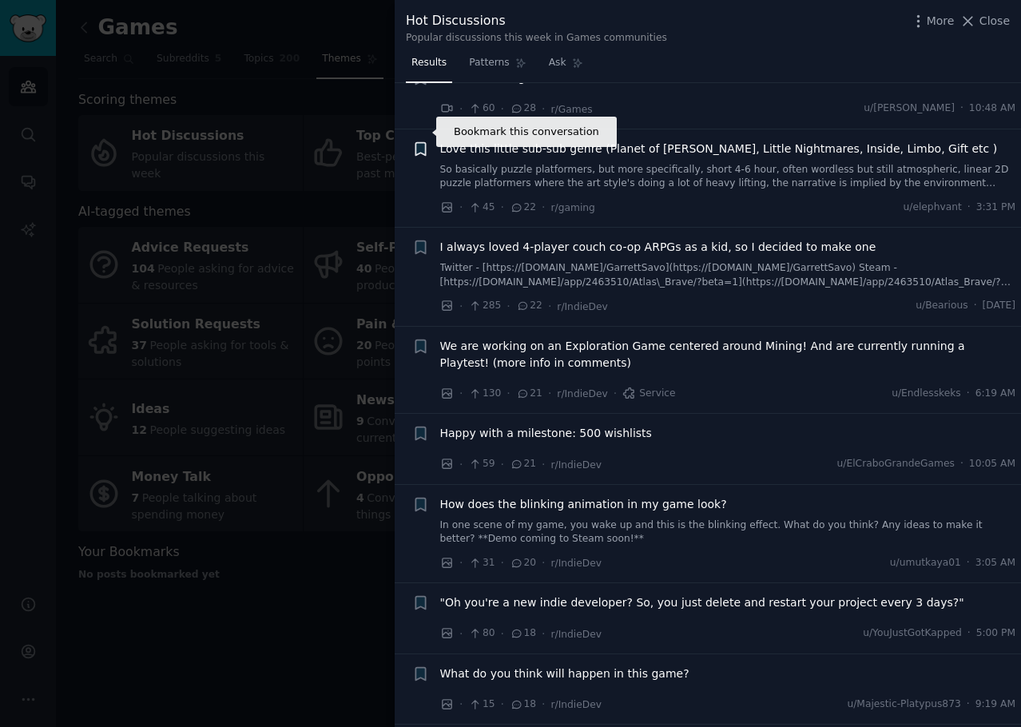
click at [423, 142] on icon "button" at bounding box center [421, 148] width 10 height 13
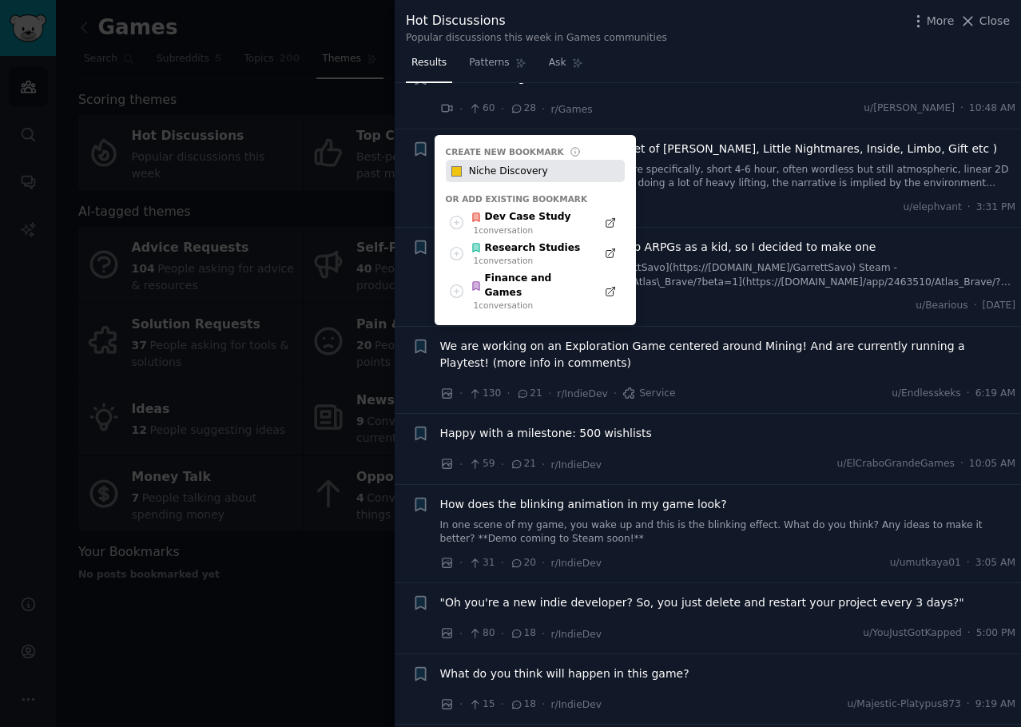
type input "Niche Discovery"
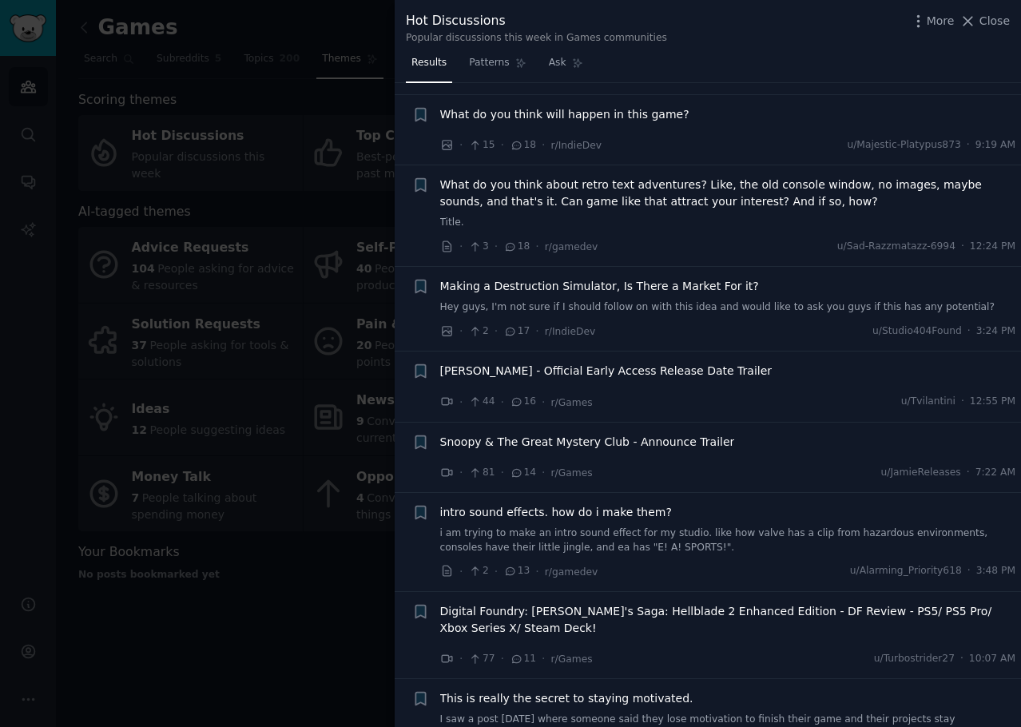
scroll to position [3756, 0]
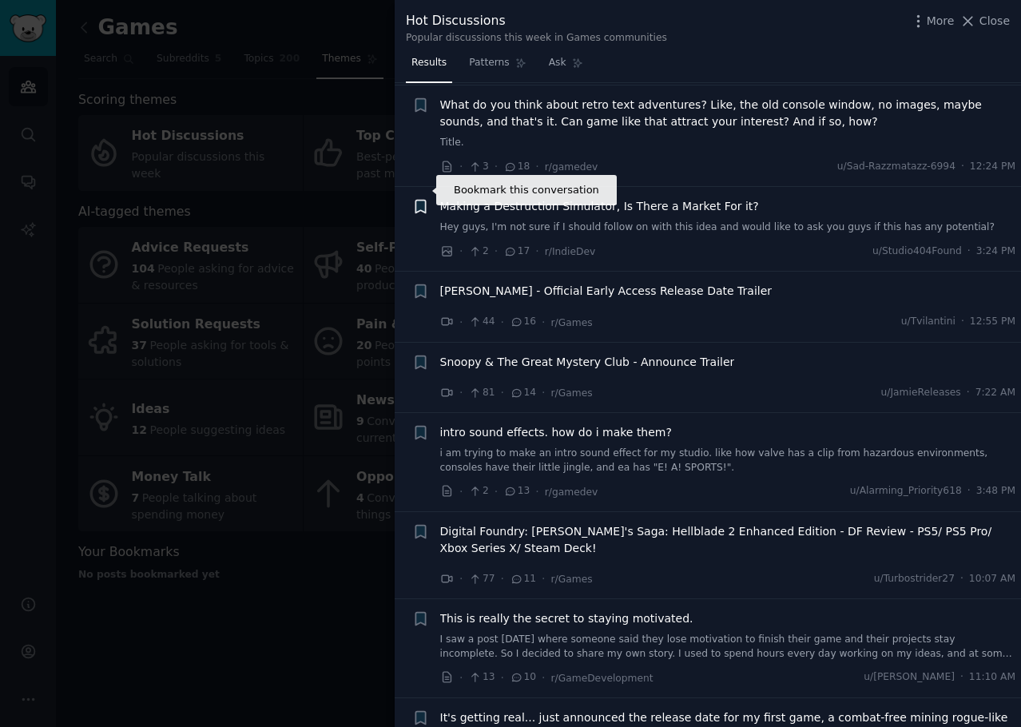
click at [423, 201] on icon "button" at bounding box center [421, 207] width 10 height 13
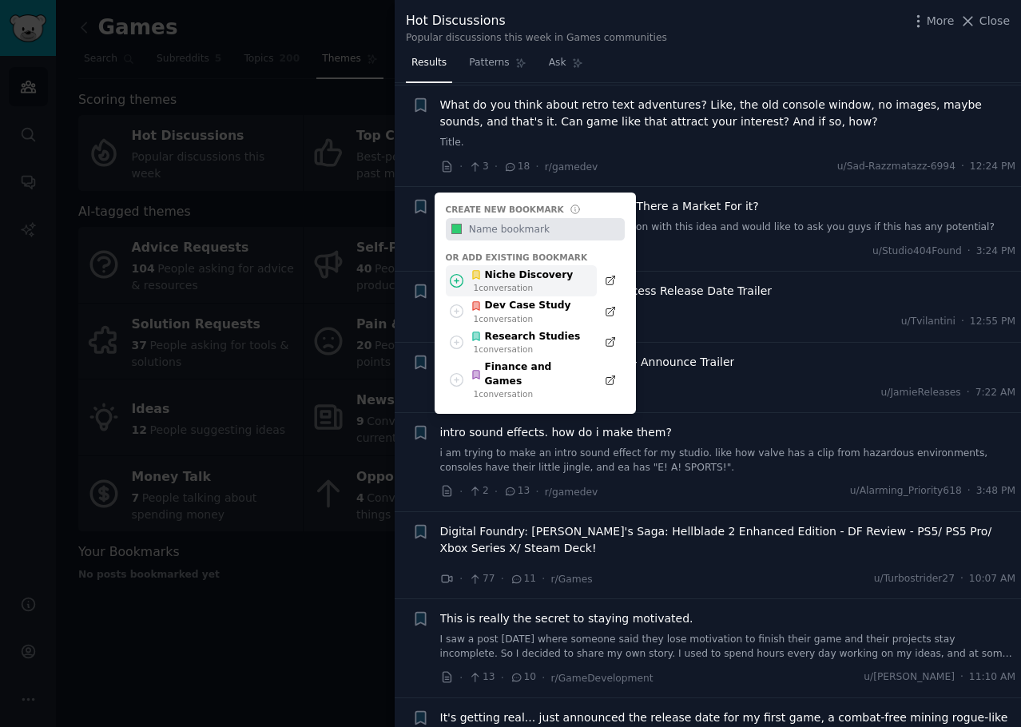
click at [526, 268] on div "Niche Discovery" at bounding box center [522, 275] width 102 height 14
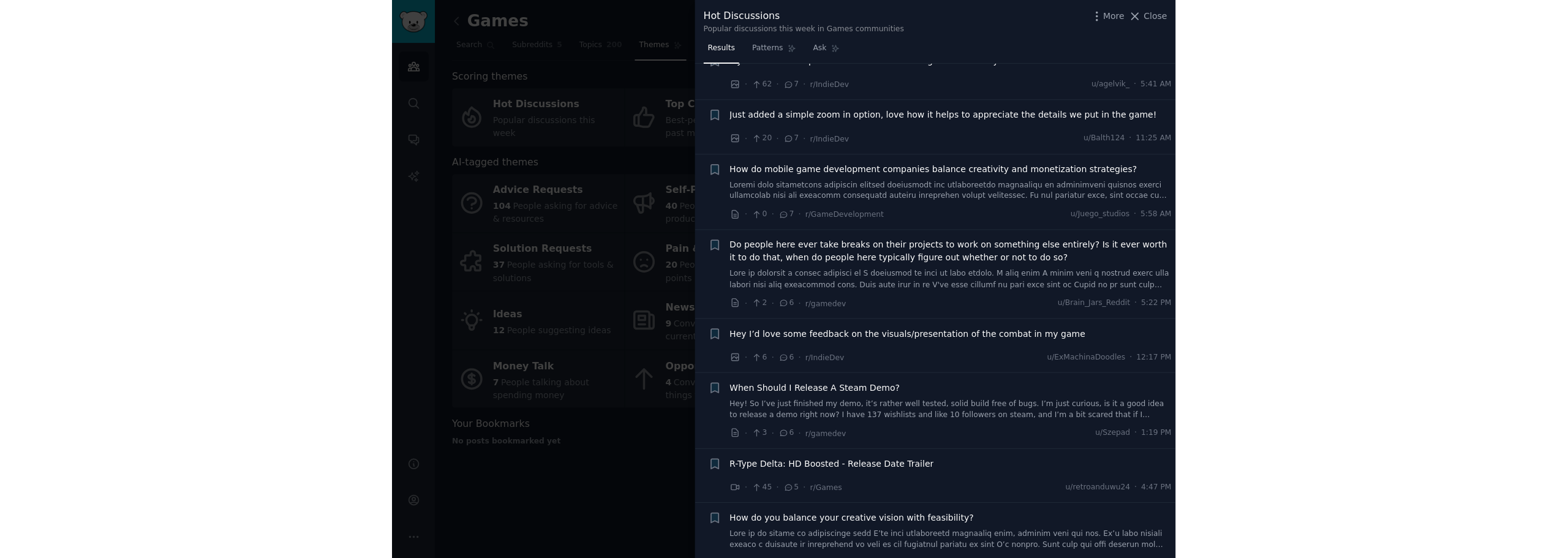
scroll to position [3736, 0]
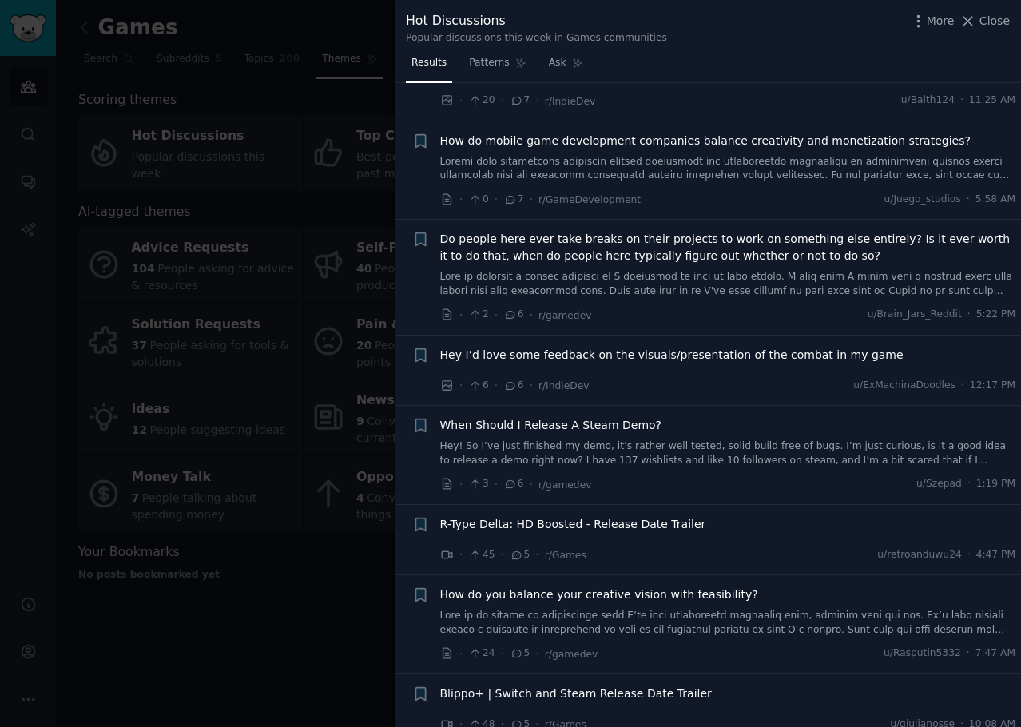
click at [145, 217] on div at bounding box center [510, 363] width 1021 height 727
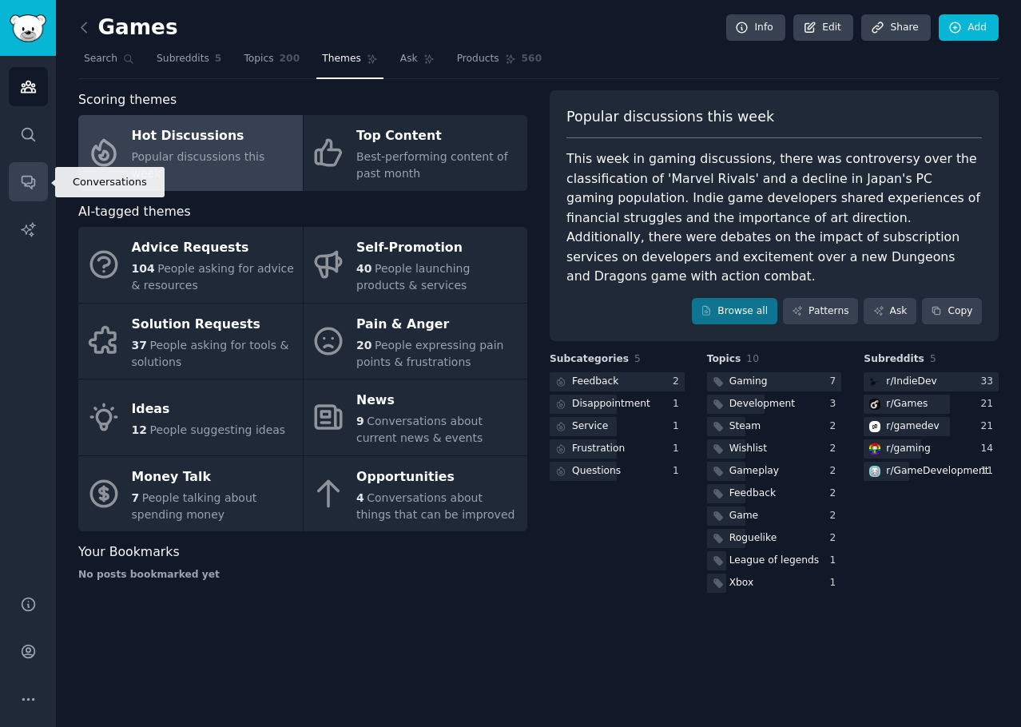
click at [35, 192] on link "Conversations" at bounding box center [28, 181] width 39 height 39
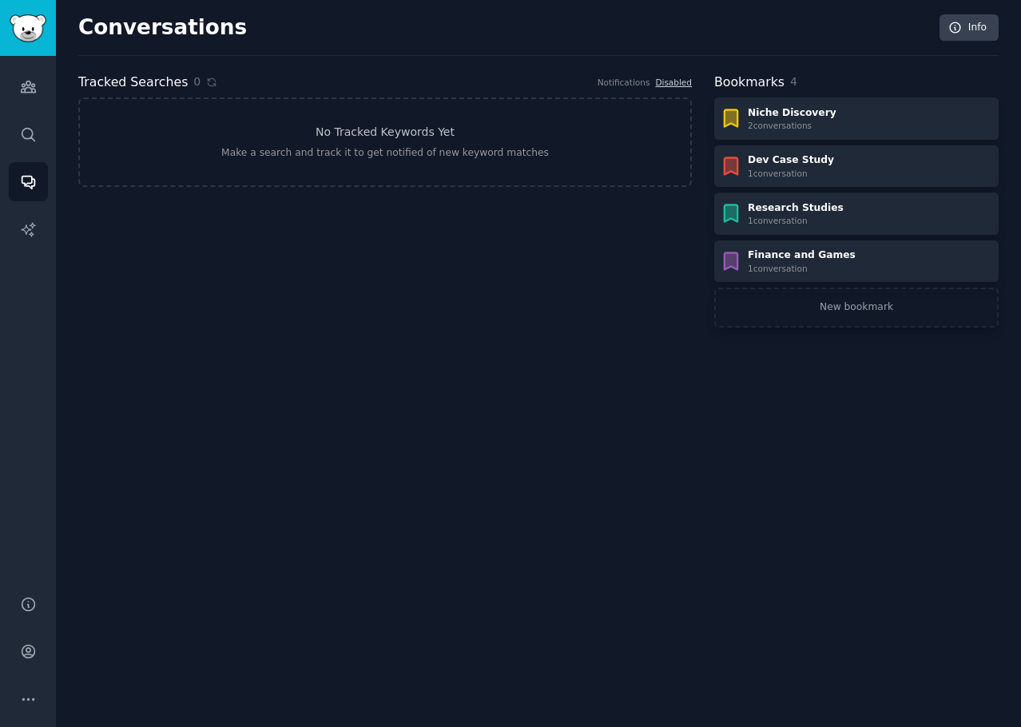
click at [239, 279] on div "Tracked Searches 0 Notifications Disabled No Tracked Keywords Yet Make a search…" at bounding box center [385, 200] width 614 height 255
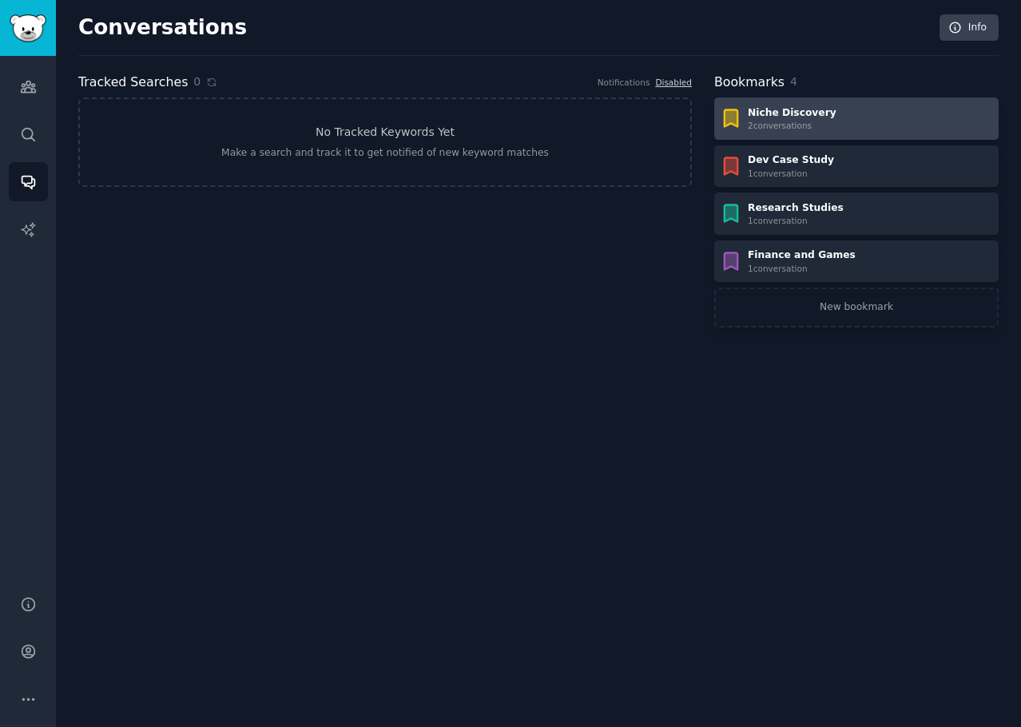
click at [821, 121] on div "Niche Discovery 2 conversation s" at bounding box center [856, 119] width 273 height 26
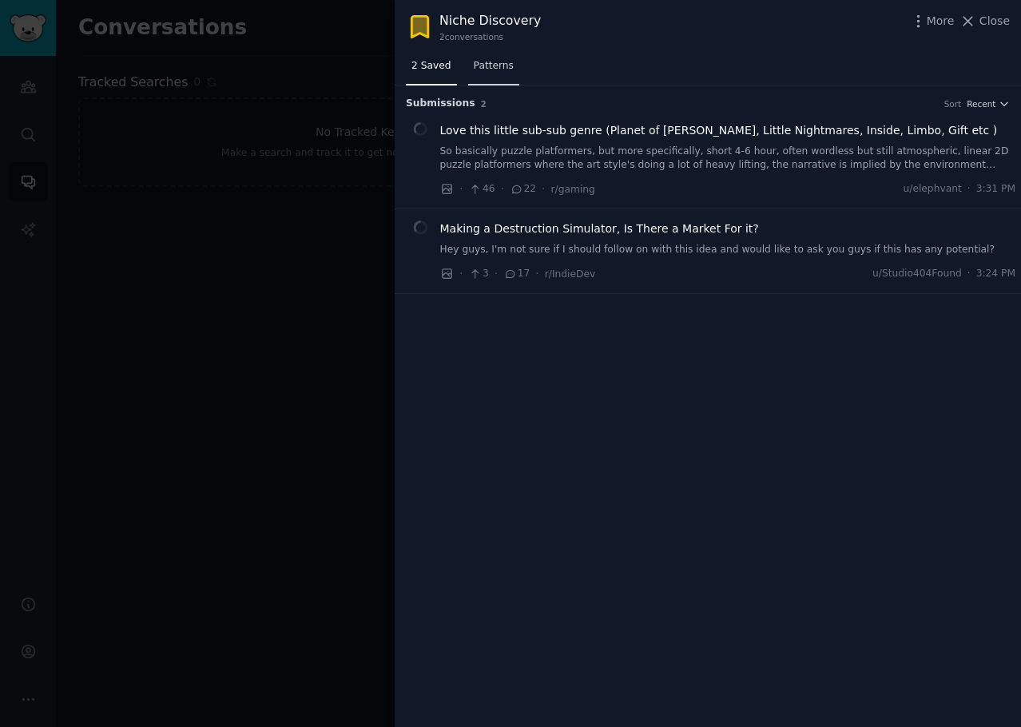
click at [487, 77] on link "Patterns" at bounding box center [493, 70] width 51 height 33
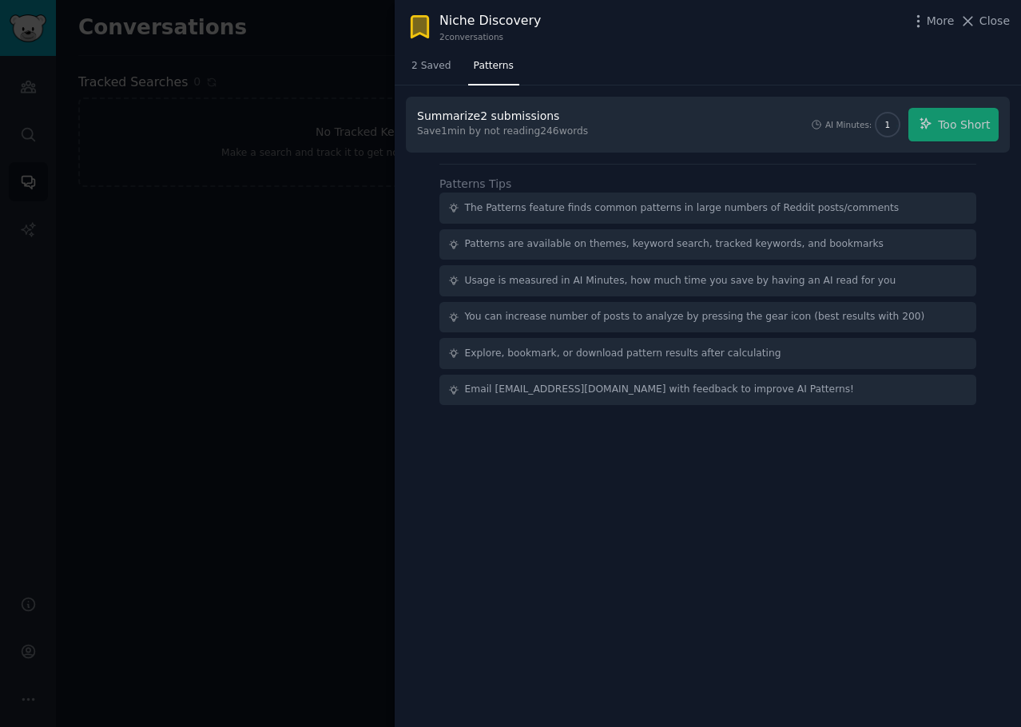
click at [336, 221] on div at bounding box center [510, 363] width 1021 height 727
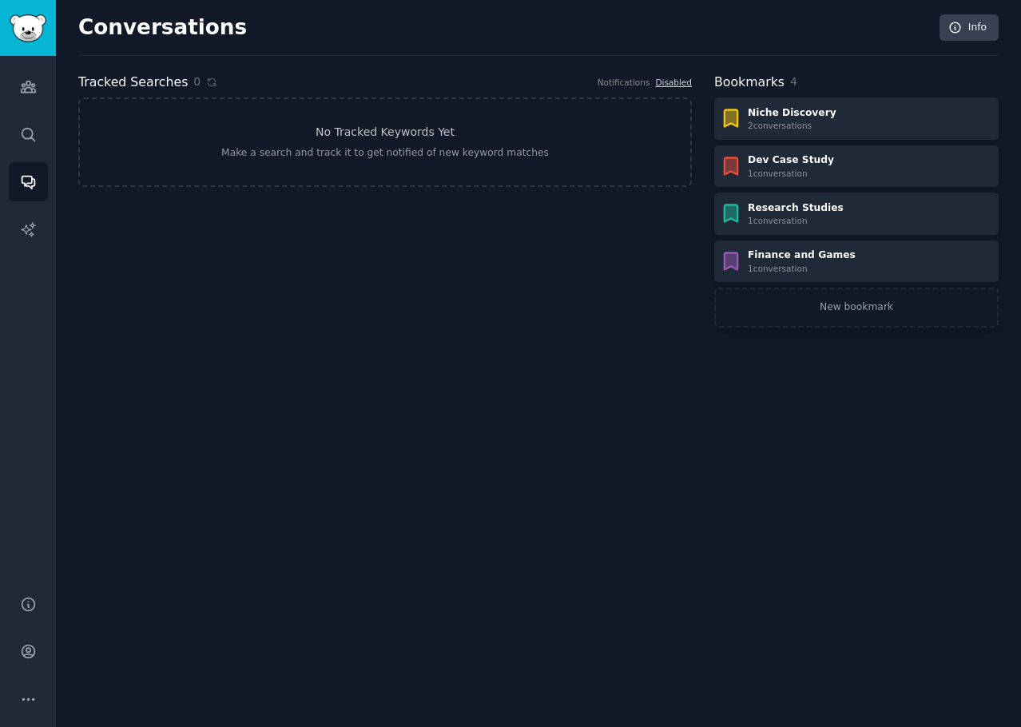
click at [401, 257] on div "Tracked Searches 0 Notifications Disabled No Tracked Keywords Yet Make a search…" at bounding box center [385, 200] width 614 height 255
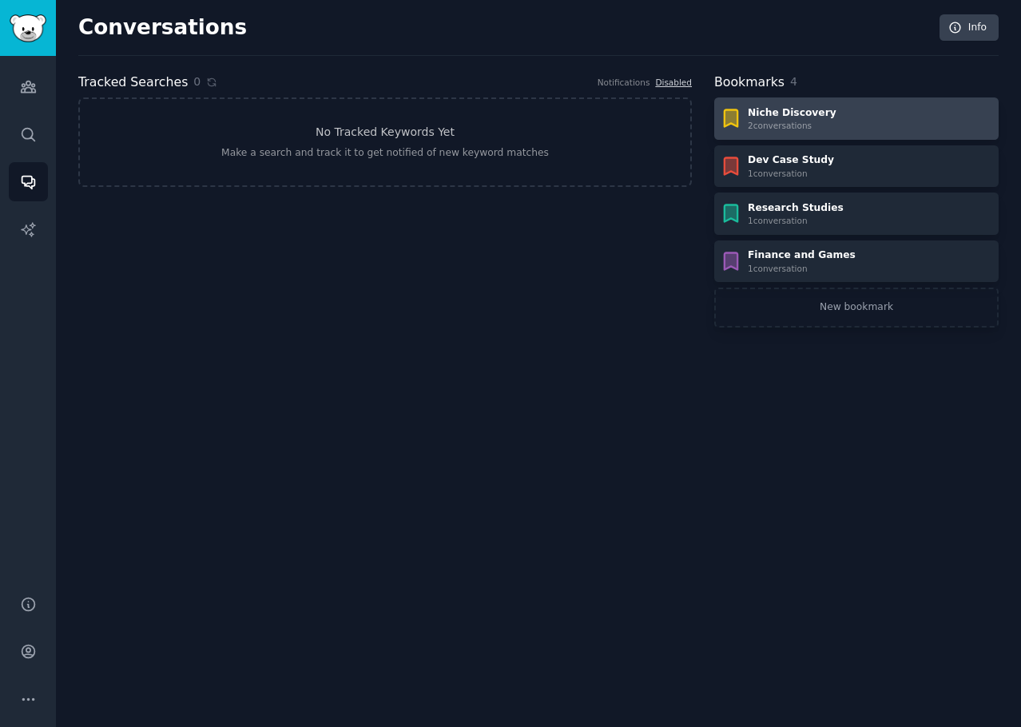
click at [854, 133] on link "Niche Discovery 2 conversation s" at bounding box center [856, 118] width 284 height 42
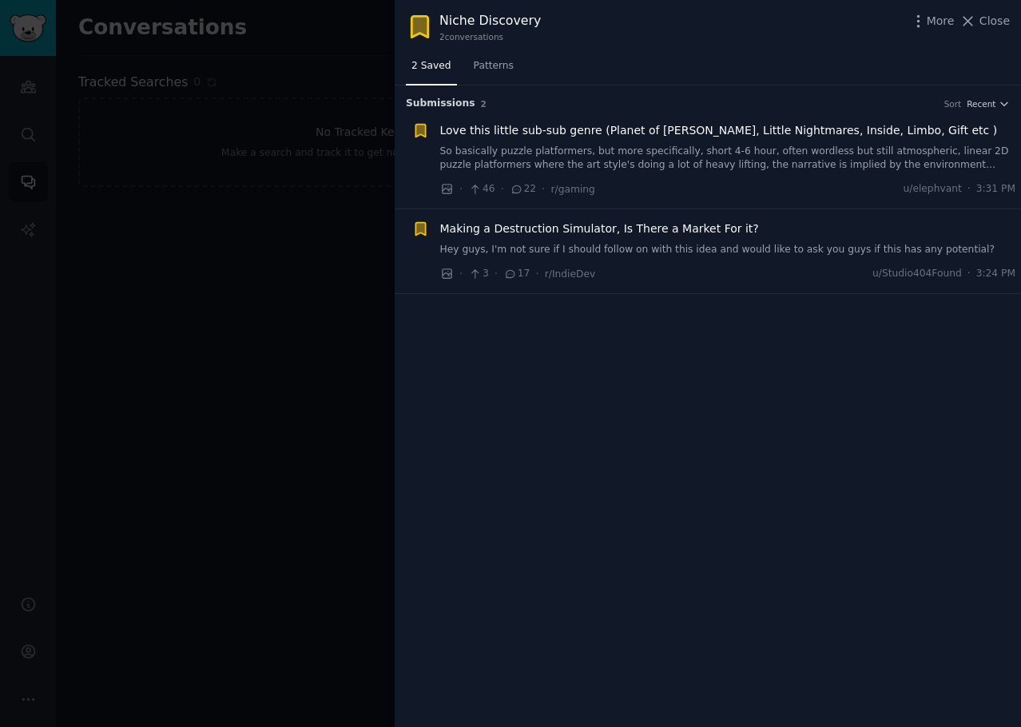
click at [234, 272] on div at bounding box center [510, 363] width 1021 height 727
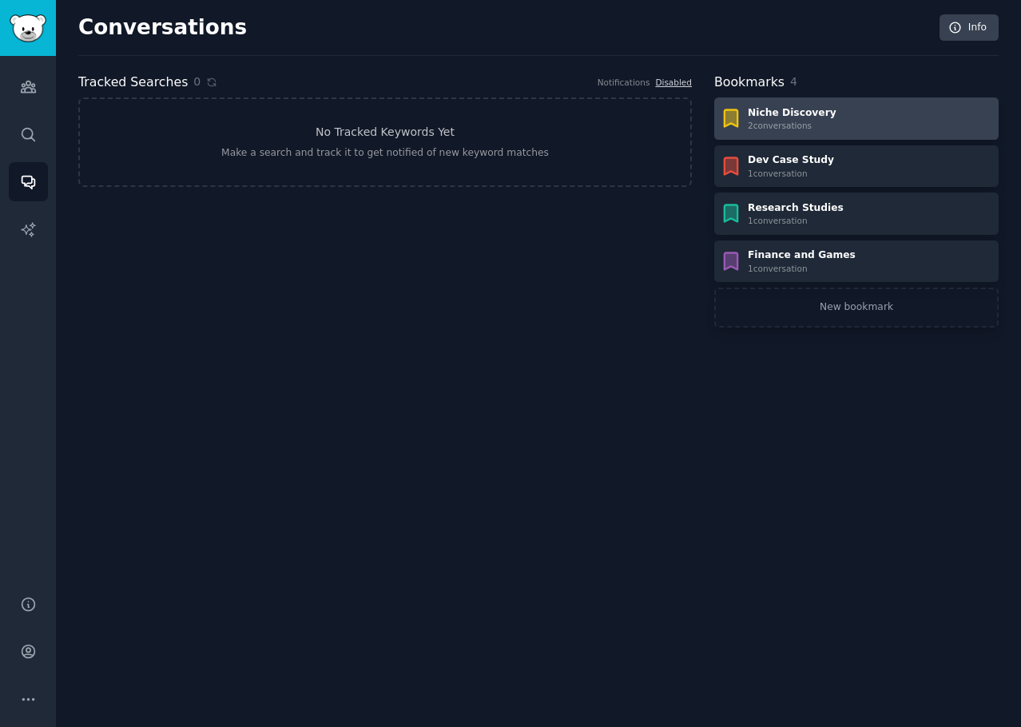
click at [832, 133] on link "Niche Discovery 2 conversation s" at bounding box center [856, 118] width 284 height 42
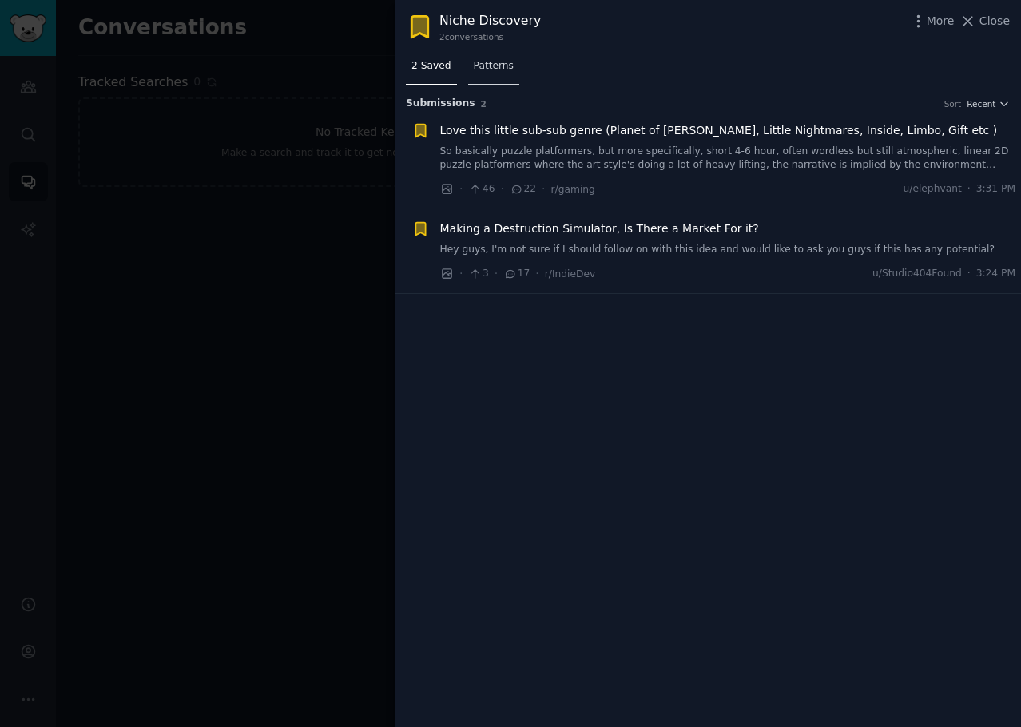
click at [492, 66] on span "Patterns" at bounding box center [494, 66] width 40 height 14
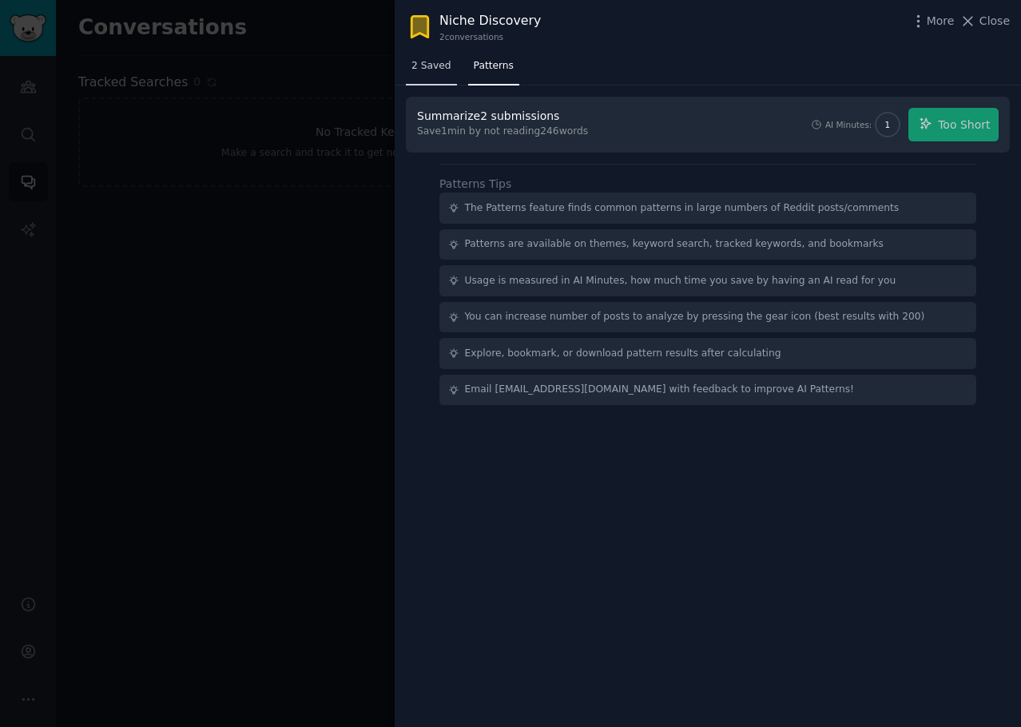
click at [412, 74] on link "2 Saved" at bounding box center [431, 70] width 51 height 33
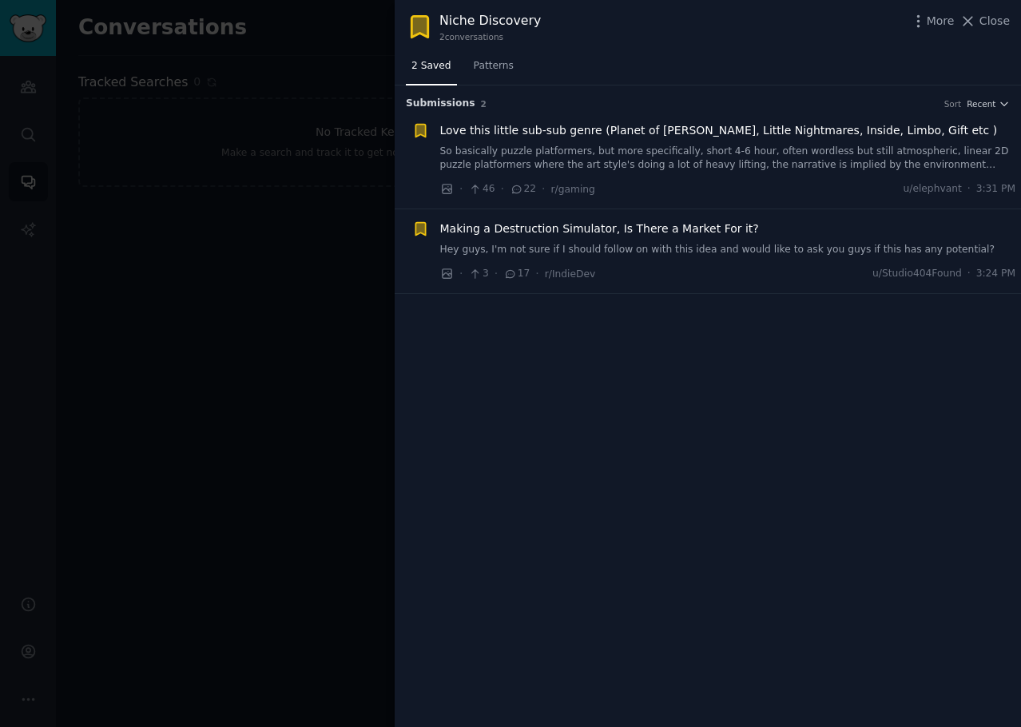
click at [360, 228] on div at bounding box center [510, 363] width 1021 height 727
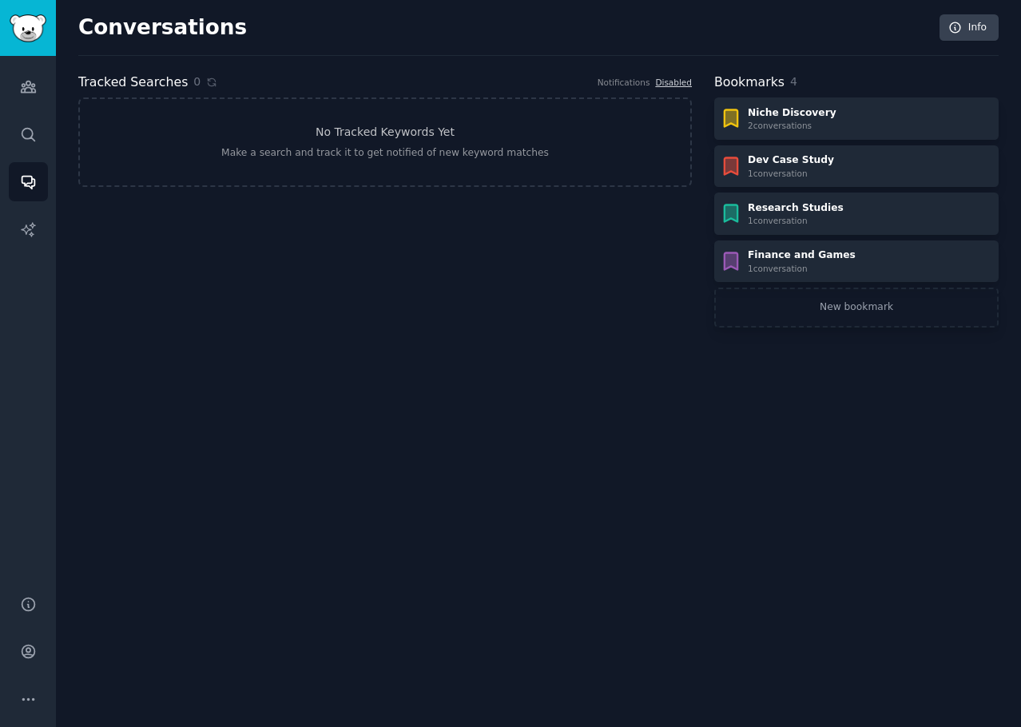
click at [498, 367] on div "Conversations Info Tracked Searches 0 Notifications Disabled No Tracked Keyword…" at bounding box center [538, 363] width 965 height 727
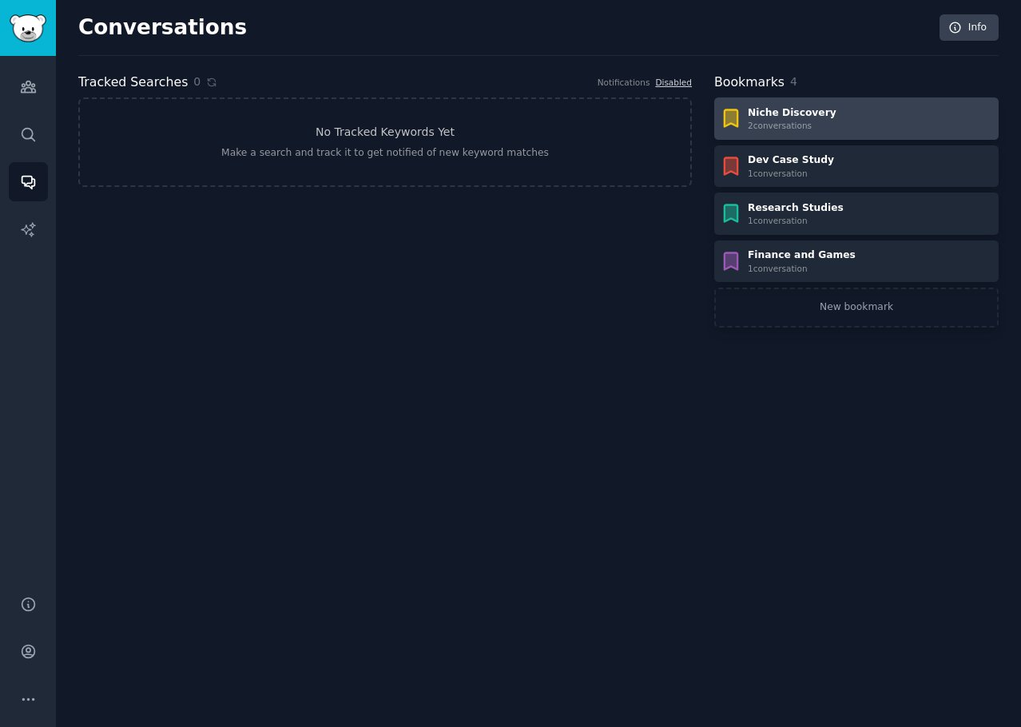
click at [774, 117] on div "Niche Discovery" at bounding box center [792, 113] width 89 height 14
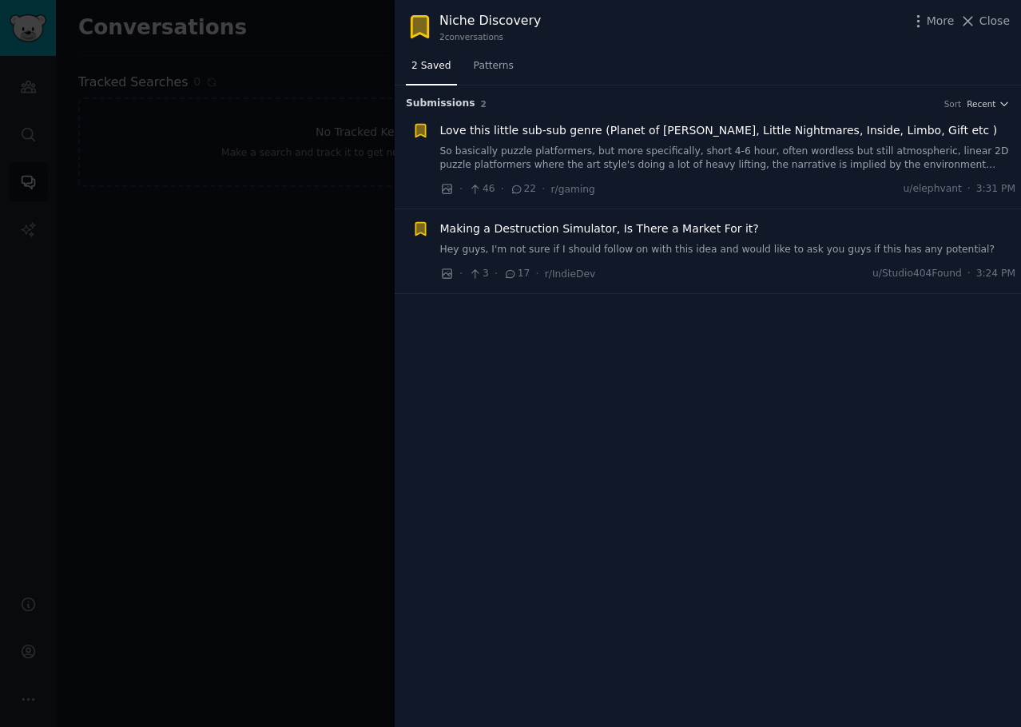
click at [264, 369] on div at bounding box center [510, 363] width 1021 height 727
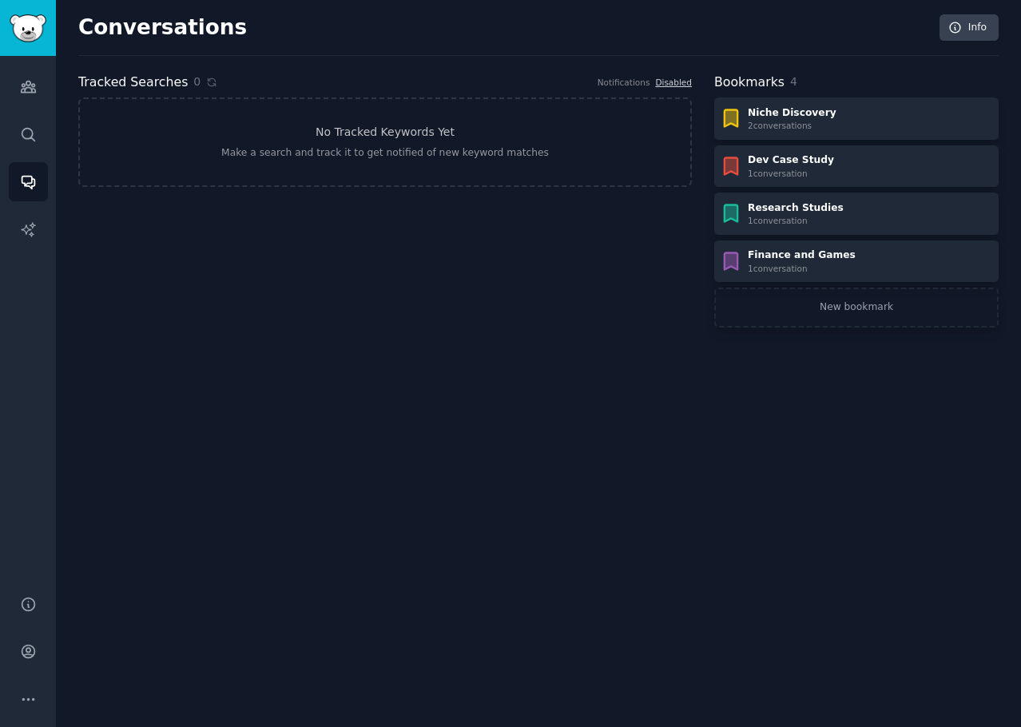
click at [393, 372] on div "Conversations Info Tracked Searches 0 Notifications Disabled No Tracked Keyword…" at bounding box center [538, 363] width 965 height 727
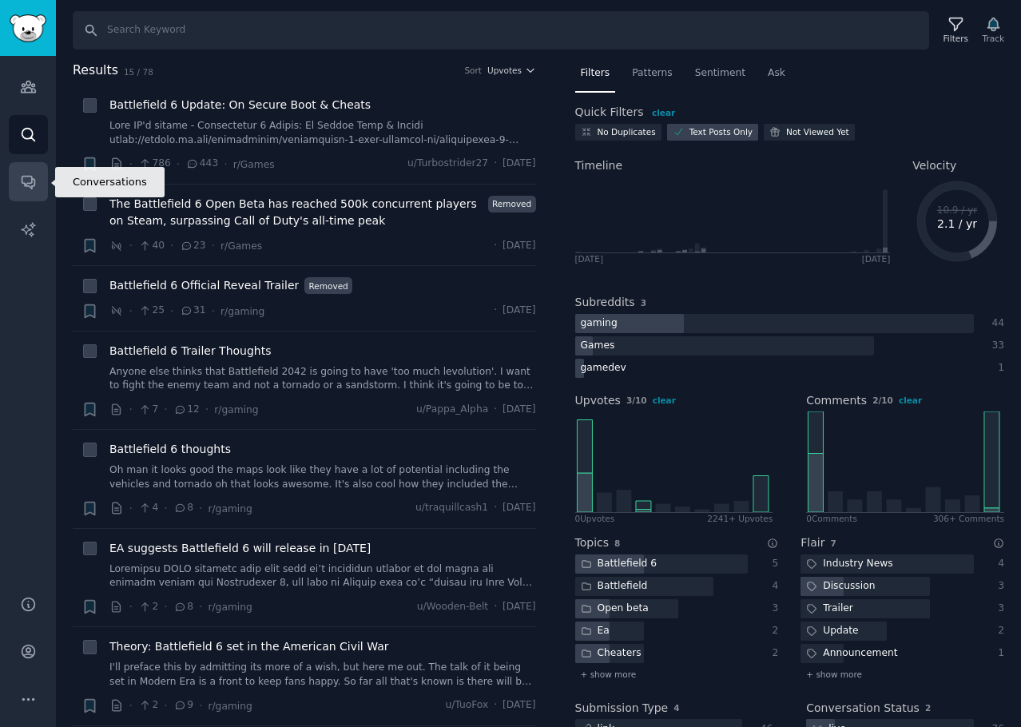
click at [33, 184] on icon "Sidebar" at bounding box center [28, 181] width 17 height 17
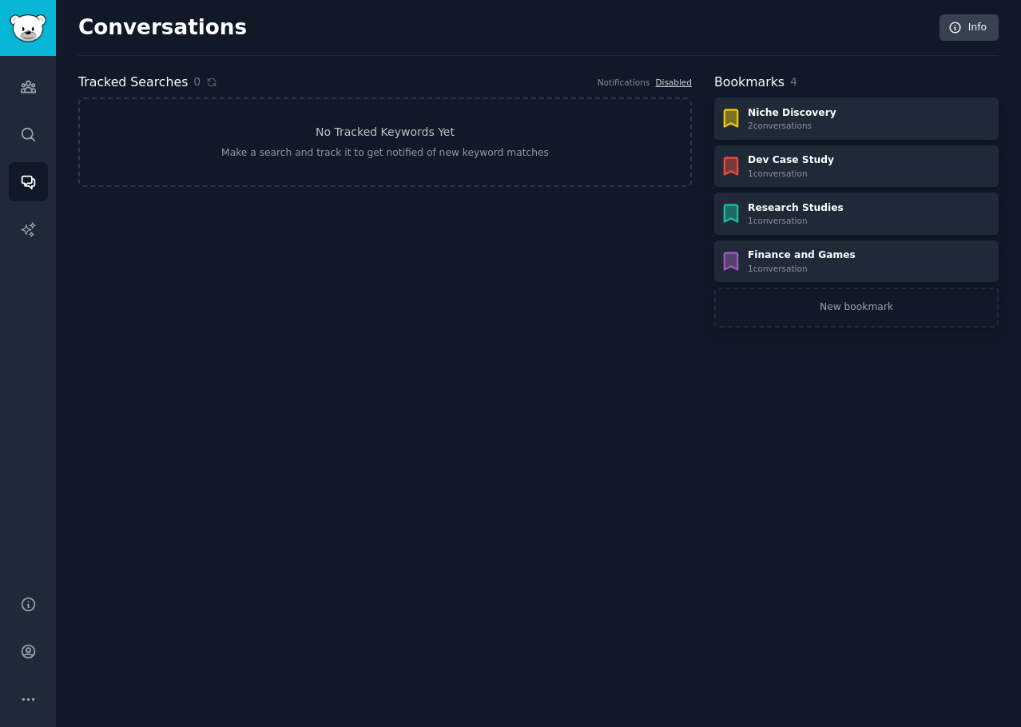
click at [273, 324] on div "Tracked Searches 0 Notifications Disabled No Tracked Keywords Yet Make a search…" at bounding box center [385, 200] width 614 height 255
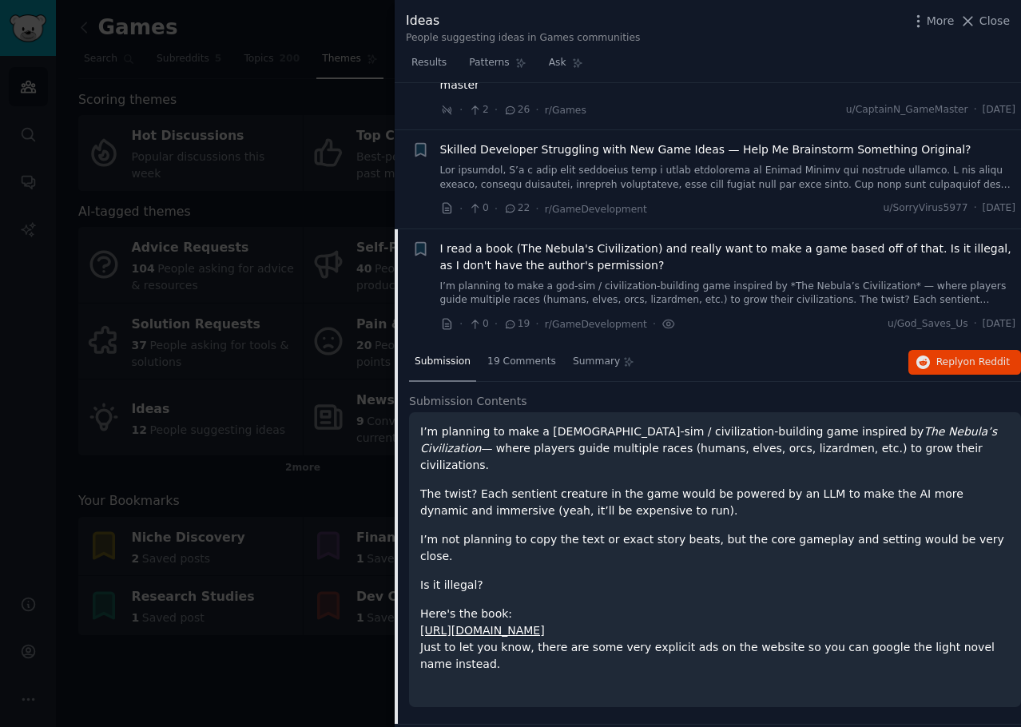
scroll to position [160, 0]
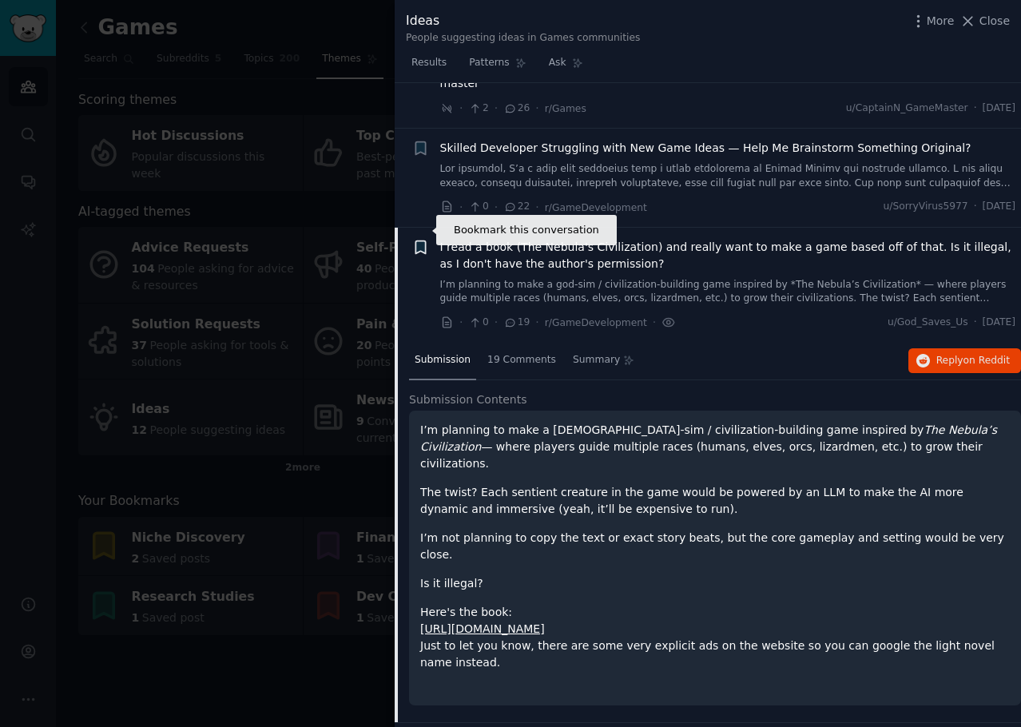
click at [419, 241] on icon "button" at bounding box center [421, 247] width 10 height 13
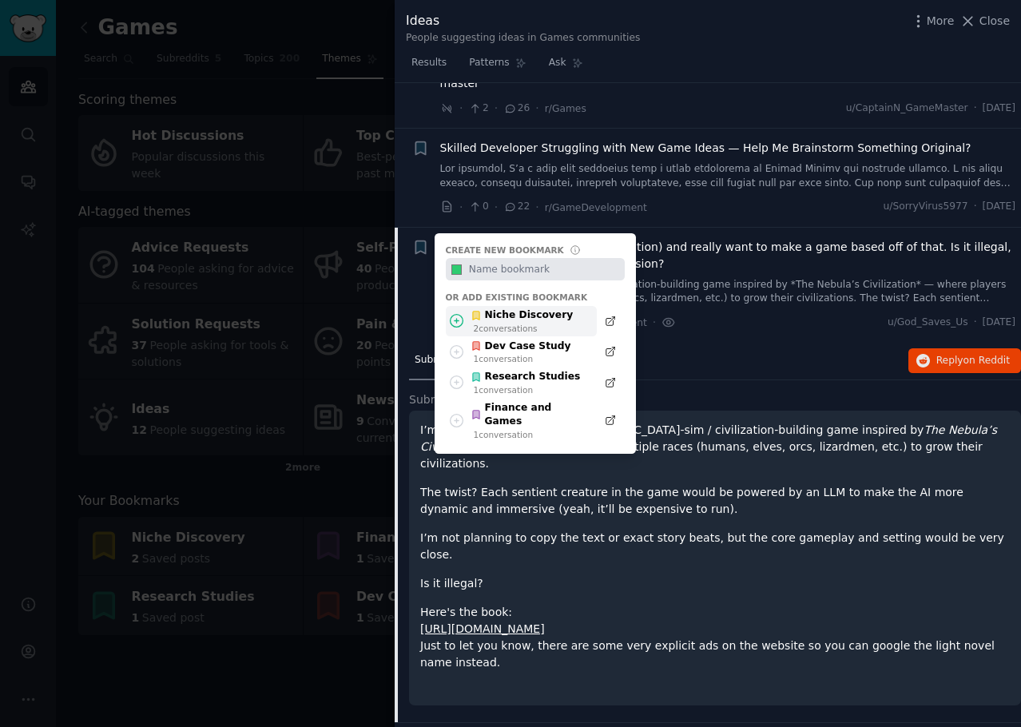
click at [519, 323] on div "2 conversation s" at bounding box center [524, 328] width 100 height 11
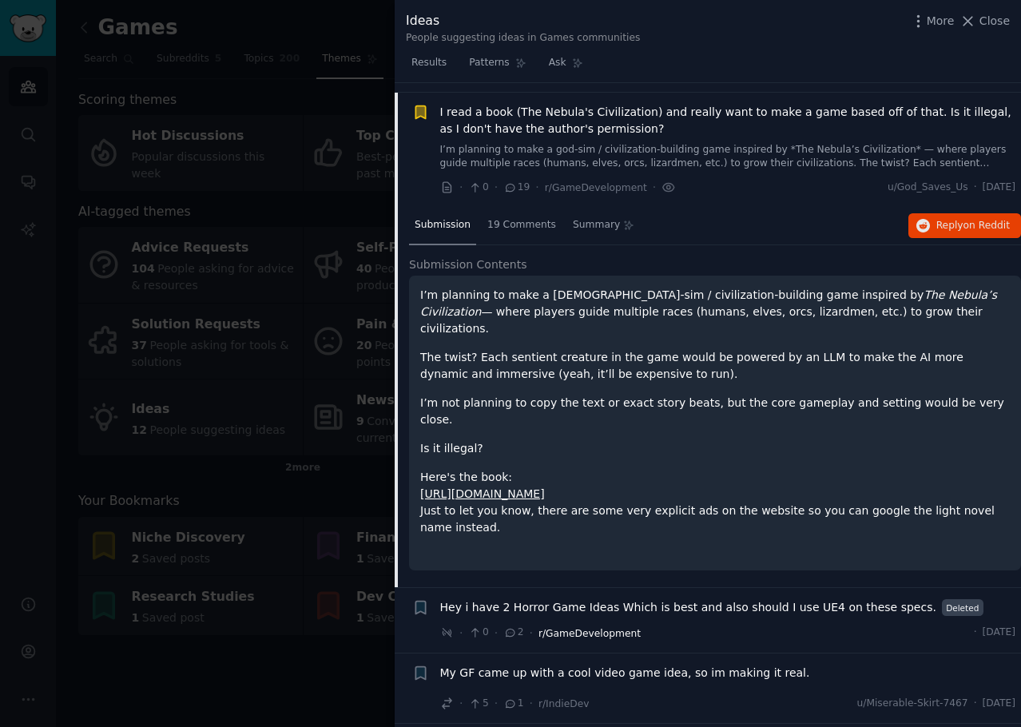
scroll to position [559, 0]
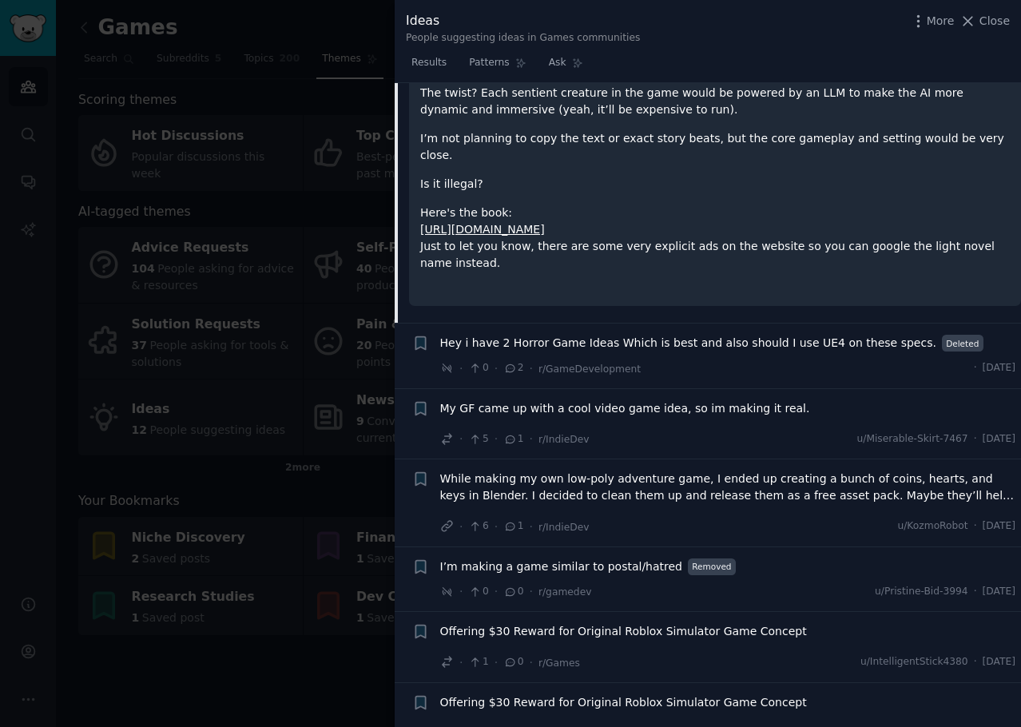
click at [736, 400] on span "My GF came up with a cool video game idea, so im making it real." at bounding box center [625, 408] width 370 height 17
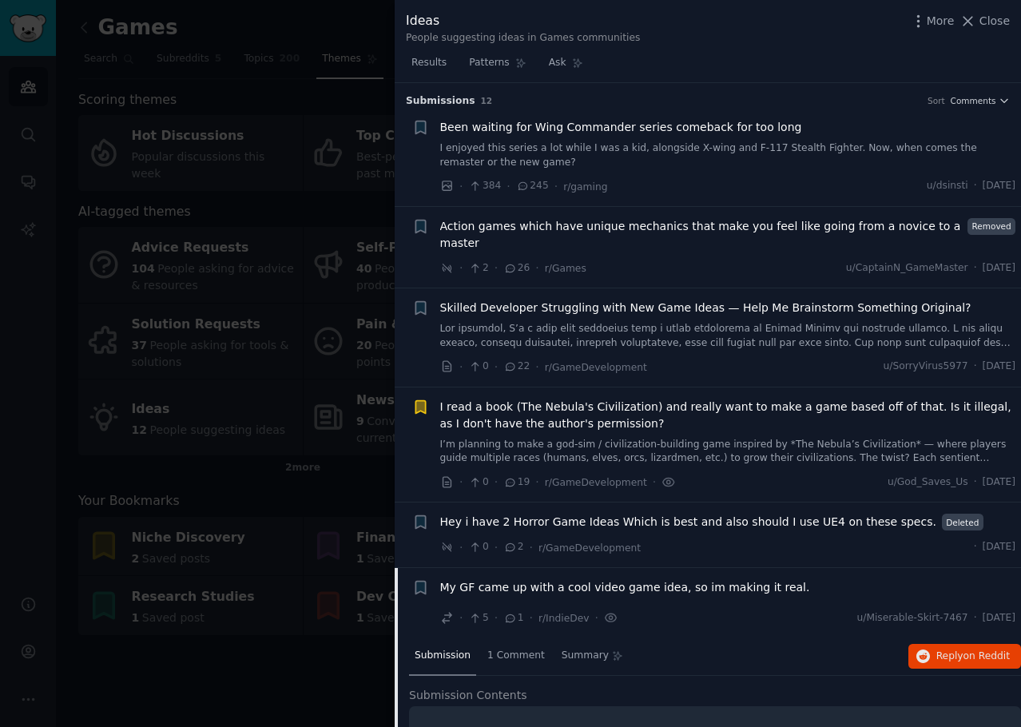
click at [221, 170] on div at bounding box center [510, 363] width 1021 height 727
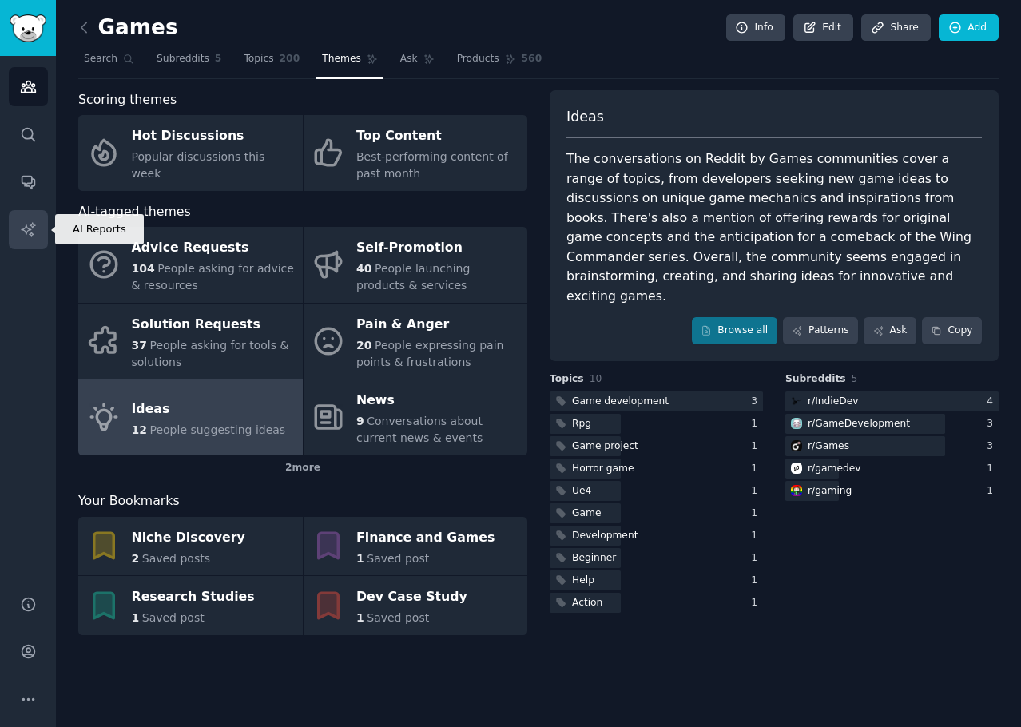
click at [21, 221] on icon "Sidebar" at bounding box center [28, 229] width 17 height 17
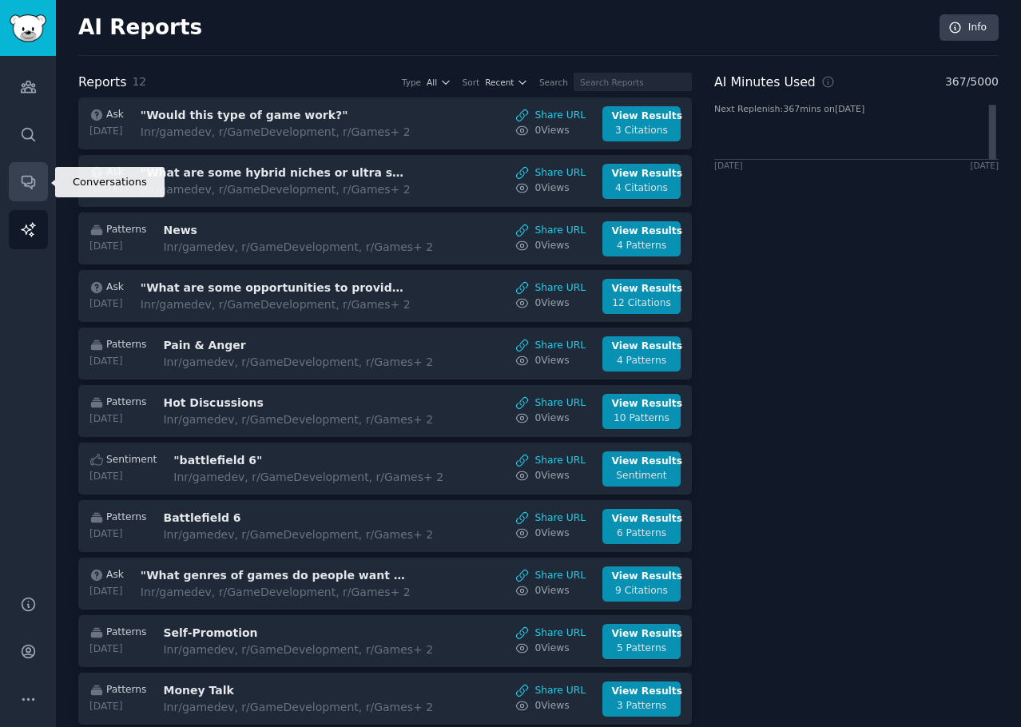
click at [28, 172] on link "Conversations" at bounding box center [28, 181] width 39 height 39
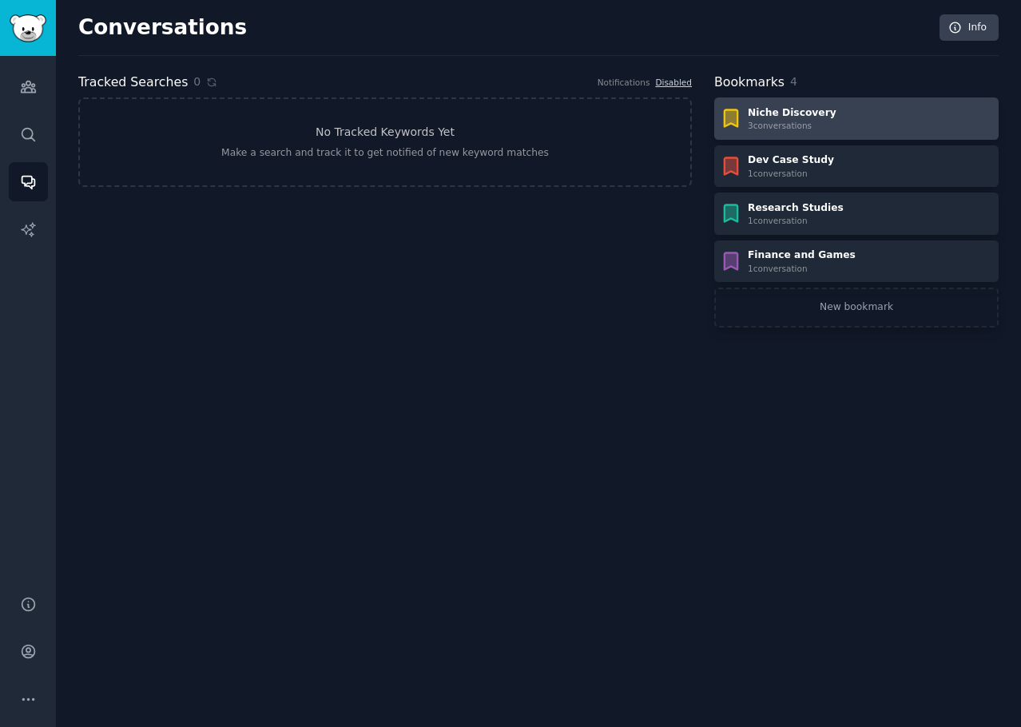
click at [801, 112] on div "Niche Discovery" at bounding box center [792, 113] width 89 height 14
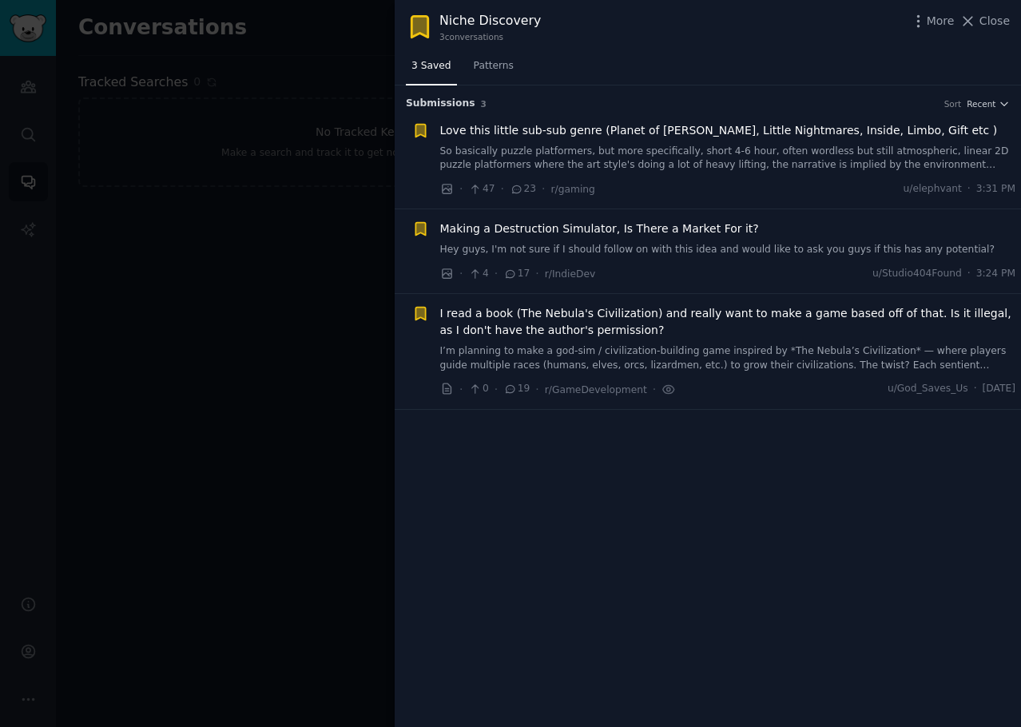
click at [239, 345] on div at bounding box center [510, 363] width 1021 height 727
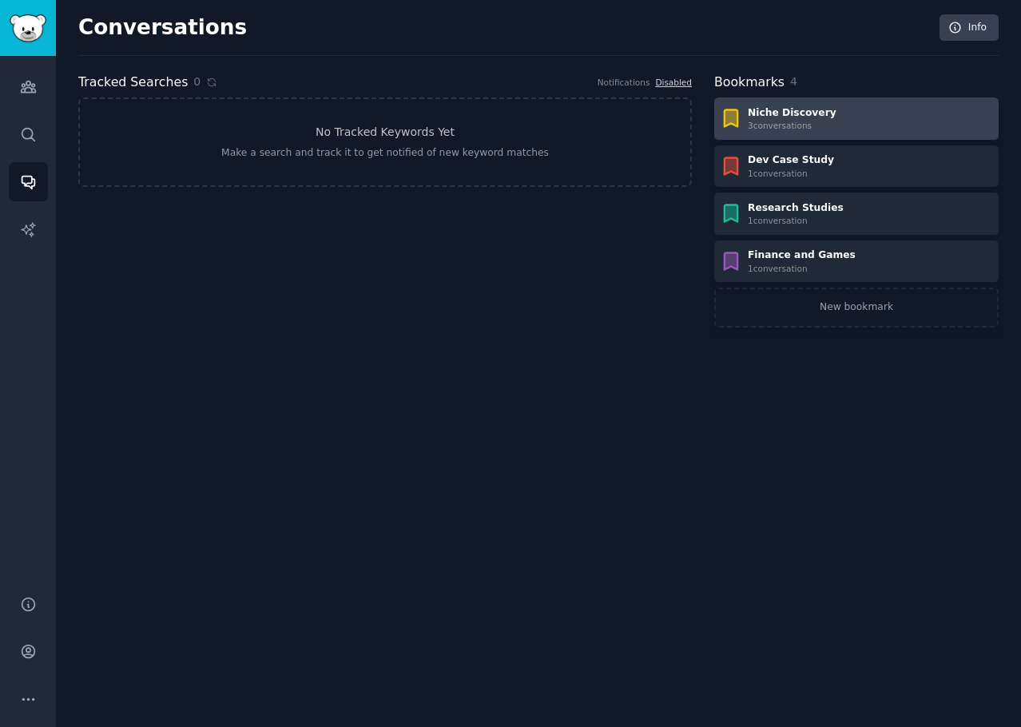
click at [850, 120] on div "Niche Discovery 3 conversation s" at bounding box center [856, 119] width 273 height 26
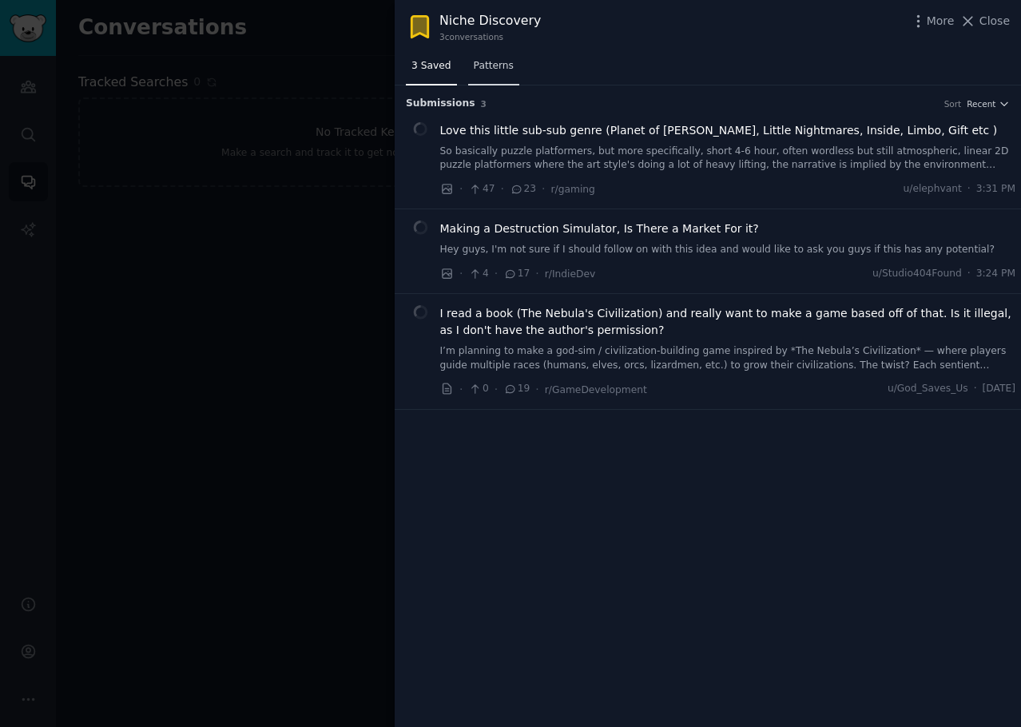
click at [468, 73] on link "Patterns" at bounding box center [493, 70] width 51 height 33
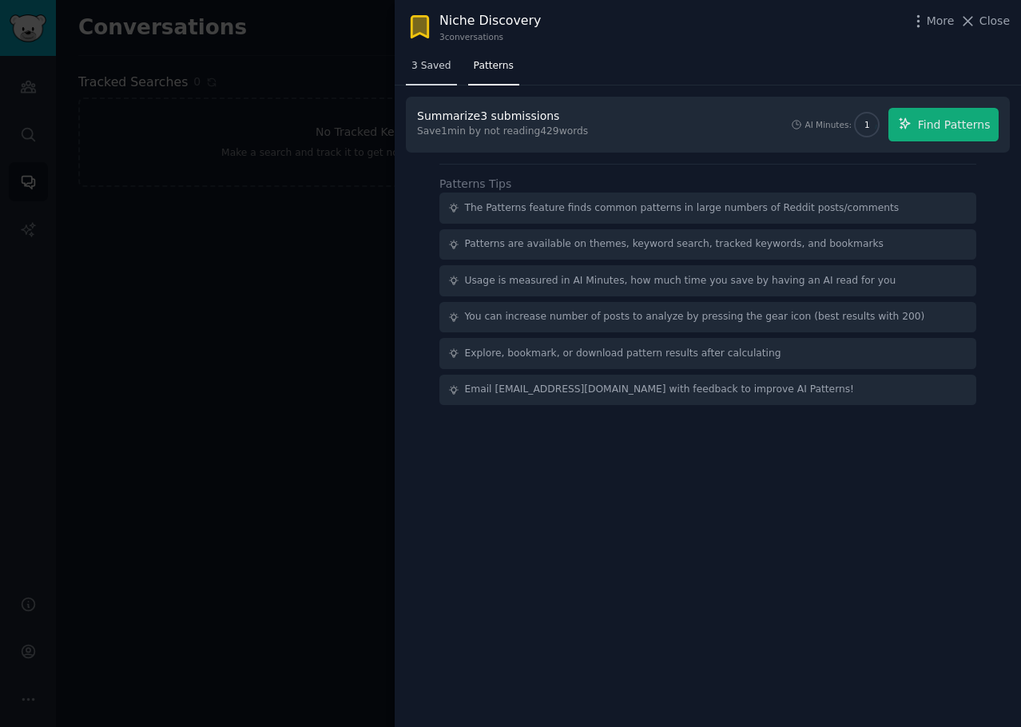
click at [418, 74] on link "3 Saved" at bounding box center [431, 70] width 51 height 33
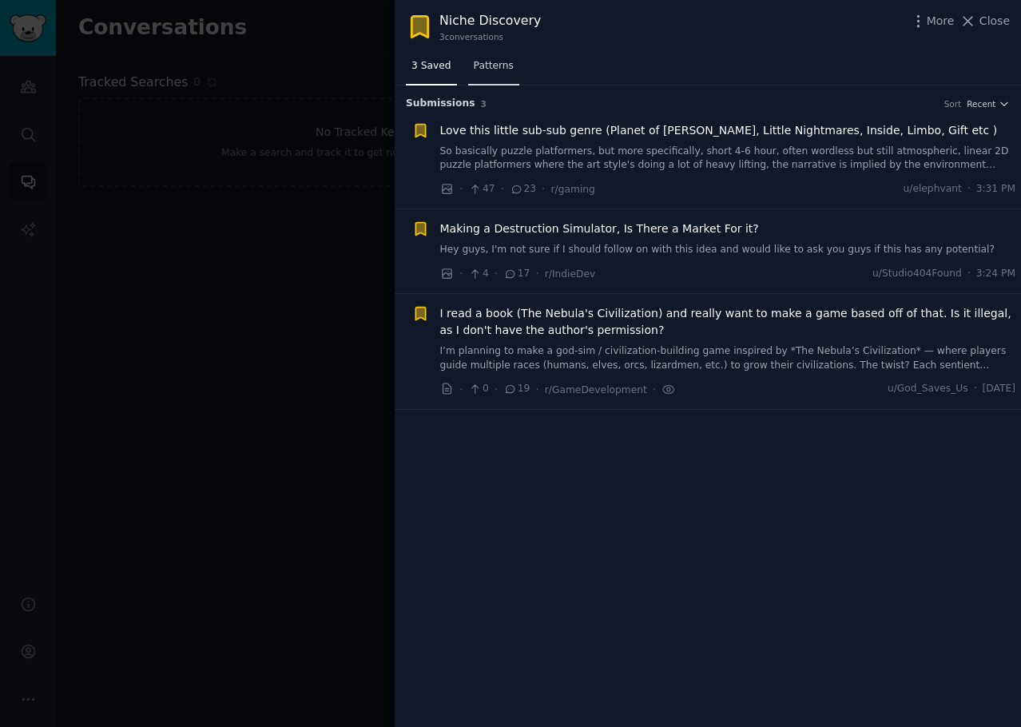
click at [486, 73] on link "Patterns" at bounding box center [493, 70] width 51 height 33
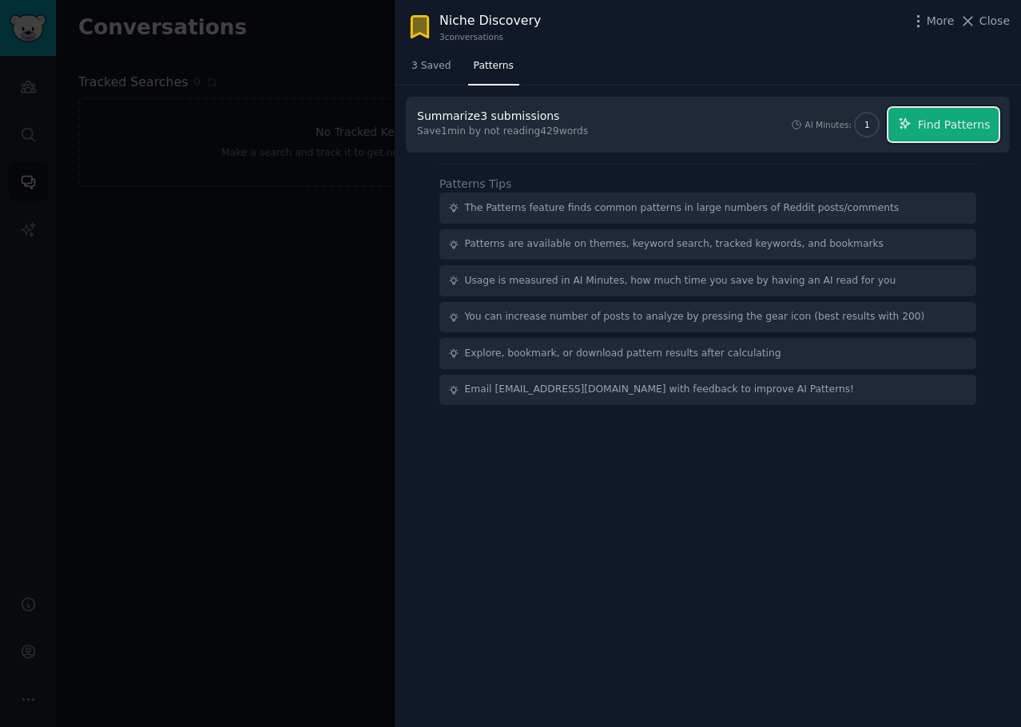
click at [985, 125] on span "Find Patterns" at bounding box center [954, 125] width 73 height 17
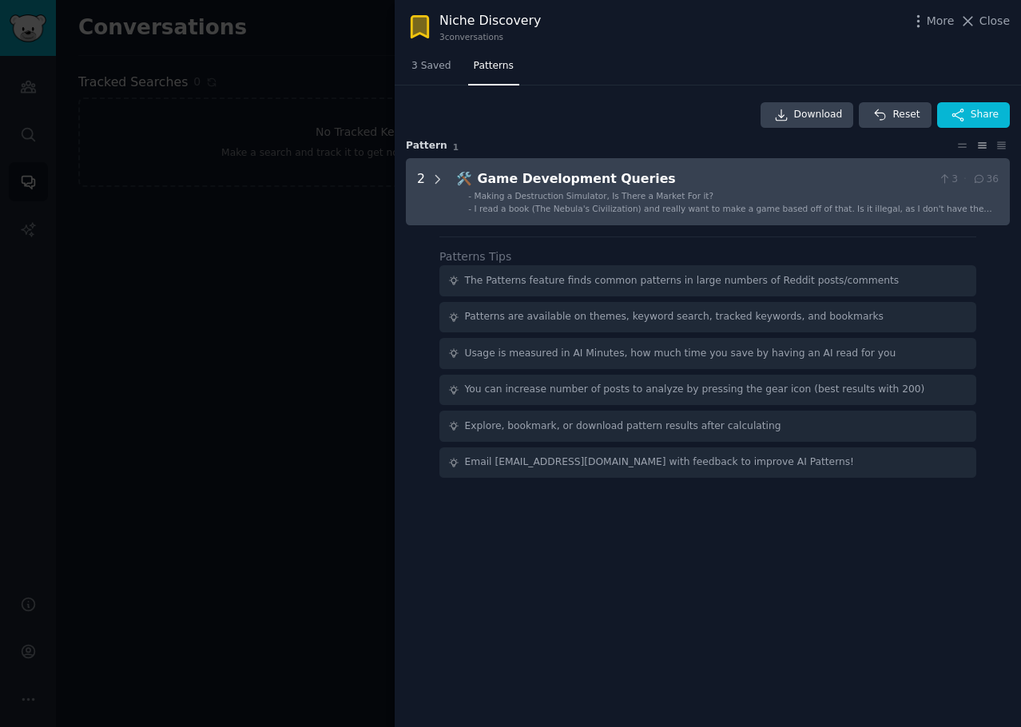
click at [442, 181] on icon at bounding box center [438, 180] width 14 height 14
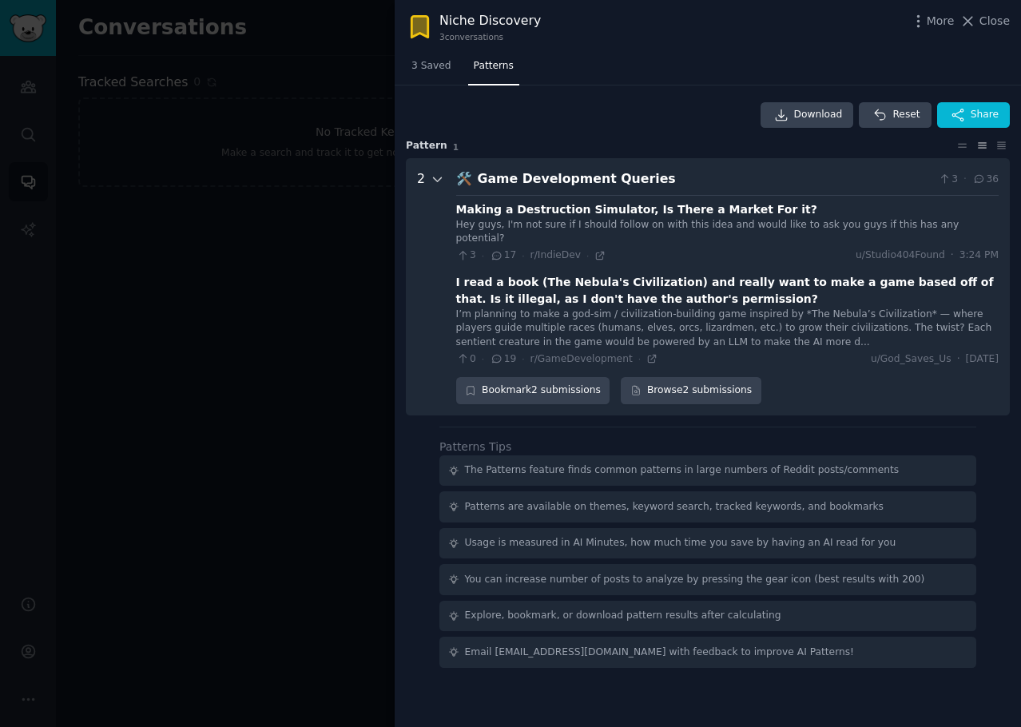
click at [439, 181] on icon at bounding box center [438, 180] width 14 height 14
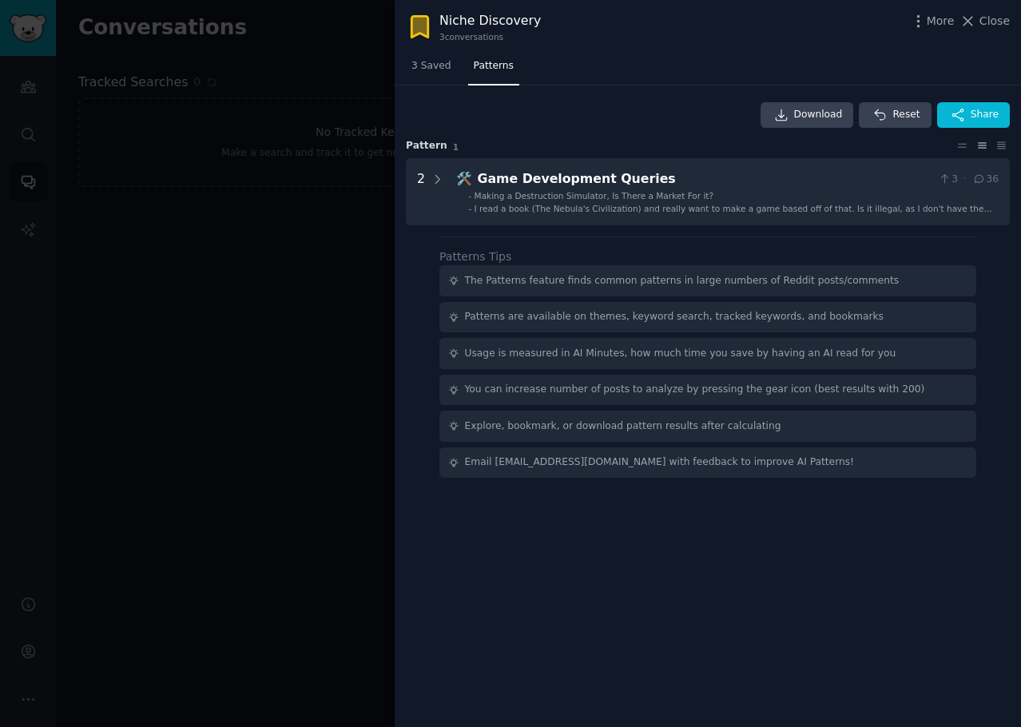
click at [539, 109] on div "Download Reset Share" at bounding box center [708, 115] width 604 height 26
click at [264, 284] on div at bounding box center [510, 363] width 1021 height 727
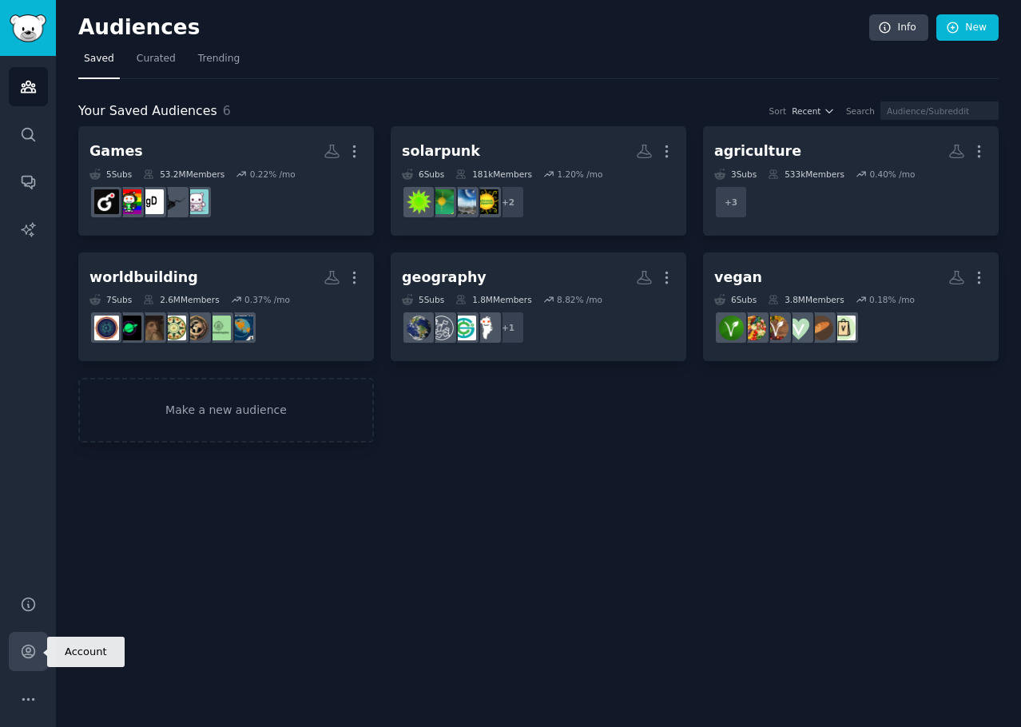
click at [30, 662] on link "Account" at bounding box center [28, 651] width 39 height 39
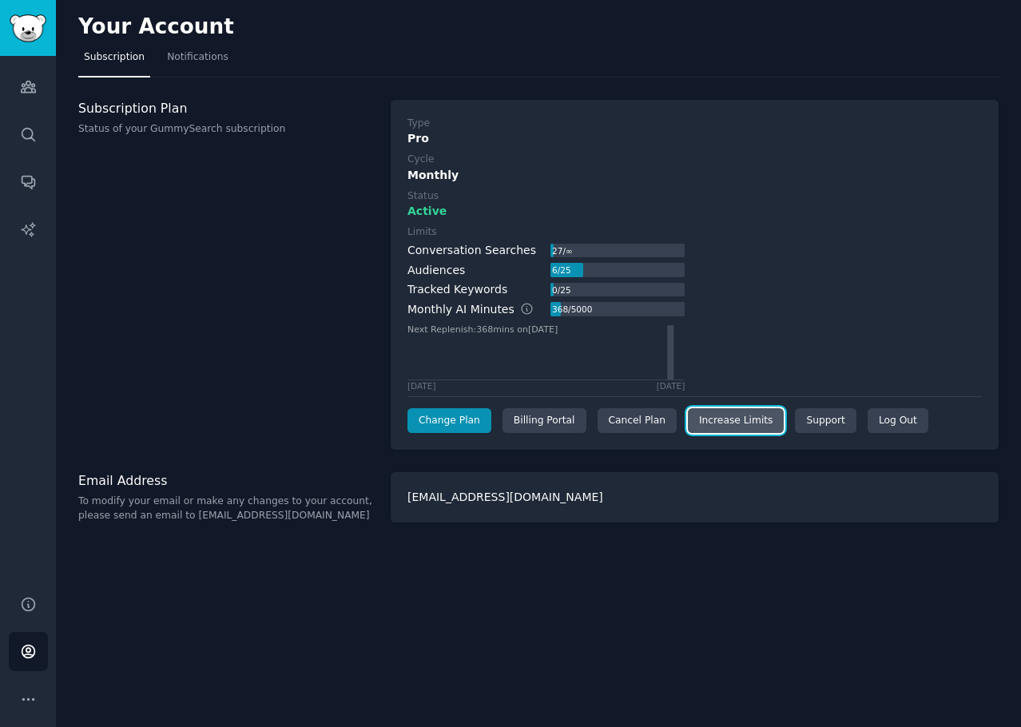
click at [727, 422] on link "Increase Limits" at bounding box center [736, 421] width 97 height 26
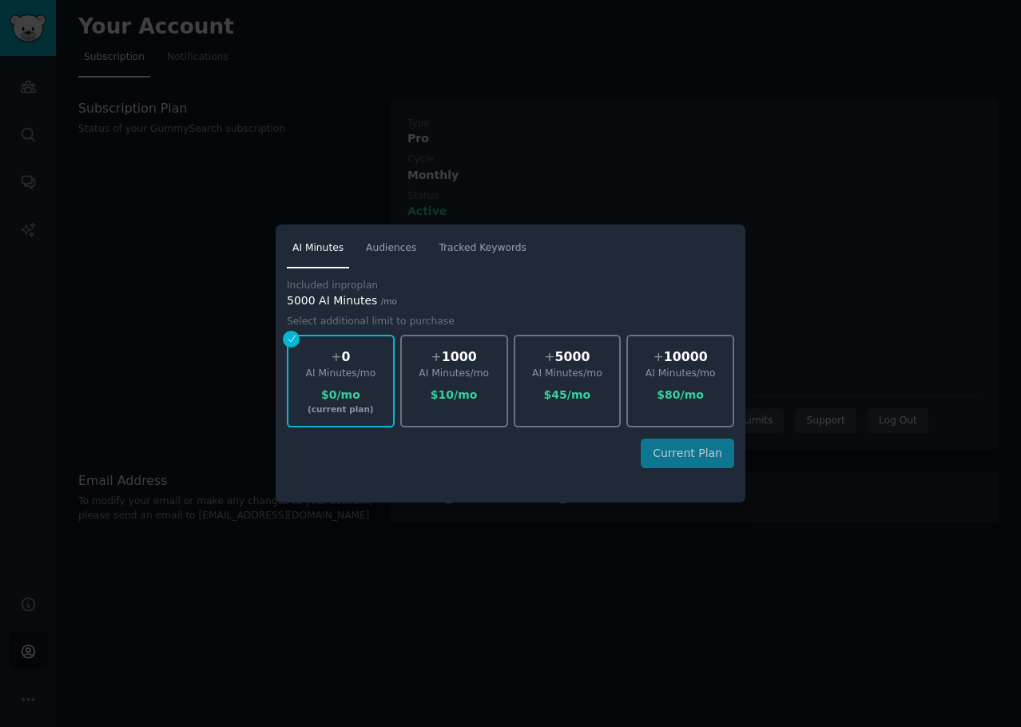
click at [320, 467] on div "Current Plan" at bounding box center [510, 454] width 447 height 30
click at [332, 462] on div "Current Plan" at bounding box center [510, 454] width 447 height 30
click at [393, 263] on link "Audiences" at bounding box center [391, 252] width 62 height 33
click at [474, 245] on span "Tracked Keywords" at bounding box center [483, 248] width 88 height 14
click at [399, 253] on span "Audiences" at bounding box center [391, 248] width 50 height 14
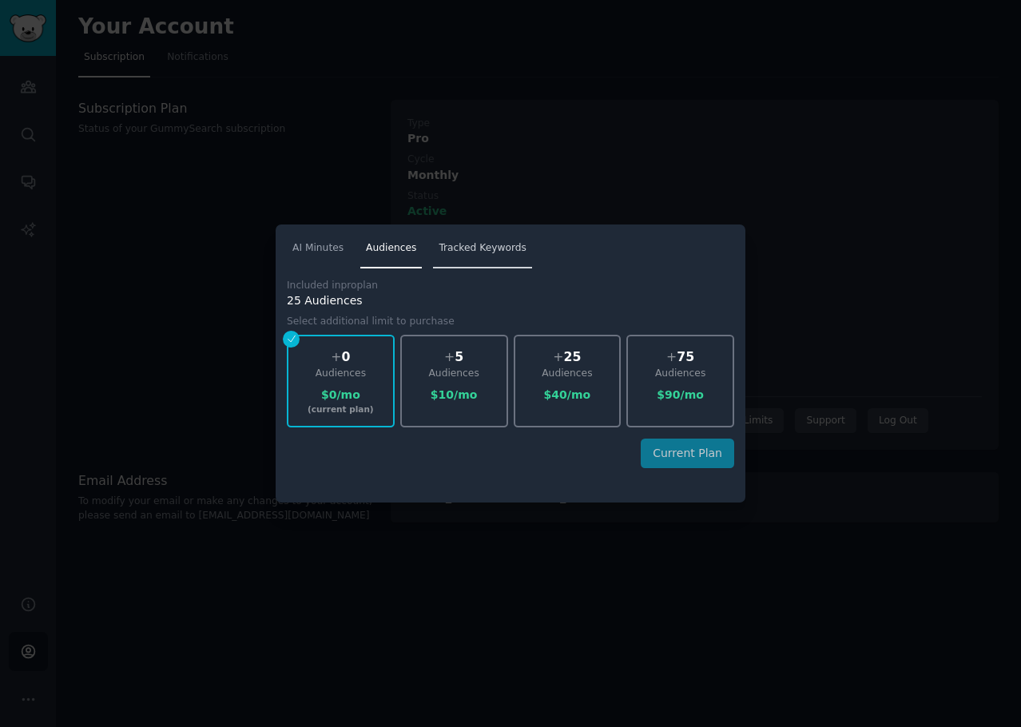
click at [463, 261] on link "Tracked Keywords" at bounding box center [482, 252] width 99 height 33
click at [254, 254] on div at bounding box center [510, 363] width 1021 height 727
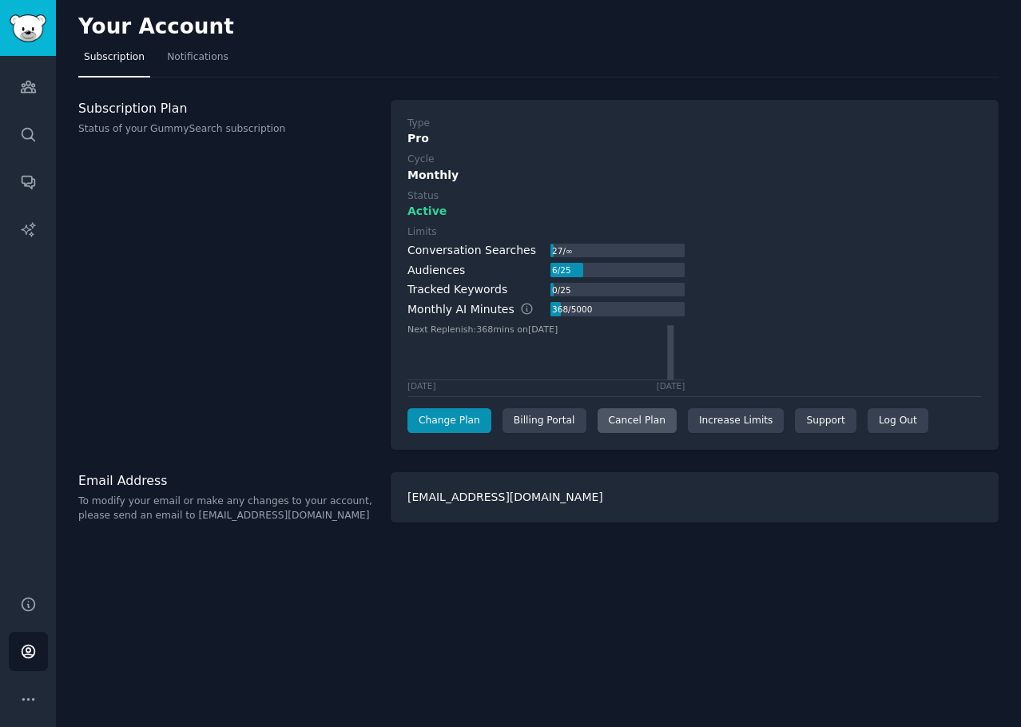
click at [626, 425] on div "Cancel Plan" at bounding box center [637, 421] width 79 height 26
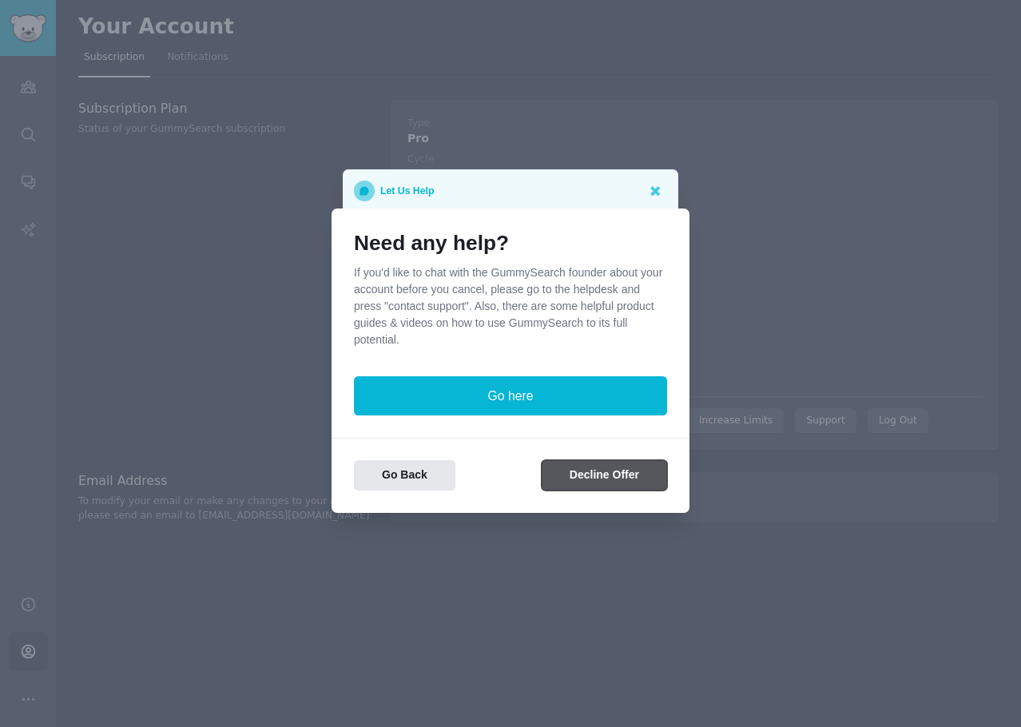
click at [579, 472] on button "Decline Offer" at bounding box center [604, 475] width 125 height 31
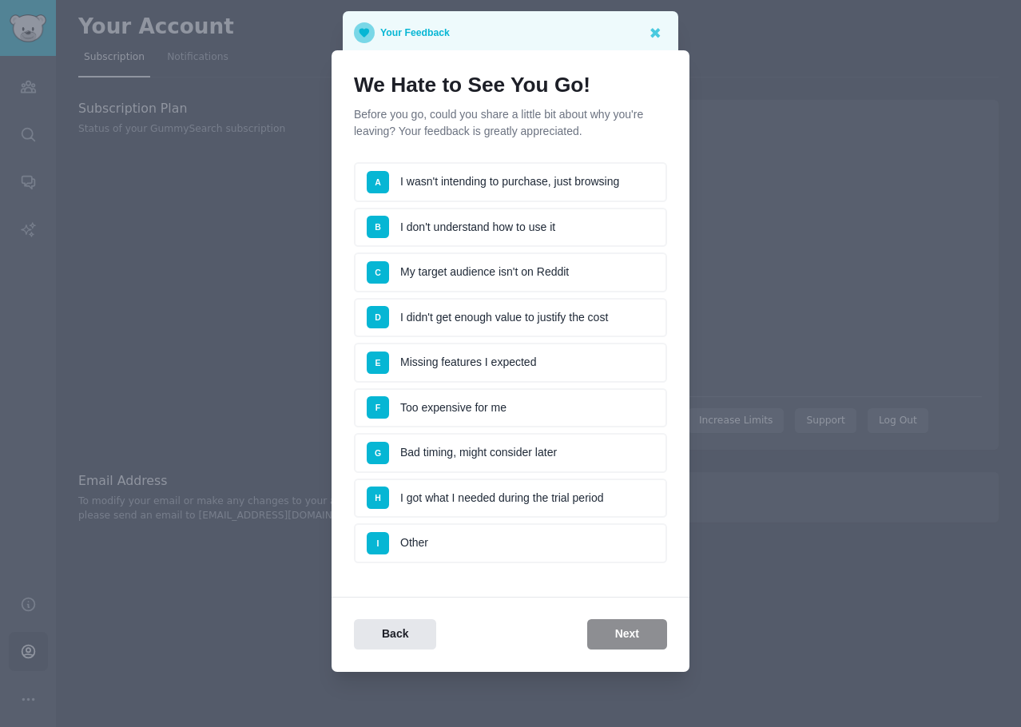
drag, startPoint x: 469, startPoint y: 403, endPoint x: 477, endPoint y: 420, distance: 19.3
click at [471, 403] on li "F Too expensive for me" at bounding box center [510, 408] width 313 height 40
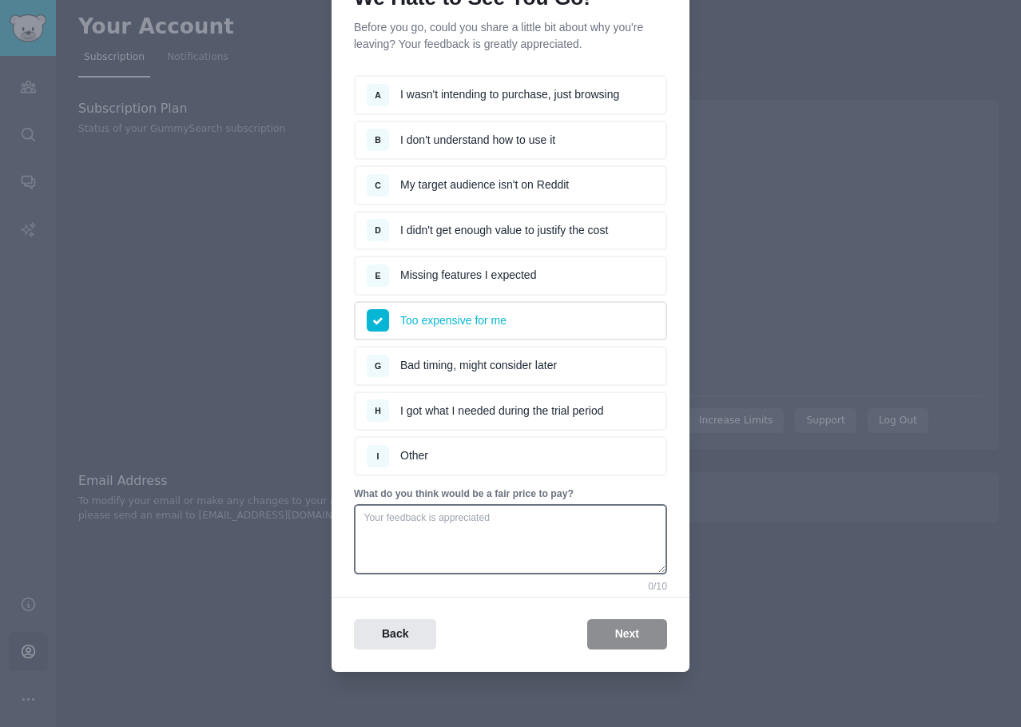
scroll to position [88, 0]
click at [612, 637] on div "Back Next" at bounding box center [511, 633] width 358 height 31
click at [567, 548] on textarea at bounding box center [510, 538] width 313 height 70
click at [628, 634] on div "Back Next" at bounding box center [511, 633] width 358 height 31
click at [551, 544] on textarea "15-20" at bounding box center [510, 538] width 313 height 70
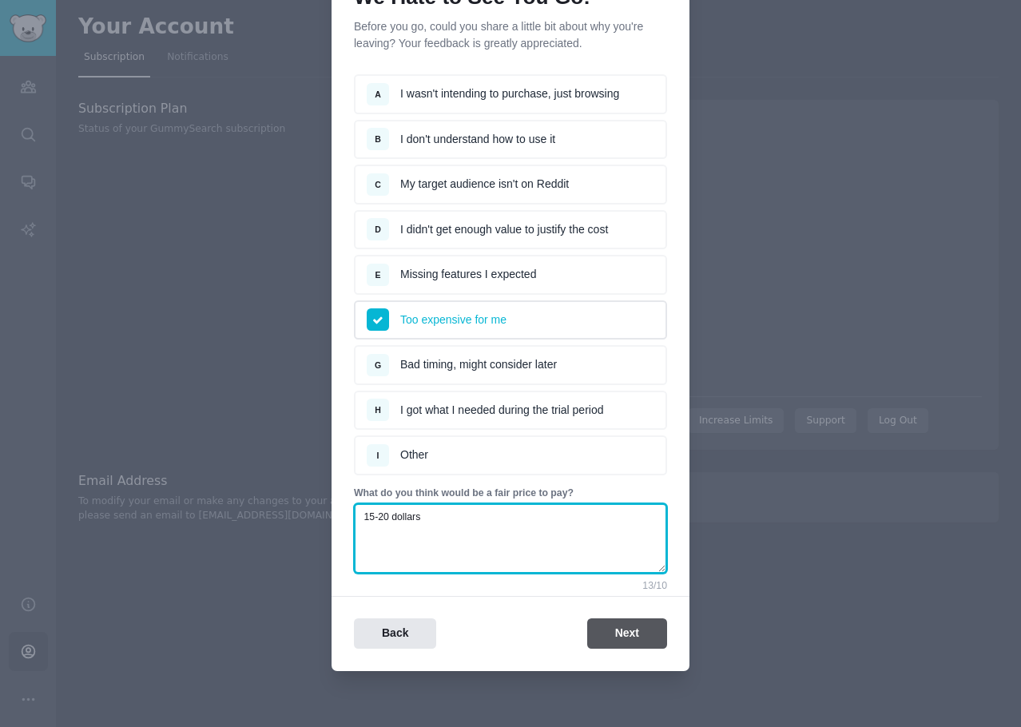
type textarea "15-20 dollars"
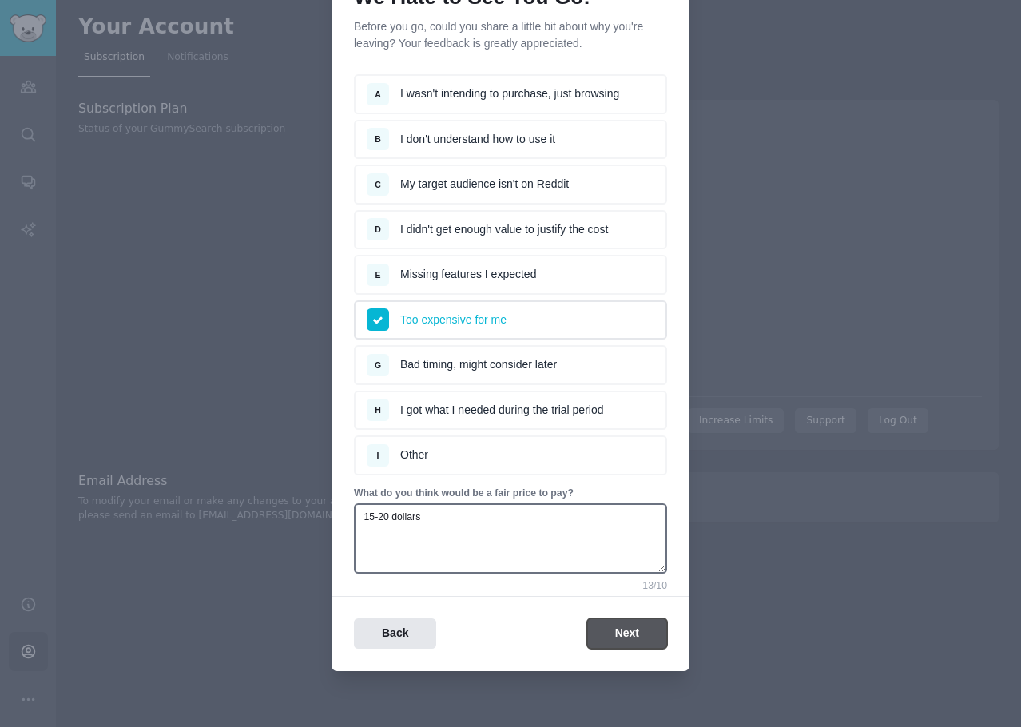
click at [613, 642] on button "Next" at bounding box center [627, 633] width 80 height 31
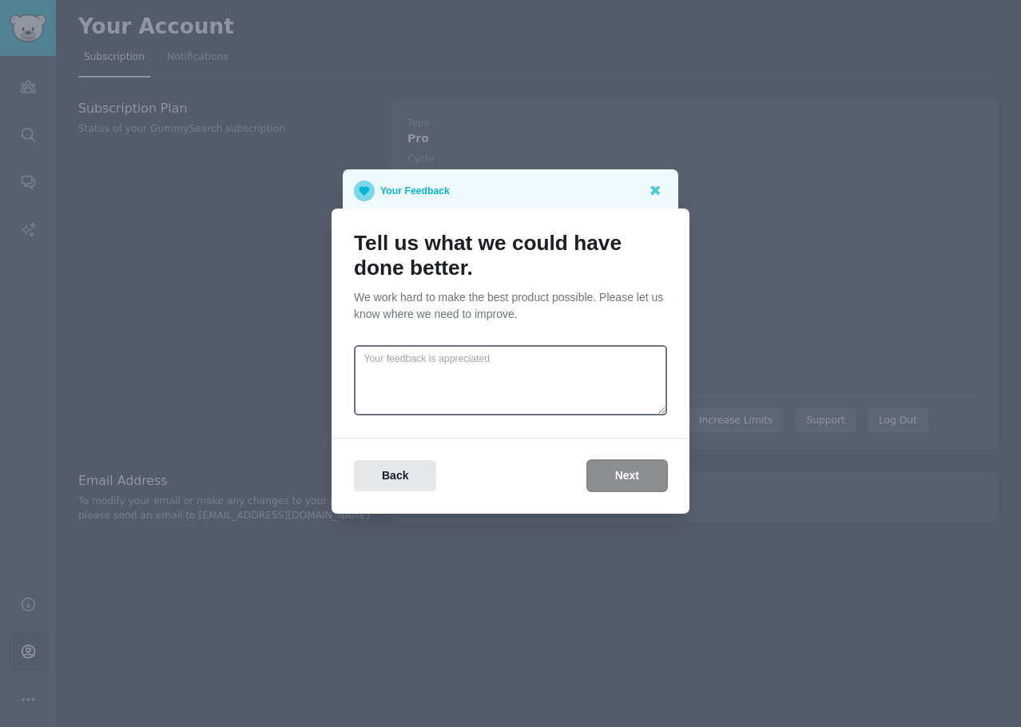
scroll to position [0, 0]
click at [612, 468] on button "Next" at bounding box center [627, 475] width 80 height 31
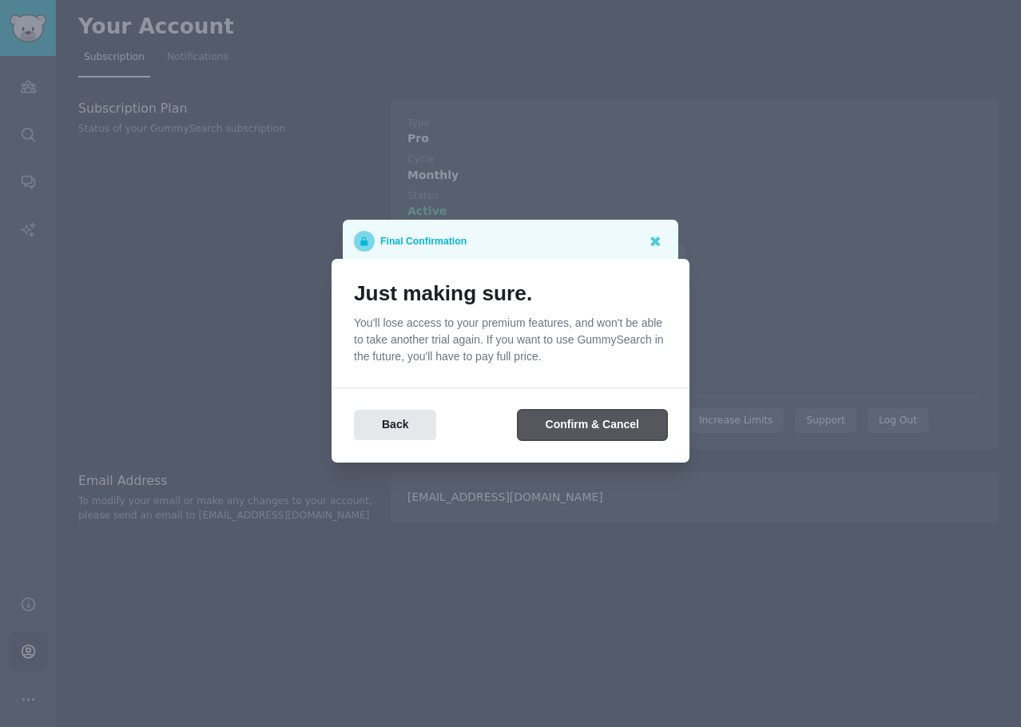
click at [583, 434] on button "Confirm & Cancel" at bounding box center [592, 425] width 149 height 31
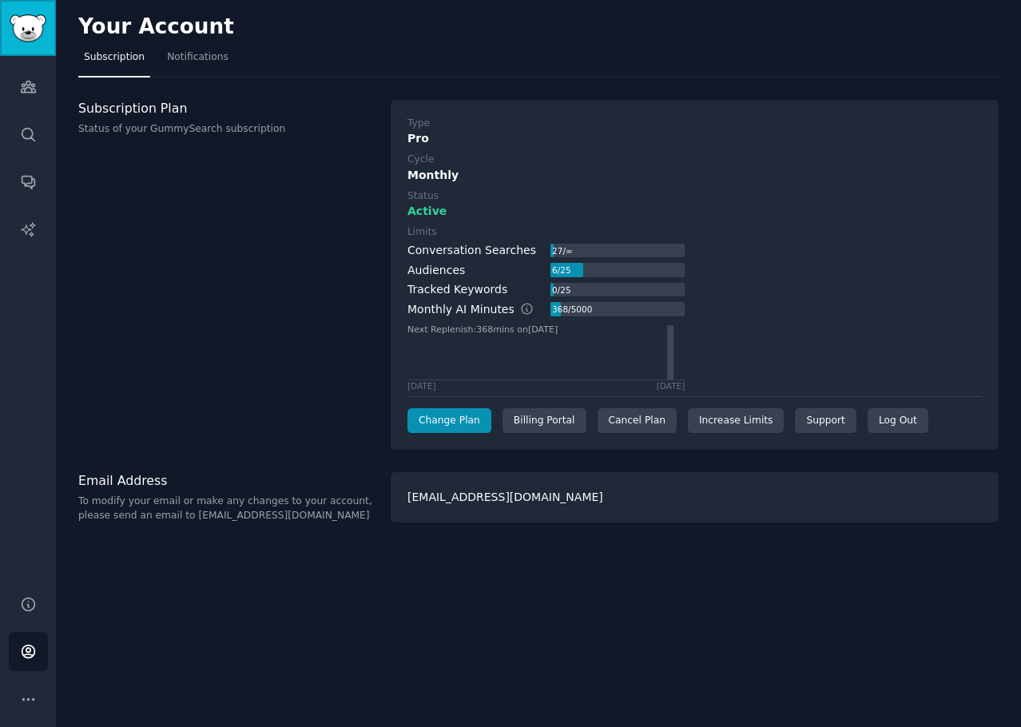
click at [29, 42] on link "Sidebar" at bounding box center [28, 28] width 56 height 56
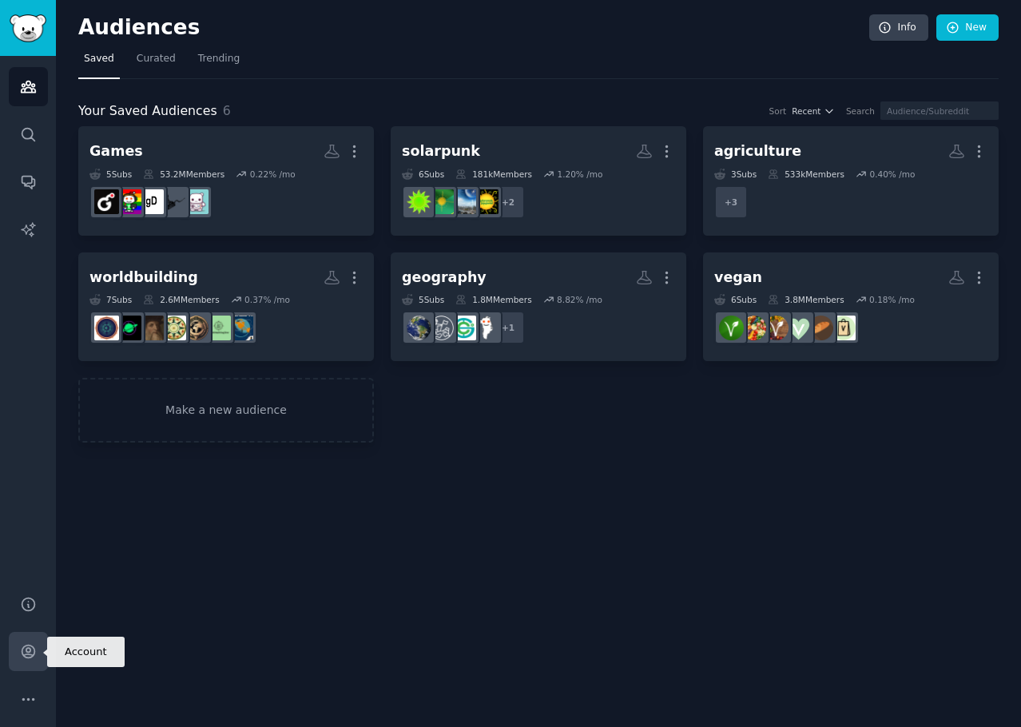
click at [40, 654] on link "Account" at bounding box center [28, 651] width 39 height 39
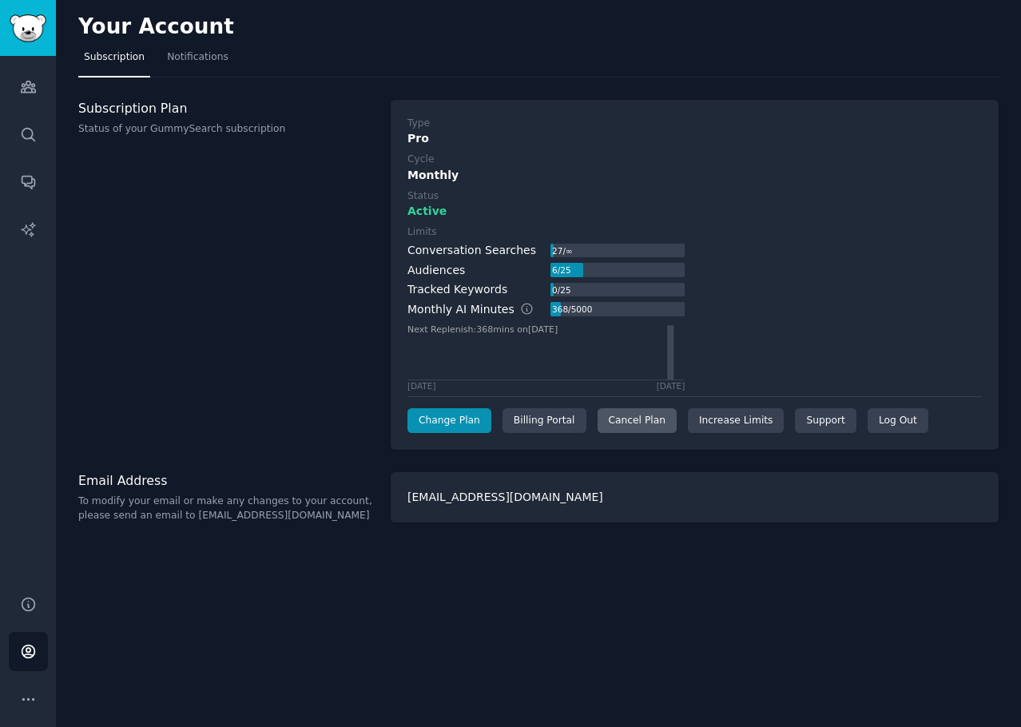
click at [618, 423] on div "Cancel Plan" at bounding box center [637, 421] width 79 height 26
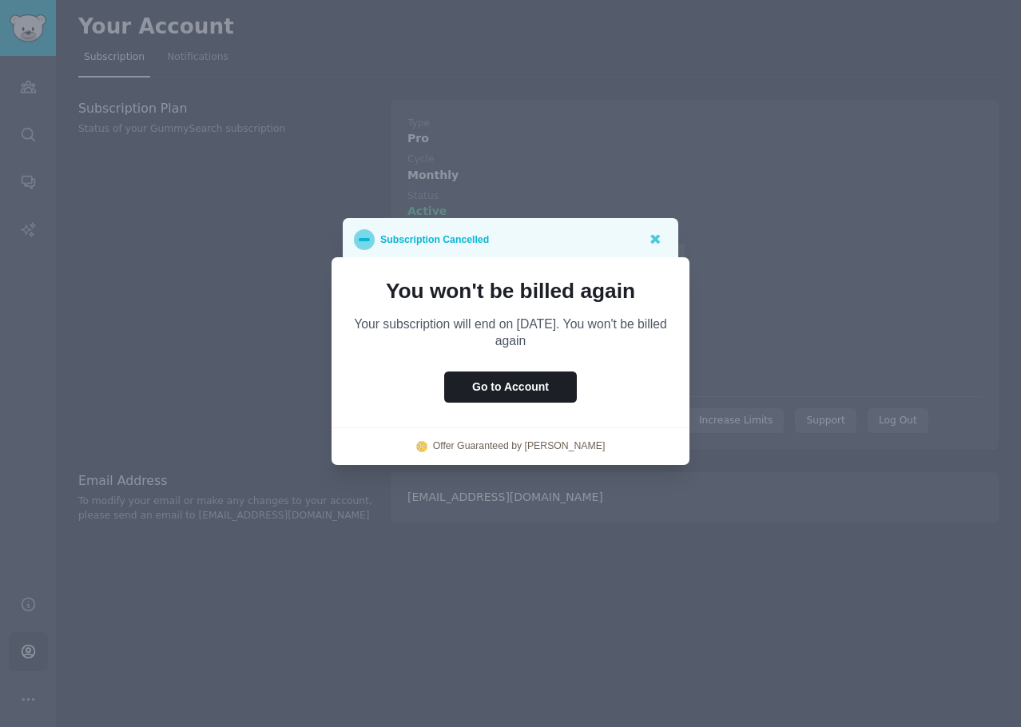
click at [223, 308] on div at bounding box center [510, 363] width 1021 height 727
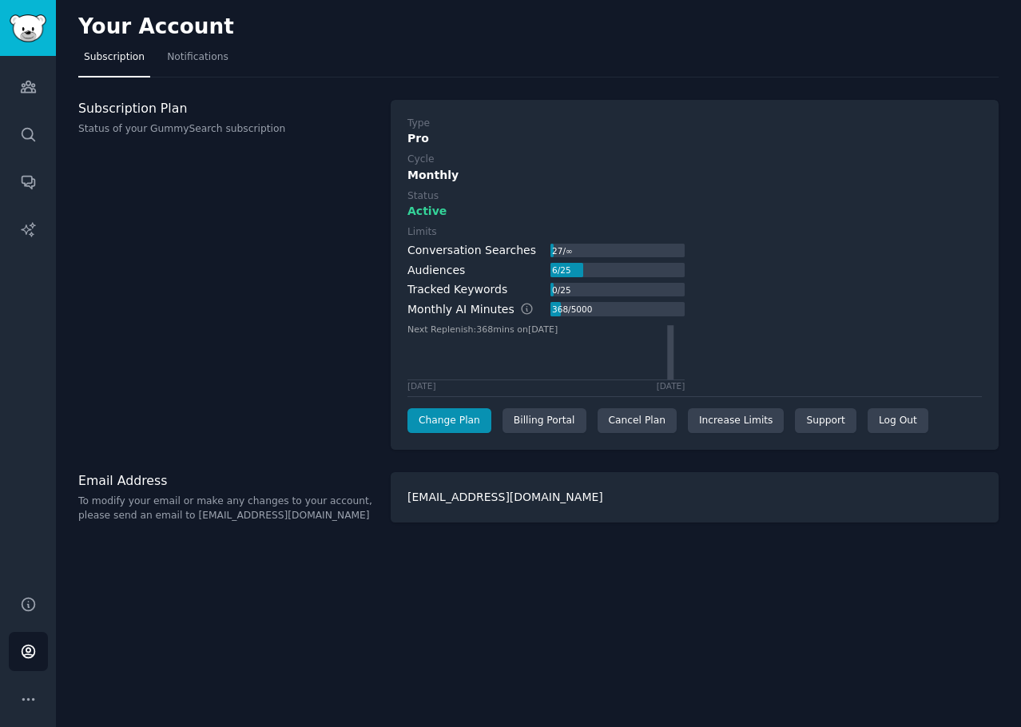
click at [287, 249] on div "Subscription Plan Status of your GummySearch subscription" at bounding box center [226, 275] width 296 height 351
